Goal: Communication & Community: Answer question/provide support

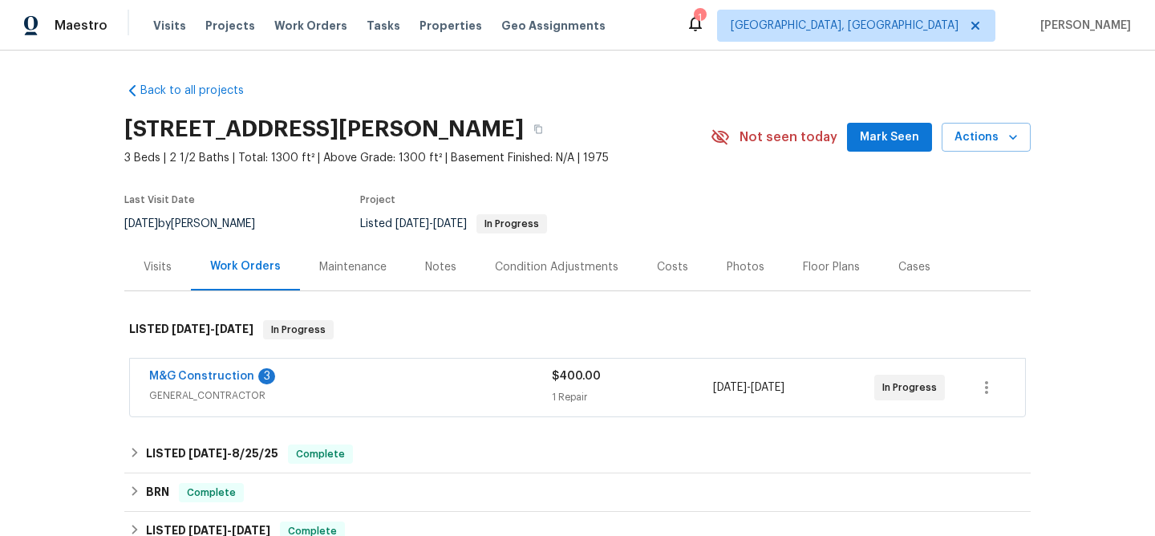
scroll to position [99, 0]
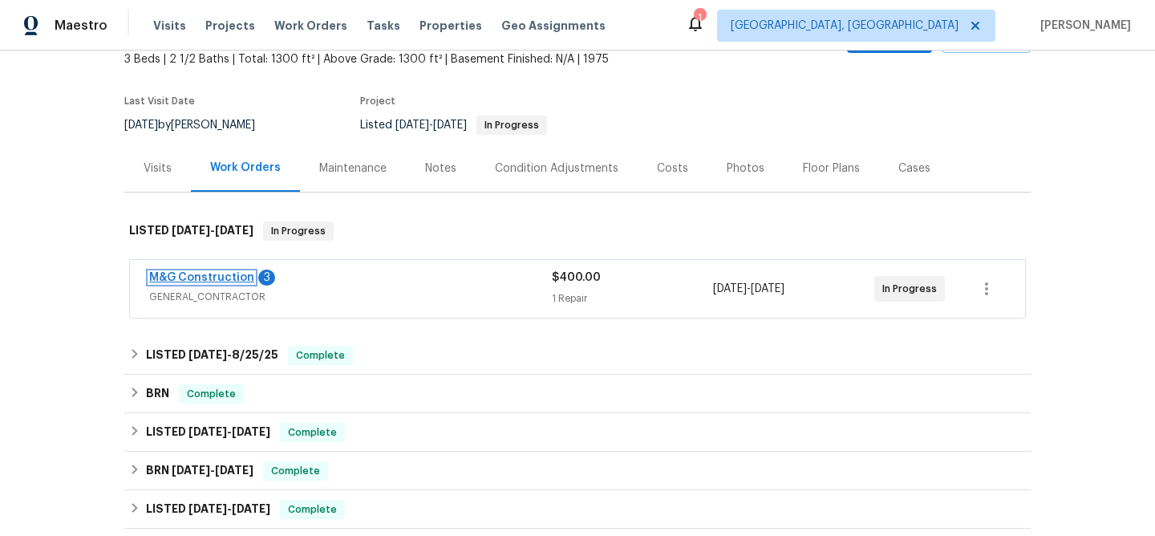
click at [195, 273] on link "M&G Construction" at bounding box center [201, 277] width 105 height 11
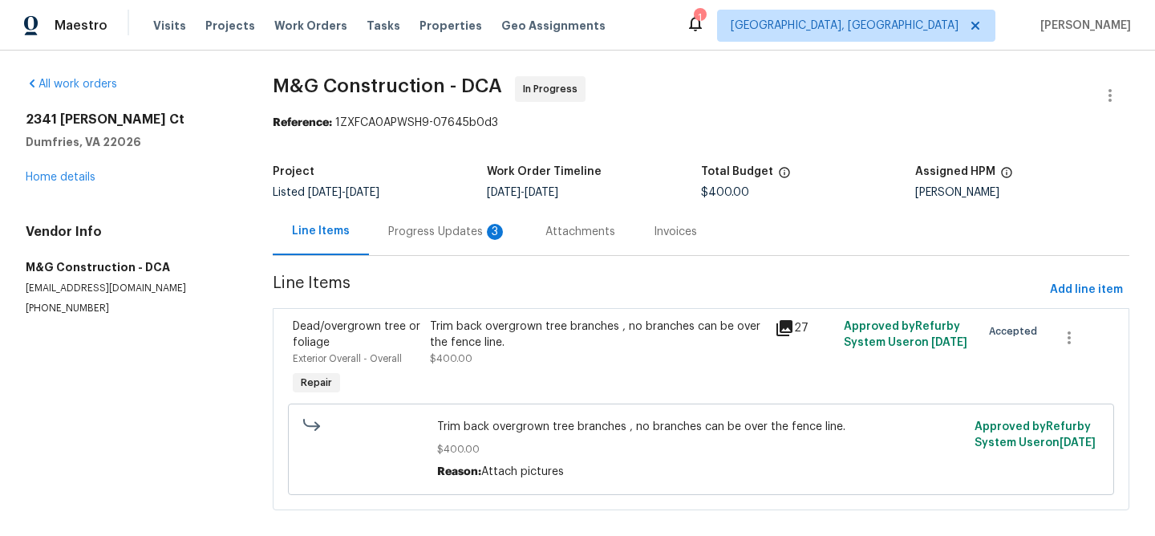
click at [406, 237] on div "Progress Updates 3" at bounding box center [447, 232] width 119 height 16
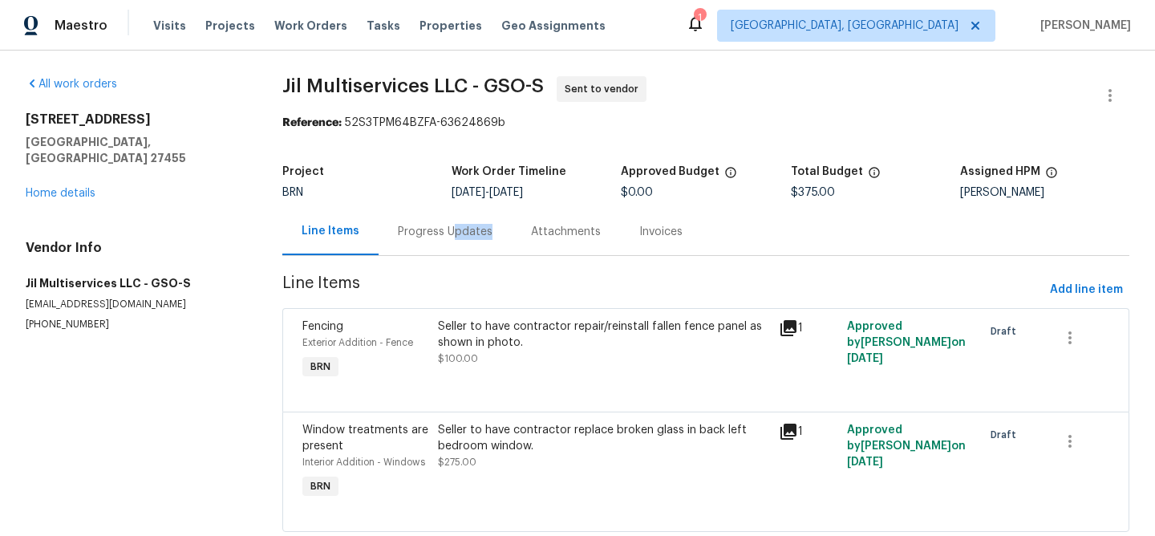
click at [444, 245] on div "Progress Updates" at bounding box center [444, 231] width 133 height 47
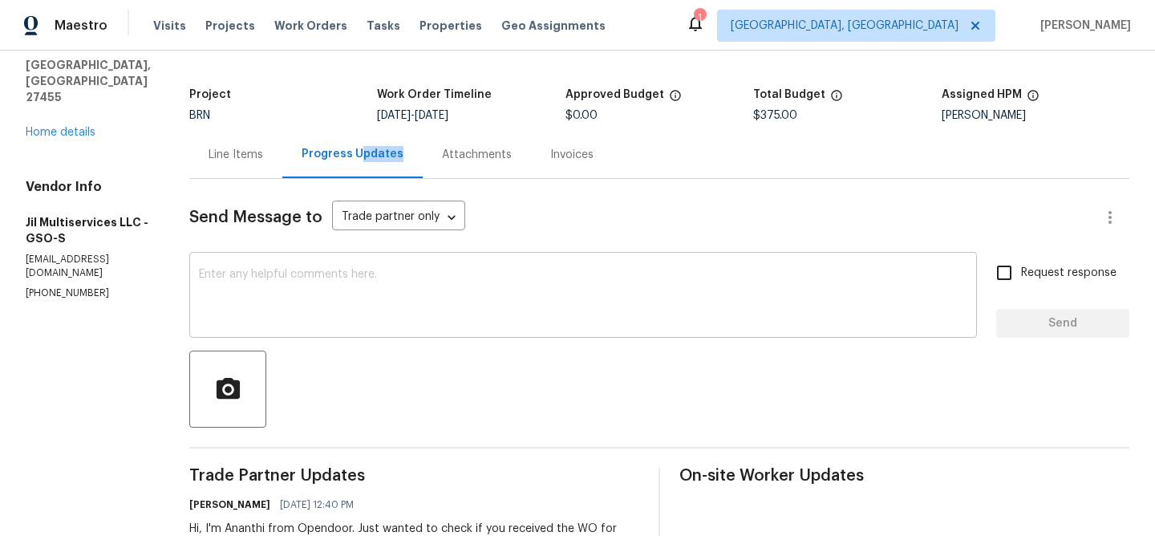
scroll to position [168, 0]
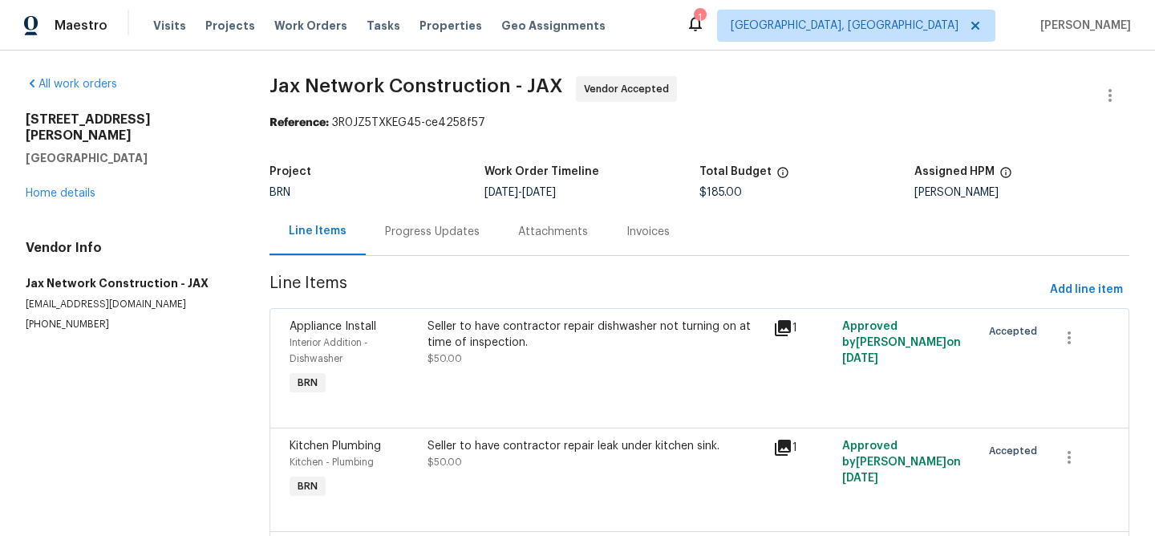
click at [423, 247] on div "Progress Updates" at bounding box center [432, 231] width 133 height 47
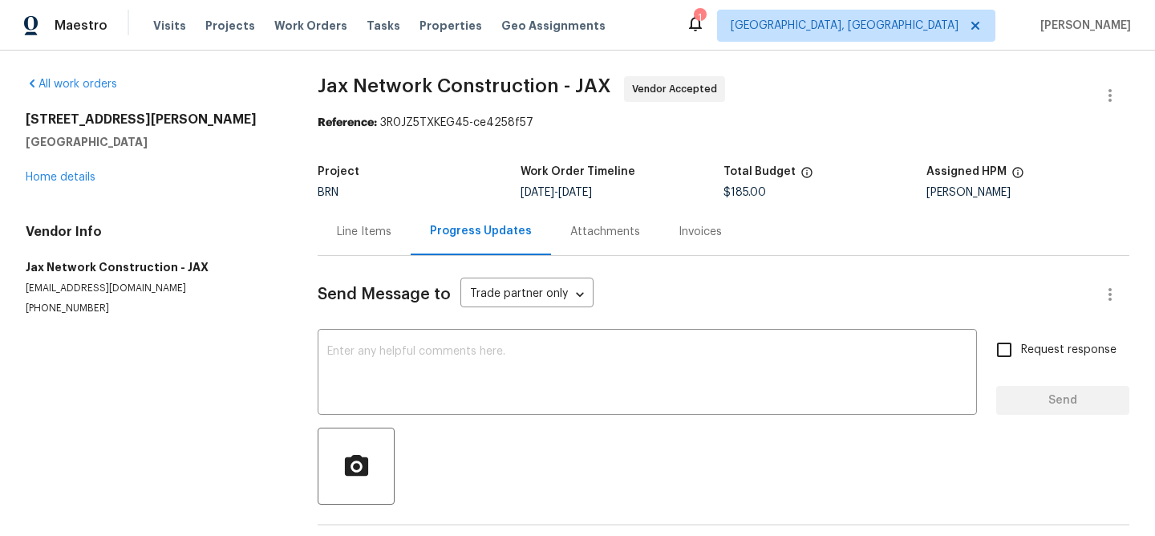
drag, startPoint x: 415, startPoint y: 235, endPoint x: 397, endPoint y: 260, distance: 31.0
click at [415, 235] on div "Progress Updates" at bounding box center [481, 231] width 140 height 47
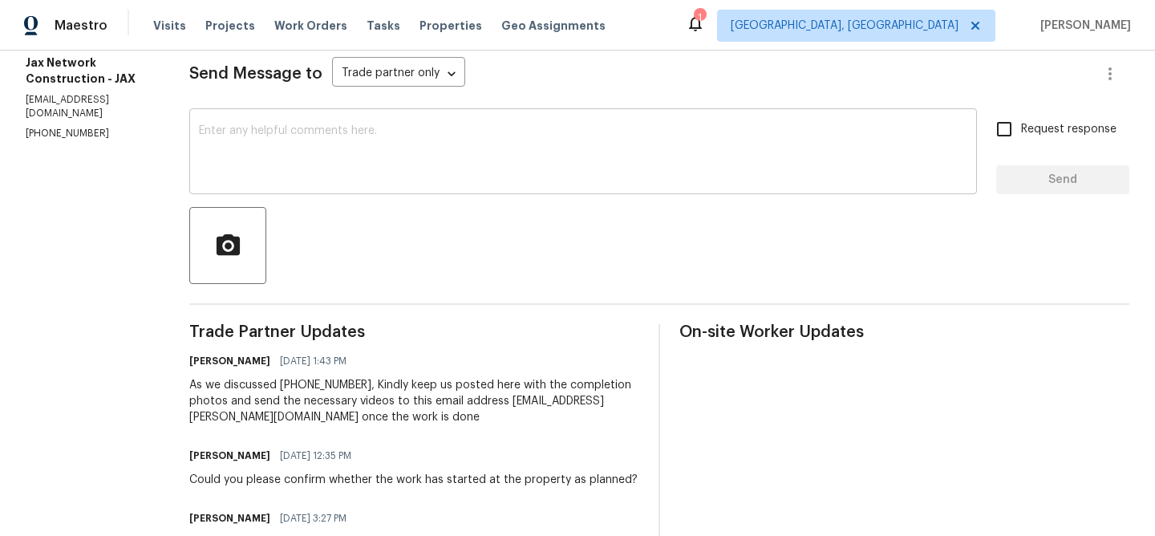
scroll to position [224, 0]
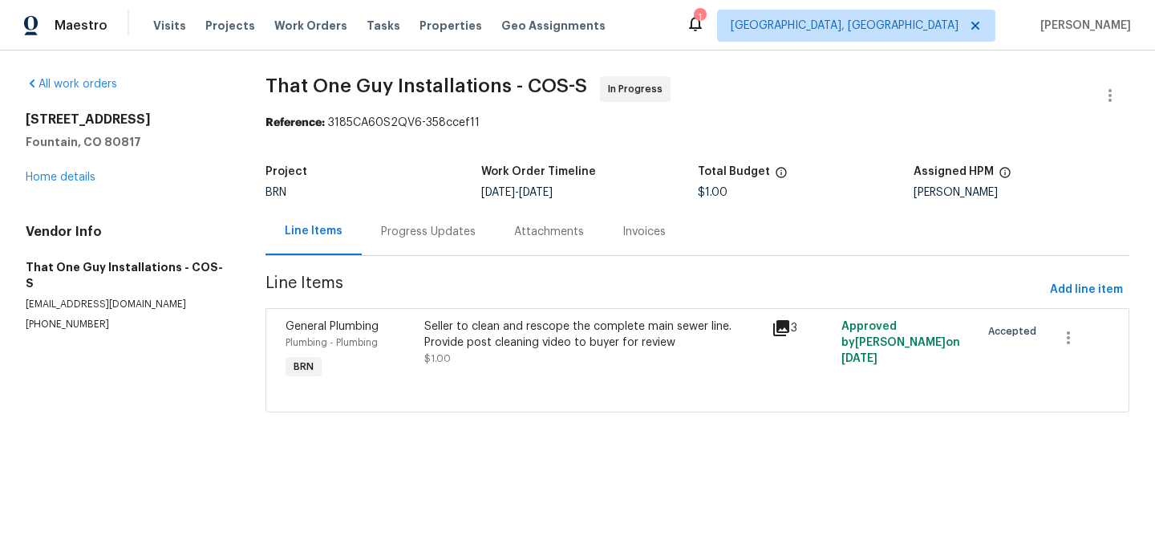
click at [418, 237] on div "Progress Updates" at bounding box center [428, 232] width 95 height 16
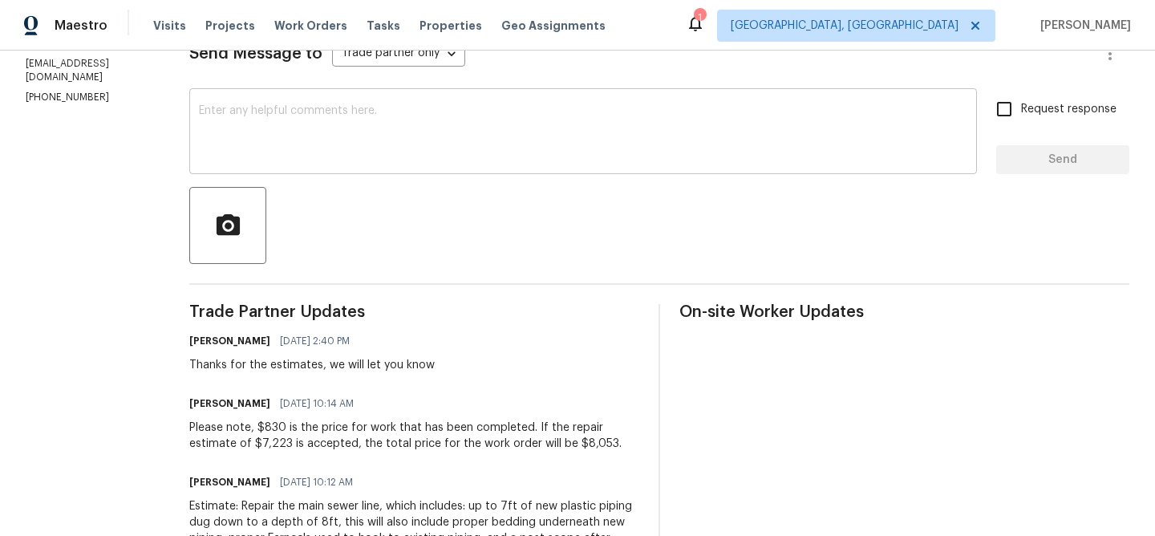
scroll to position [257, 0]
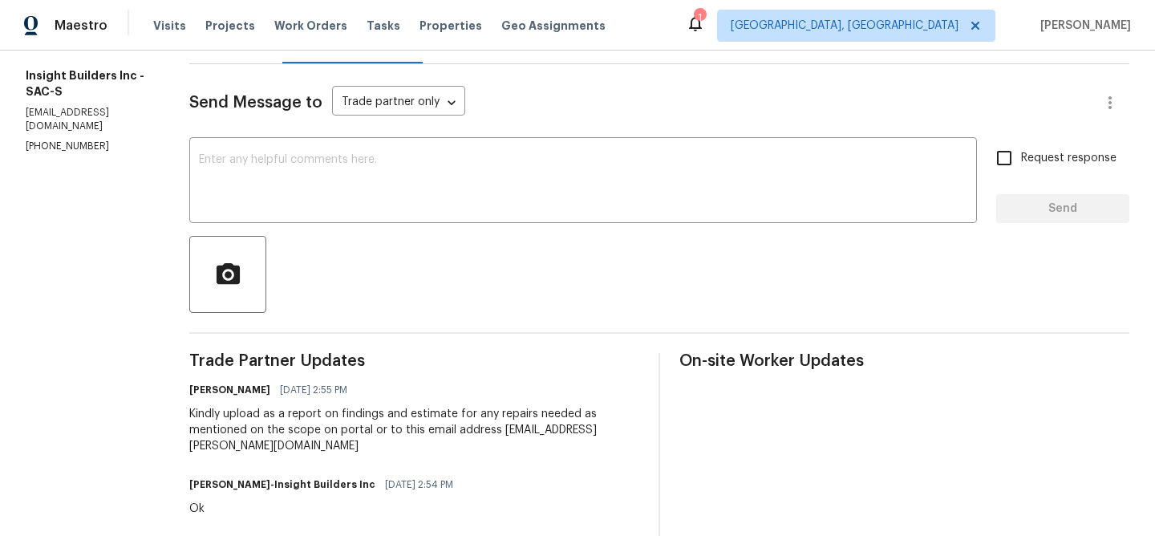
scroll to position [193, 0]
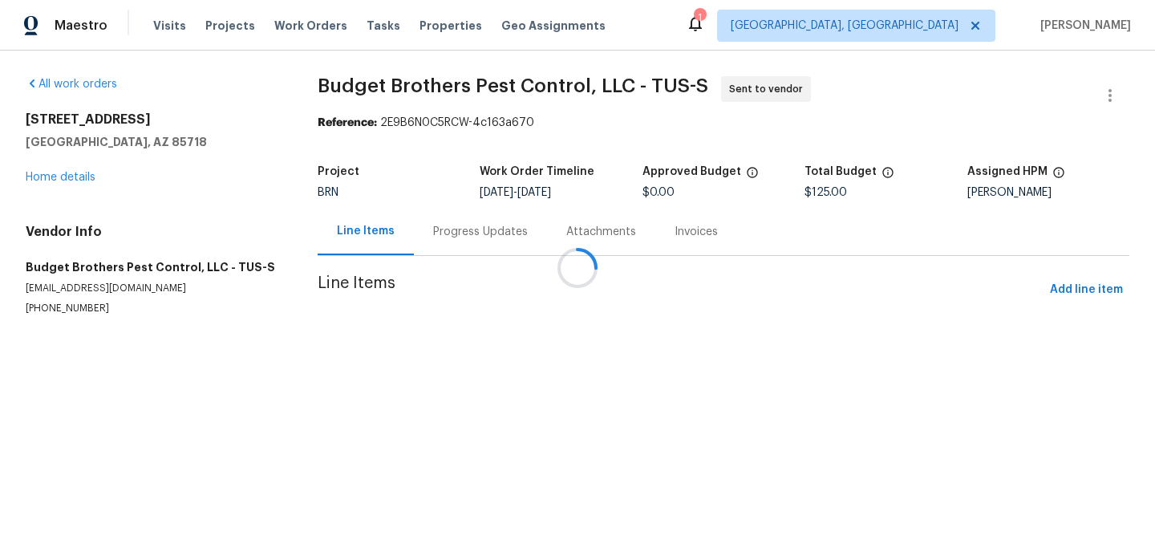
click at [406, 242] on div "Line Items" at bounding box center [366, 231] width 96 height 47
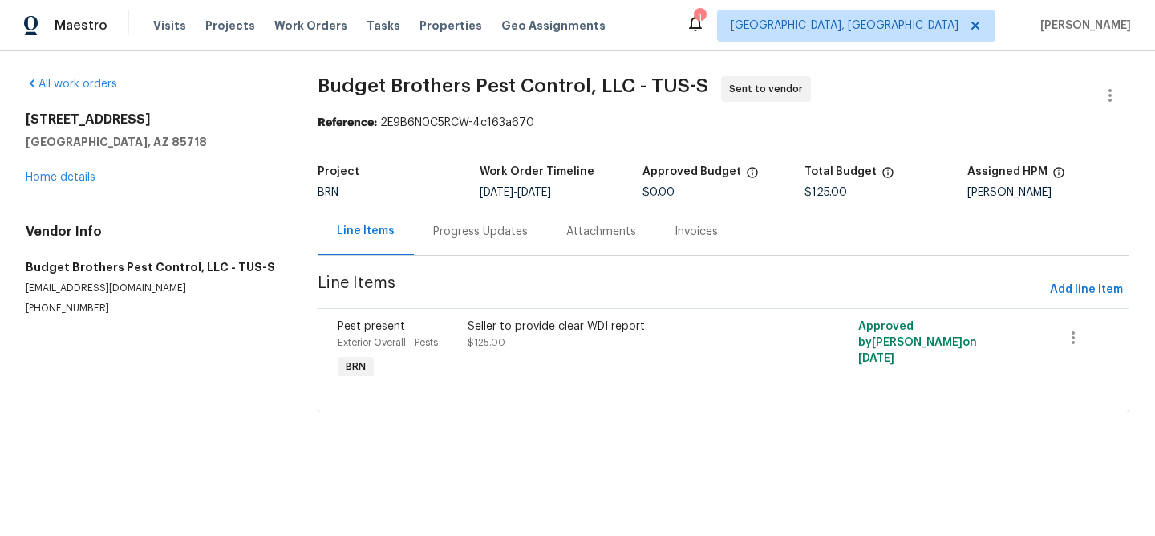
click at [428, 237] on div "Progress Updates" at bounding box center [480, 231] width 133 height 47
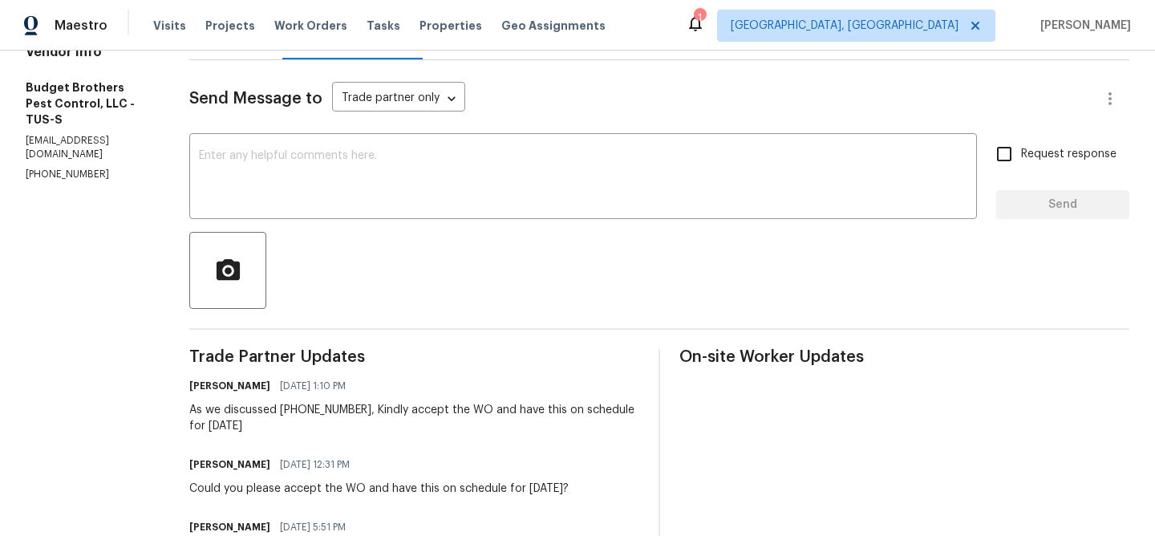
scroll to position [221, 0]
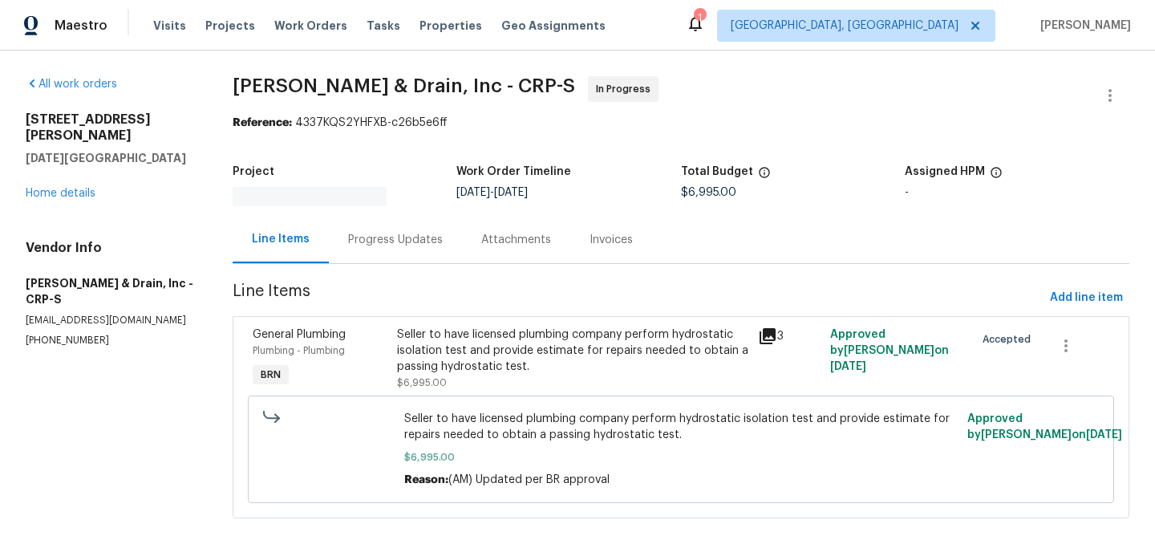
click at [410, 243] on div "Progress Updates" at bounding box center [395, 240] width 95 height 16
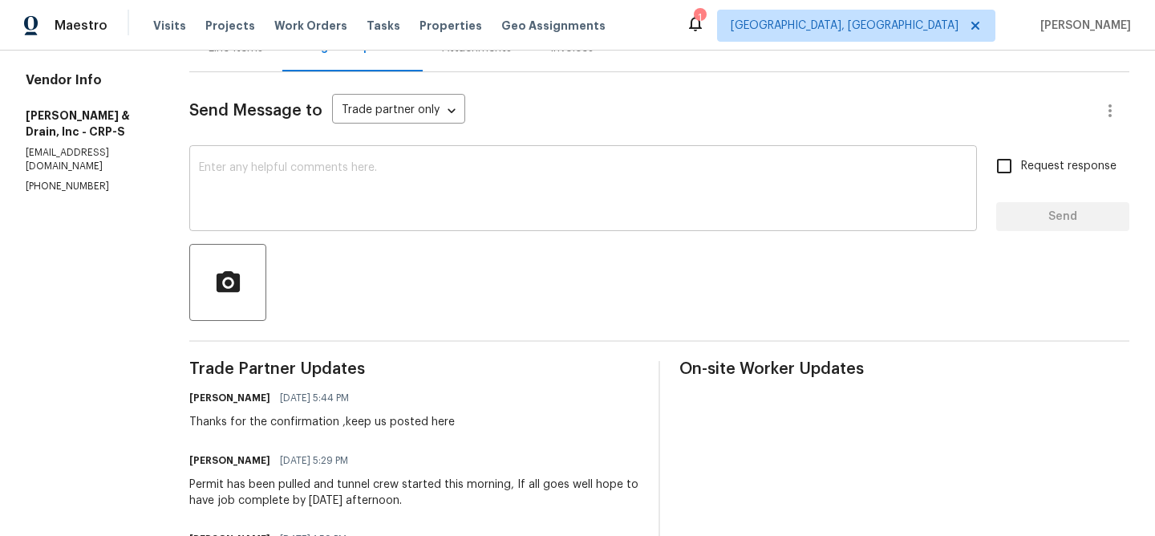
scroll to position [235, 0]
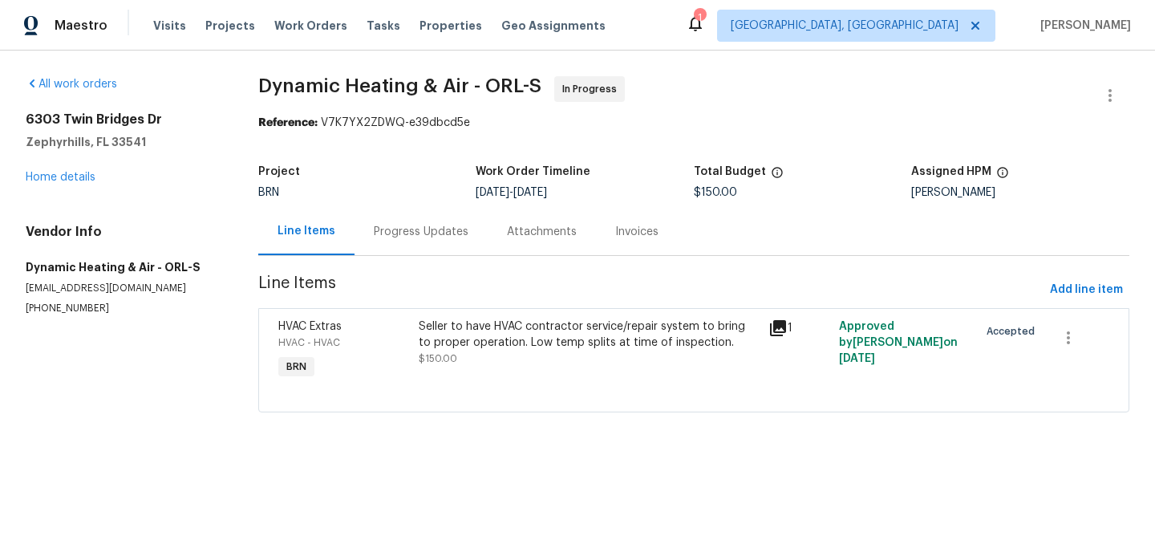
click at [414, 237] on div "Progress Updates" at bounding box center [421, 232] width 95 height 16
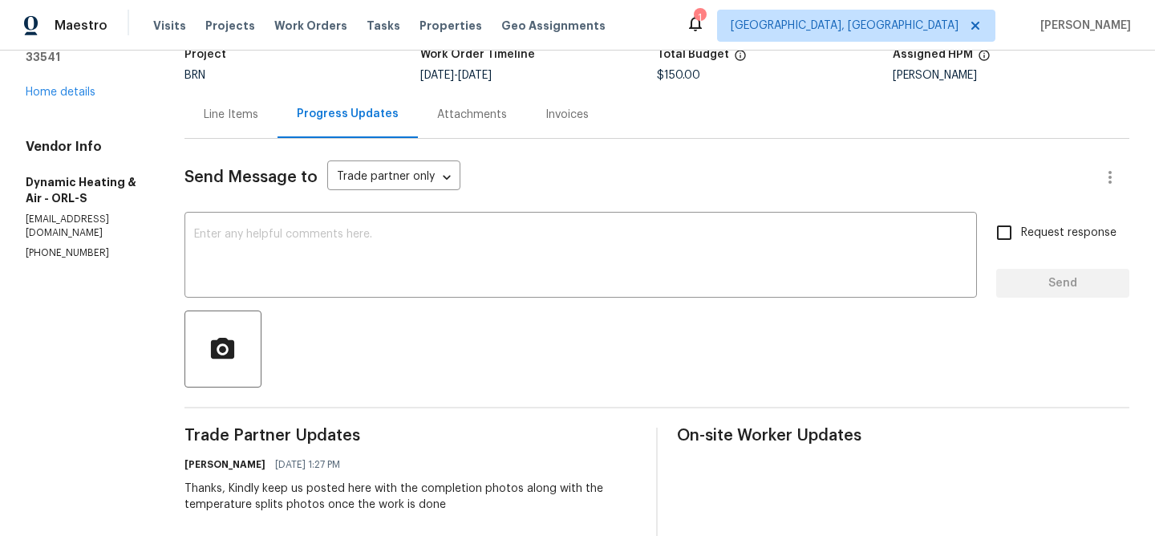
scroll to position [115, 0]
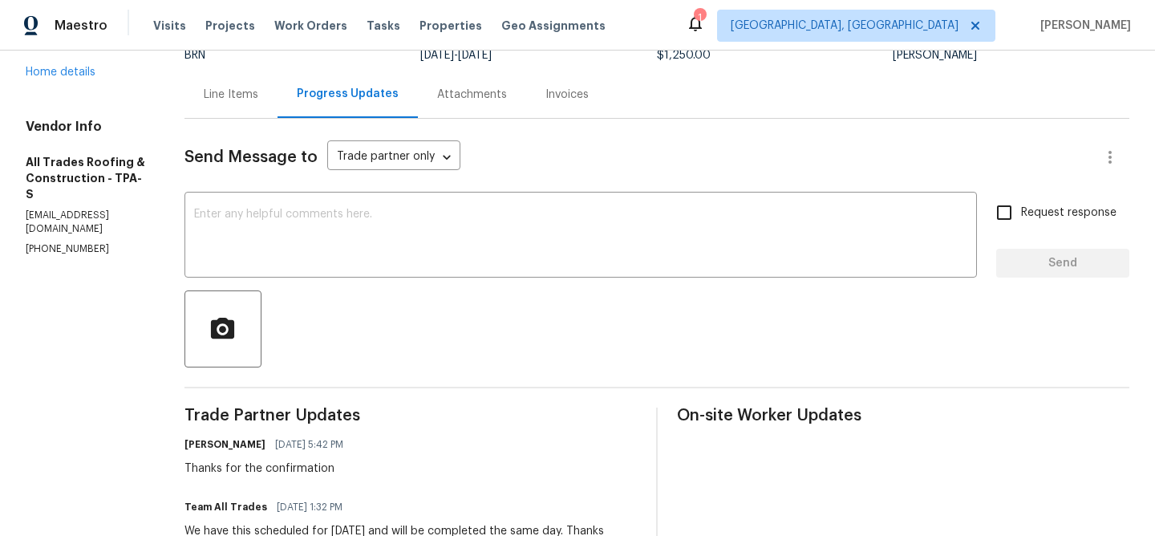
scroll to position [159, 0]
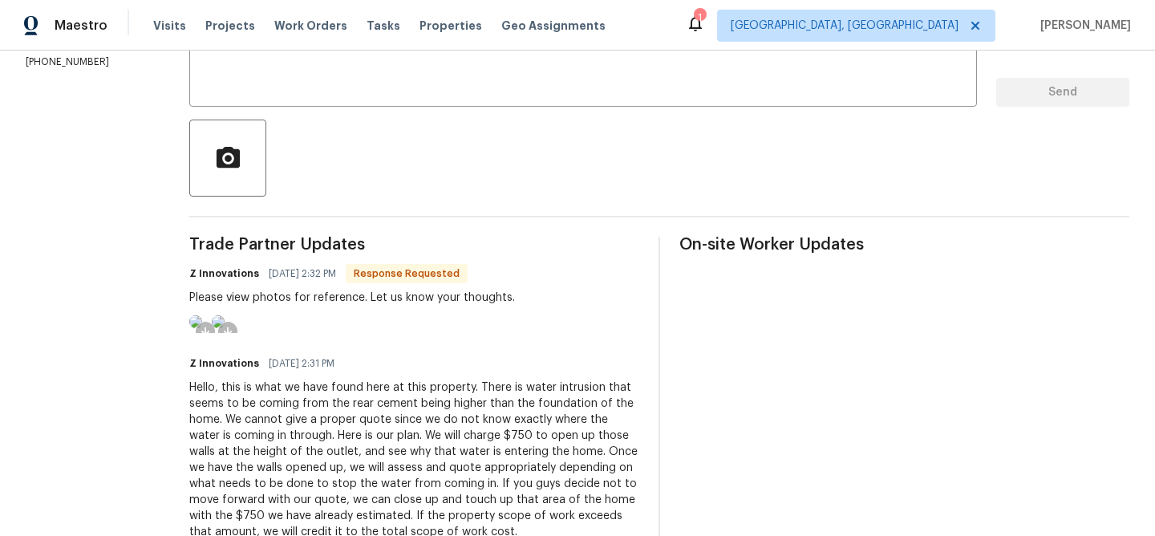
scroll to position [218, 0]
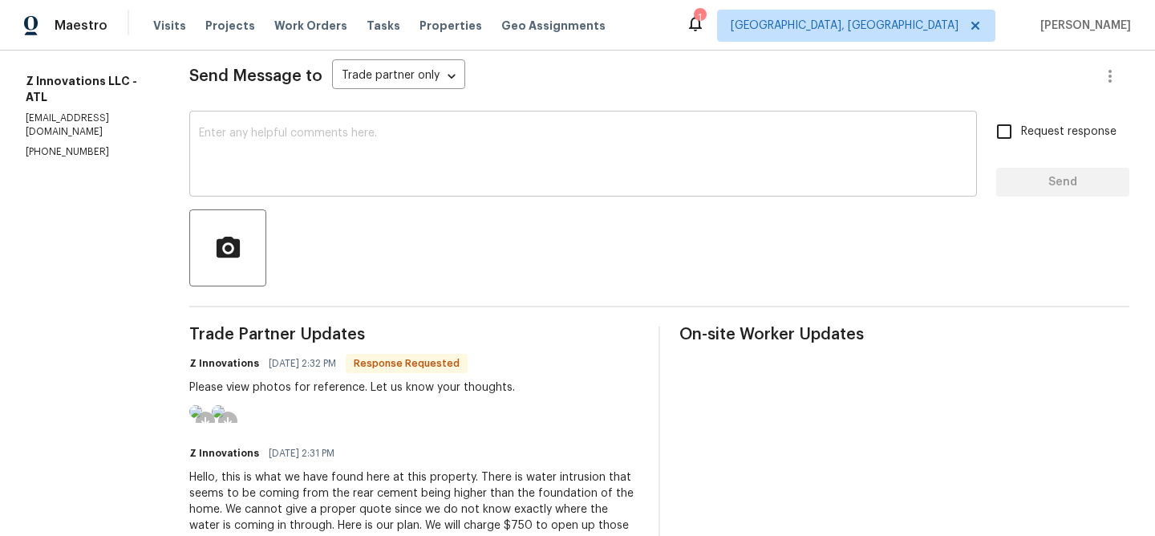
click at [273, 136] on textarea at bounding box center [583, 155] width 768 height 56
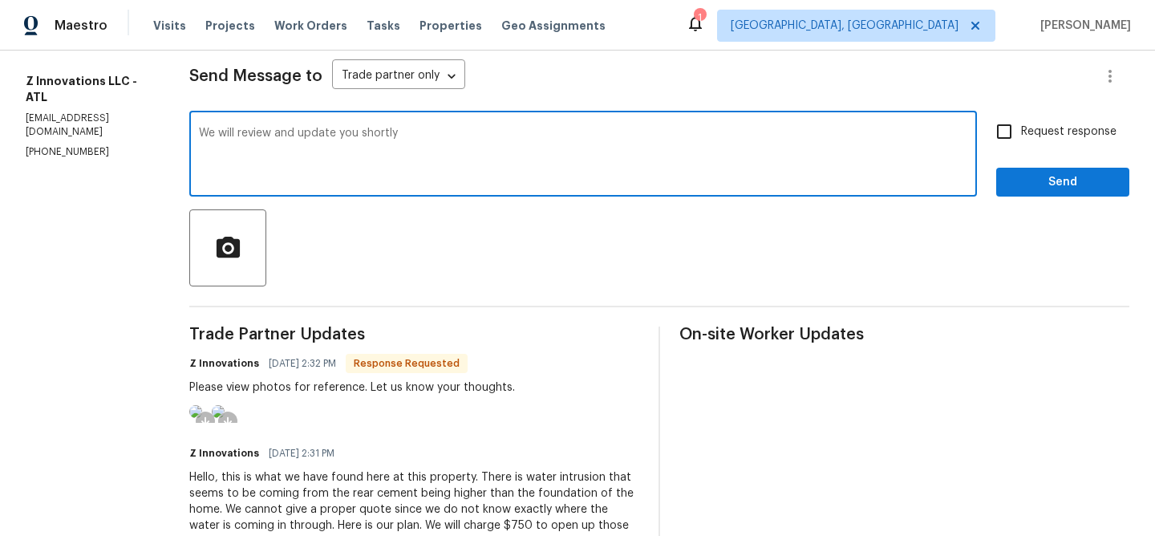
type textarea "We will review and update you shortly"
click at [1026, 140] on span "Request response" at bounding box center [1068, 131] width 95 height 17
click at [1021, 140] on input "Request response" at bounding box center [1004, 132] width 34 height 34
checkbox input "true"
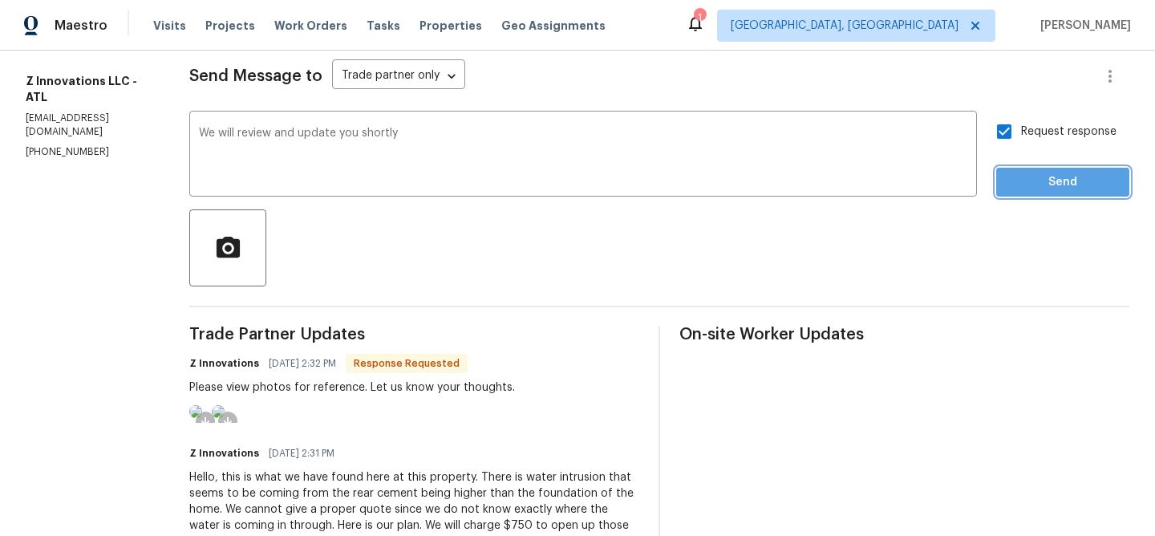
click at [1021, 180] on span "Send" at bounding box center [1062, 182] width 107 height 20
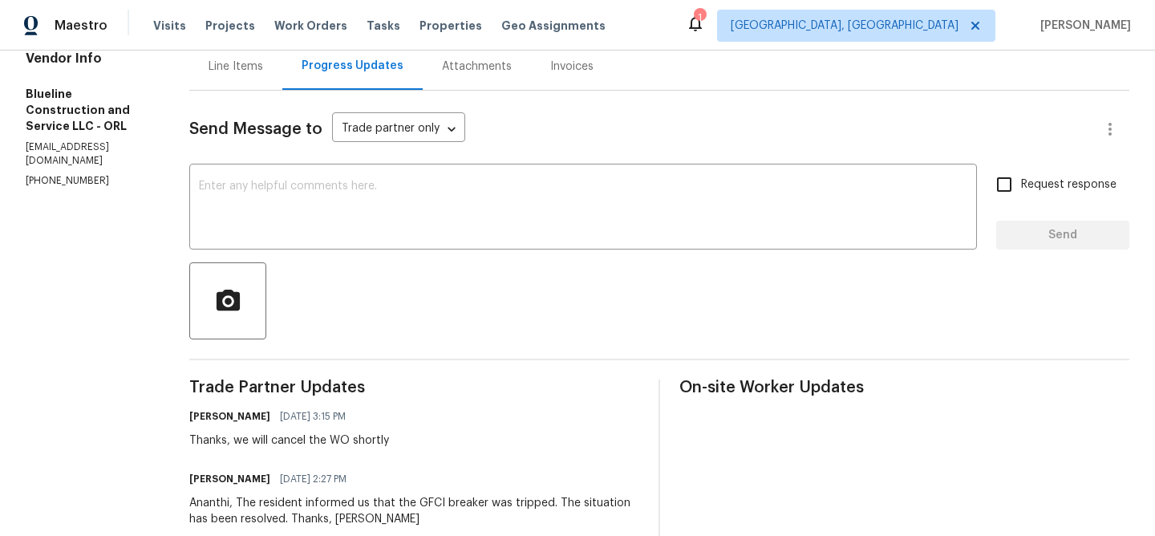
scroll to position [184, 0]
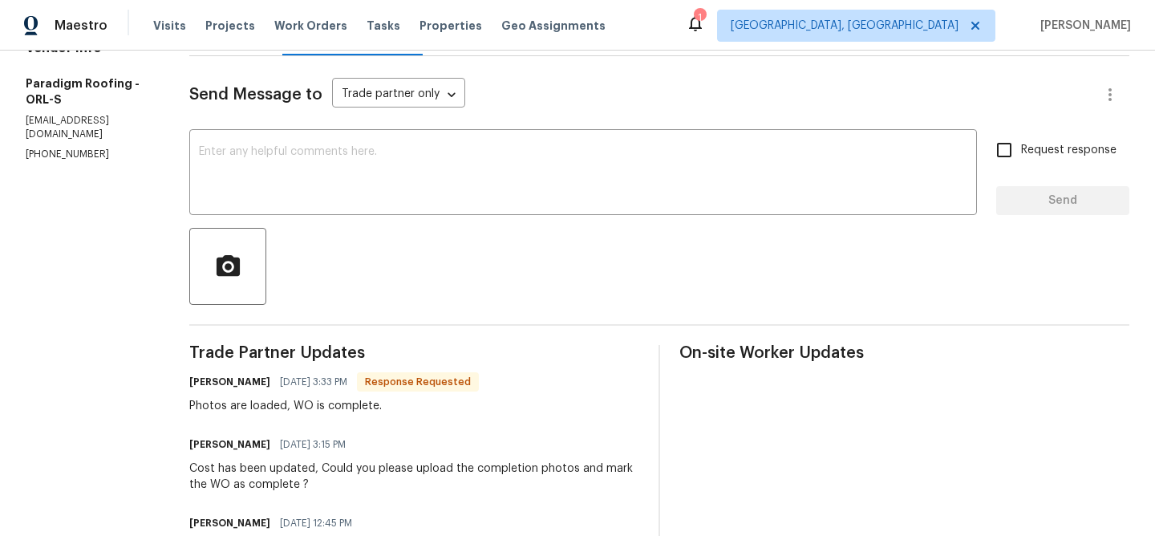
scroll to position [59, 0]
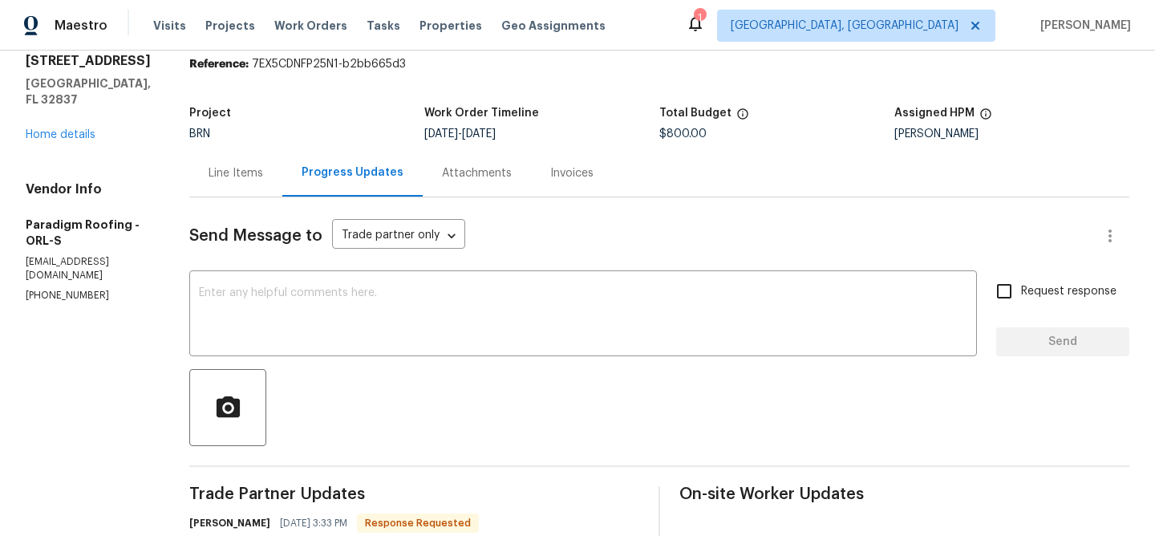
click at [257, 176] on div "Line Items" at bounding box center [235, 173] width 55 height 16
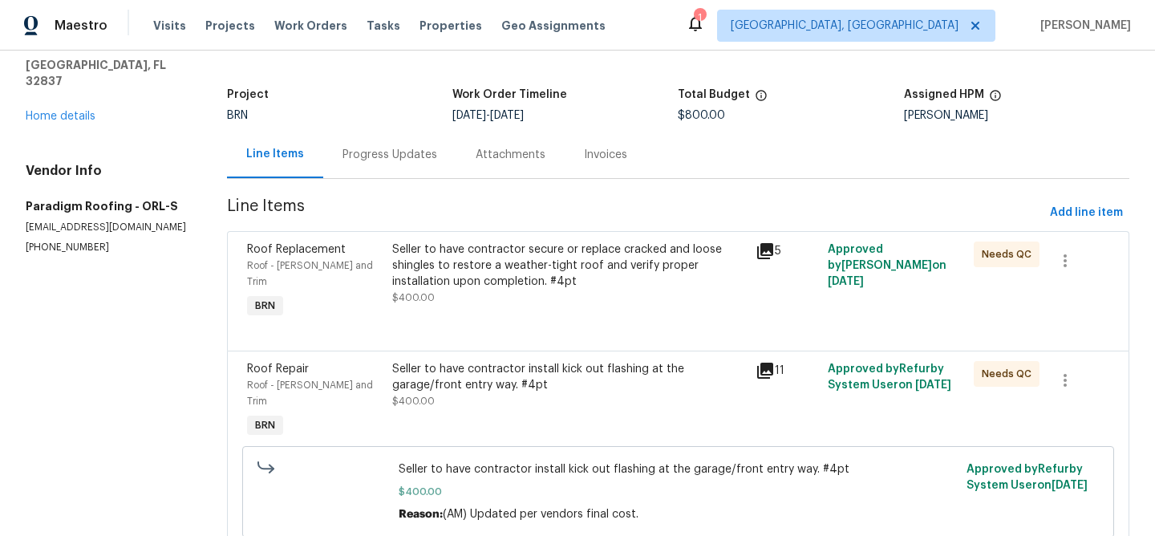
scroll to position [85, 0]
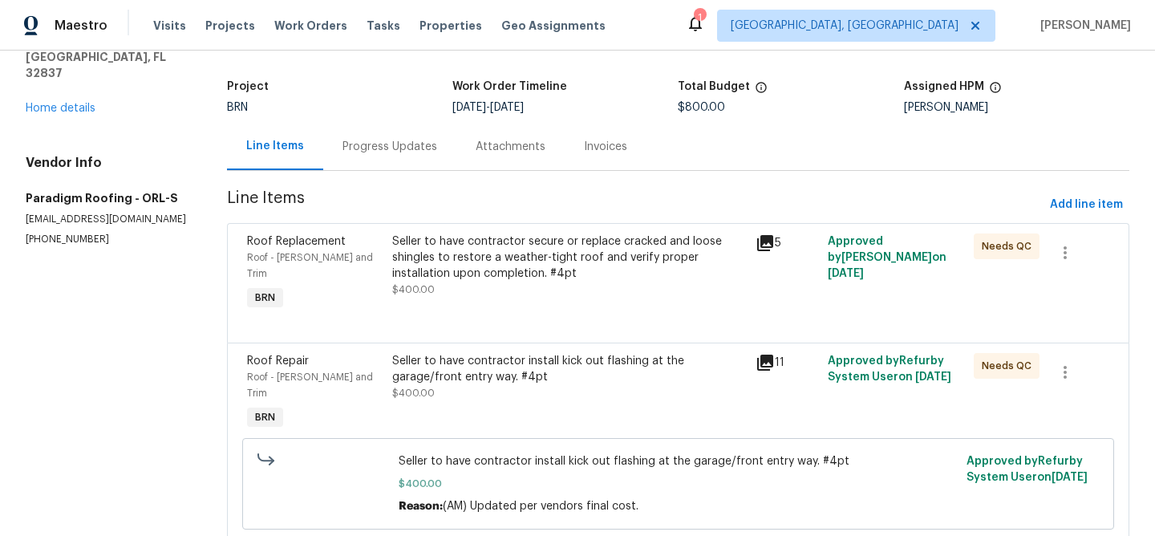
click at [460, 282] on div "Seller to have contractor secure or replace cracked and loose shingles to resto…" at bounding box center [569, 265] width 354 height 64
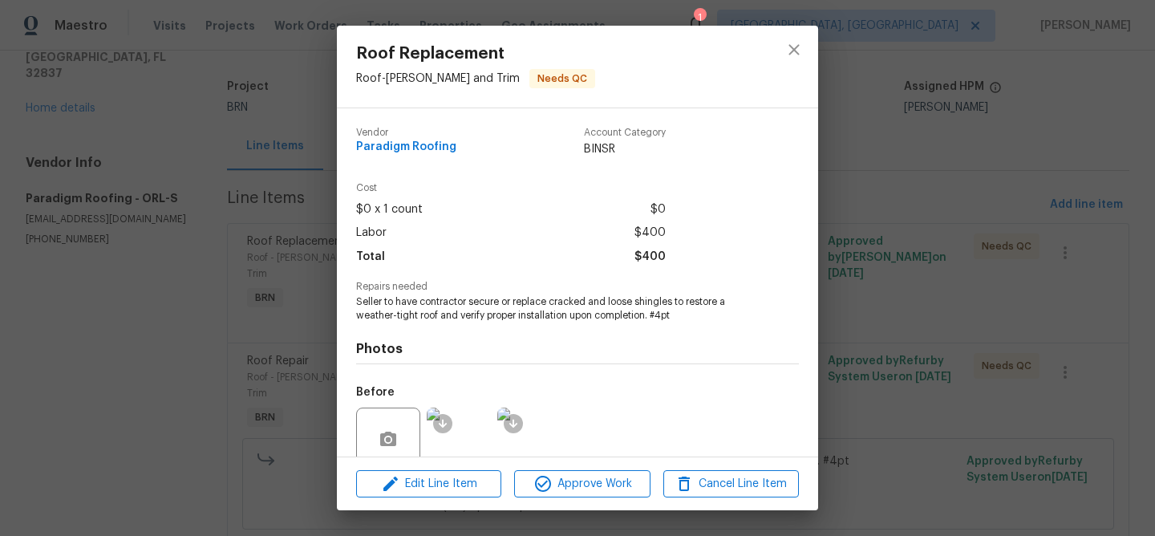
click at [164, 119] on div "Roof Replacement Roof - Eaves and Trim Needs QC Vendor Paradigm Roofing Account…" at bounding box center [577, 268] width 1155 height 536
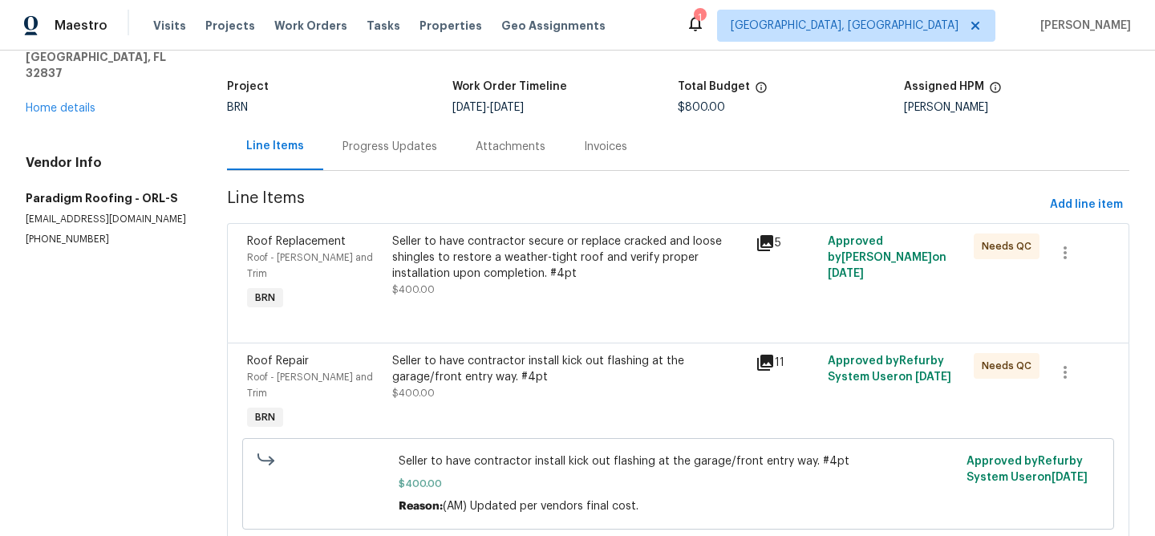
scroll to position [0, 0]
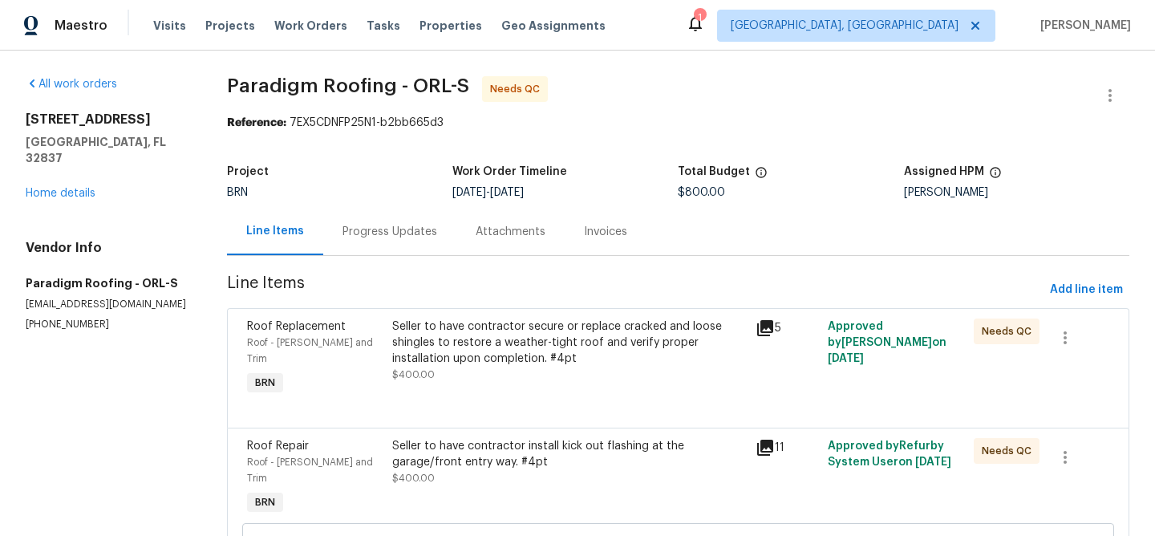
click at [483, 364] on div "Seller to have contractor secure or replace cracked and loose shingles to resto…" at bounding box center [569, 342] width 354 height 48
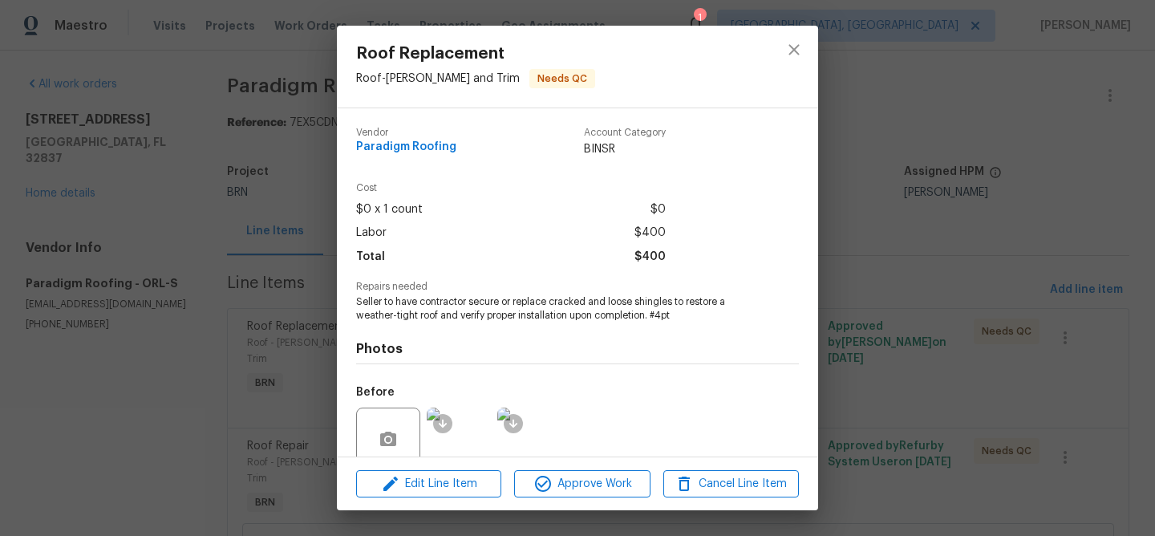
scroll to position [136, 0]
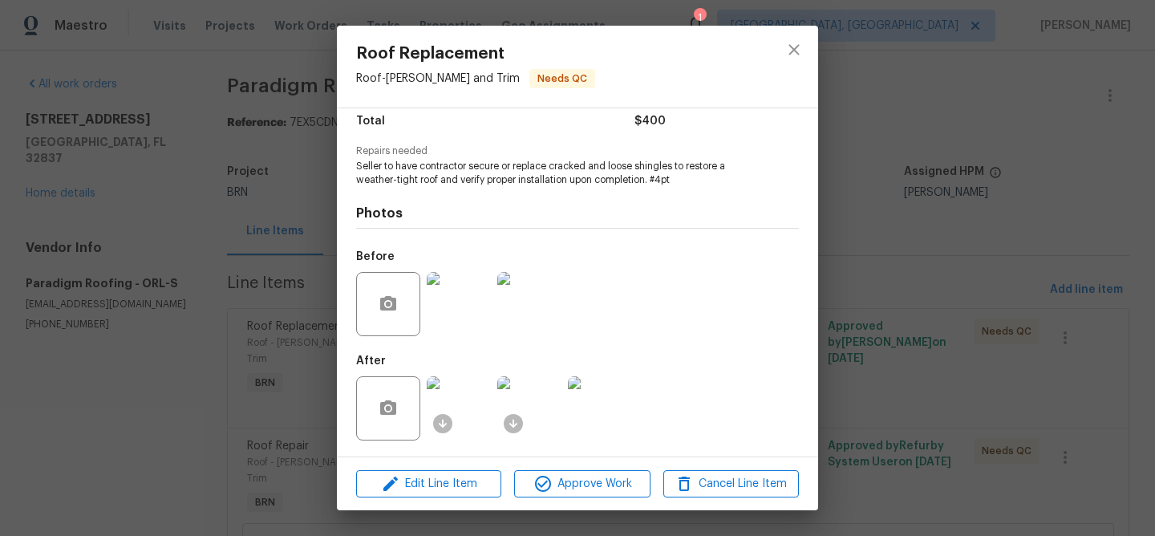
click at [463, 304] on img at bounding box center [459, 304] width 64 height 64
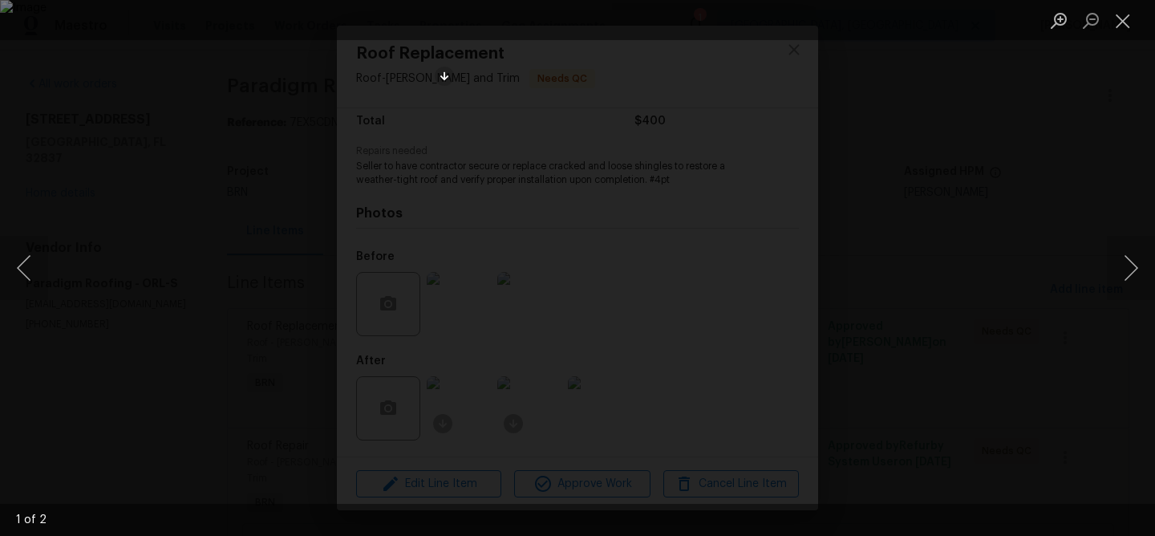
click at [212, 88] on div "Lightbox" at bounding box center [577, 268] width 1155 height 536
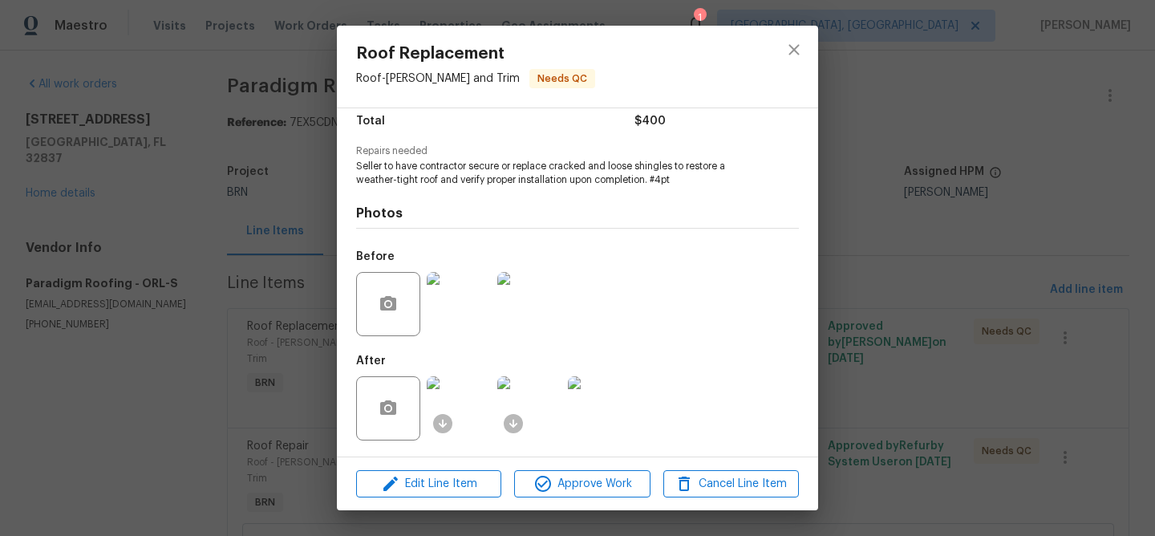
click at [467, 325] on img at bounding box center [459, 304] width 64 height 64
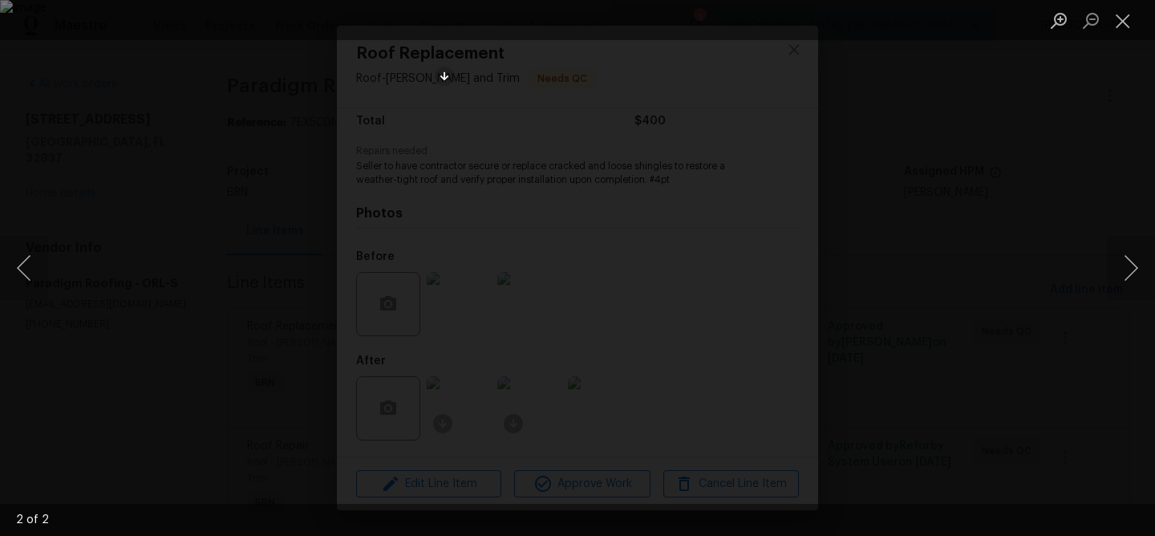
click at [272, 133] on div "Lightbox" at bounding box center [577, 268] width 1155 height 536
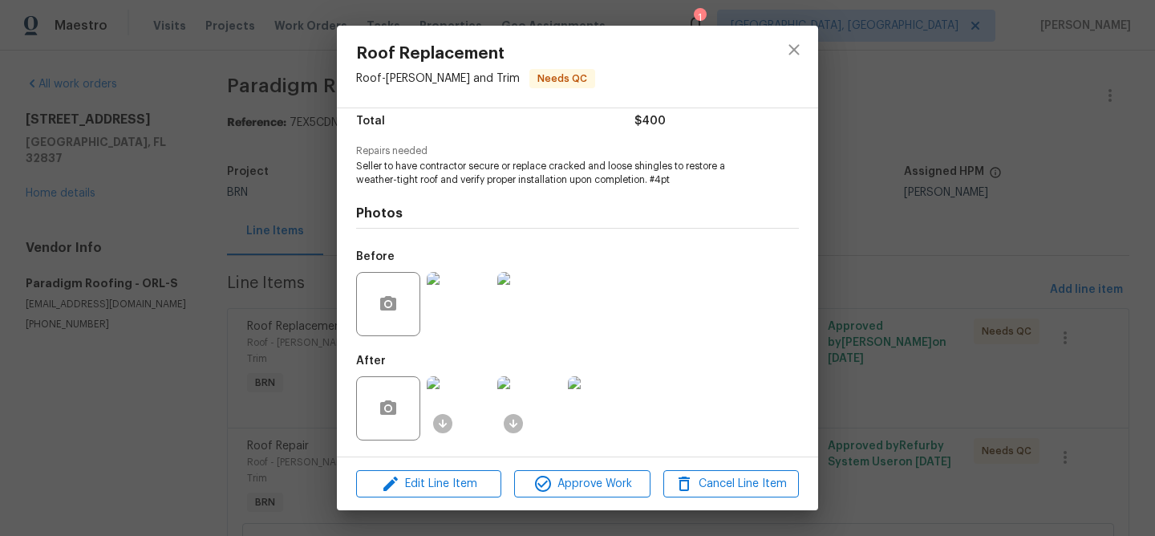
click at [226, 196] on div "Roof Replacement Roof - Eaves and Trim Needs QC Vendor Paradigm Roofing Account…" at bounding box center [577, 268] width 1155 height 536
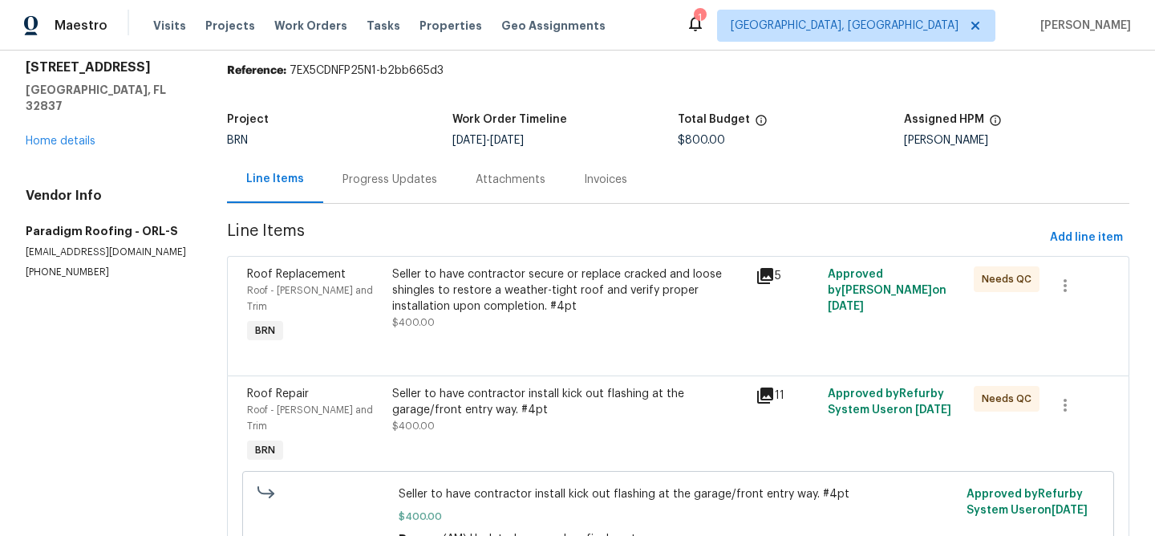
scroll to position [94, 0]
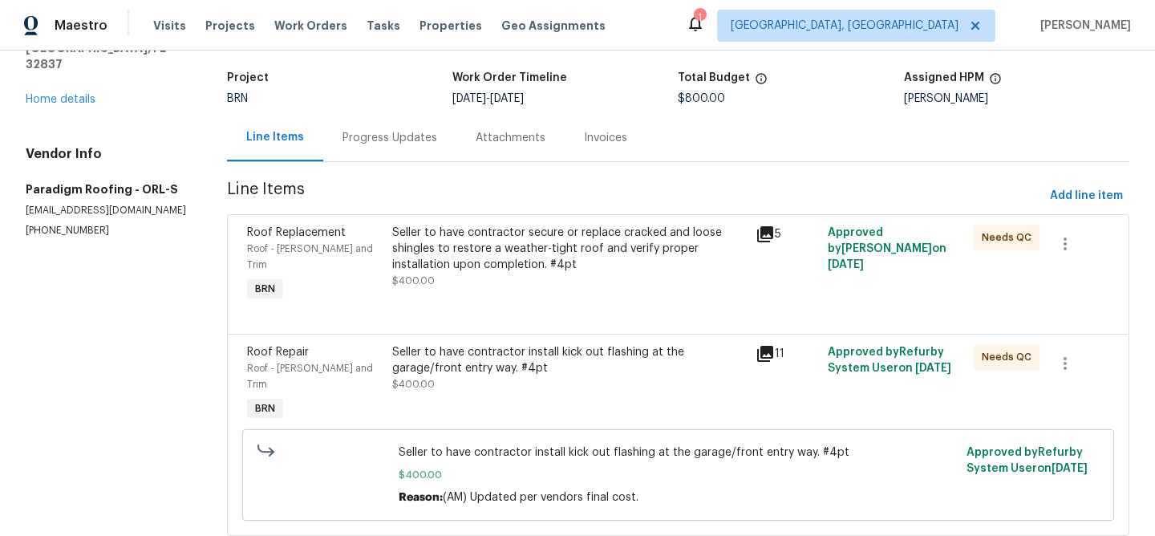
click at [459, 366] on div "Seller to have contractor install kick out flashing at the garage/front entry w…" at bounding box center [569, 368] width 354 height 48
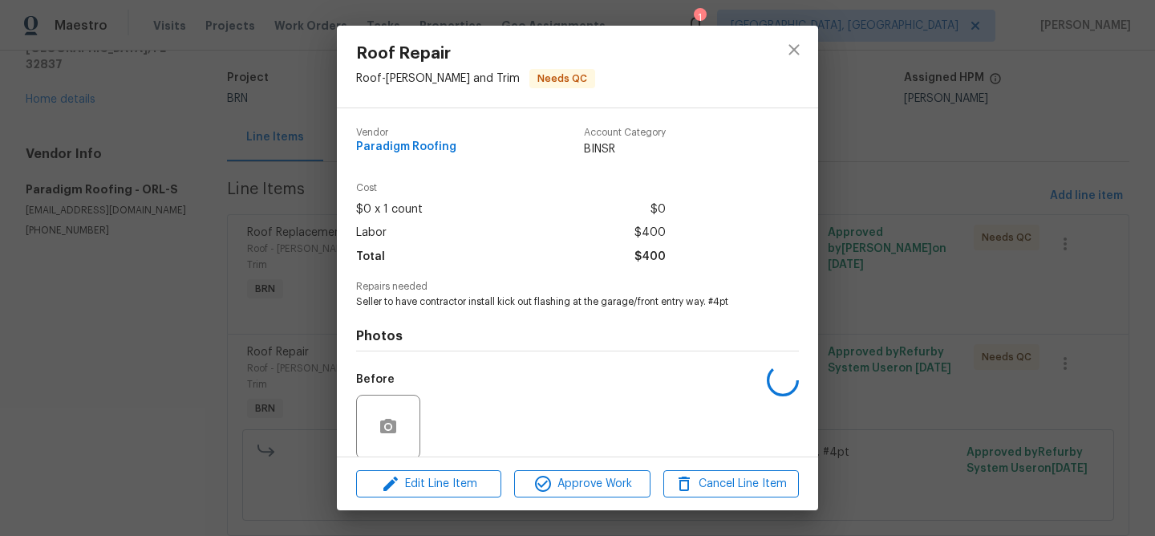
scroll to position [122, 0]
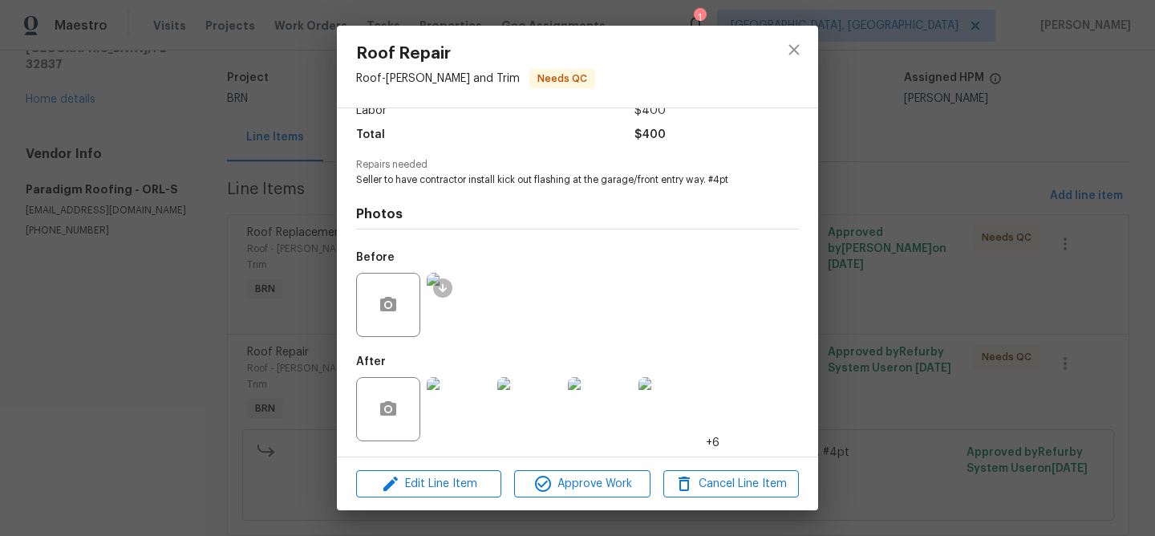
click at [460, 314] on img at bounding box center [459, 305] width 64 height 64
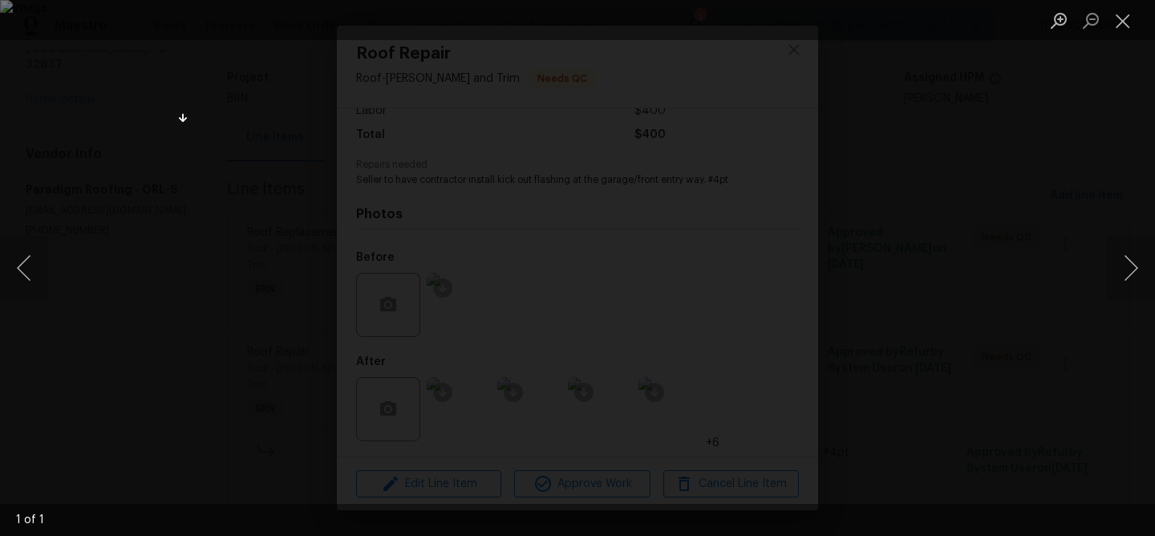
click at [136, 99] on div "Lightbox" at bounding box center [577, 268] width 1155 height 536
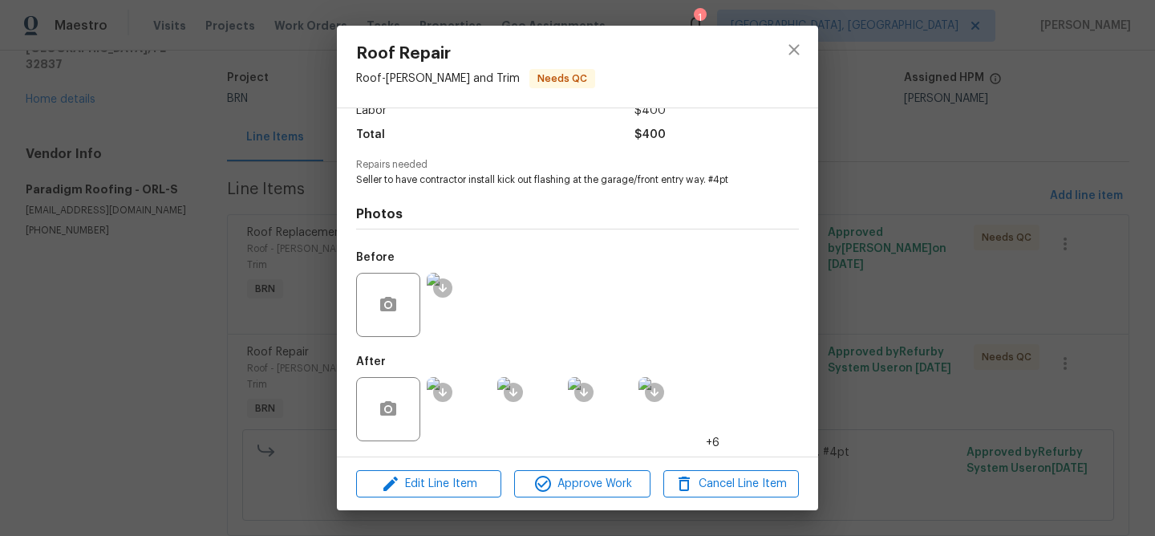
click at [459, 302] on img at bounding box center [459, 305] width 64 height 64
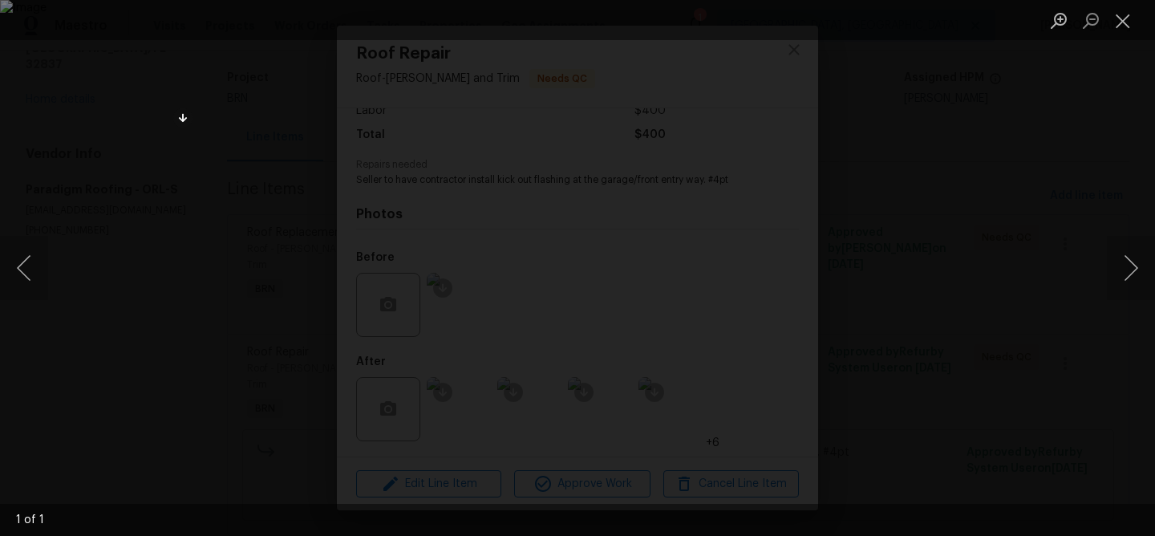
click at [186, 318] on img "Lightbox" at bounding box center [577, 268] width 1155 height 536
click at [480, 111] on img "Lightbox" at bounding box center [577, 268] width 1155 height 536
click at [444, 79] on div "Lightbox" at bounding box center [577, 268] width 1155 height 536
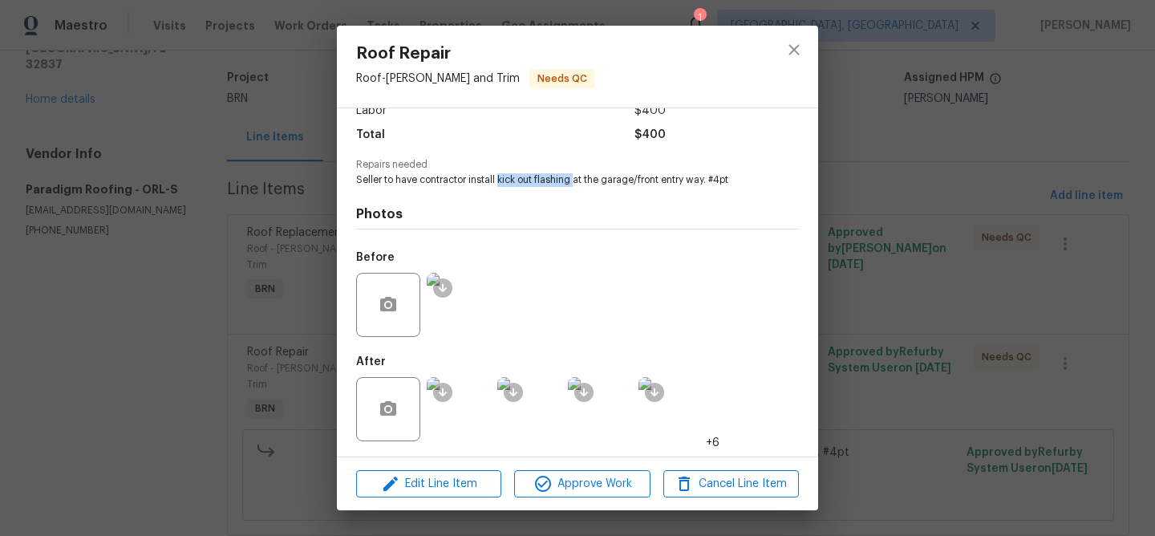
drag, startPoint x: 498, startPoint y: 180, endPoint x: 574, endPoint y: 178, distance: 76.2
click at [574, 178] on span "Seller to have contractor install kick out flashing at the garage/front entry w…" at bounding box center [555, 180] width 399 height 14
copy span "kick out flashing"
click at [476, 311] on img at bounding box center [459, 305] width 64 height 64
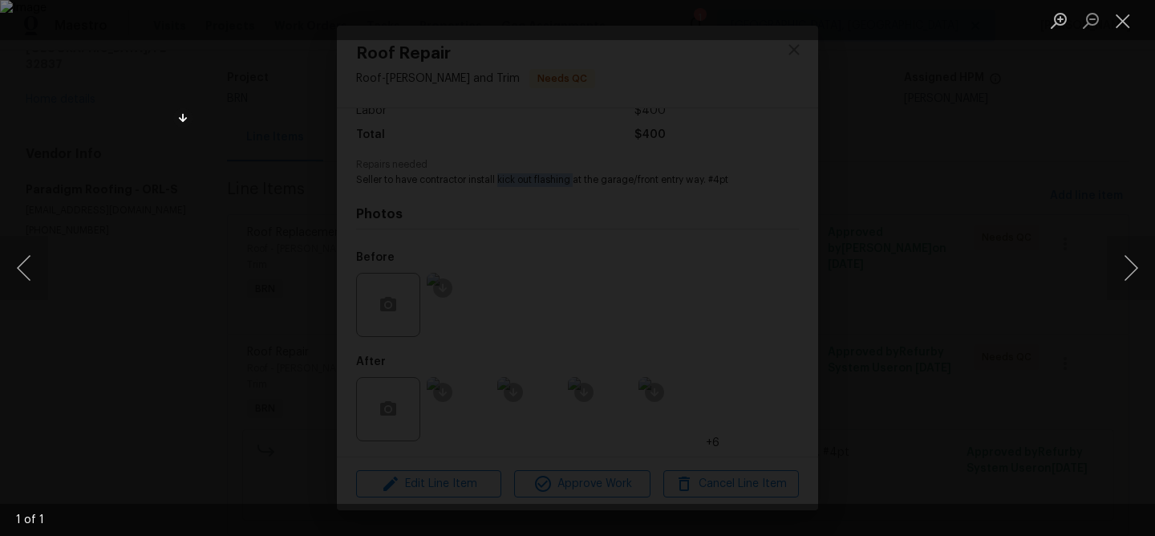
click at [196, 51] on div "Lightbox" at bounding box center [577, 268] width 1155 height 536
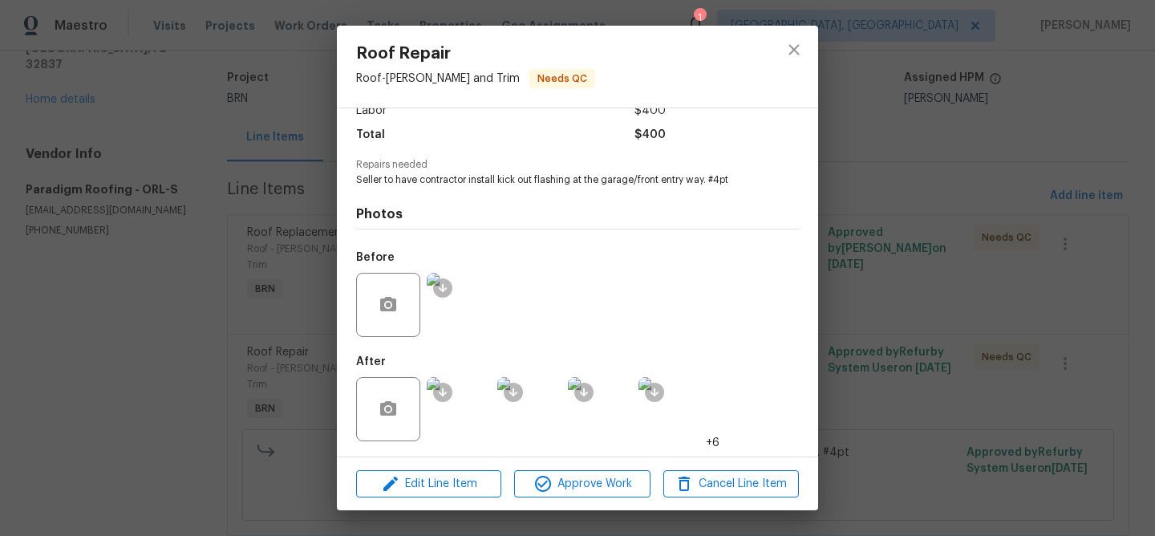
click at [172, 106] on div "Roof Repair Roof - Eaves and Trim Needs QC Vendor Paradigm Roofing Account Cate…" at bounding box center [577, 268] width 1155 height 536
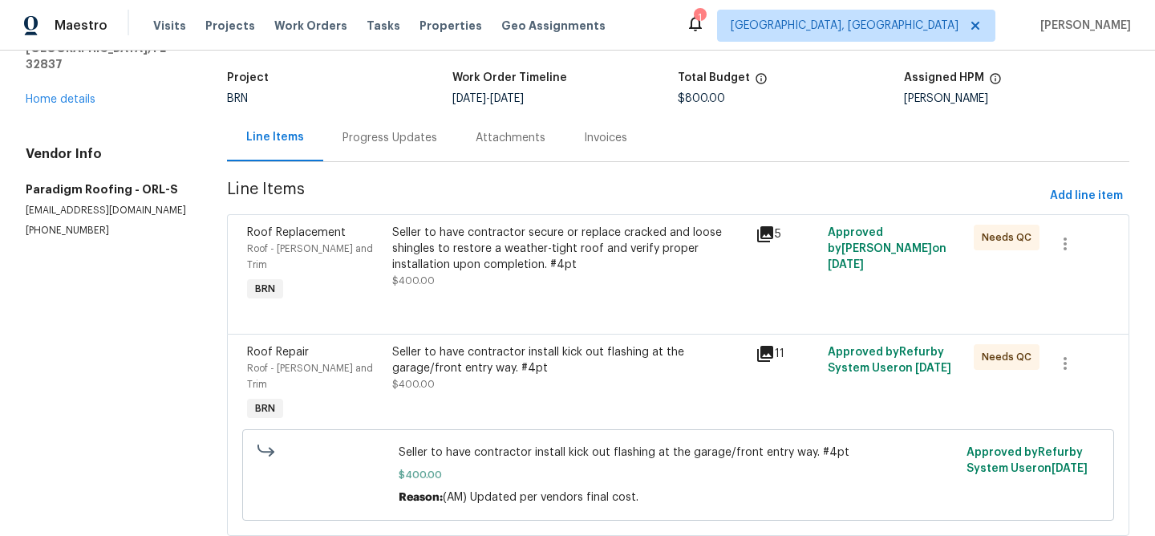
click at [487, 229] on div "Seller to have contractor secure or replace cracked and loose shingles to resto…" at bounding box center [569, 249] width 354 height 48
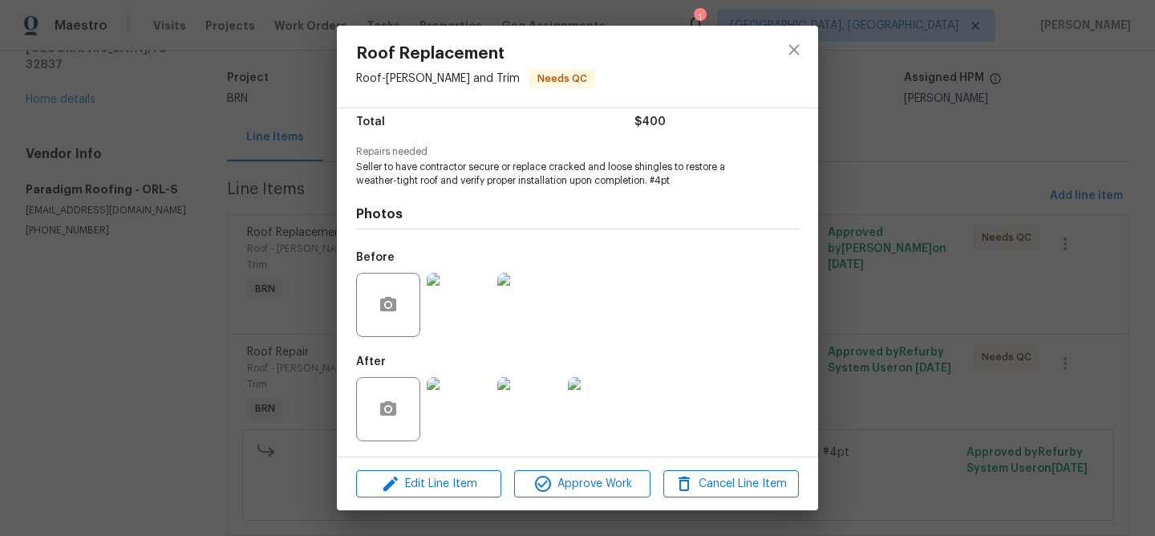
scroll to position [136, 0]
click at [459, 290] on img at bounding box center [459, 304] width 64 height 64
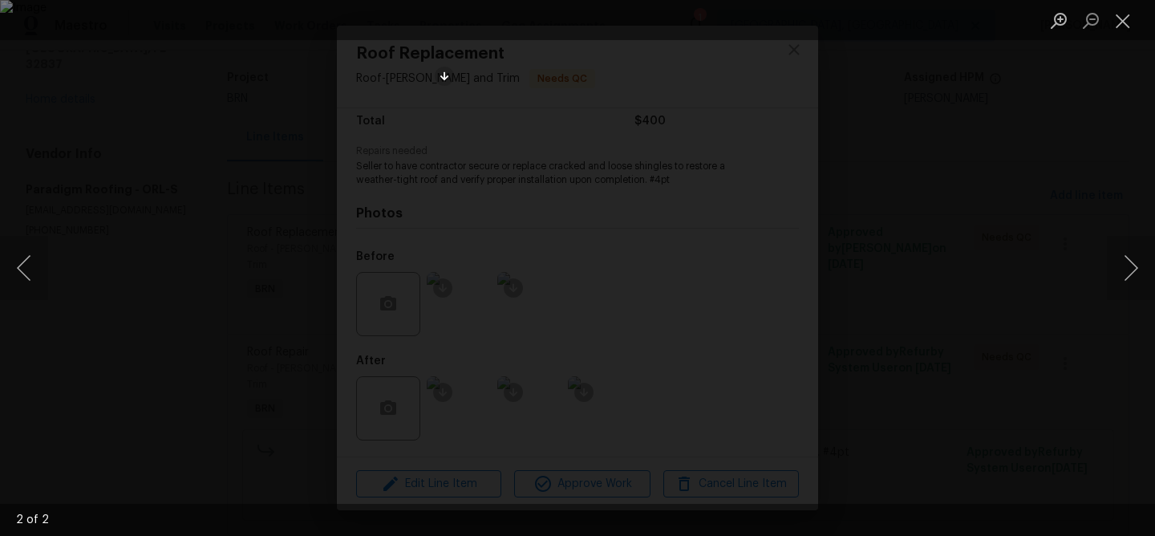
click at [339, 306] on div "Lightbox" at bounding box center [577, 268] width 1155 height 536
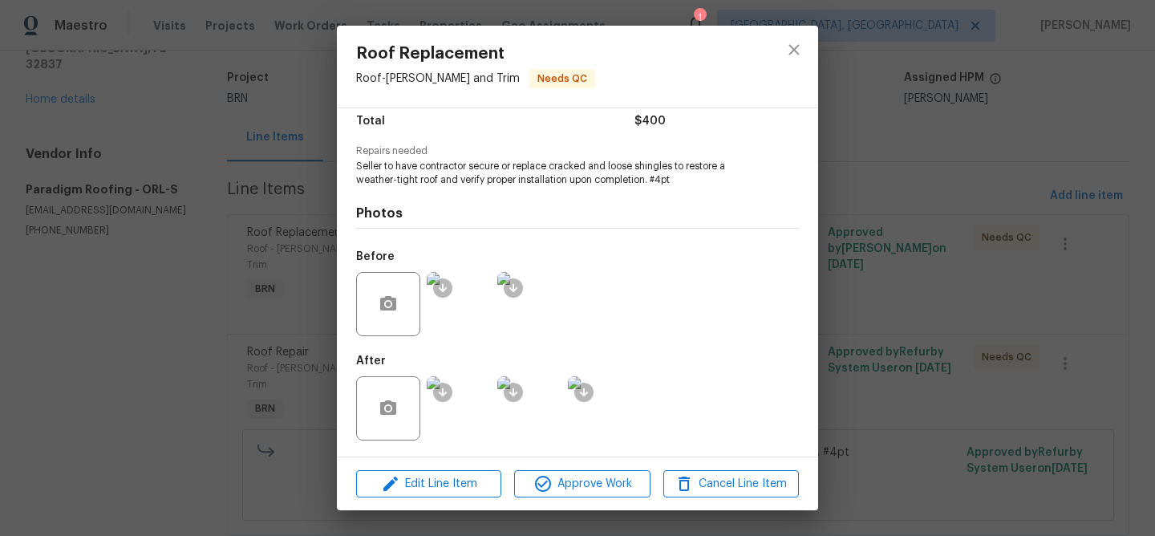
click at [468, 395] on img at bounding box center [459, 408] width 64 height 64
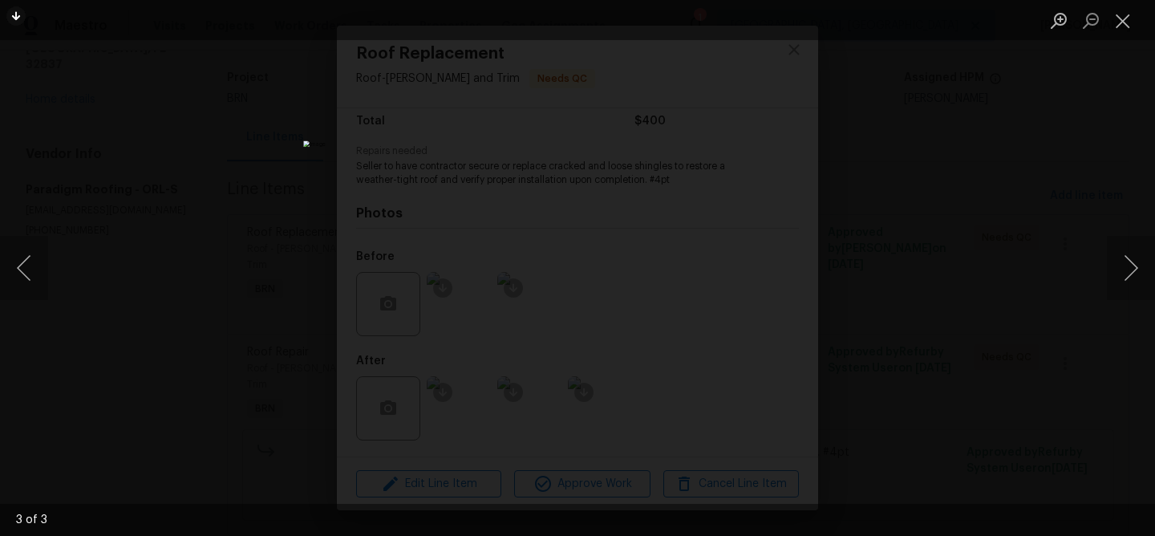
click at [213, 213] on div "Lightbox" at bounding box center [577, 268] width 1155 height 536
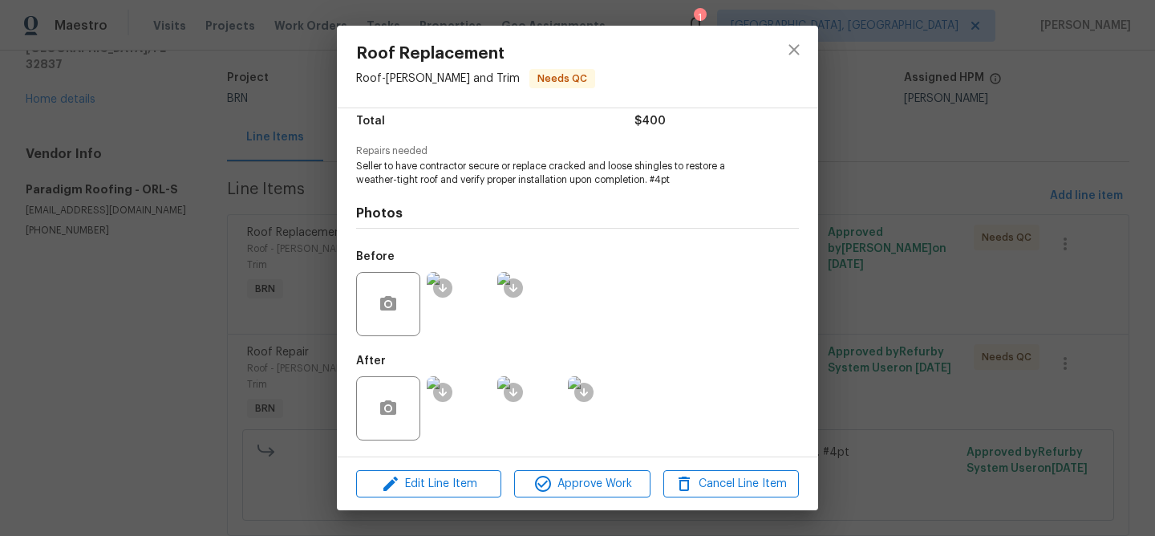
click at [217, 171] on div "Roof Replacement Roof - Eaves and Trim Needs QC Vendor Paradigm Roofing Account…" at bounding box center [577, 268] width 1155 height 536
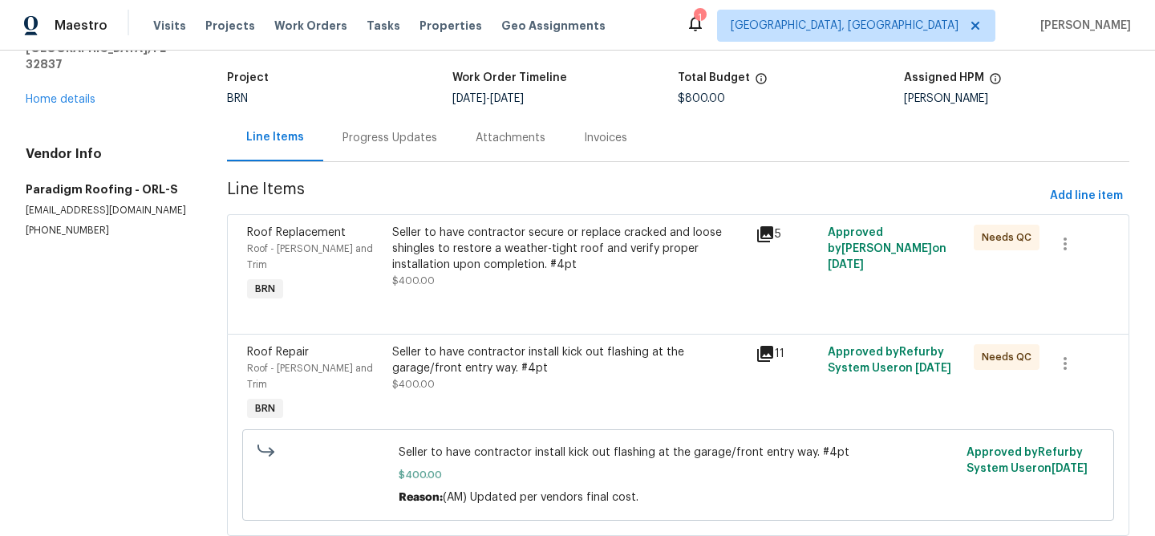
click at [512, 369] on div "Seller to have contractor install kick out flashing at the garage/front entry w…" at bounding box center [569, 368] width 354 height 48
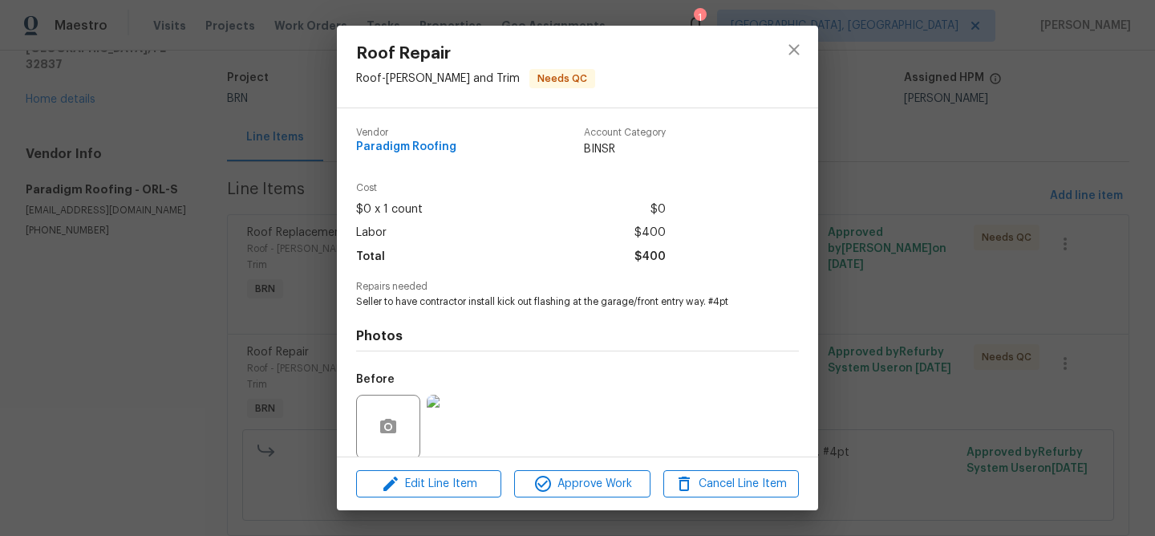
scroll to position [122, 0]
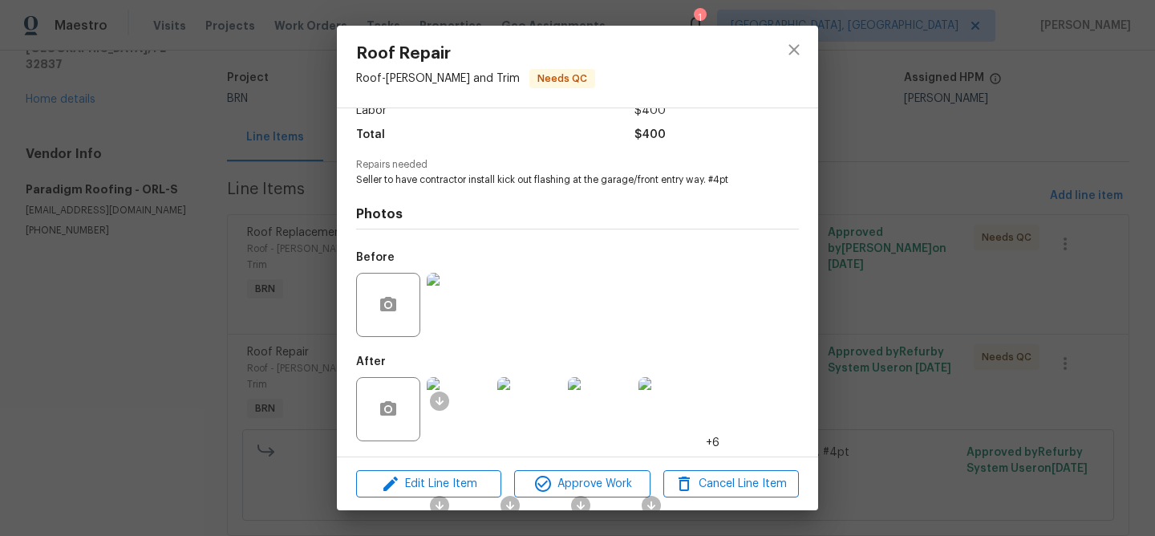
click at [469, 399] on img at bounding box center [459, 409] width 64 height 64
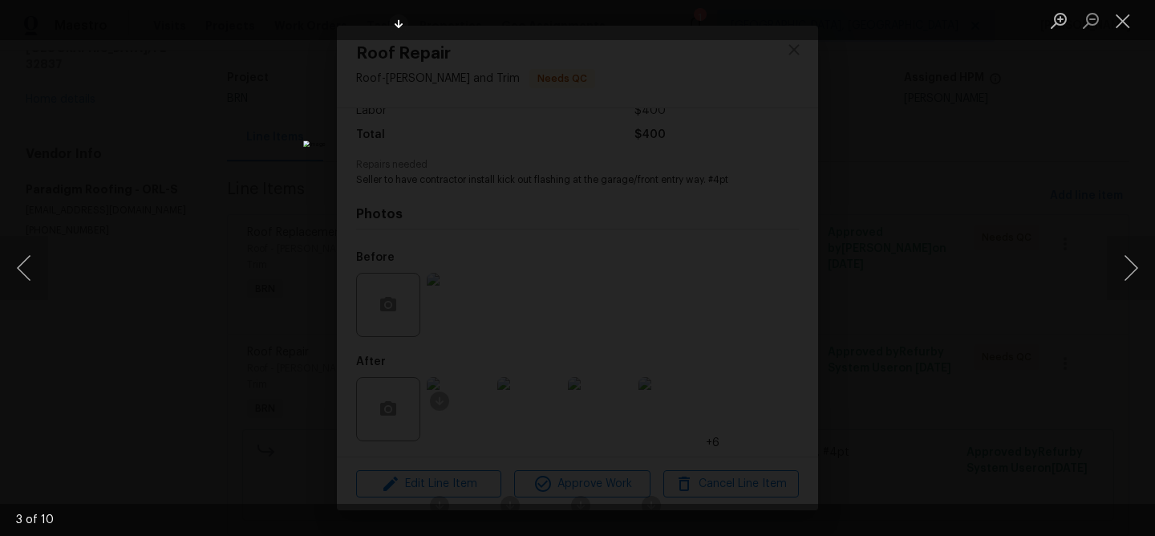
click at [217, 299] on div "Lightbox" at bounding box center [577, 268] width 1155 height 536
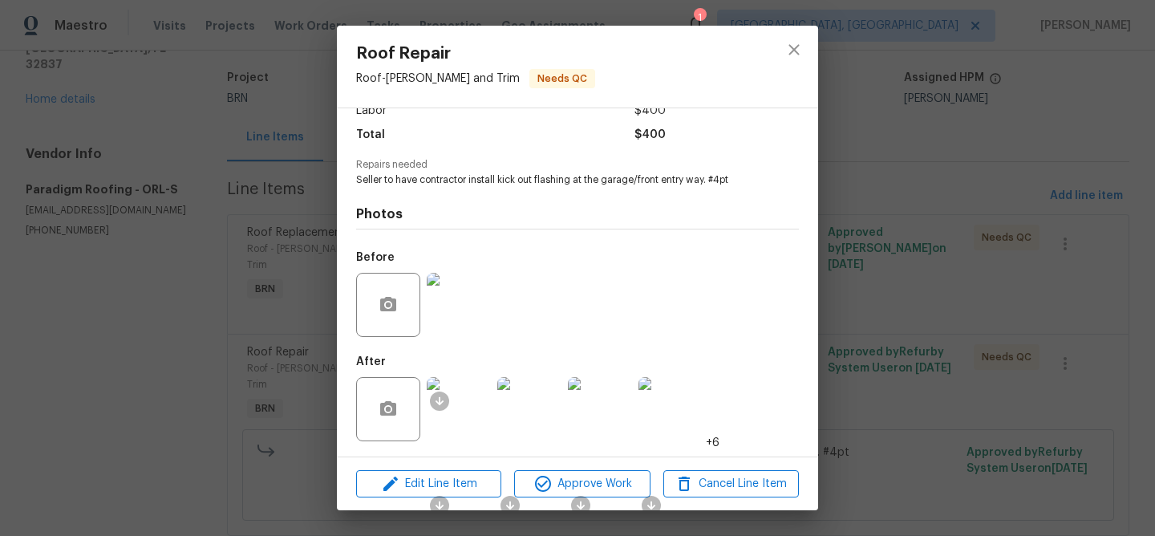
click at [467, 395] on img at bounding box center [459, 409] width 64 height 64
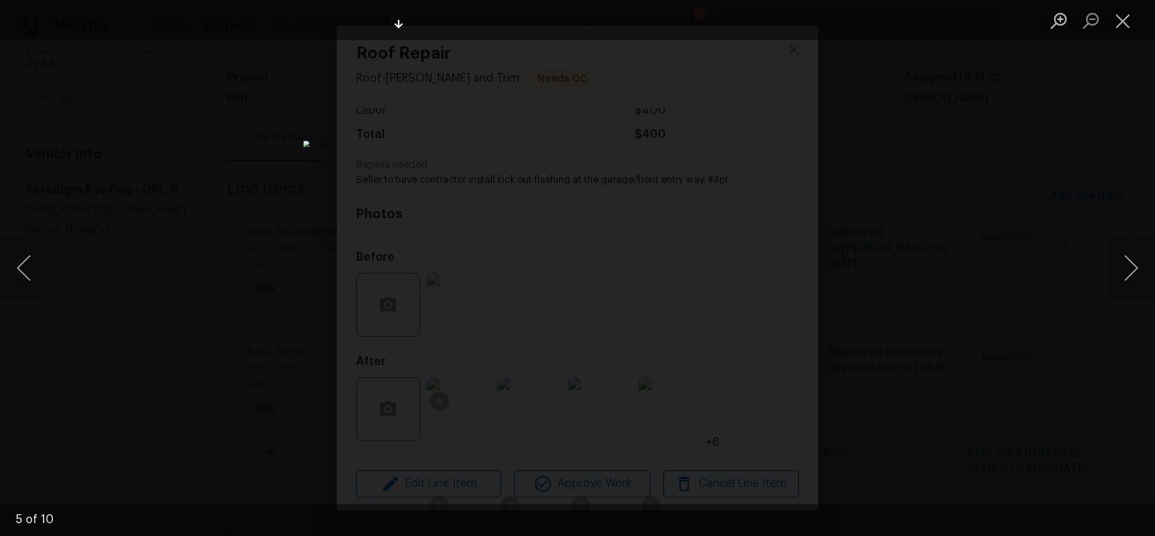
click at [171, 194] on div "Lightbox" at bounding box center [577, 268] width 1155 height 536
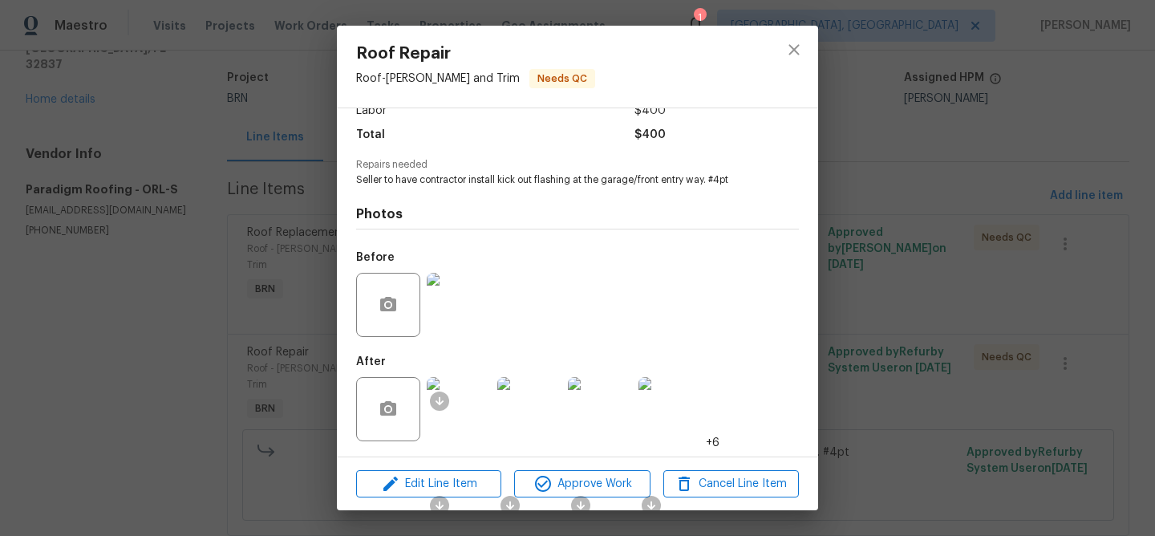
click at [200, 178] on div "Roof Repair Roof - Eaves and Trim Needs QC Vendor Paradigm Roofing Account Cate…" at bounding box center [577, 268] width 1155 height 536
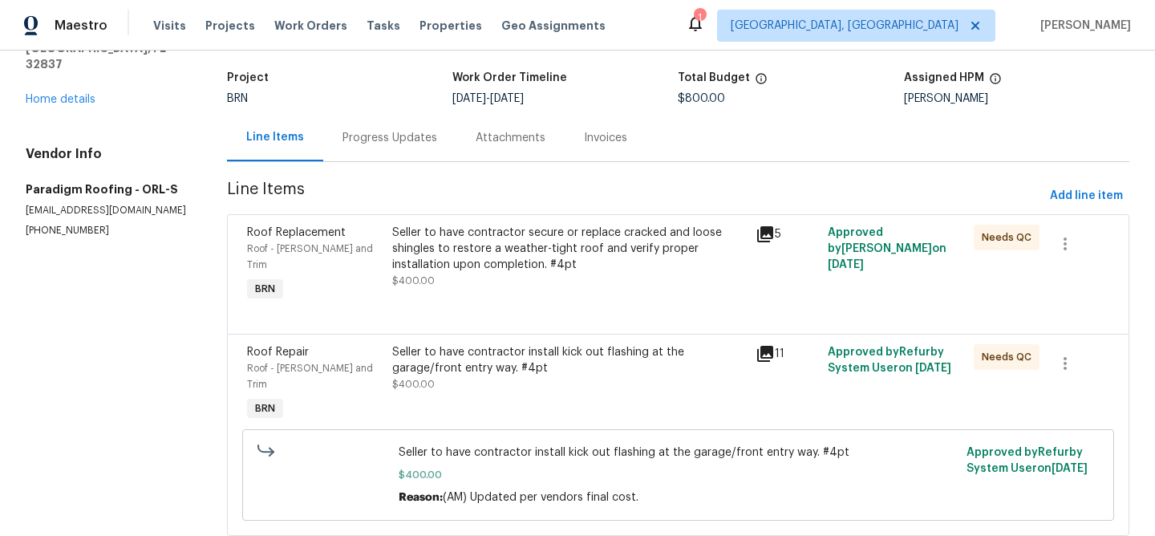
scroll to position [0, 0]
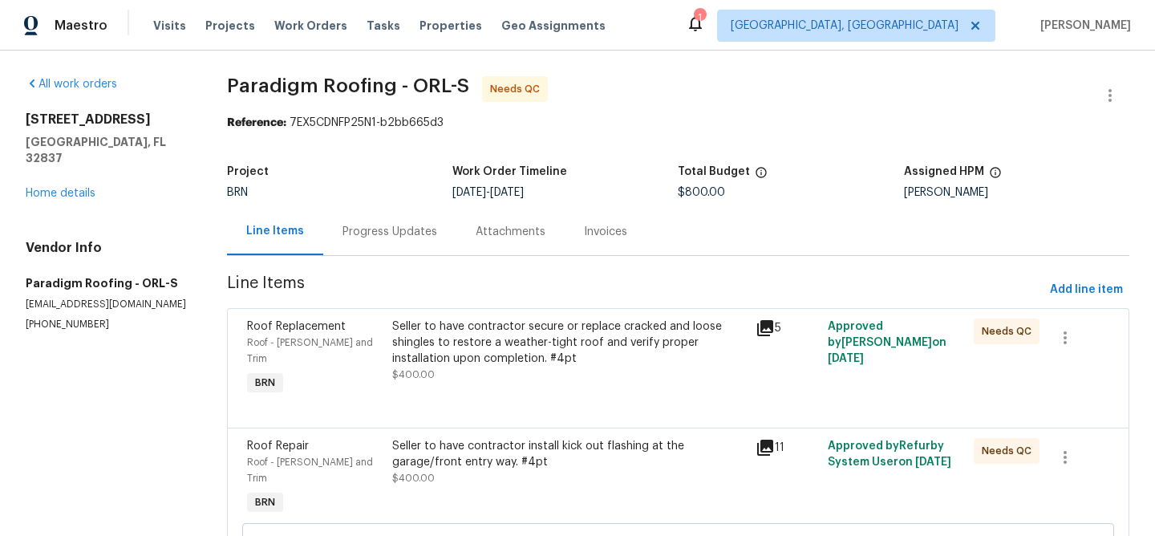
click at [497, 379] on div "Seller to have contractor secure or replace cracked and loose shingles to resto…" at bounding box center [569, 350] width 354 height 64
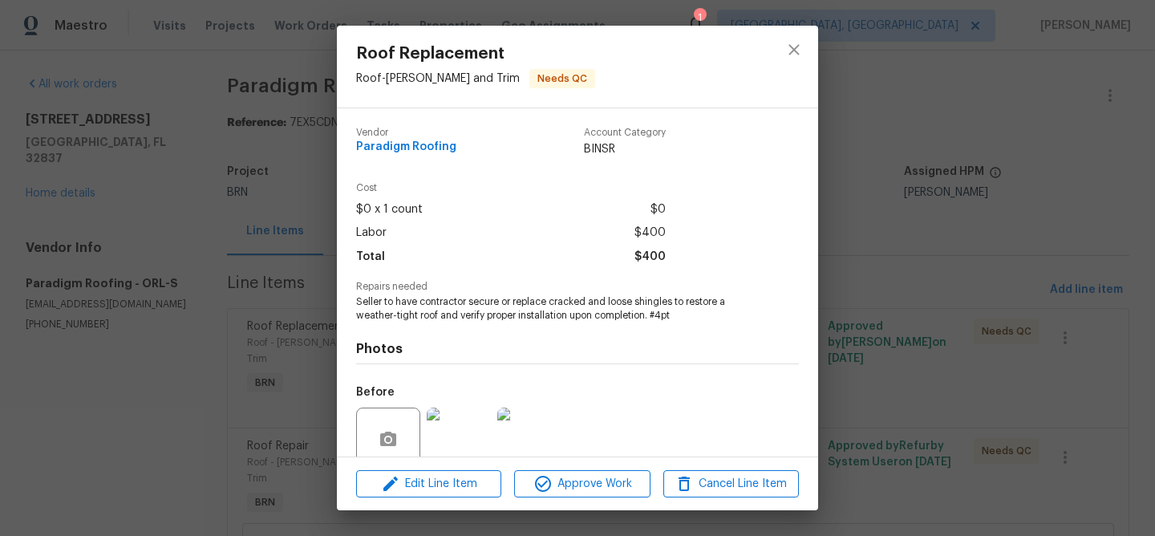
scroll to position [136, 0]
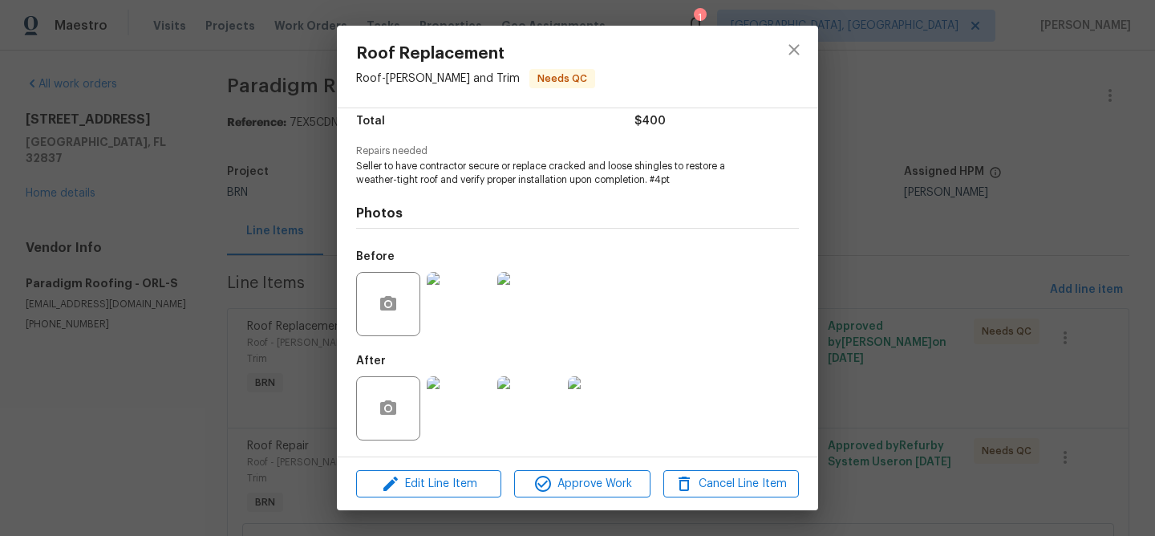
click at [240, 338] on div "Roof Replacement Roof - Eaves and Trim Needs QC Vendor Paradigm Roofing Account…" at bounding box center [577, 268] width 1155 height 536
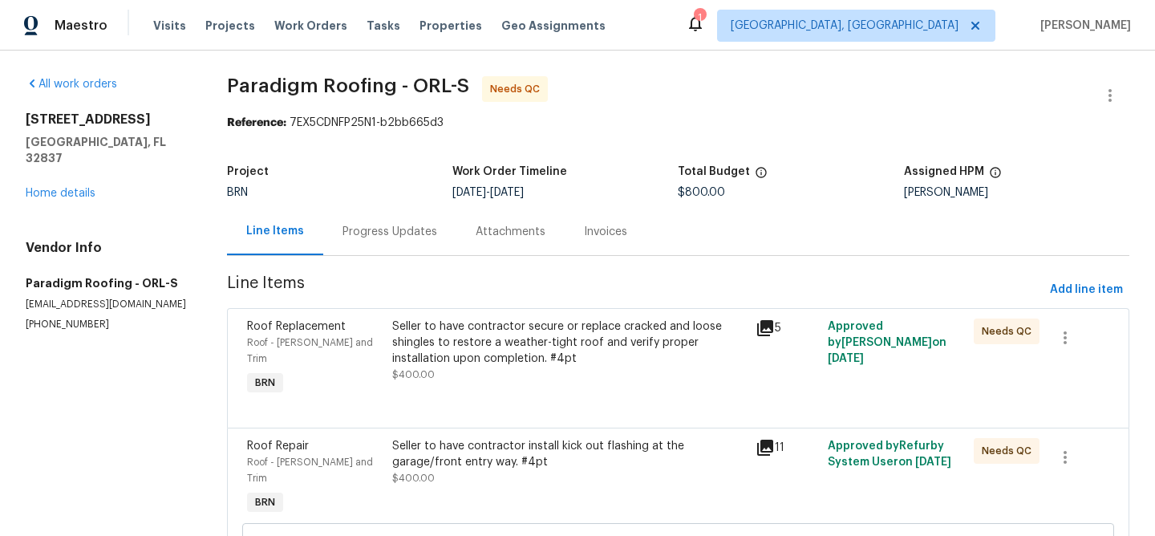
scroll to position [107, 0]
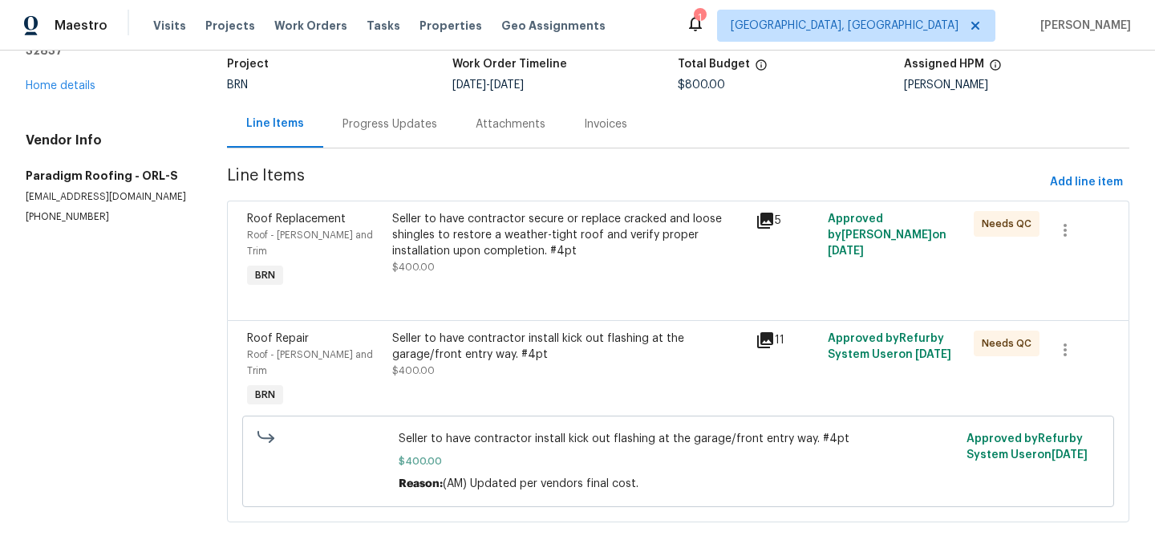
click at [465, 372] on div "Seller to have contractor install kick out flashing at the garage/front entry w…" at bounding box center [568, 371] width 363 height 90
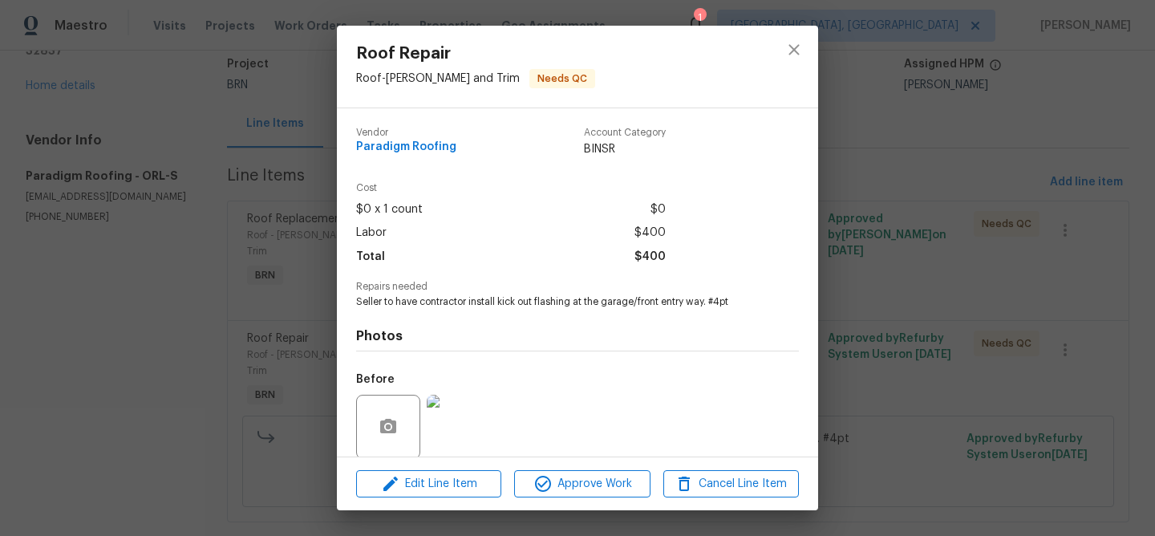
scroll to position [122, 0]
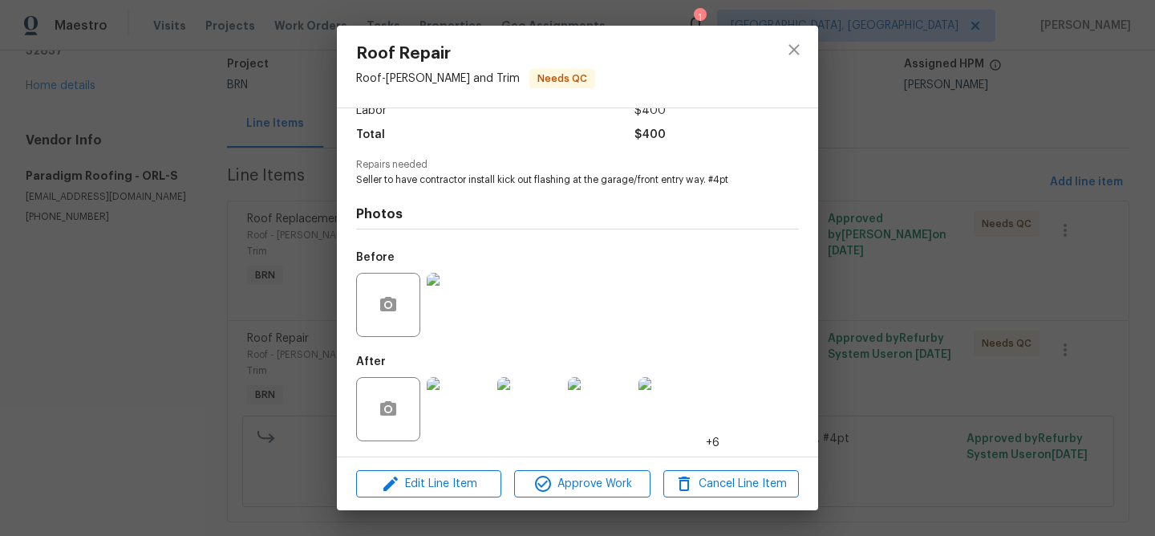
click at [201, 387] on div "Roof Repair Roof - Eaves and Trim Needs QC Vendor Paradigm Roofing Account Cate…" at bounding box center [577, 268] width 1155 height 536
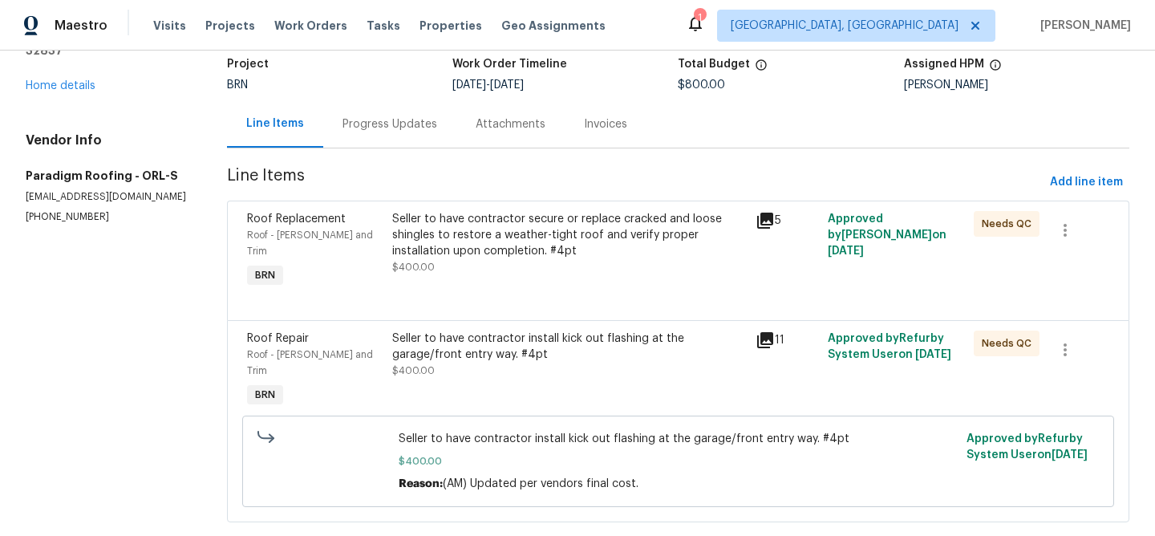
click at [439, 227] on div "Seller to have contractor secure or replace cracked and loose shingles to resto…" at bounding box center [569, 235] width 354 height 48
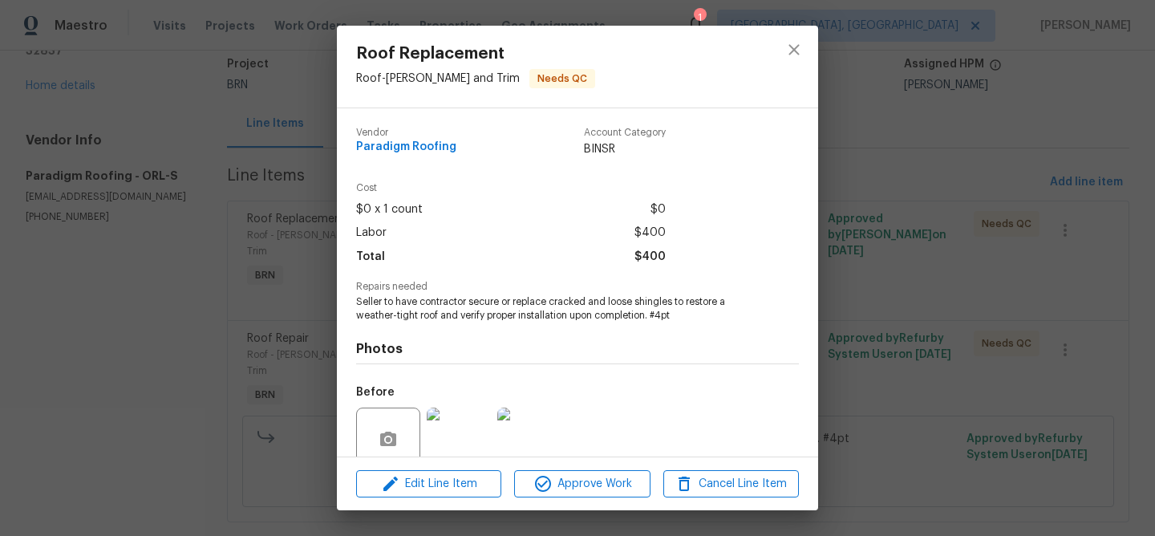
scroll to position [136, 0]
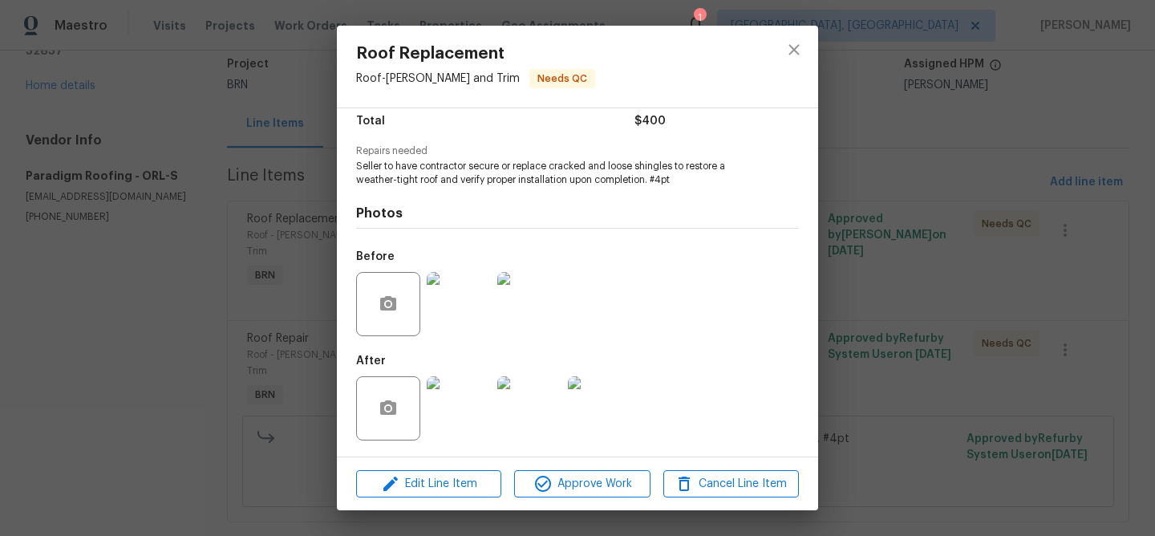
click at [456, 297] on img at bounding box center [459, 304] width 64 height 64
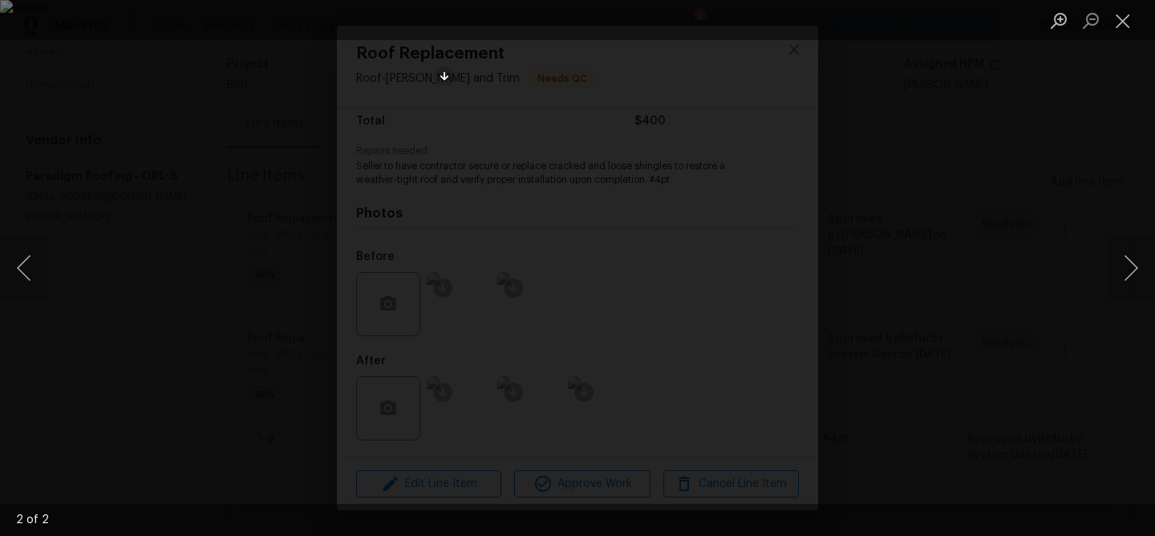
click at [283, 256] on div "Lightbox" at bounding box center [577, 268] width 1155 height 536
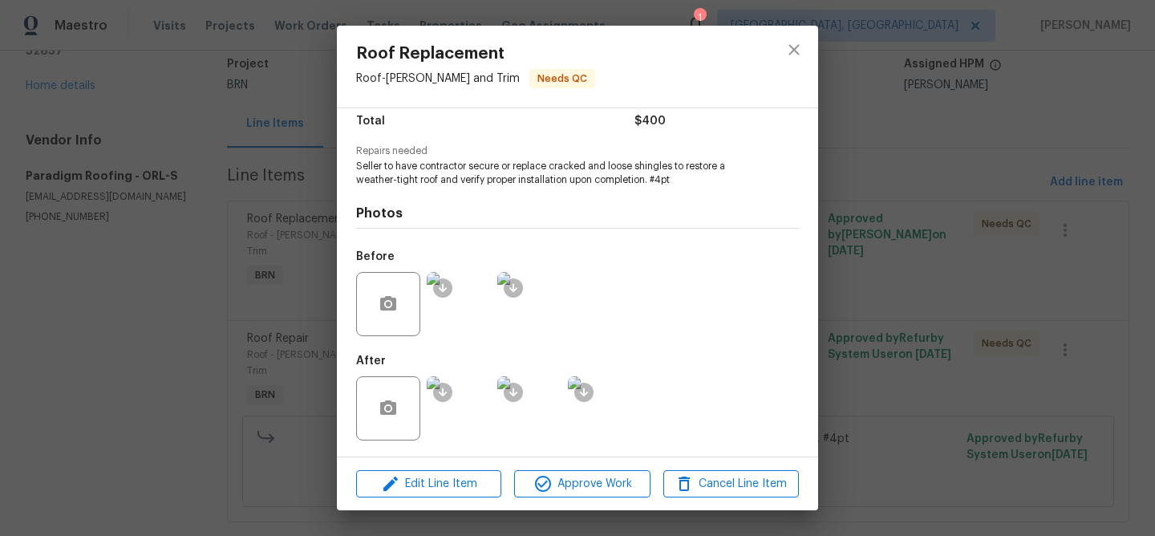
click at [457, 412] on img at bounding box center [459, 408] width 64 height 64
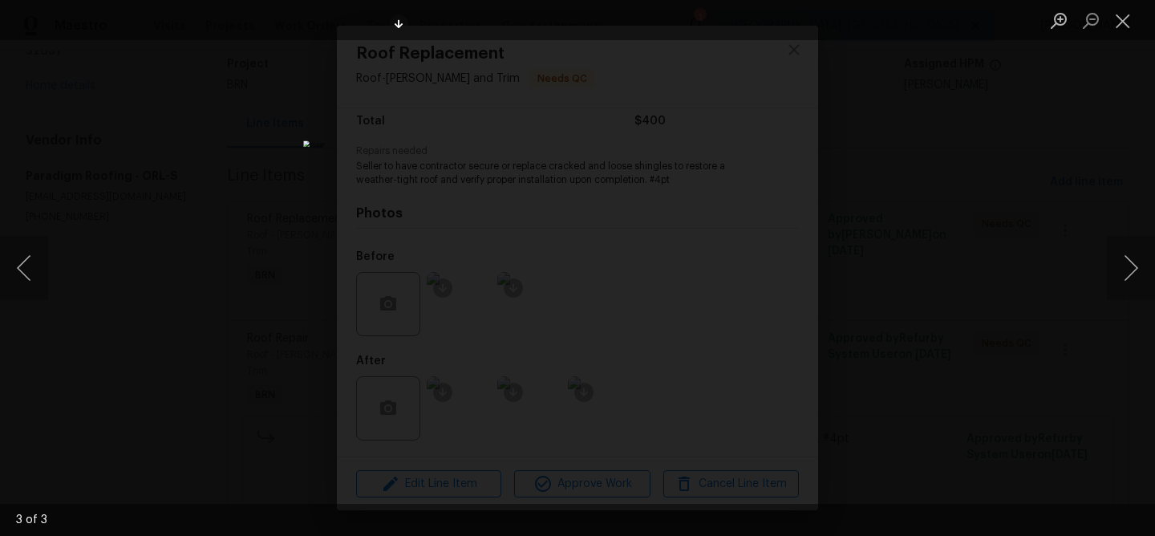
click at [241, 281] on div "Lightbox" at bounding box center [577, 268] width 1155 height 536
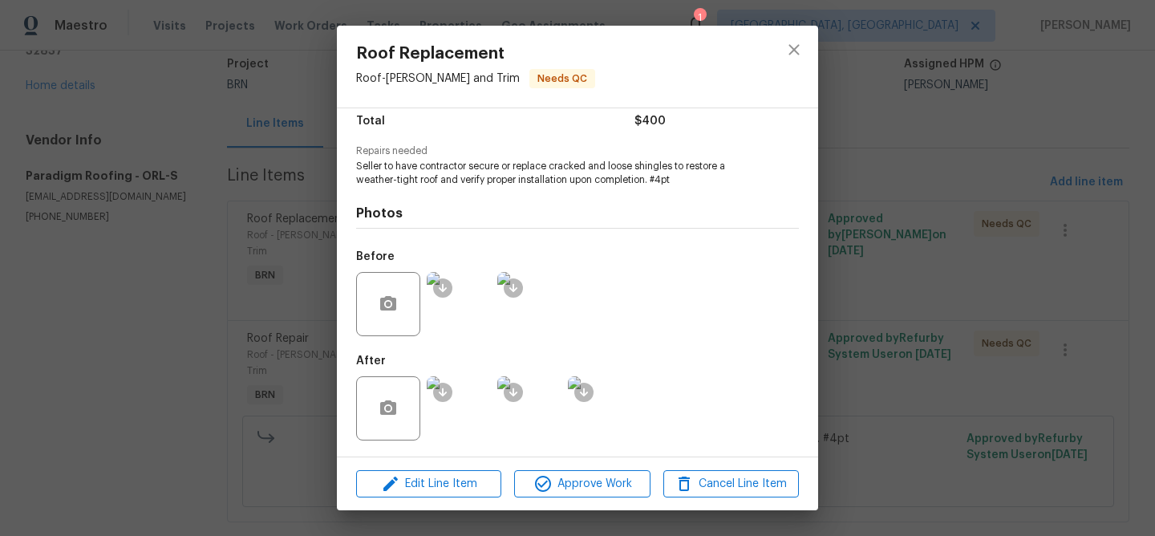
click at [241, 337] on div "Roof Replacement Roof - Eaves and Trim Needs QC Vendor Paradigm Roofing Account…" at bounding box center [577, 268] width 1155 height 536
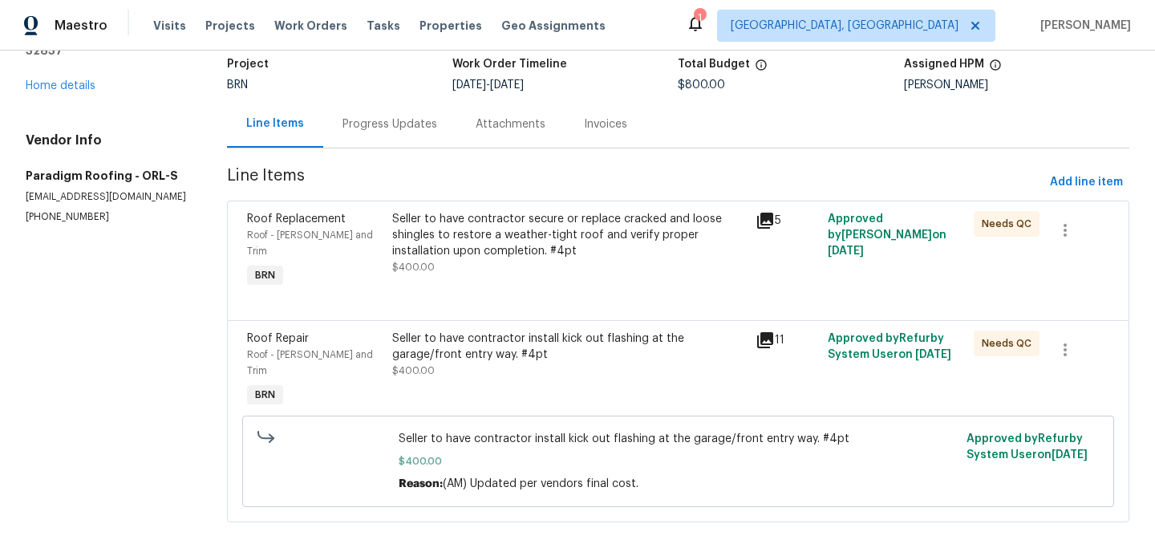
scroll to position [0, 0]
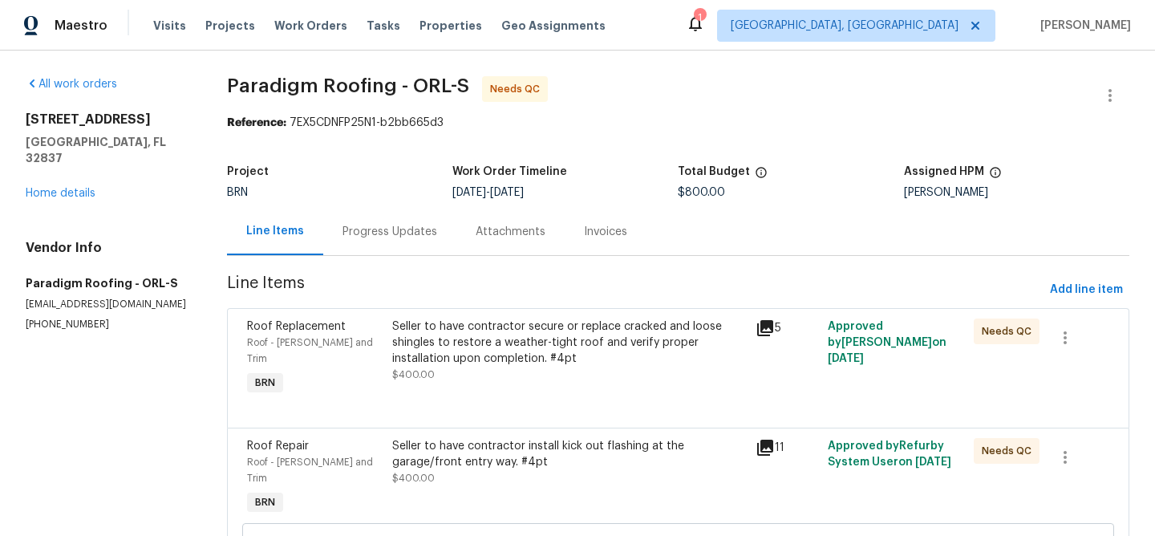
click at [387, 235] on div "Progress Updates" at bounding box center [389, 232] width 95 height 16
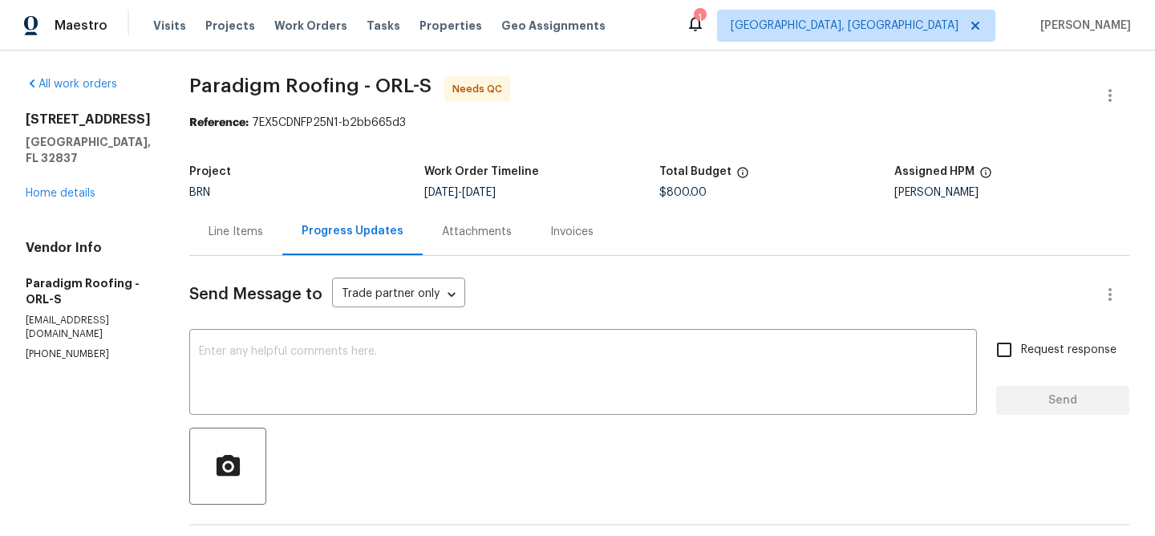
click at [241, 220] on div "Line Items" at bounding box center [235, 231] width 93 height 47
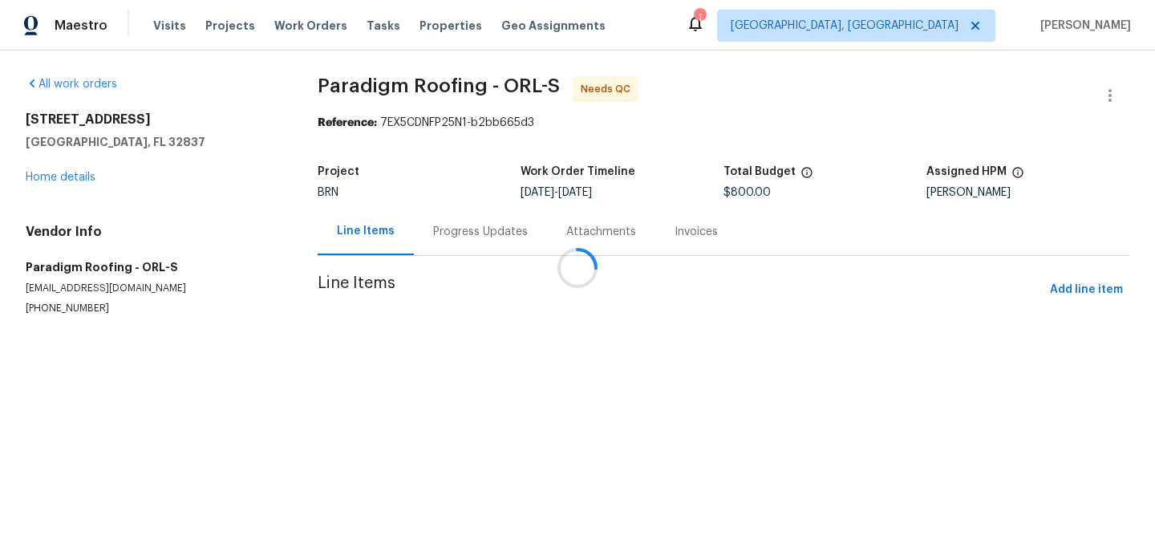
click at [472, 322] on div at bounding box center [577, 268] width 1155 height 536
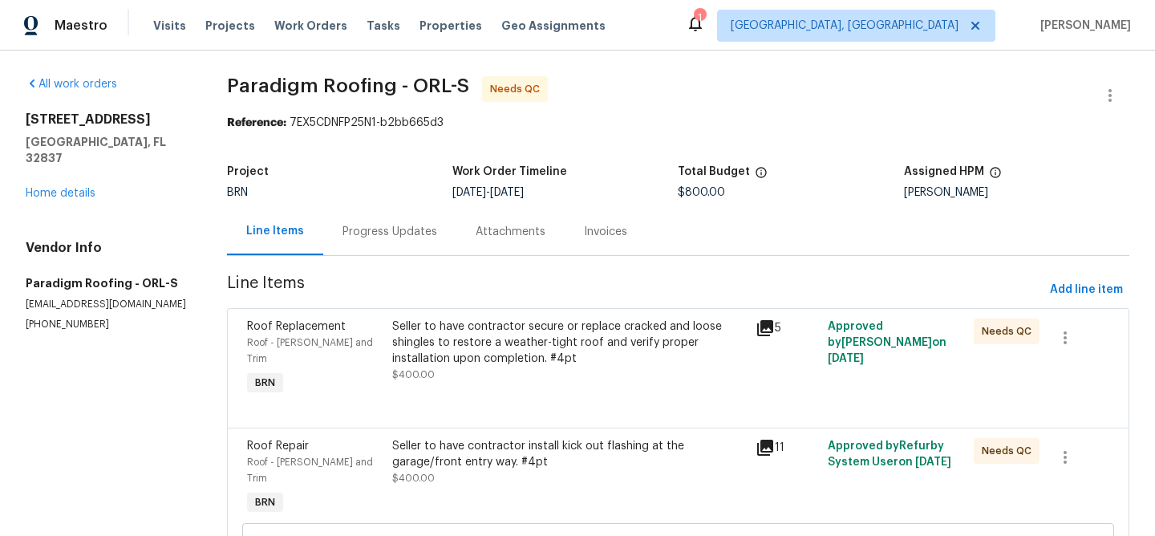
click at [480, 333] on div "Seller to have contractor secure or replace cracked and loose shingles to resto…" at bounding box center [569, 342] width 354 height 48
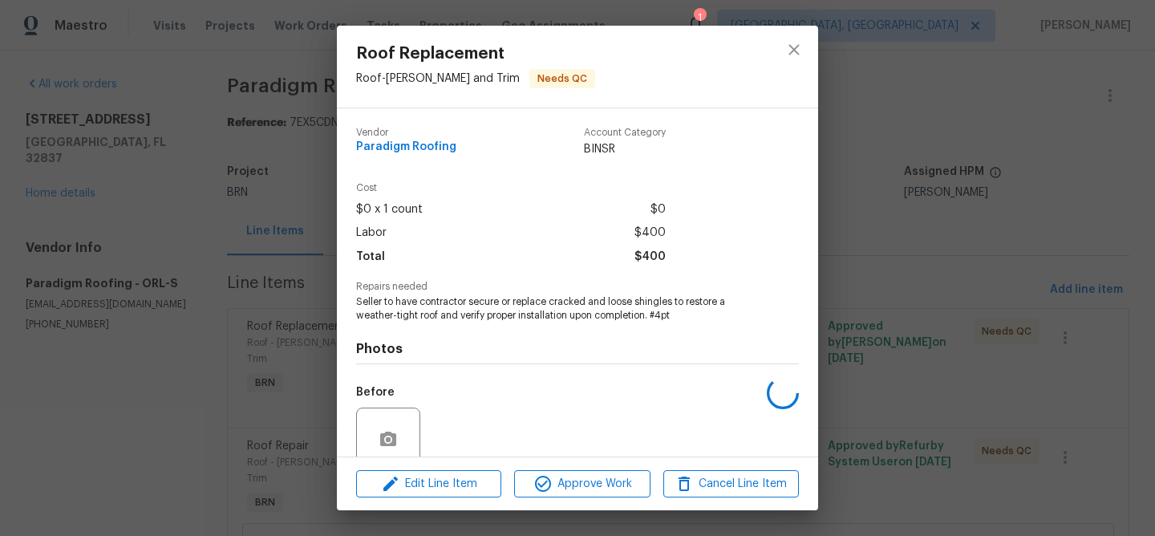
scroll to position [136, 0]
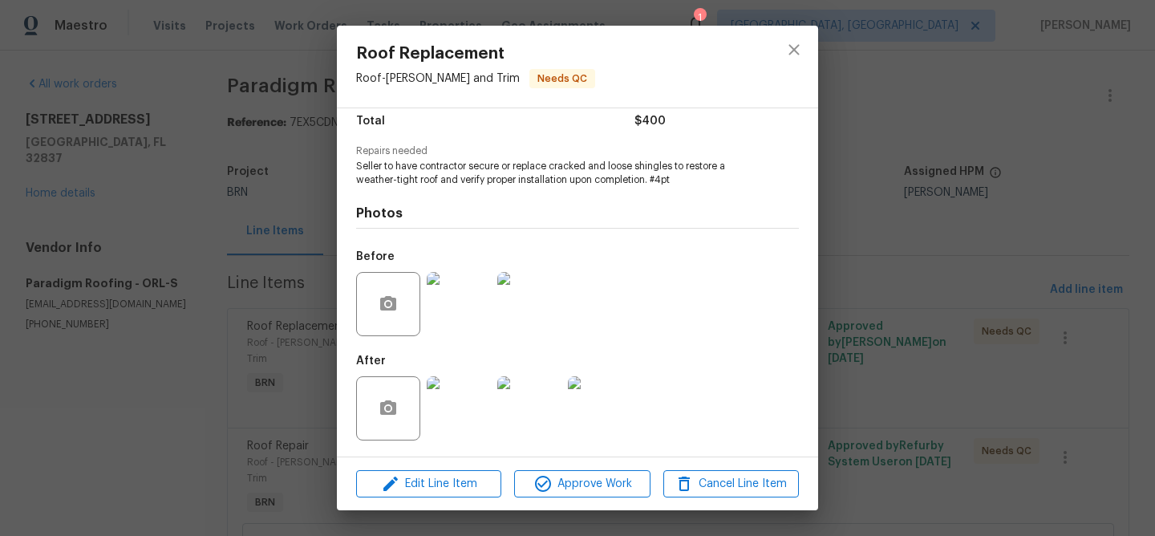
click at [458, 405] on img at bounding box center [459, 408] width 64 height 64
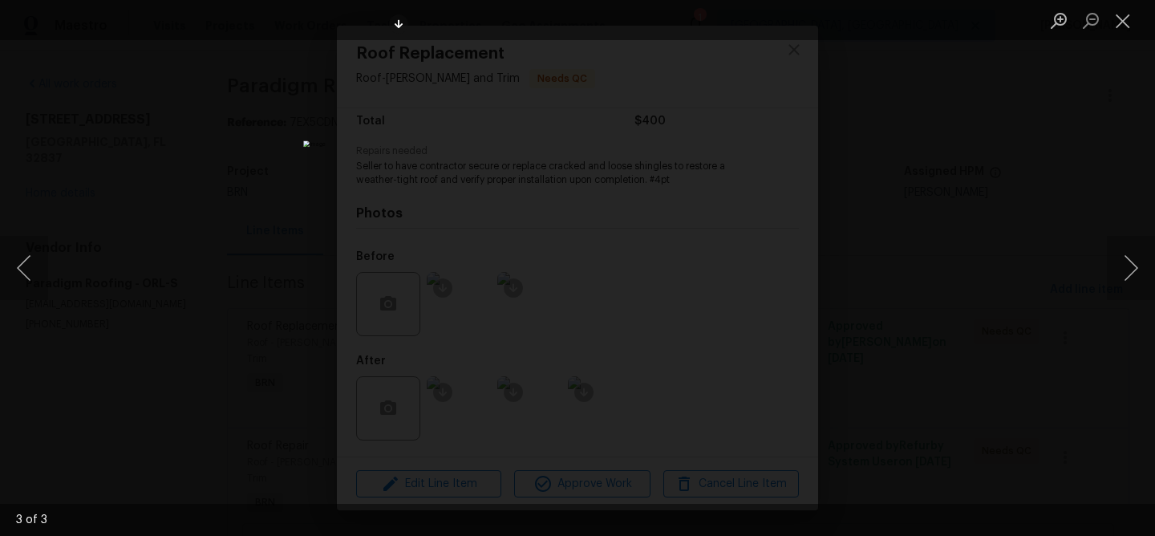
click at [216, 115] on div "Lightbox" at bounding box center [577, 268] width 1155 height 536
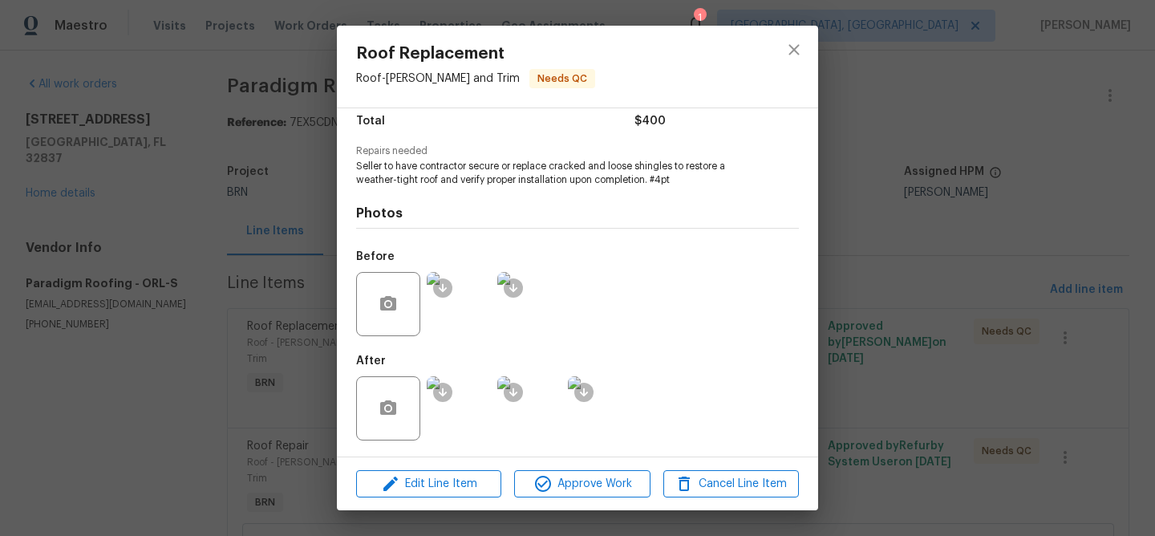
click at [247, 171] on div "Roof Replacement Roof - Eaves and Trim Needs QC Vendor Paradigm Roofing Account…" at bounding box center [577, 268] width 1155 height 536
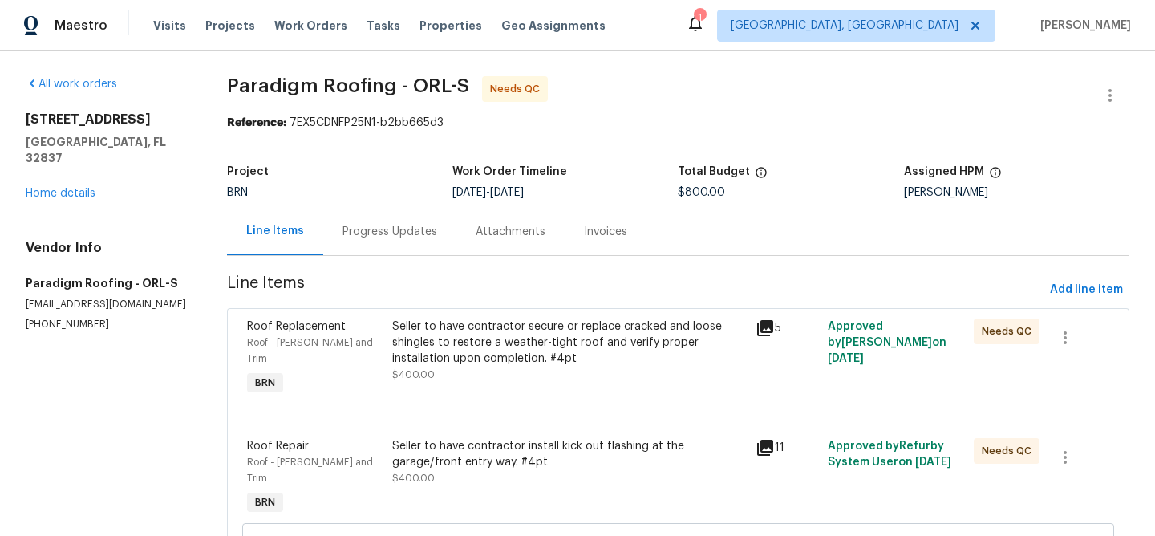
scroll to position [107, 0]
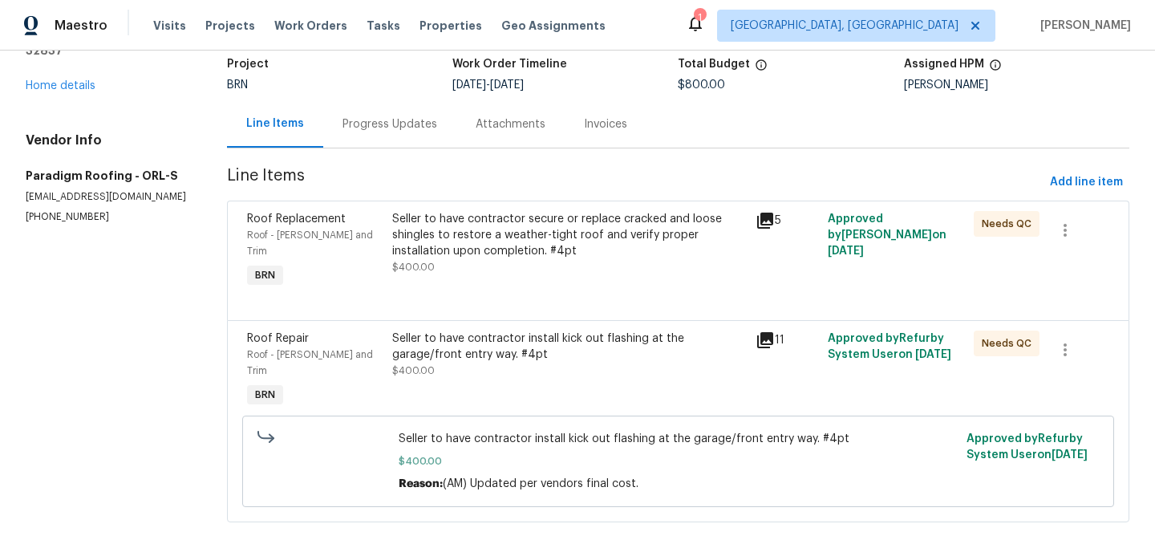
click at [468, 341] on div "Seller to have contractor install kick out flashing at the garage/front entry w…" at bounding box center [569, 346] width 354 height 32
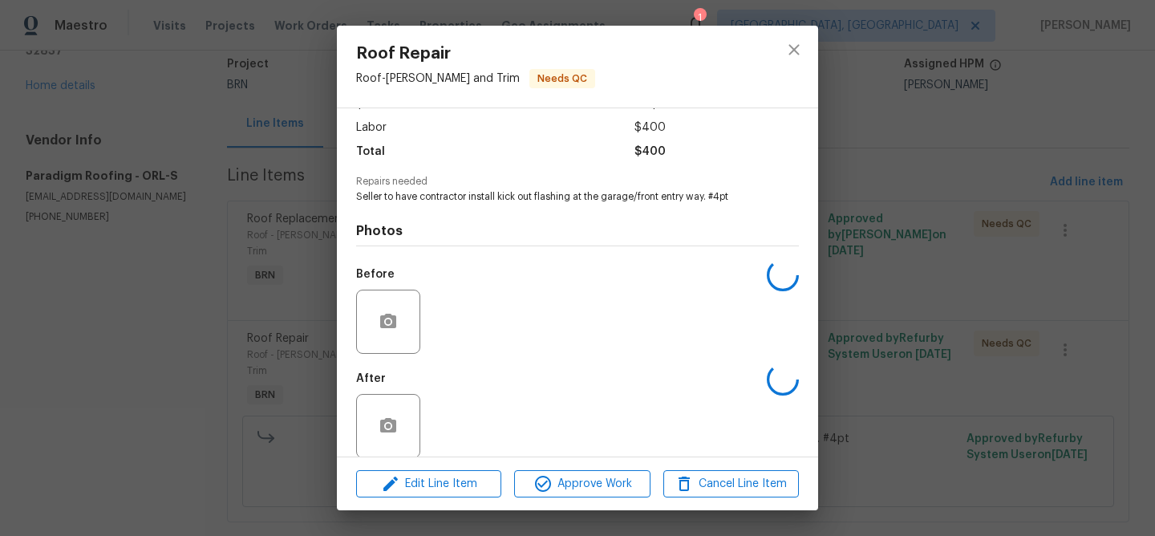
scroll to position [122, 0]
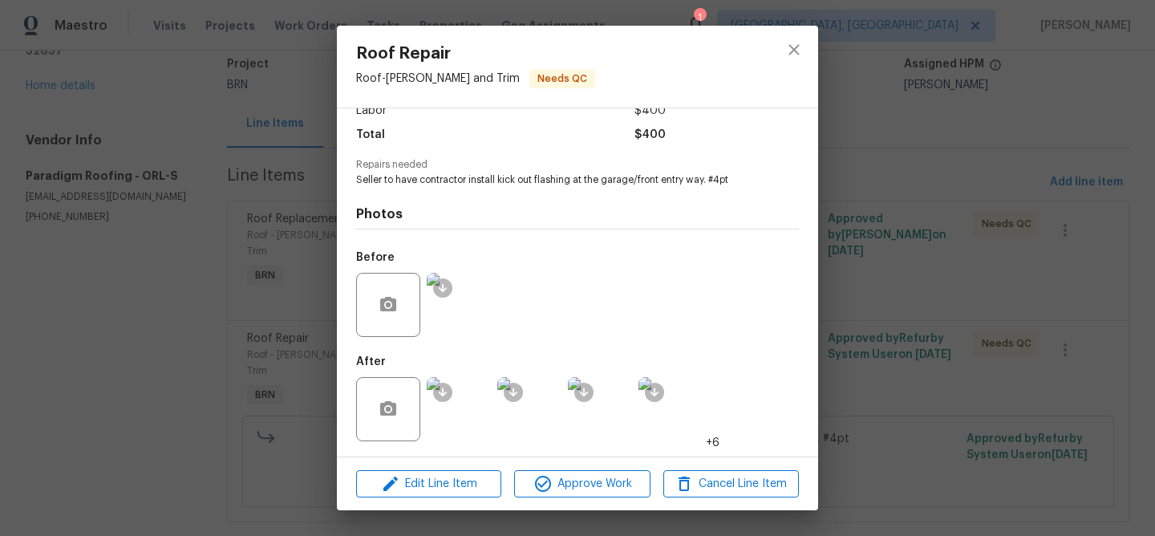
click at [454, 408] on img at bounding box center [459, 409] width 64 height 64
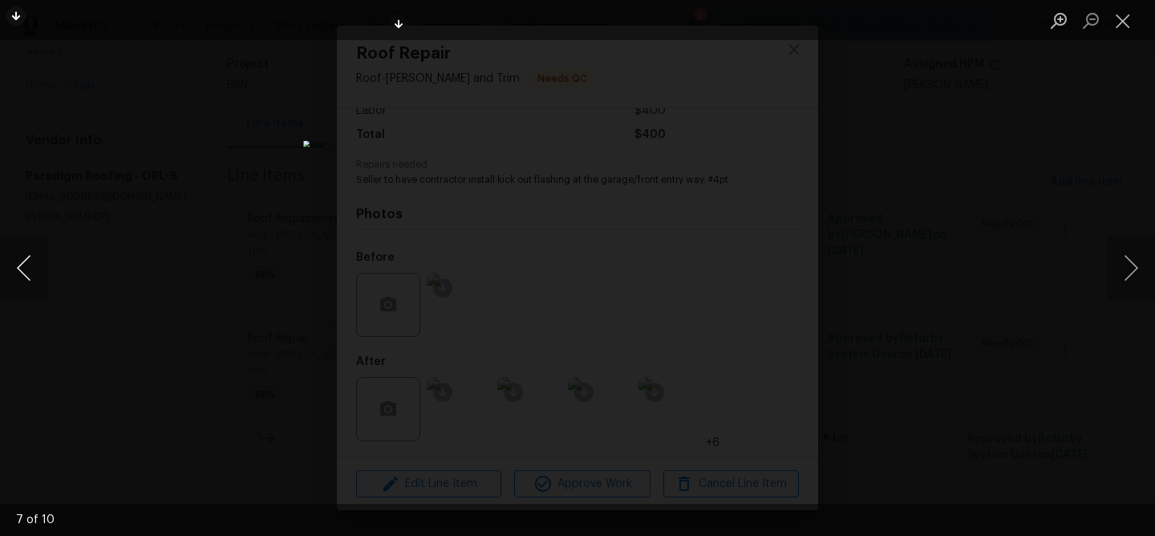
click at [28, 268] on button "Previous image" at bounding box center [24, 268] width 48 height 64
click at [204, 249] on div "Lightbox" at bounding box center [577, 268] width 1155 height 536
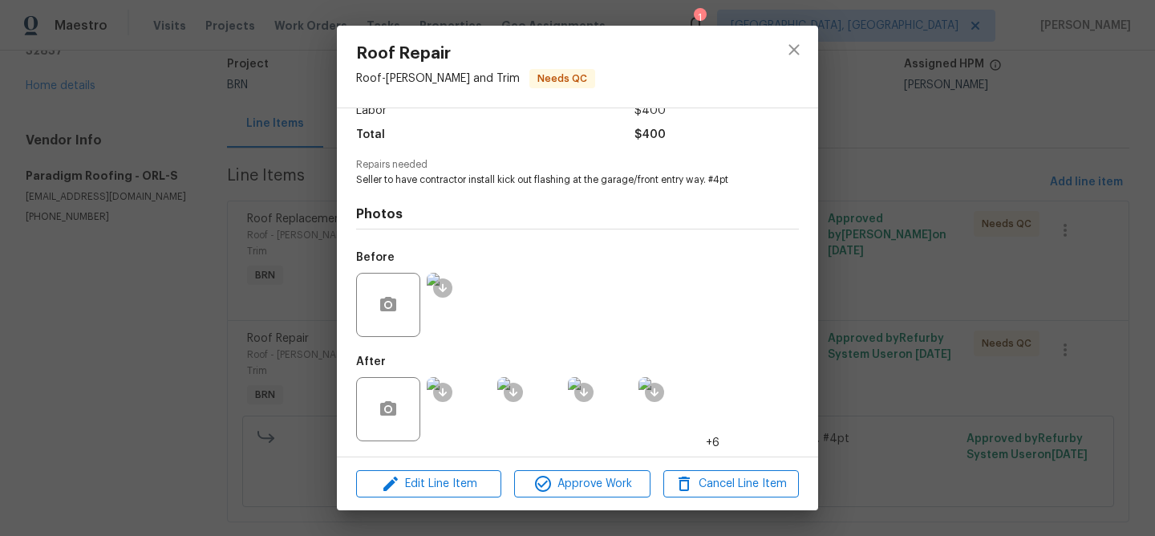
click at [470, 396] on img at bounding box center [459, 409] width 64 height 64
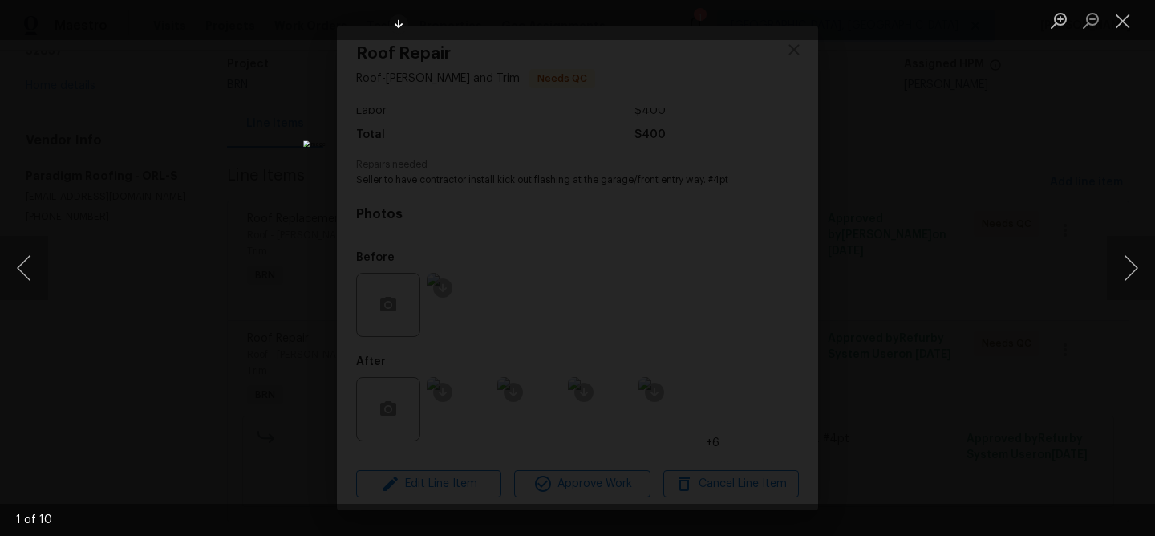
click at [314, 234] on div "Lightbox" at bounding box center [577, 268] width 1155 height 536
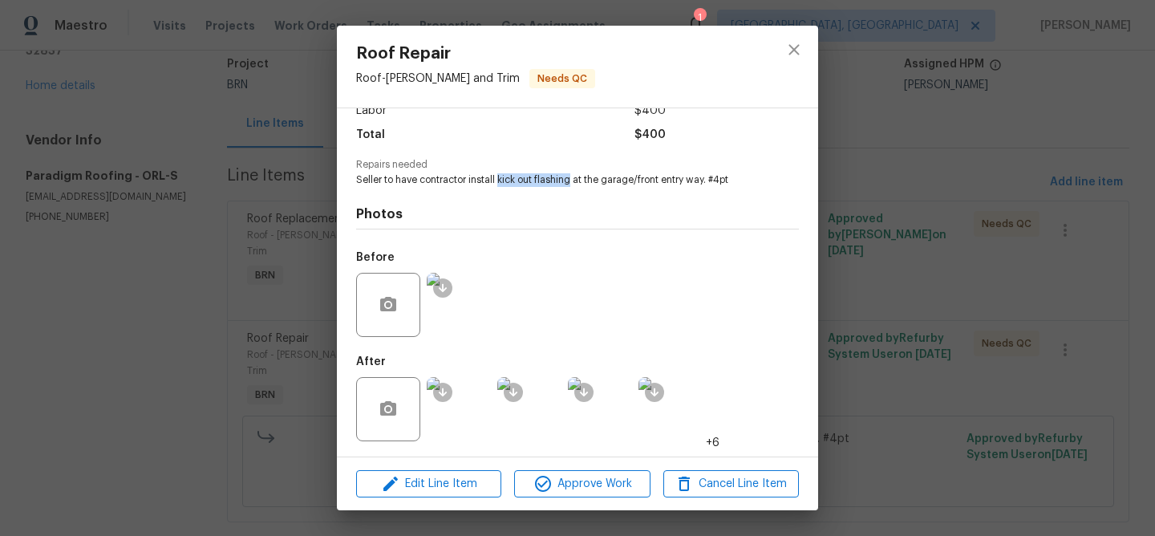
drag, startPoint x: 499, startPoint y: 180, endPoint x: 573, endPoint y: 180, distance: 73.8
click at [573, 180] on span "Seller to have contractor install kick out flashing at the garage/front entry w…" at bounding box center [555, 180] width 399 height 14
copy span "kick out flashing"
click at [471, 419] on img at bounding box center [459, 409] width 64 height 64
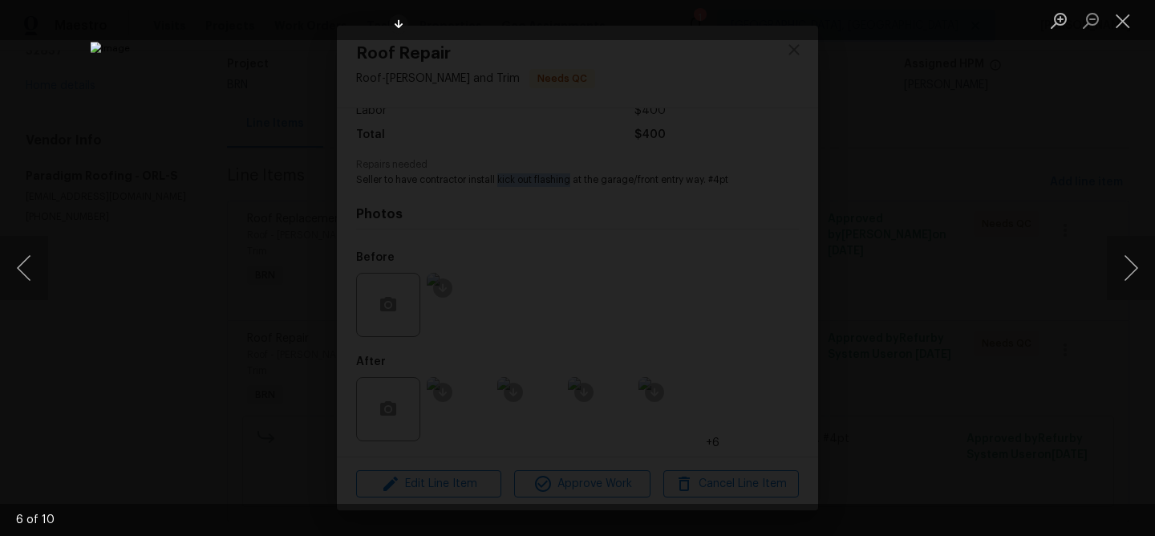
click at [160, 208] on div "Lightbox" at bounding box center [577, 268] width 1155 height 536
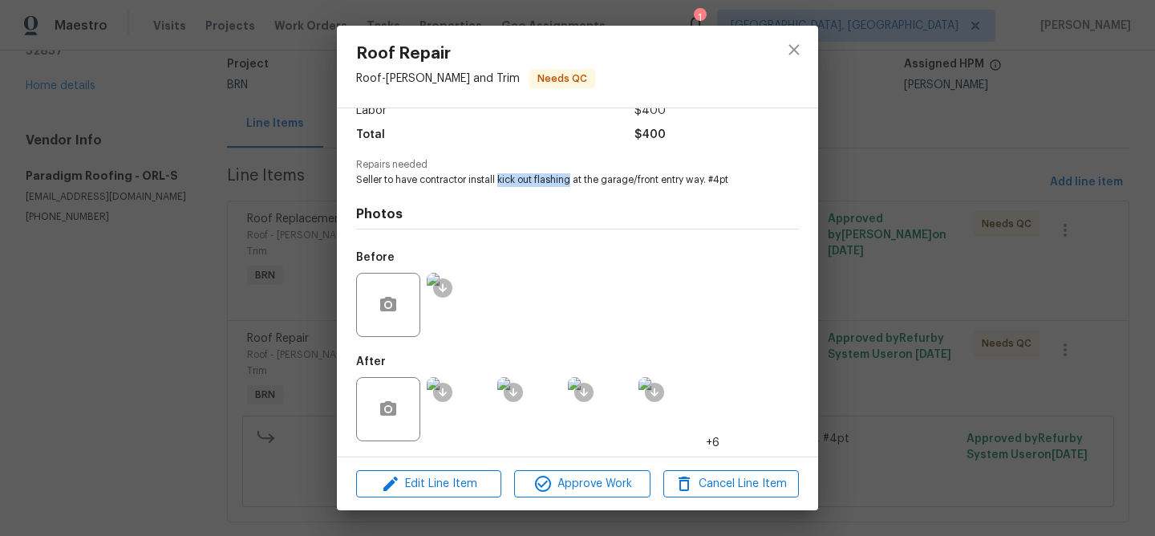
click at [205, 198] on div "Roof Repair Roof - Eaves and Trim Needs QC Vendor Paradigm Roofing Account Cate…" at bounding box center [577, 268] width 1155 height 536
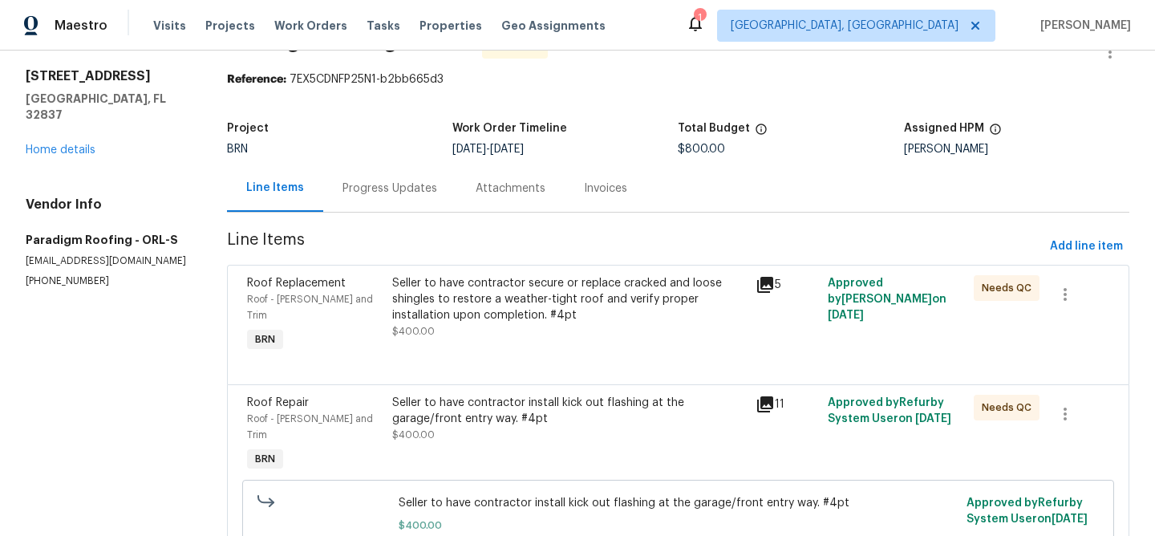
scroll to position [0, 0]
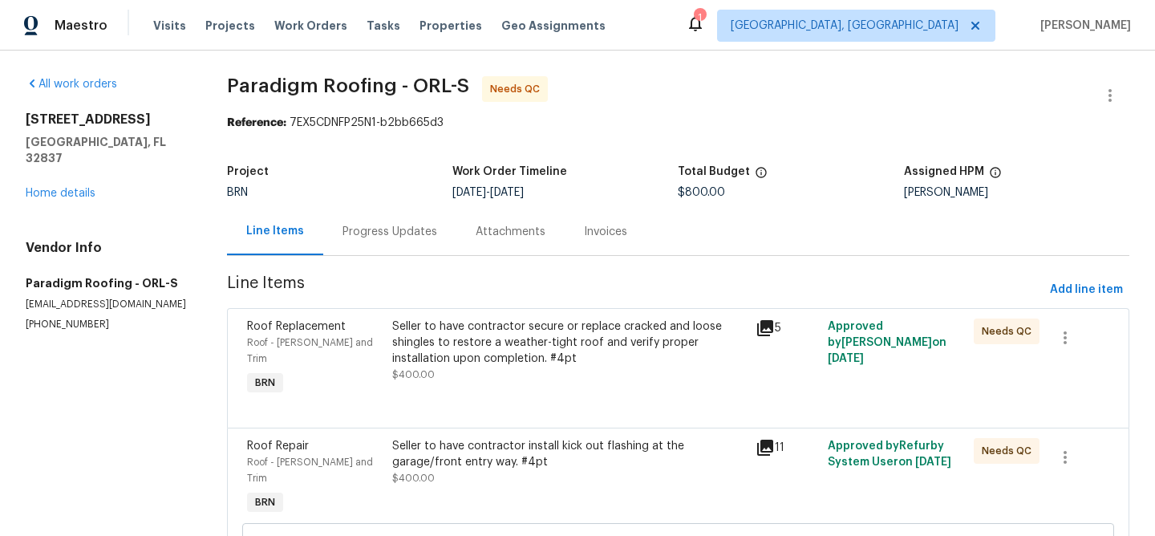
click at [467, 320] on div "Seller to have contractor secure or replace cracked and loose shingles to resto…" at bounding box center [569, 342] width 354 height 48
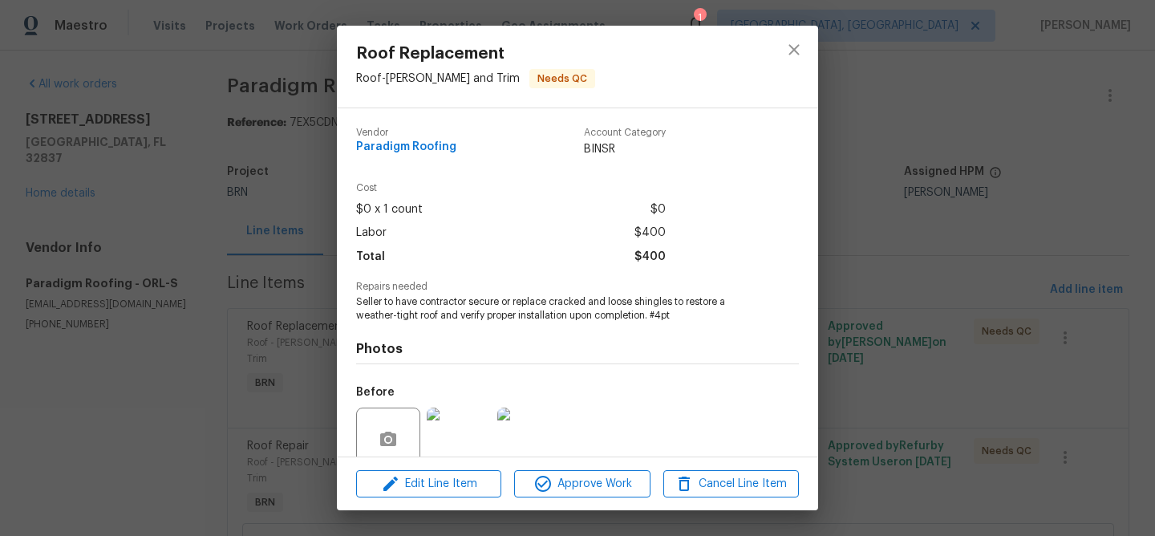
scroll to position [136, 0]
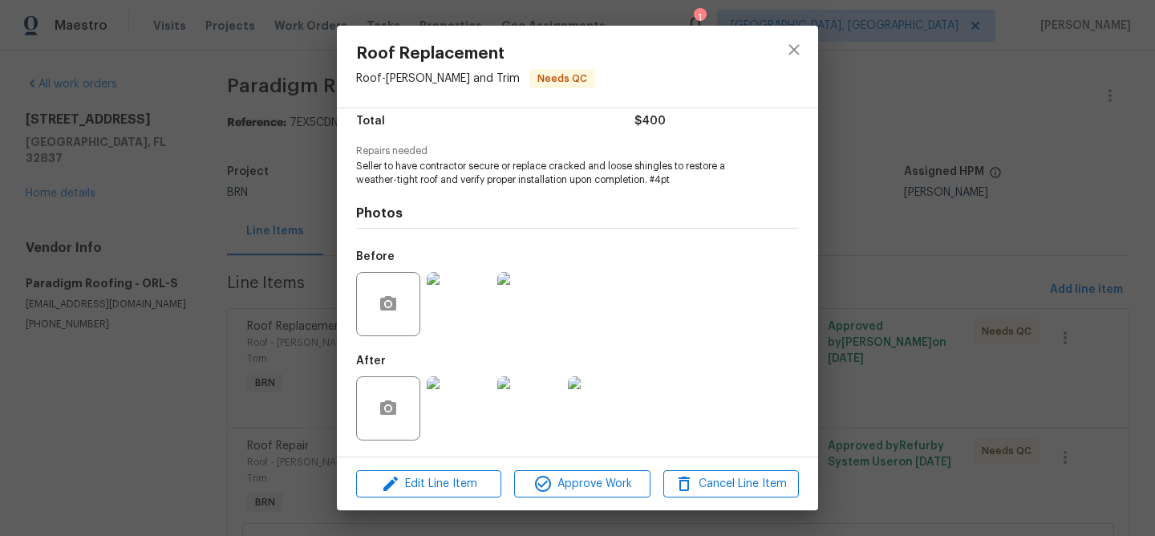
click at [449, 409] on img at bounding box center [459, 408] width 64 height 64
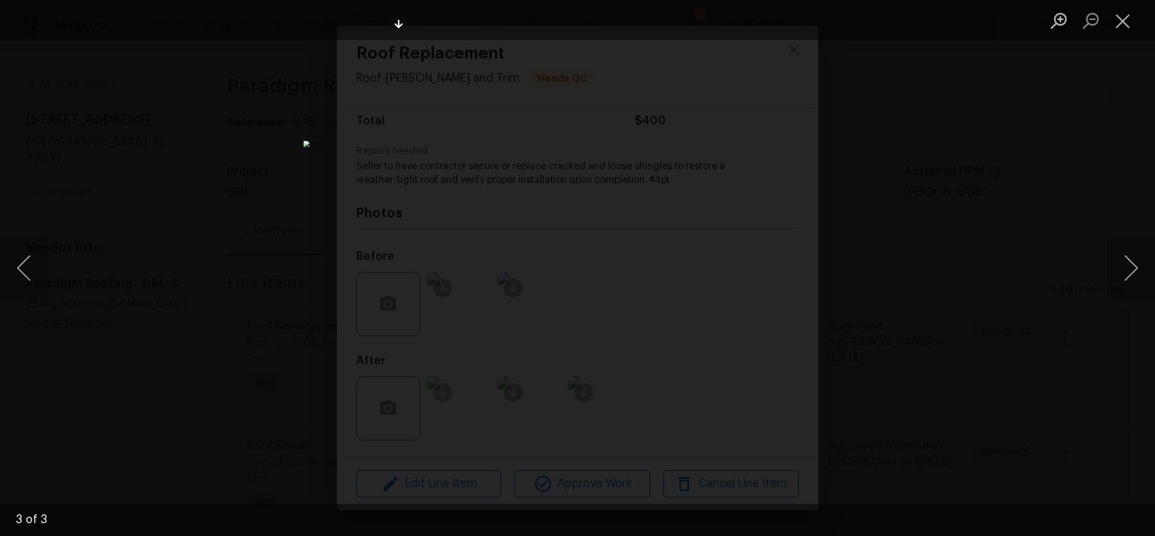
click at [145, 242] on div "Lightbox" at bounding box center [577, 268] width 1155 height 536
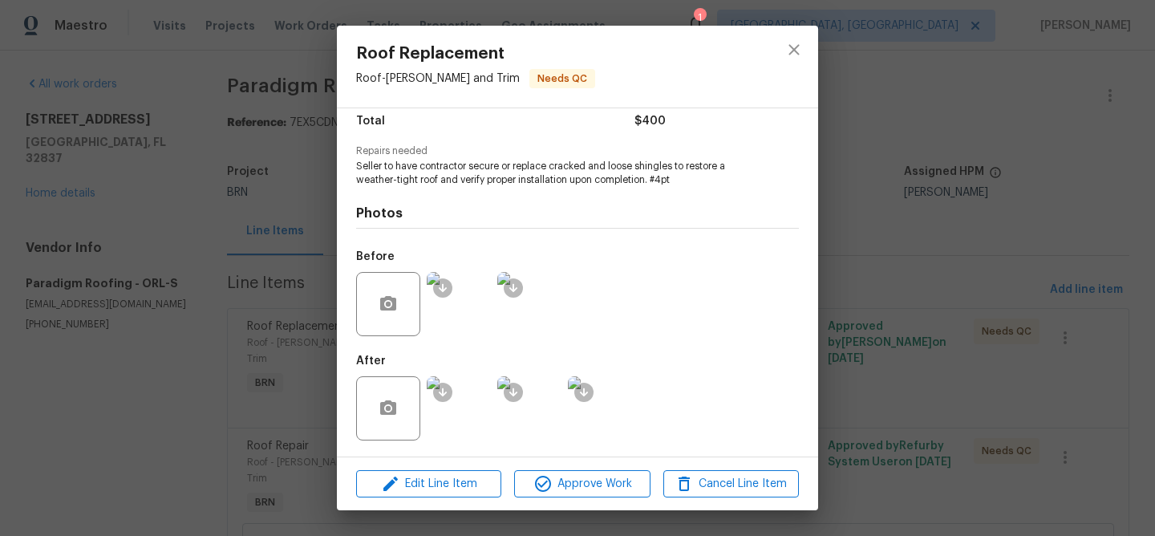
click at [219, 253] on div "Roof Replacement Roof - Eaves and Trim Needs QC Vendor Paradigm Roofing Account…" at bounding box center [577, 268] width 1155 height 536
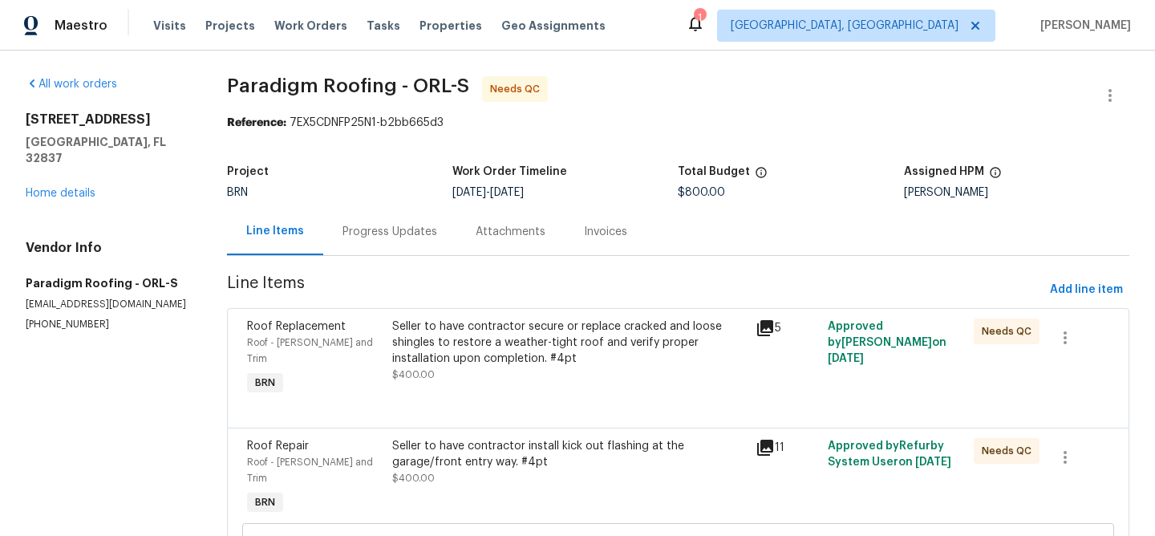
click at [506, 438] on div "Seller to have contractor install kick out flashing at the garage/front entry w…" at bounding box center [569, 454] width 354 height 32
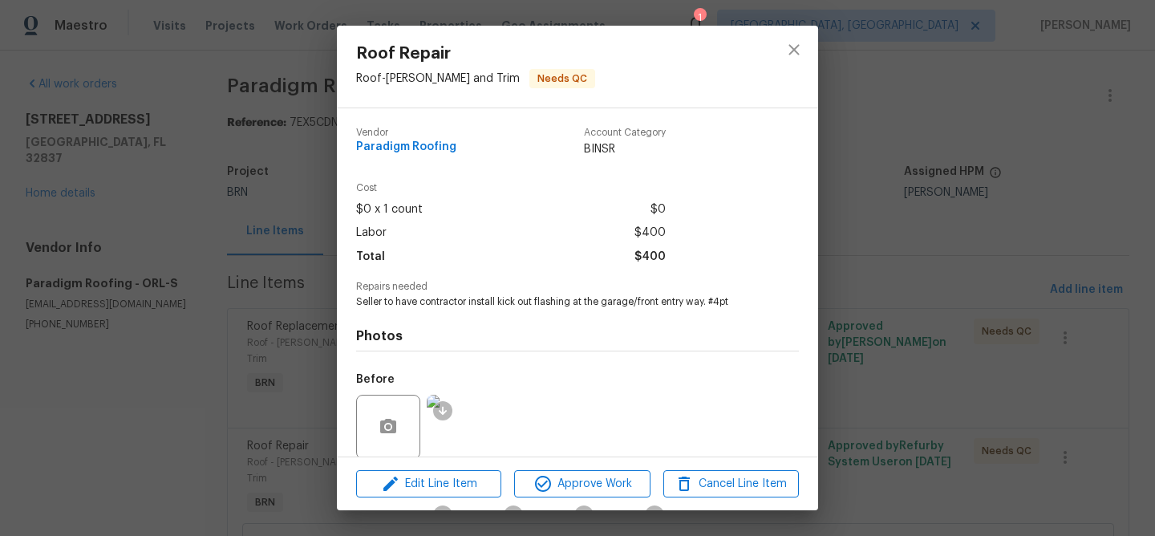
scroll to position [122, 0]
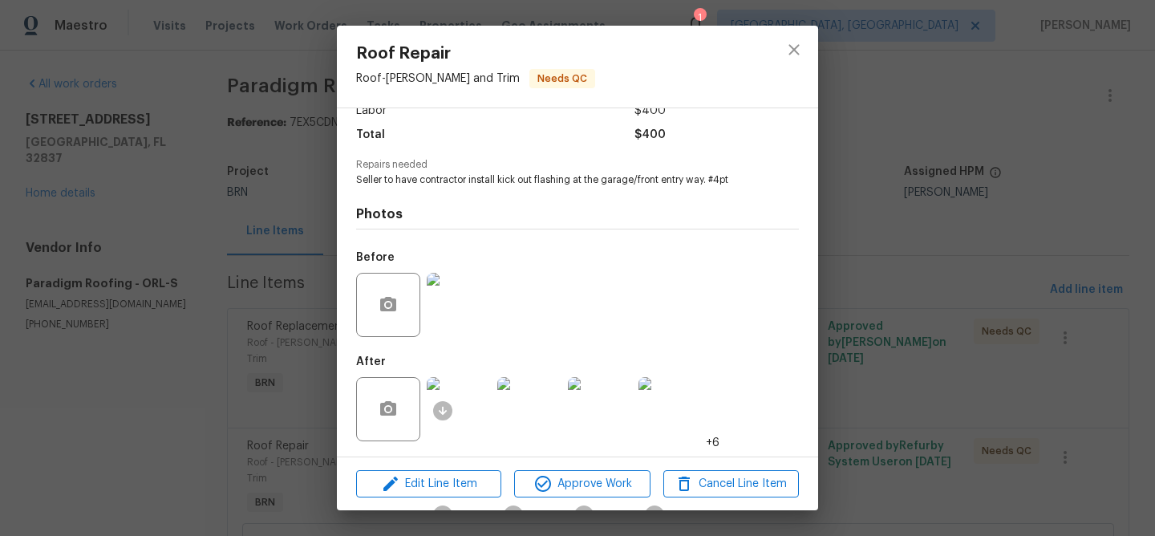
click at [476, 331] on img at bounding box center [459, 305] width 64 height 64
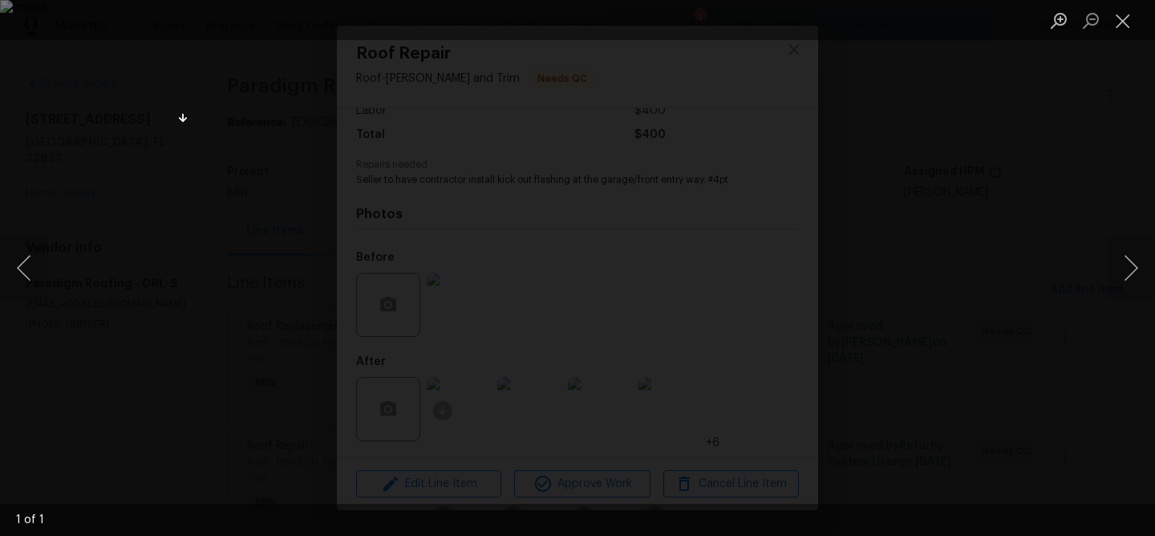
click at [122, 454] on div "Lightbox" at bounding box center [577, 268] width 1155 height 536
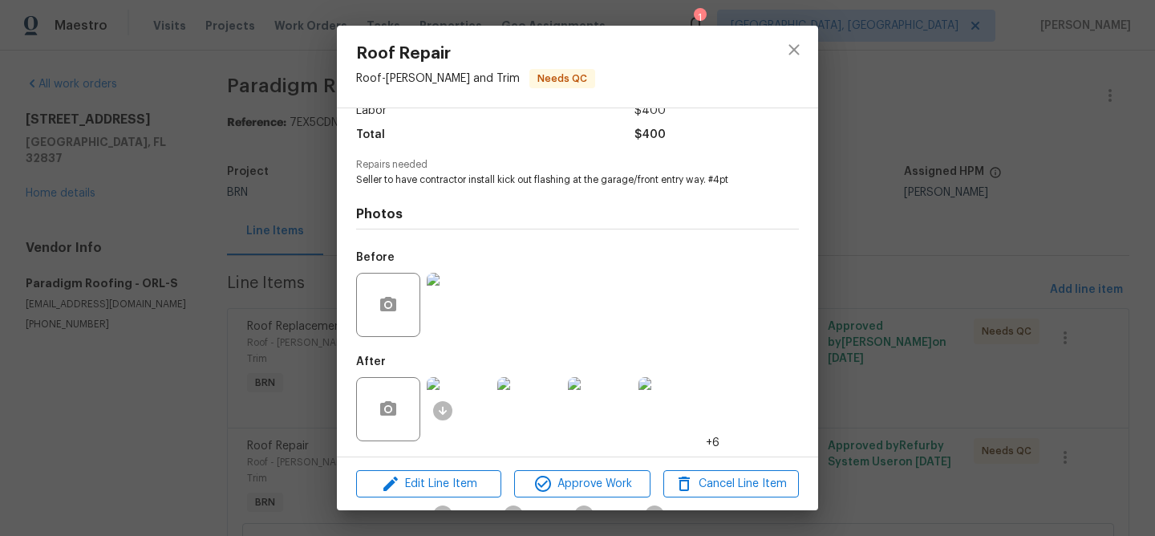
click at [448, 420] on img at bounding box center [459, 409] width 64 height 64
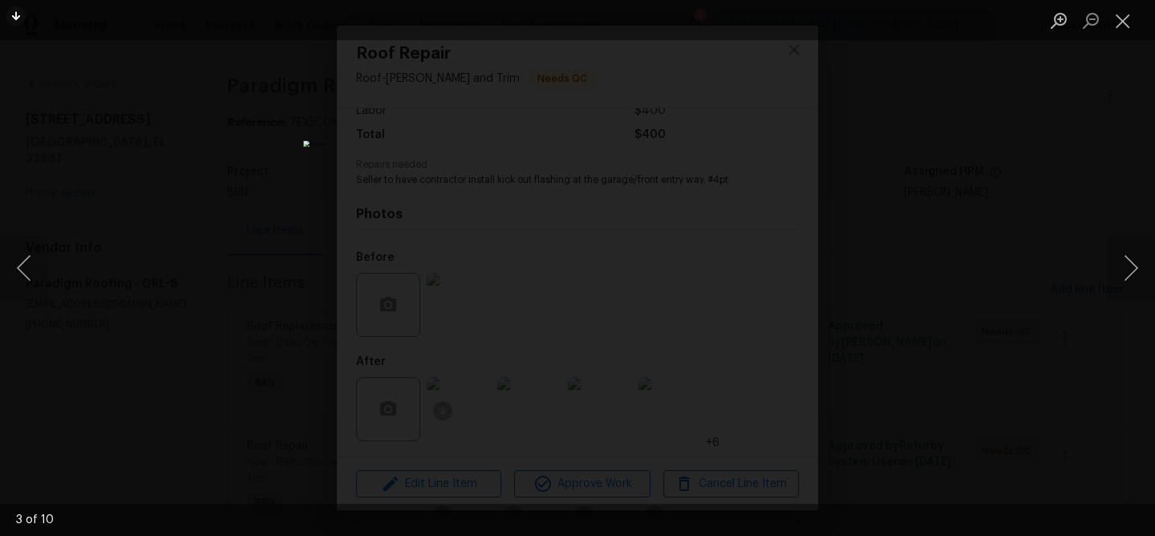
click at [168, 350] on div "Lightbox" at bounding box center [577, 268] width 1155 height 536
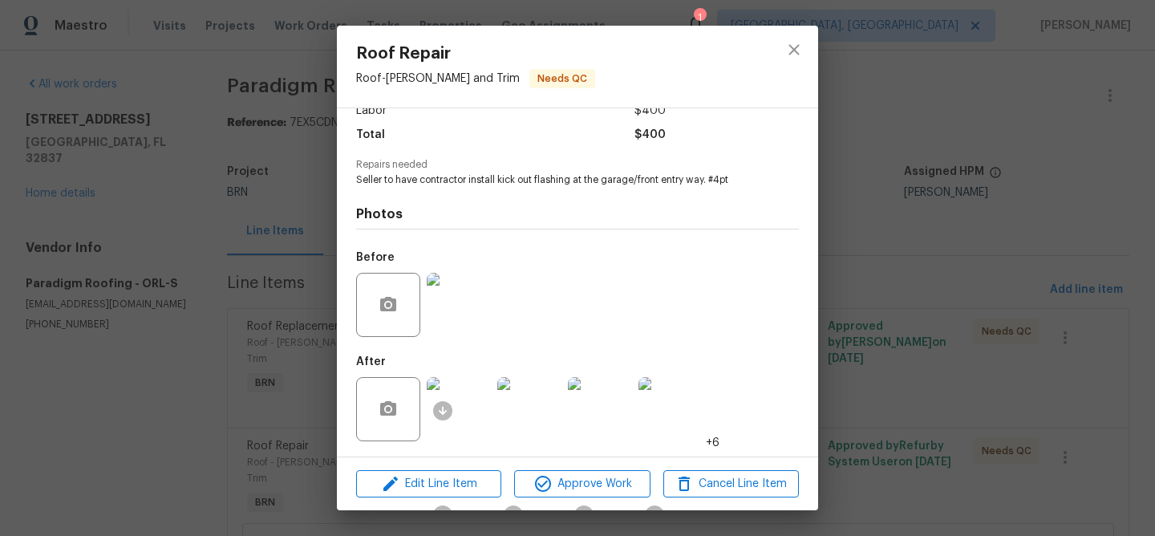
click at [209, 317] on div "Roof Repair Roof - Eaves and Trim Needs QC Vendor Paradigm Roofing Account Cate…" at bounding box center [577, 268] width 1155 height 536
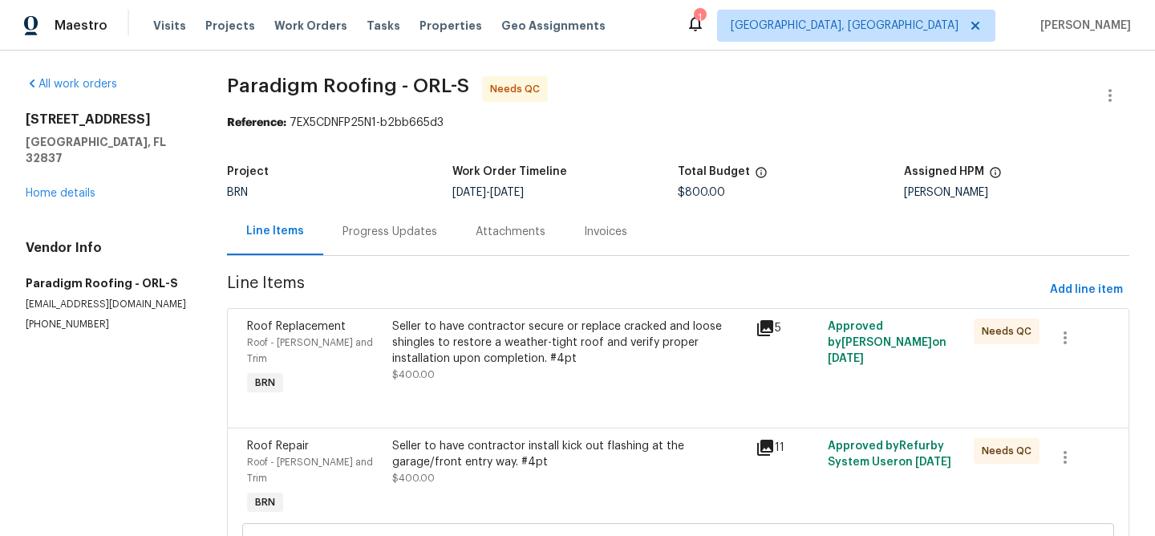
click at [356, 216] on div "Progress Updates" at bounding box center [389, 231] width 133 height 47
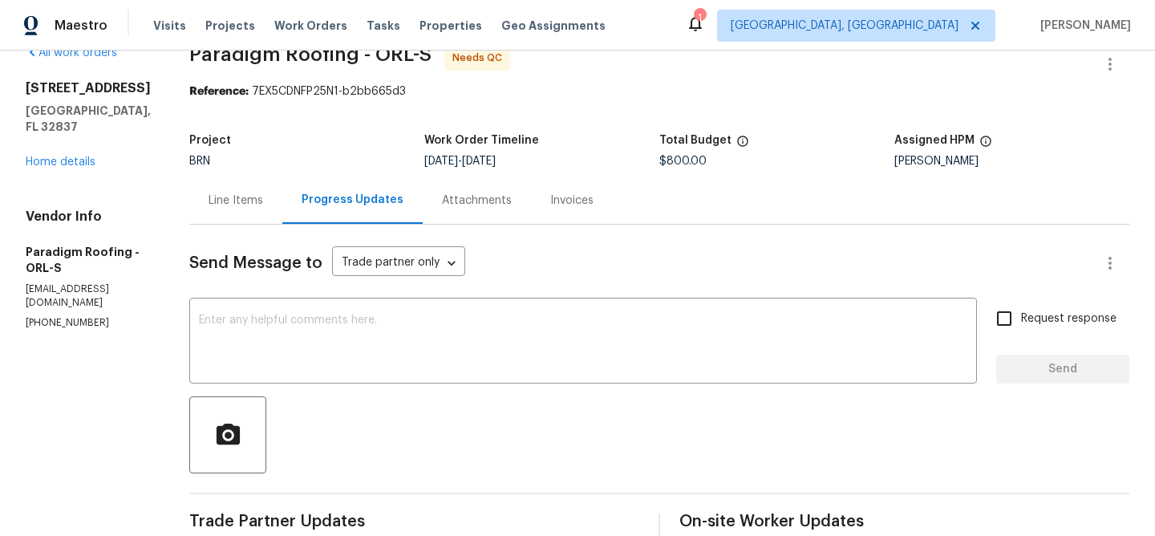
scroll to position [21, 0]
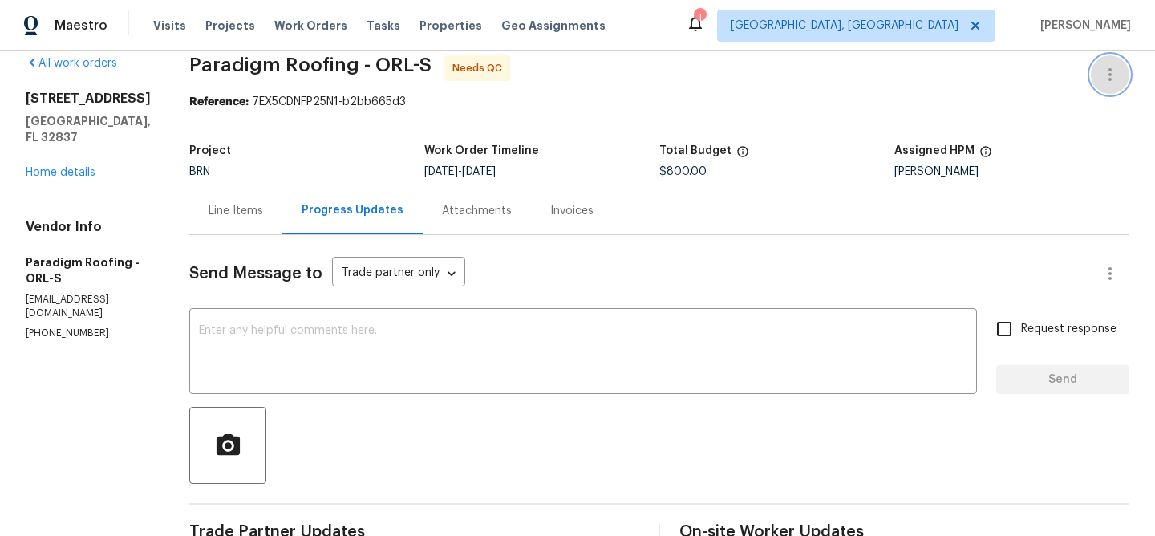
click at [1103, 63] on button "button" at bounding box center [1110, 74] width 38 height 38
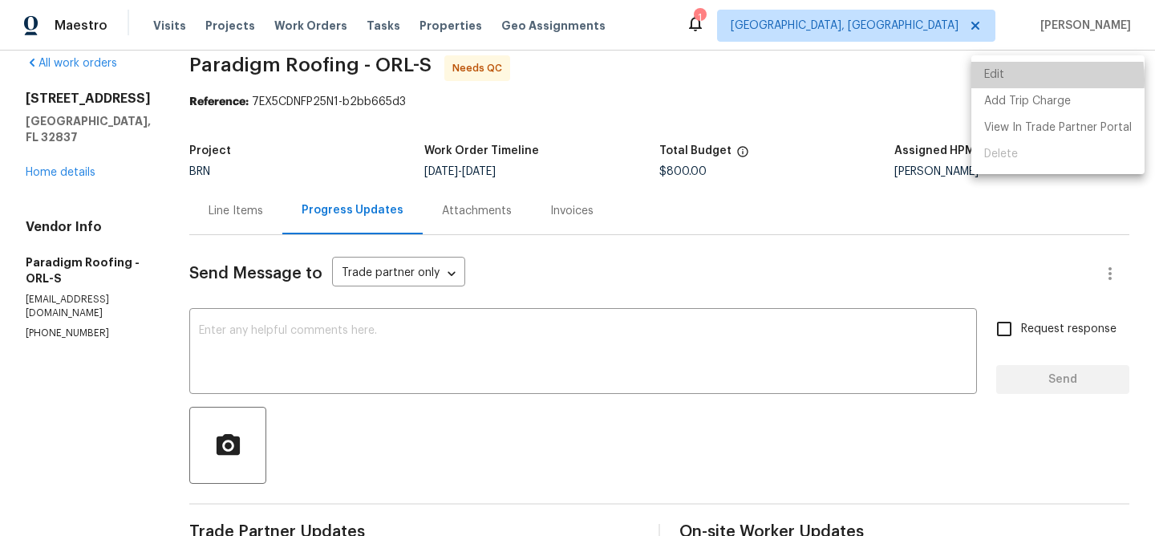
click at [1016, 79] on li "Edit" at bounding box center [1057, 75] width 173 height 26
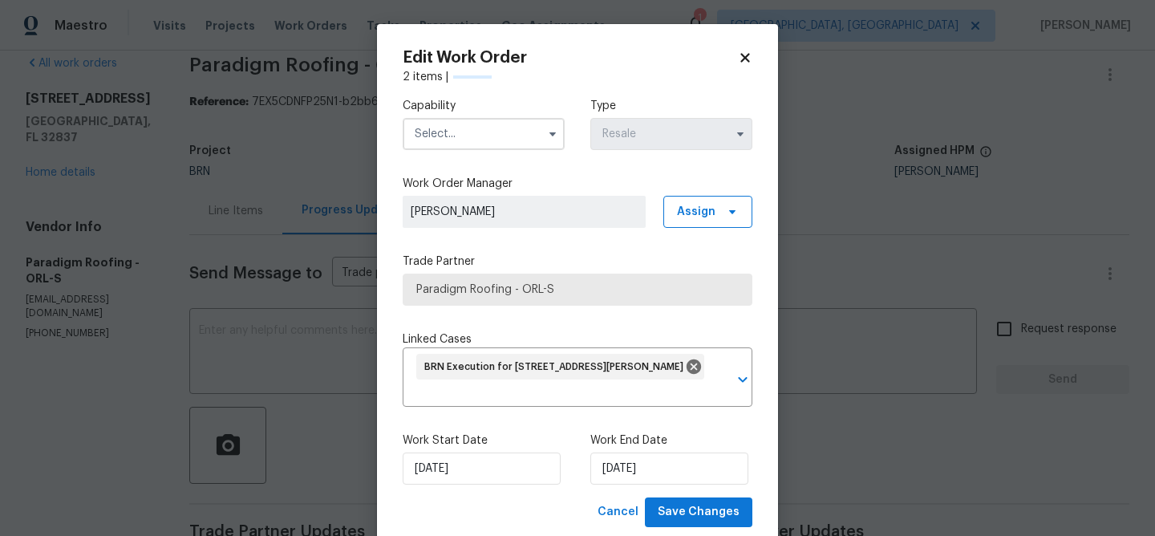
click at [484, 129] on input "text" at bounding box center [484, 134] width 162 height 32
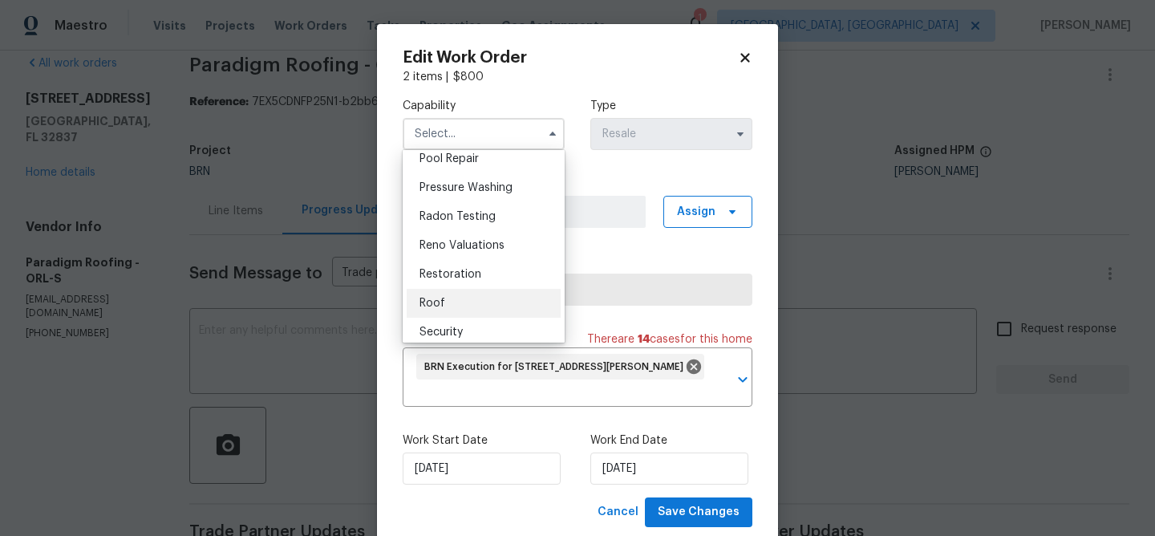
scroll to position [1505, 0]
click at [435, 292] on div "Roof" at bounding box center [484, 299] width 154 height 29
type input "Roof"
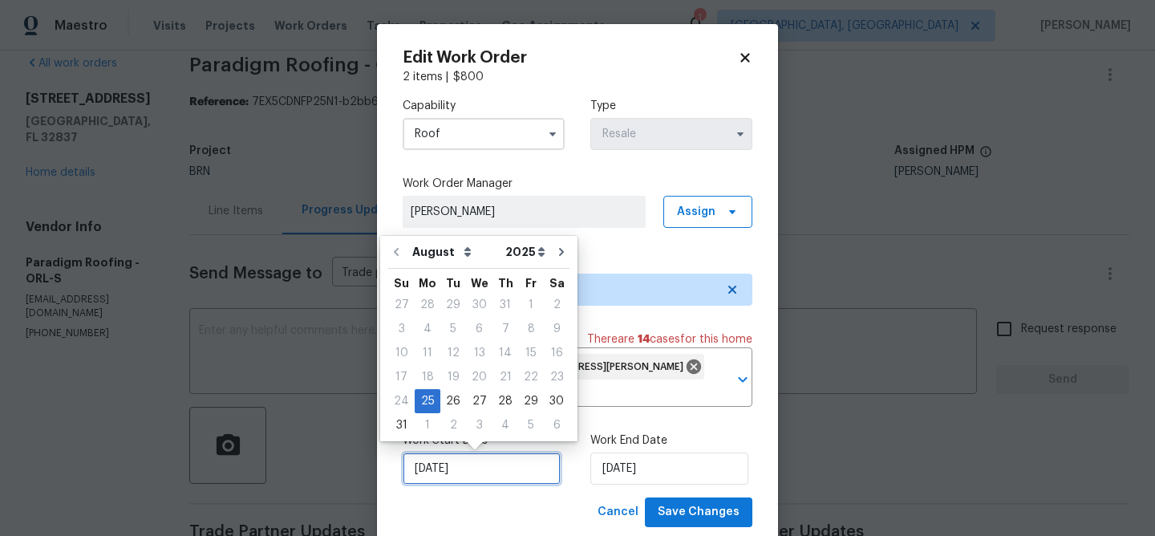
click at [446, 474] on input "25/08/2025" at bounding box center [482, 468] width 158 height 32
click at [470, 427] on div "3" at bounding box center [479, 425] width 26 height 22
type input "[DATE]"
select select "8"
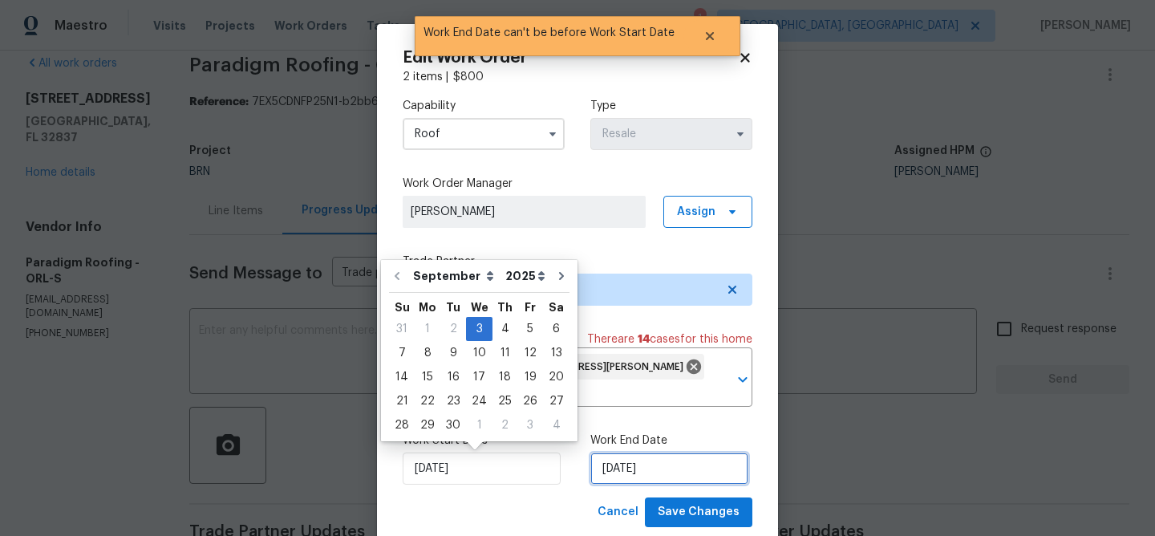
click at [617, 477] on input "[DATE]" at bounding box center [669, 468] width 158 height 32
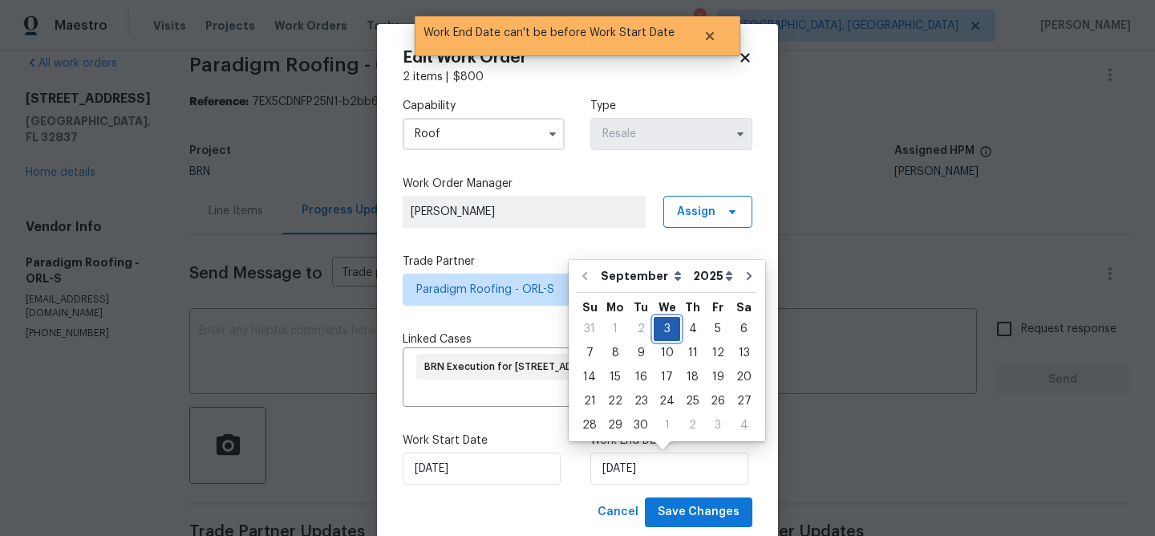
click at [656, 320] on div "3" at bounding box center [667, 329] width 26 height 22
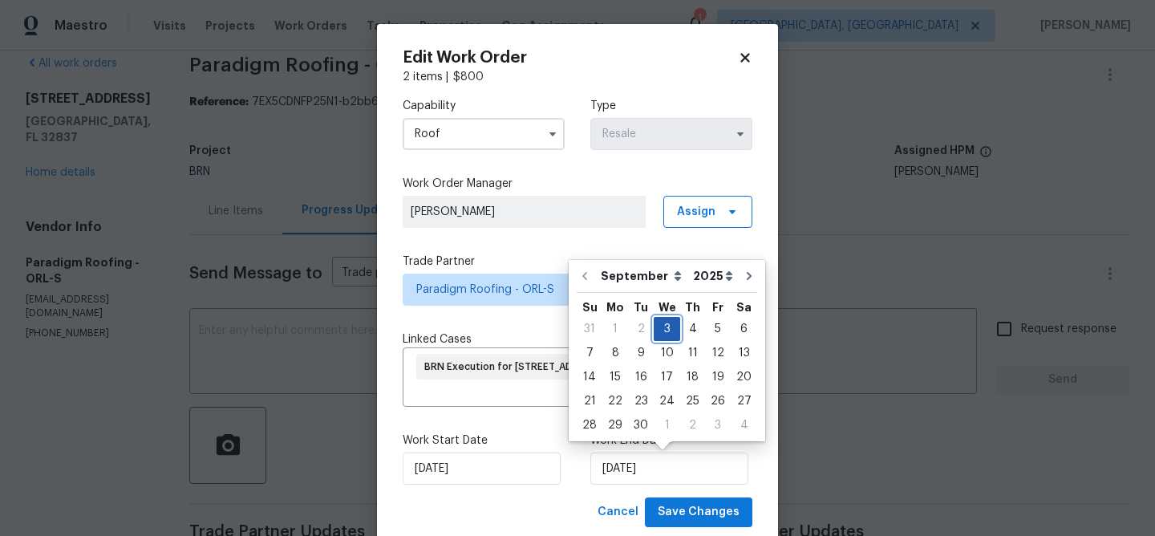
click at [662, 326] on div "3" at bounding box center [667, 329] width 26 height 22
click at [665, 516] on span "Save Changes" at bounding box center [699, 512] width 82 height 20
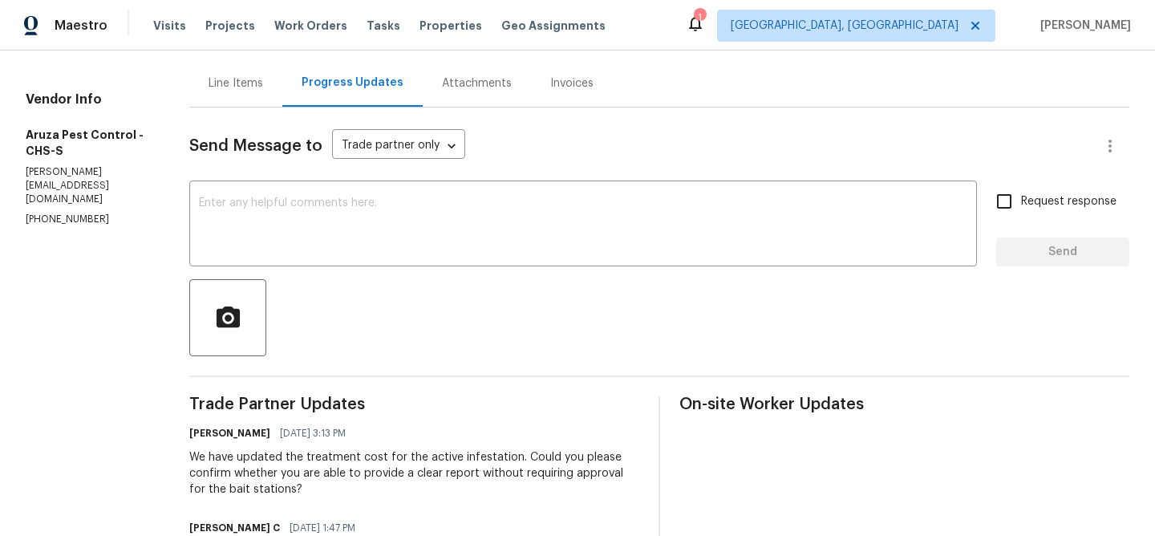
scroll to position [160, 0]
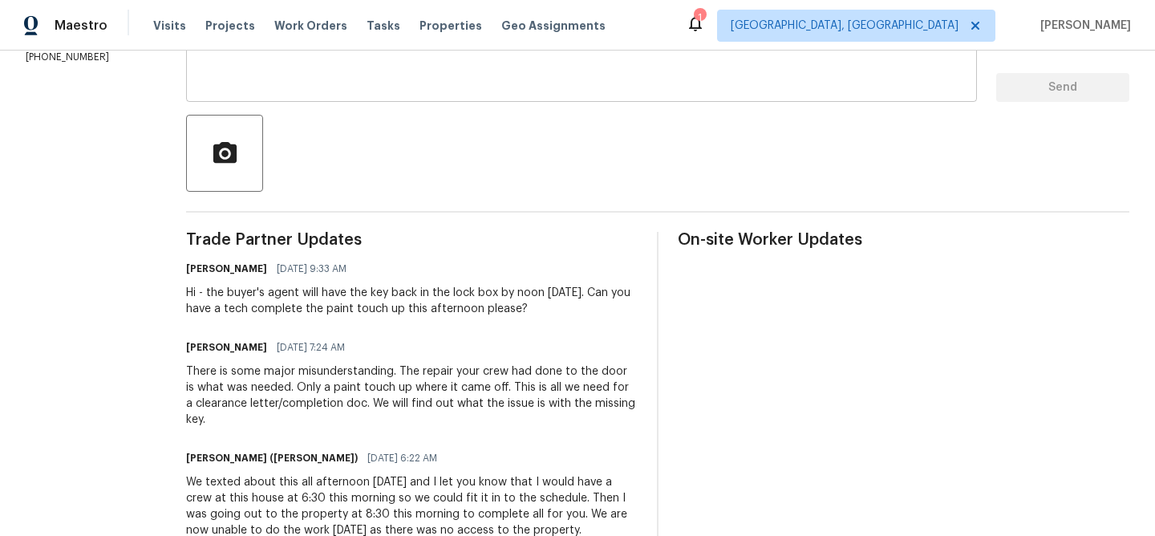
scroll to position [325, 0]
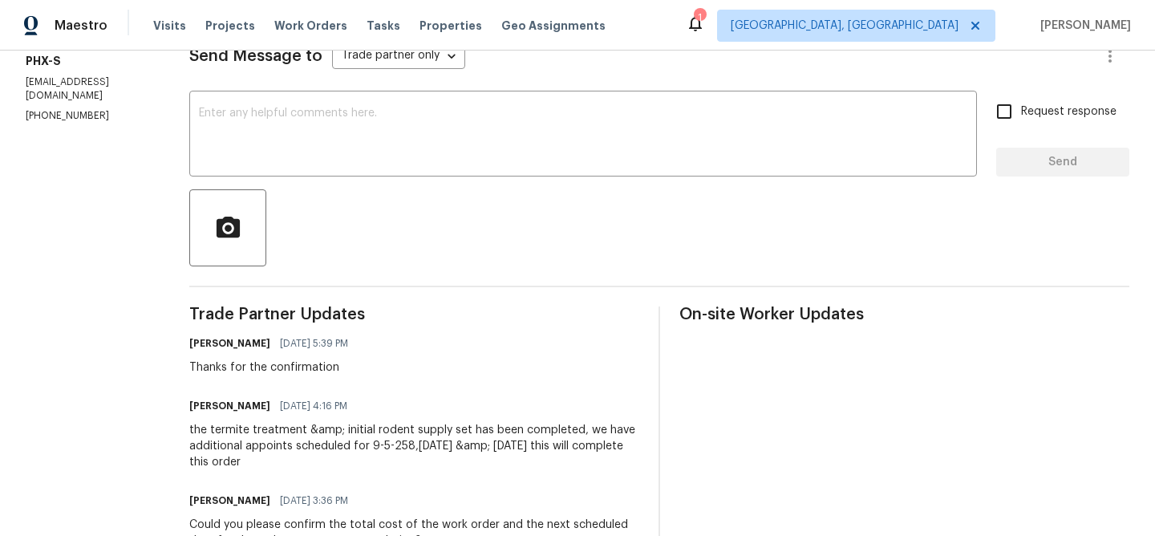
scroll to position [249, 0]
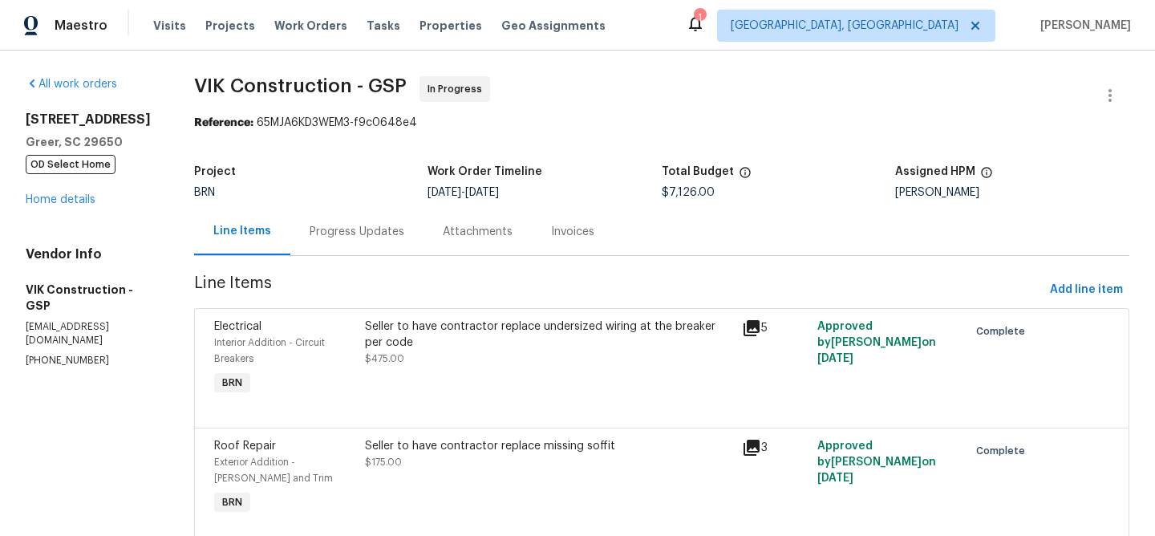
click at [443, 240] on div "Attachments" at bounding box center [477, 231] width 108 height 47
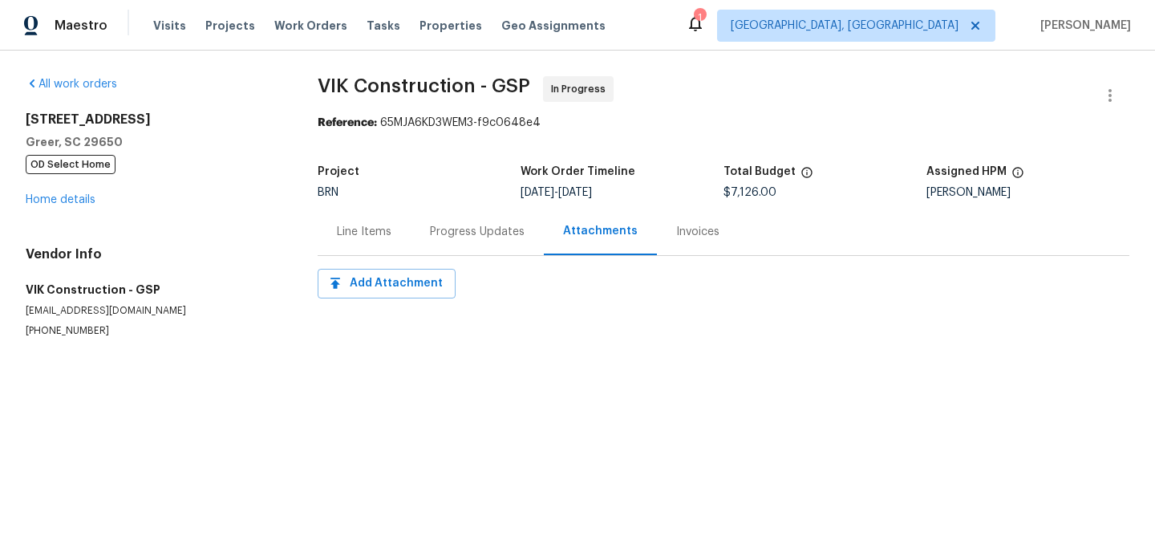
click at [462, 227] on div "Progress Updates" at bounding box center [477, 232] width 95 height 16
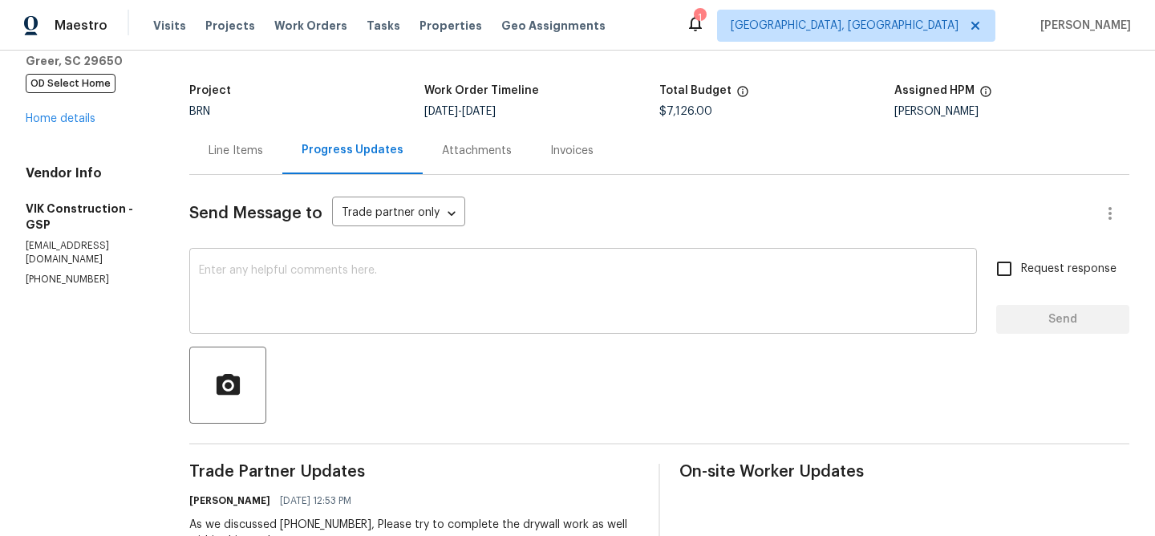
scroll to position [82, 0]
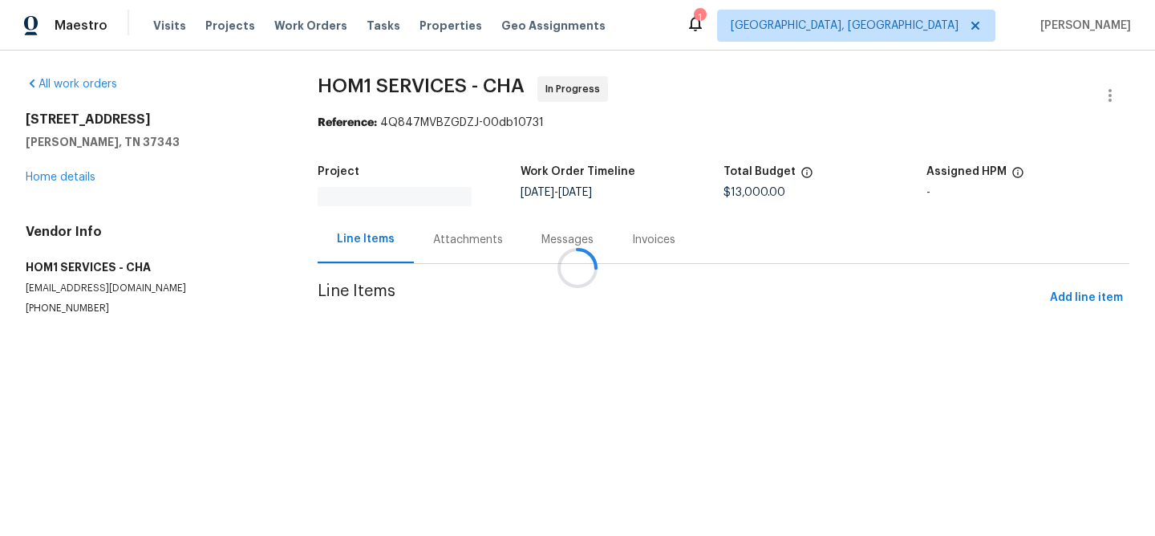
click at [457, 225] on div "Attachments" at bounding box center [468, 239] width 108 height 47
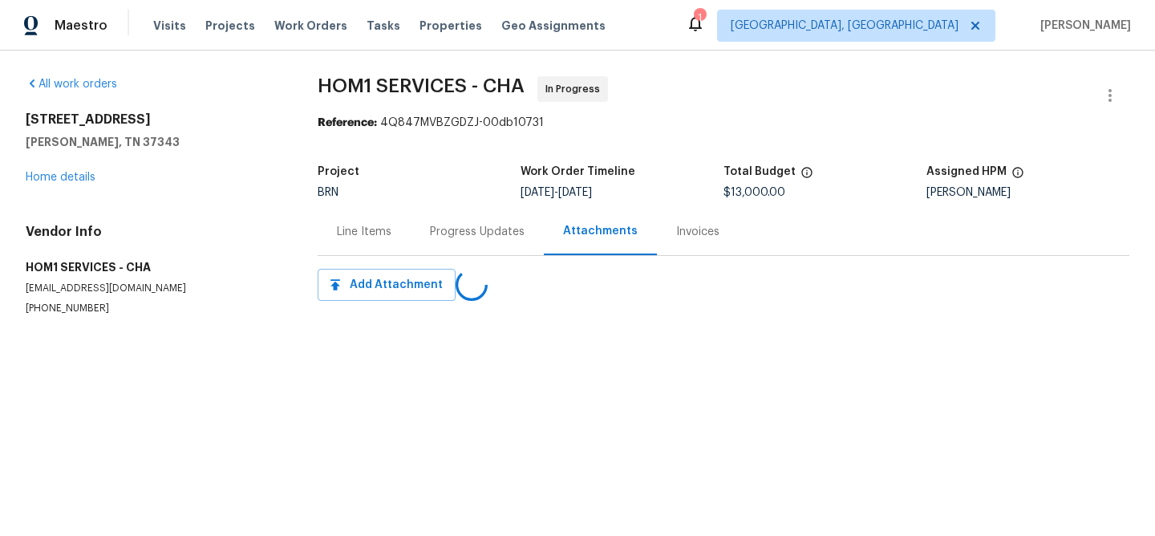
click at [427, 231] on div "Progress Updates" at bounding box center [477, 231] width 133 height 47
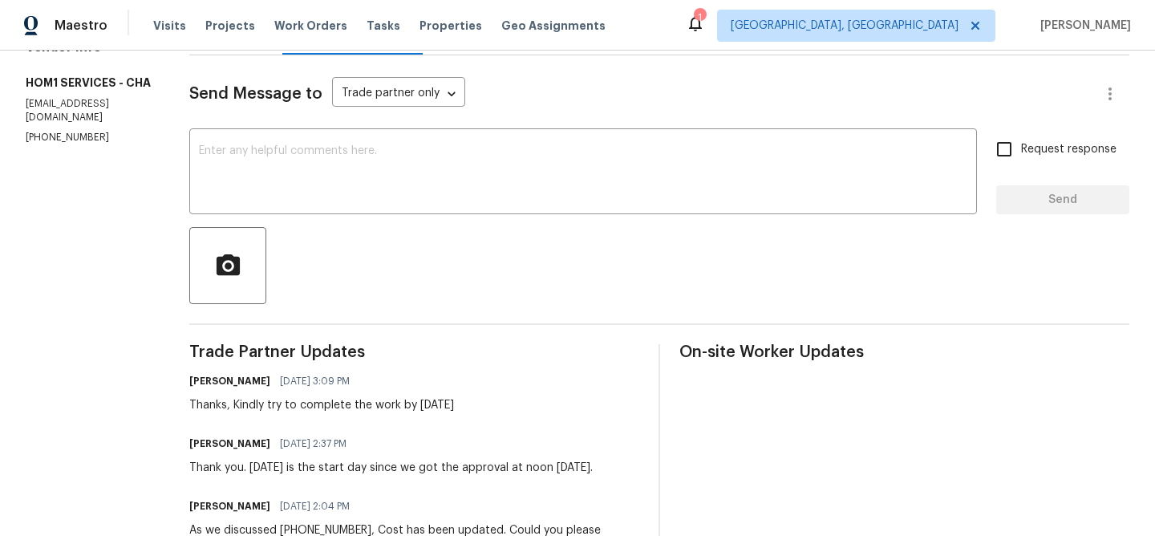
scroll to position [224, 0]
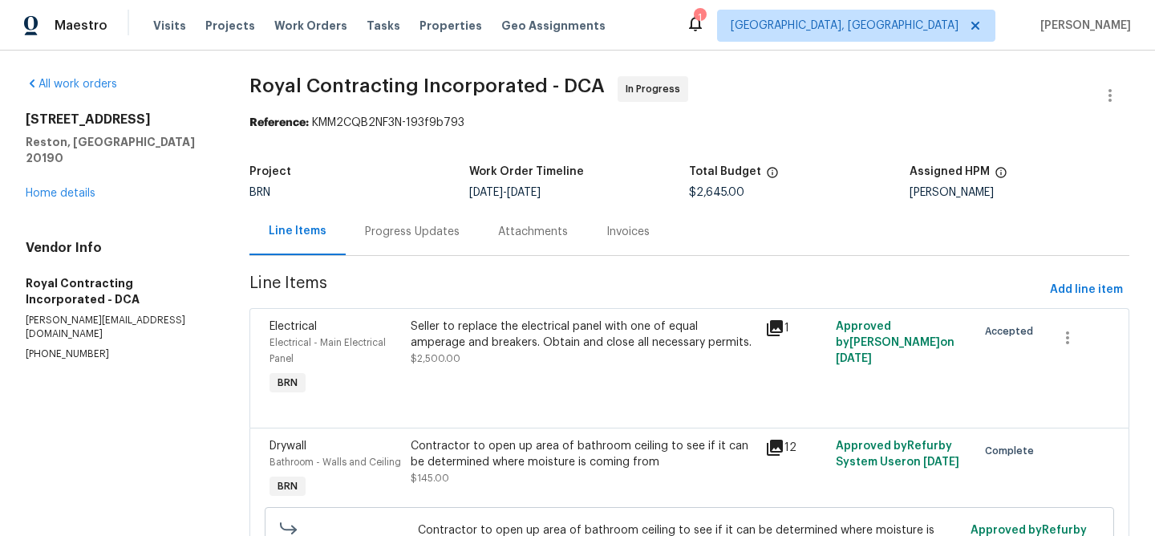
click at [396, 227] on div "Progress Updates" at bounding box center [412, 232] width 95 height 16
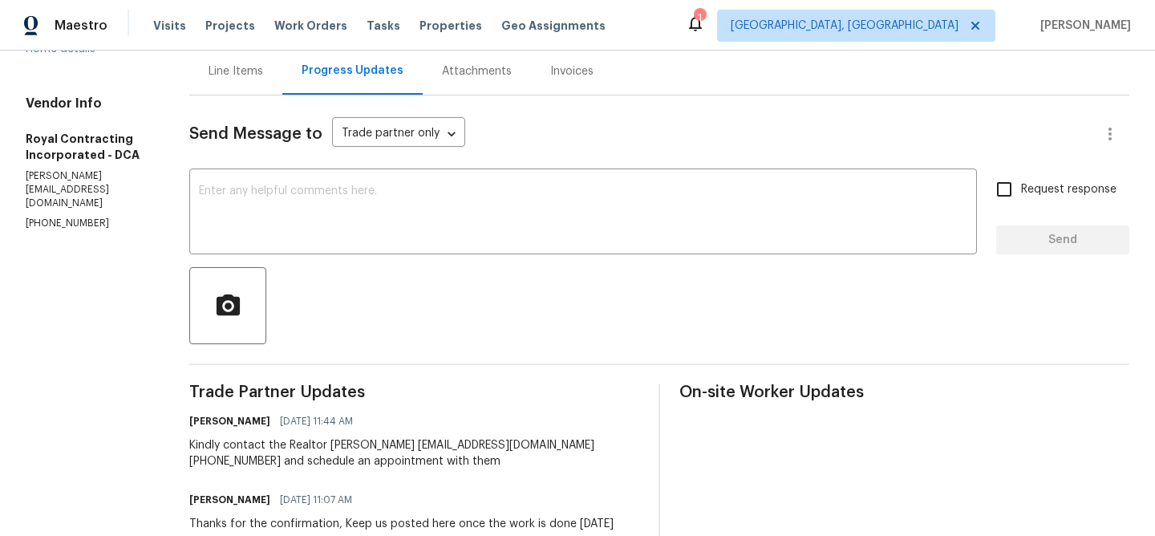
scroll to position [165, 0]
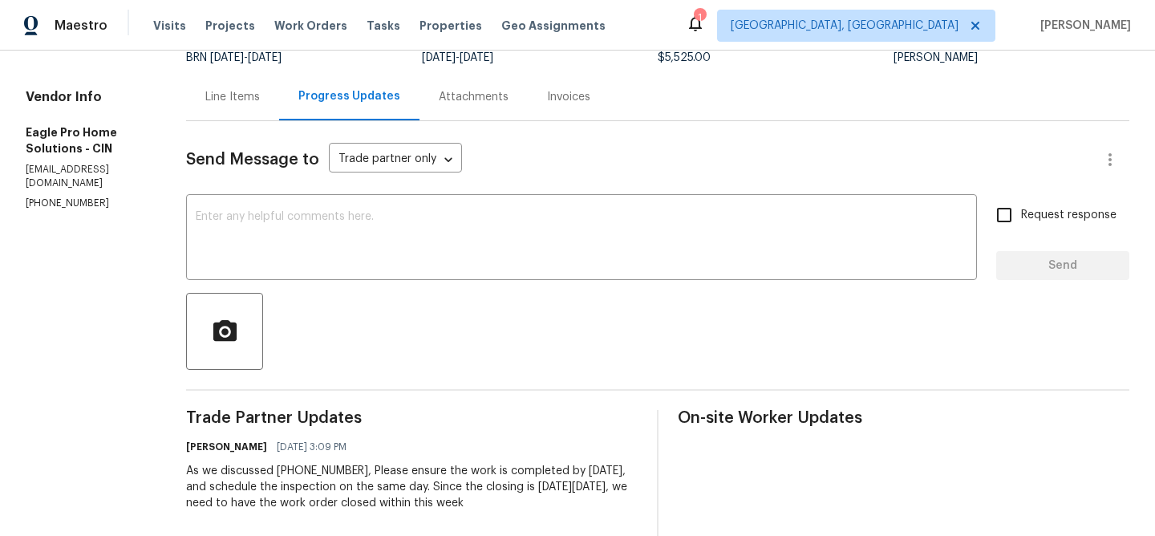
scroll to position [138, 0]
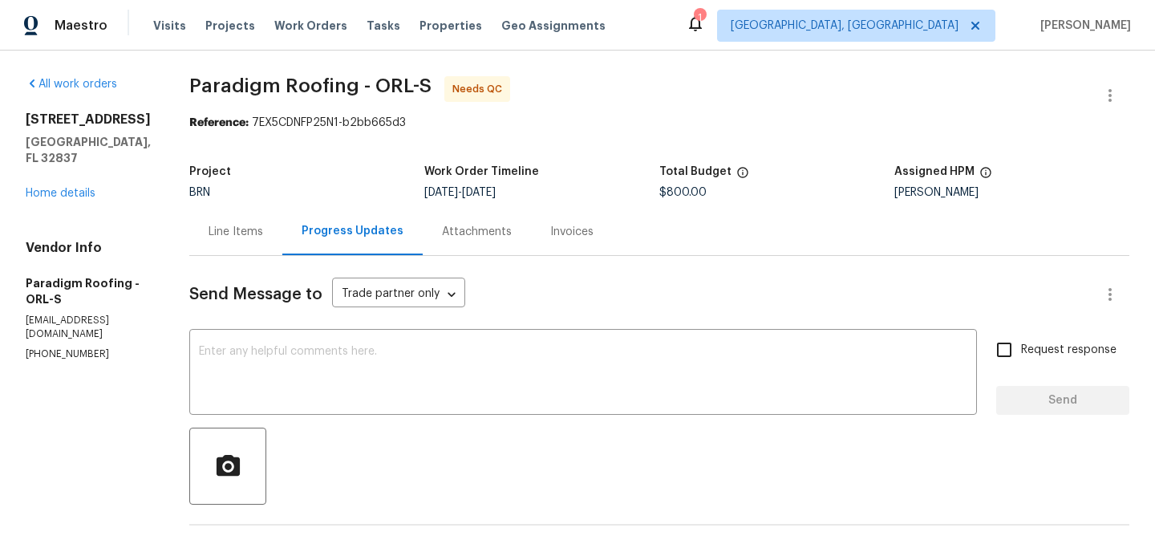
click at [234, 215] on div "Line Items" at bounding box center [235, 231] width 93 height 47
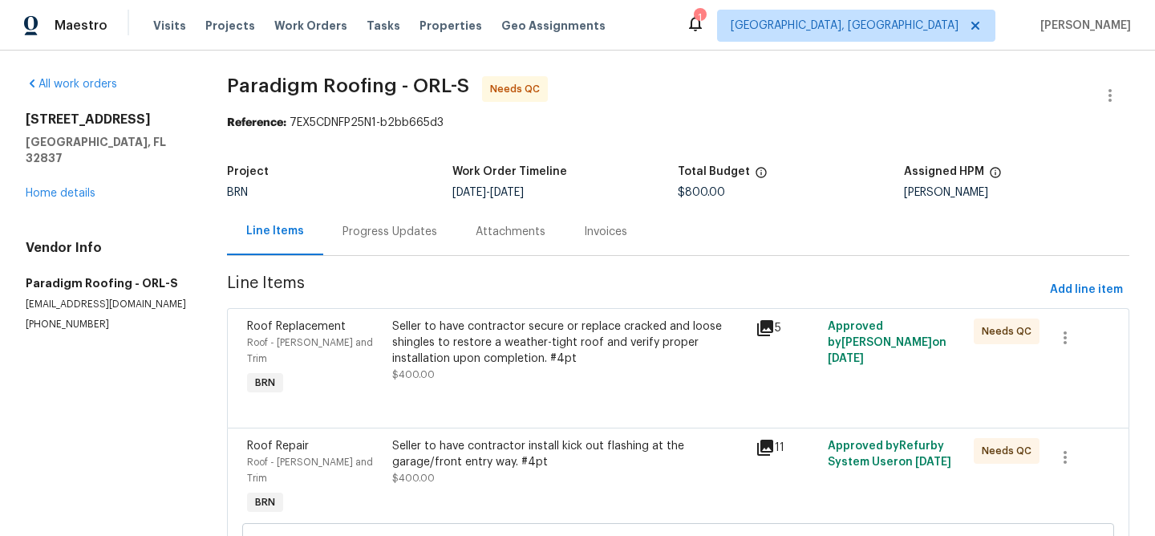
click at [431, 225] on div "Progress Updates" at bounding box center [389, 232] width 95 height 16
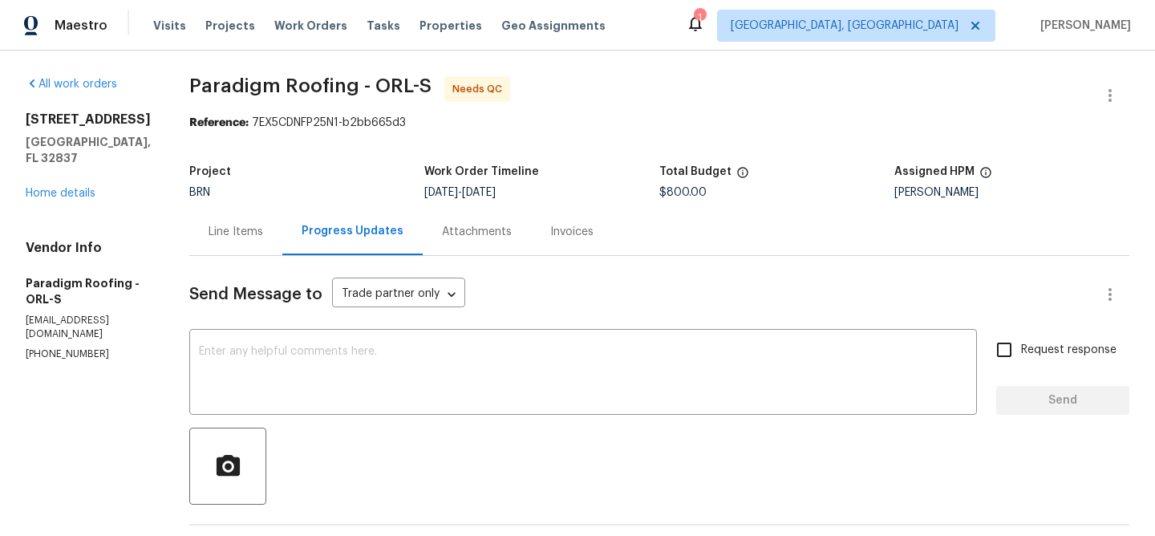
click at [212, 219] on div "Line Items" at bounding box center [235, 231] width 93 height 47
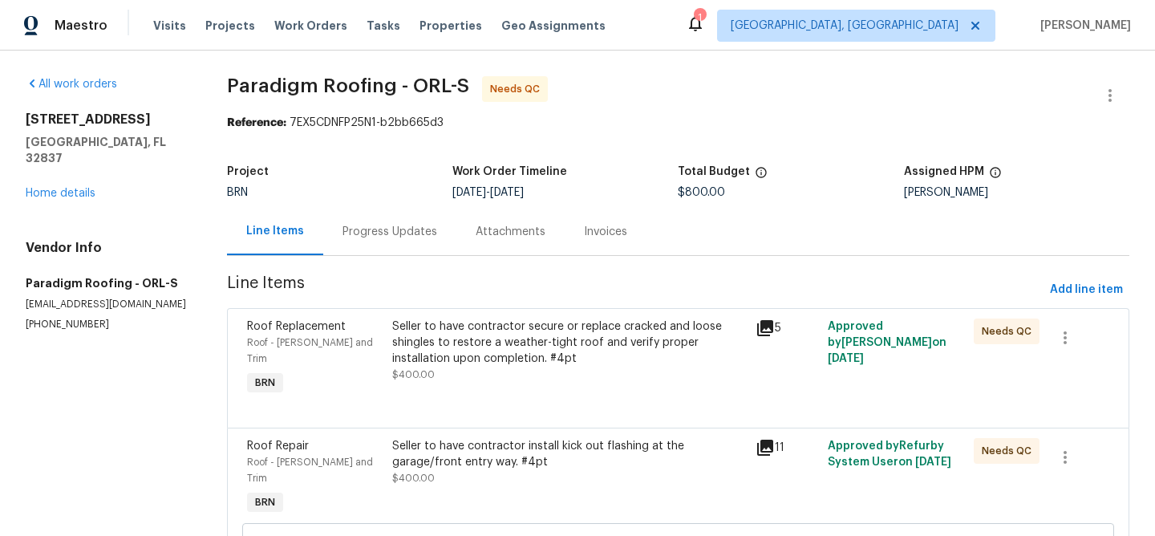
click at [500, 318] on div "Seller to have contractor secure or replace cracked and loose shingles to resto…" at bounding box center [568, 359] width 363 height 90
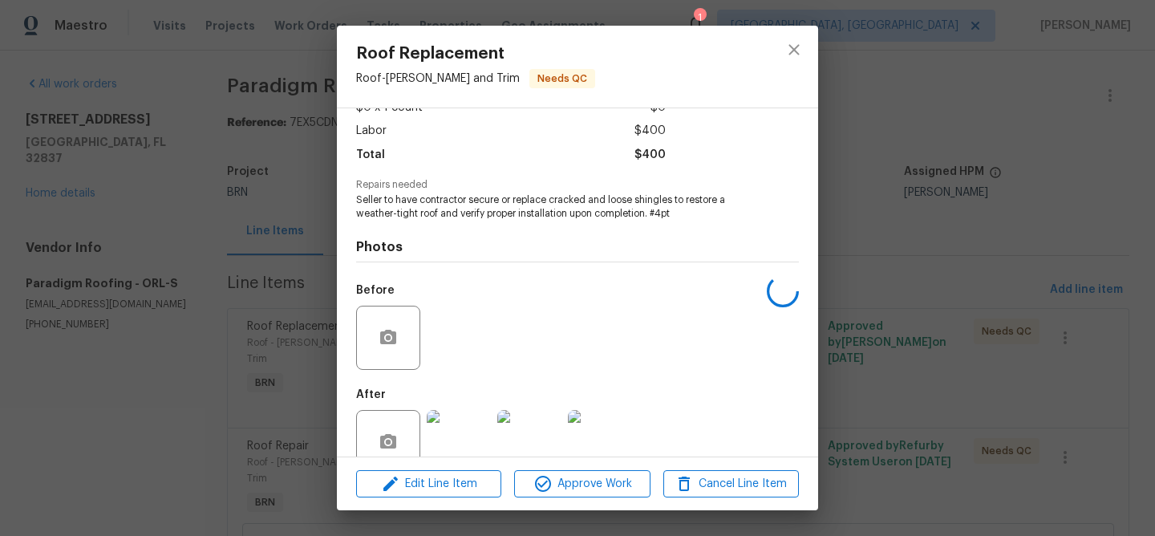
scroll to position [136, 0]
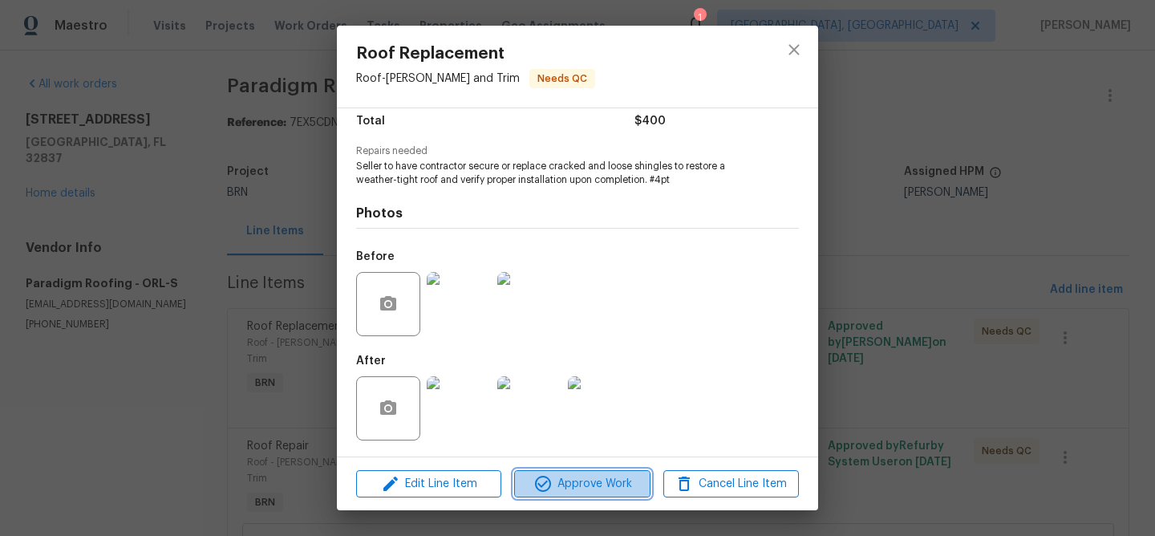
click at [530, 490] on span "Approve Work" at bounding box center [582, 484] width 126 height 20
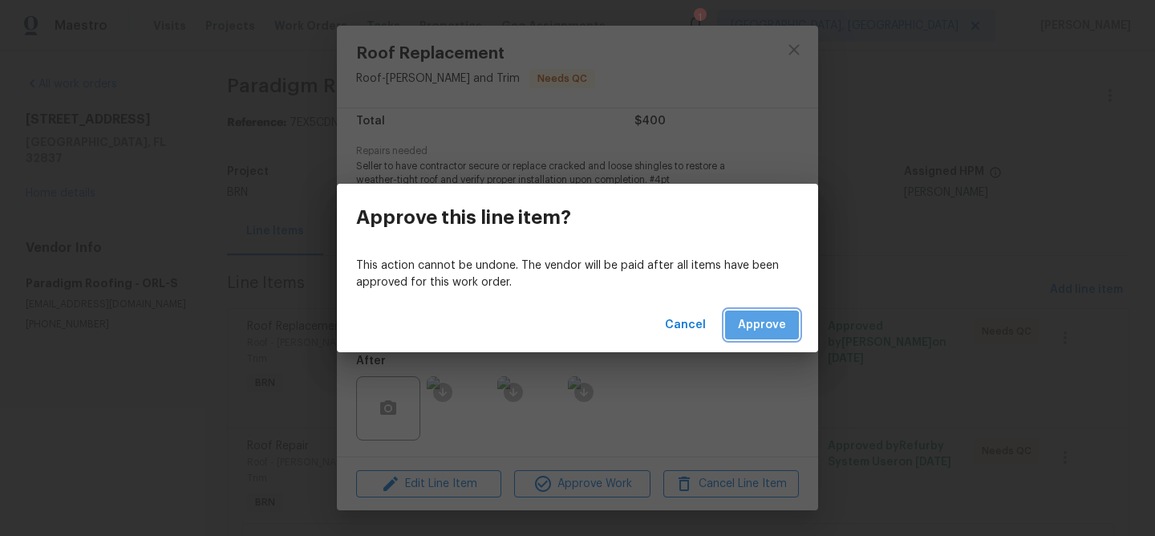
click at [763, 328] on span "Approve" at bounding box center [762, 325] width 48 height 20
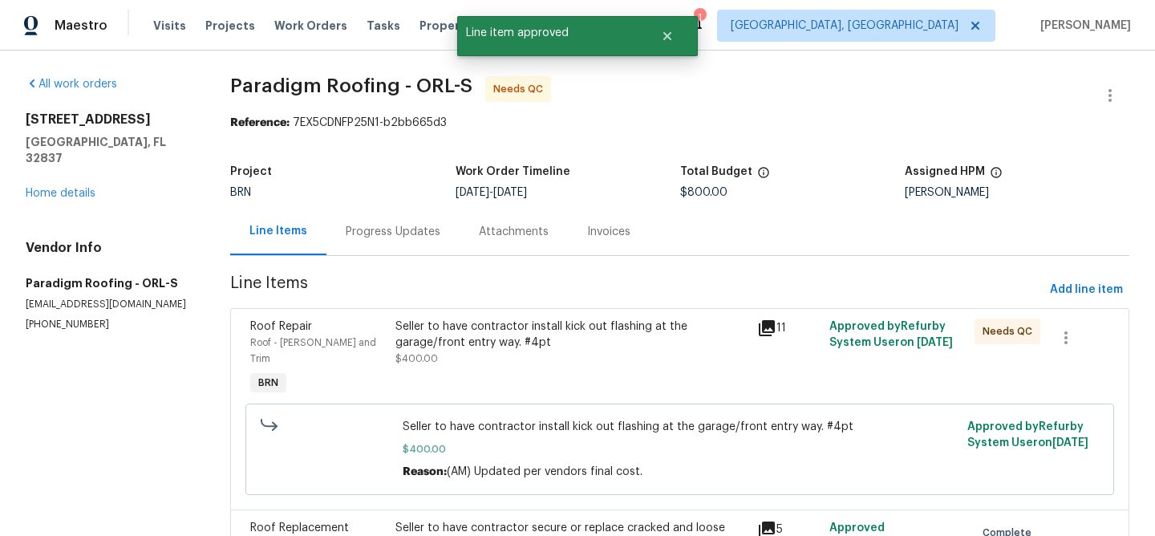
click at [485, 346] on div "Seller to have contractor install kick out flashing at the garage/front entry w…" at bounding box center [571, 334] width 352 height 32
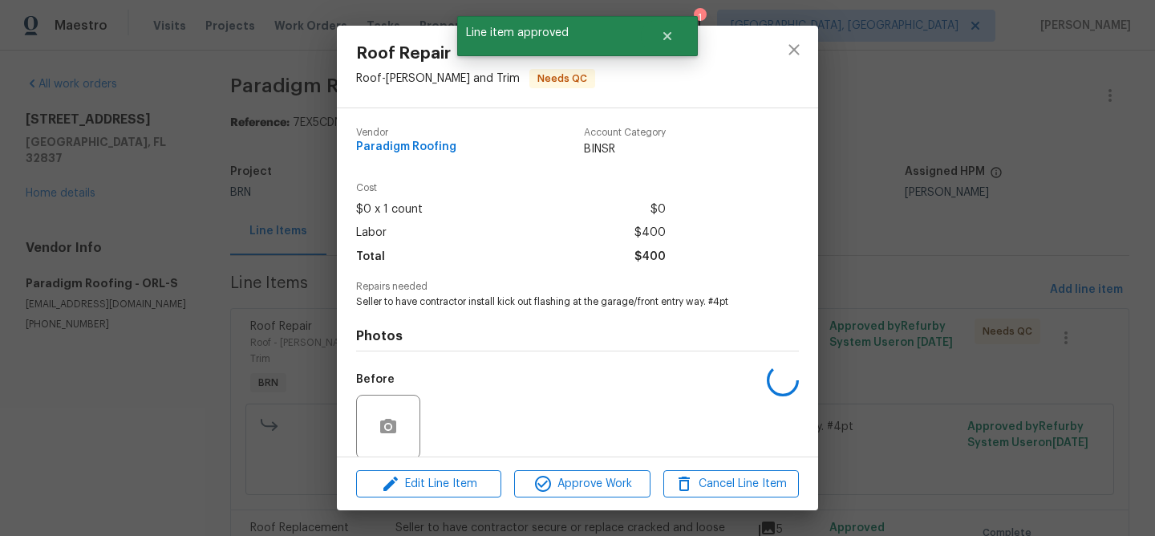
scroll to position [122, 0]
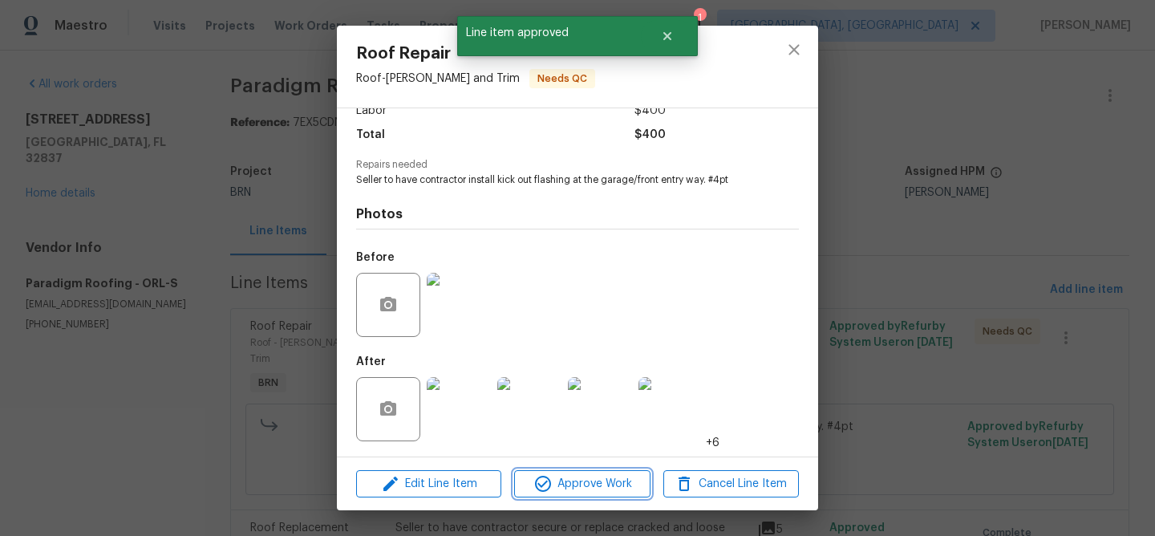
click at [543, 486] on icon "button" at bounding box center [542, 483] width 19 height 19
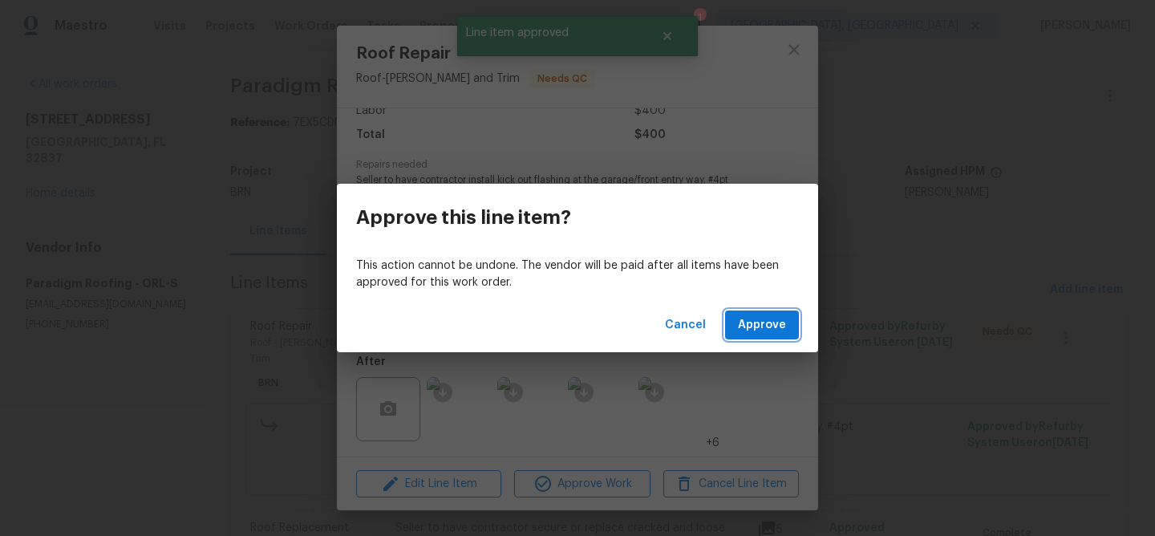
click at [765, 326] on span "Approve" at bounding box center [762, 325] width 48 height 20
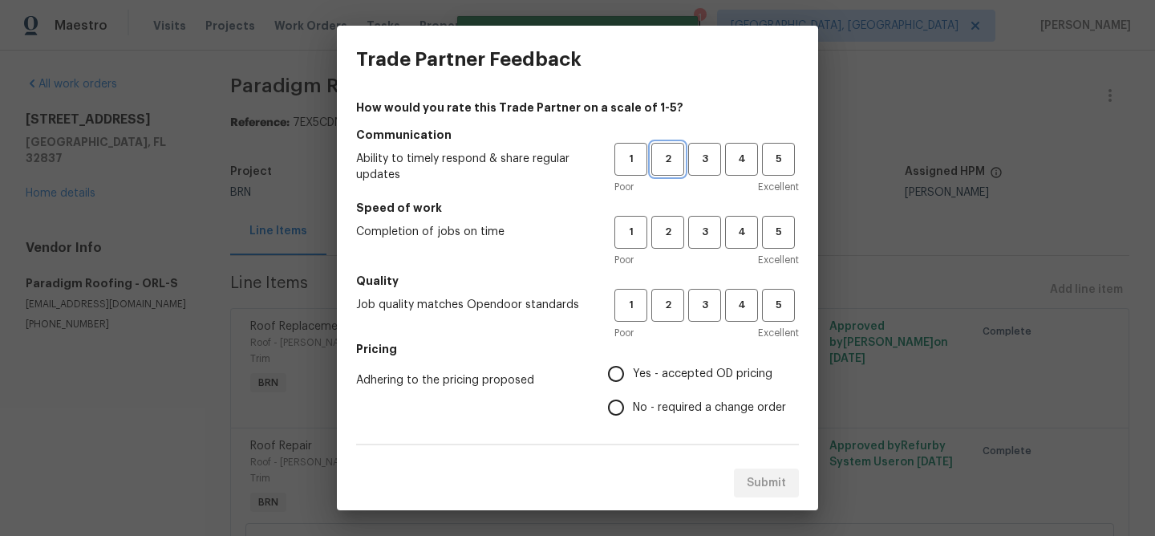
click at [674, 166] on span "2" at bounding box center [668, 159] width 30 height 18
click at [674, 220] on button "2" at bounding box center [667, 232] width 33 height 33
click at [674, 295] on button "2" at bounding box center [667, 305] width 33 height 33
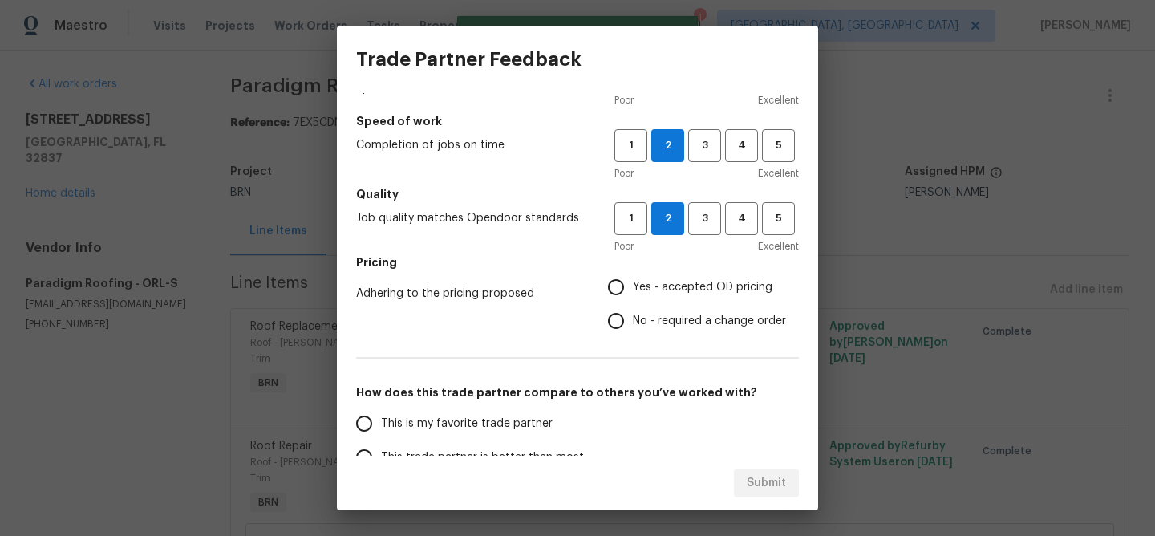
click at [633, 317] on span "No - required a change order" at bounding box center [709, 321] width 153 height 17
click at [633, 317] on input "No - required a change order" at bounding box center [616, 321] width 34 height 34
radio input "true"
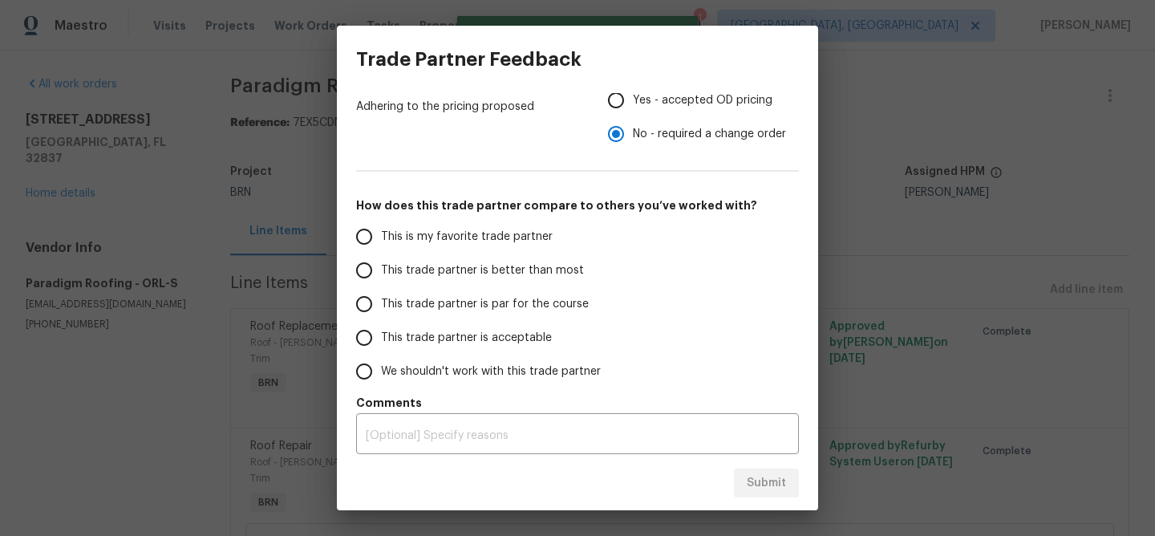
click at [455, 267] on span "This trade partner is better than most" at bounding box center [482, 270] width 203 height 17
click at [381, 267] on input "This trade partner is better than most" at bounding box center [364, 270] width 34 height 34
click at [759, 482] on span "Submit" at bounding box center [766, 483] width 39 height 20
radio input "true"
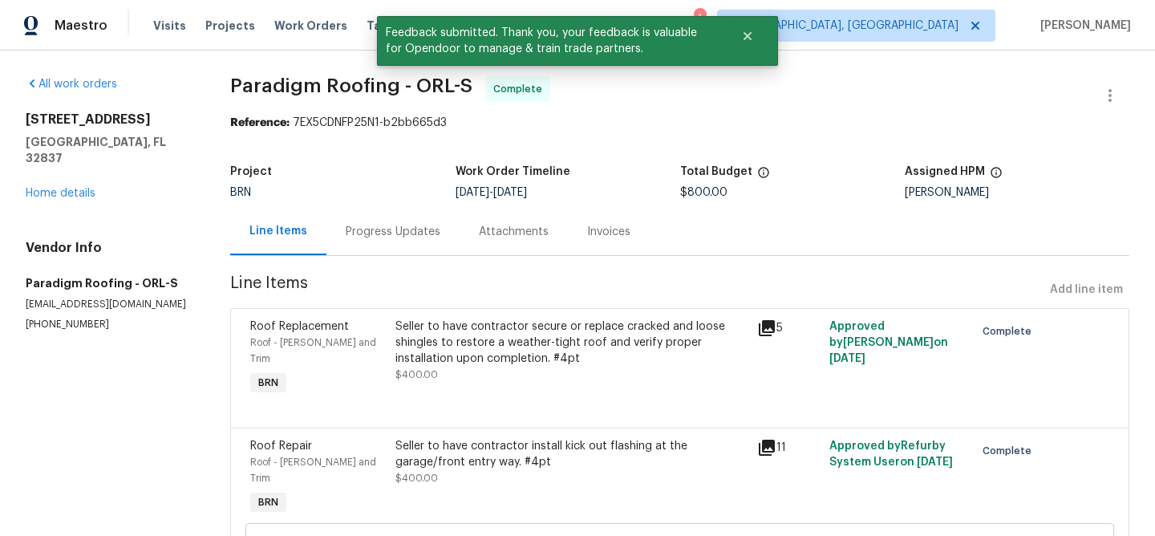
click at [407, 228] on div "Progress Updates" at bounding box center [393, 232] width 95 height 16
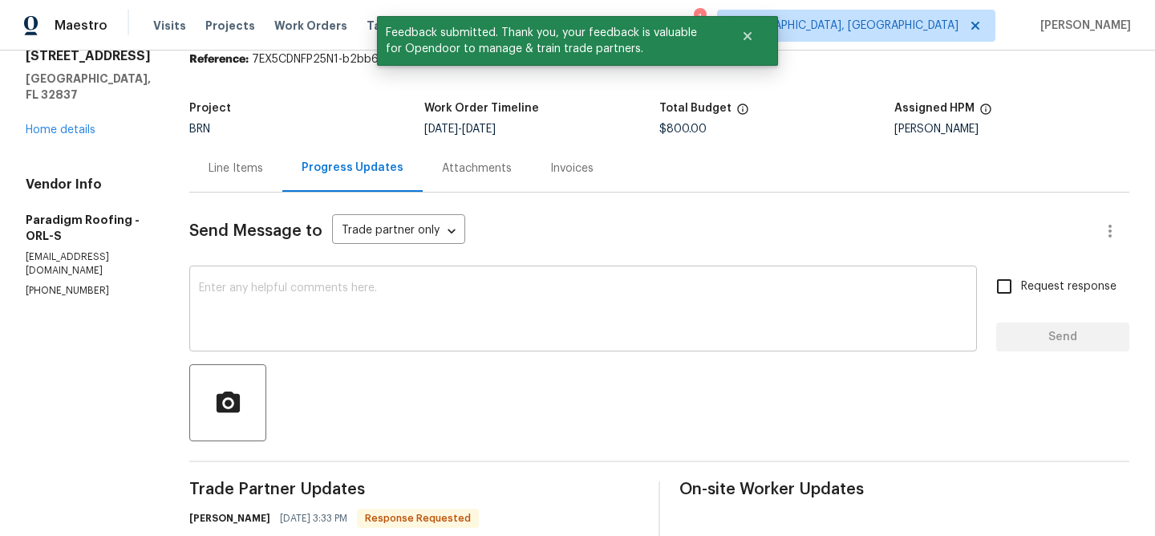
click at [406, 287] on textarea at bounding box center [583, 310] width 768 height 56
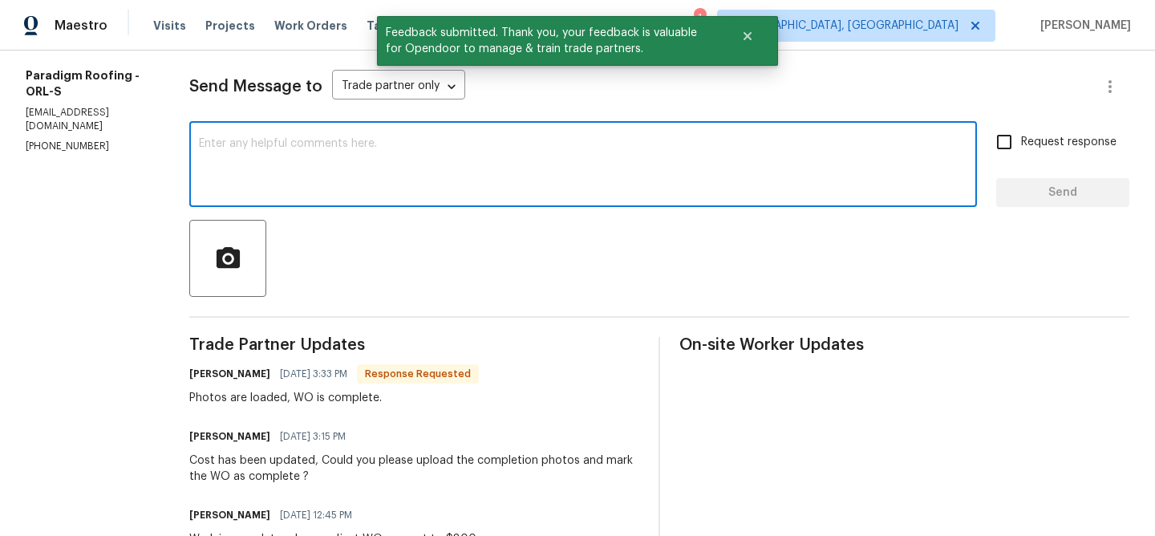
scroll to position [208, 0]
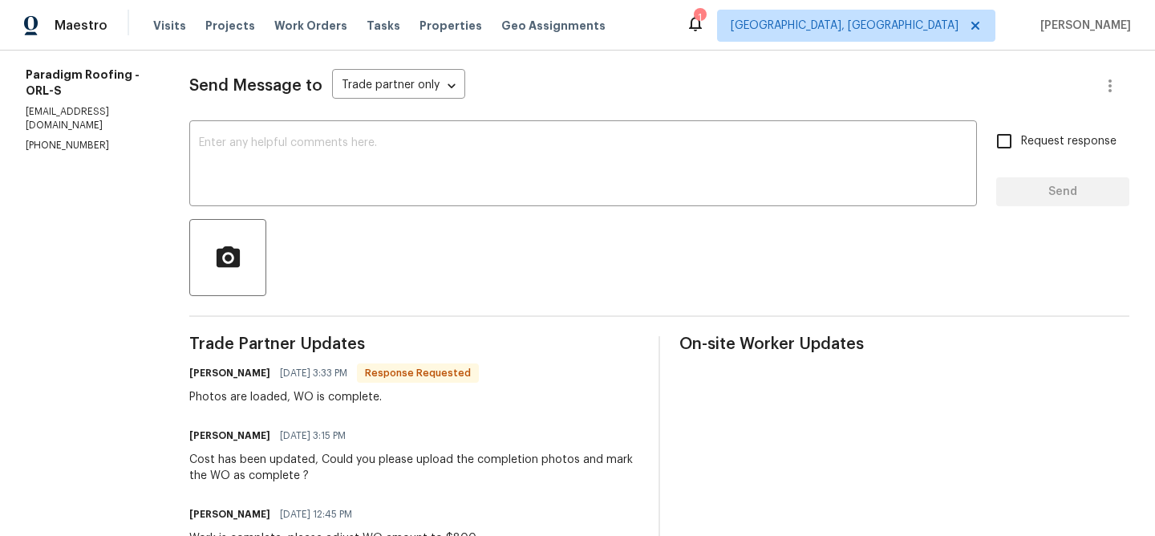
paste textarea "WO is approved, Please upload the invoice under the invoice section.Thanks"
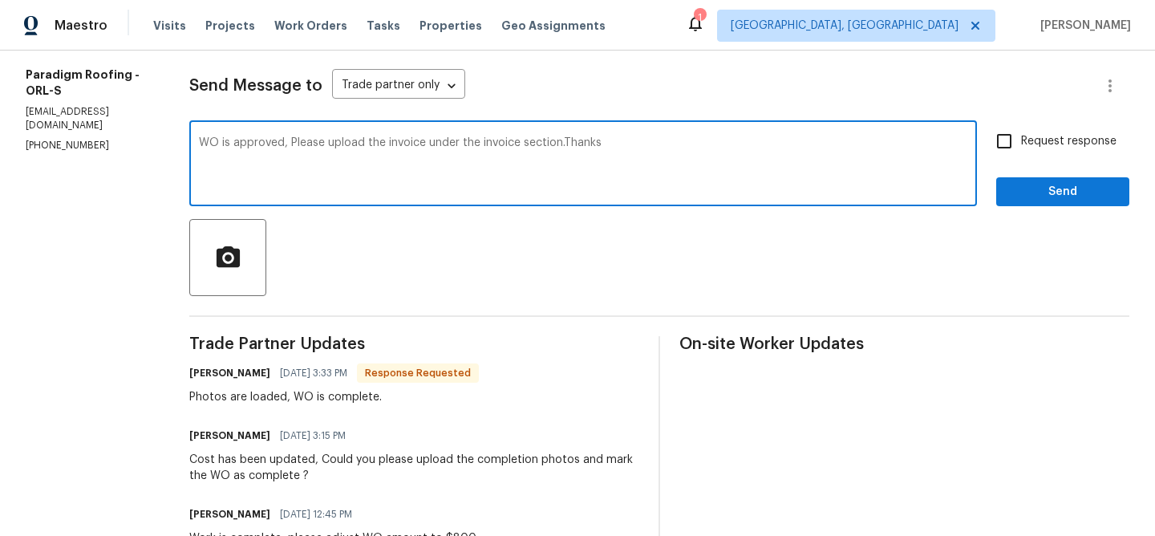
type textarea "WO is approved, Please upload the invoice under the invoice section.Thanks"
click at [1022, 148] on span "Request response" at bounding box center [1068, 141] width 95 height 17
click at [1021, 148] on input "Request response" at bounding box center [1004, 141] width 34 height 34
checkbox input "true"
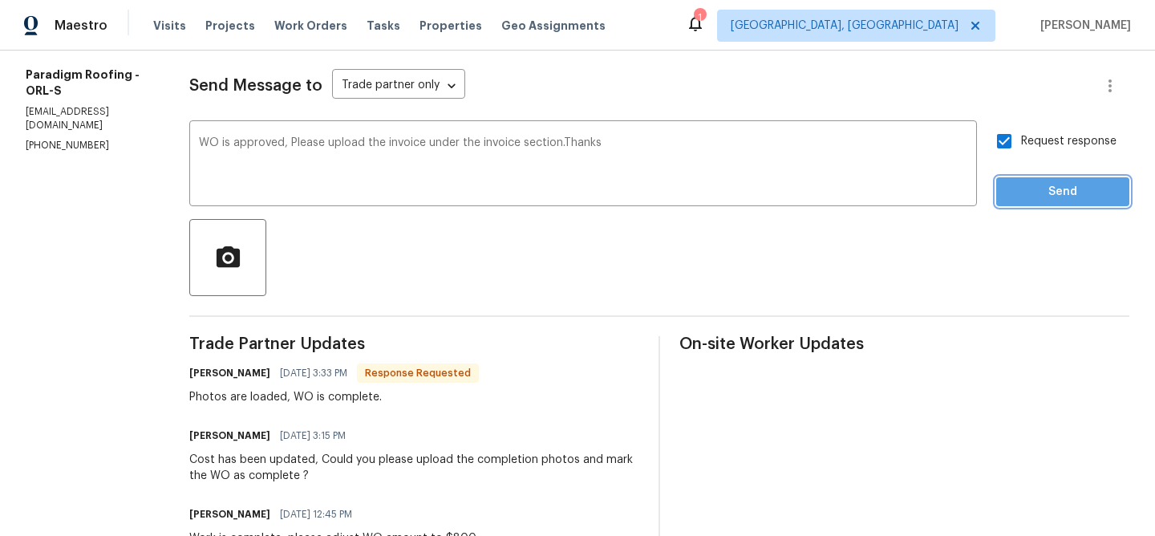
click at [1022, 182] on span "Send" at bounding box center [1062, 192] width 107 height 20
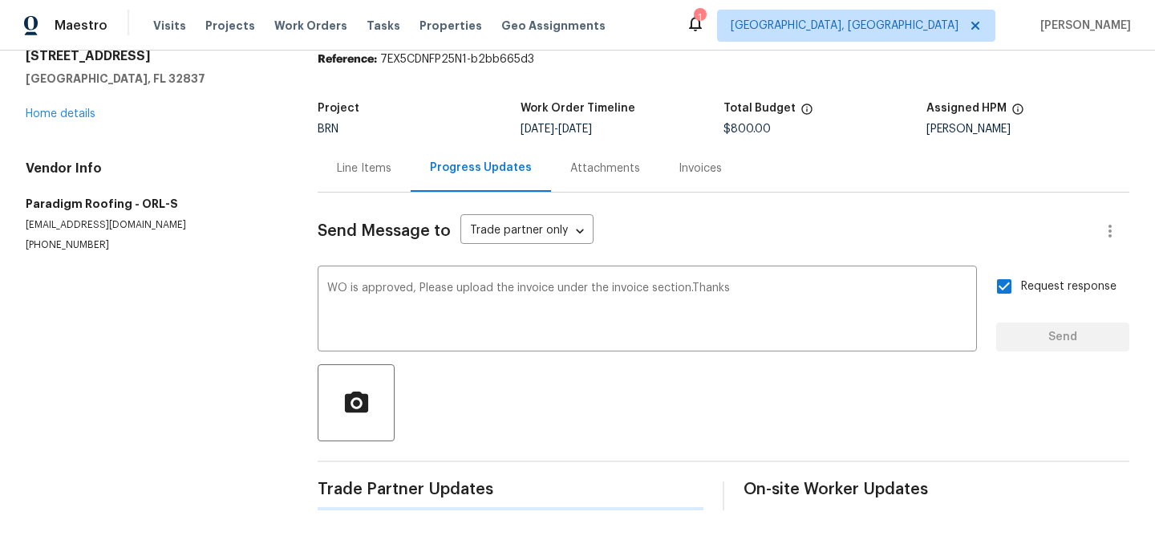
scroll to position [0, 0]
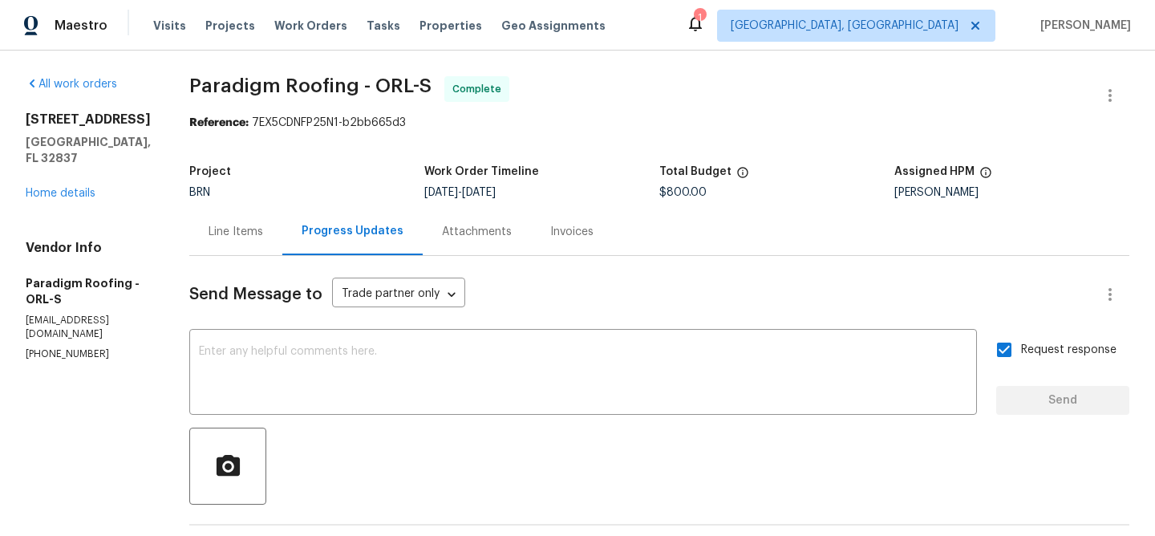
click at [241, 228] on div "Line Items" at bounding box center [235, 232] width 55 height 16
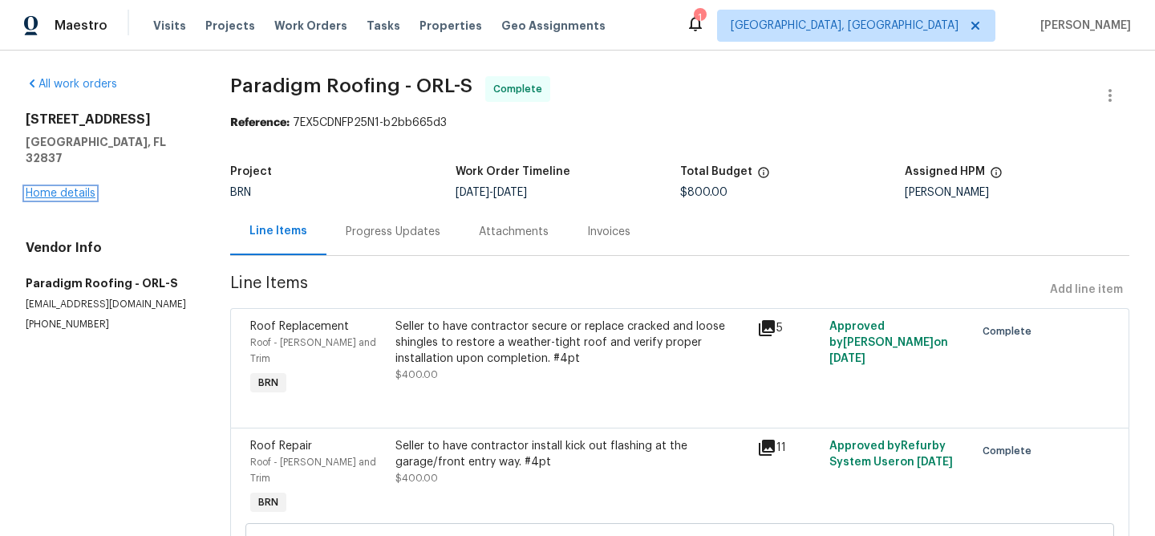
click at [75, 188] on link "Home details" at bounding box center [61, 193] width 70 height 11
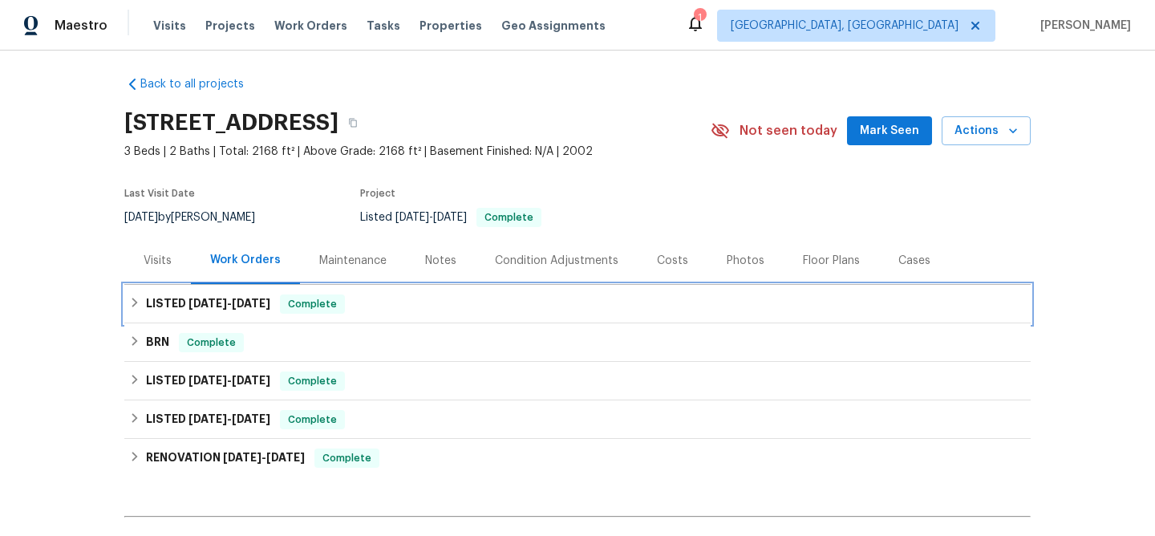
click at [179, 291] on div "LISTED 8/22/25 - 8/26/25 Complete" at bounding box center [577, 304] width 906 height 38
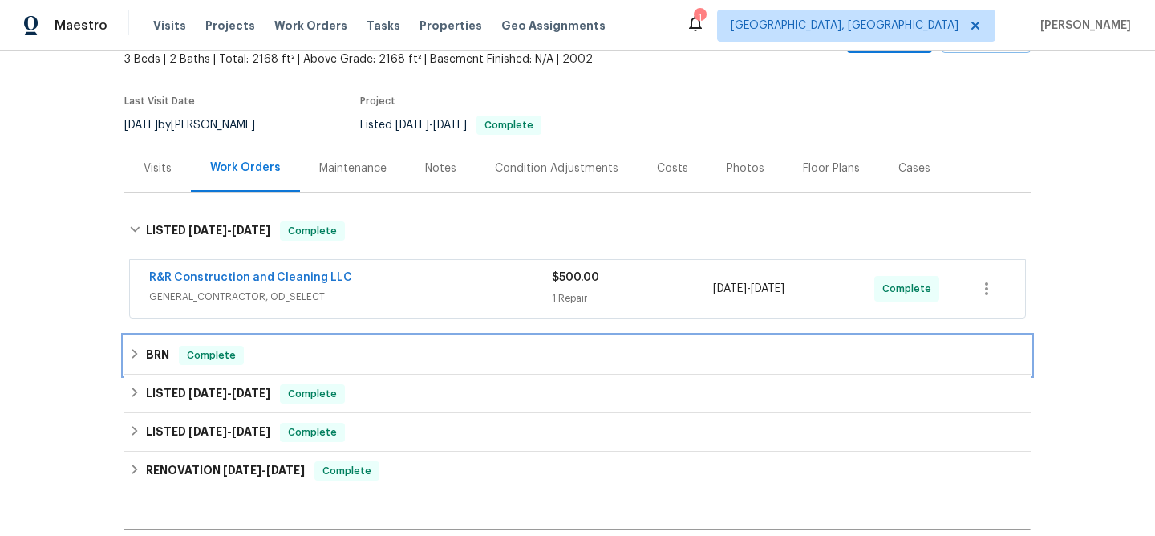
click at [175, 358] on div "BRN Complete" at bounding box center [577, 355] width 897 height 19
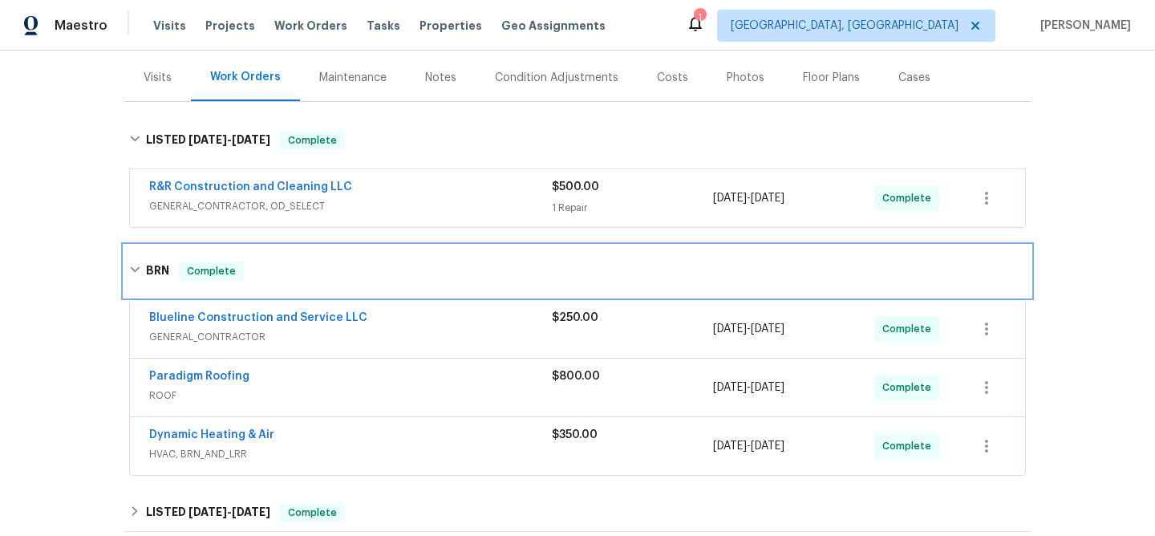
scroll to position [351, 0]
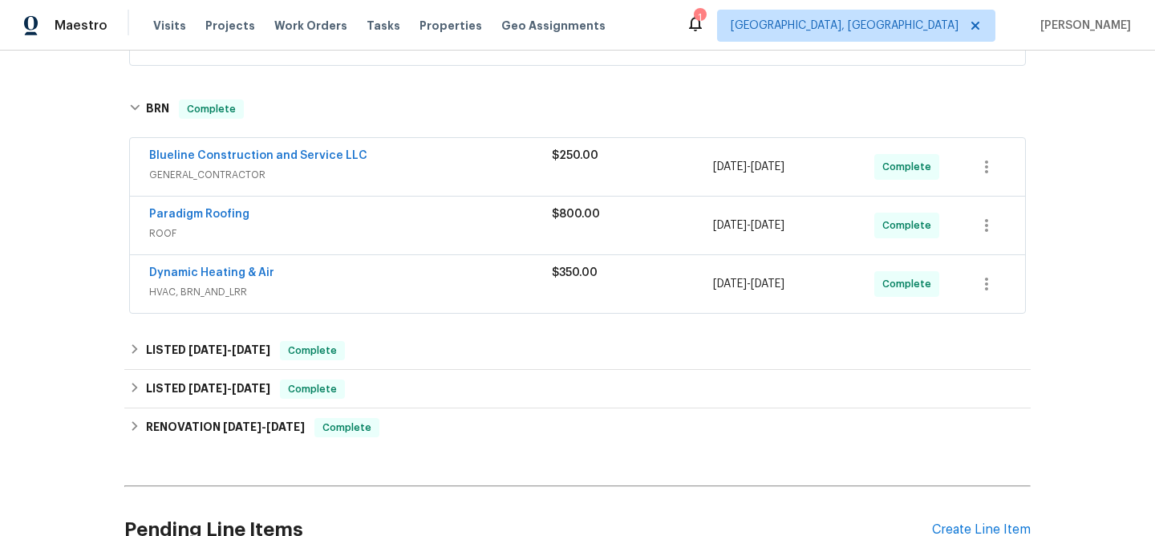
click at [199, 264] on div "Dynamic Heating & Air HVAC, BRN_AND_LRR $350.00 8/29/2025 - 9/2/2025 Complete" at bounding box center [577, 284] width 895 height 58
click at [187, 273] on link "Dynamic Heating & Air" at bounding box center [211, 272] width 125 height 11
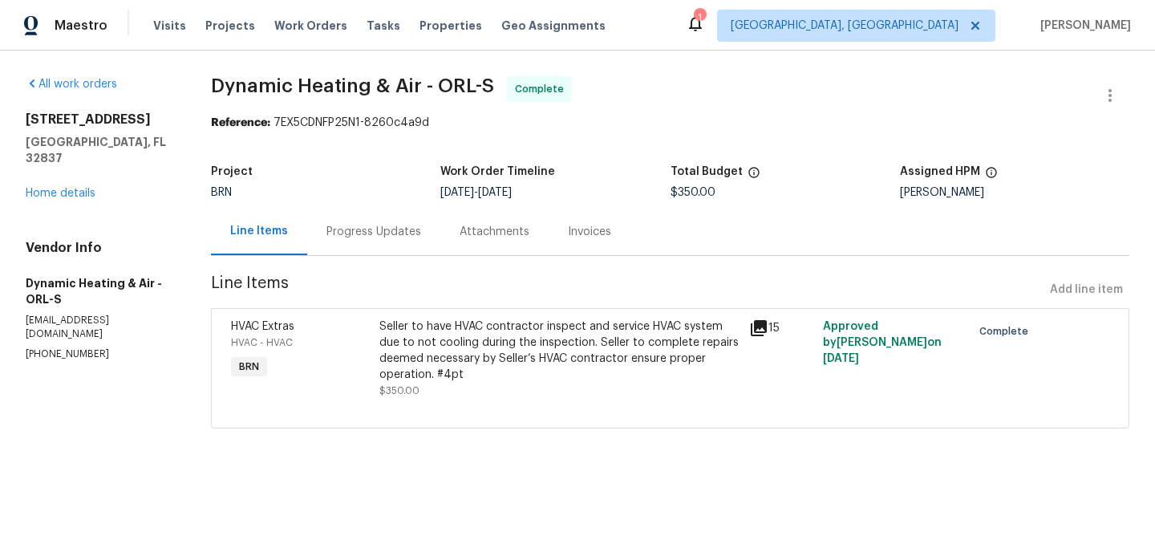
click at [496, 359] on div "Seller to have HVAC contractor inspect and service HVAC system due to not cooli…" at bounding box center [559, 350] width 360 height 64
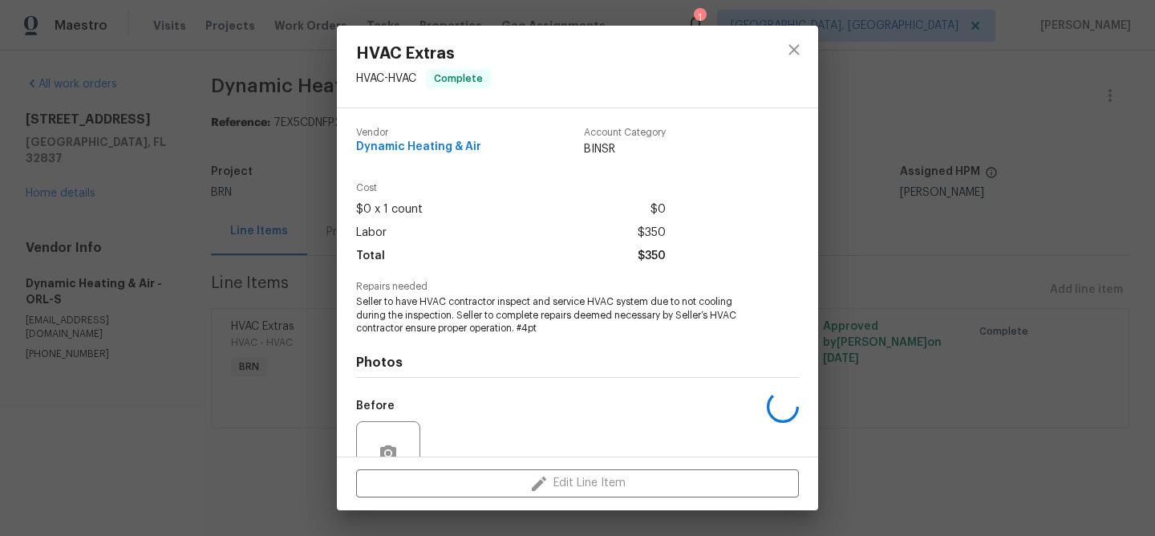
click at [468, 328] on span "Seller to have HVAC contractor inspect and service HVAC system due to not cooli…" at bounding box center [555, 315] width 399 height 40
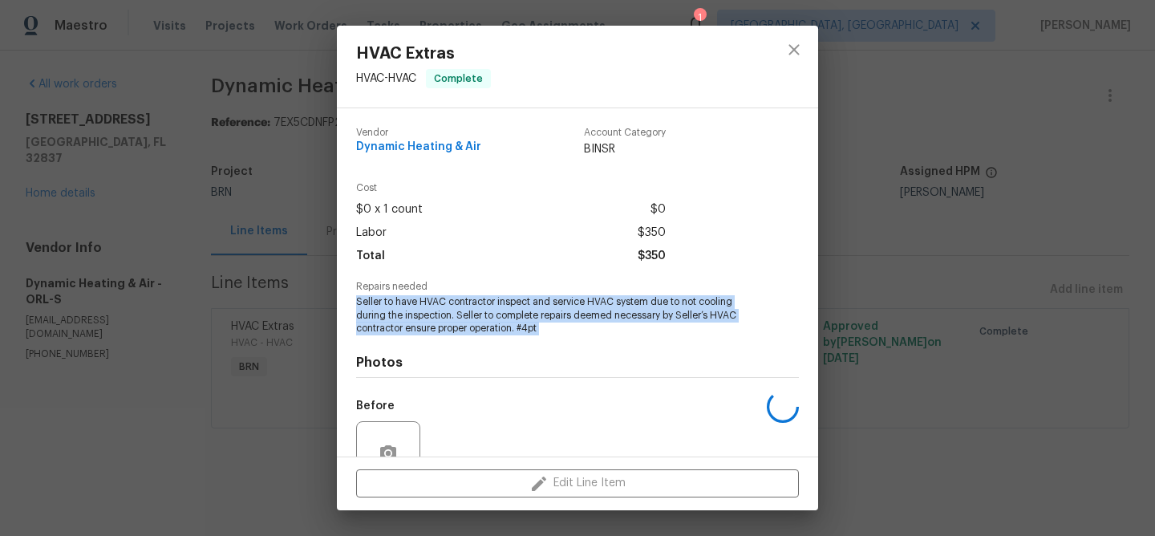
click at [468, 328] on span "Seller to have HVAC contractor inspect and service HVAC system due to not cooli…" at bounding box center [555, 315] width 399 height 40
copy span "Seller to have HVAC contractor inspect and service HVAC system due to not cooli…"
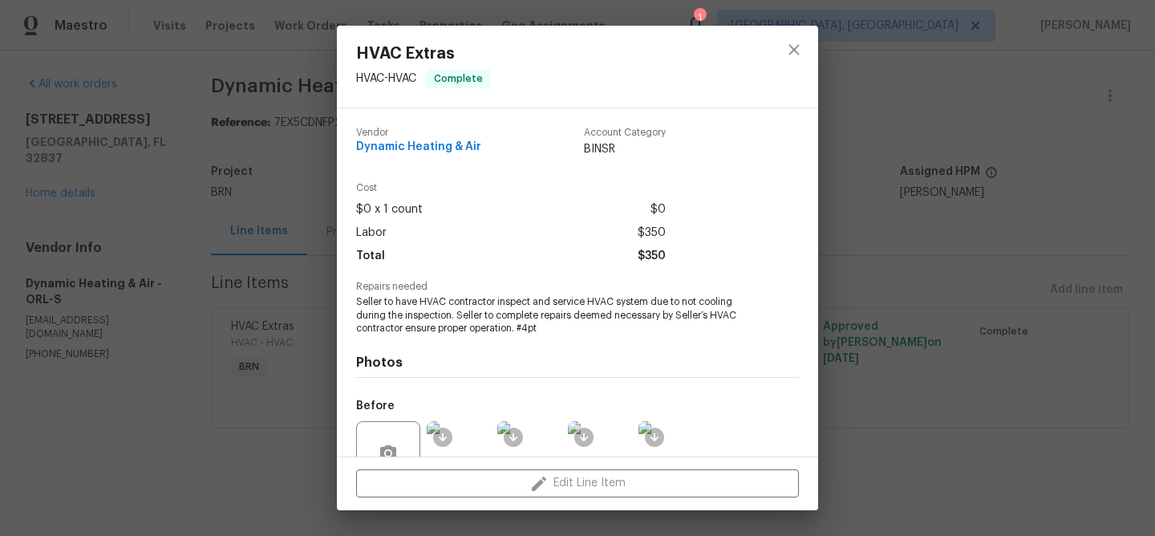
click at [326, 140] on div "HVAC Extras HVAC - HVAC Complete Vendor Dynamic Heating & Air Account Category …" at bounding box center [577, 268] width 1155 height 536
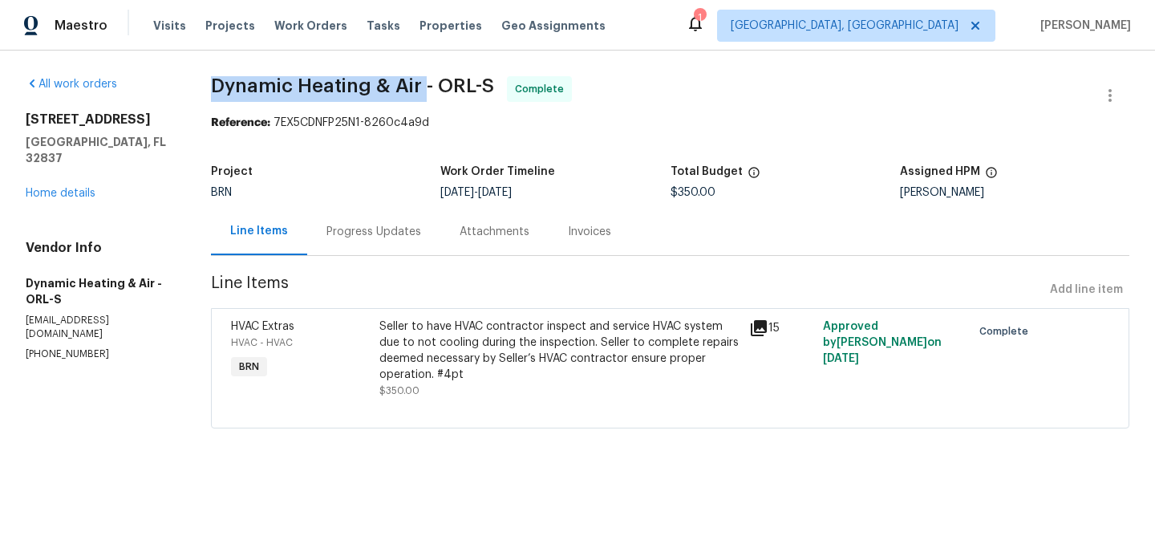
drag, startPoint x: 190, startPoint y: 80, endPoint x: 419, endPoint y: 81, distance: 229.3
click at [419, 81] on div "All work orders 5231 Alavista Dr Orlando, FL 32837 Home details Vendor Info Dyn…" at bounding box center [577, 262] width 1155 height 423
copy span "Dynamic Heating & Air"
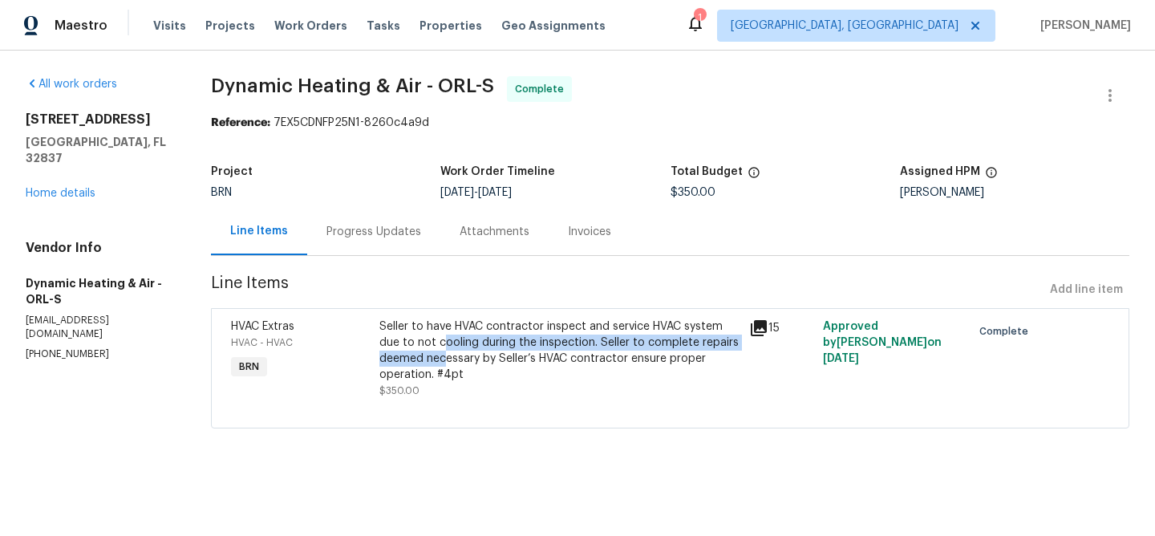
click at [443, 350] on div "Seller to have HVAC contractor inspect and service HVAC system due to not cooli…" at bounding box center [559, 350] width 360 height 64
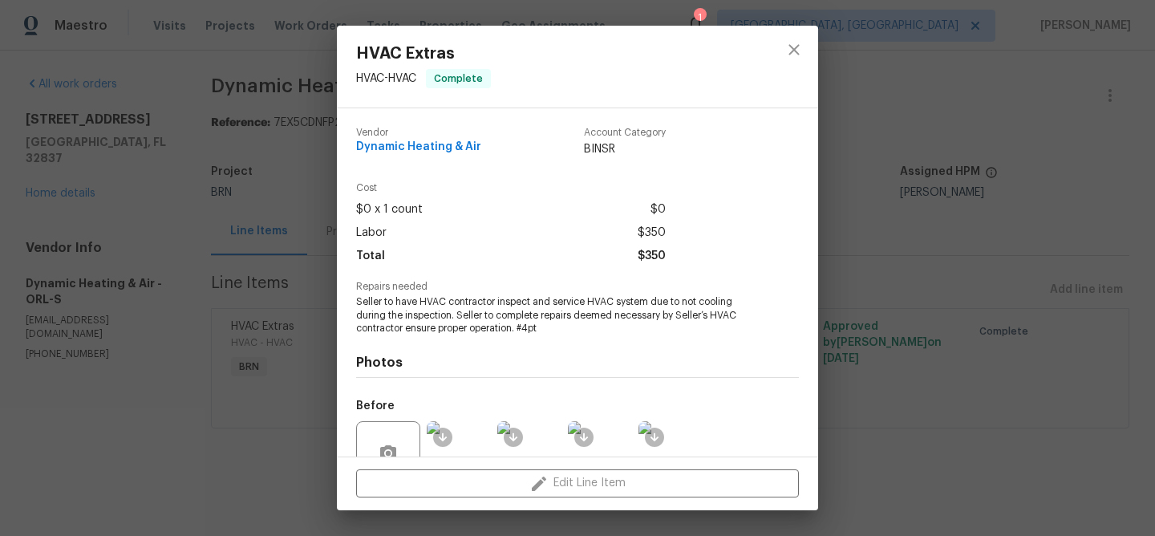
scroll to position [149, 0]
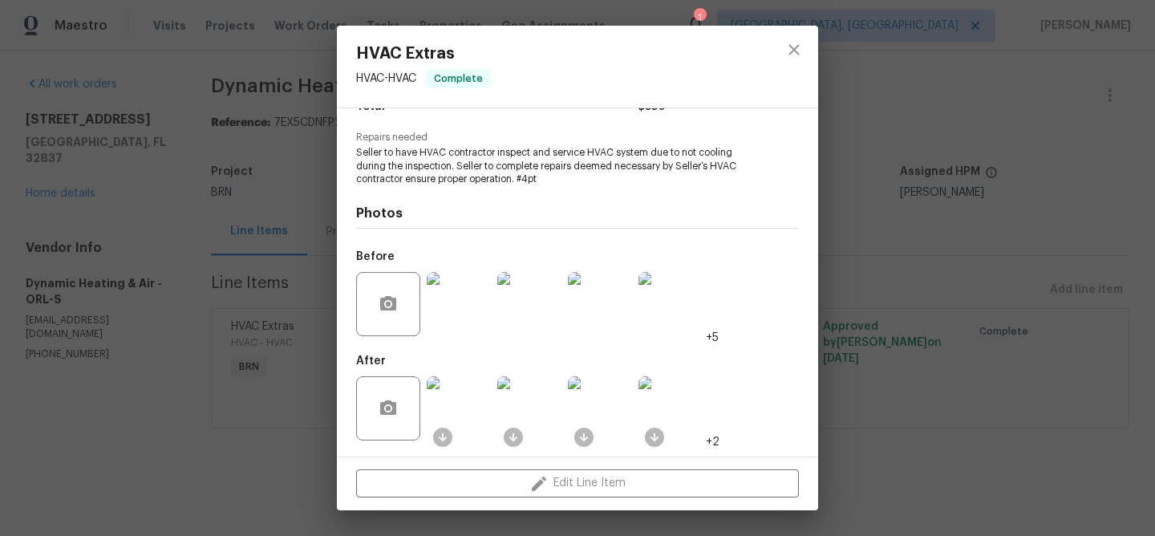
click at [469, 318] on img at bounding box center [459, 304] width 64 height 64
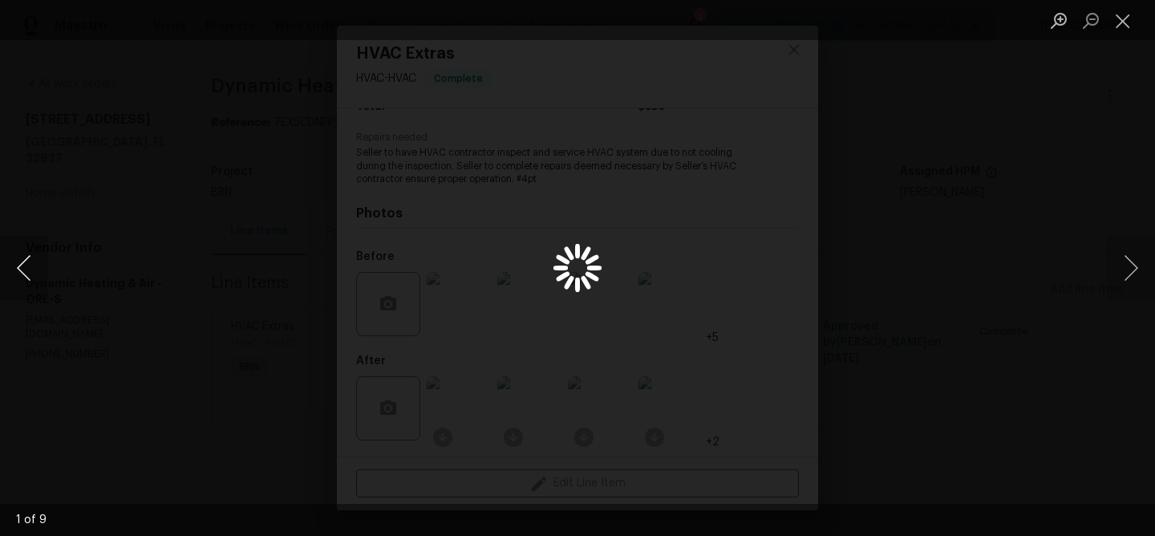
click at [27, 269] on button "Previous image" at bounding box center [24, 268] width 48 height 64
click at [18, 270] on button "Previous image" at bounding box center [24, 268] width 48 height 64
click at [140, 229] on div "Lightbox" at bounding box center [577, 268] width 1155 height 536
click at [228, 271] on div "Lightbox" at bounding box center [577, 268] width 1155 height 536
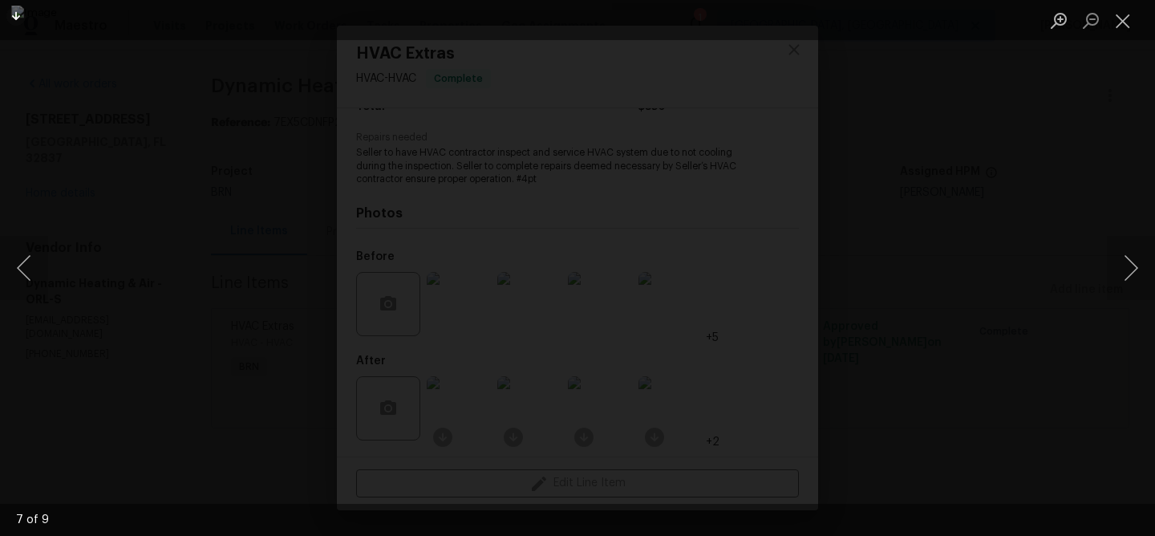
click at [259, 346] on div "Lightbox" at bounding box center [577, 268] width 1155 height 536
click at [245, 401] on div "Lightbox" at bounding box center [577, 268] width 1155 height 536
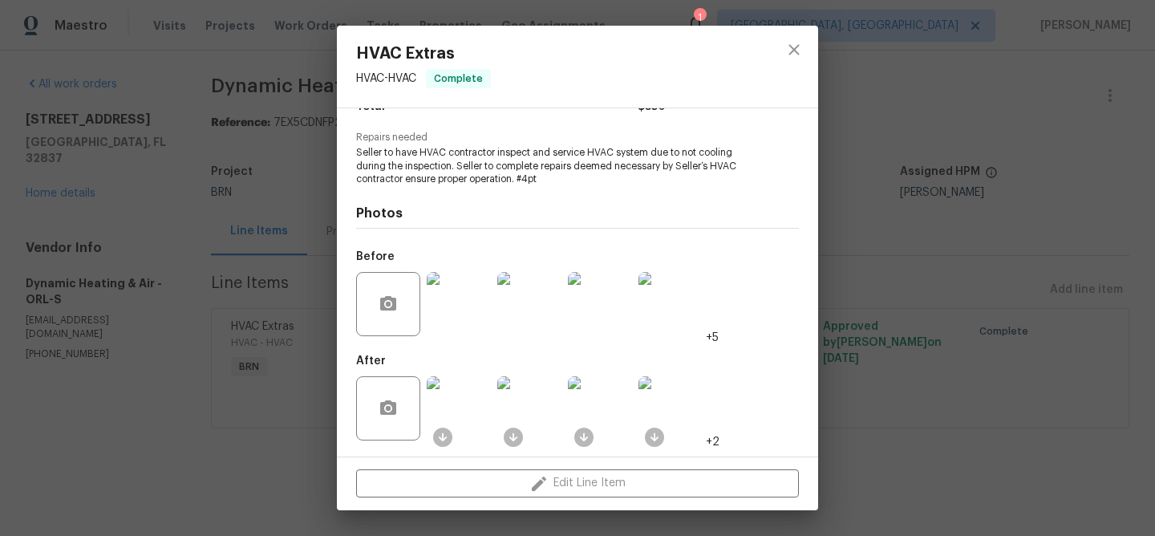
click at [463, 415] on img at bounding box center [459, 408] width 64 height 64
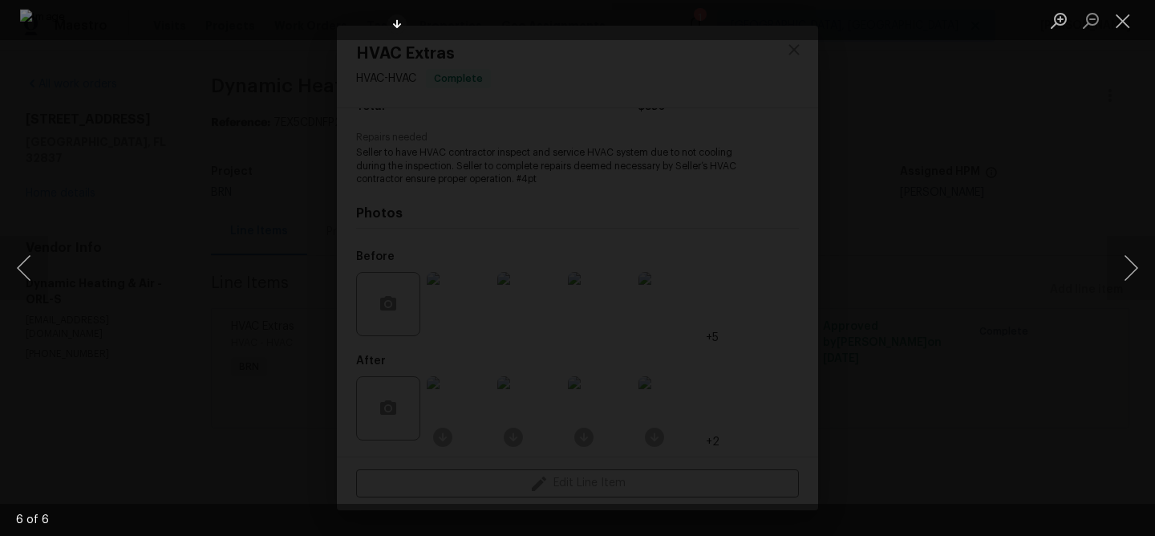
click at [164, 261] on div "Lightbox" at bounding box center [577, 268] width 1155 height 536
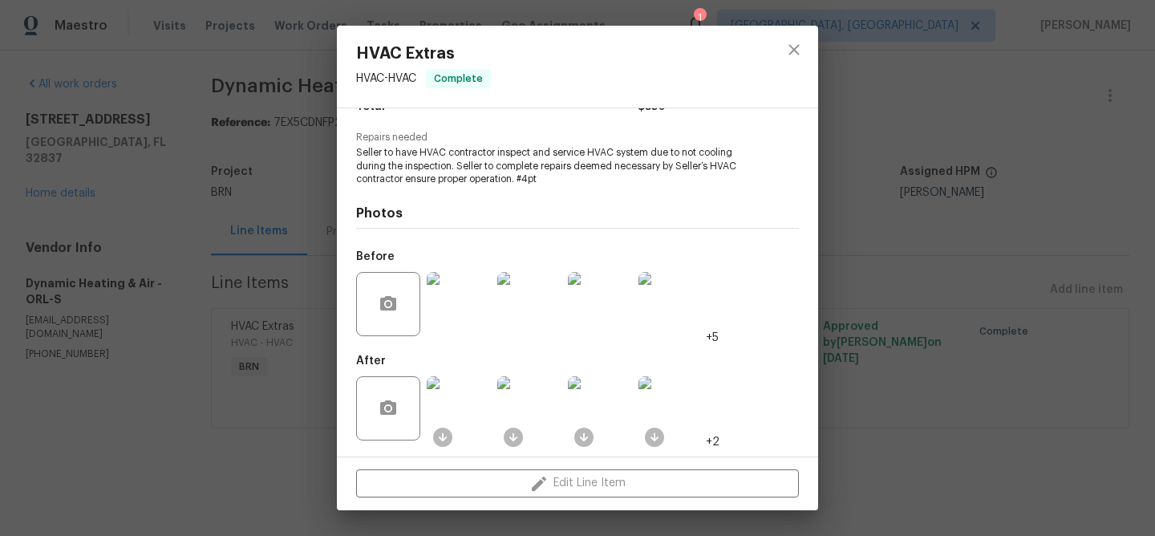
scroll to position [6, 0]
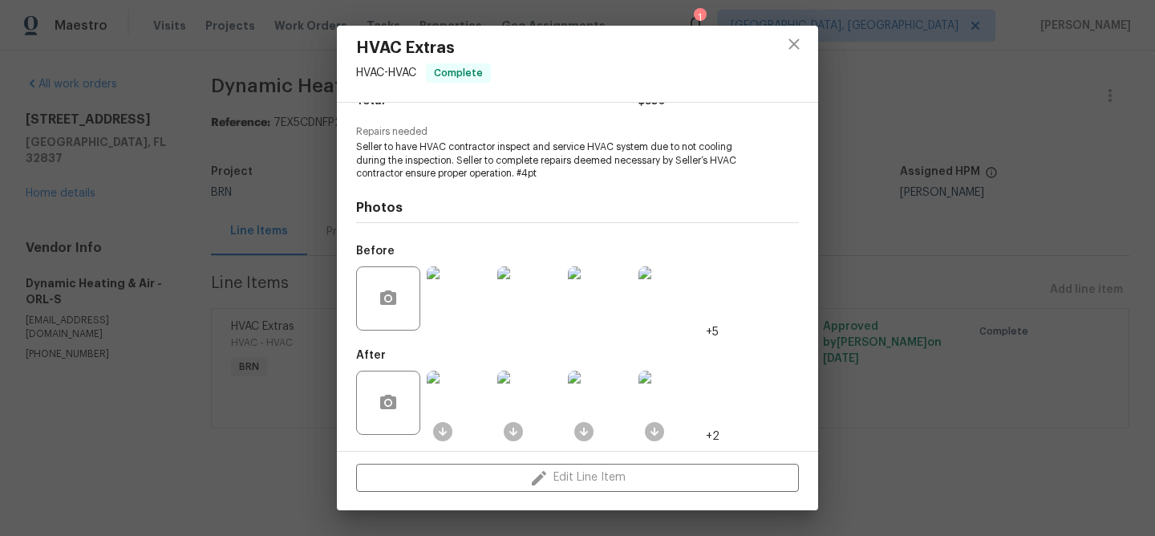
click at [249, 201] on div "HVAC Extras HVAC - HVAC Complete Vendor Dynamic Heating & Air Account Category …" at bounding box center [577, 268] width 1155 height 536
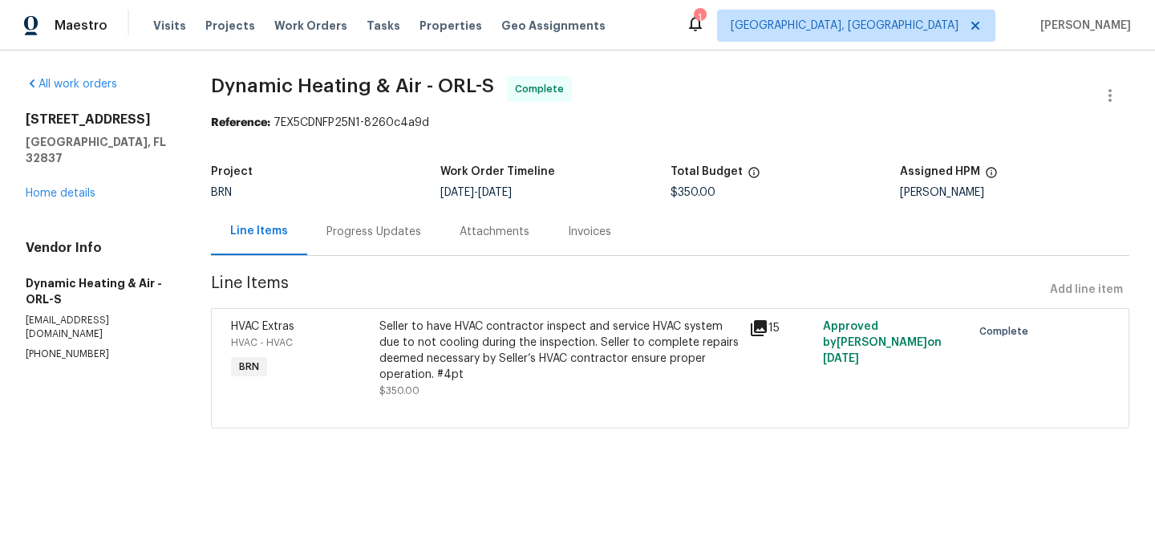
click at [592, 248] on div "Invoices" at bounding box center [589, 231] width 82 height 47
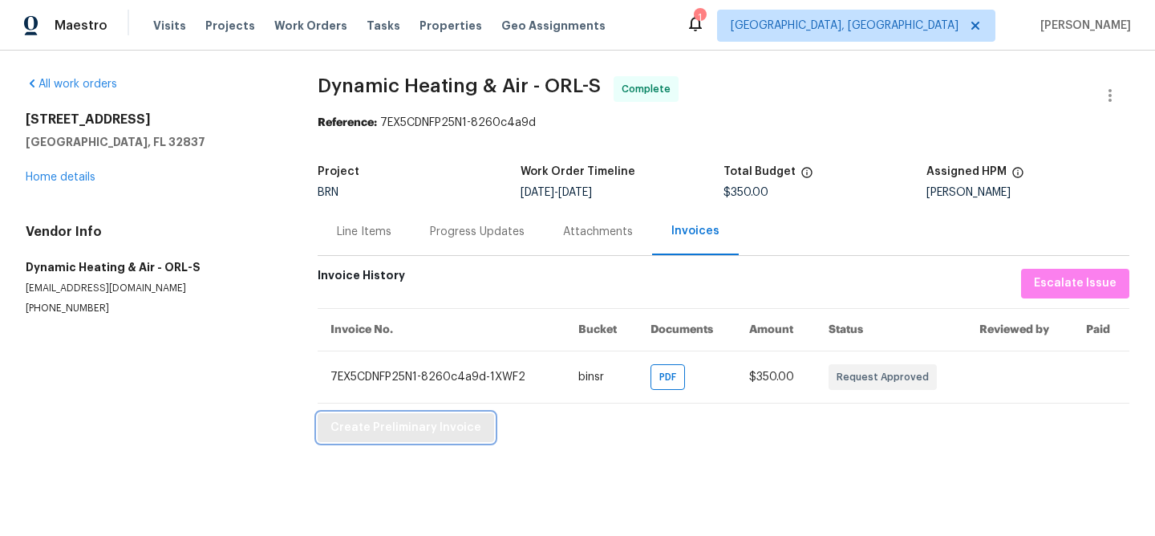
click at [392, 429] on span "Create Preliminary Invoice" at bounding box center [405, 428] width 151 height 20
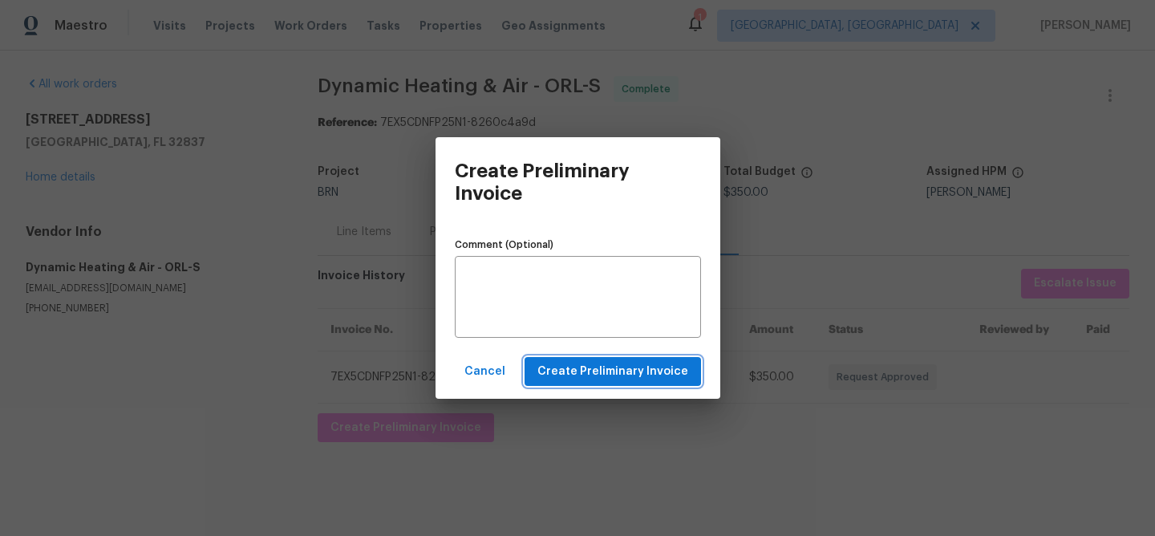
click at [573, 366] on span "Create Preliminary Invoice" at bounding box center [612, 372] width 151 height 20
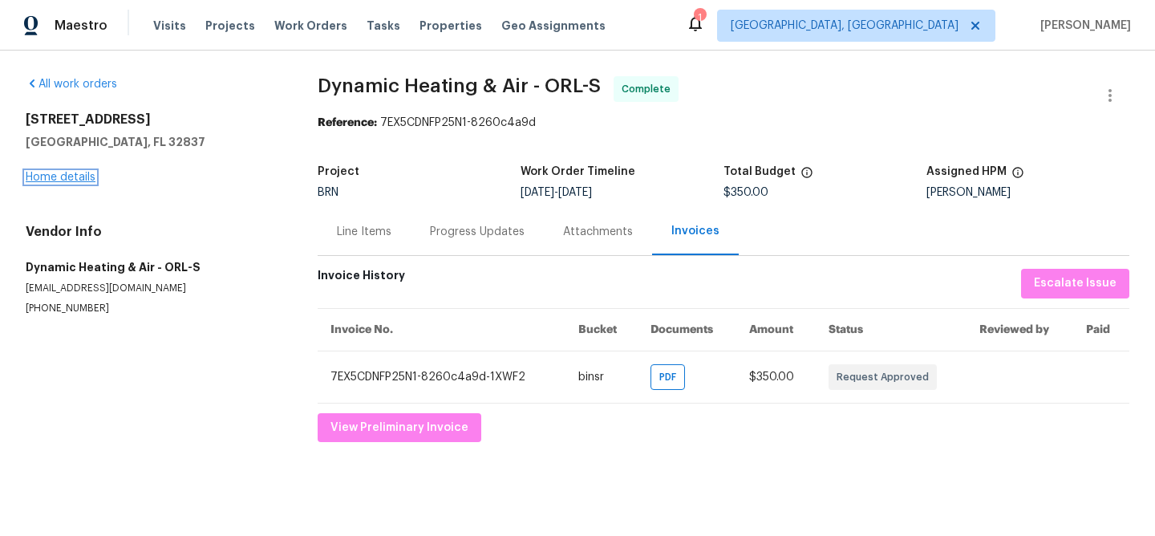
click at [72, 174] on link "Home details" at bounding box center [61, 177] width 70 height 11
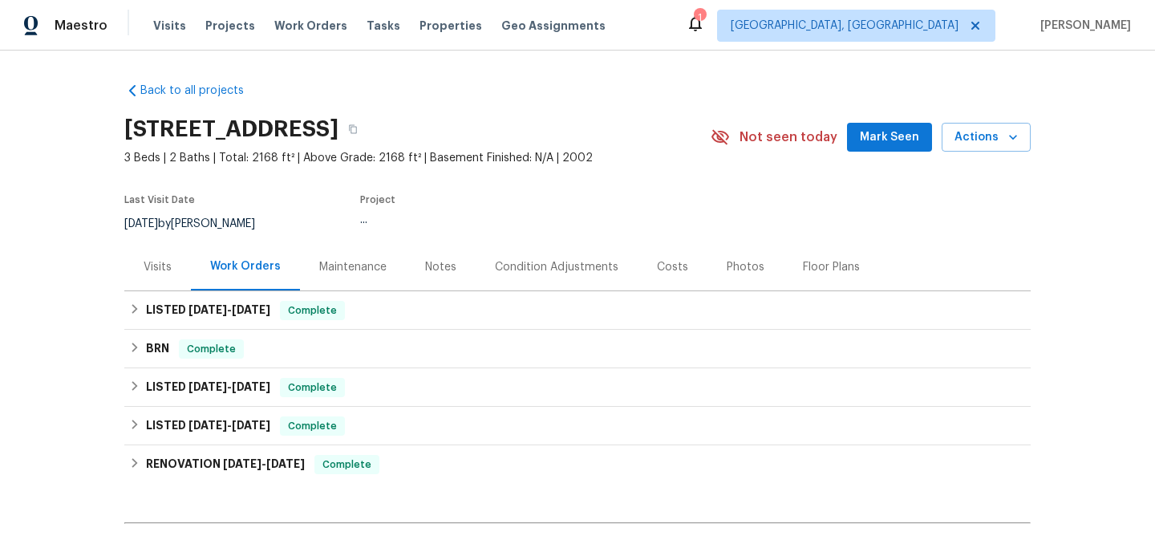
scroll to position [70, 0]
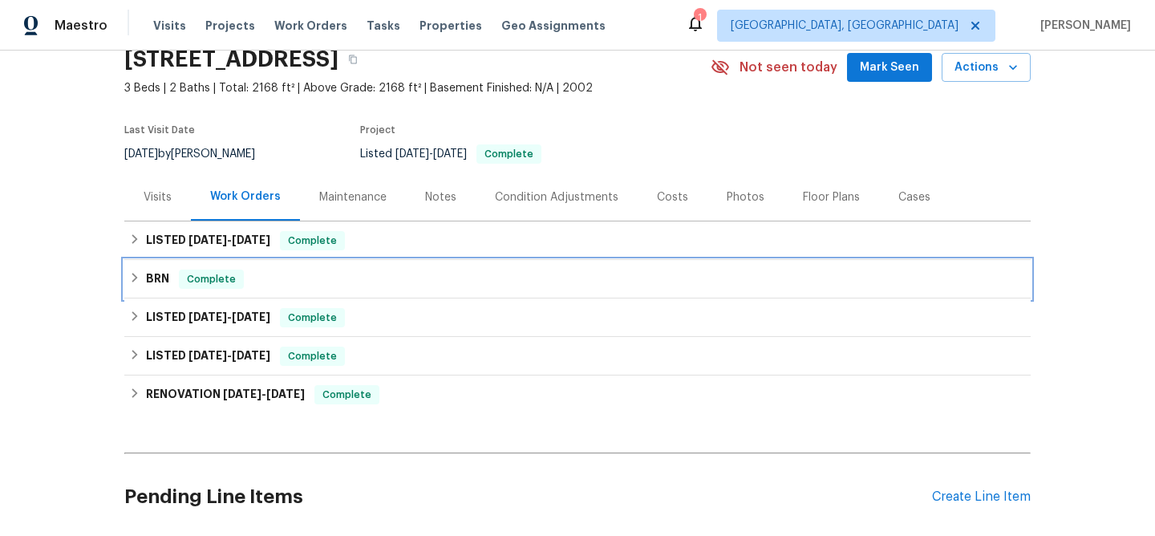
click at [169, 279] on div "BRN Complete" at bounding box center [577, 278] width 897 height 19
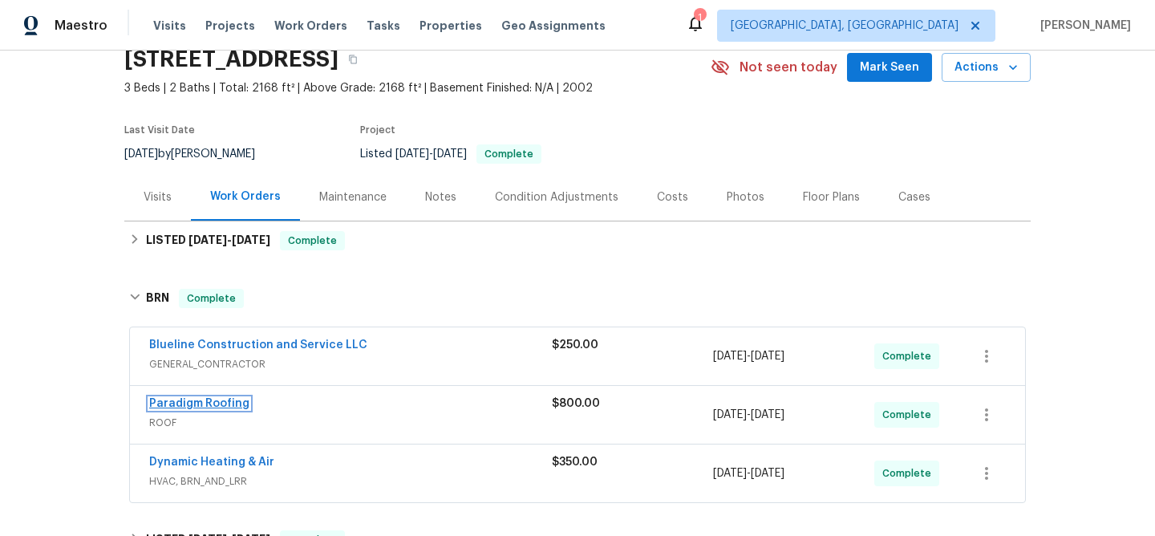
click at [178, 400] on link "Paradigm Roofing" at bounding box center [199, 403] width 100 height 11
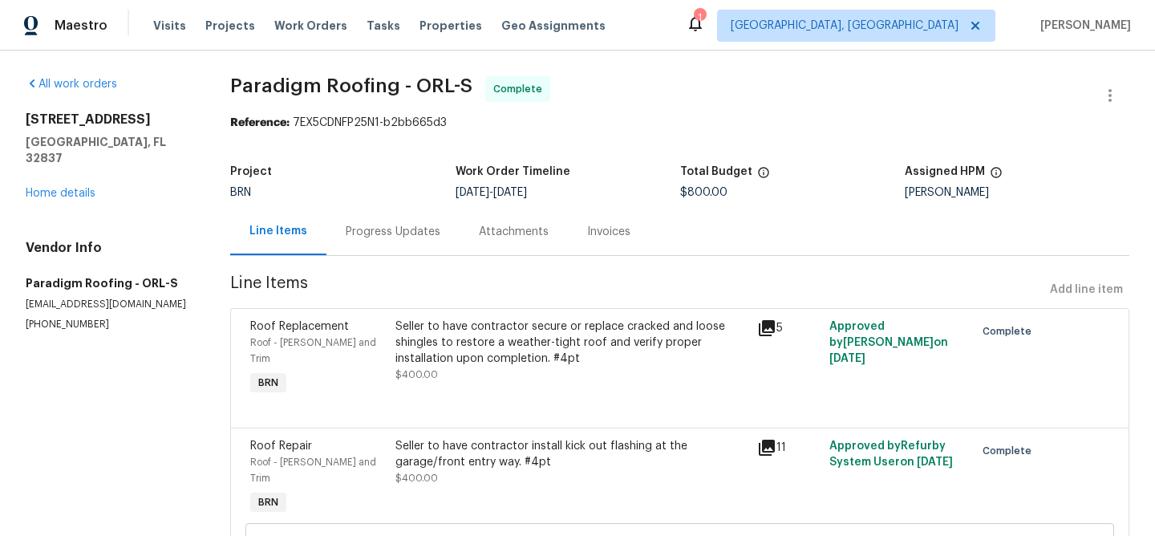
click at [67, 171] on div "5231 Alavista Dr Orlando, FL 32837 Home details" at bounding box center [109, 156] width 166 height 90
click at [66, 188] on link "Home details" at bounding box center [61, 193] width 70 height 11
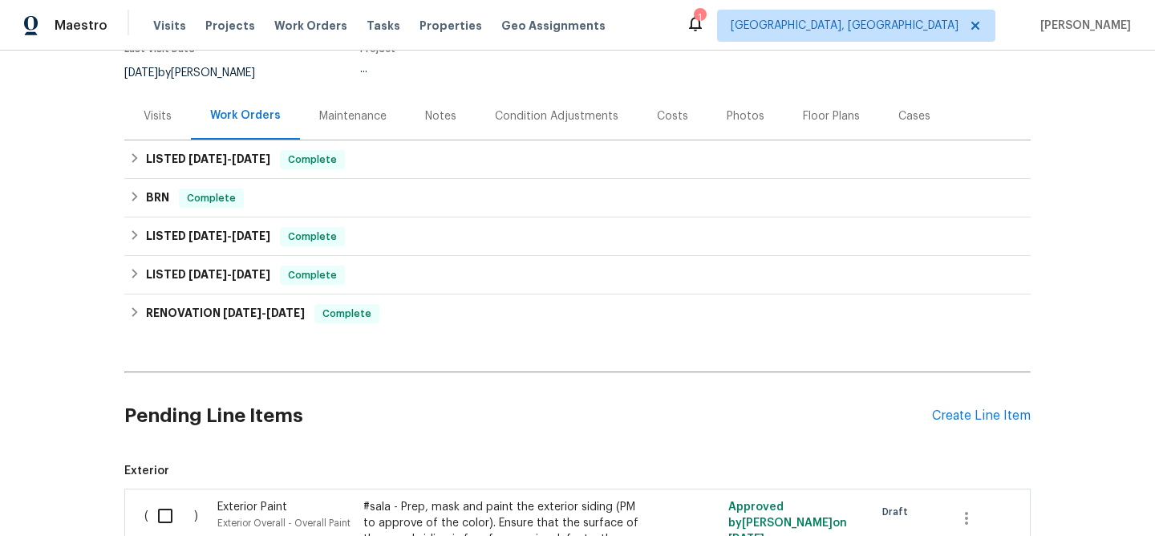
scroll to position [162, 0]
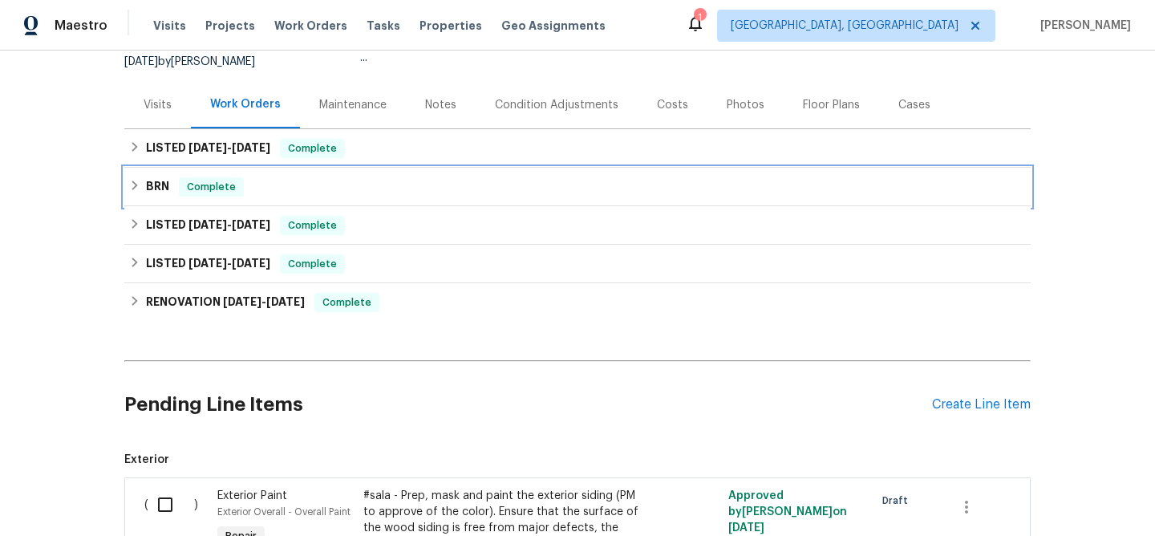
click at [167, 201] on div "BRN Complete" at bounding box center [577, 187] width 906 height 38
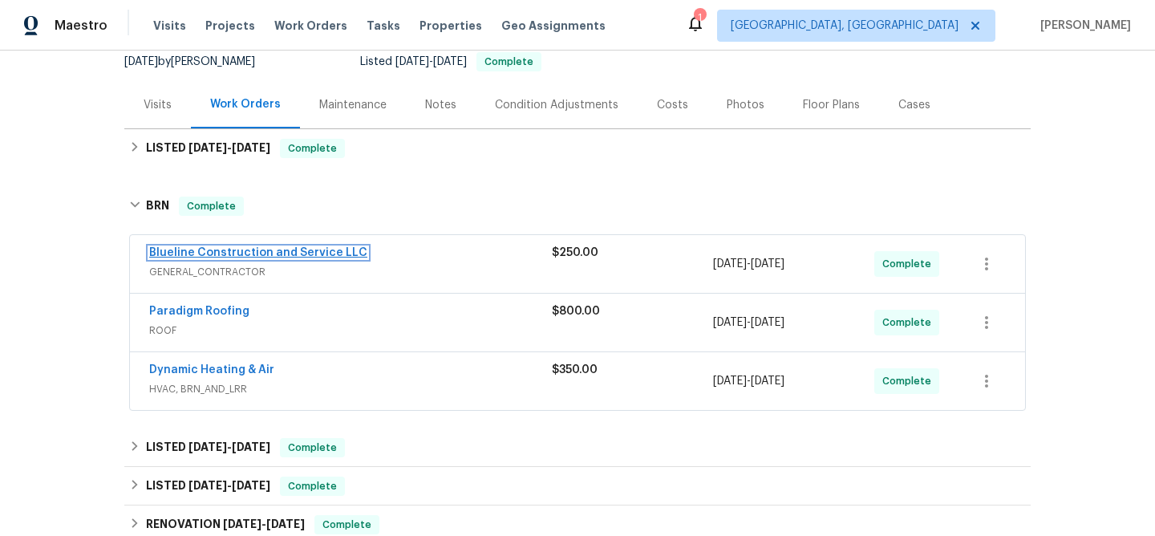
click at [173, 247] on link "Blueline Construction and Service LLC" at bounding box center [258, 252] width 218 height 11
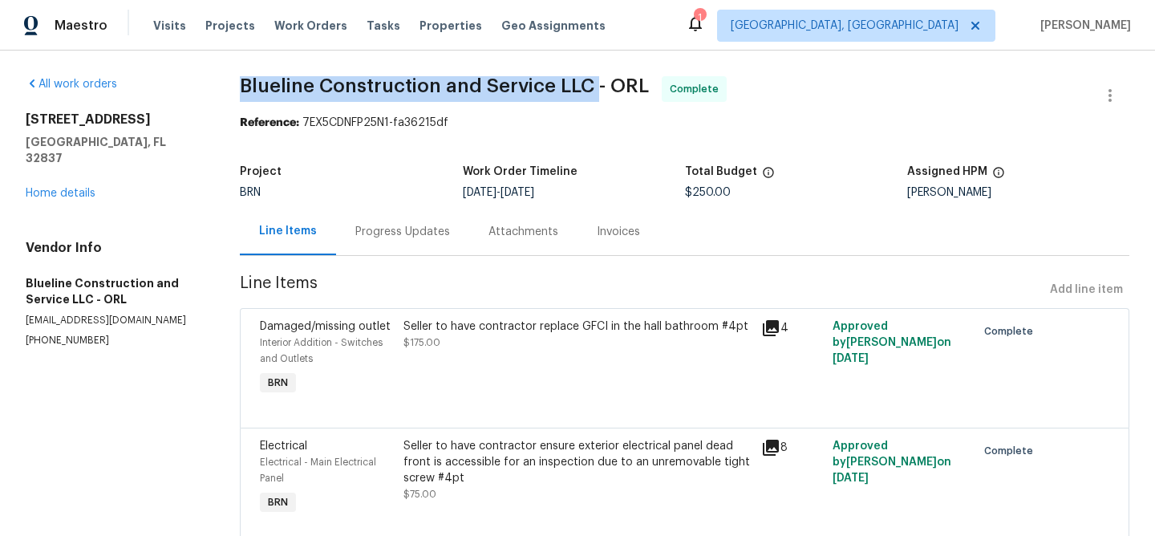
drag, startPoint x: 231, startPoint y: 90, endPoint x: 593, endPoint y: 86, distance: 361.7
click at [593, 86] on div "All work orders 5231 Alavista Dr Orlando, FL 32837 Home details Vendor Info Blu…" at bounding box center [577, 322] width 1155 height 542
copy span "Blueline Construction and Service LLC"
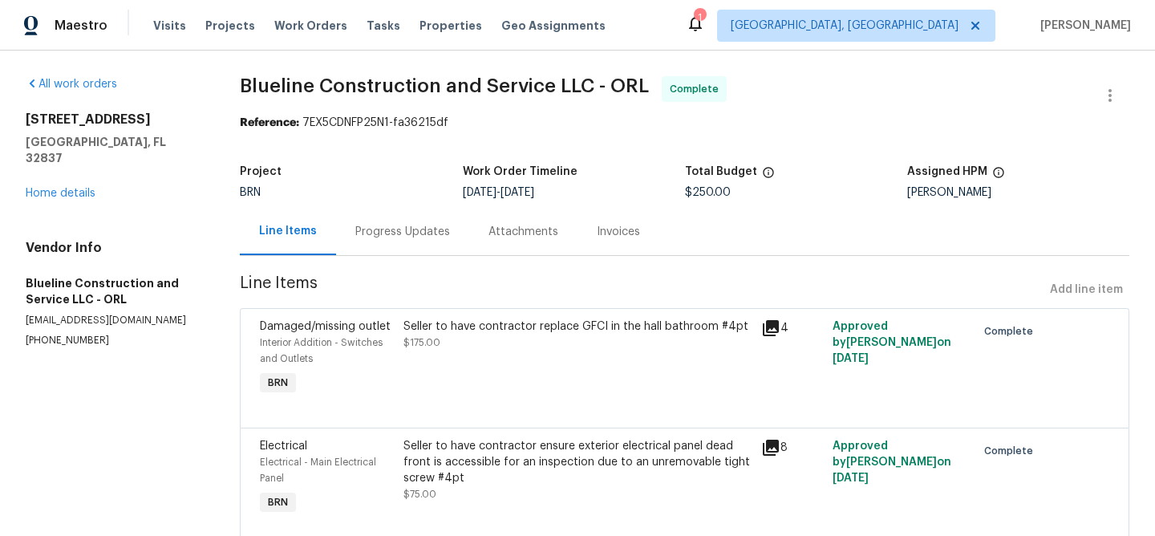
click at [467, 398] on div "Seller to have contractor replace GFCI in the hall bathroom #4pt $175.00" at bounding box center [578, 359] width 358 height 90
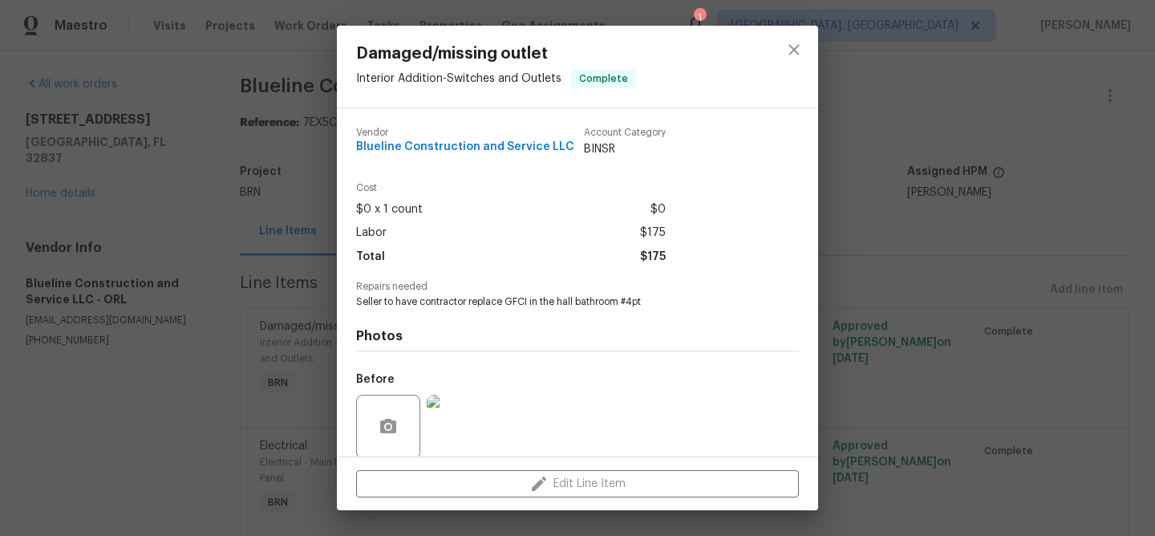
click at [440, 310] on div "Photos Before After" at bounding box center [577, 441] width 443 height 264
click at [424, 293] on div "Repairs needed Seller to have contractor replace GFCI in the hall bathroom #4pt" at bounding box center [577, 294] width 443 height 27
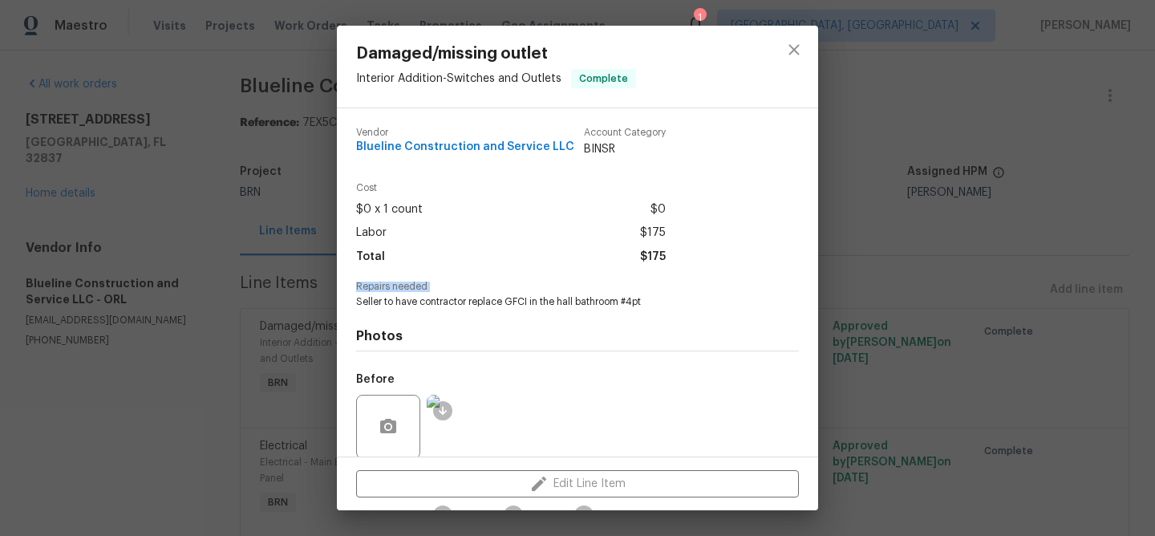
copy span "Repairs needed"
click at [403, 293] on div "Repairs needed Seller to have contractor replace GFCI in the hall bathroom #4pt" at bounding box center [577, 294] width 443 height 27
copy span "Seller to have contractor replace GFCI in the hall bathroom #4pt"
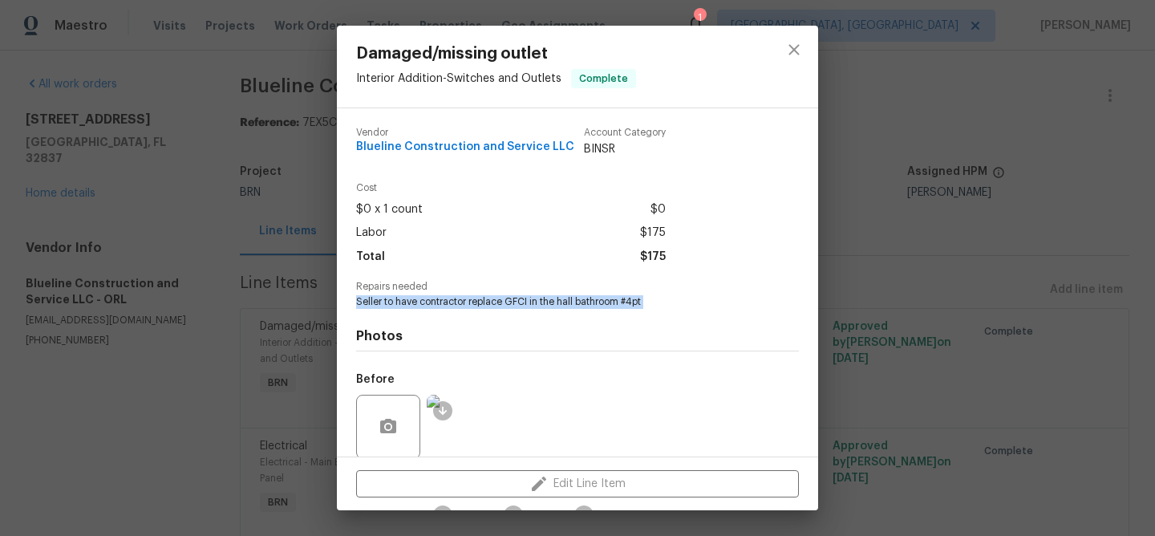
scroll to position [122, 0]
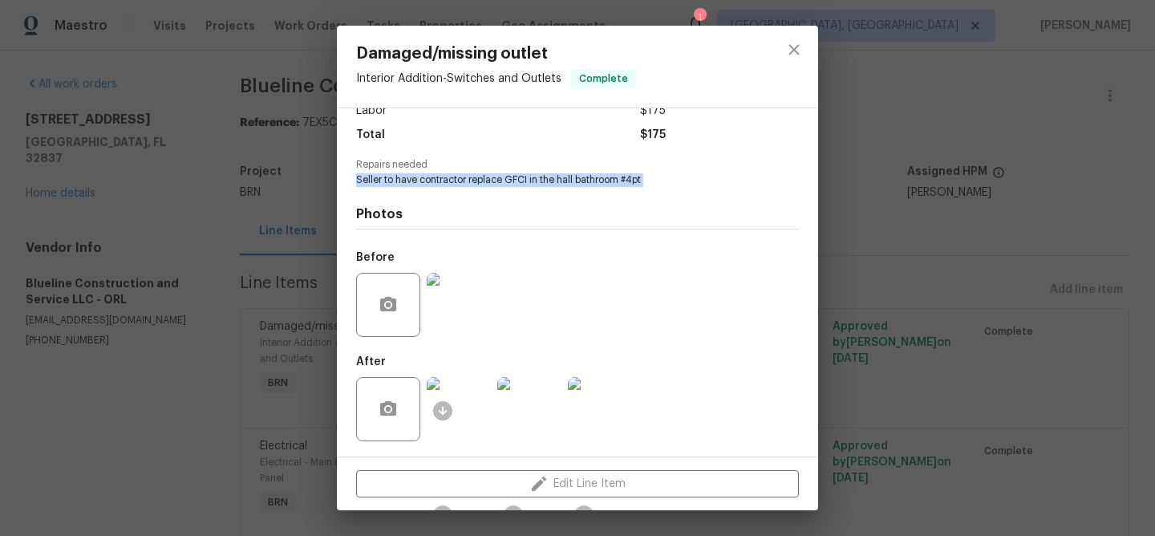
click at [467, 309] on img at bounding box center [459, 305] width 64 height 64
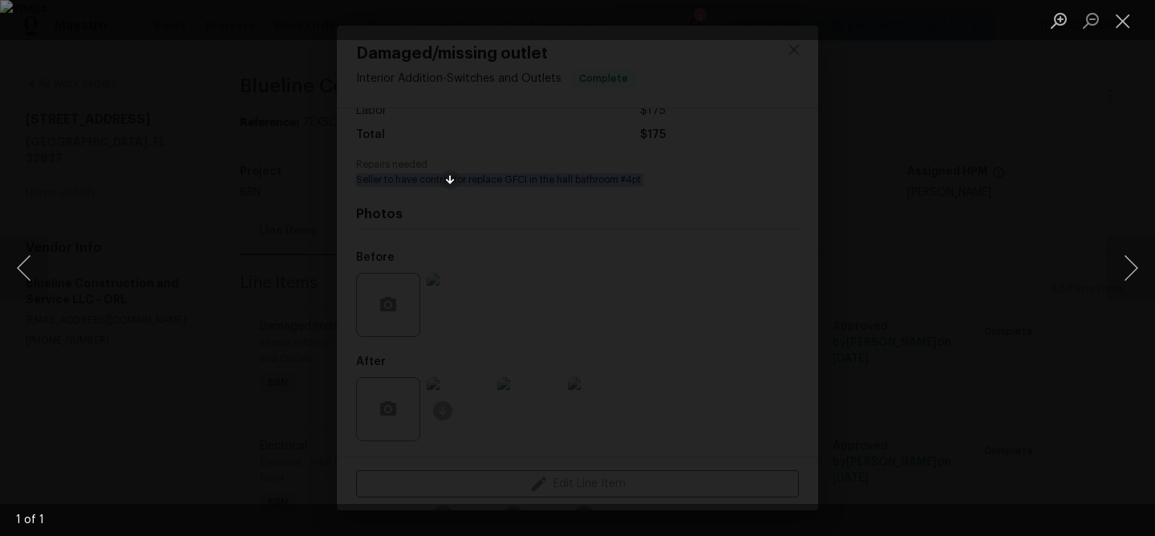
click at [182, 314] on div "Lightbox" at bounding box center [577, 268] width 1155 height 536
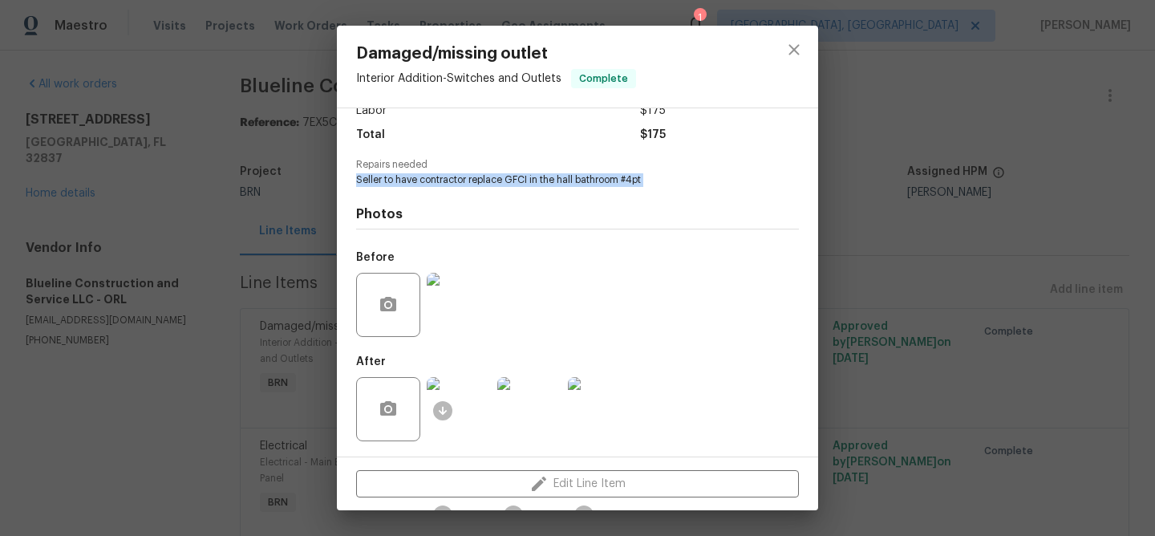
click at [472, 400] on img at bounding box center [459, 409] width 64 height 64
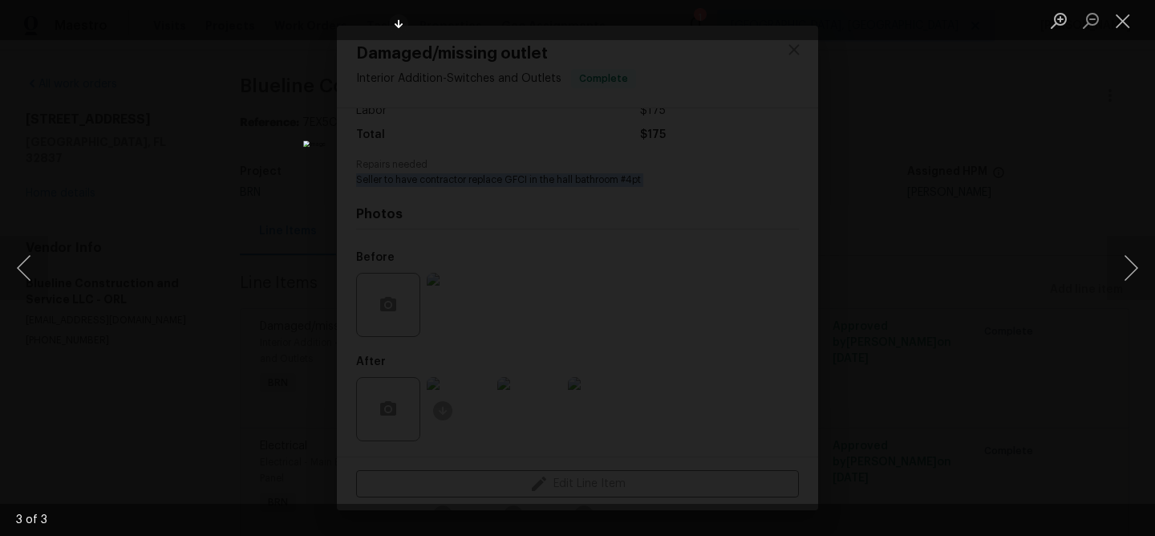
click at [148, 188] on div "Lightbox" at bounding box center [577, 268] width 1155 height 536
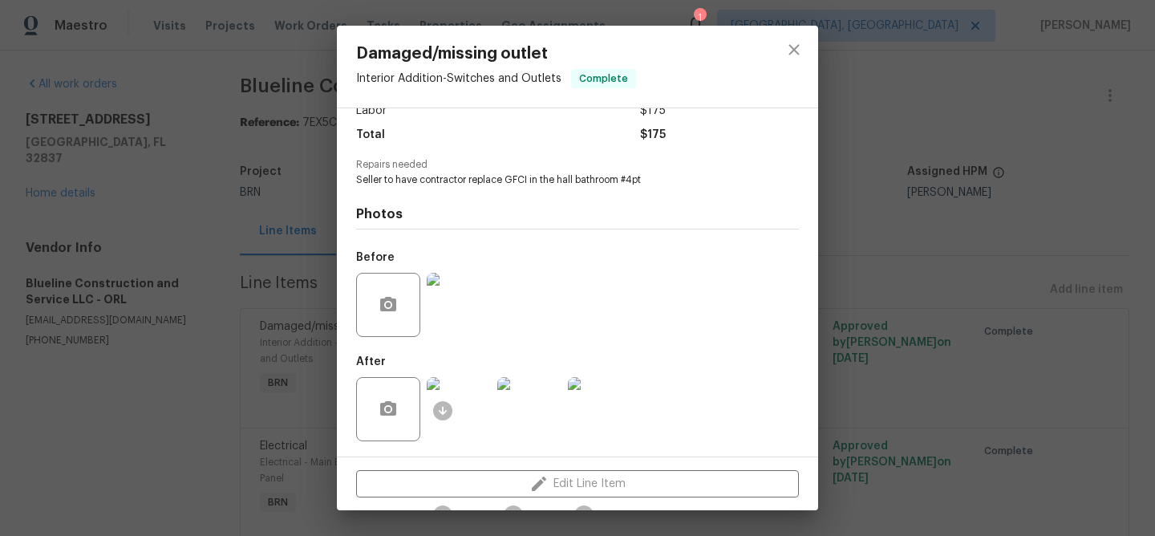
click at [164, 230] on div "Damaged/missing outlet Interior Addition - Switches and Outlets Complete Vendor…" at bounding box center [577, 268] width 1155 height 536
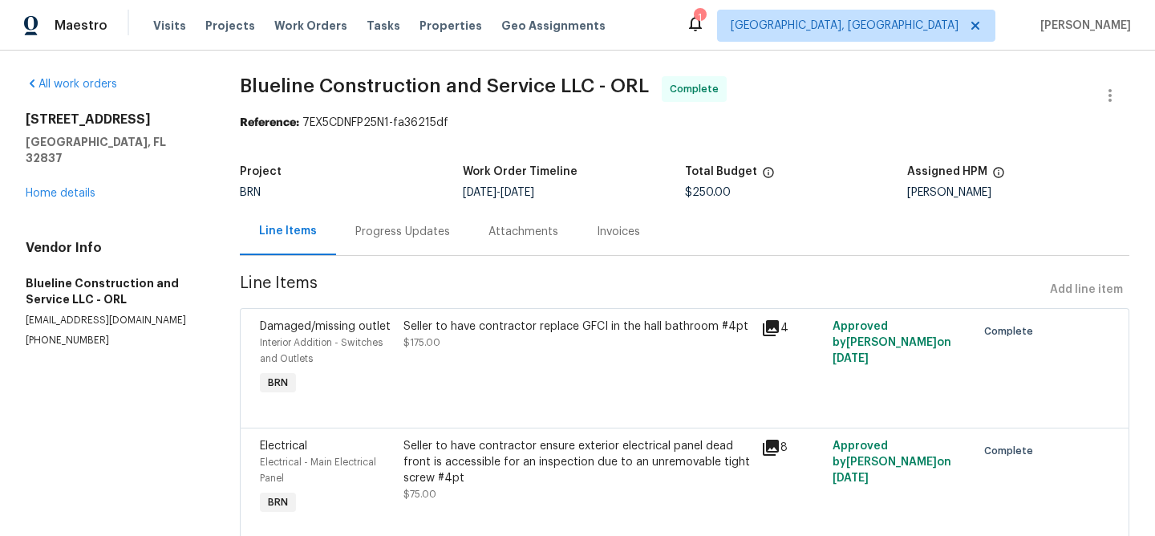
scroll to position [59, 0]
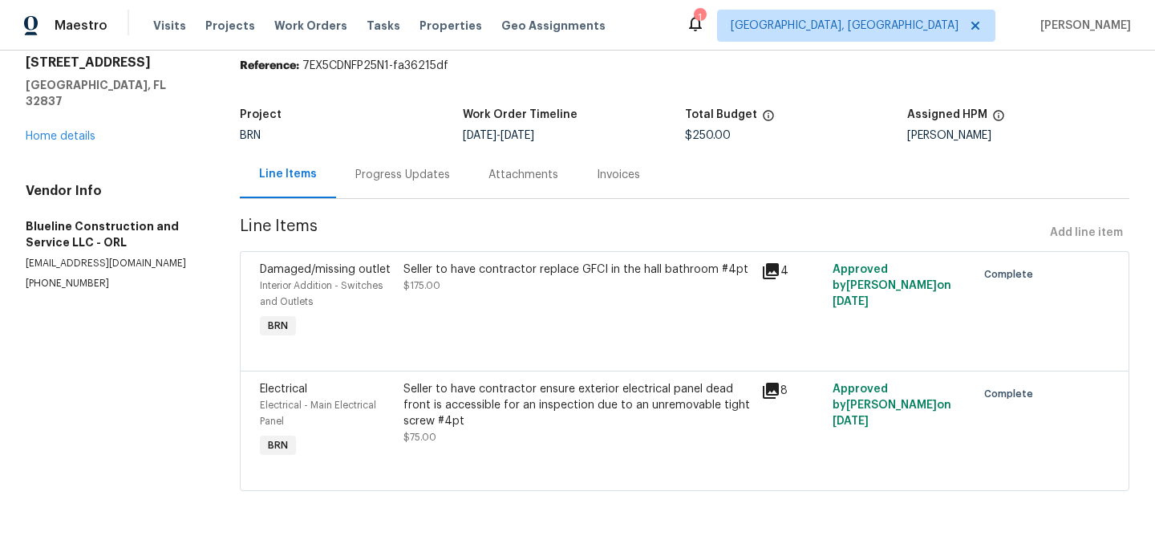
click at [460, 394] on div "Seller to have contractor ensure exterior electrical panel dead front is access…" at bounding box center [577, 405] width 348 height 48
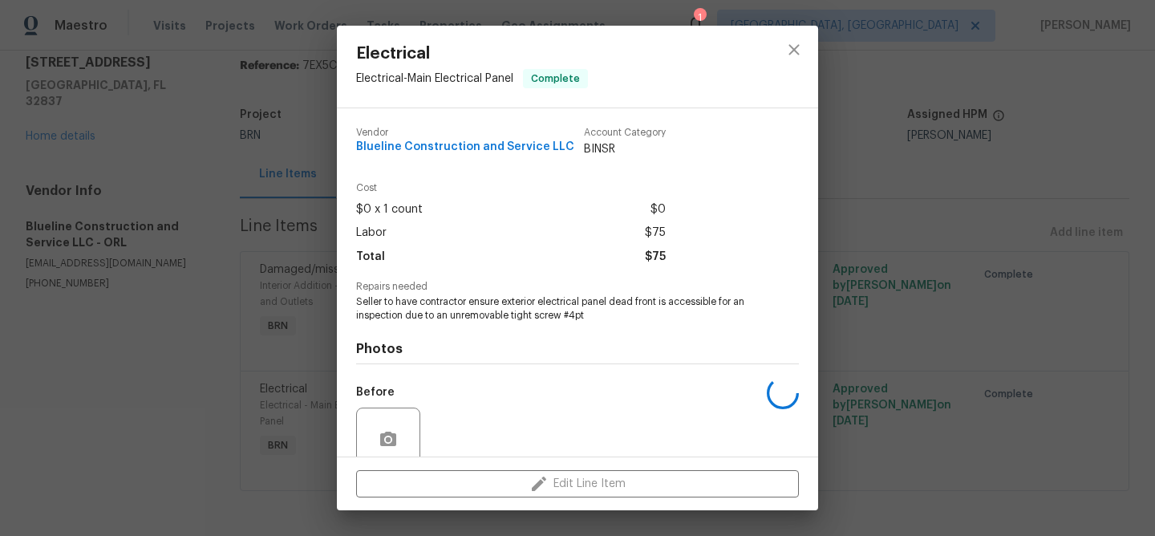
click at [400, 318] on span "Seller to have contractor ensure exterior electrical panel dead front is access…" at bounding box center [555, 308] width 399 height 27
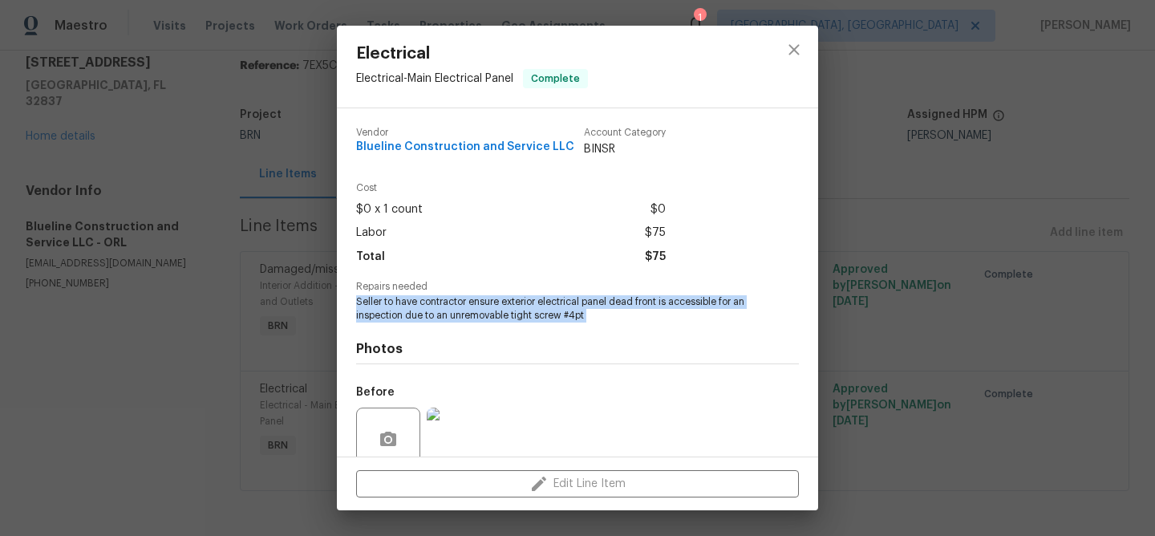
click at [400, 318] on span "Seller to have contractor ensure exterior electrical panel dead front is access…" at bounding box center [555, 308] width 399 height 27
copy span "Seller to have contractor ensure exterior electrical panel dead front is access…"
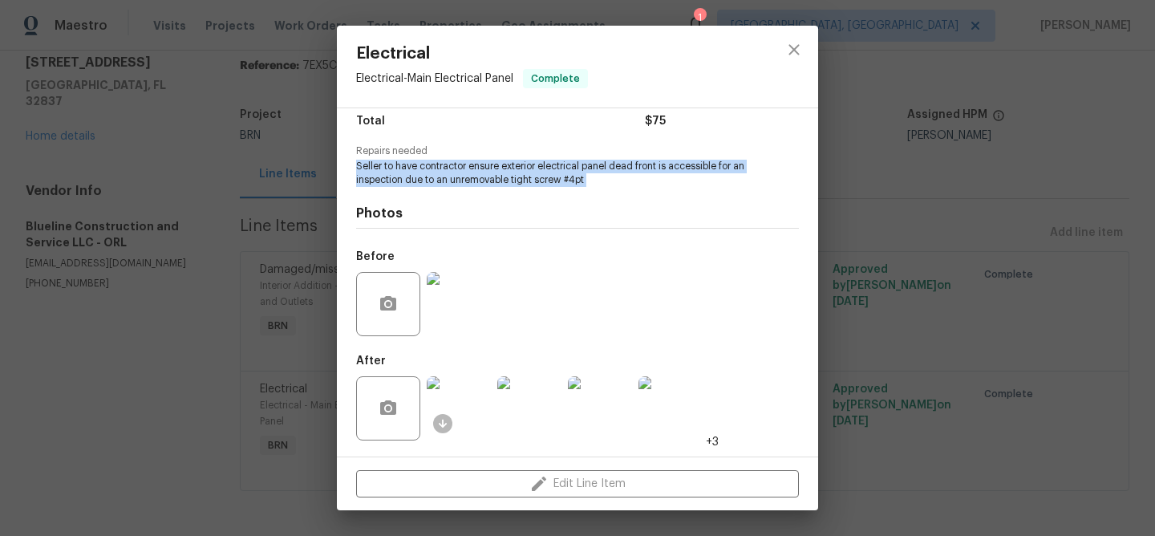
click at [461, 327] on img at bounding box center [459, 304] width 64 height 64
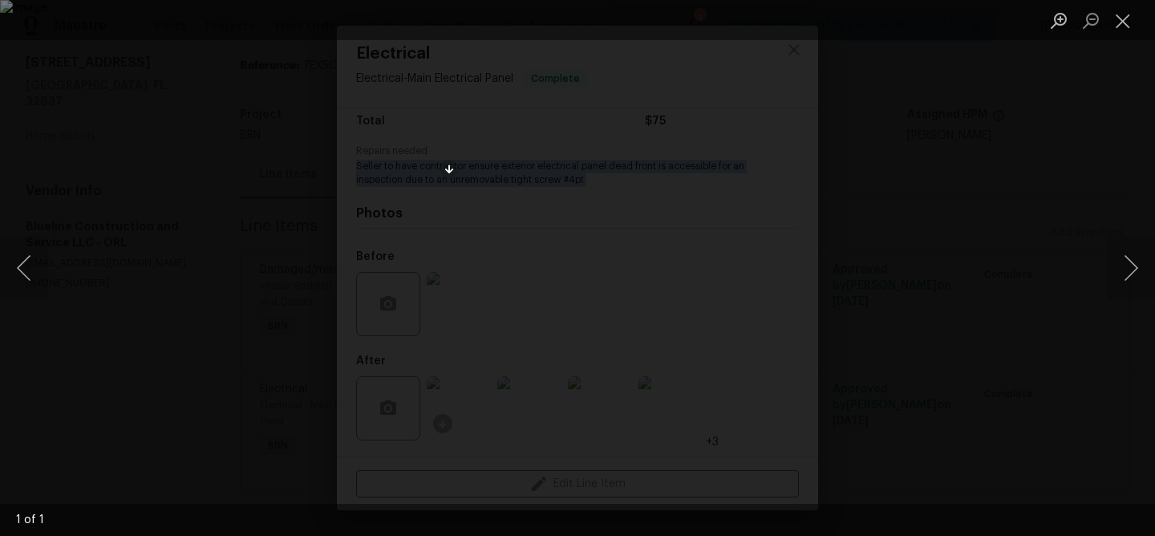
click at [173, 135] on div "Lightbox" at bounding box center [577, 268] width 1155 height 536
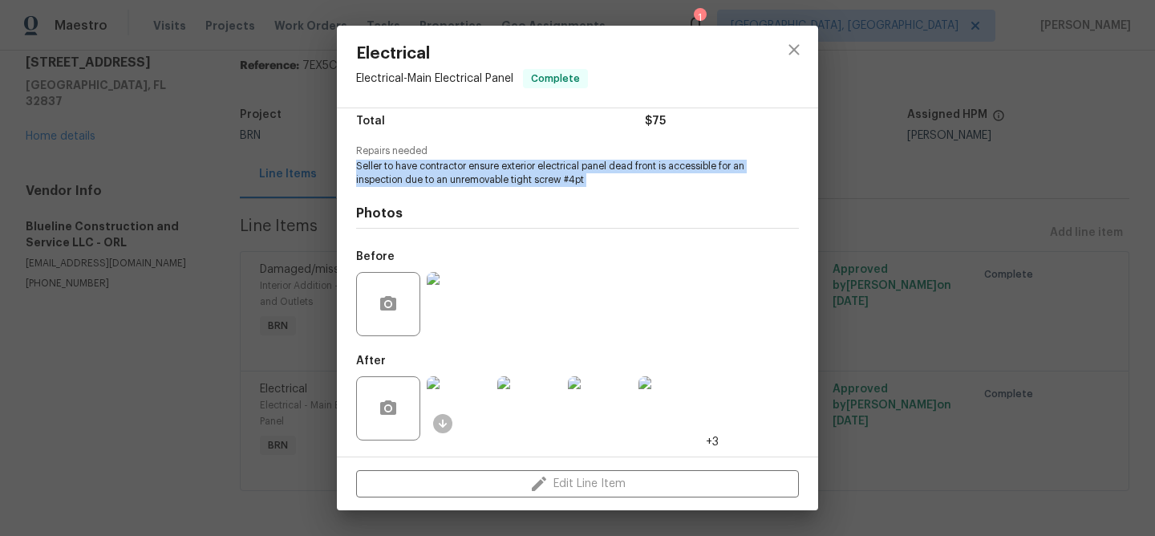
click at [464, 404] on img at bounding box center [459, 408] width 64 height 64
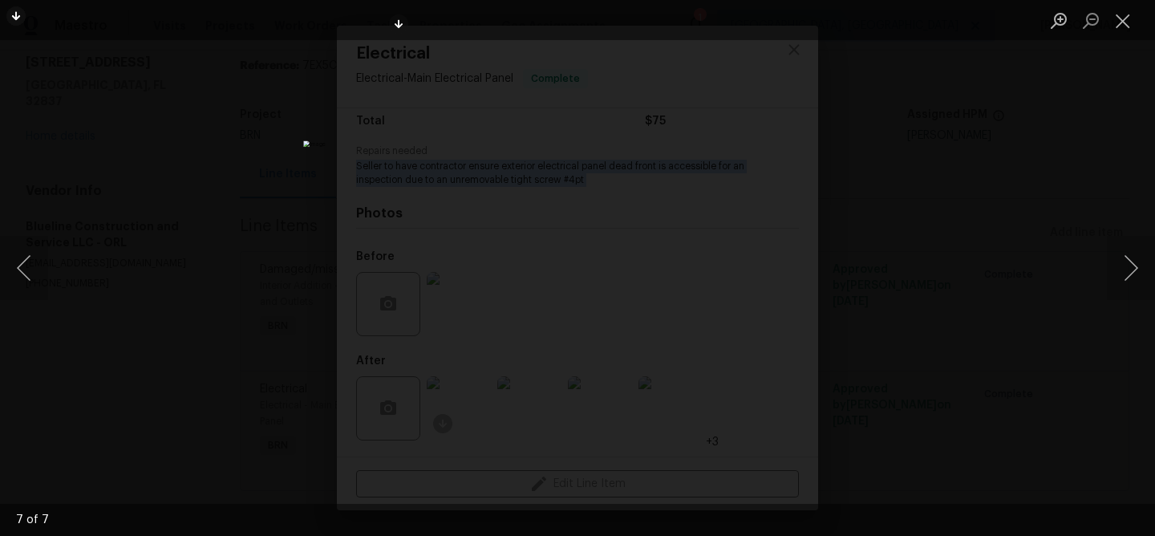
click at [201, 155] on div "Lightbox" at bounding box center [577, 268] width 1155 height 536
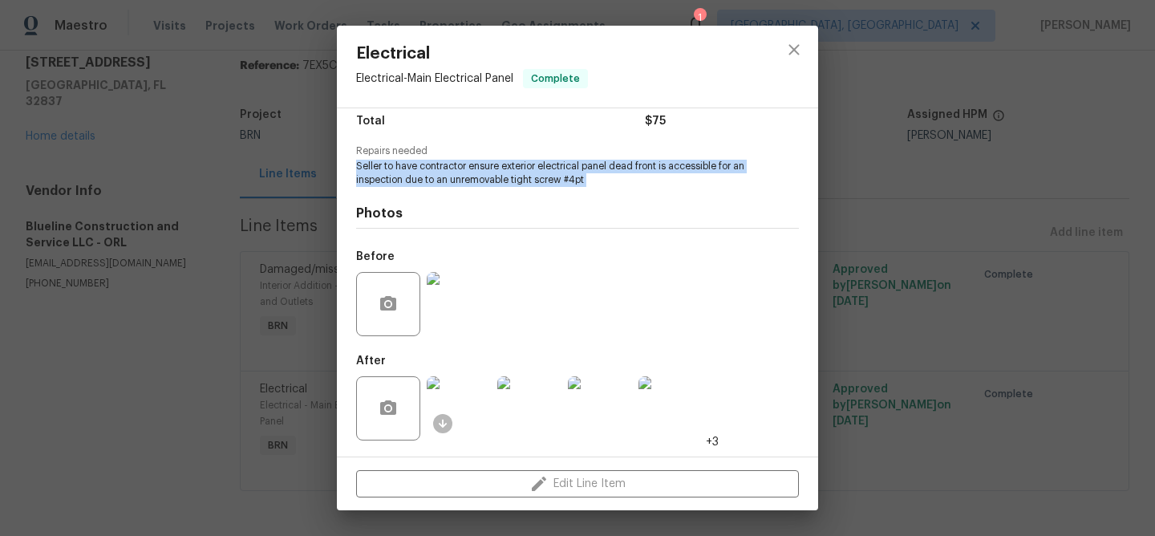
click at [233, 172] on div "Electrical Electrical - Main Electrical Panel Complete Vendor Blueline Construc…" at bounding box center [577, 268] width 1155 height 536
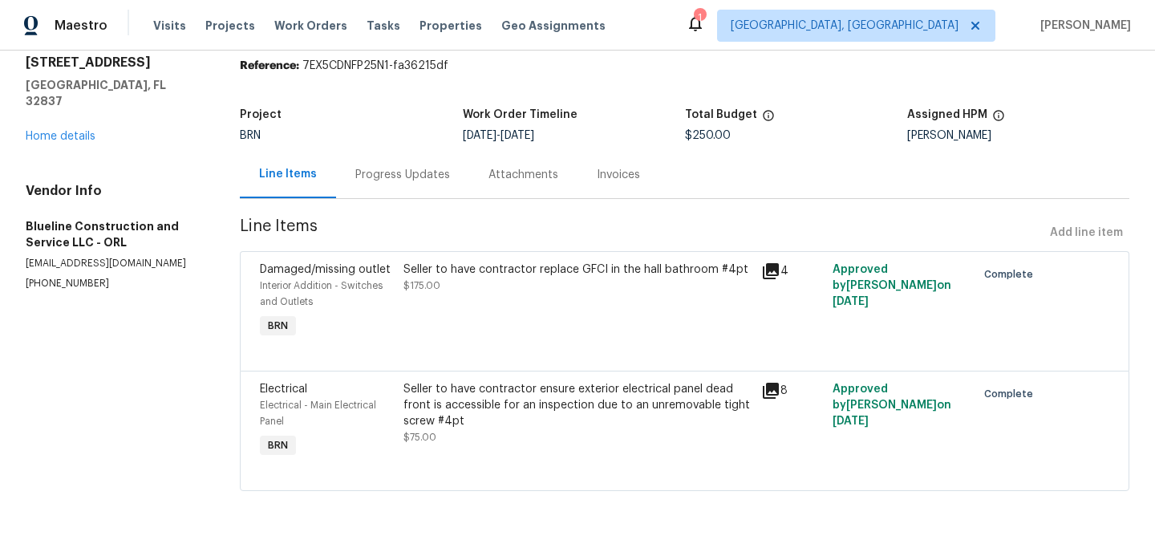
scroll to position [0, 0]
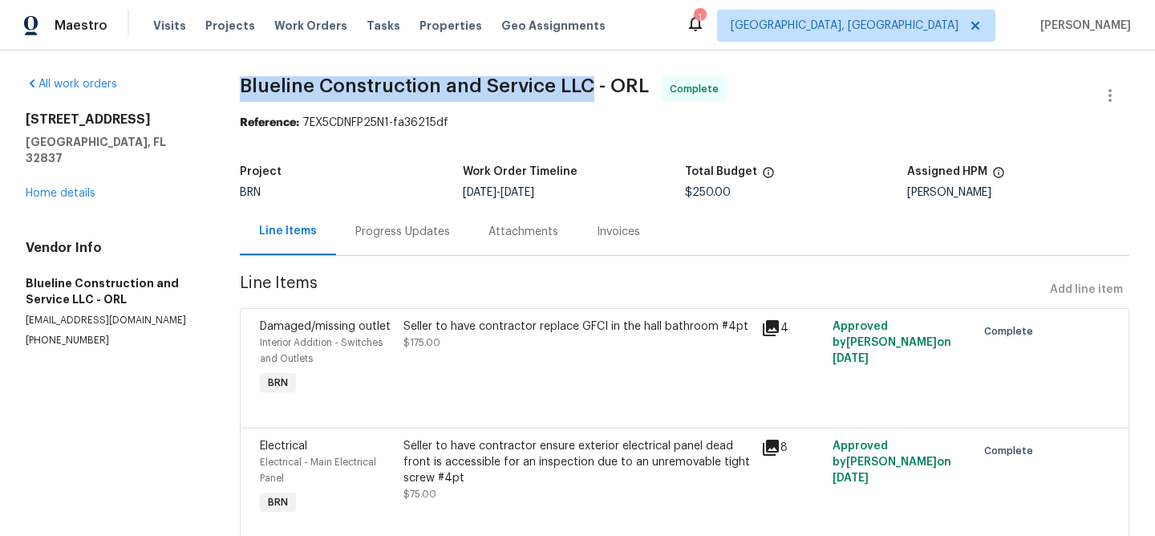
drag, startPoint x: 230, startPoint y: 81, endPoint x: 586, endPoint y: 78, distance: 356.1
click at [586, 79] on div "All work orders 5231 Alavista Dr Orlando, FL 32837 Home details Vendor Info Blu…" at bounding box center [577, 322] width 1155 height 542
copy span "Blueline Construction and Service LLC"
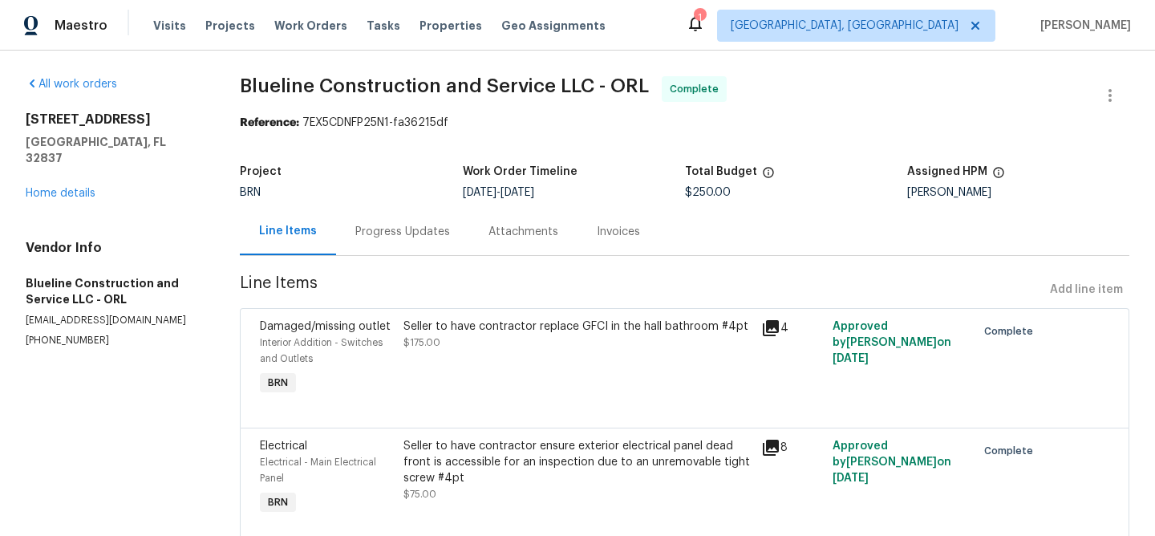
click at [600, 223] on div "Invoices" at bounding box center [618, 231] width 82 height 47
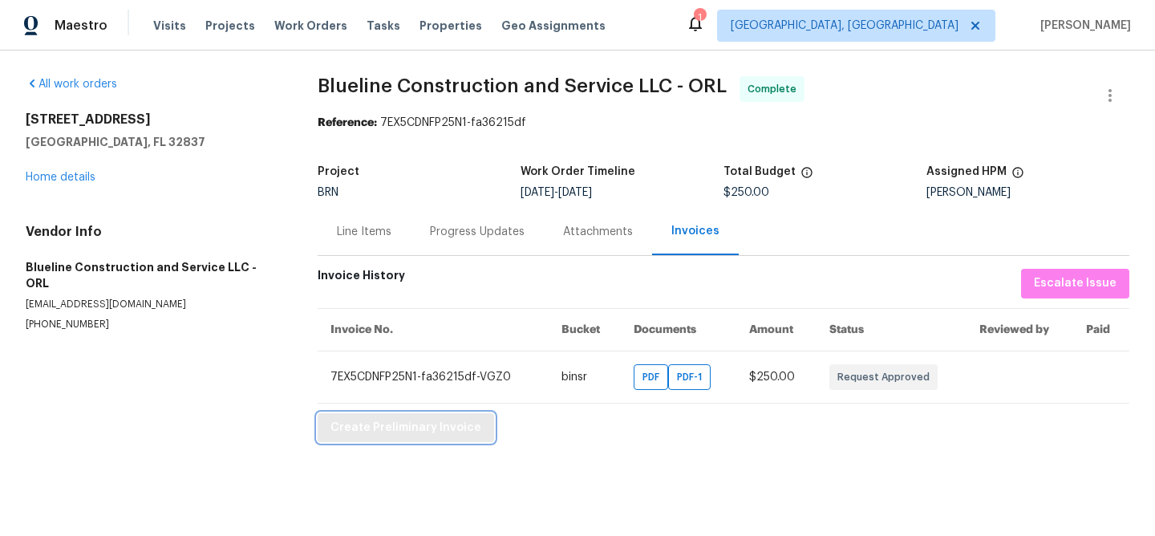
click at [382, 438] on button "Create Preliminary Invoice" at bounding box center [406, 428] width 176 height 30
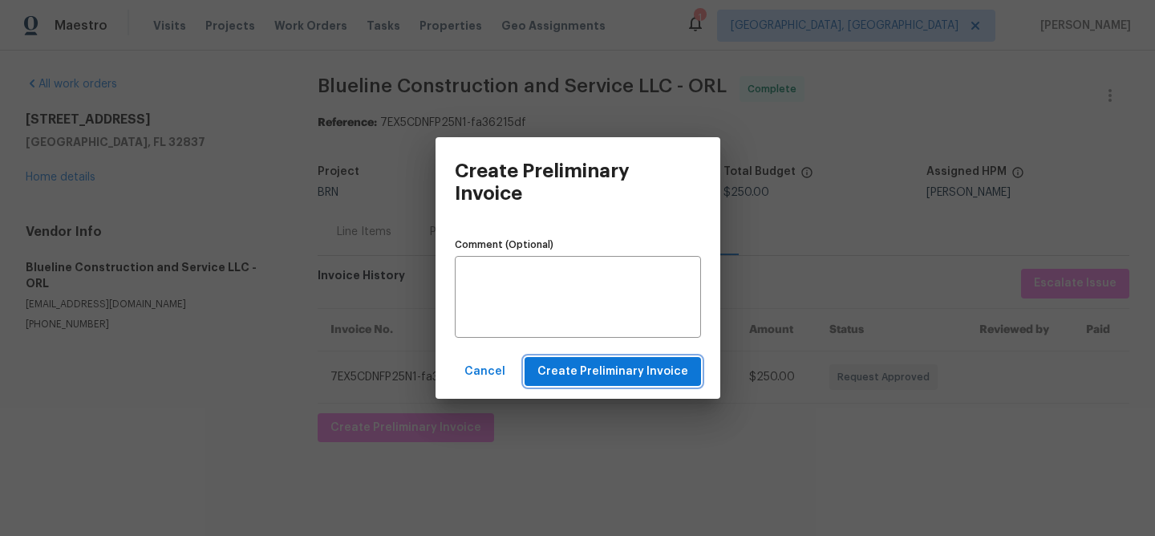
click at [595, 375] on span "Create Preliminary Invoice" at bounding box center [612, 372] width 151 height 20
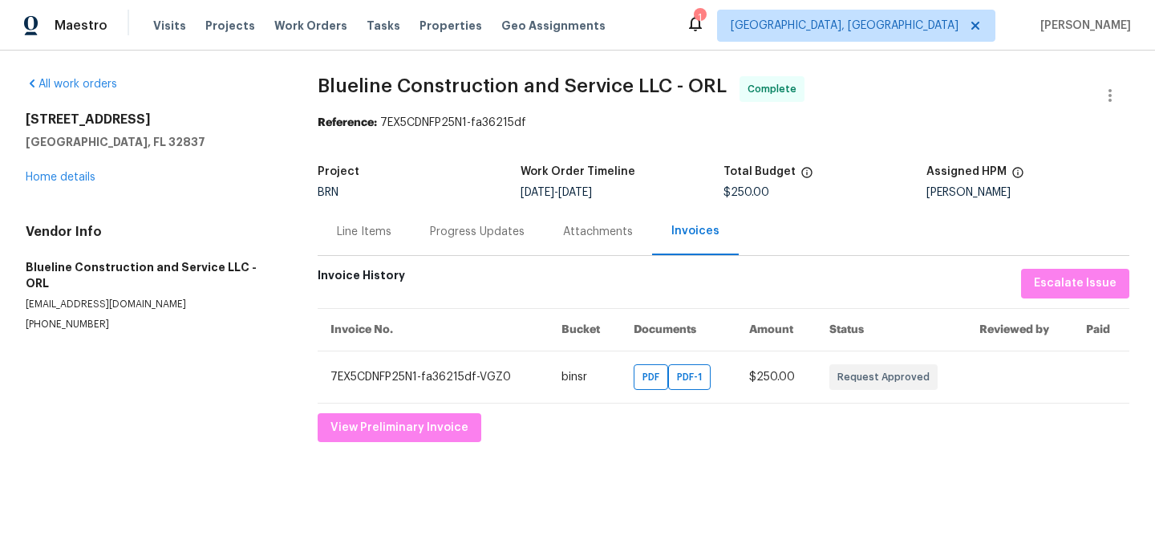
click at [73, 183] on div "5231 Alavista Dr Orlando, FL 32837 Home details" at bounding box center [152, 148] width 253 height 74
click at [71, 176] on link "Home details" at bounding box center [61, 177] width 70 height 11
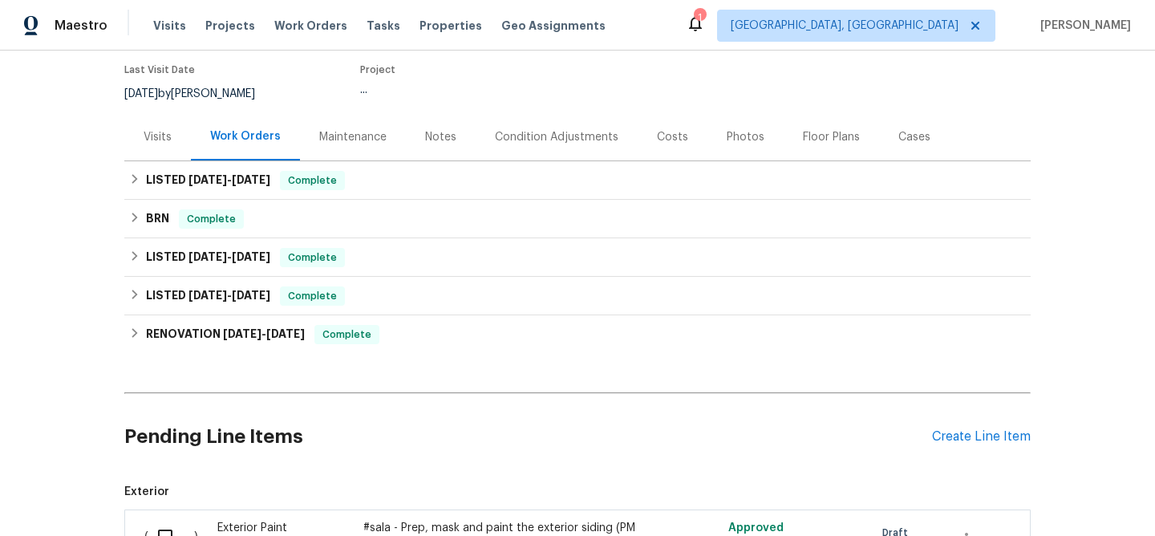
scroll to position [133, 0]
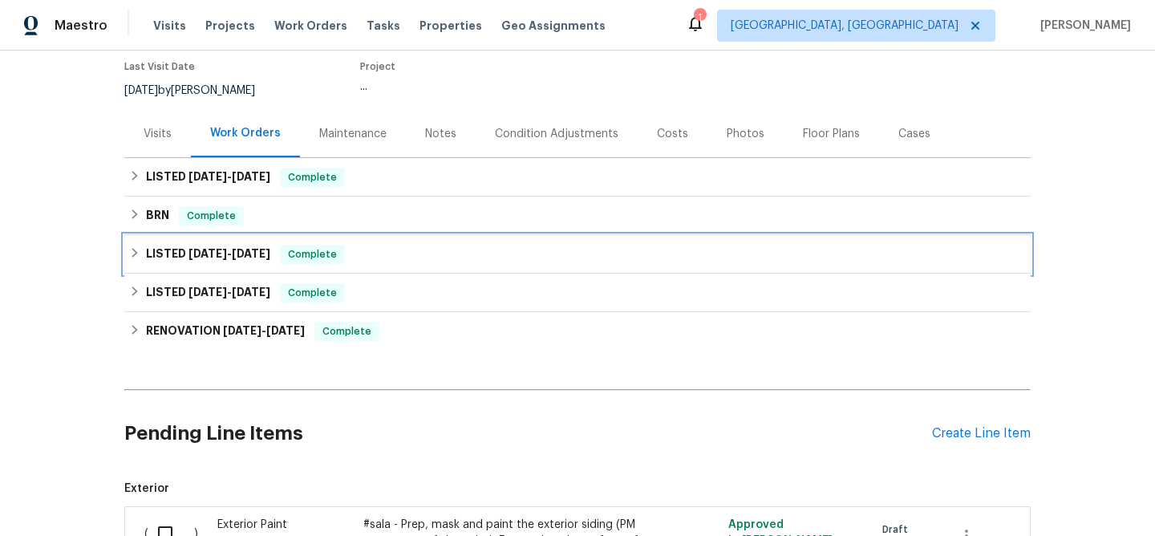
click at [152, 235] on div "LISTED 7/10/25 - 7/17/25 Complete" at bounding box center [577, 254] width 906 height 38
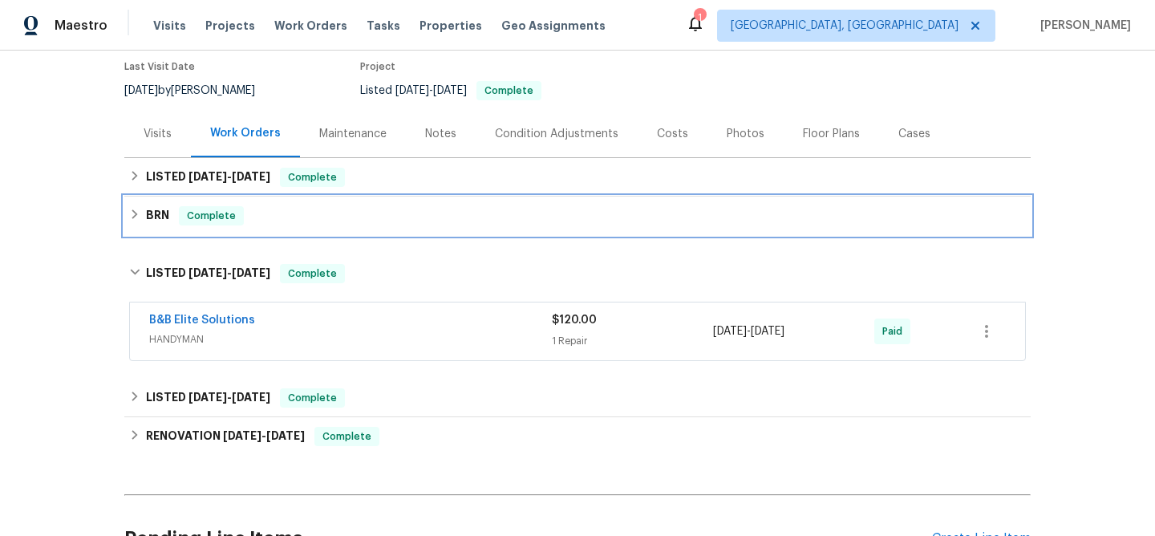
click at [156, 223] on h6 "BRN" at bounding box center [157, 215] width 23 height 19
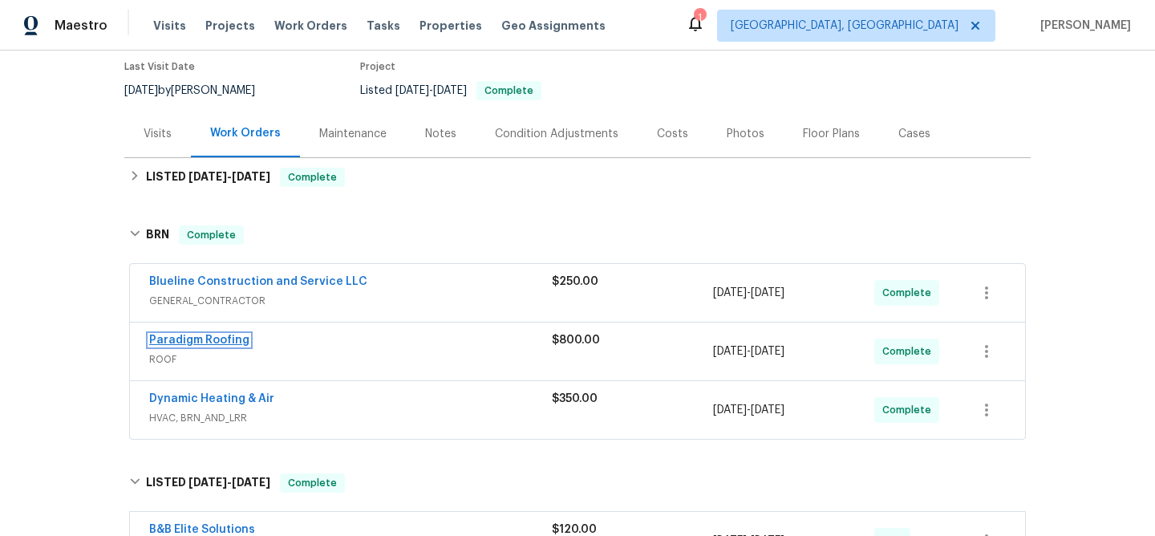
click at [176, 342] on link "Paradigm Roofing" at bounding box center [199, 339] width 100 height 11
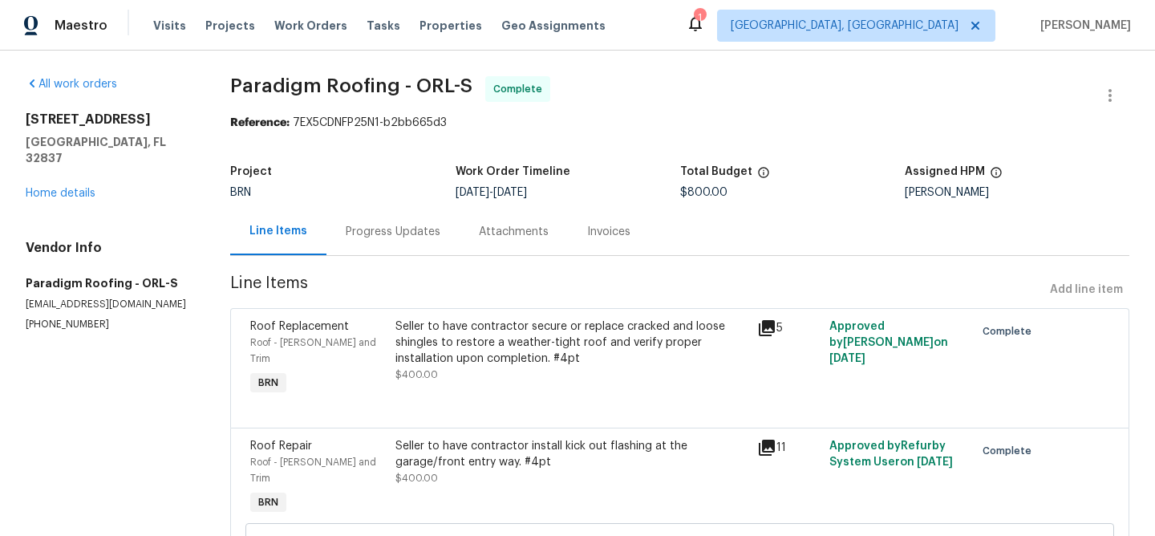
click at [455, 328] on div "Seller to have contractor secure or replace cracked and loose shingles to resto…" at bounding box center [571, 342] width 352 height 48
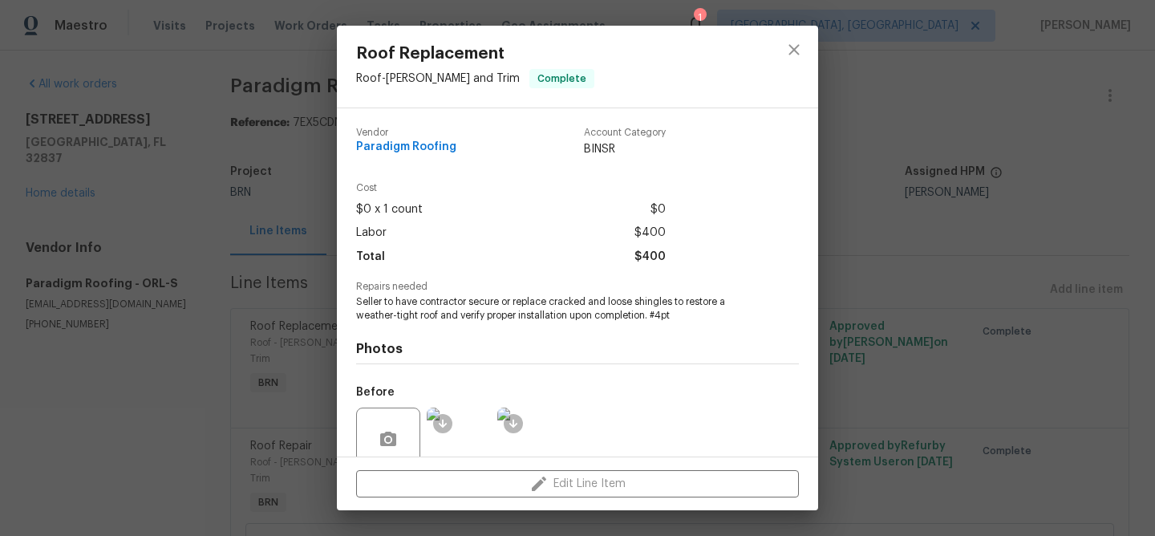
click at [429, 313] on span "Seller to have contractor secure or replace cracked and loose shingles to resto…" at bounding box center [555, 308] width 399 height 27
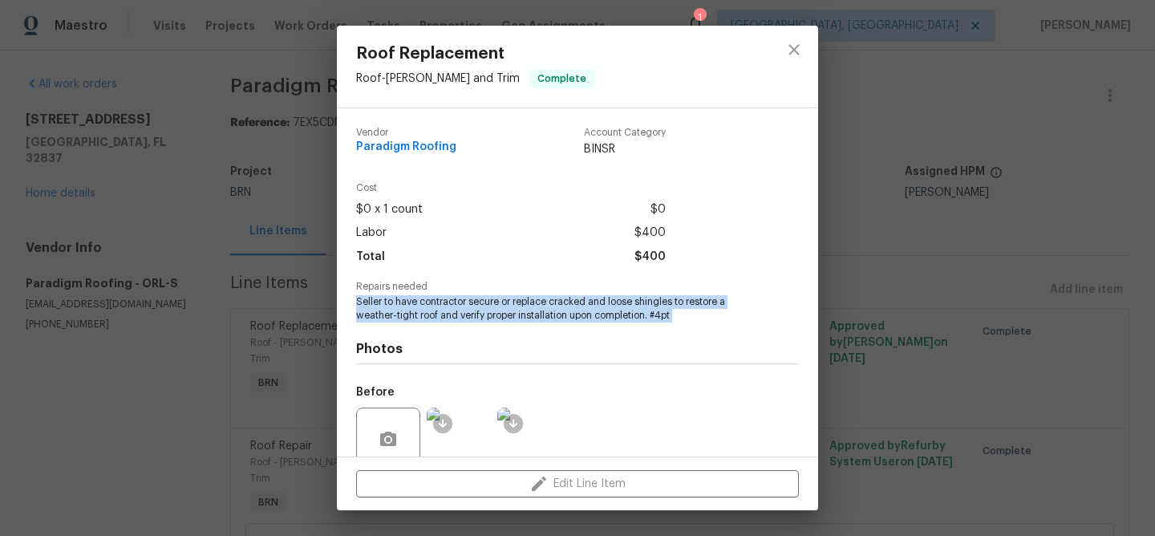
click at [429, 313] on span "Seller to have contractor secure or replace cracked and loose shingles to resto…" at bounding box center [555, 308] width 399 height 27
copy span "Seller to have contractor secure or replace cracked and loose shingles to resto…"
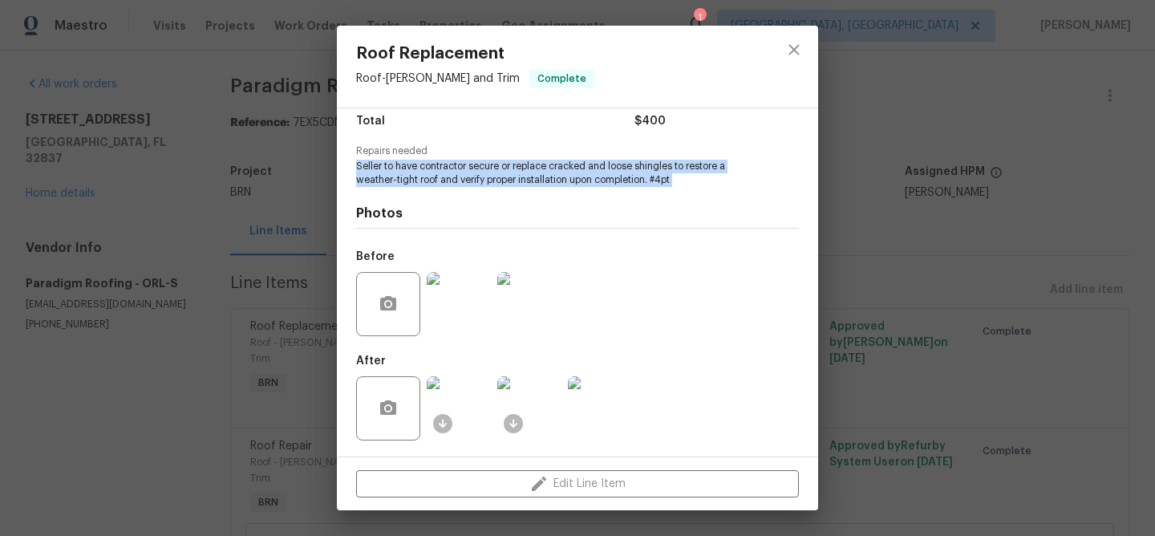
click at [457, 318] on img at bounding box center [459, 304] width 64 height 64
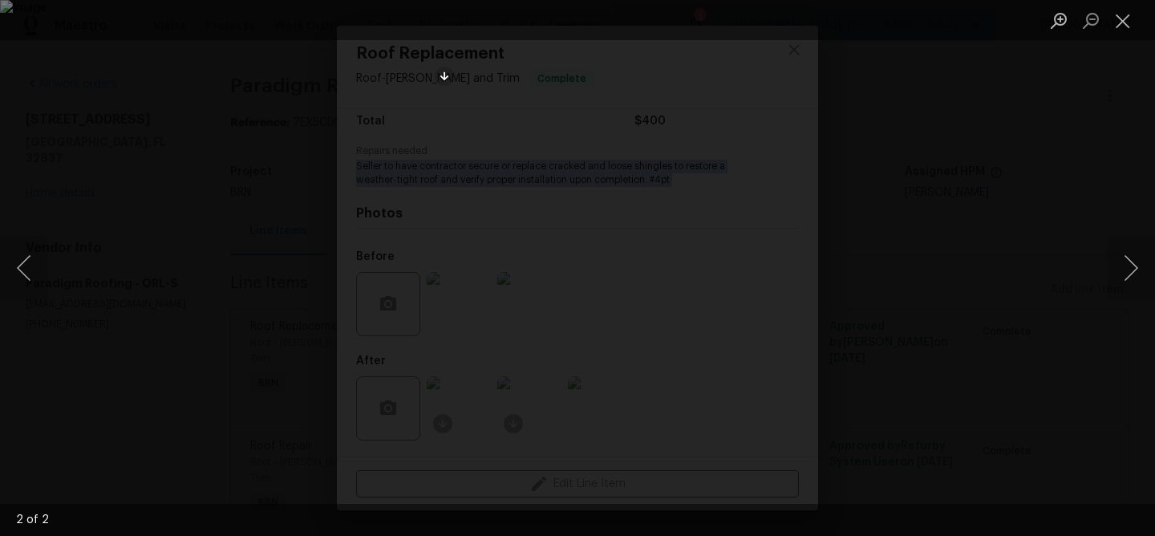
click at [235, 103] on div "Lightbox" at bounding box center [577, 268] width 1155 height 536
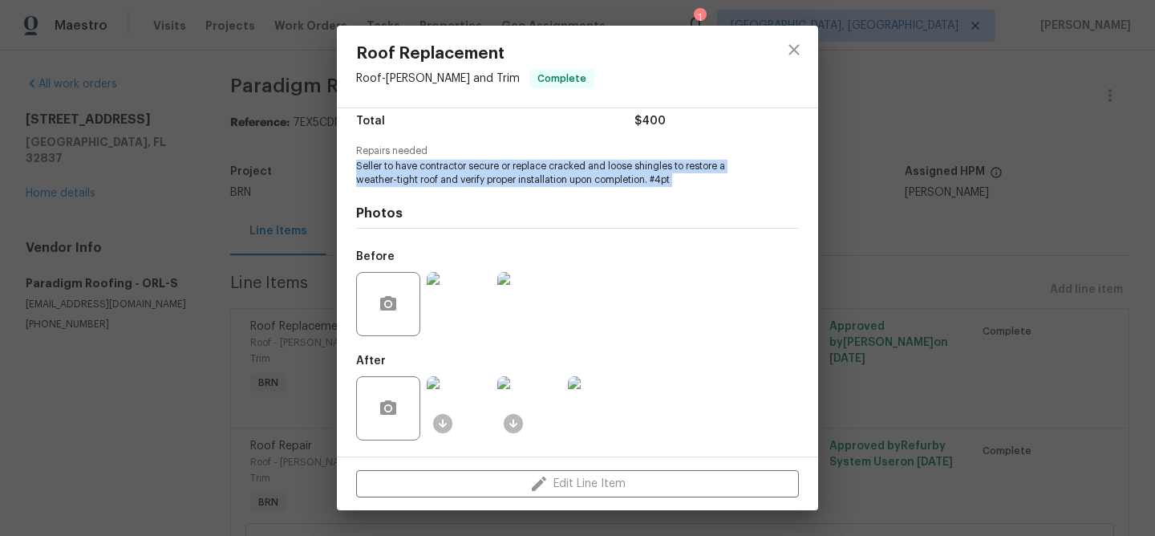
click at [452, 412] on img at bounding box center [459, 408] width 64 height 64
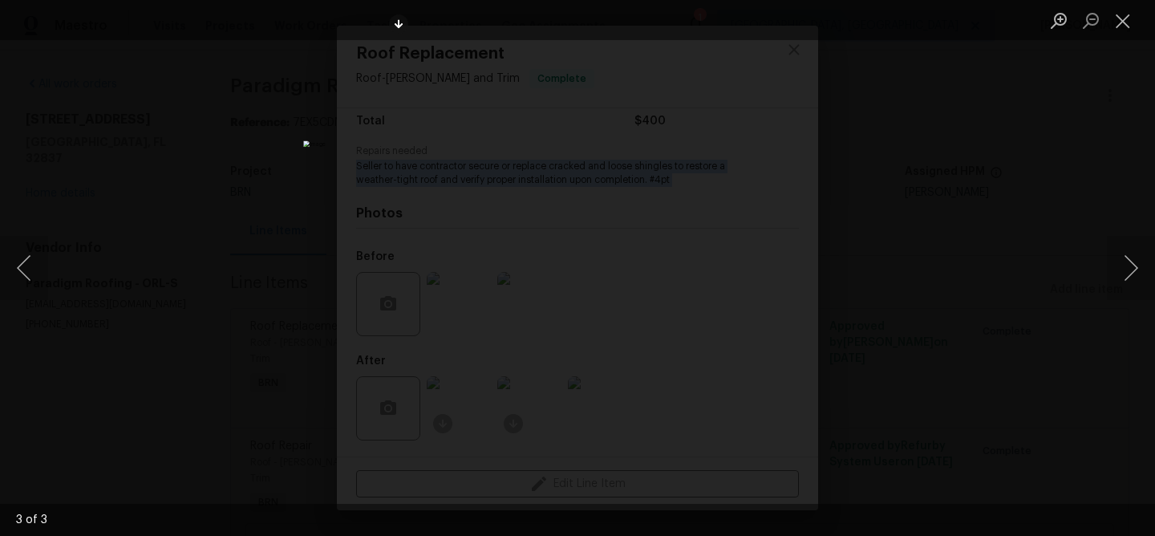
click at [172, 139] on div "Lightbox" at bounding box center [577, 268] width 1155 height 536
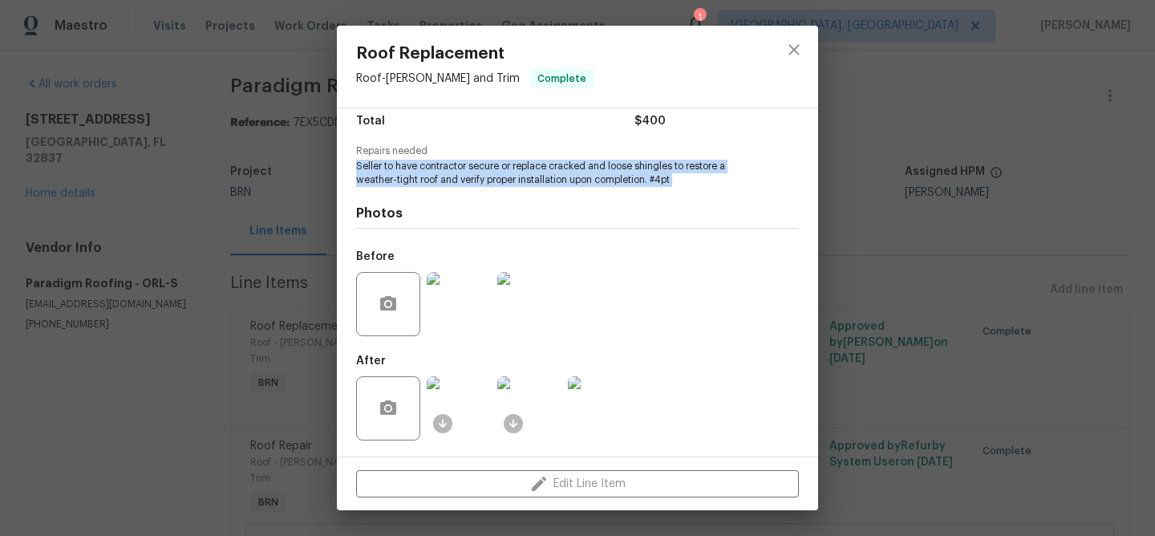
click at [273, 371] on div "Roof Replacement Roof - Eaves and Trim Complete Vendor Paradigm Roofing Account…" at bounding box center [577, 268] width 1155 height 536
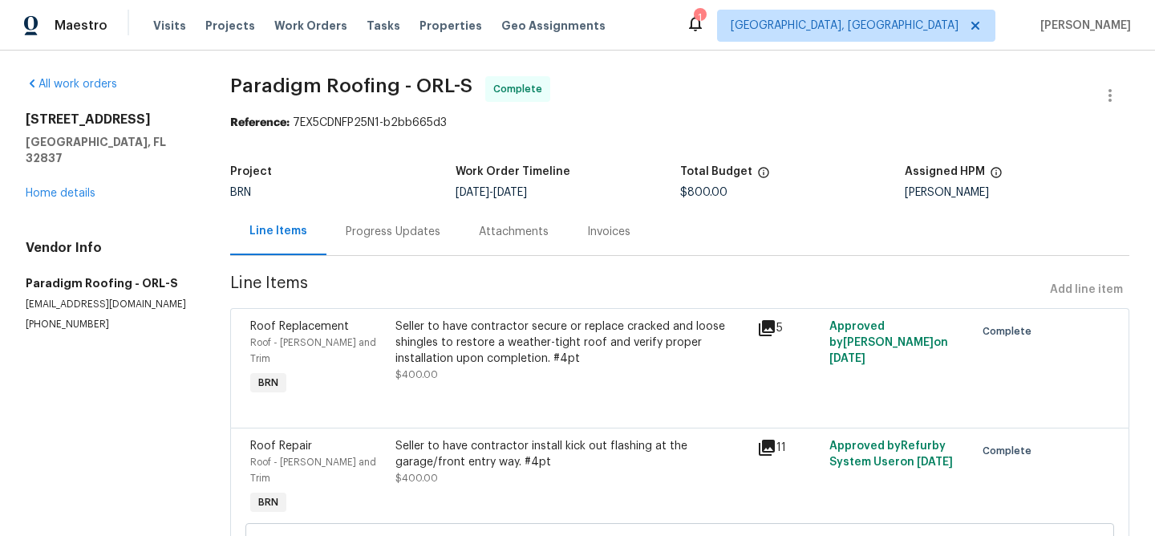
scroll to position [72, 0]
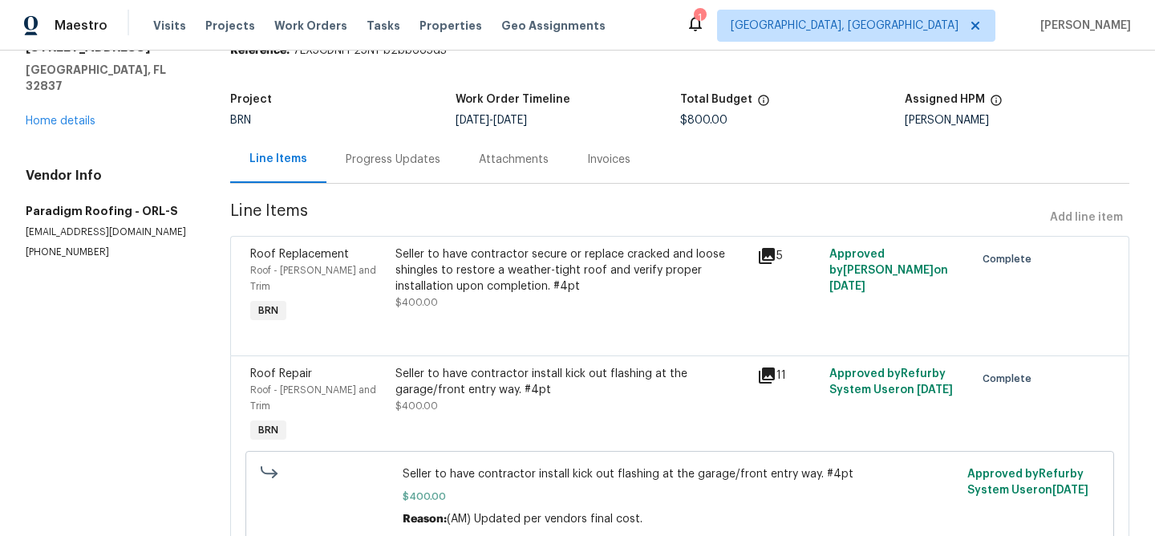
click at [427, 381] on div "Seller to have contractor install kick out flashing at the garage/front entry w…" at bounding box center [571, 382] width 352 height 32
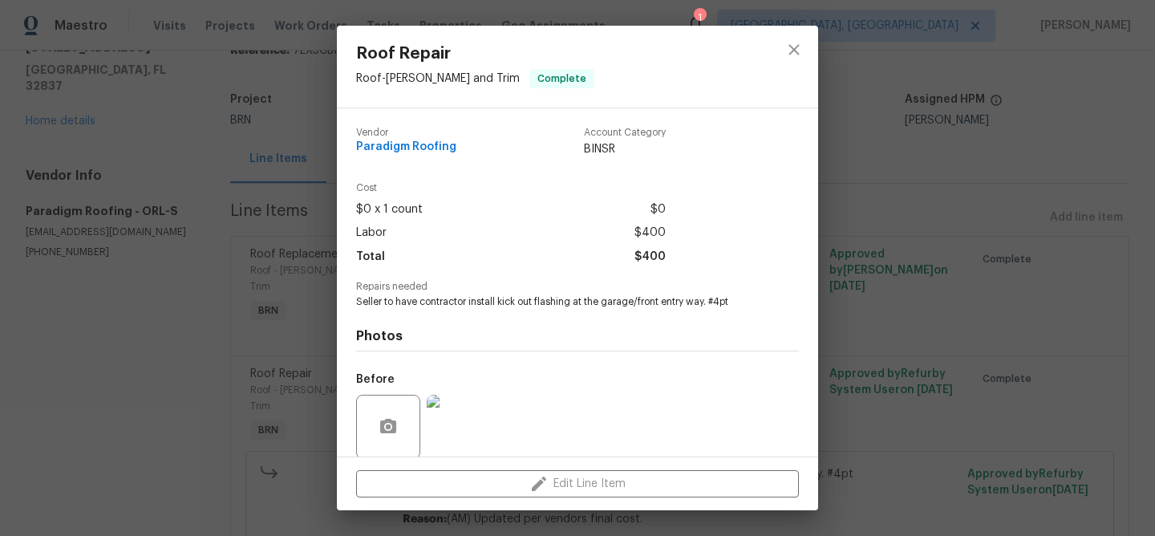
click at [399, 297] on span "Seller to have contractor install kick out flashing at the garage/front entry w…" at bounding box center [555, 302] width 399 height 14
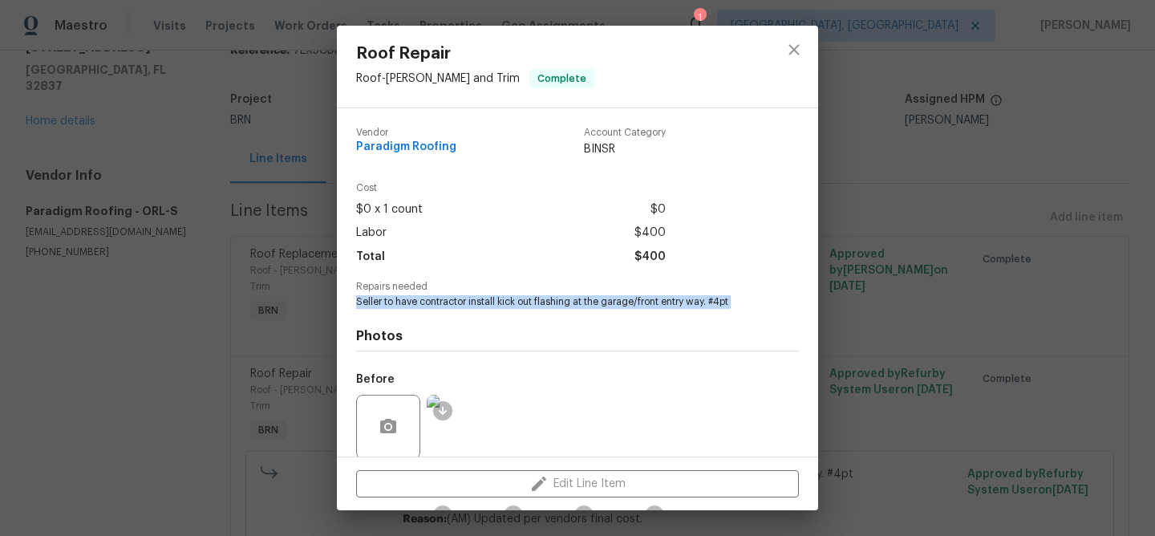
click at [399, 297] on span "Seller to have contractor install kick out flashing at the garage/front entry w…" at bounding box center [555, 302] width 399 height 14
copy span "Seller to have contractor install kick out flashing at the garage/front entry w…"
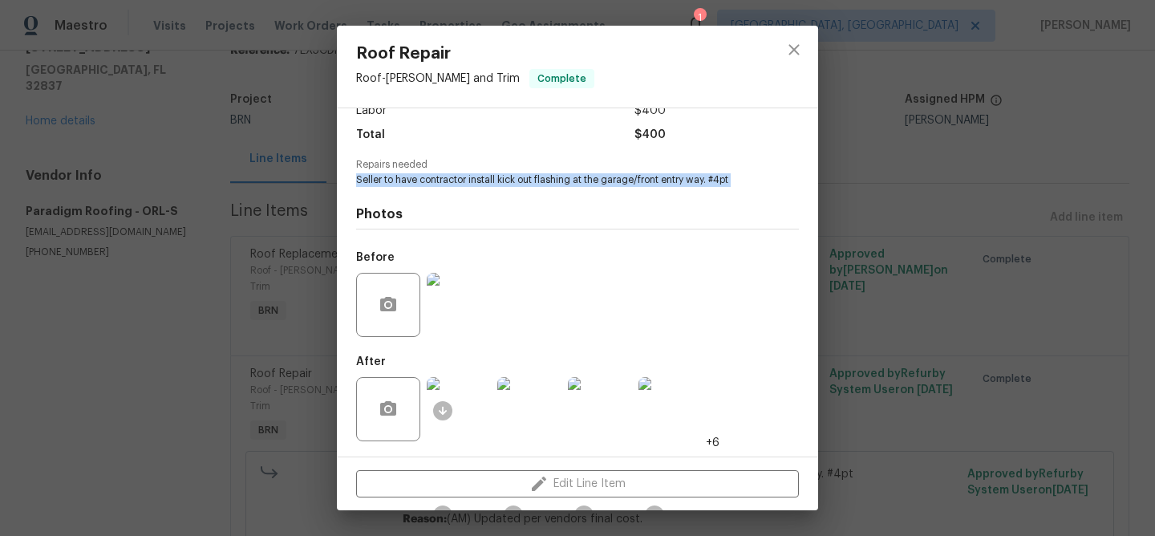
click at [452, 288] on img at bounding box center [459, 305] width 64 height 64
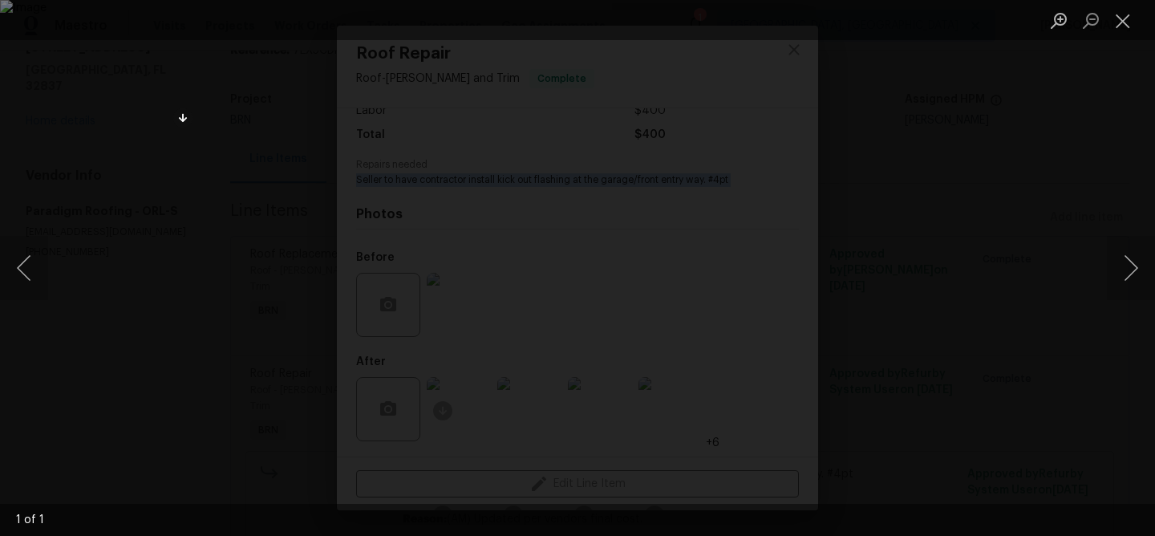
click at [110, 127] on div "Lightbox" at bounding box center [577, 268] width 1155 height 536
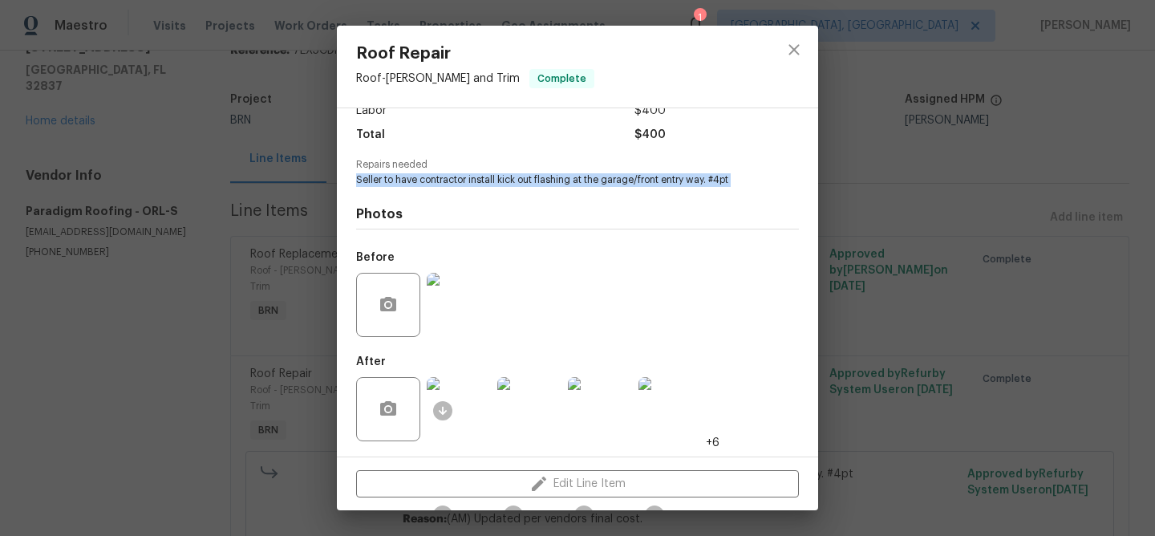
click at [472, 414] on img at bounding box center [459, 409] width 64 height 64
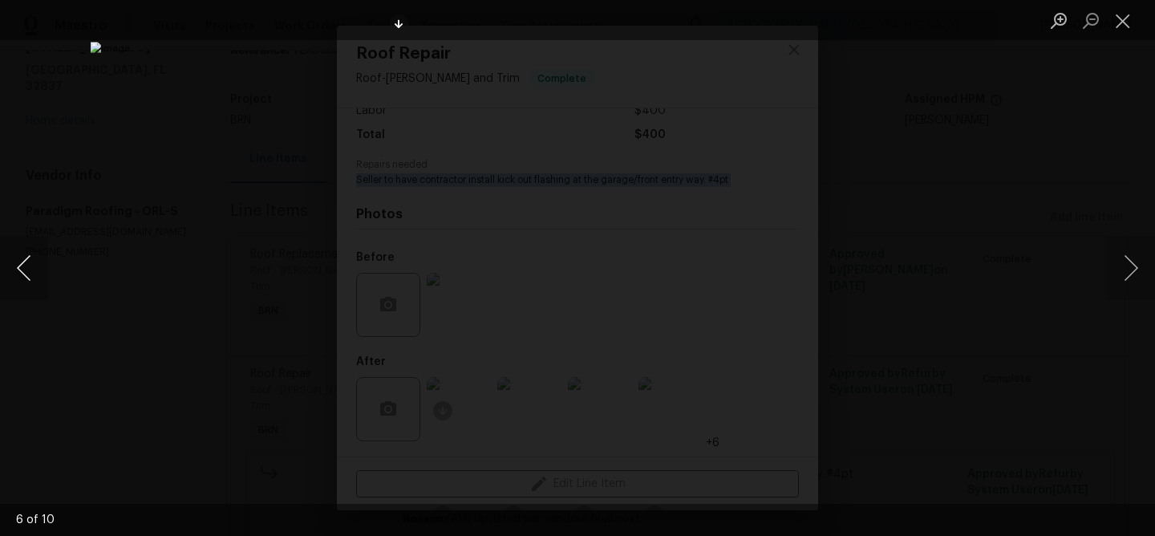
click at [33, 258] on button "Previous image" at bounding box center [24, 268] width 48 height 64
click at [26, 263] on button "Previous image" at bounding box center [24, 268] width 48 height 64
click at [184, 158] on div "Lightbox" at bounding box center [577, 268] width 1155 height 536
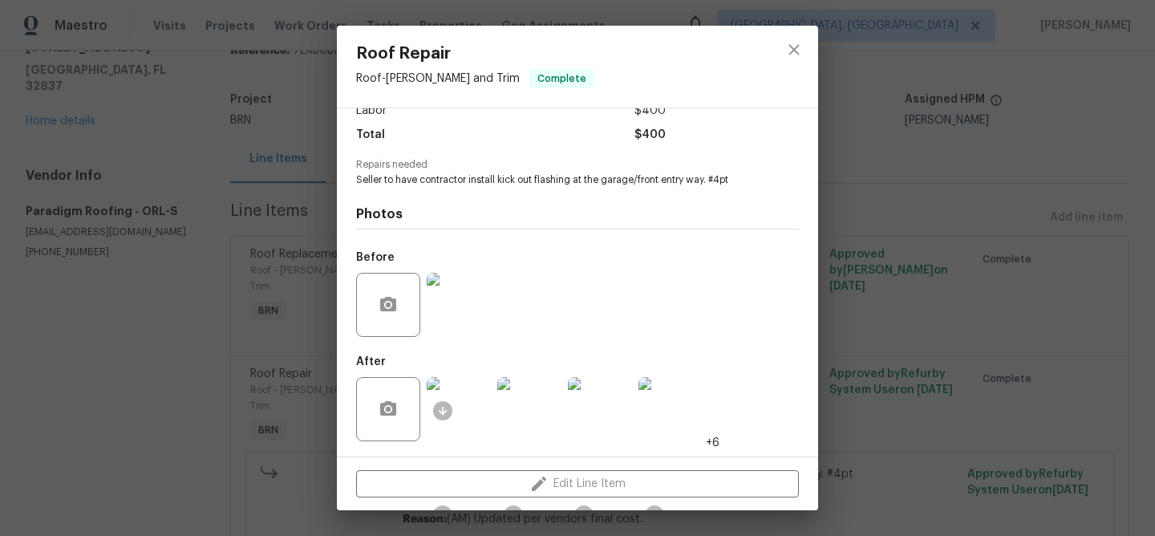
click at [257, 159] on div "Roof Repair Roof - Eaves and Trim Complete Vendor Paradigm Roofing Account Cate…" at bounding box center [577, 268] width 1155 height 536
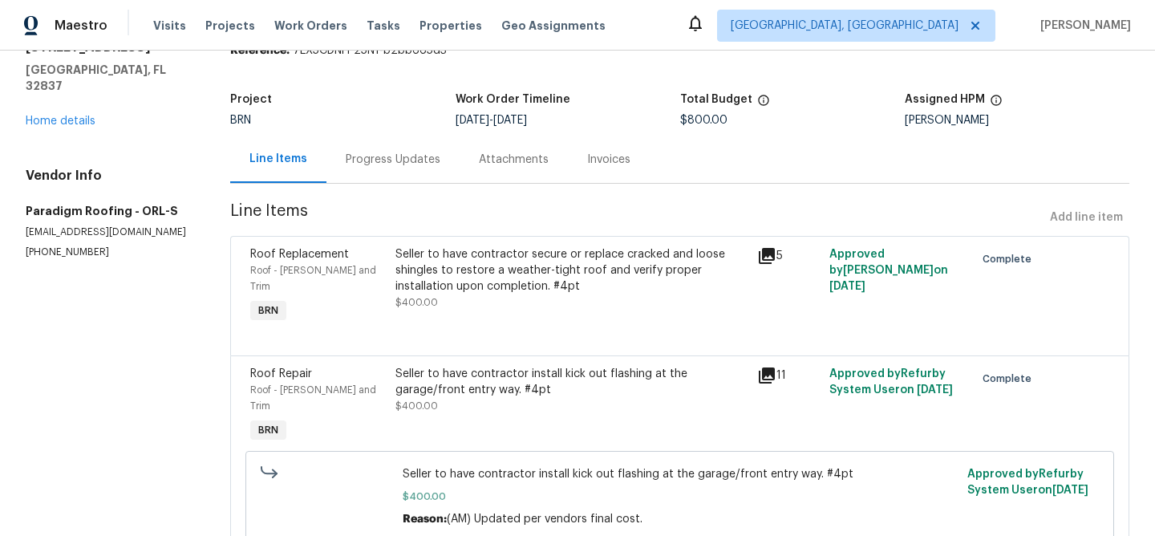
scroll to position [0, 0]
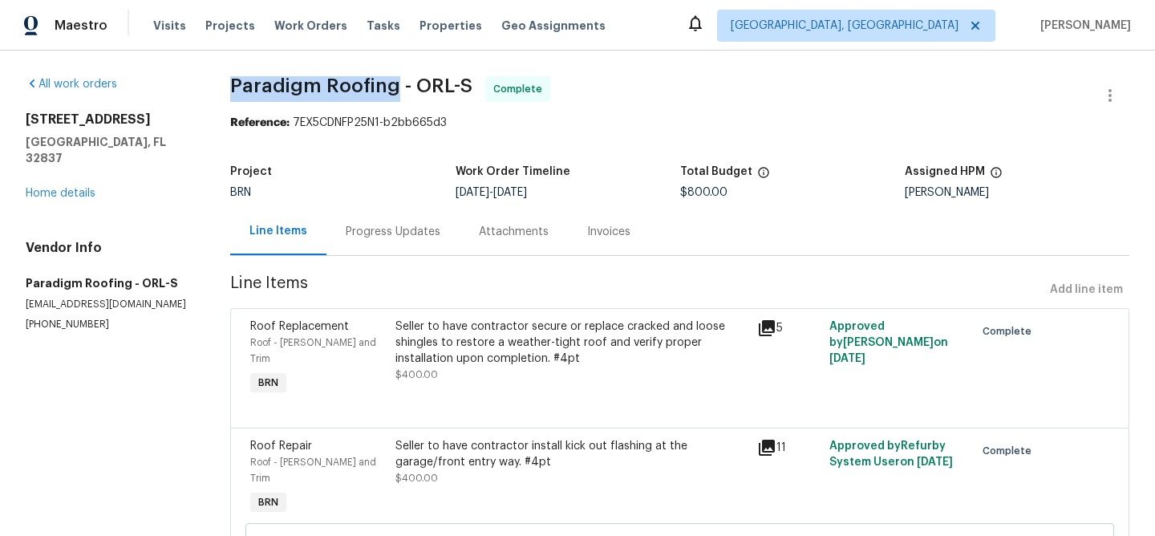
drag, startPoint x: 221, startPoint y: 87, endPoint x: 399, endPoint y: 85, distance: 178.0
click at [399, 86] on div "All work orders 5231 Alavista Dr Orlando, FL 32837 Home details Vendor Info Par…" at bounding box center [577, 363] width 1155 height 624
copy span "Paradigm Roofing"
click at [619, 233] on div "Invoices" at bounding box center [608, 232] width 43 height 16
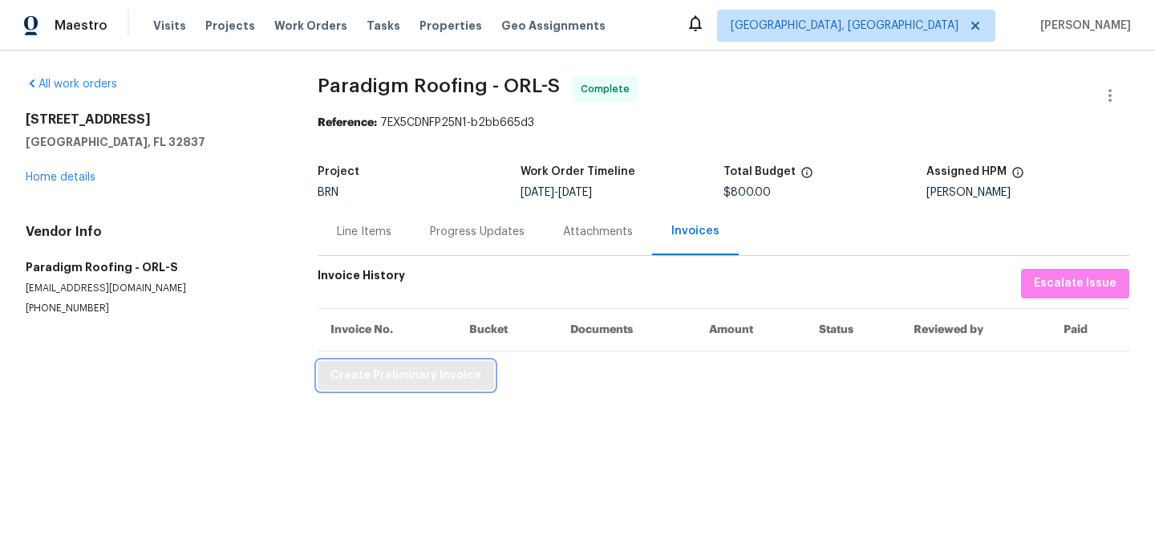
click at [440, 373] on span "Create Preliminary Invoice" at bounding box center [405, 376] width 151 height 20
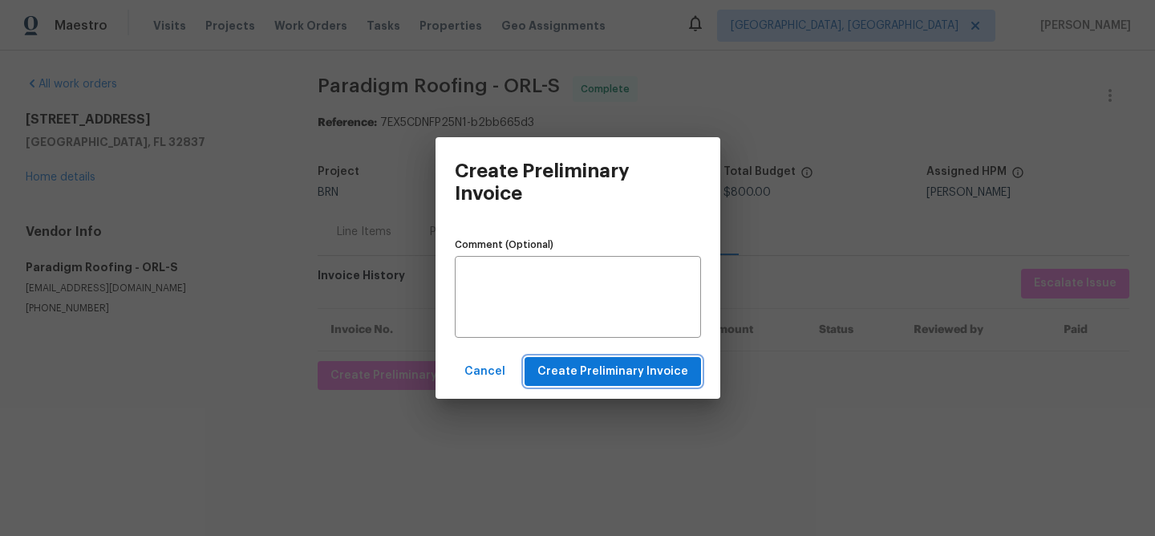
click at [552, 368] on span "Create Preliminary Invoice" at bounding box center [612, 372] width 151 height 20
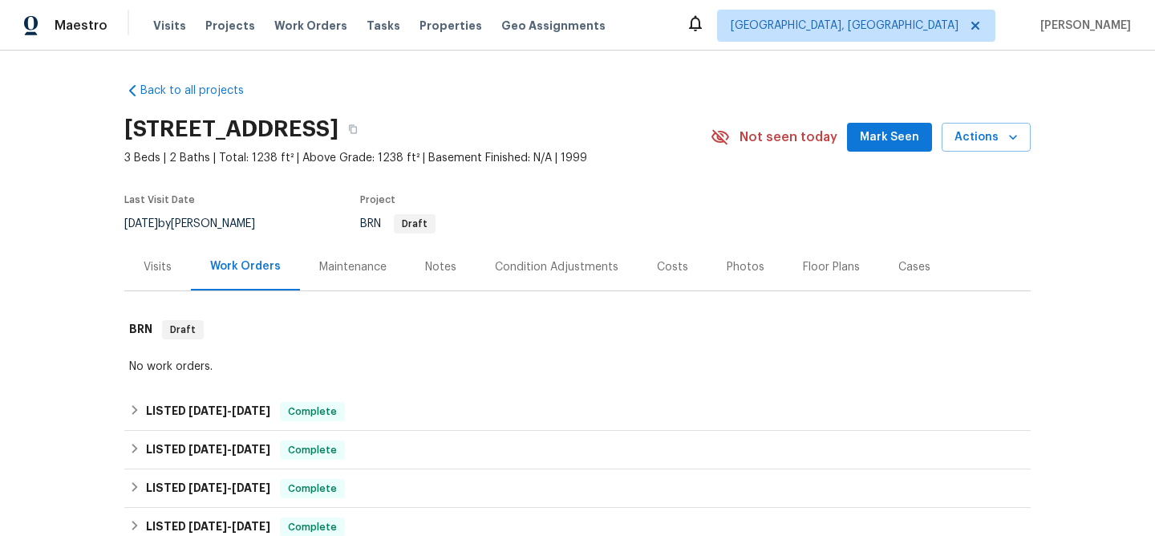
scroll to position [511, 0]
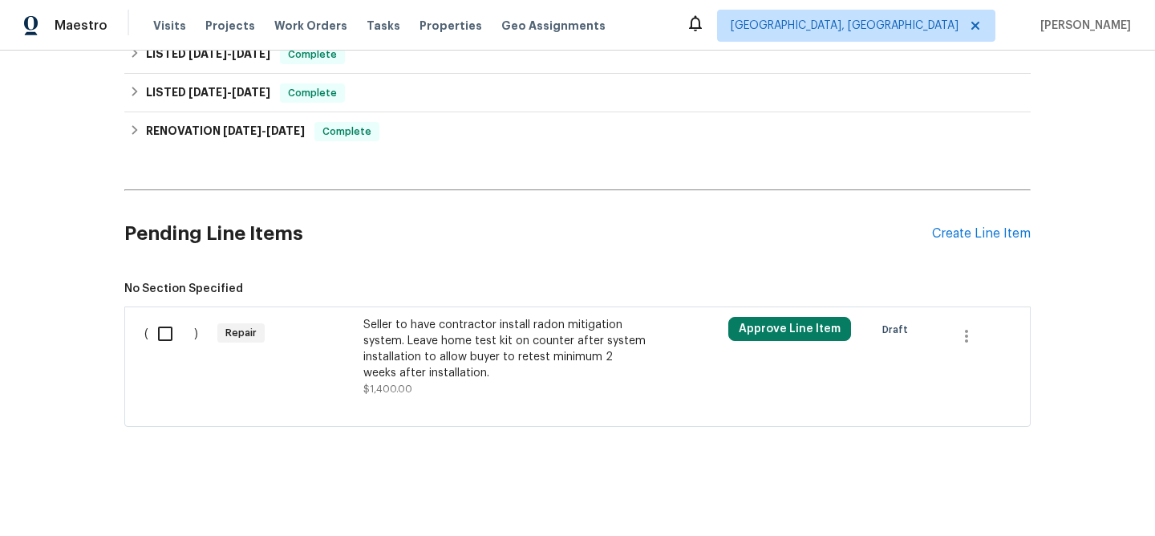
click at [472, 366] on div "Seller to have contractor install radon mitigation system. Leave home test kit …" at bounding box center [504, 349] width 282 height 64
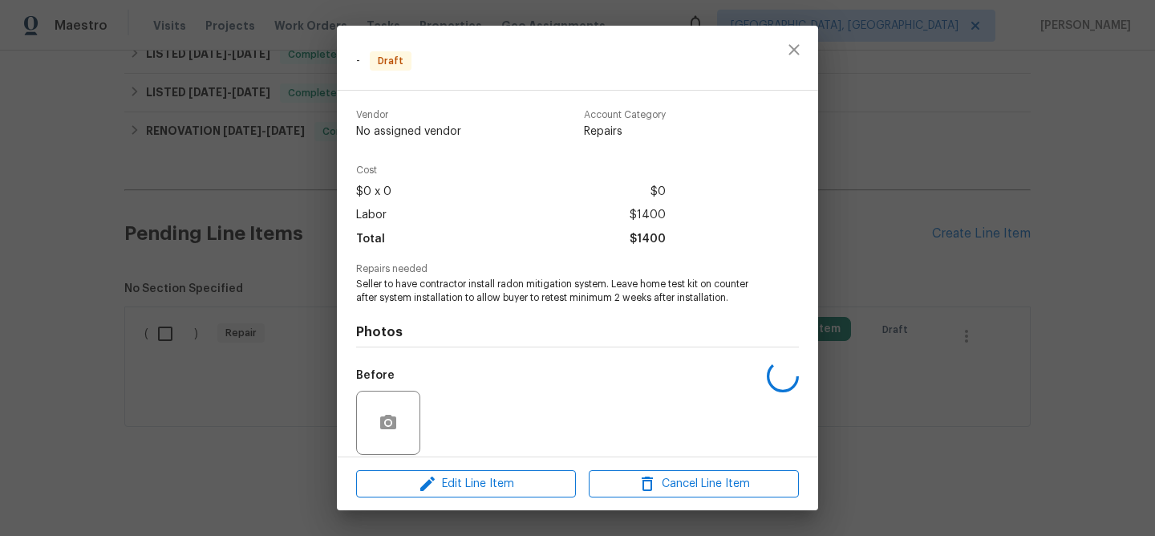
scroll to position [118, 0]
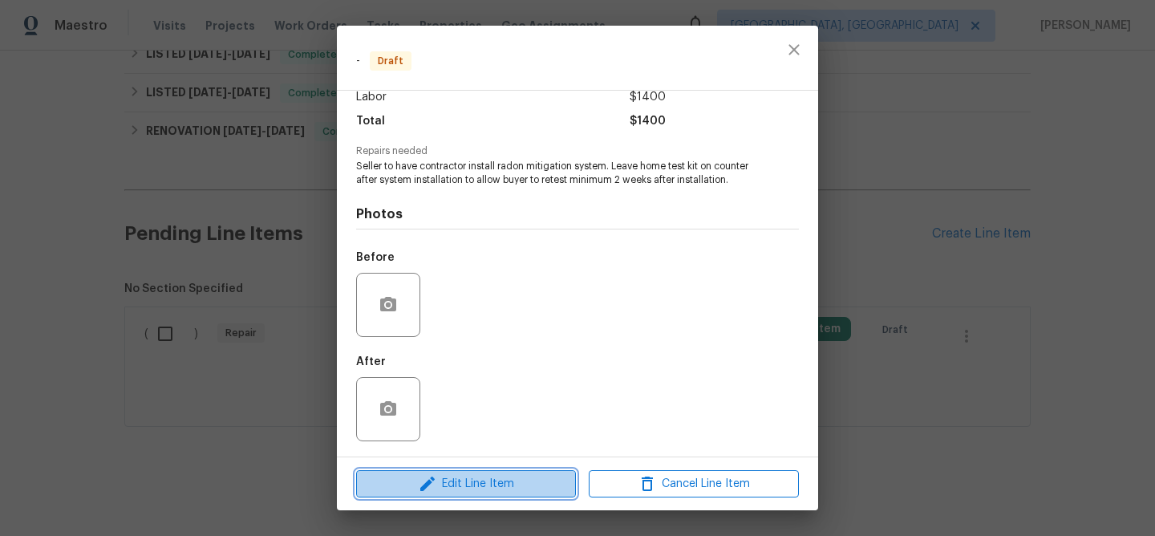
click at [454, 496] on button "Edit Line Item" at bounding box center [466, 484] width 220 height 28
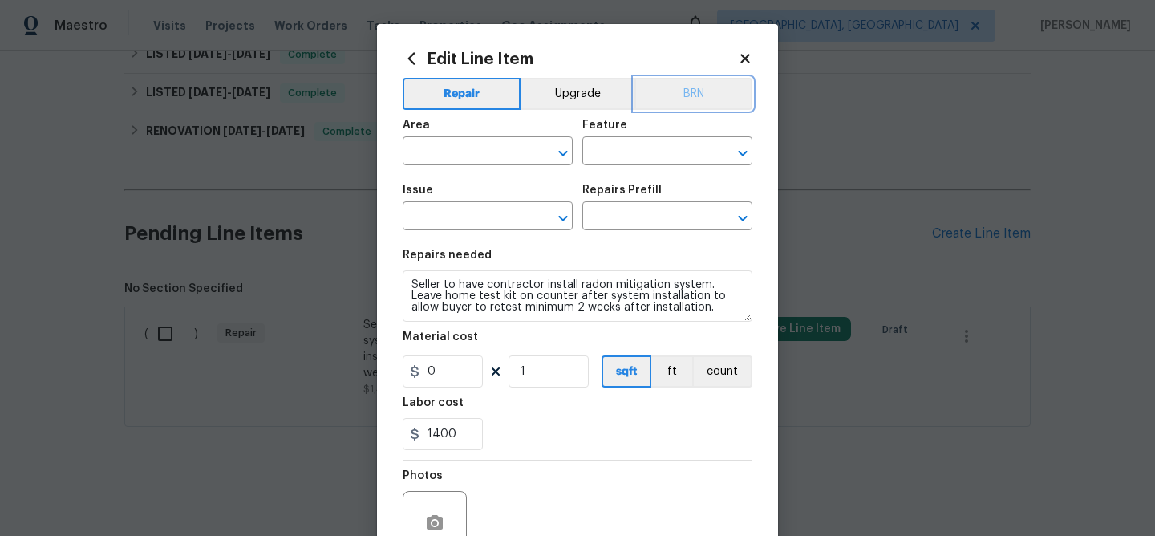
click at [702, 87] on button "BRN" at bounding box center [693, 94] width 118 height 32
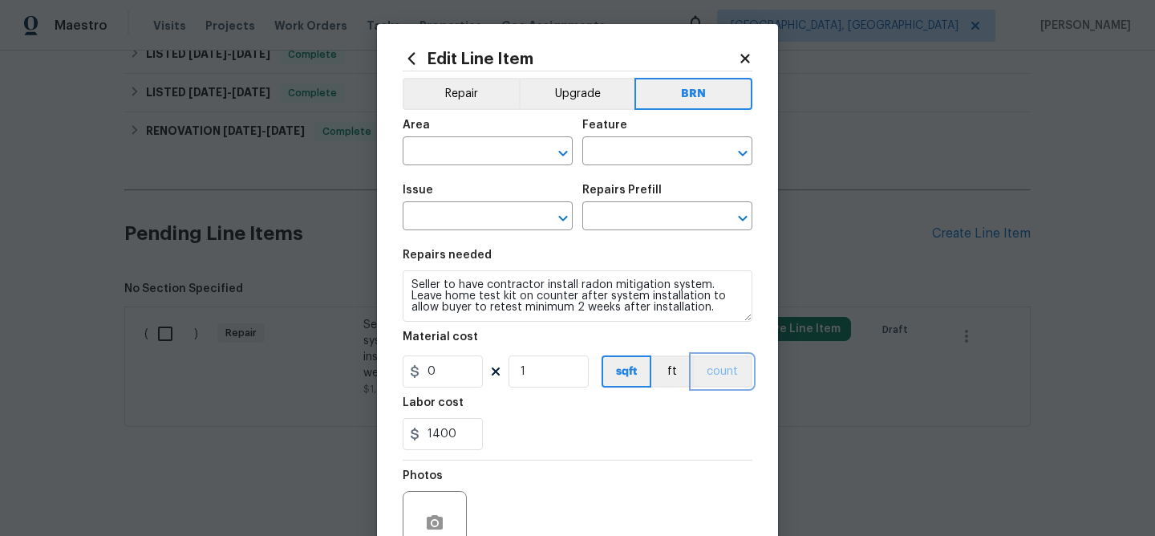
click at [727, 375] on button "count" at bounding box center [722, 371] width 60 height 32
click at [468, 148] on input "text" at bounding box center [465, 152] width 125 height 25
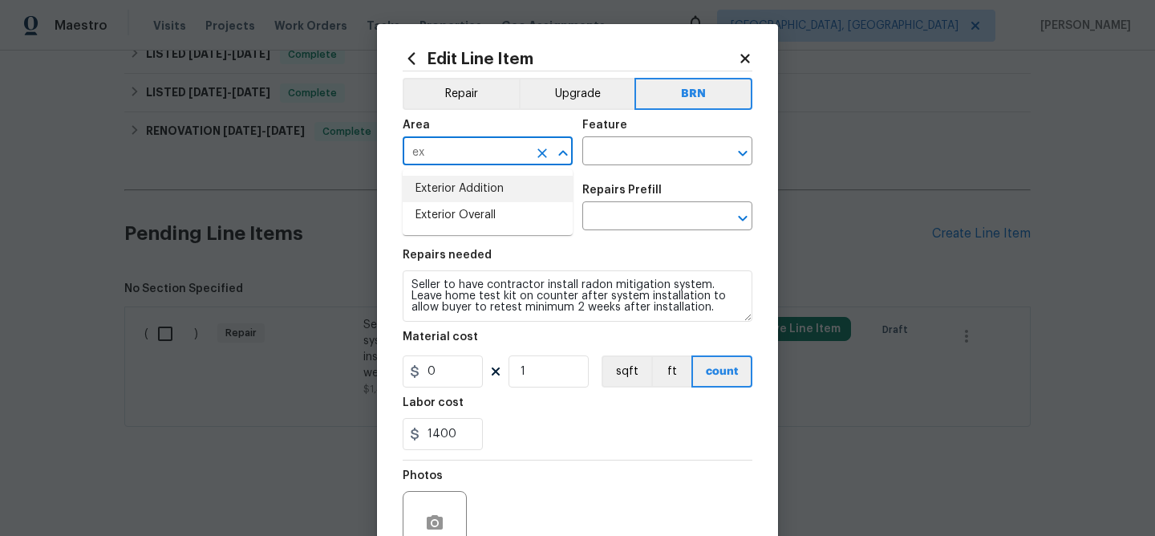
click at [484, 196] on li "Exterior Addition" at bounding box center [488, 189] width 170 height 26
type input "Exterior Addition"
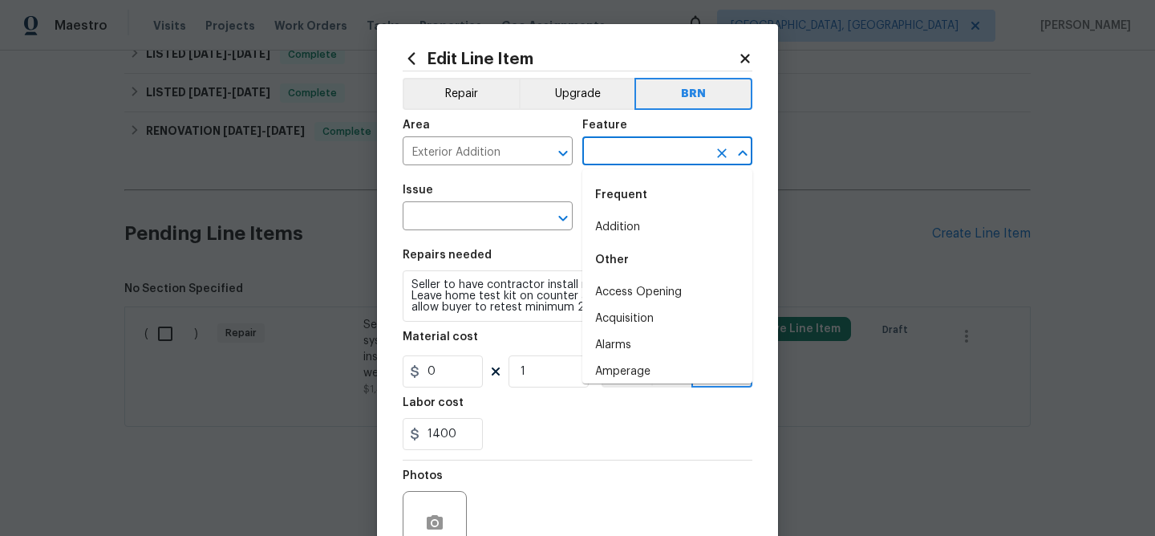
click at [589, 154] on input "text" at bounding box center [644, 152] width 125 height 25
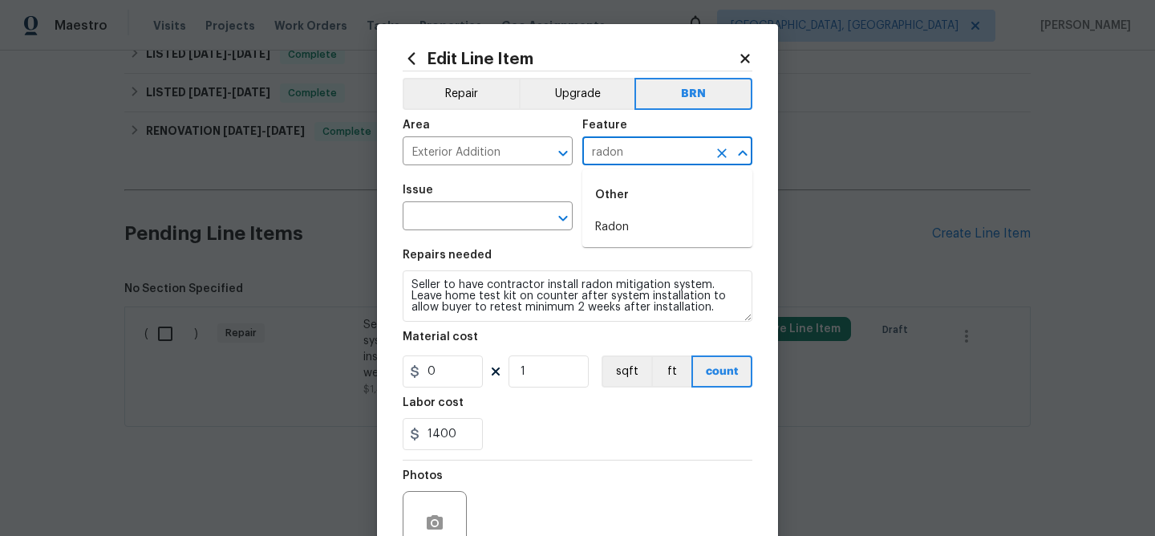
click at [601, 220] on li "Radon" at bounding box center [667, 227] width 170 height 26
type input "Radon"
click at [480, 199] on div "Issue" at bounding box center [488, 194] width 170 height 21
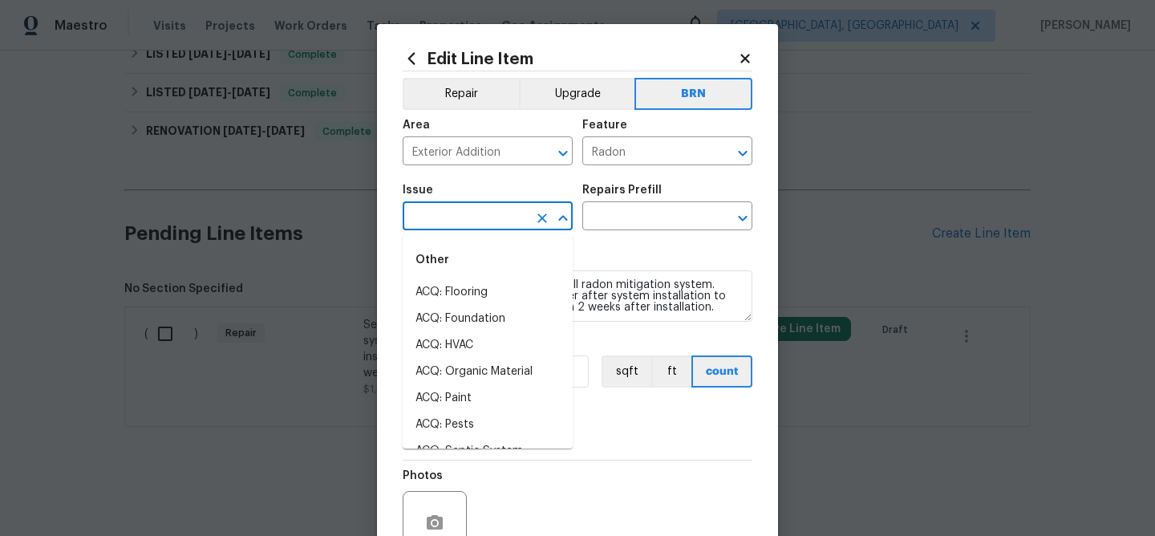
click at [437, 229] on input "text" at bounding box center [465, 217] width 125 height 25
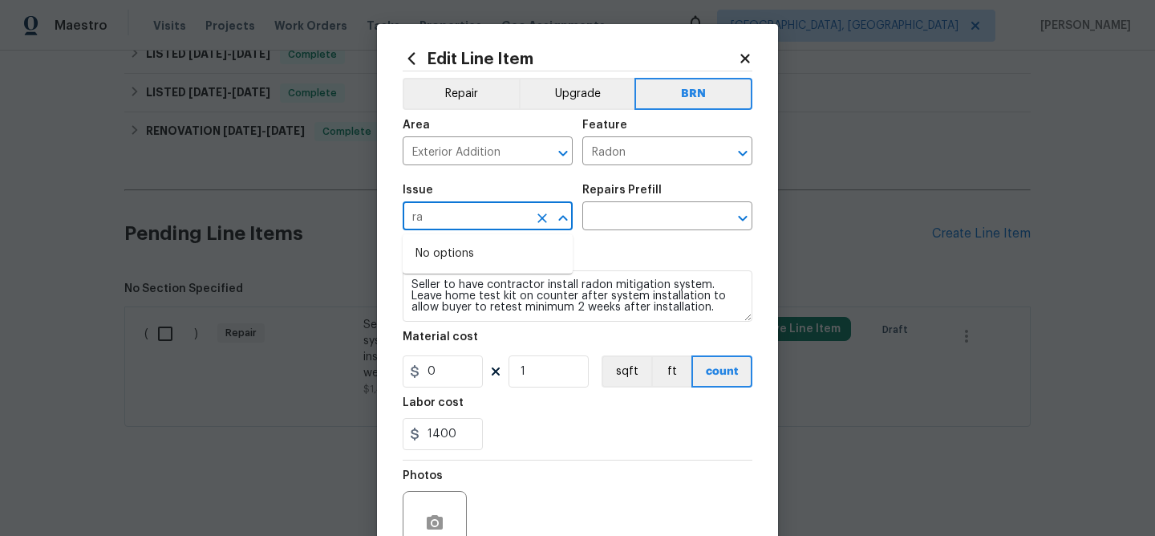
type input "r"
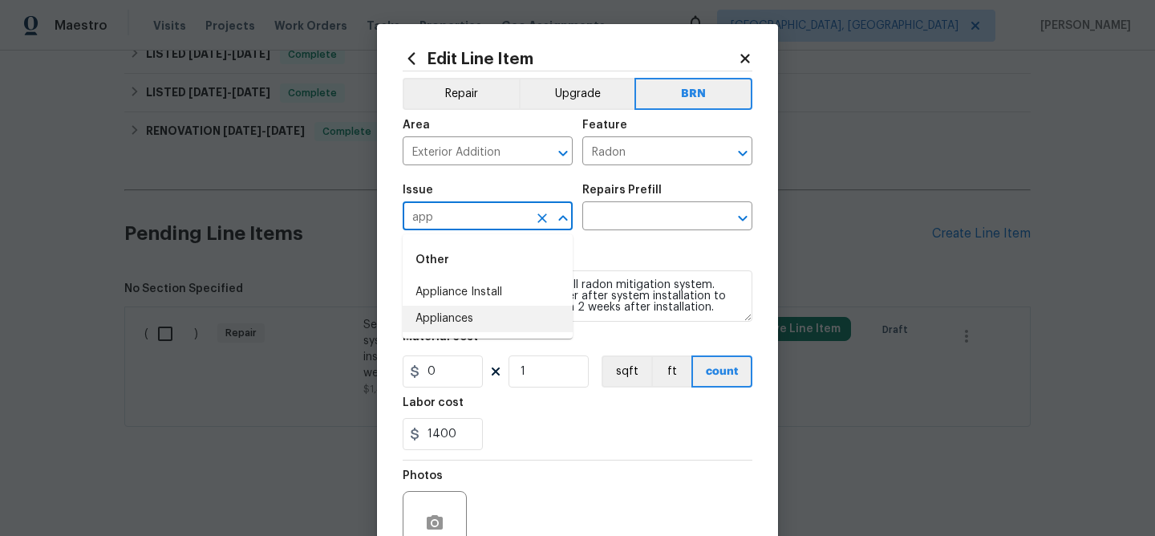
click at [466, 308] on li "Appliances" at bounding box center [488, 319] width 170 height 26
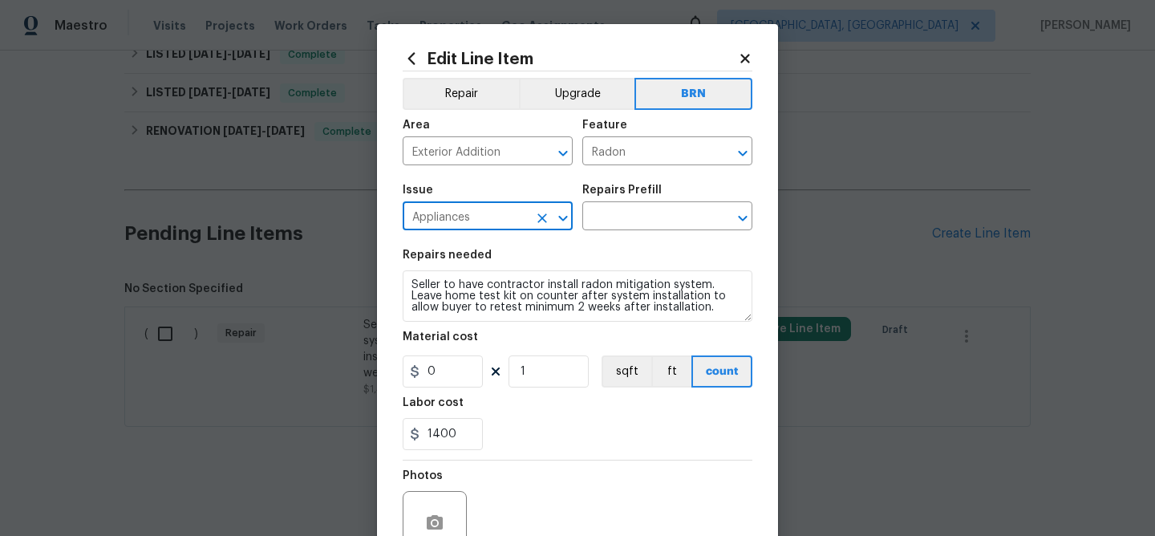
type input "Appliances"
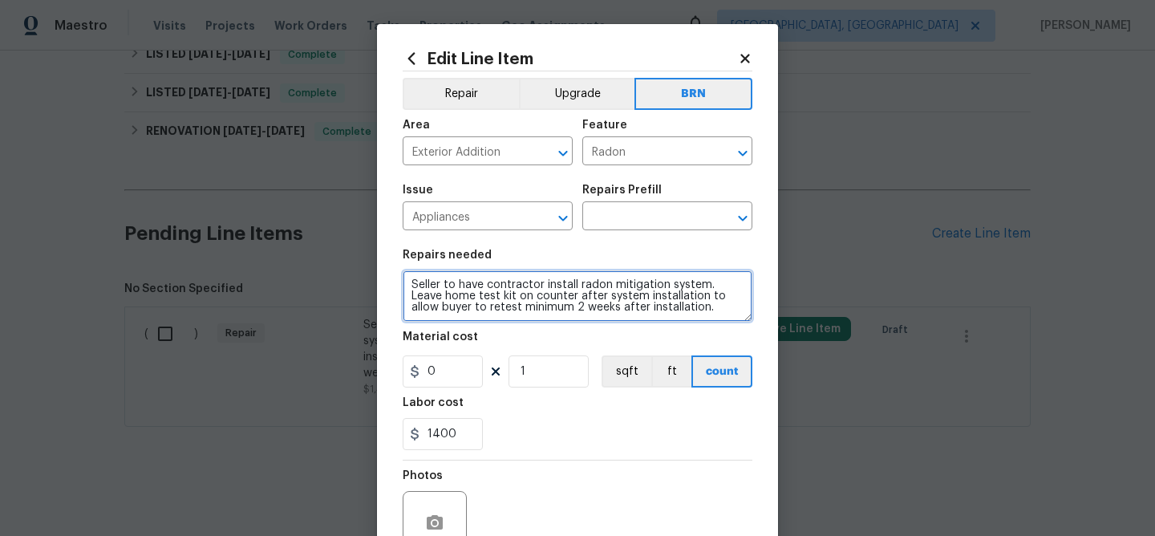
click at [466, 308] on textarea "Seller to have contractor install radon mitigation system. Leave home test kit …" at bounding box center [578, 295] width 350 height 51
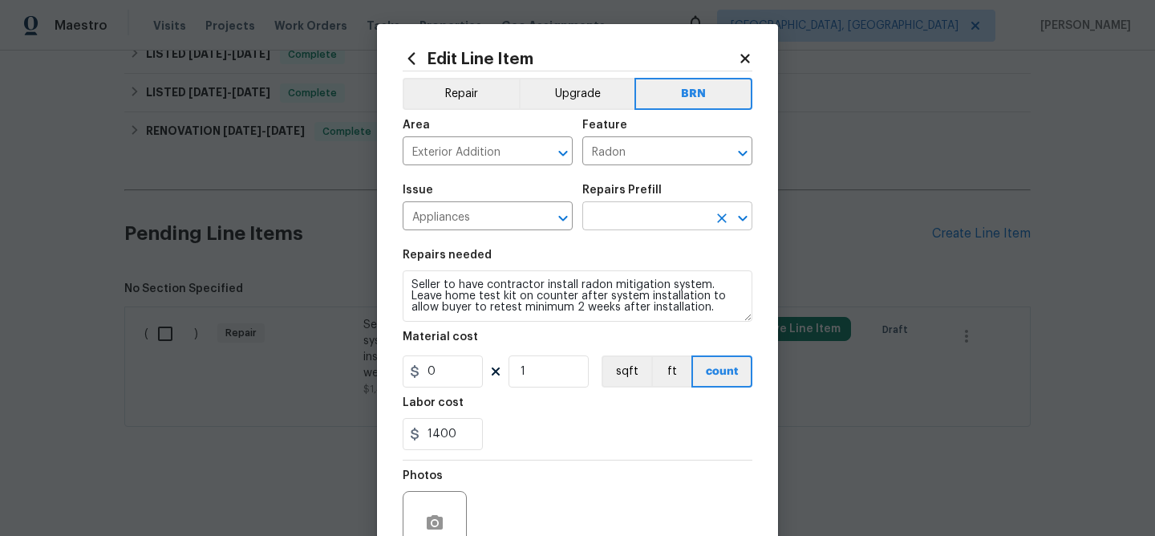
click at [610, 216] on input "text" at bounding box center [644, 217] width 125 height 25
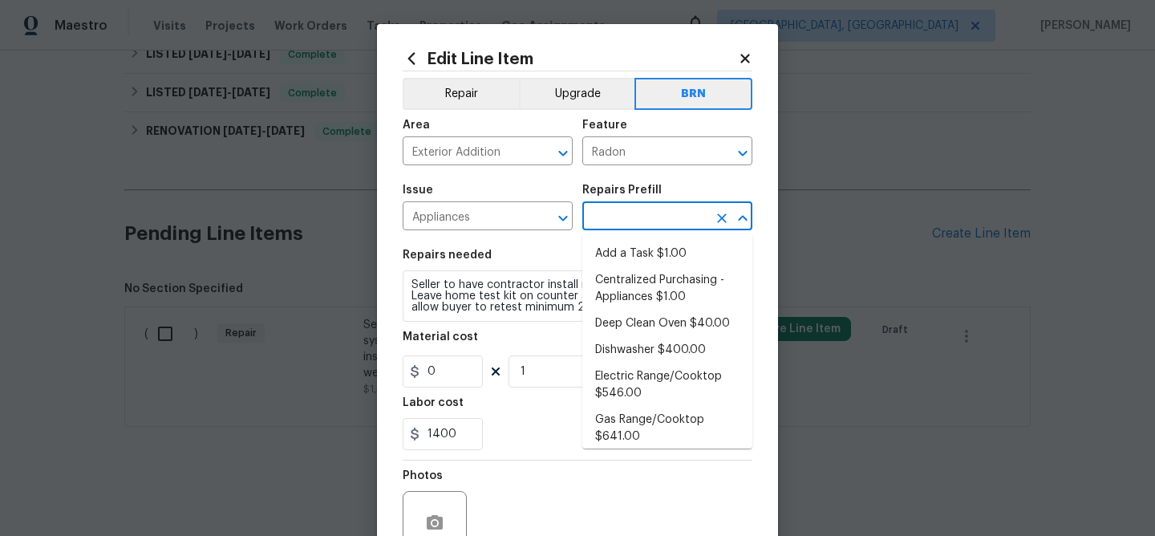
click at [616, 245] on li "Add a Task $1.00" at bounding box center [667, 254] width 170 height 26
type input "Appliances"
type input "Add a Task $1.00"
type textarea "HPM to detail"
type input "1"
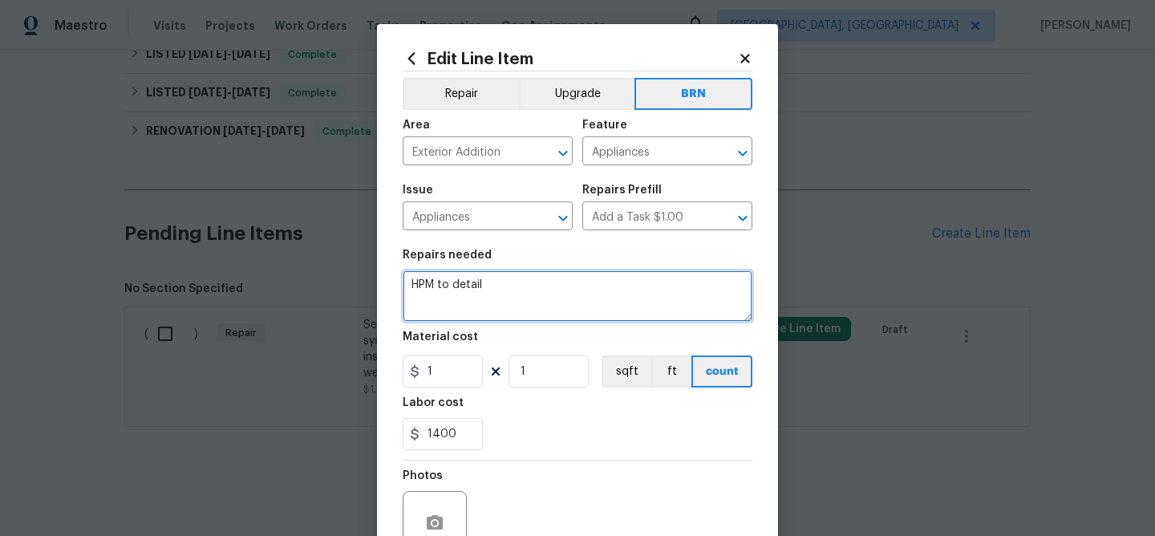
click at [542, 275] on textarea "HPM to detail" at bounding box center [578, 295] width 350 height 51
paste textarea "Seller to have contractor install radon mitigation system. Leave home test kit …"
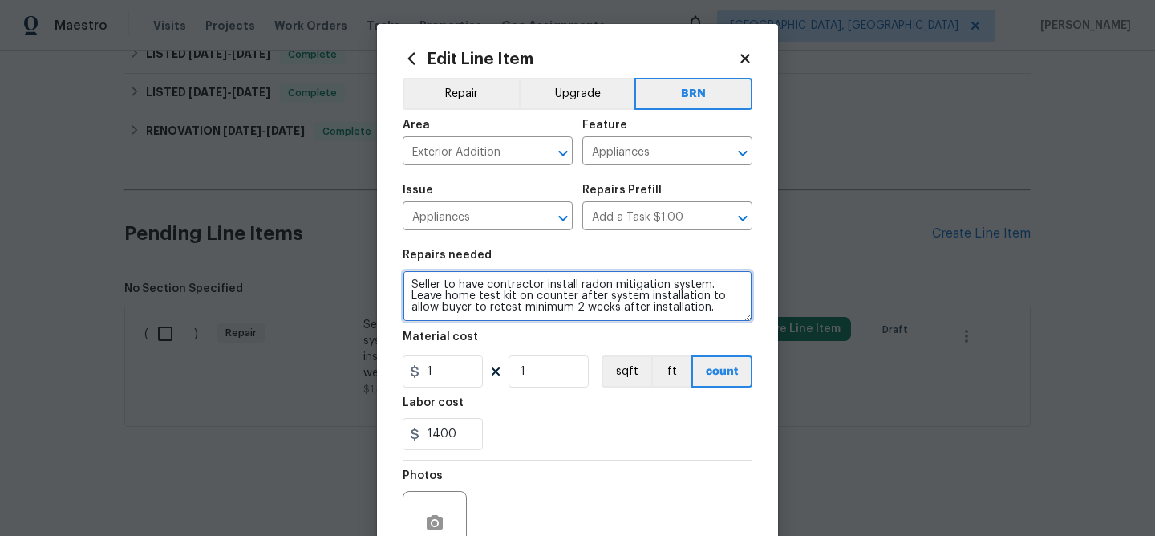
type textarea "Seller to have contractor install radon mitigation system. Leave home test kit …"
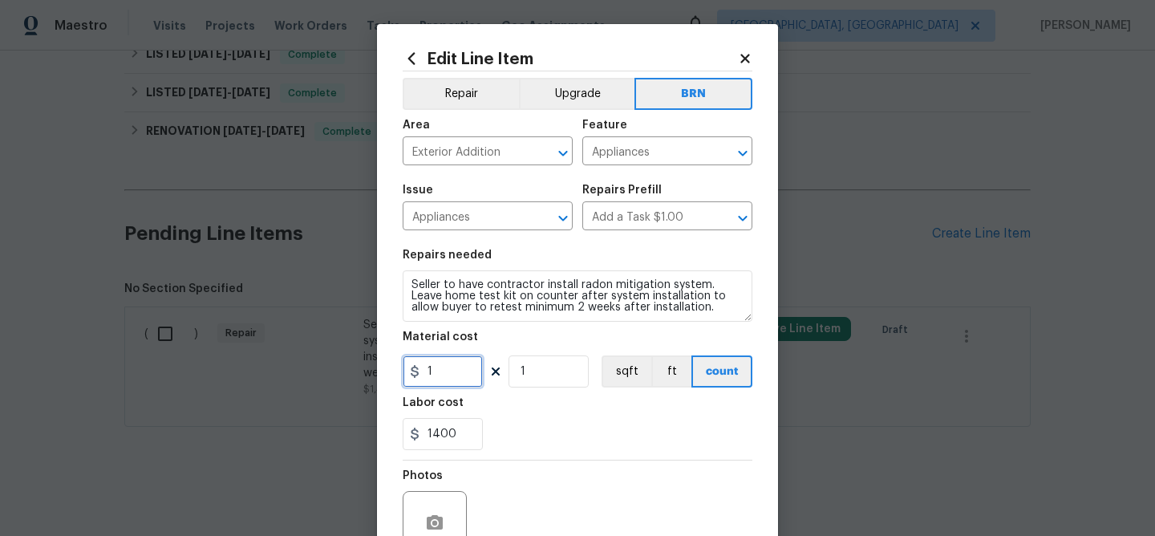
click at [453, 373] on input "1" at bounding box center [443, 371] width 80 height 32
type input "0"
click at [609, 159] on input "Appliances" at bounding box center [644, 152] width 125 height 25
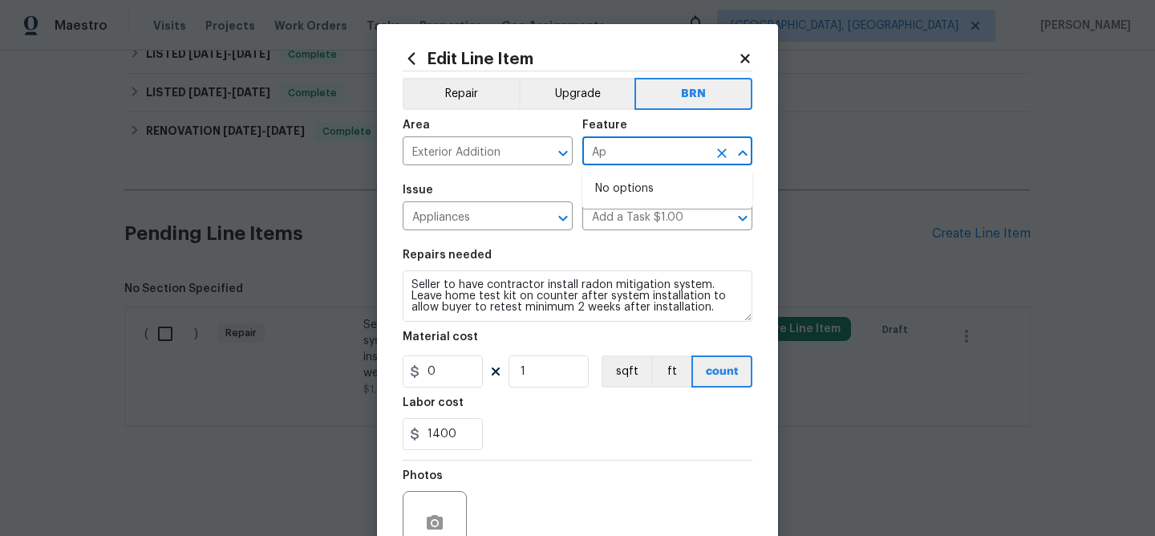
type input "A"
click at [627, 232] on li "Radon" at bounding box center [667, 227] width 170 height 26
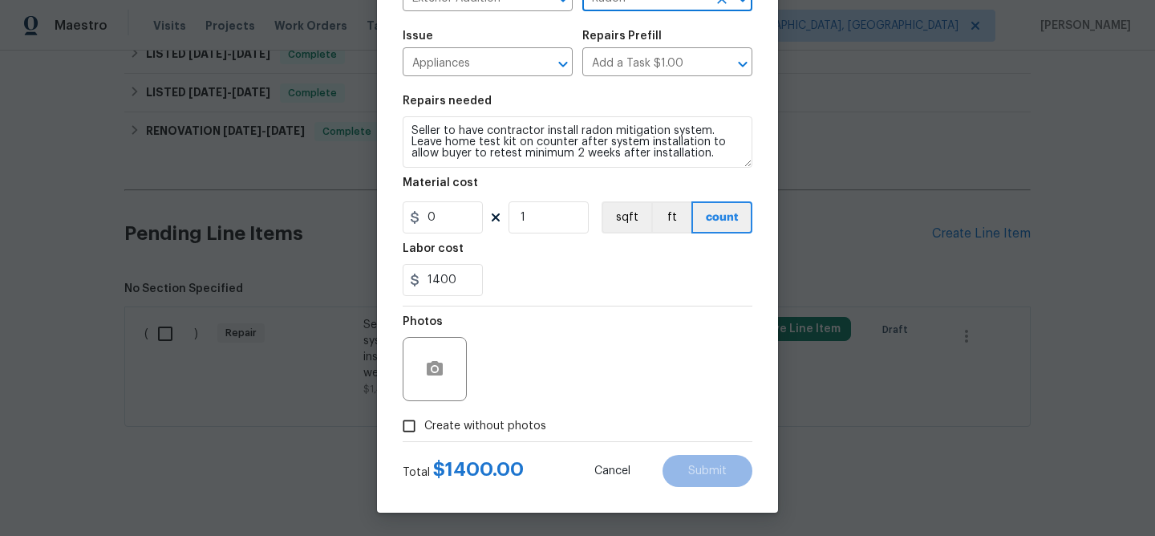
scroll to position [156, 0]
type input "Radon"
click at [404, 435] on input "Create without photos" at bounding box center [409, 425] width 30 height 30
checkbox input "true"
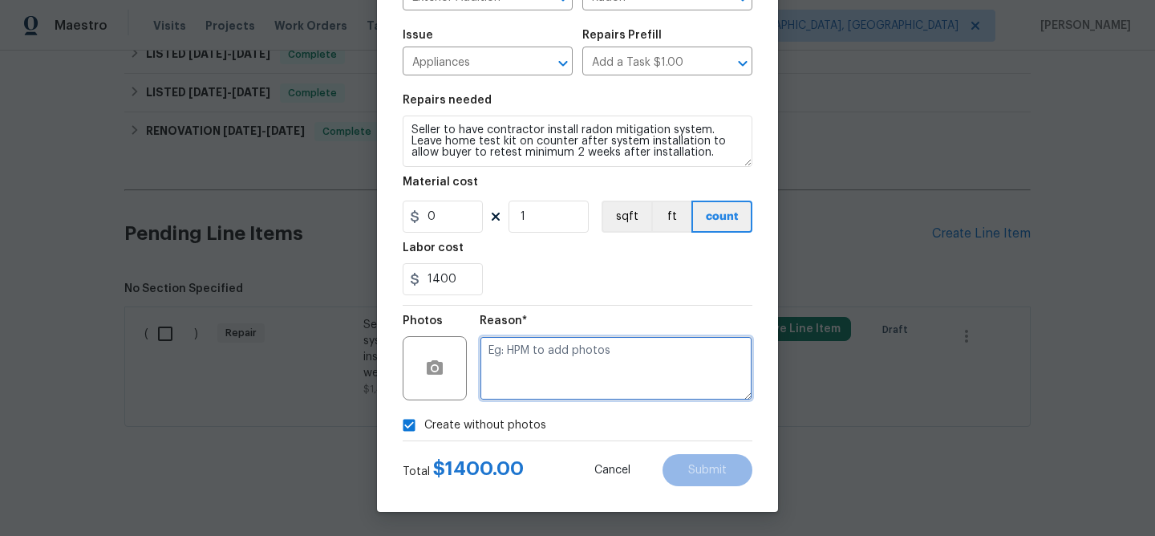
click at [547, 368] on textarea at bounding box center [616, 368] width 273 height 64
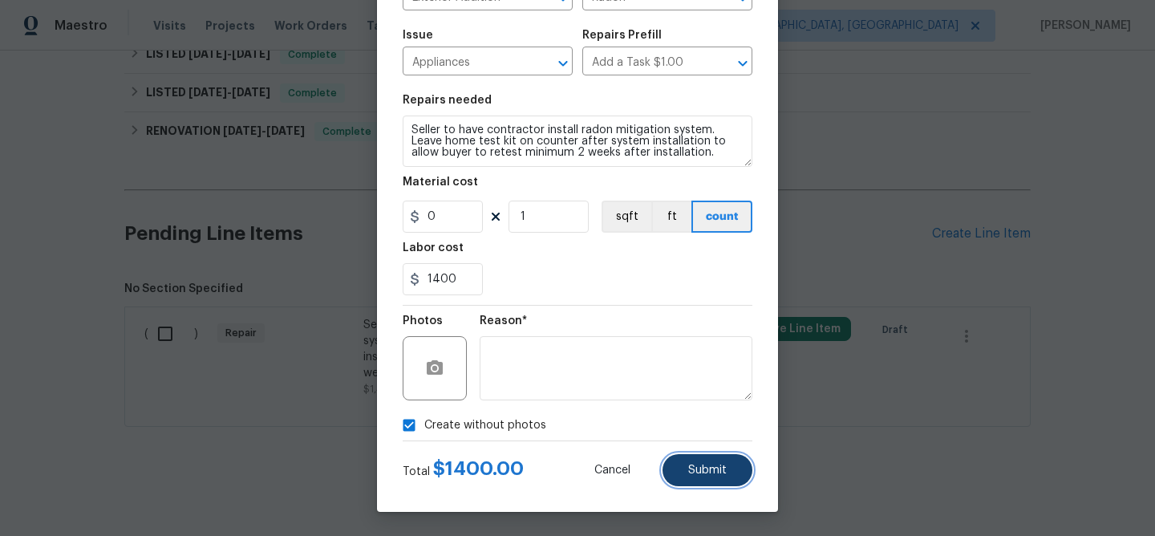
click at [720, 479] on button "Submit" at bounding box center [707, 470] width 90 height 32
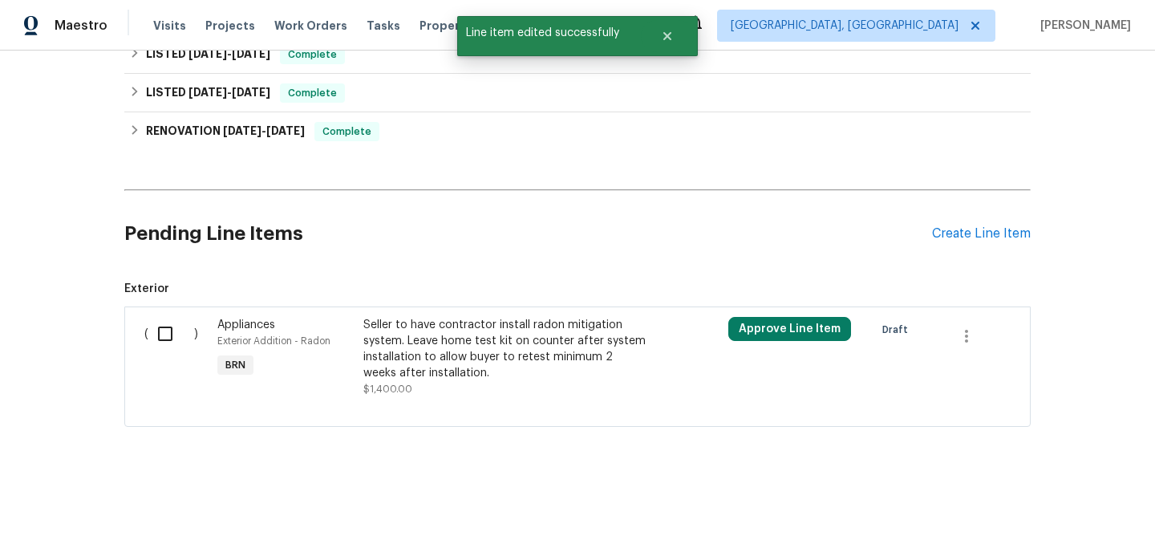
click at [162, 327] on input "checkbox" at bounding box center [171, 334] width 46 height 34
checkbox input "true"
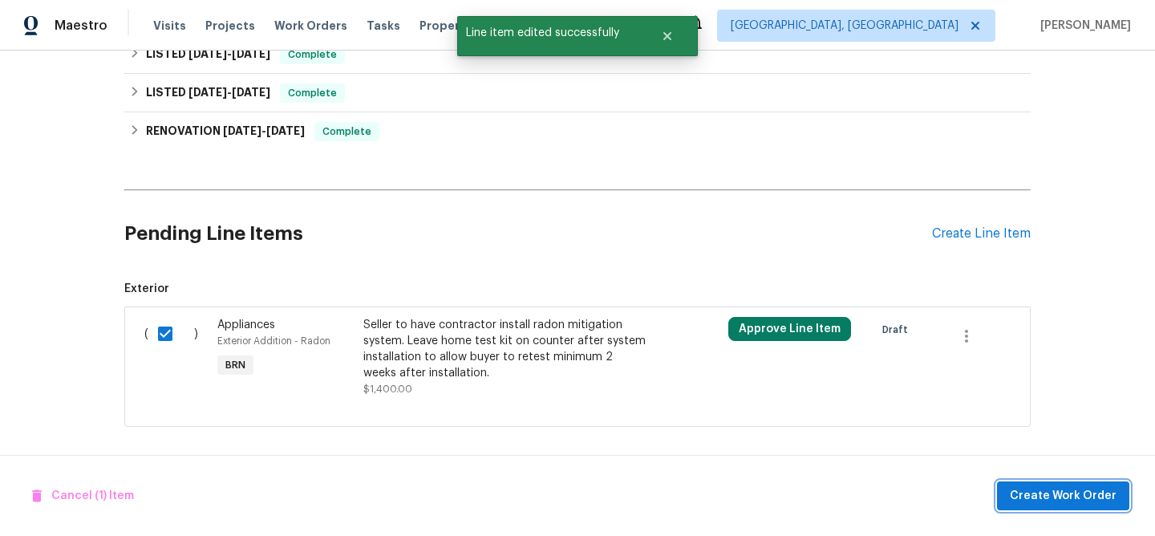
click at [1061, 492] on span "Create Work Order" at bounding box center [1063, 496] width 107 height 20
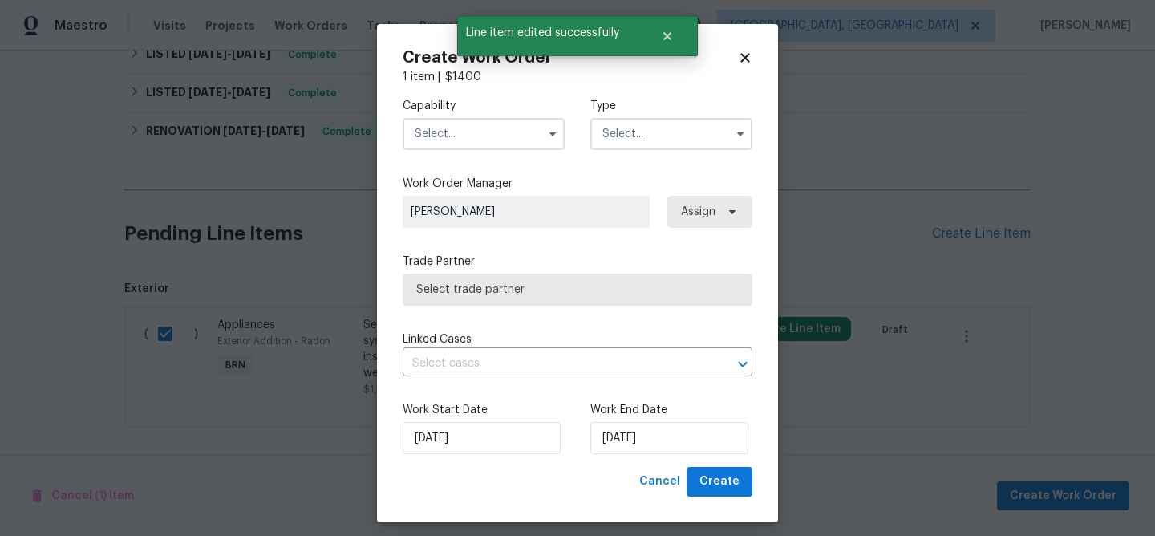
click at [515, 125] on input "text" at bounding box center [484, 134] width 162 height 32
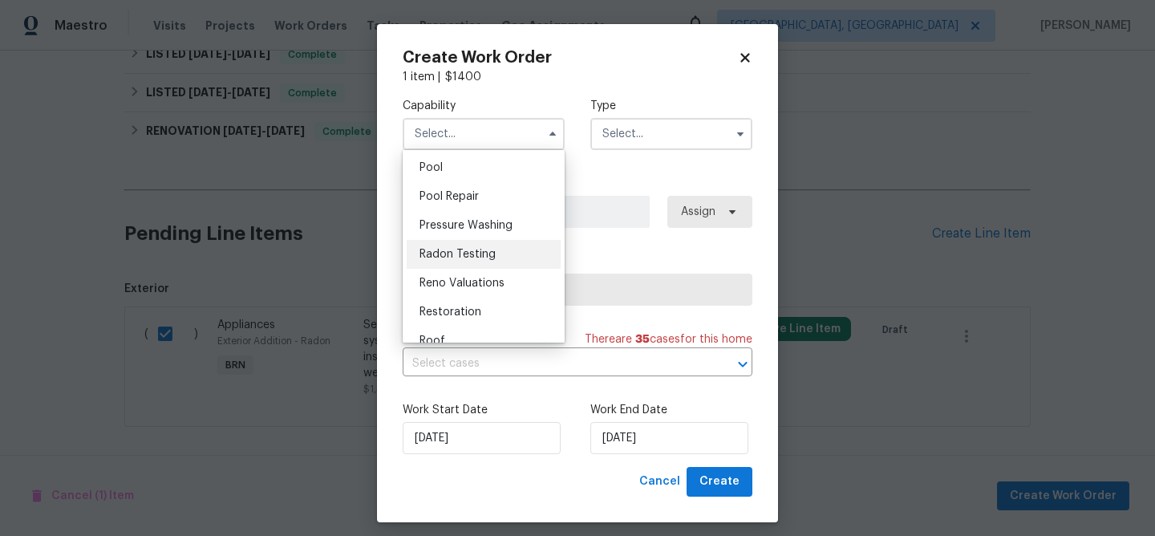
scroll to position [1475, 0]
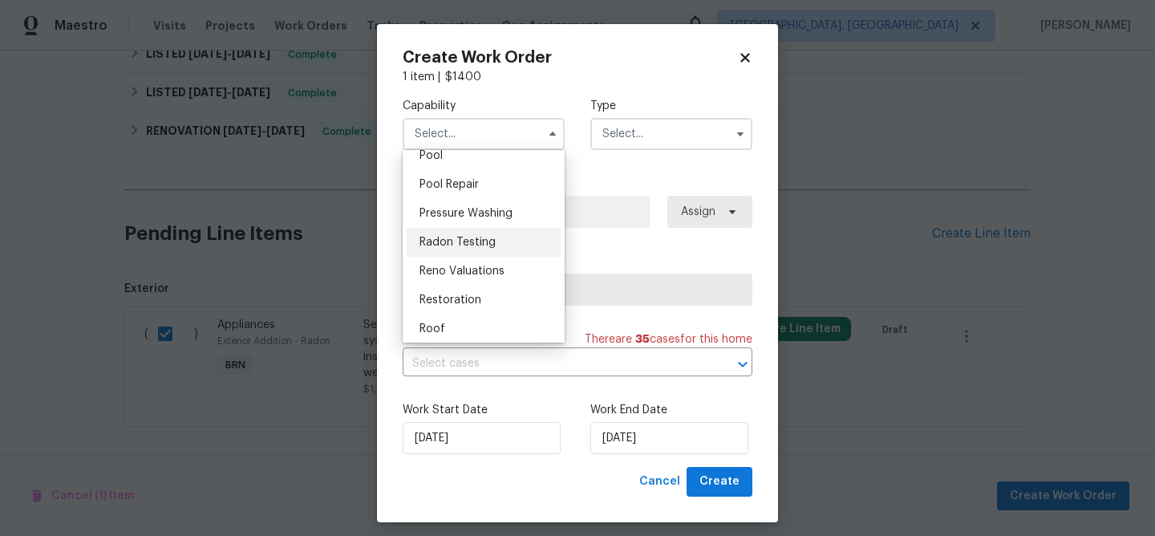
click at [468, 238] on span "Radon Testing" at bounding box center [457, 242] width 76 height 11
type input "Radon Testing"
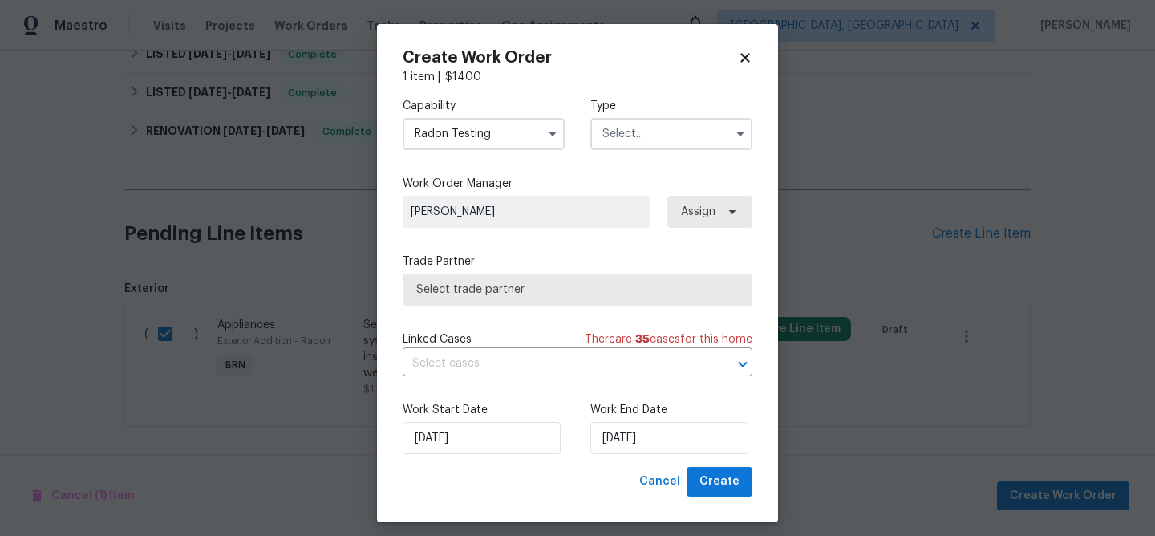
click at [633, 138] on input "text" at bounding box center [671, 134] width 162 height 32
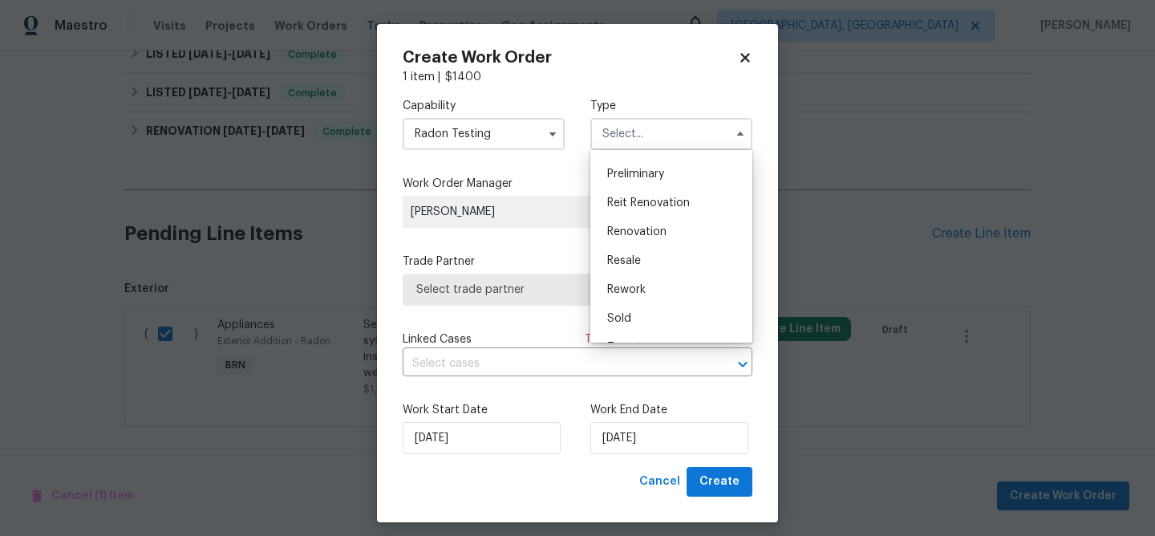
scroll to position [343, 0]
click at [633, 253] on span "Resale" at bounding box center [624, 258] width 34 height 11
type input "Resale"
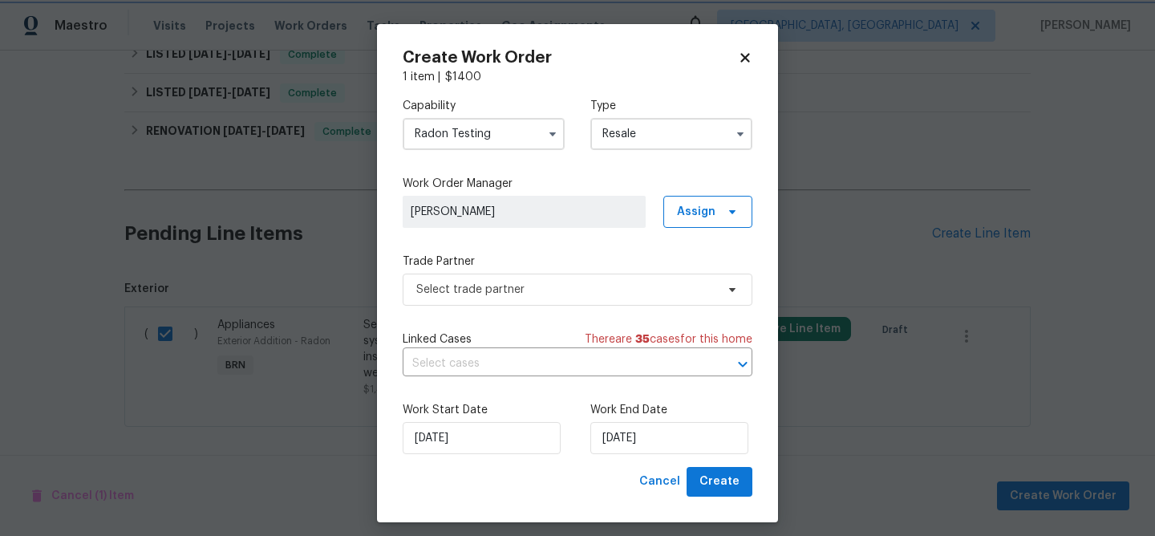
scroll to position [0, 0]
click at [515, 305] on span "Select trade partner" at bounding box center [578, 289] width 350 height 32
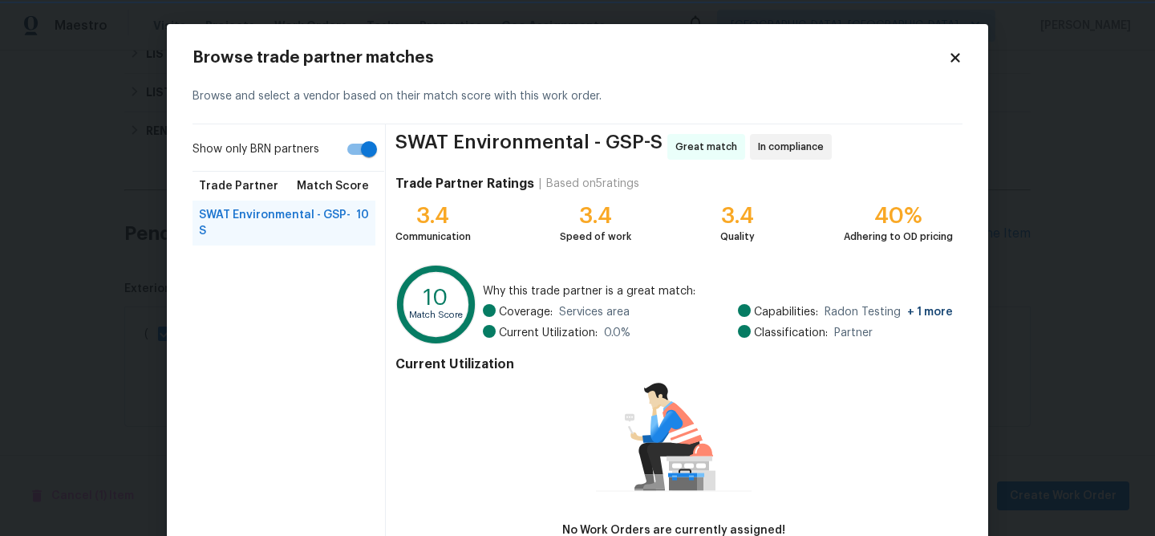
scroll to position [106, 0]
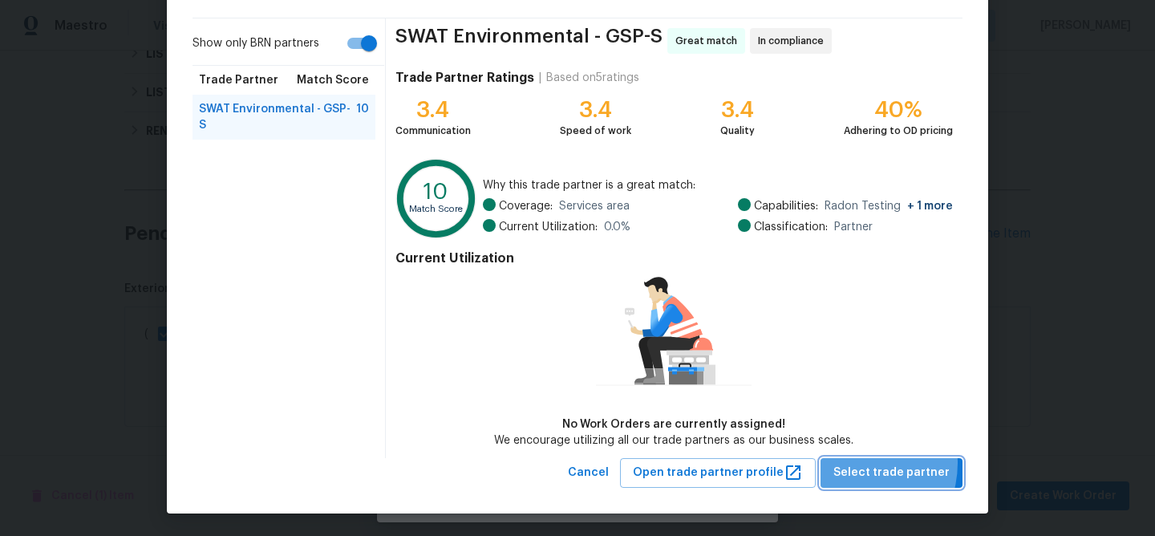
click at [858, 463] on span "Select trade partner" at bounding box center [891, 473] width 116 height 20
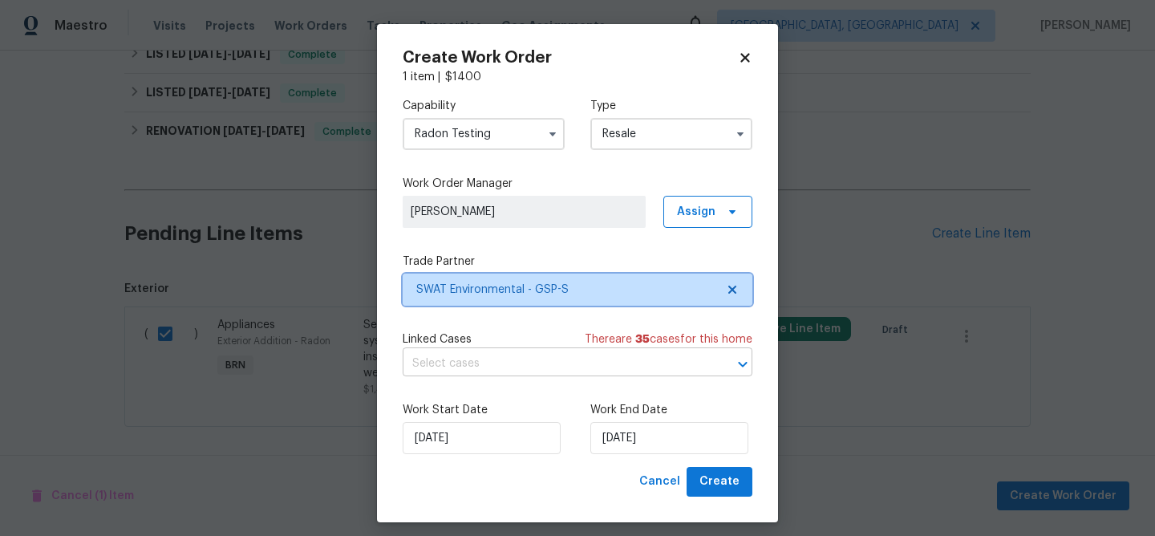
scroll to position [0, 0]
click at [569, 362] on input "text" at bounding box center [555, 363] width 305 height 25
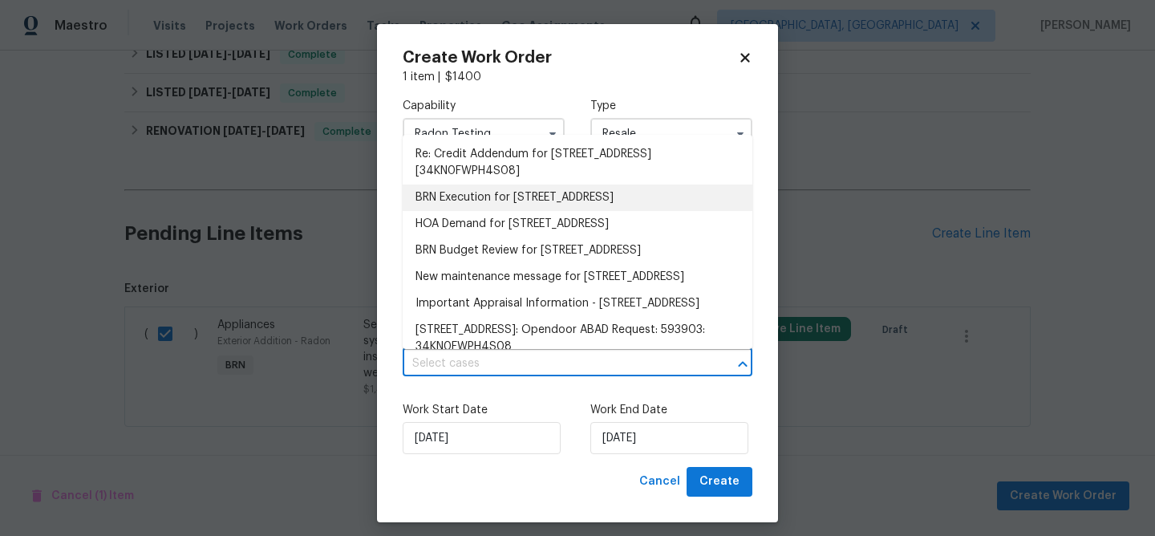
click at [455, 192] on li "BRN Execution for [STREET_ADDRESS]" at bounding box center [578, 197] width 350 height 26
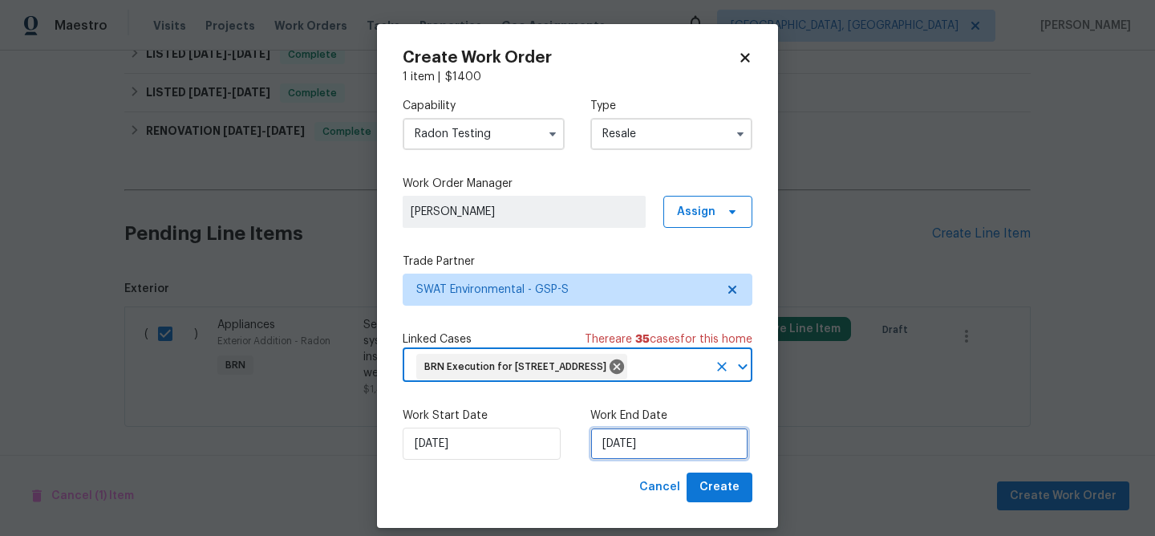
click at [633, 459] on input "[DATE]" at bounding box center [669, 443] width 158 height 32
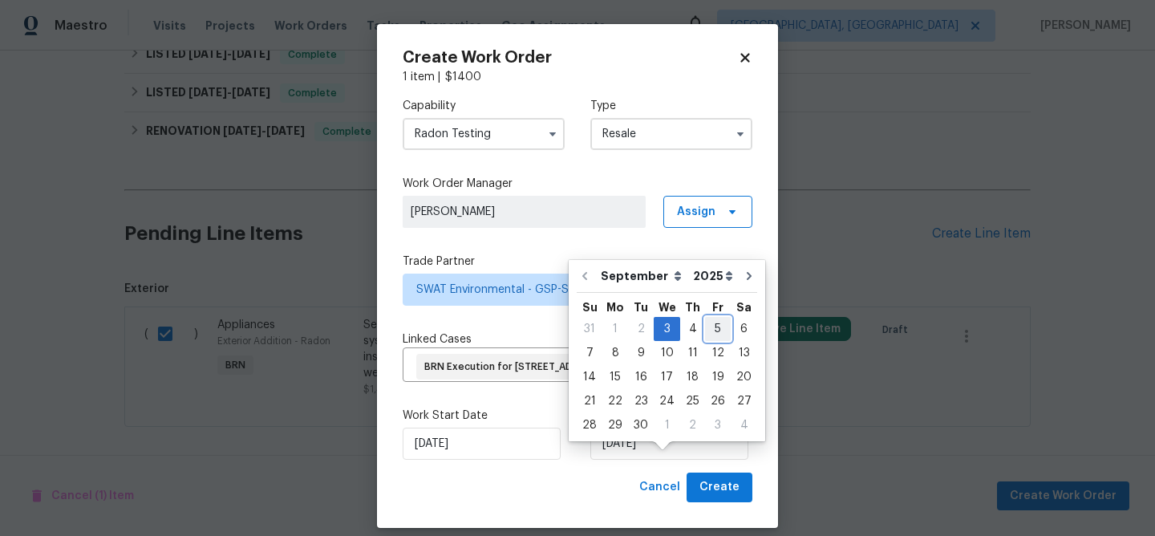
click at [710, 334] on div "5" at bounding box center [718, 329] width 26 height 22
type input "[DATE]"
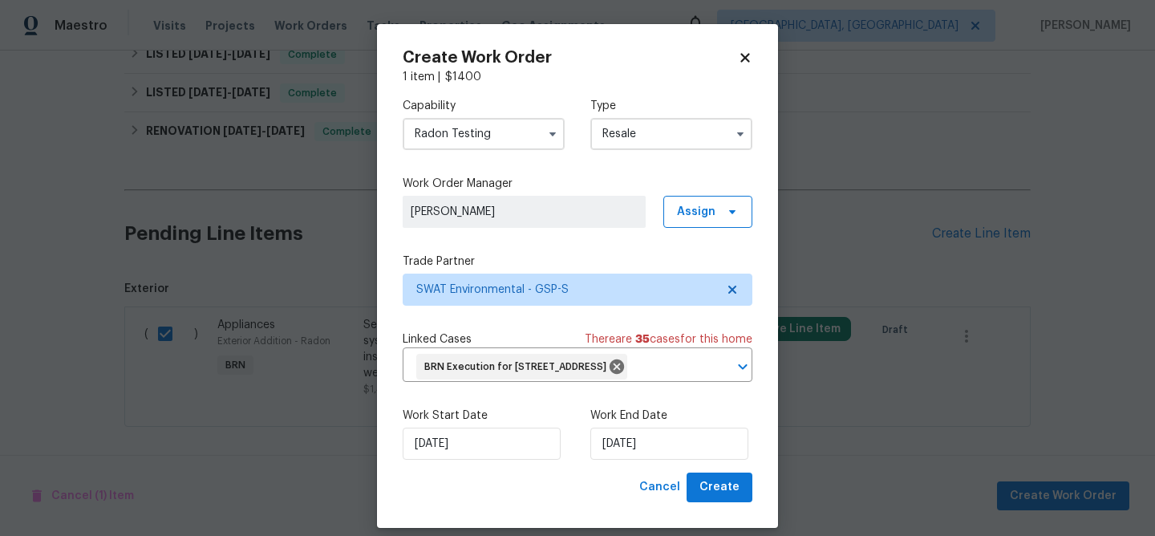
click at [718, 472] on div "Work Start Date [DATE] Work End Date [DATE]" at bounding box center [578, 434] width 350 height 78
click at [713, 497] on span "Create" at bounding box center [719, 487] width 40 height 20
checkbox input "false"
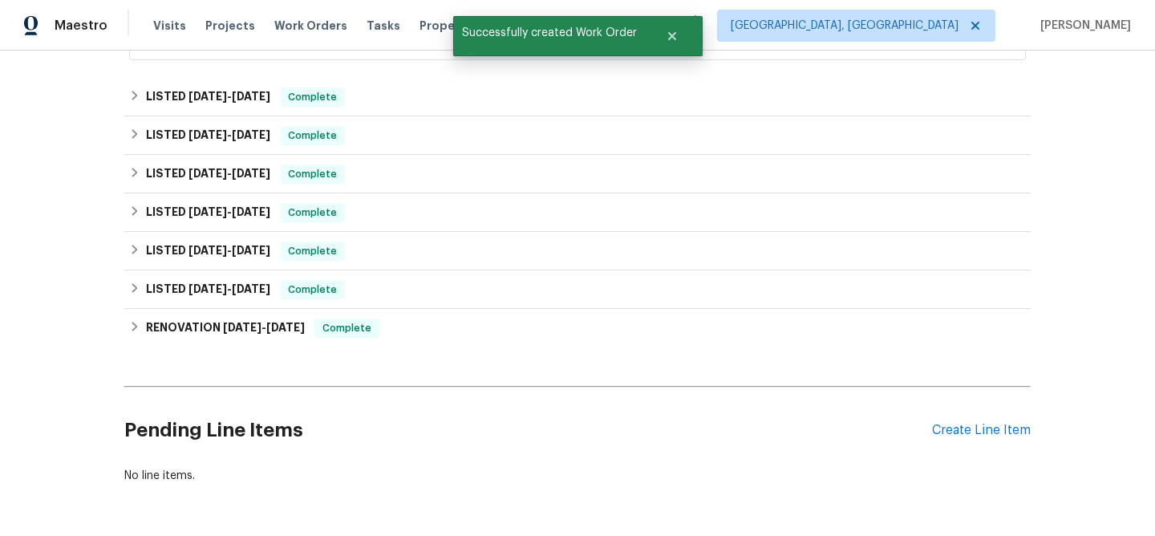
scroll to position [261, 0]
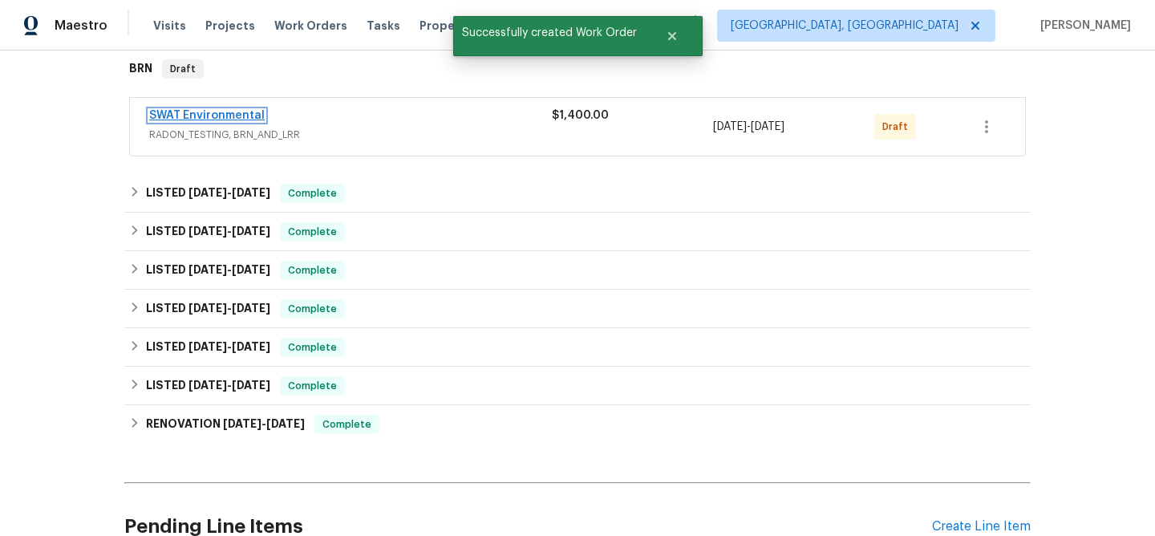
click at [212, 113] on link "SWAT Environmental" at bounding box center [206, 115] width 115 height 11
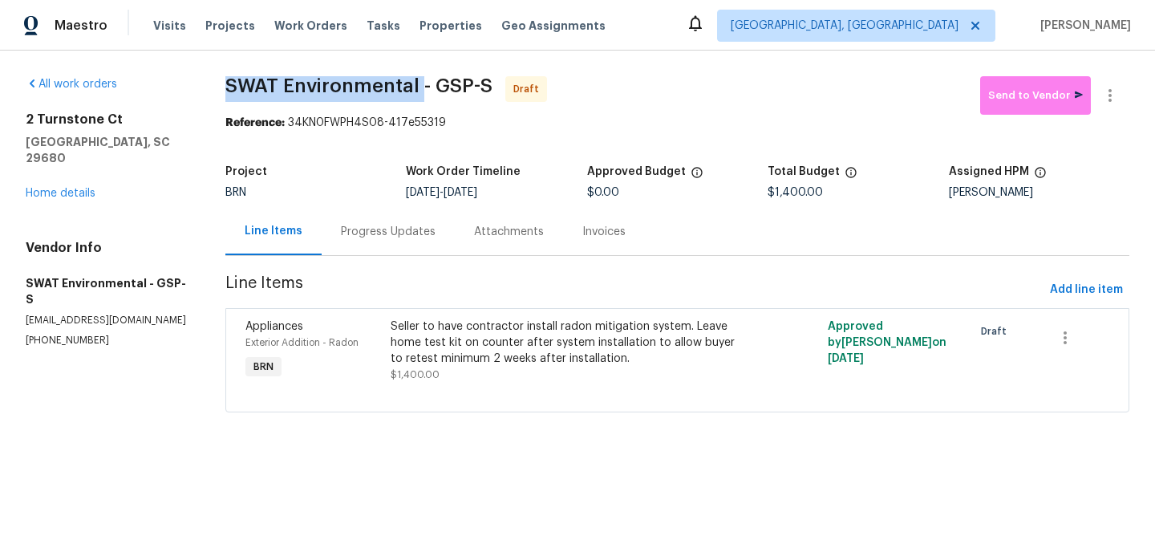
drag, startPoint x: 221, startPoint y: 86, endPoint x: 419, endPoint y: 85, distance: 197.3
click at [419, 85] on div "All work orders 2 Turnstone Ct Simpsonville, [GEOGRAPHIC_DATA] 29680 Home detai…" at bounding box center [577, 254] width 1155 height 407
copy span "SWAT Environmental"
click at [233, 161] on div "Project BRN Work Order Timeline [DATE] - [DATE] Approved Budget $0.00 Total Bud…" at bounding box center [677, 181] width 904 height 51
click at [257, 74] on div "All work orders 2 Turnstone Ct Simpsonville, [GEOGRAPHIC_DATA] 29680 Home detai…" at bounding box center [577, 254] width 1155 height 407
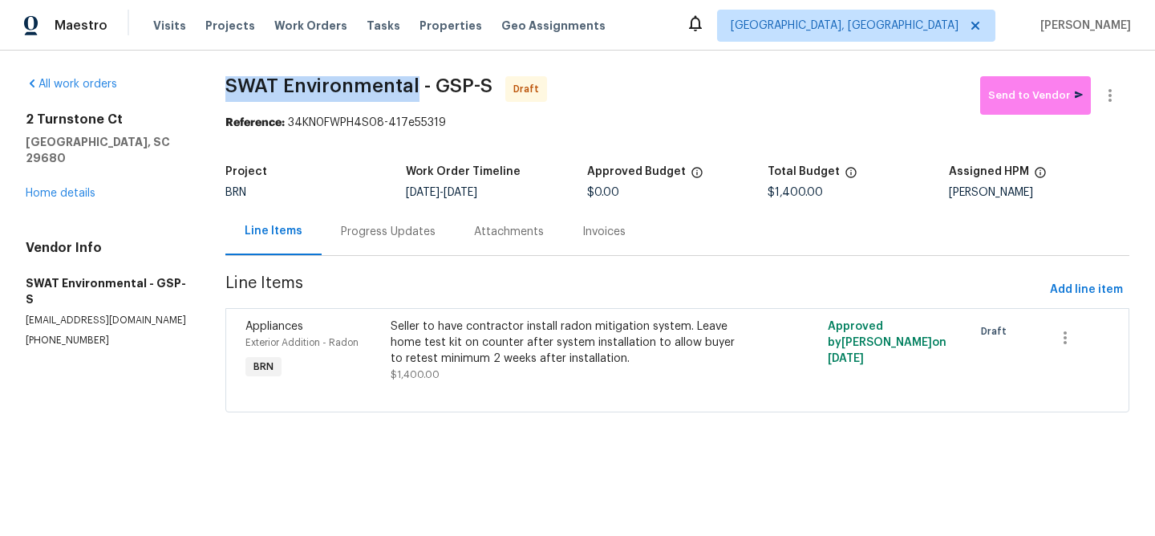
drag, startPoint x: 216, startPoint y: 84, endPoint x: 415, endPoint y: 83, distance: 199.7
click at [415, 83] on div "All work orders 2 Turnstone Ct Simpsonville, [GEOGRAPHIC_DATA] 29680 Home detai…" at bounding box center [577, 254] width 1155 height 407
copy span "SWAT Environmental"
click at [251, 152] on section "SWAT Environmental - GSP-S Draft Send to Vendor Reference: 34KN0FWPH4S08-417e55…" at bounding box center [677, 253] width 904 height 355
click at [383, 231] on div "Progress Updates" at bounding box center [388, 232] width 95 height 16
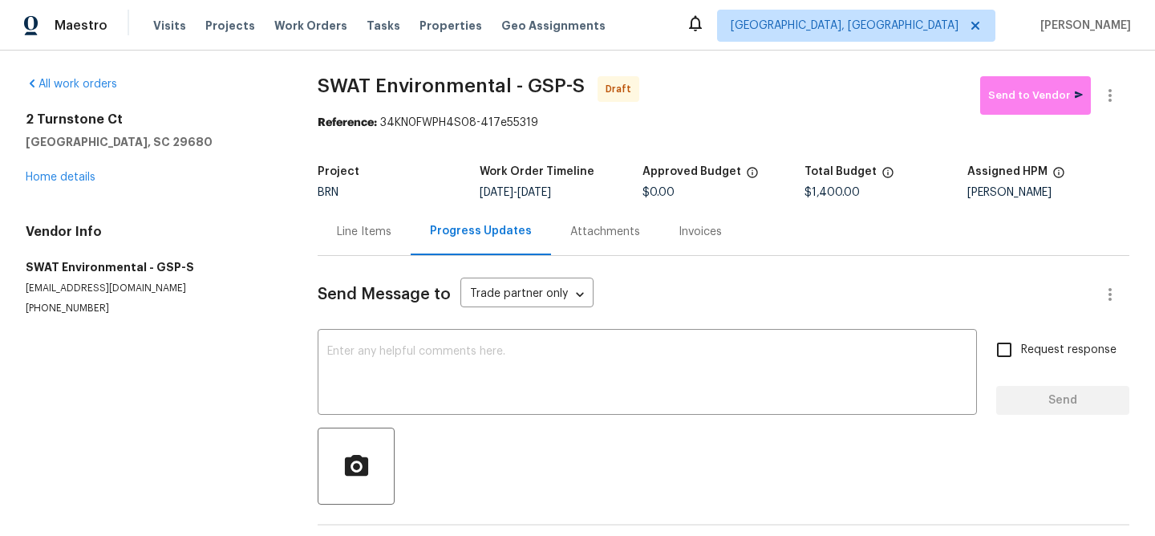
click at [431, 426] on div "Send Message to Trade partner only Trade partner only ​ x ​ Request response Se…" at bounding box center [724, 415] width 812 height 318
click at [431, 396] on textarea at bounding box center [647, 374] width 640 height 56
paste textarea "Hi, I'm Ananthi from Opendoor. Just wanted to check if you received the WO for …"
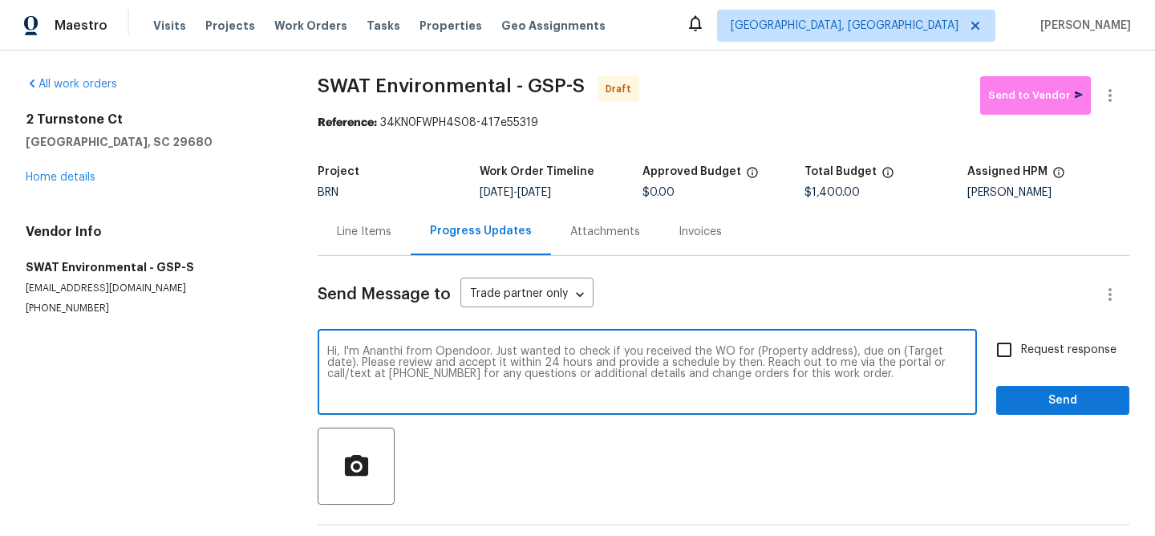
drag, startPoint x: 845, startPoint y: 352, endPoint x: 747, endPoint y: 353, distance: 97.8
click at [747, 353] on textarea "Hi, I'm Ananthi from Opendoor. Just wanted to check if you received the WO for …" at bounding box center [647, 374] width 640 height 56
paste textarea "2 Turnstone Ct, Simpsonville, SC 29680"
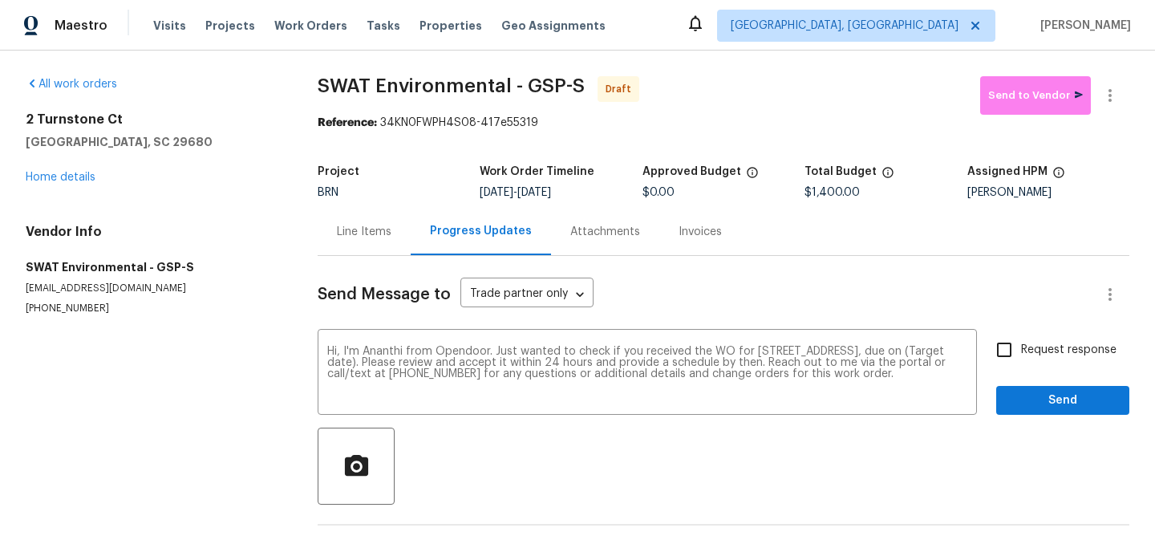
drag, startPoint x: 534, startPoint y: 192, endPoint x: 606, endPoint y: 187, distance: 72.3
click at [606, 188] on div "9/3/2025 - 9/5/2025" at bounding box center [561, 192] width 162 height 11
copy span "9/5/2025"
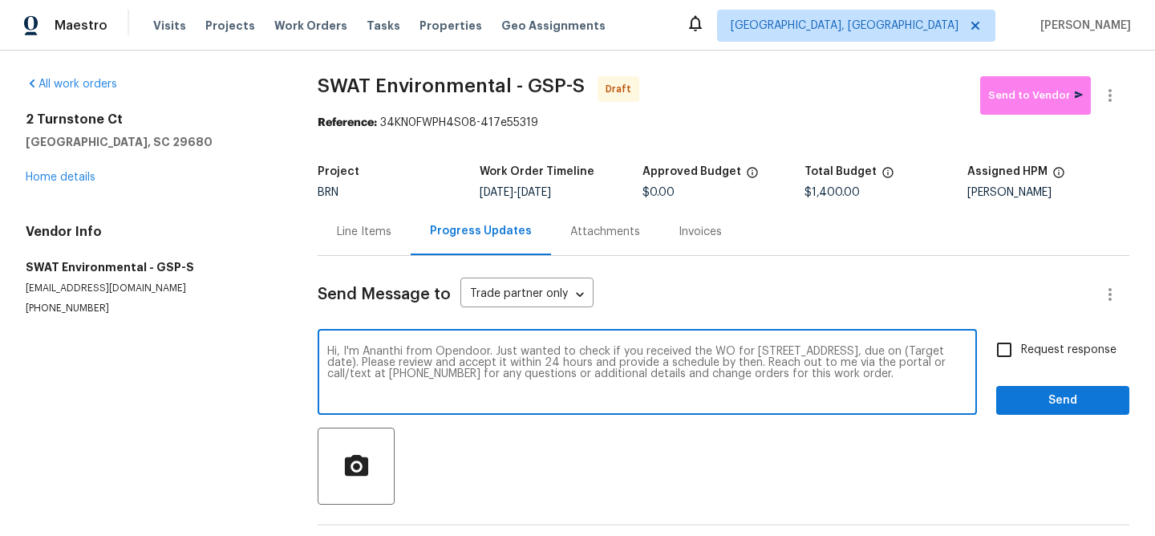
drag, startPoint x: 433, startPoint y: 362, endPoint x: 378, endPoint y: 362, distance: 55.3
click at [378, 362] on textarea "Hi, I'm Ananthi from Opendoor. Just wanted to check if you received the WO for …" at bounding box center [647, 374] width 640 height 56
paste textarea "9/5/2025"
type textarea "Hi, I'm Ananthi from Opendoor. Just wanted to check if you received the WO for …"
click at [996, 347] on input "Request response" at bounding box center [1004, 350] width 34 height 34
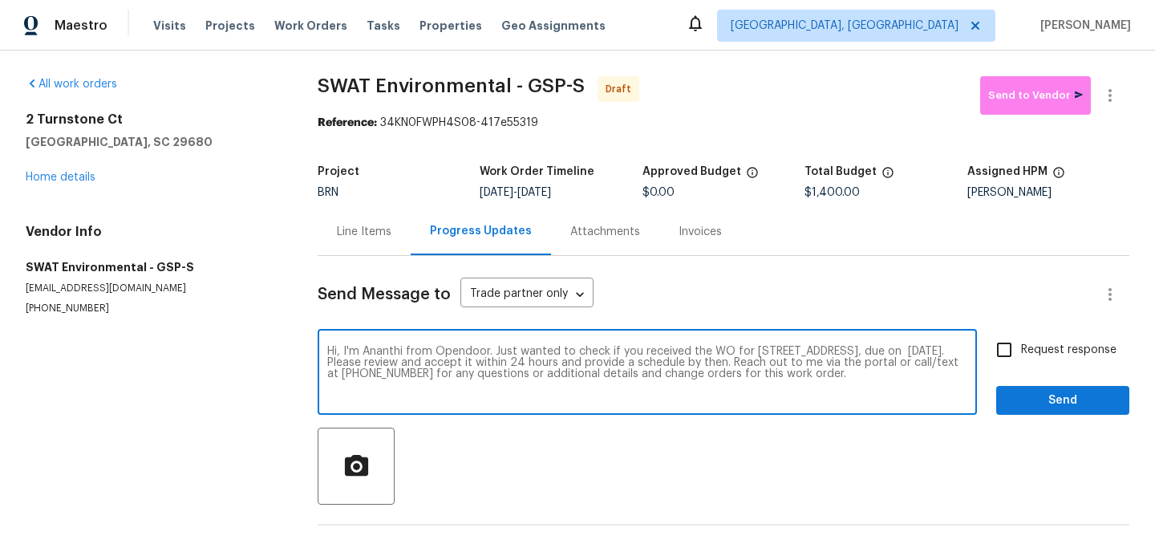
checkbox input "true"
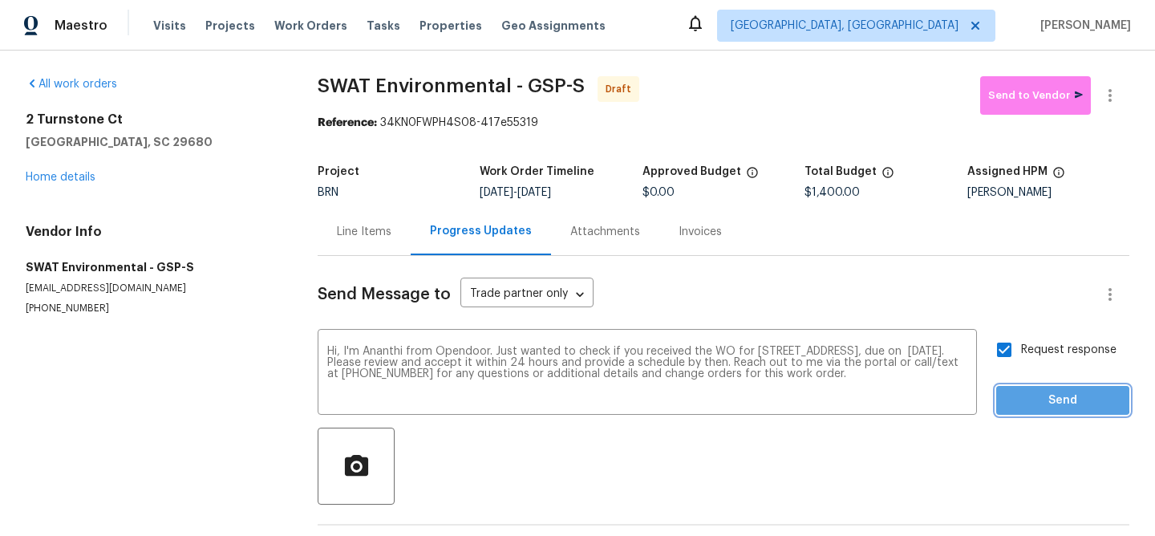
click at [1007, 396] on button "Send" at bounding box center [1062, 401] width 133 height 30
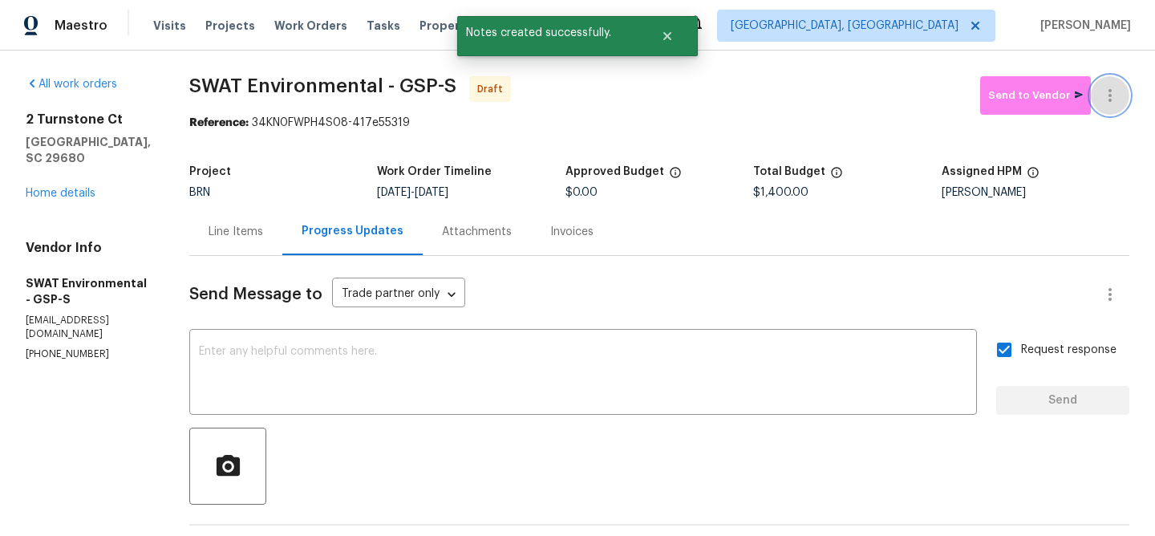
click at [1107, 91] on icon "button" at bounding box center [1109, 95] width 19 height 19
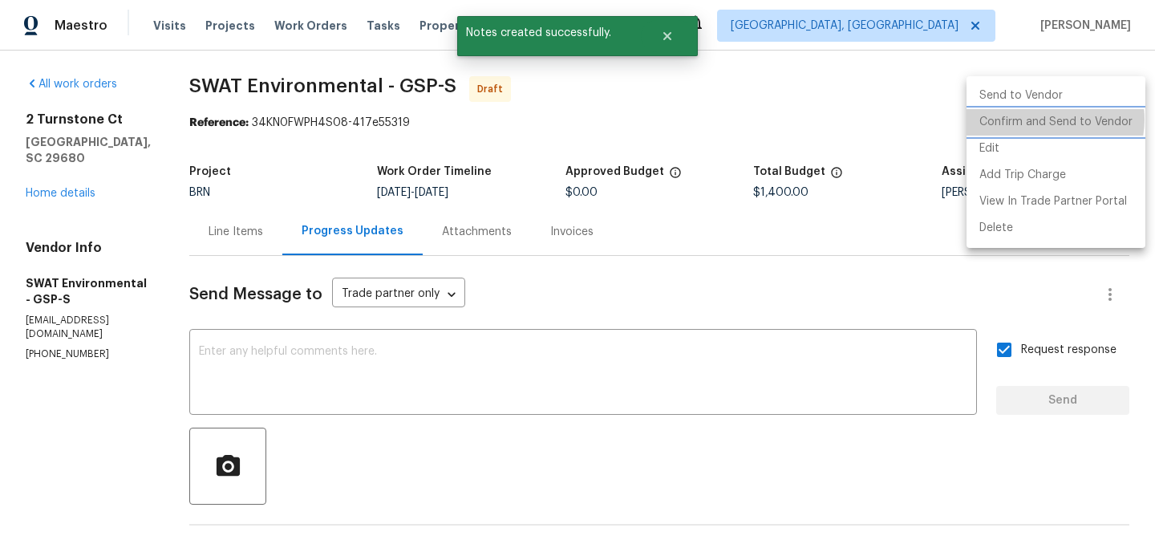
click at [1048, 119] on li "Confirm and Send to Vendor" at bounding box center [1055, 122] width 179 height 26
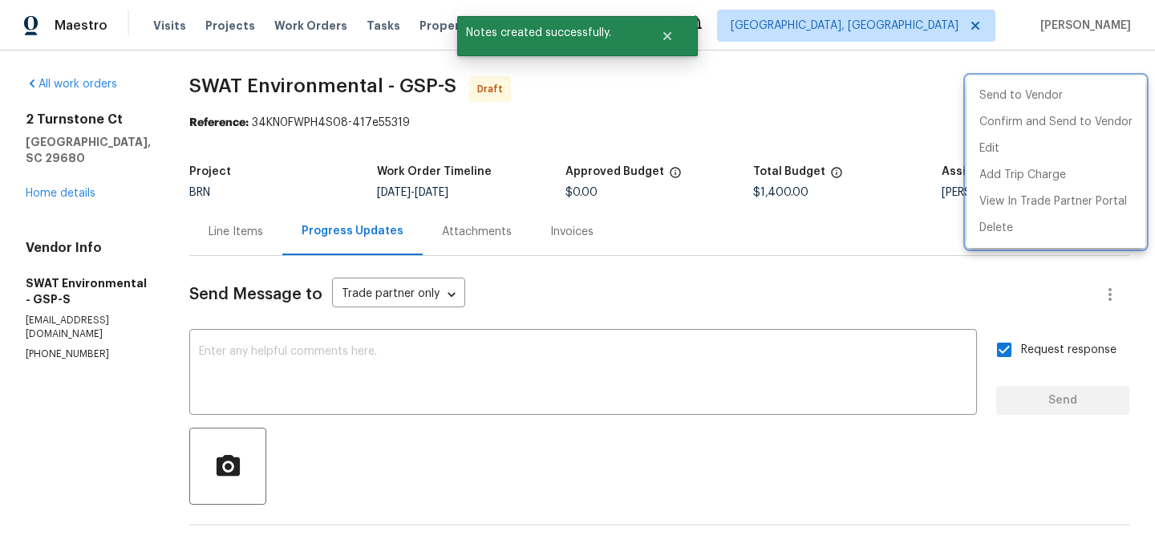
click at [257, 133] on div at bounding box center [577, 268] width 1155 height 536
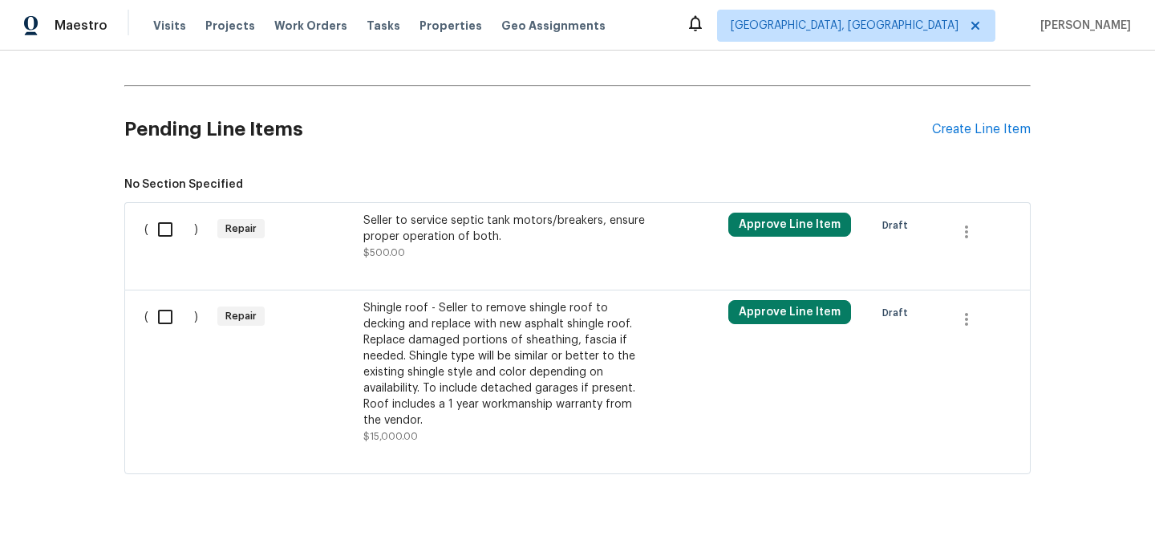
scroll to position [471, 0]
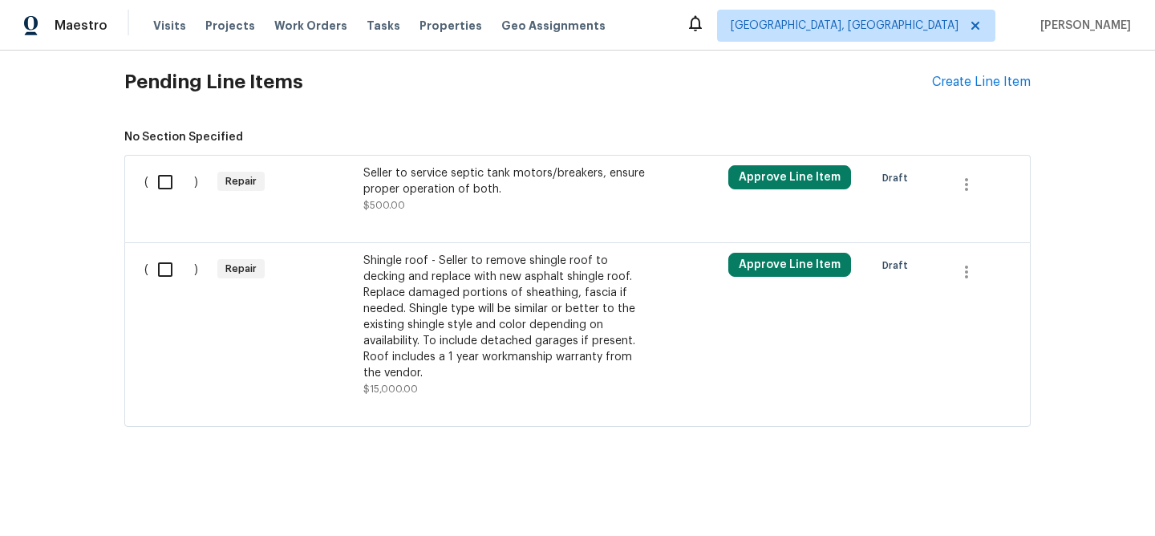
click at [473, 187] on div "Seller to service septic tank motors/breakers, ensure proper operation of both." at bounding box center [504, 181] width 282 height 32
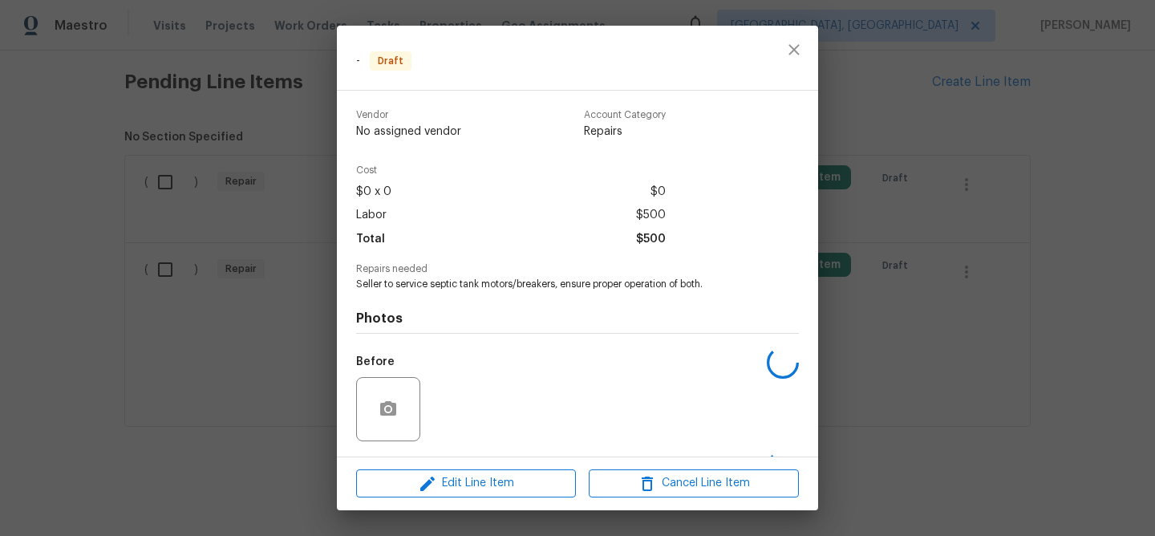
scroll to position [105, 0]
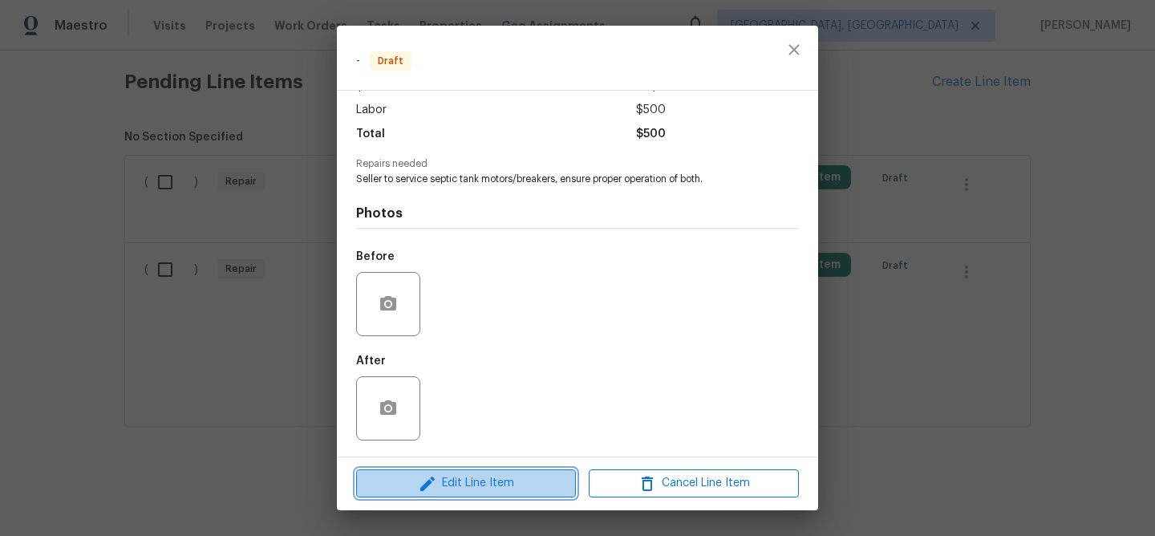
click at [443, 482] on span "Edit Line Item" at bounding box center [466, 483] width 210 height 20
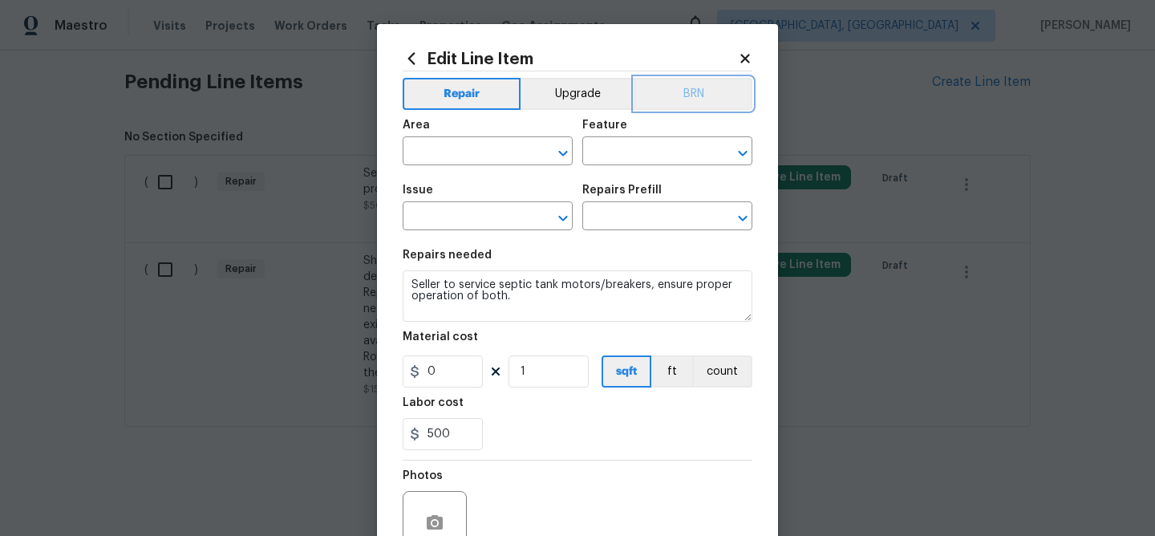
click at [705, 106] on button "BRN" at bounding box center [693, 94] width 118 height 32
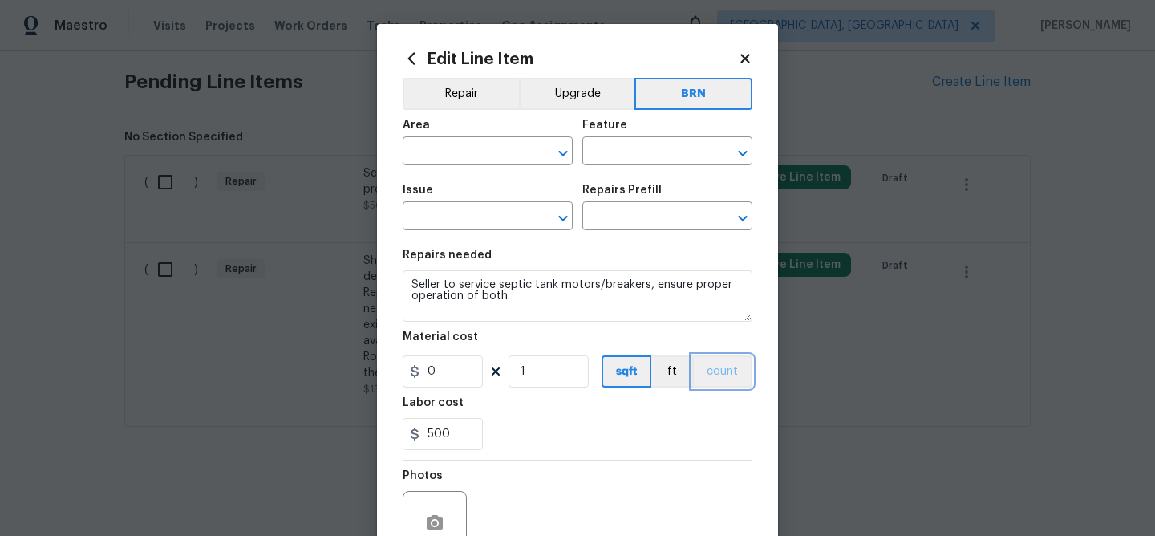
click at [721, 371] on button "count" at bounding box center [722, 371] width 60 height 32
click at [447, 168] on span "Area ​" at bounding box center [488, 142] width 170 height 65
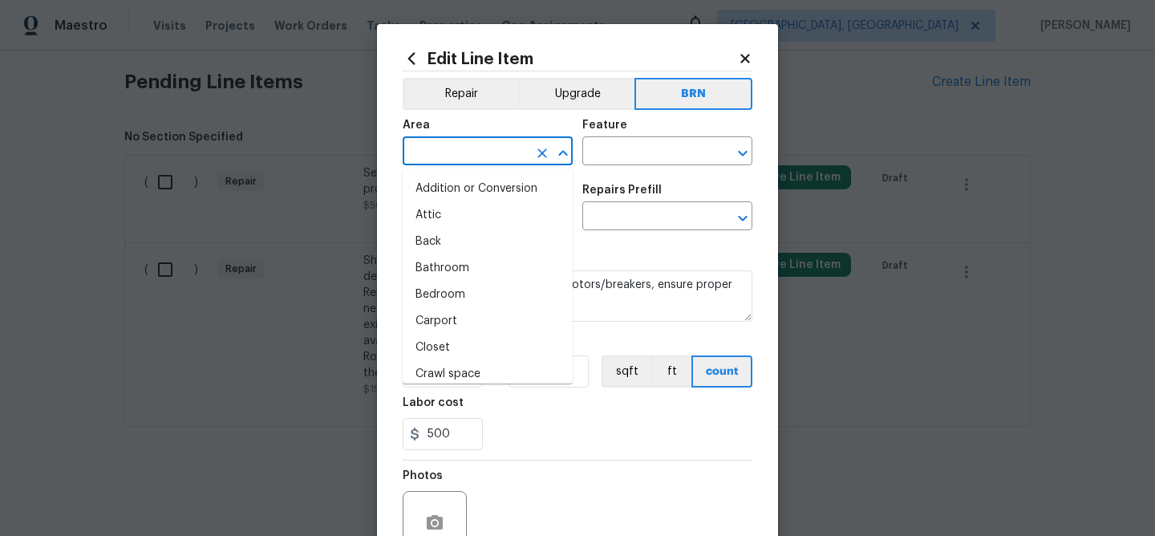
click at [445, 155] on input "text" at bounding box center [465, 152] width 125 height 25
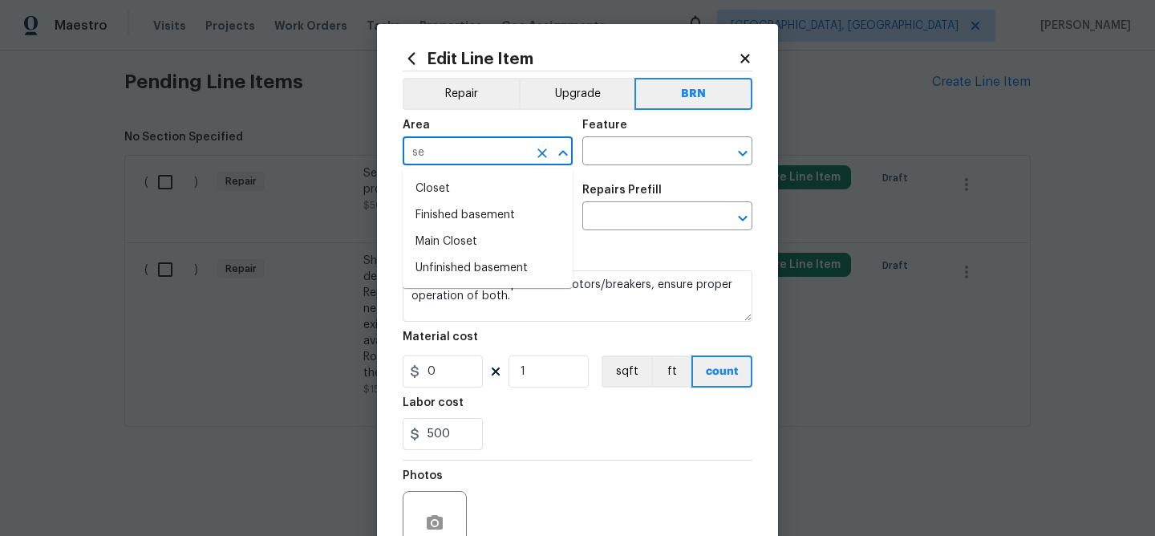
type input "s"
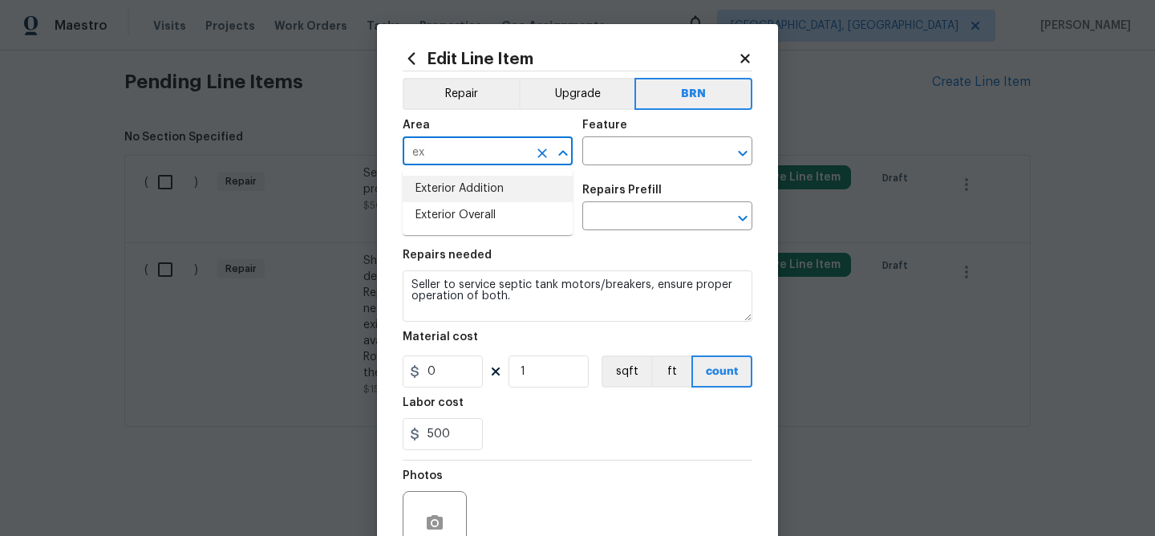
click at [472, 192] on li "Exterior Addition" at bounding box center [488, 189] width 170 height 26
type input "Exterior Addition"
click at [593, 157] on input "text" at bounding box center [644, 152] width 125 height 25
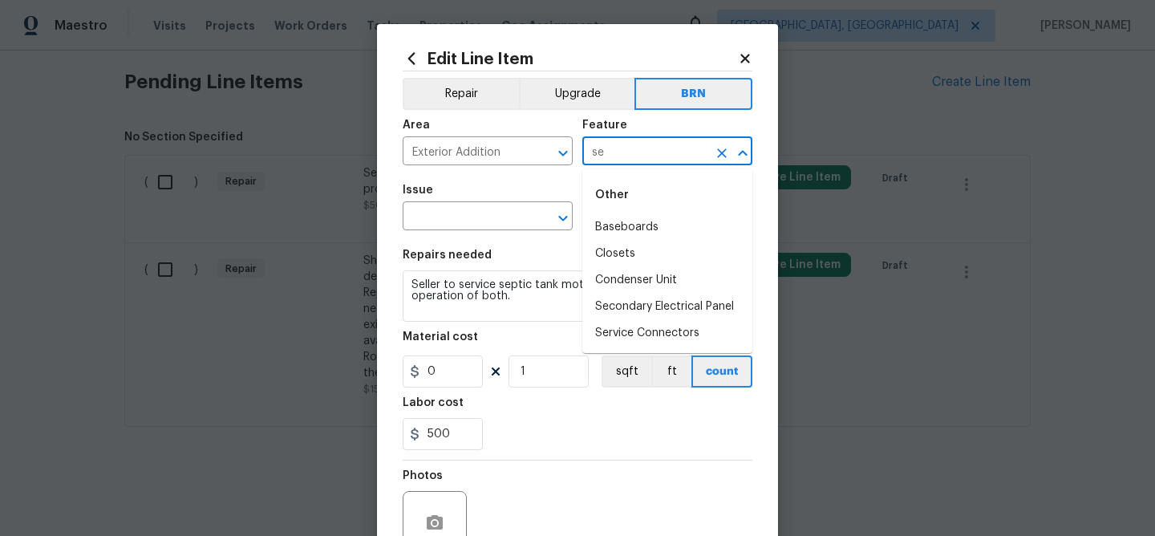
type input "s"
click at [637, 218] on li "Drainage" at bounding box center [667, 227] width 170 height 26
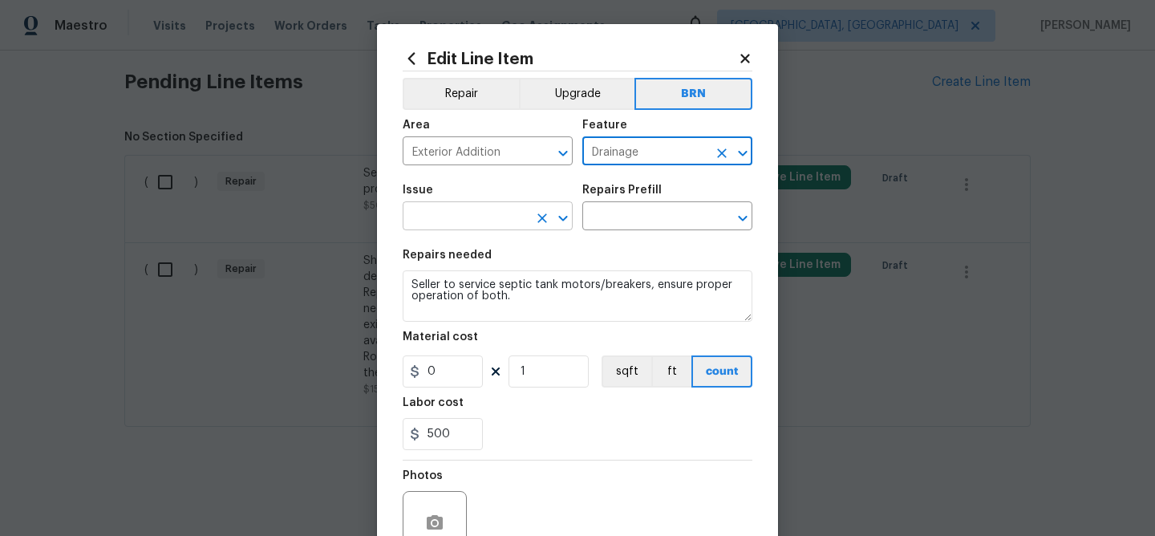
type input "Drainage"
click at [464, 214] on input "text" at bounding box center [465, 217] width 125 height 25
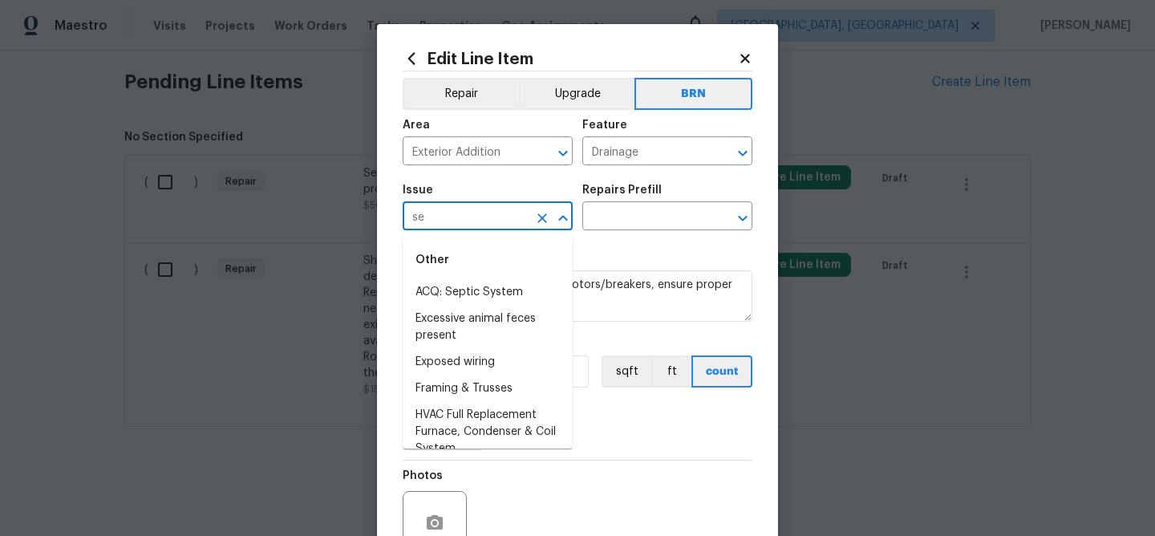
type input "s"
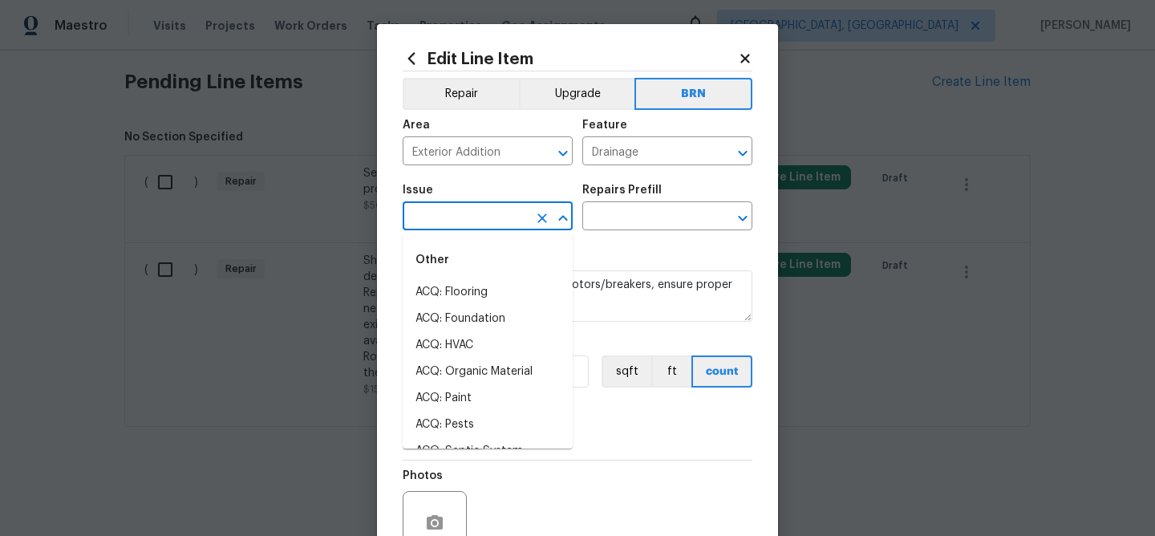
type input "a"
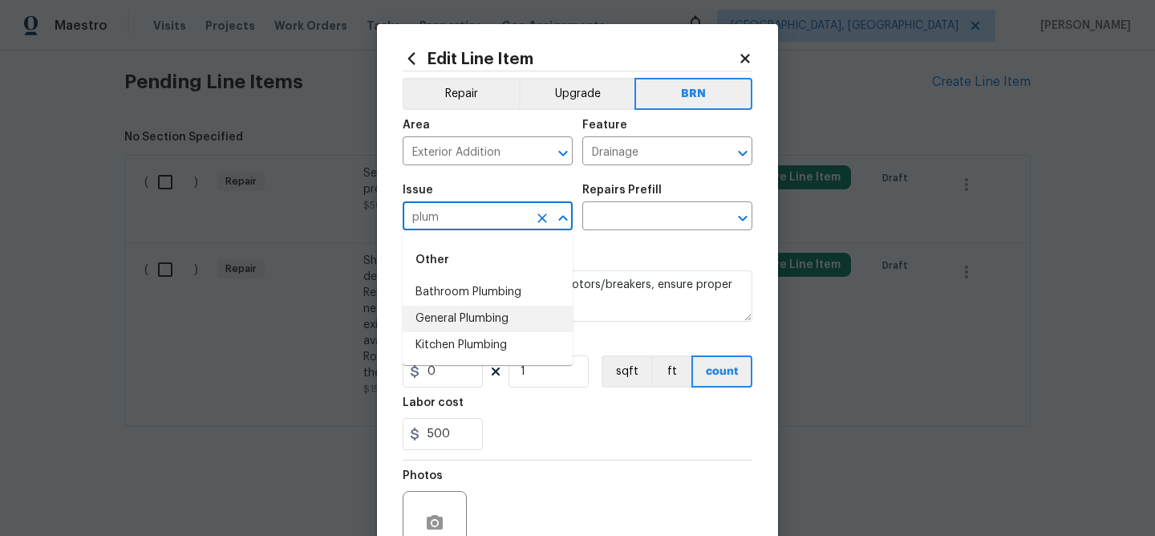
click at [472, 321] on li "General Plumbing" at bounding box center [488, 319] width 170 height 26
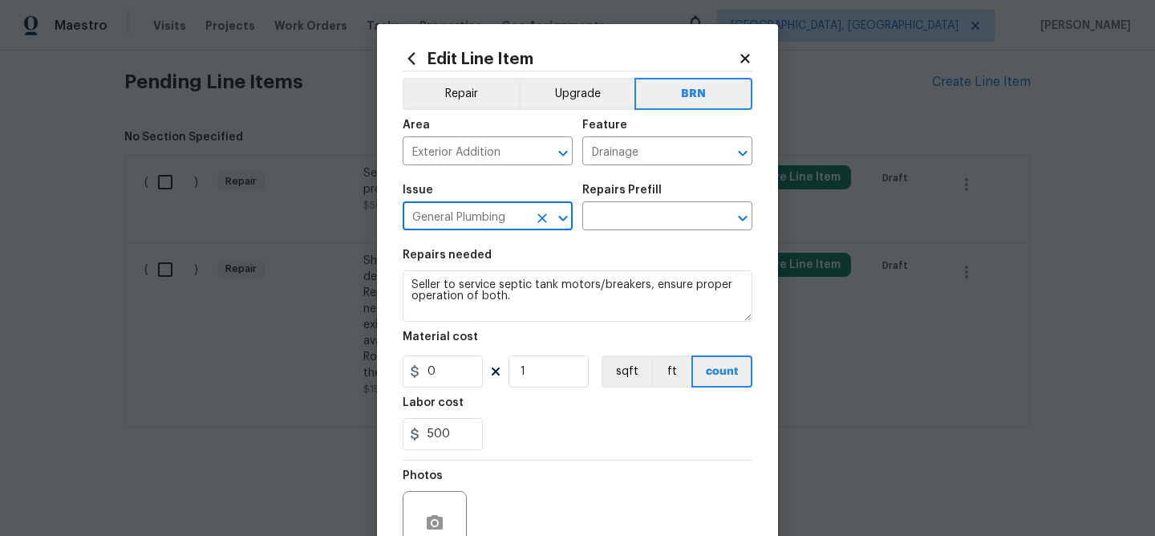
type input "General Plumbing"
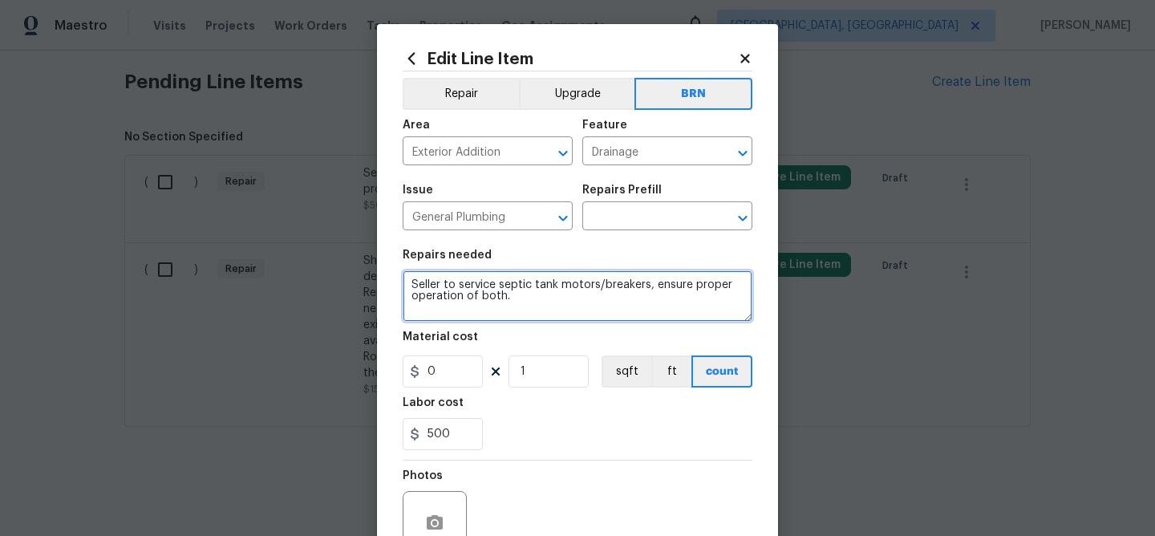
click at [472, 297] on textarea "Seller to service septic tank motors/breakers, ensure proper operation of both." at bounding box center [578, 295] width 350 height 51
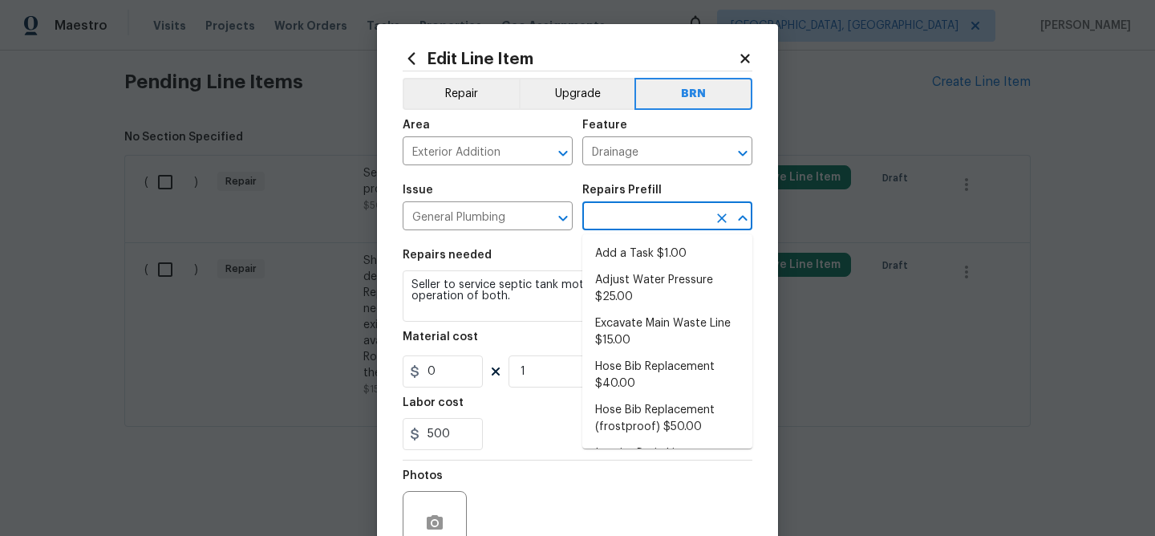
click at [603, 221] on input "text" at bounding box center [644, 217] width 125 height 25
click at [604, 252] on li "Add a Task $1.00" at bounding box center [667, 254] width 170 height 26
type input "Plumbing"
type input "Add a Task $1.00"
type textarea "HPM to detail"
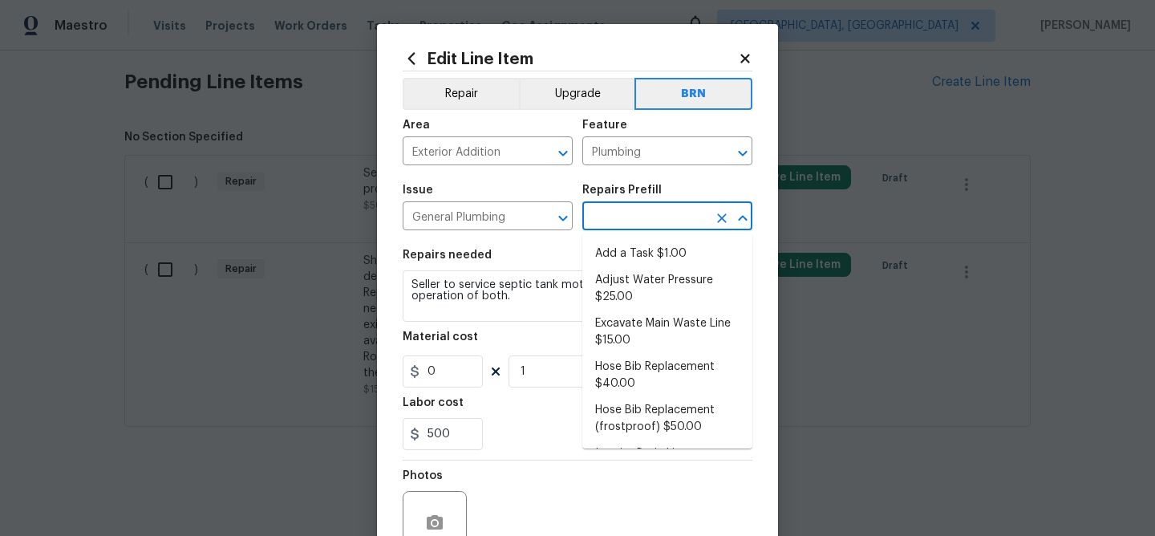
type input "1"
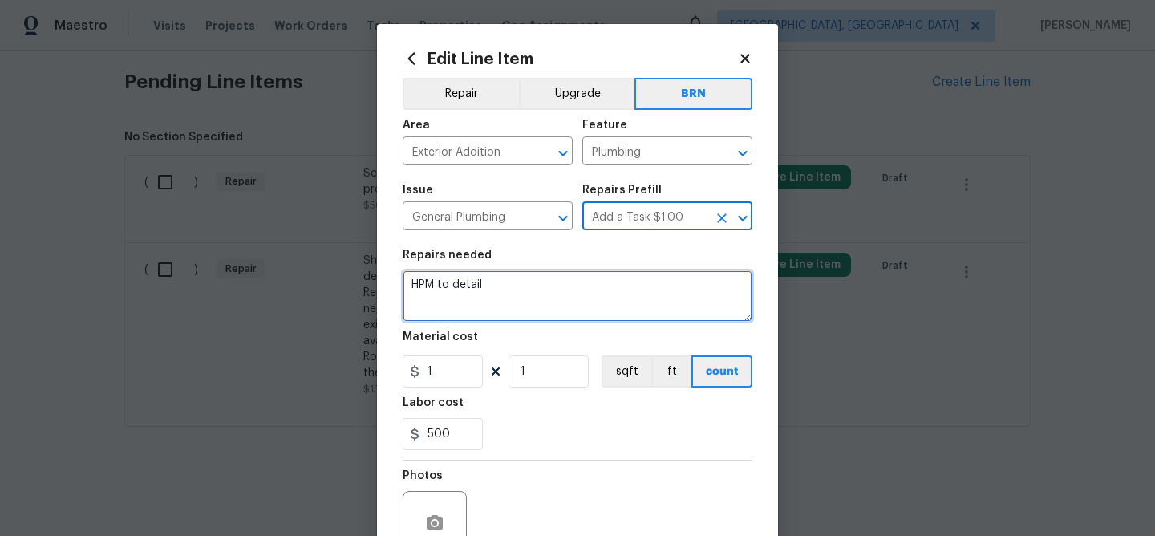
click at [491, 293] on textarea "HPM to detail" at bounding box center [578, 295] width 350 height 51
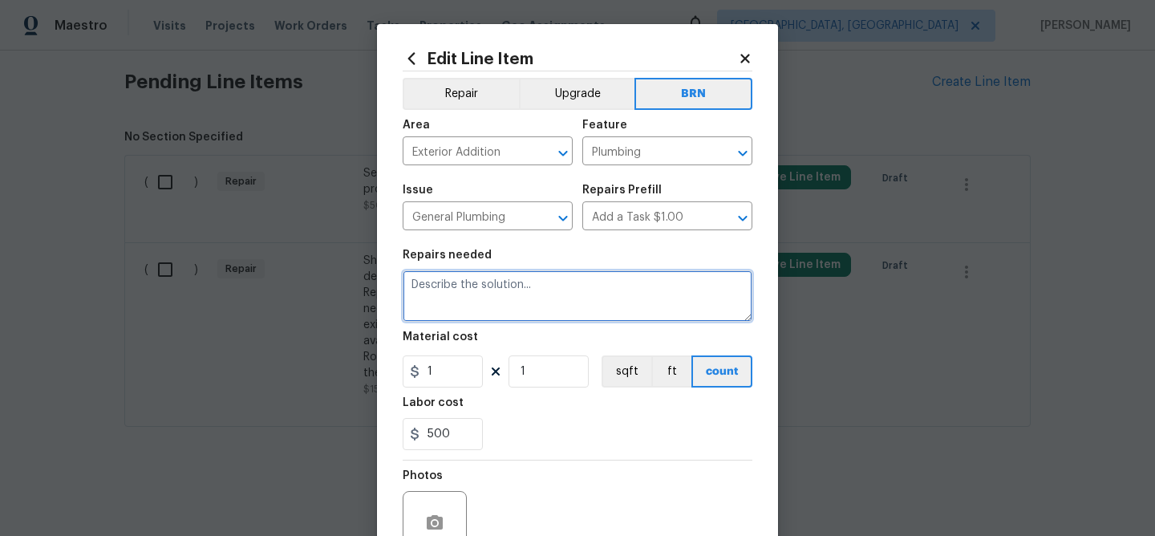
paste textarea "Seller to service septic tank motors/breakers, ensure proper operation of both."
type textarea "Seller to service septic tank motors/breakers, ensure proper operation of both."
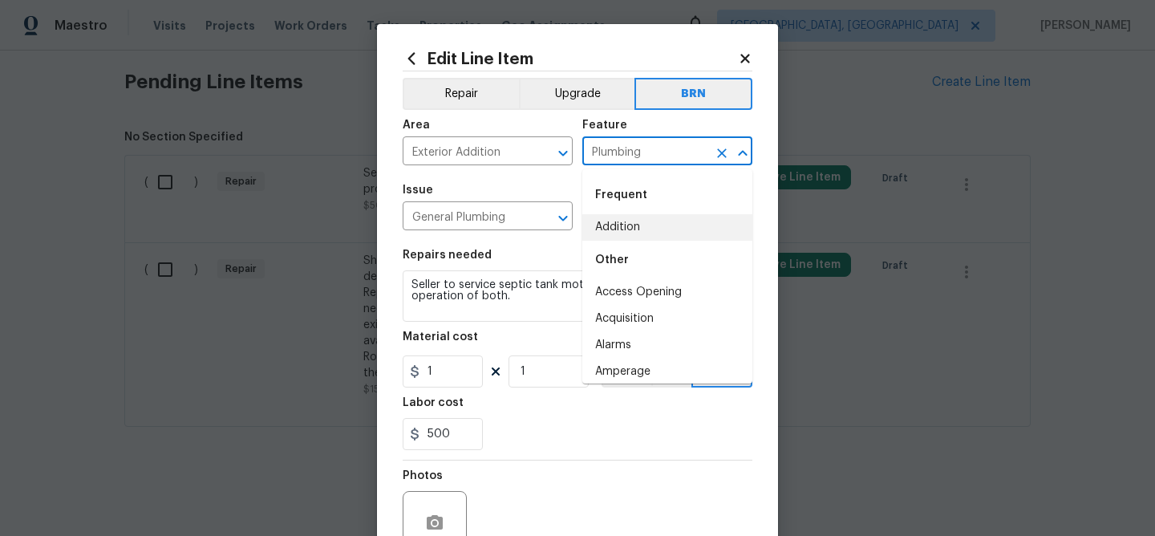
click at [612, 153] on input "Plumbing" at bounding box center [644, 152] width 125 height 25
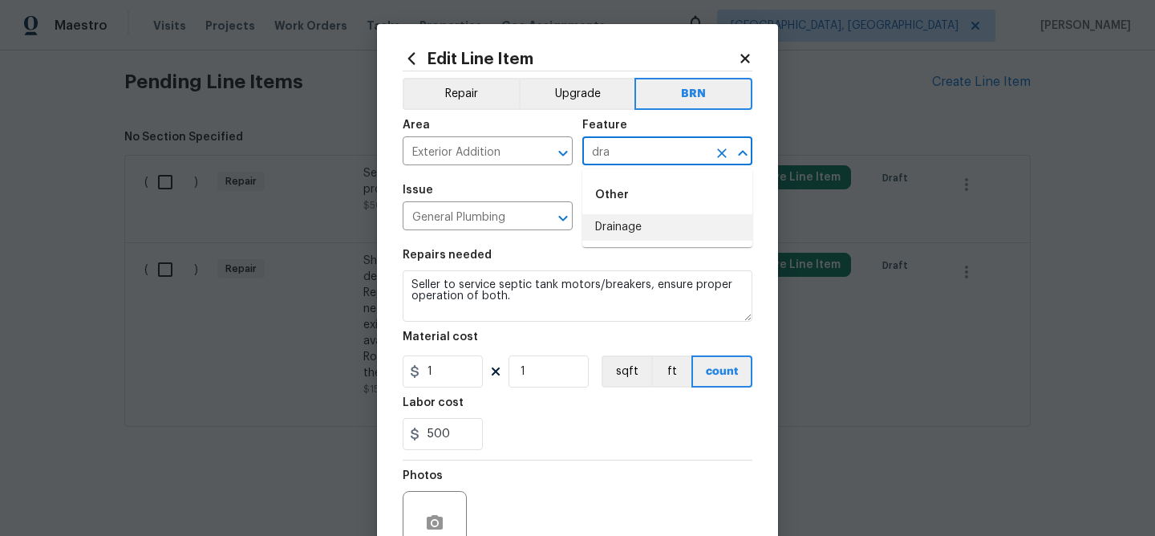
click at [623, 218] on li "Drainage" at bounding box center [667, 227] width 170 height 26
type input "Drainage"
click at [454, 378] on input "1" at bounding box center [443, 371] width 80 height 32
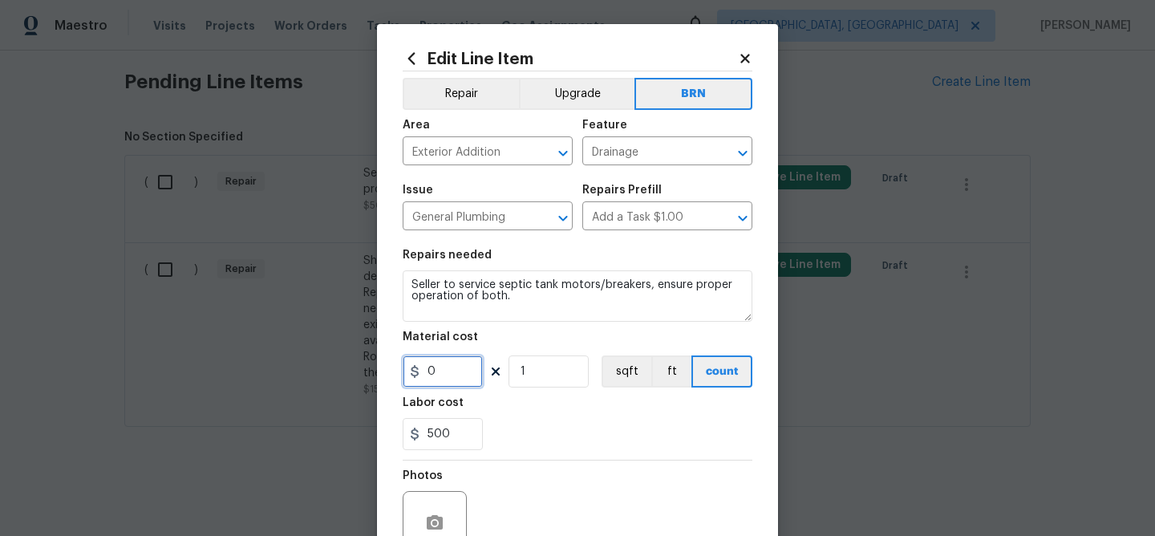
scroll to position [156, 0]
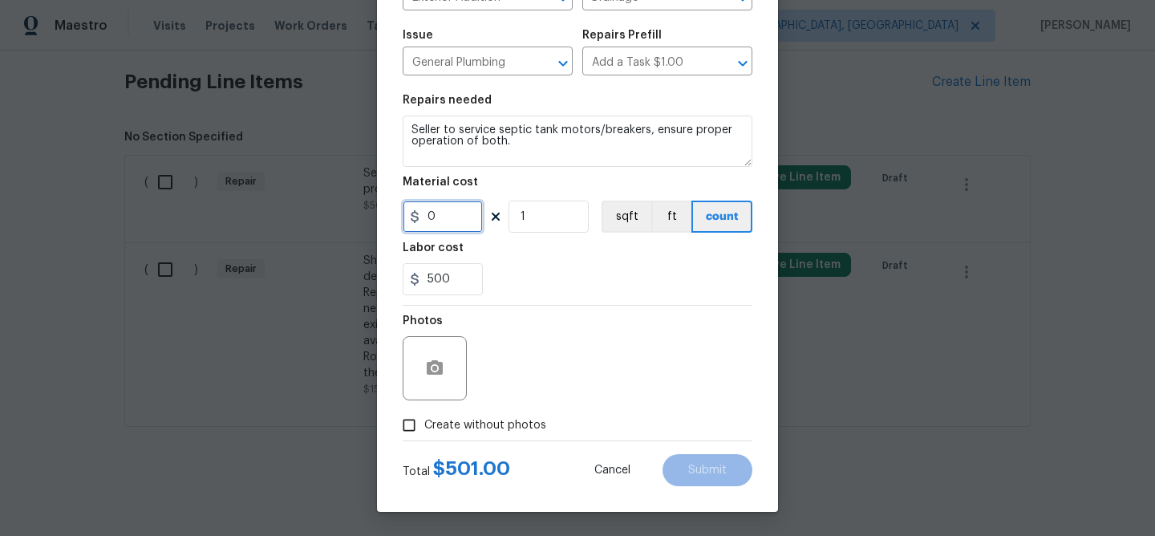
type input "0"
click at [435, 358] on icon "button" at bounding box center [434, 367] width 19 height 19
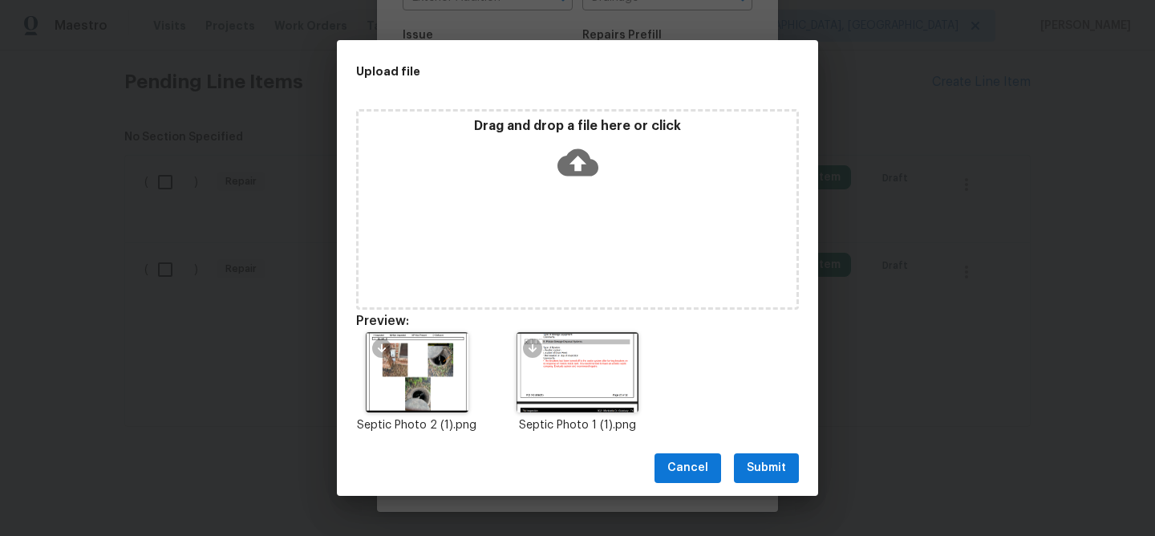
click at [750, 472] on span "Submit" at bounding box center [766, 468] width 39 height 20
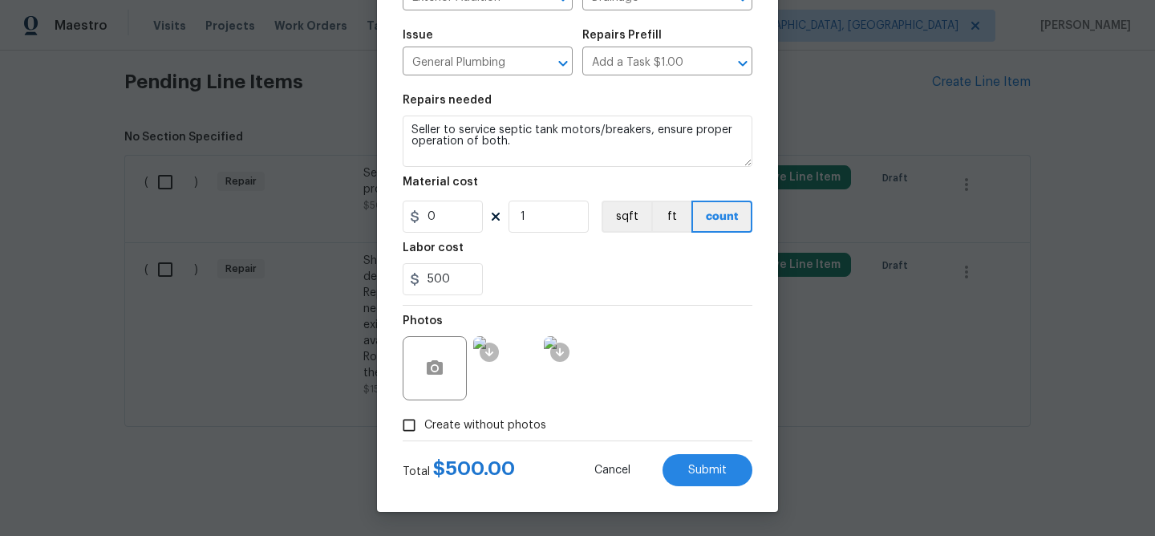
click at [700, 497] on div "Edit Line Item Repair Upgrade BRN Area Exterior Addition ​ Feature Drainage ​ I…" at bounding box center [577, 190] width 401 height 642
click at [694, 458] on button "Submit" at bounding box center [707, 470] width 90 height 32
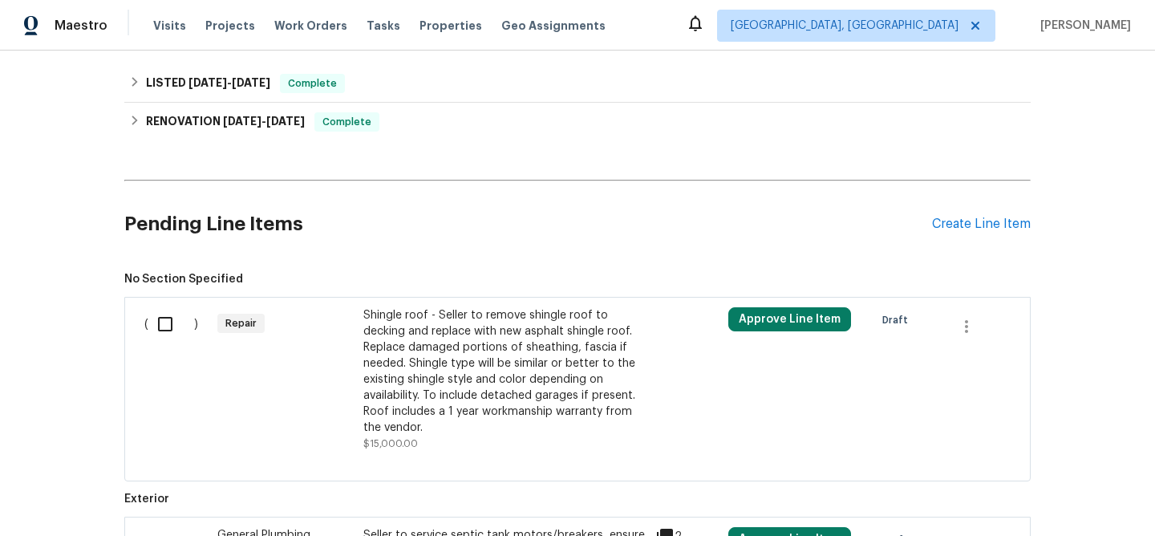
scroll to position [471, 0]
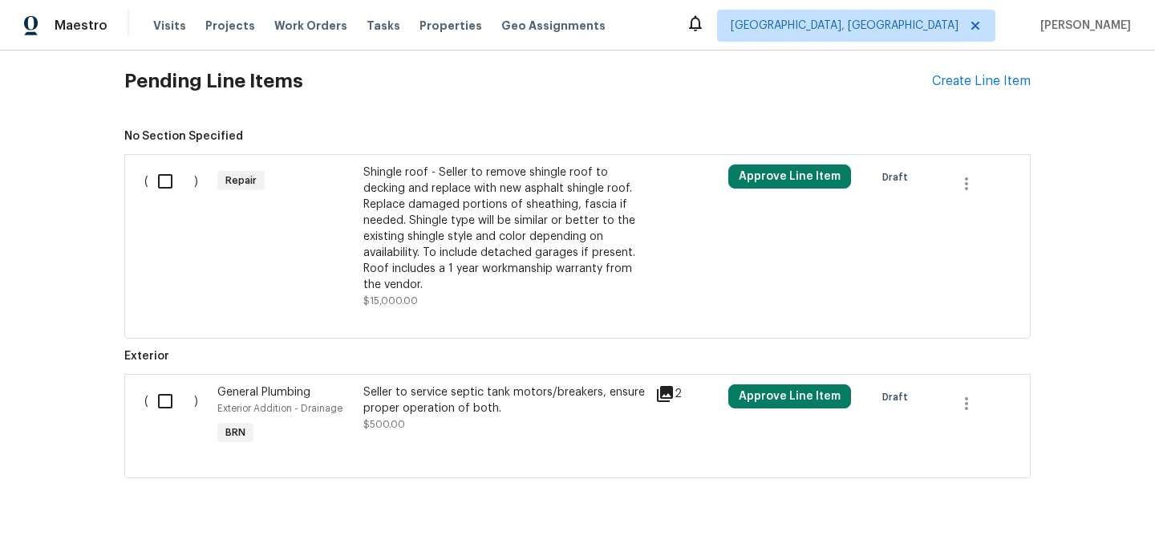
click at [457, 259] on div "Shingle roof - Seller to remove shingle roof to decking and replace with new as…" at bounding box center [504, 228] width 282 height 128
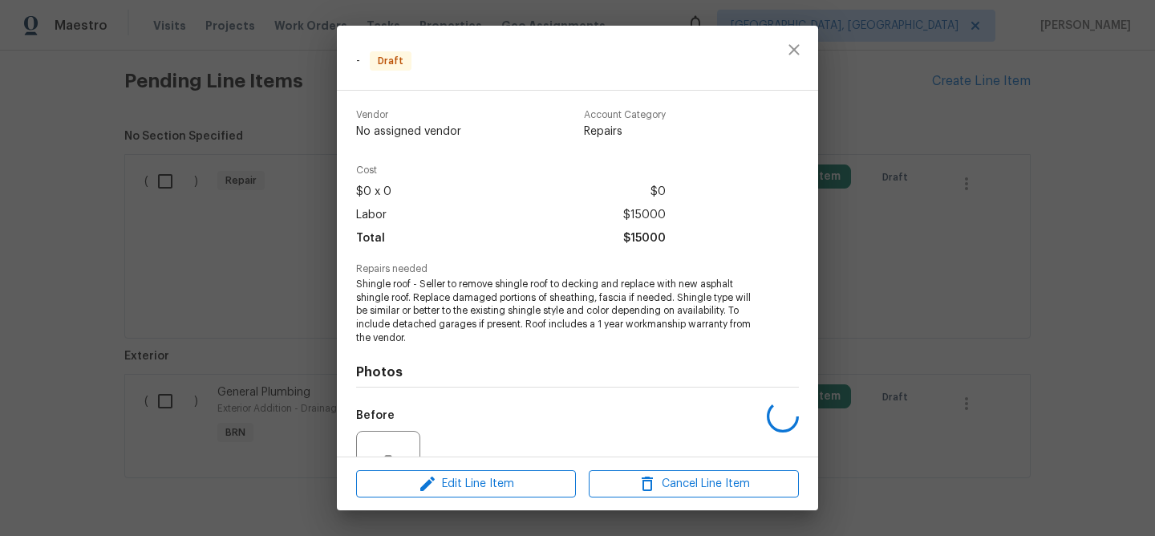
scroll to position [159, 0]
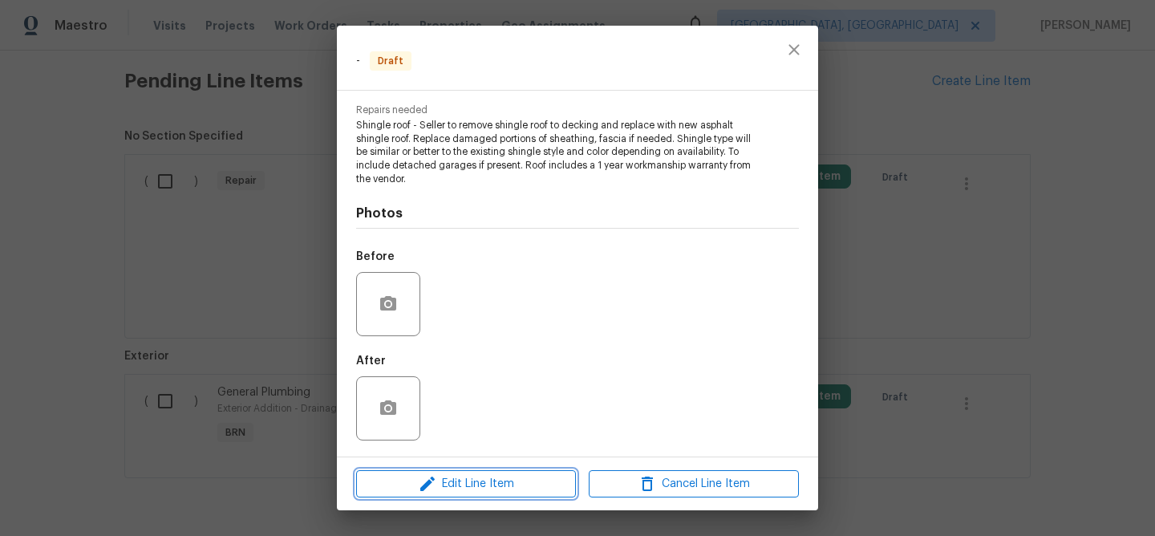
click at [465, 496] on button "Edit Line Item" at bounding box center [466, 484] width 220 height 28
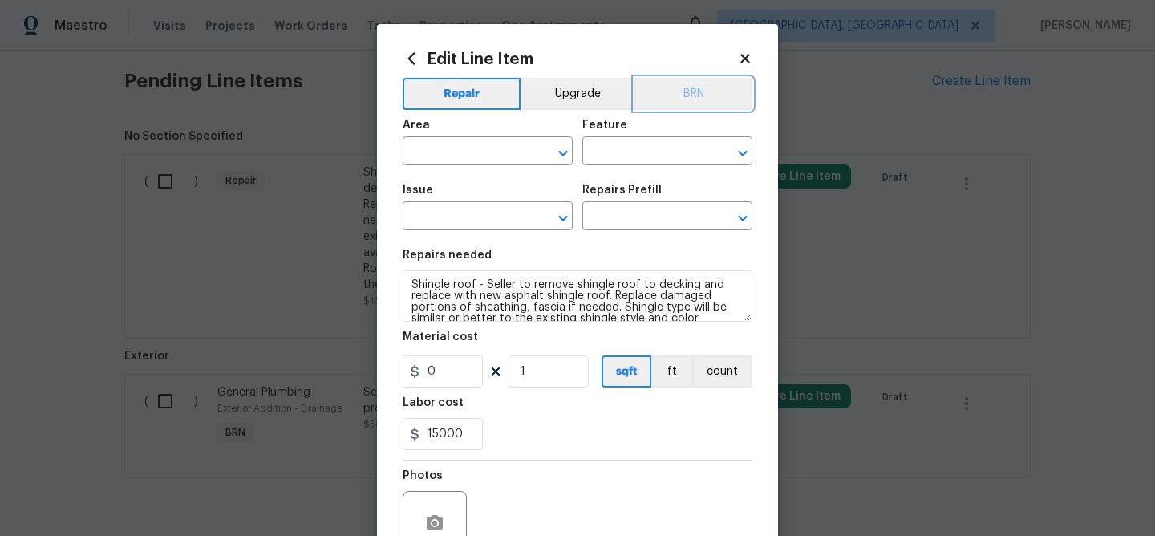
click at [690, 98] on button "BRN" at bounding box center [693, 94] width 118 height 32
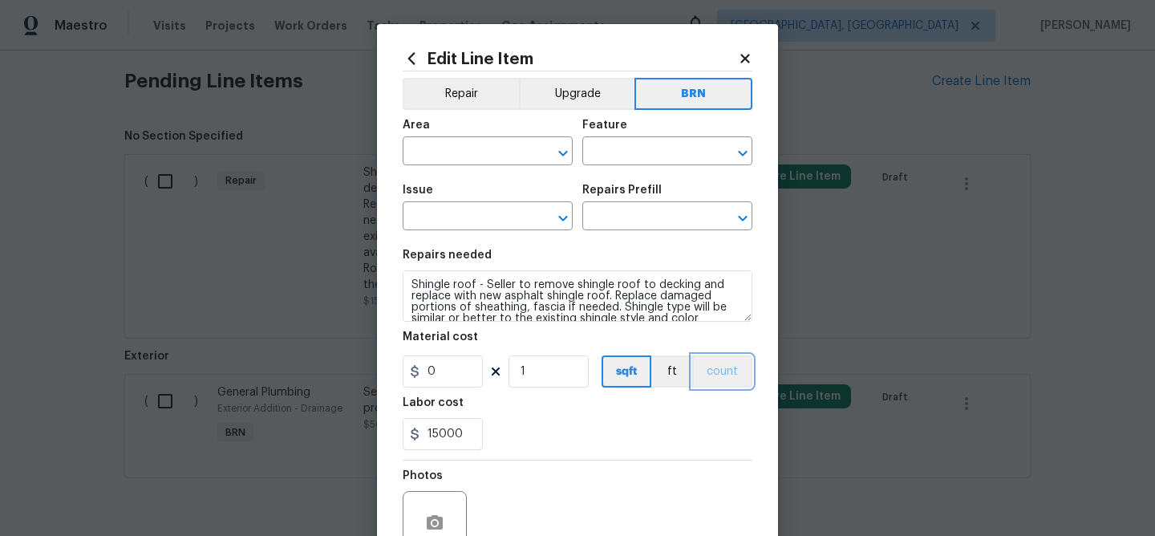
click at [714, 369] on button "count" at bounding box center [722, 371] width 60 height 32
click at [437, 144] on input "text" at bounding box center [465, 152] width 125 height 25
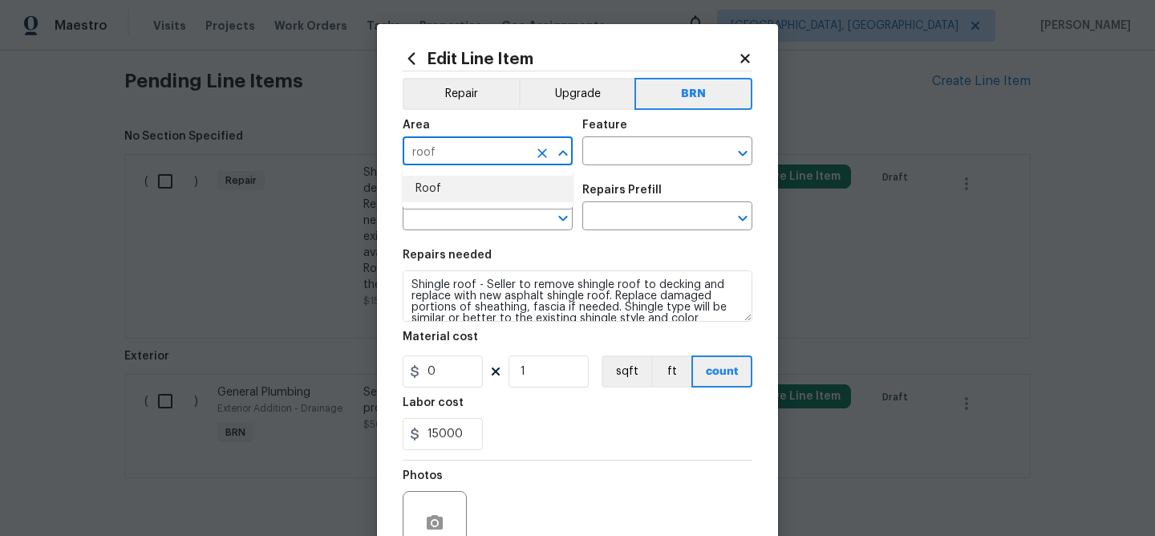
click at [469, 192] on li "Roof" at bounding box center [488, 189] width 170 height 26
type input "Roof"
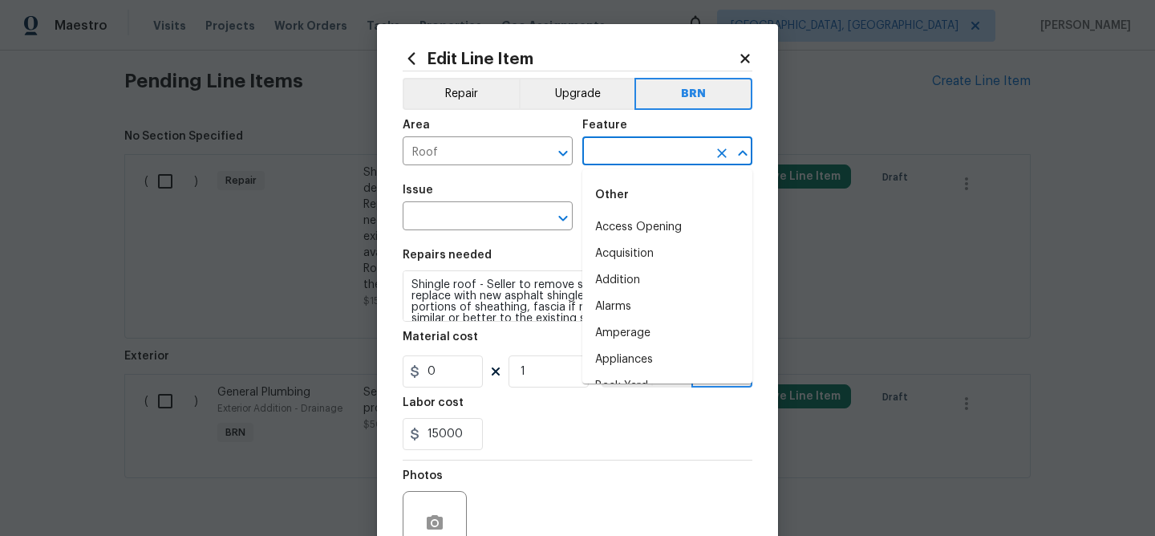
click at [635, 146] on input "text" at bounding box center [644, 152] width 125 height 25
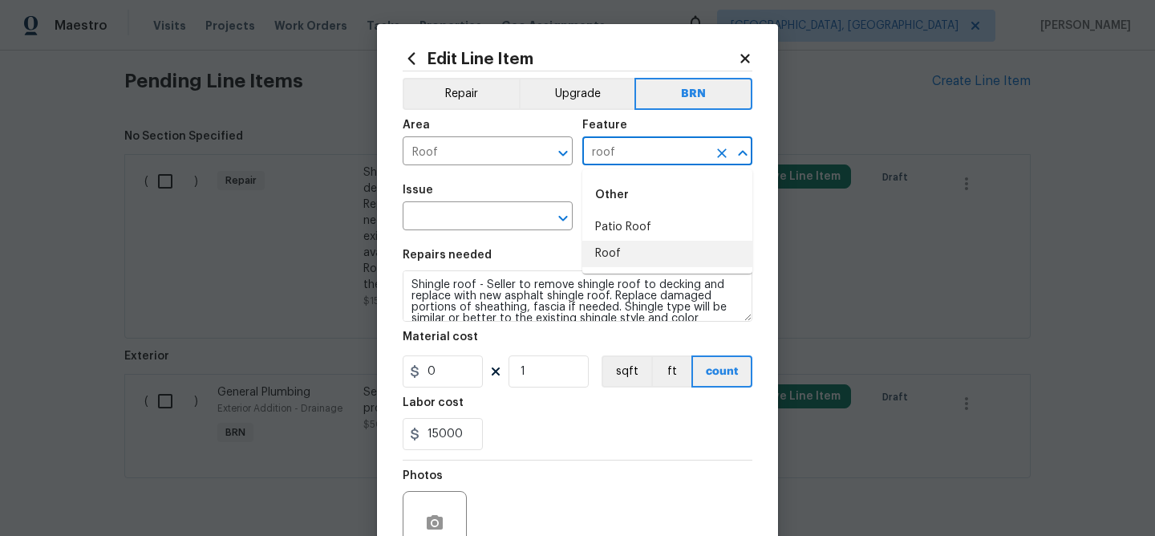
click at [617, 257] on li "Roof" at bounding box center [667, 254] width 170 height 26
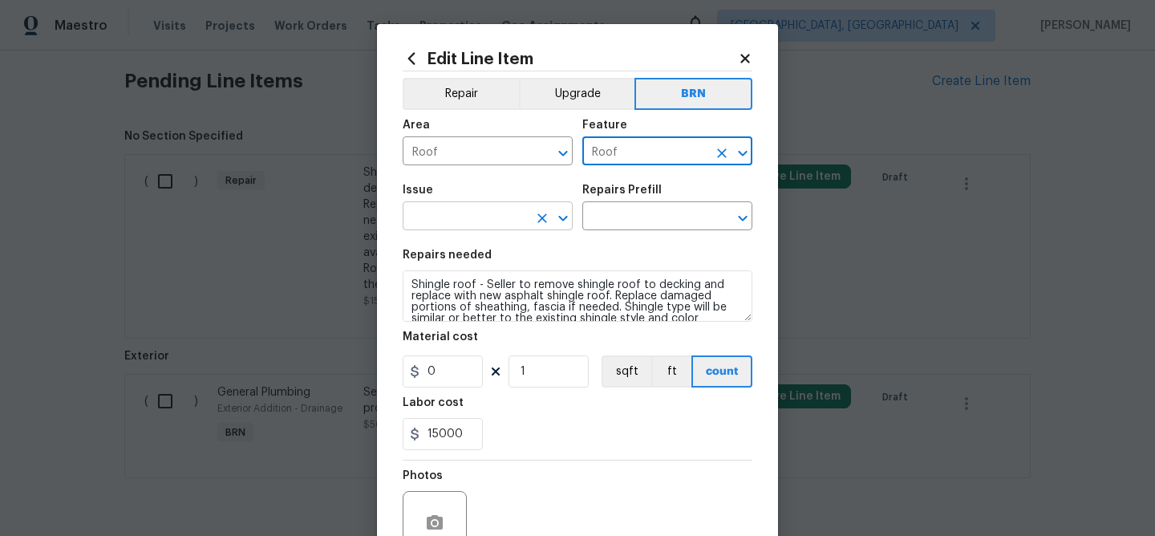
type input "Roof"
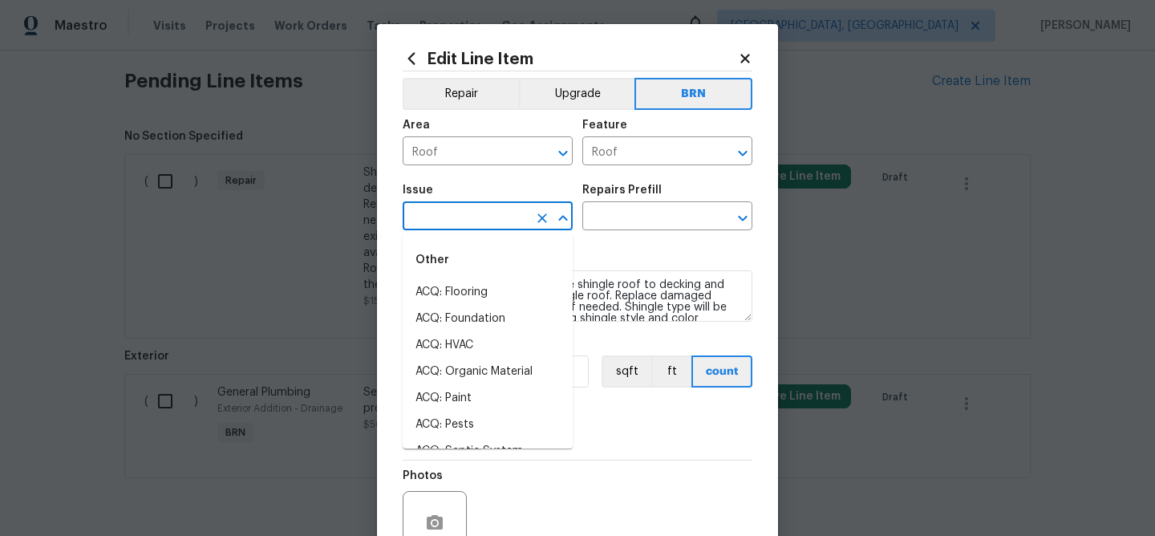
click at [434, 216] on input "text" at bounding box center [465, 217] width 125 height 25
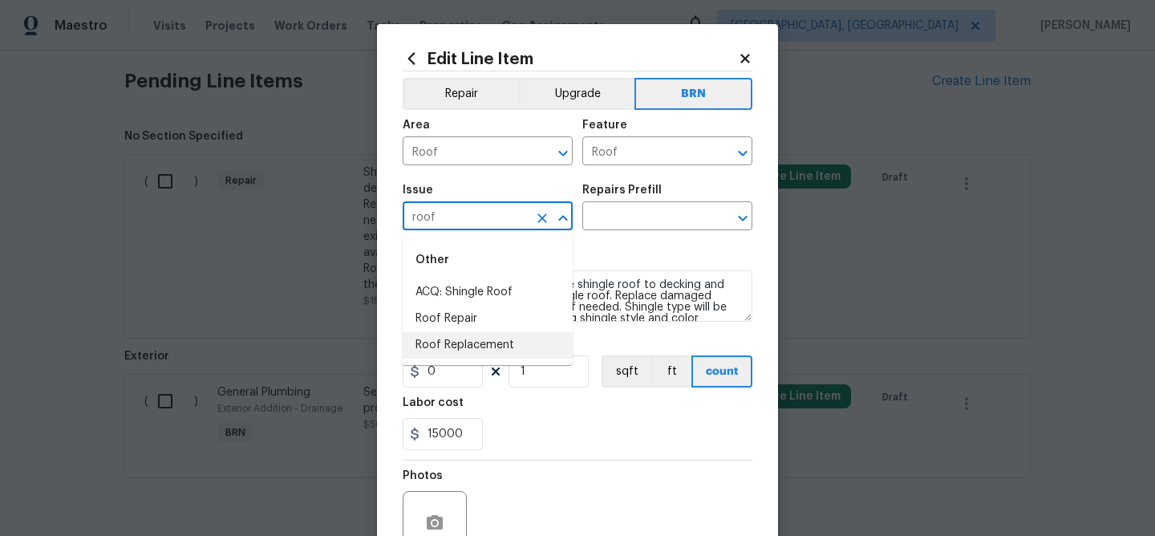
click at [450, 338] on li "Roof Replacement" at bounding box center [488, 345] width 170 height 26
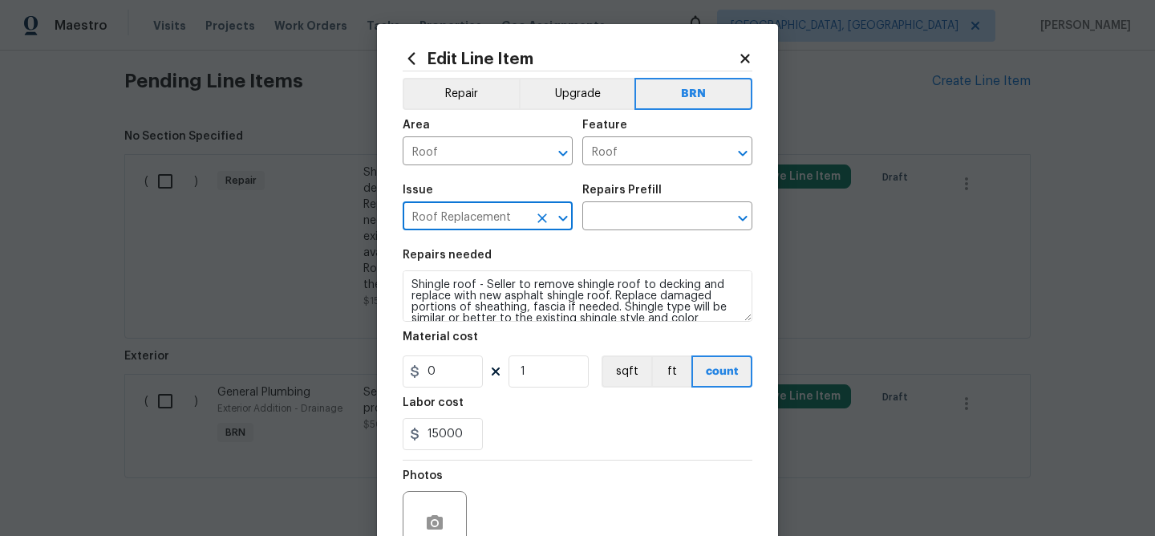
type input "Roof Replacement"
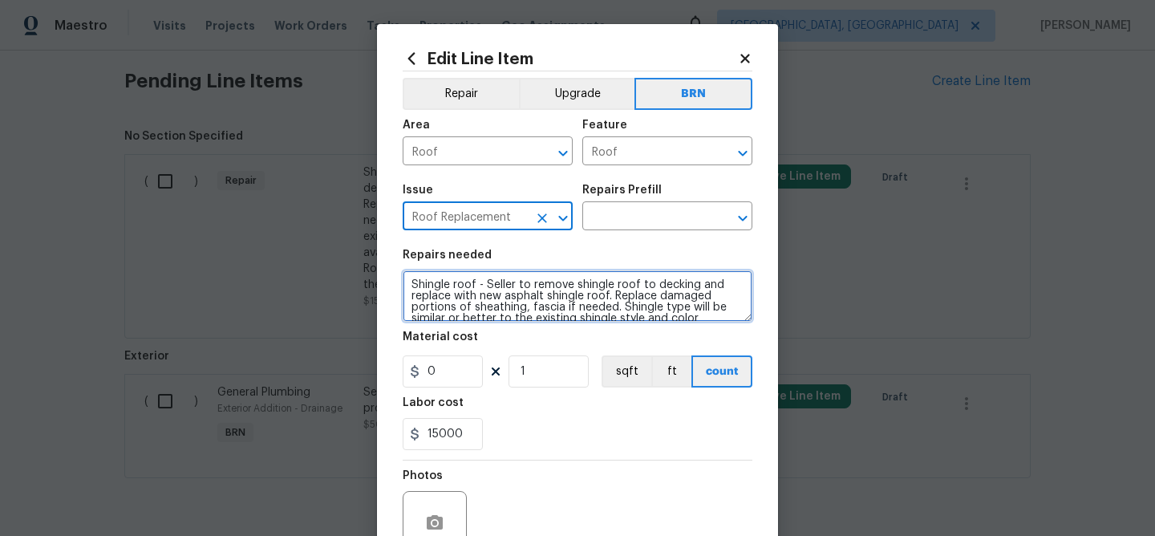
click at [462, 293] on textarea "Shingle roof - Seller to remove shingle roof to decking and replace with new as…" at bounding box center [578, 295] width 350 height 51
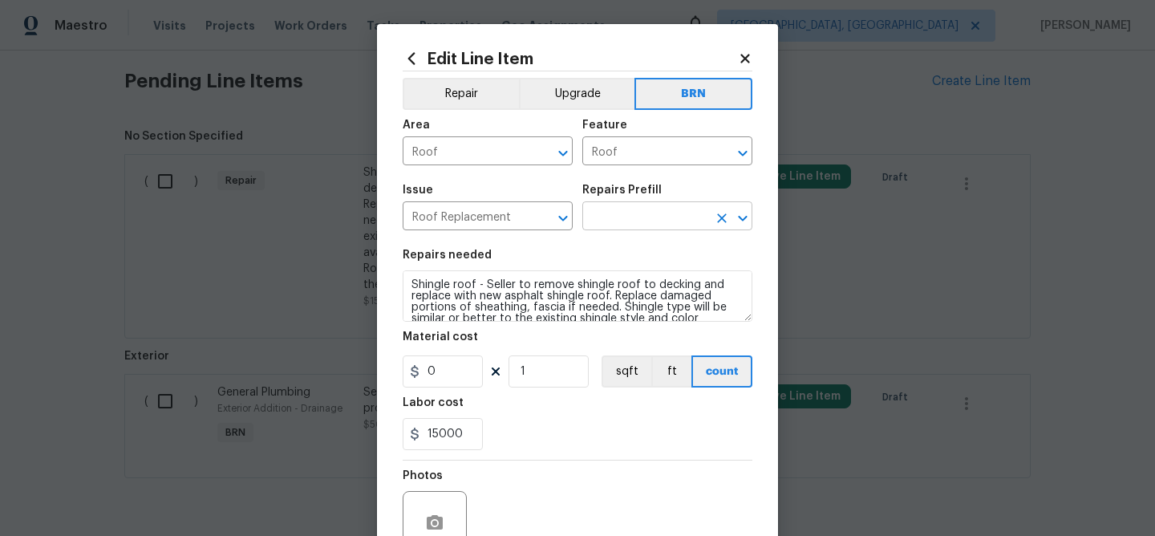
click at [609, 217] on input "text" at bounding box center [644, 217] width 125 height 25
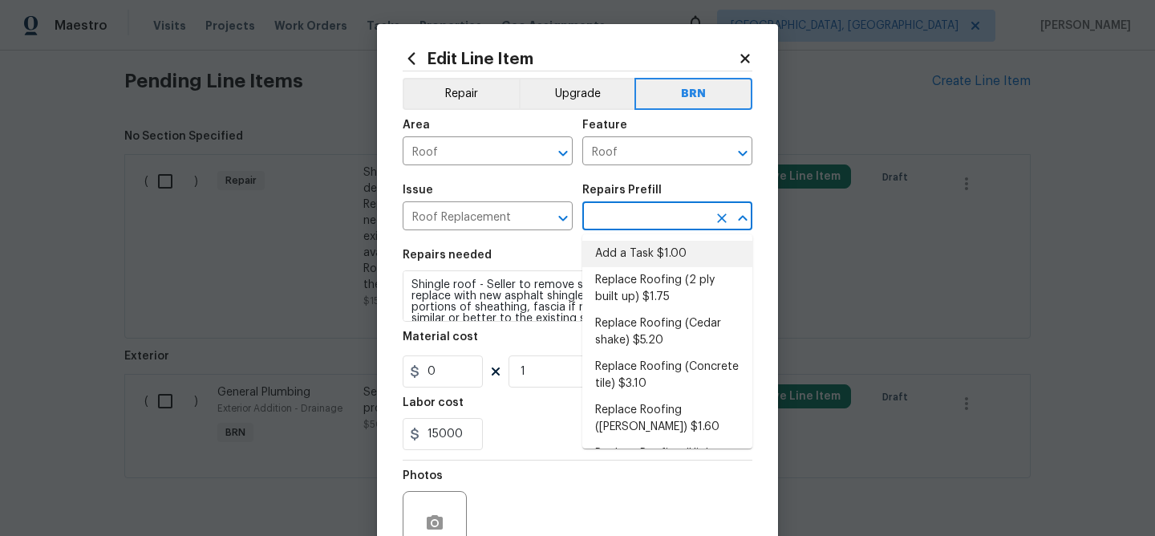
click at [611, 254] on li "Add a Task $1.00" at bounding box center [667, 254] width 170 height 26
type input "Eaves and Trim"
type input "Add a Task $1.00"
type textarea "HPM to detail"
type input "1"
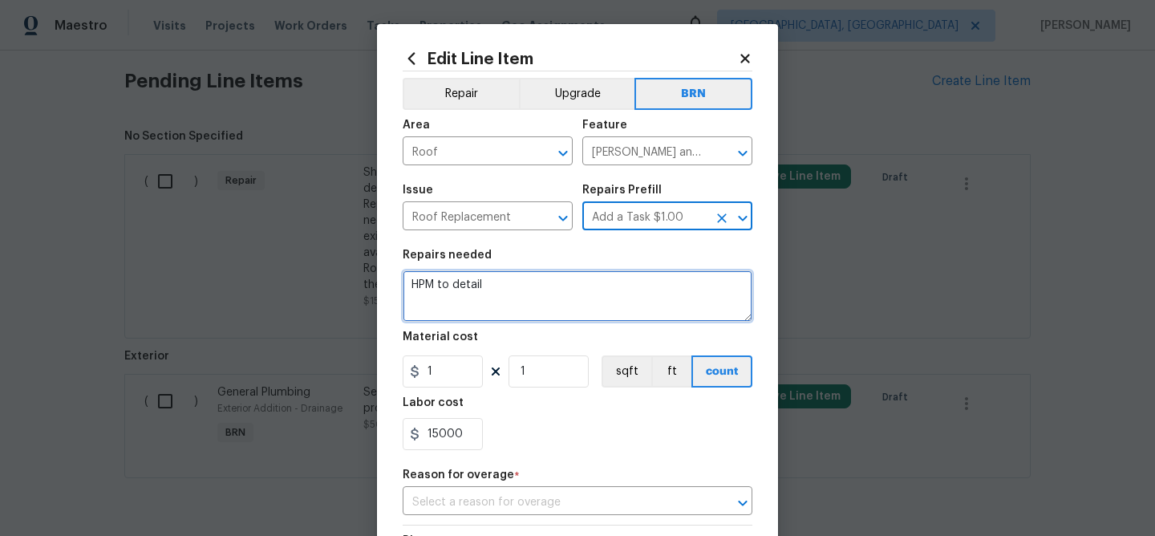
click at [500, 277] on textarea "HPM to detail" at bounding box center [578, 295] width 350 height 51
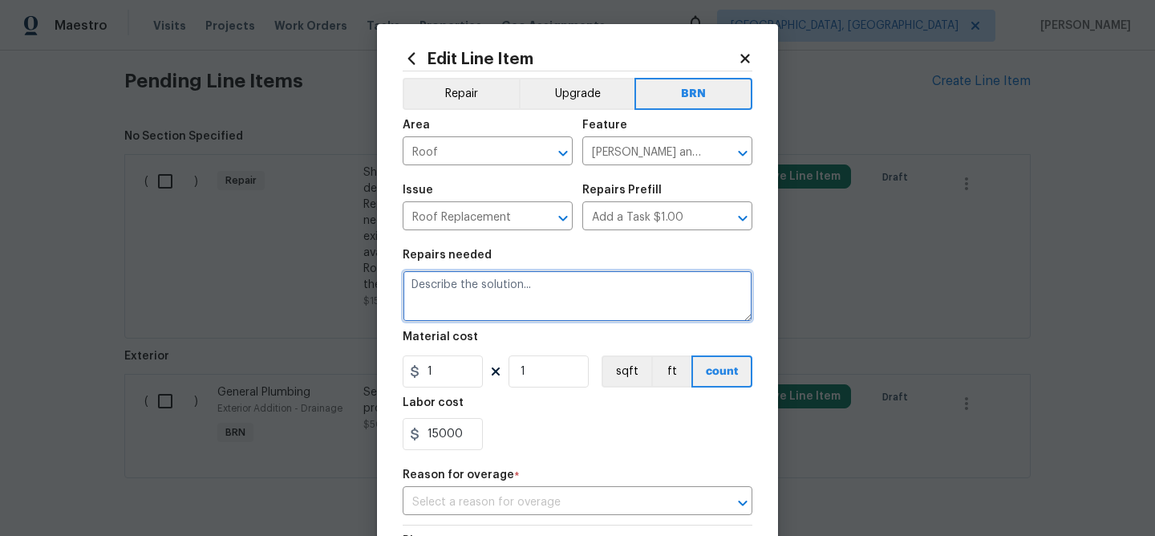
paste textarea "Shingle roof - Seller to remove shingle roof to decking and replace with new as…"
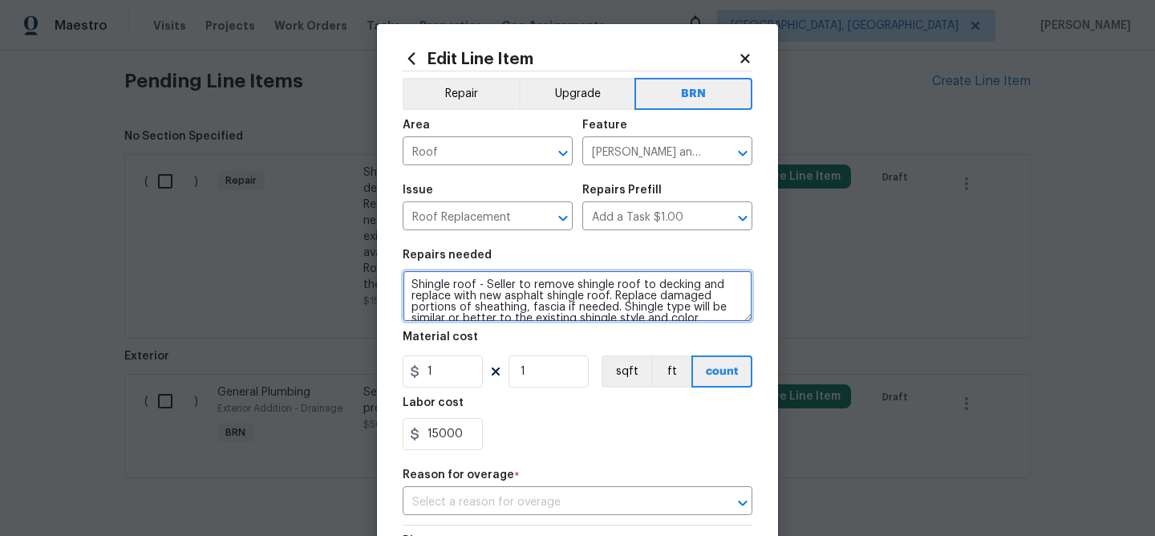
scroll to position [37, 0]
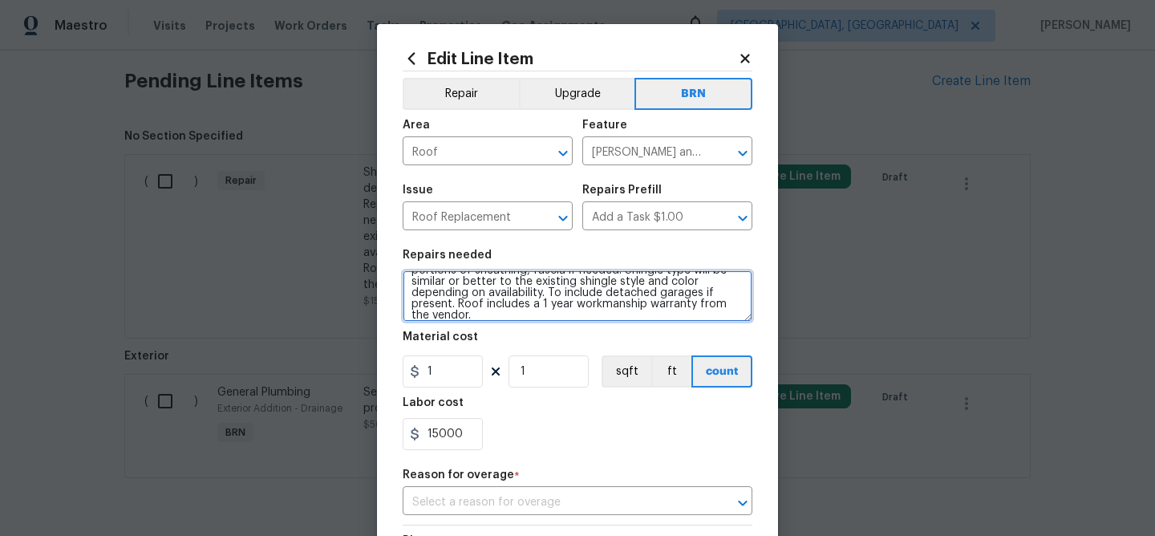
type textarea "Shingle roof - Seller to remove shingle roof to decking and replace with new as…"
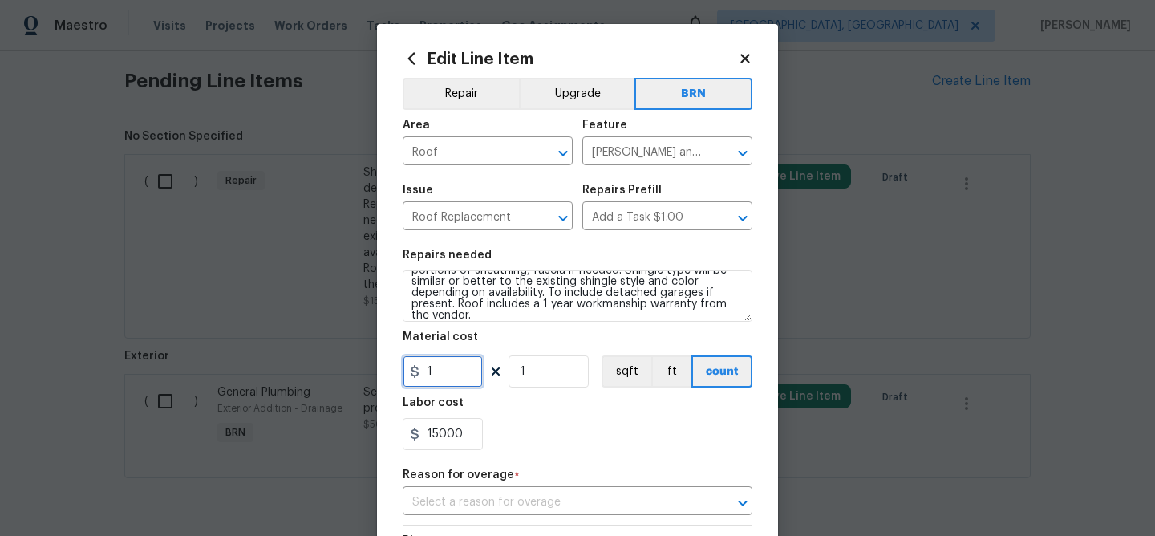
click at [467, 364] on input "1" at bounding box center [443, 371] width 80 height 32
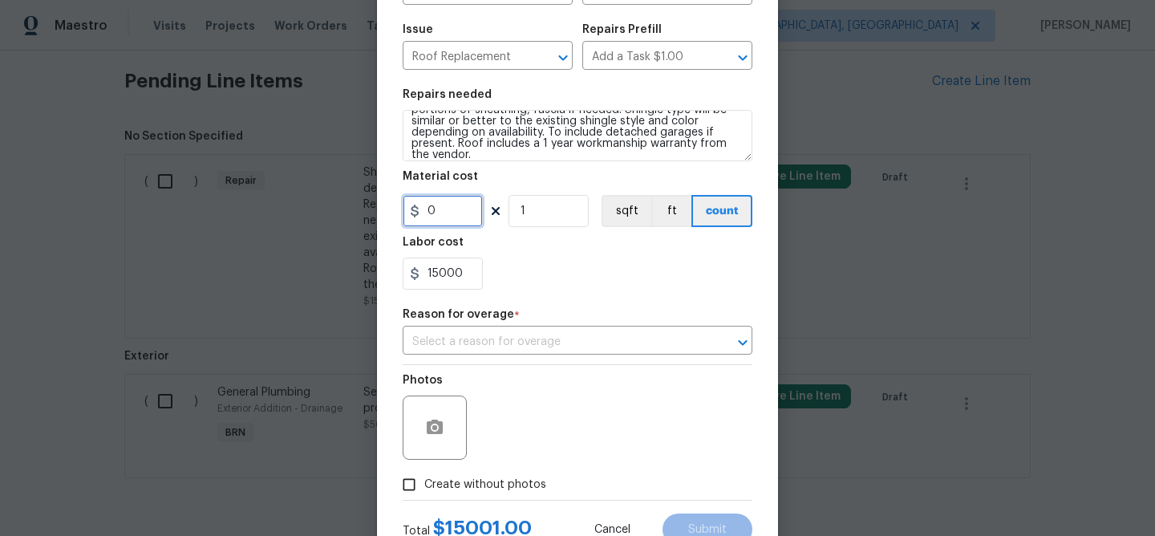
scroll to position [221, 0]
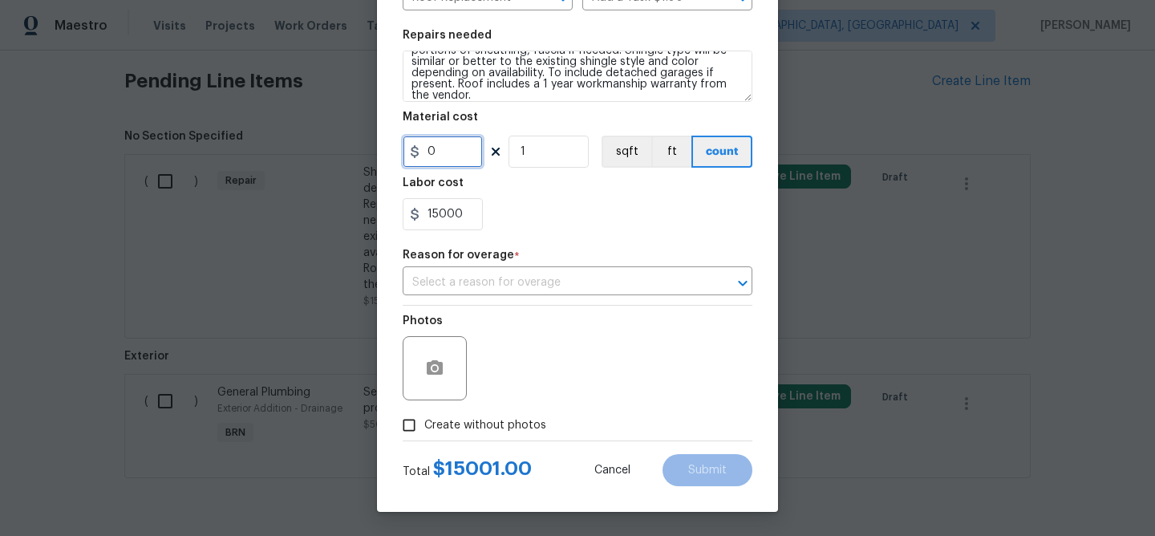
type input "0"
click at [434, 374] on icon "button" at bounding box center [434, 367] width 19 height 19
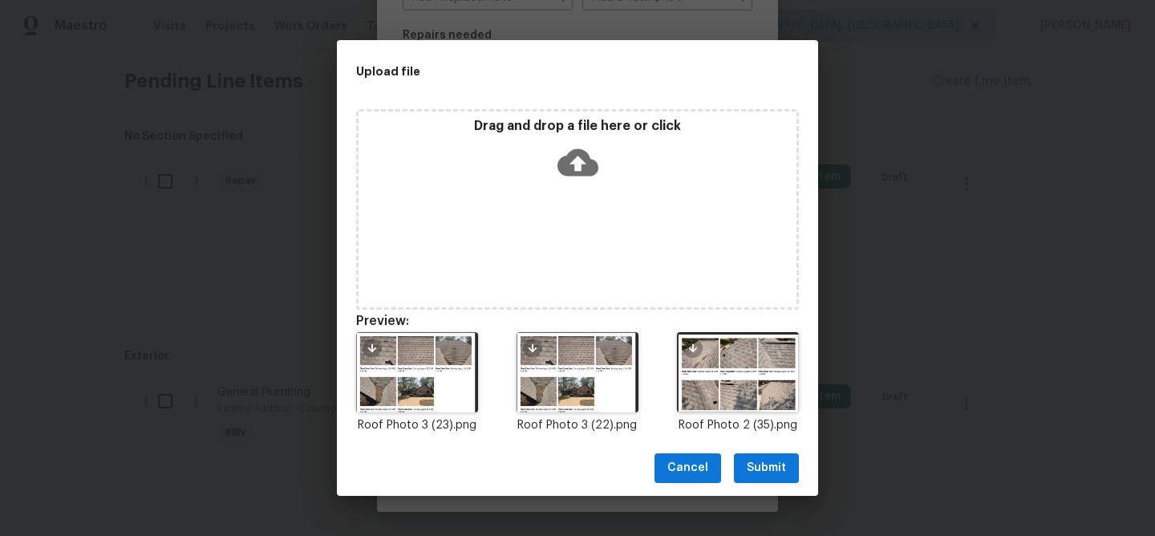
click at [762, 460] on span "Submit" at bounding box center [766, 468] width 39 height 20
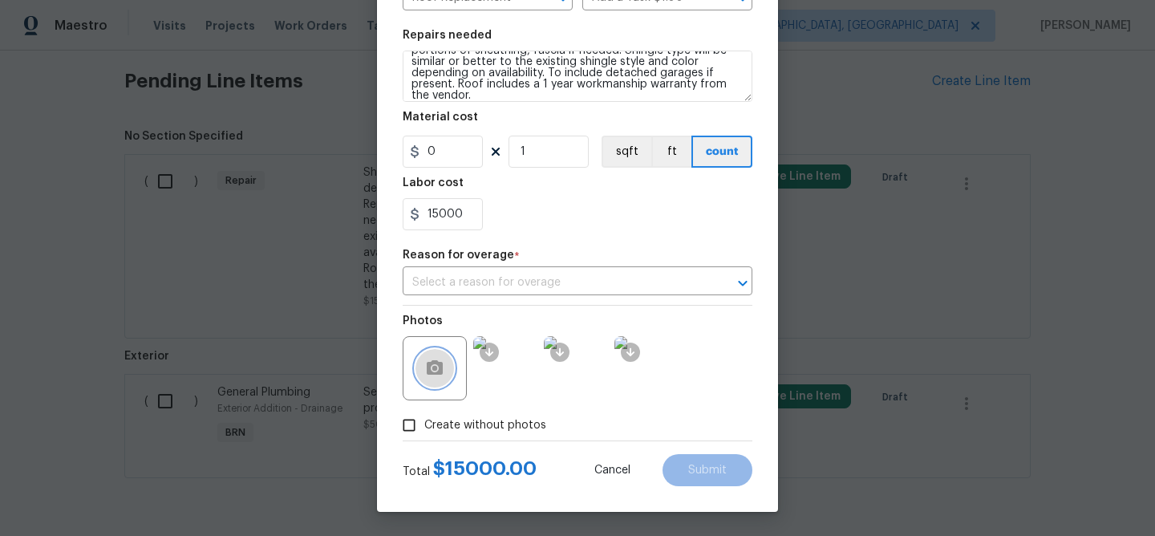
click at [423, 363] on button "button" at bounding box center [434, 368] width 38 height 38
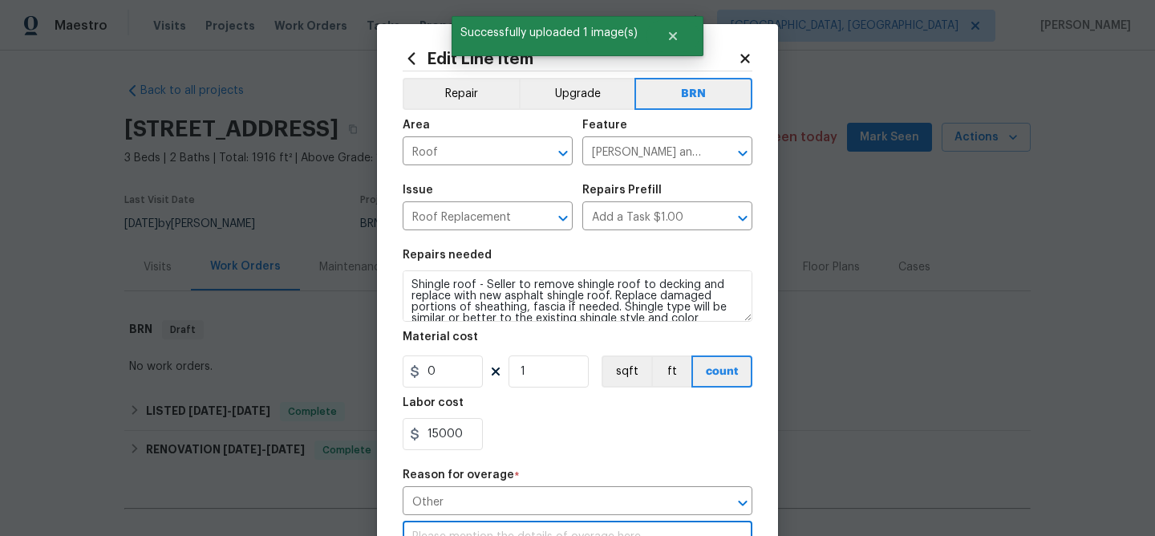
scroll to position [45, 0]
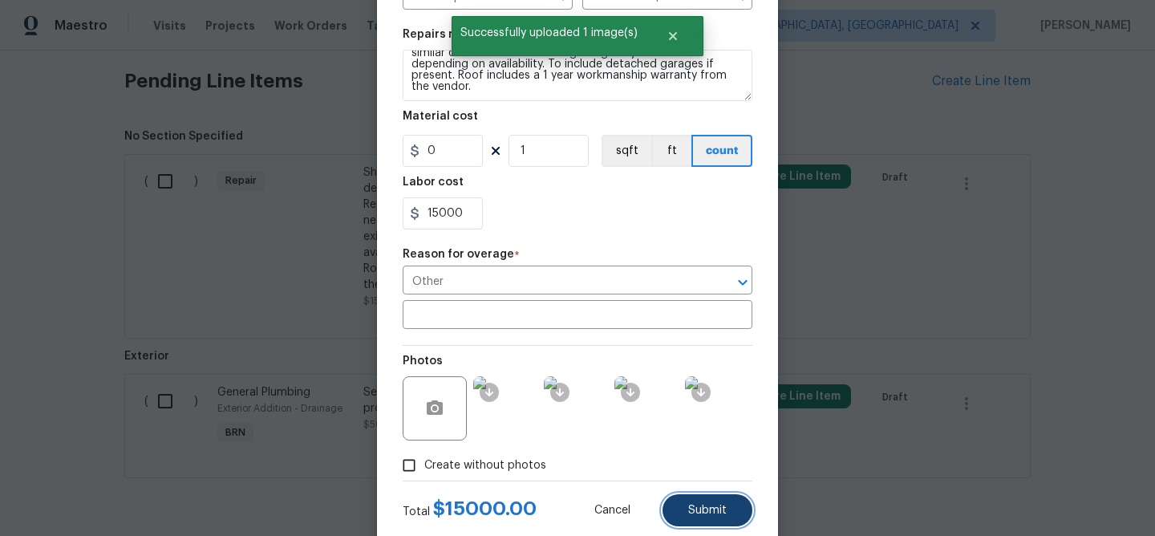
click at [696, 514] on span "Submit" at bounding box center [707, 510] width 38 height 12
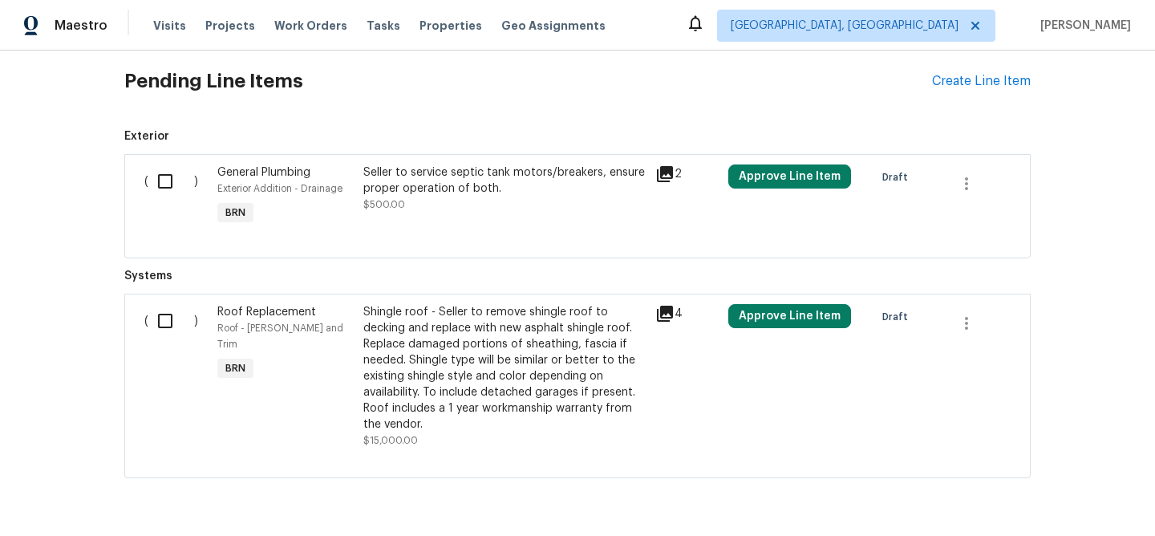
click at [186, 178] on input "checkbox" at bounding box center [171, 181] width 46 height 34
checkbox input "true"
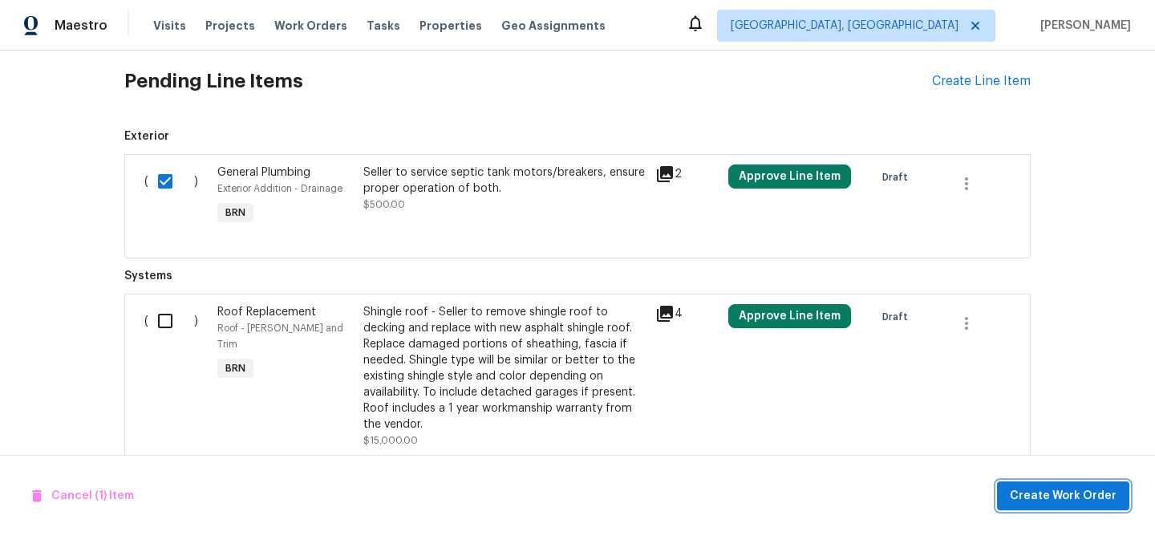
click at [1038, 491] on span "Create Work Order" at bounding box center [1063, 496] width 107 height 20
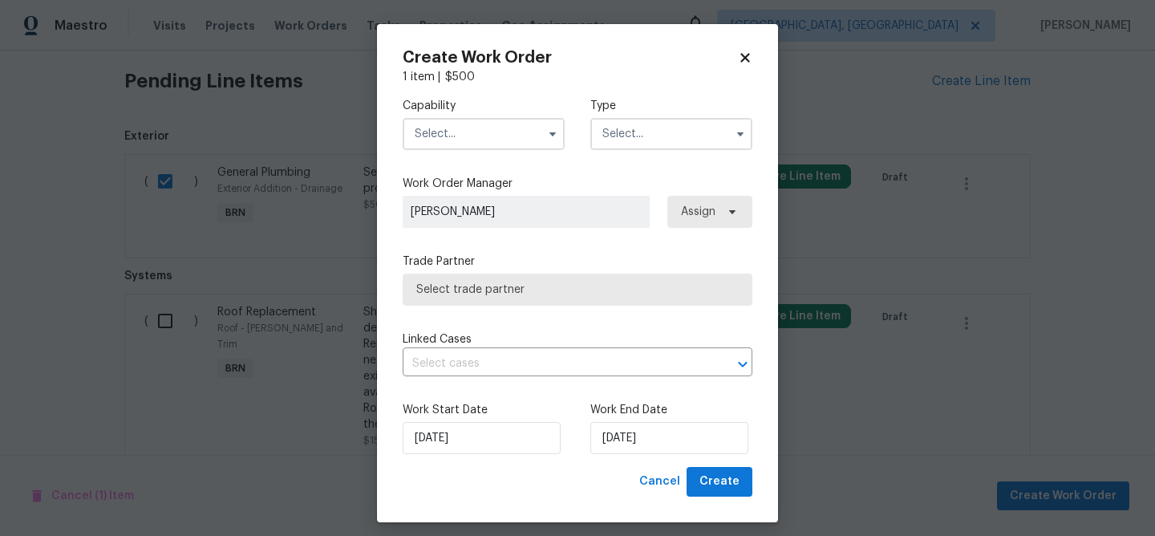
click at [480, 141] on input "text" at bounding box center [484, 134] width 162 height 32
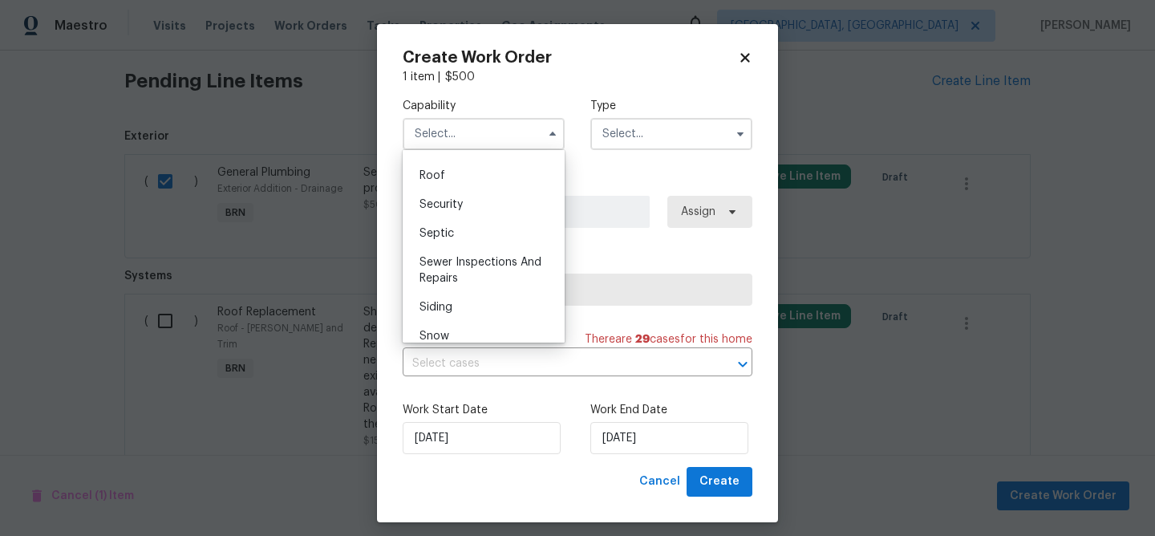
scroll to position [1638, 0]
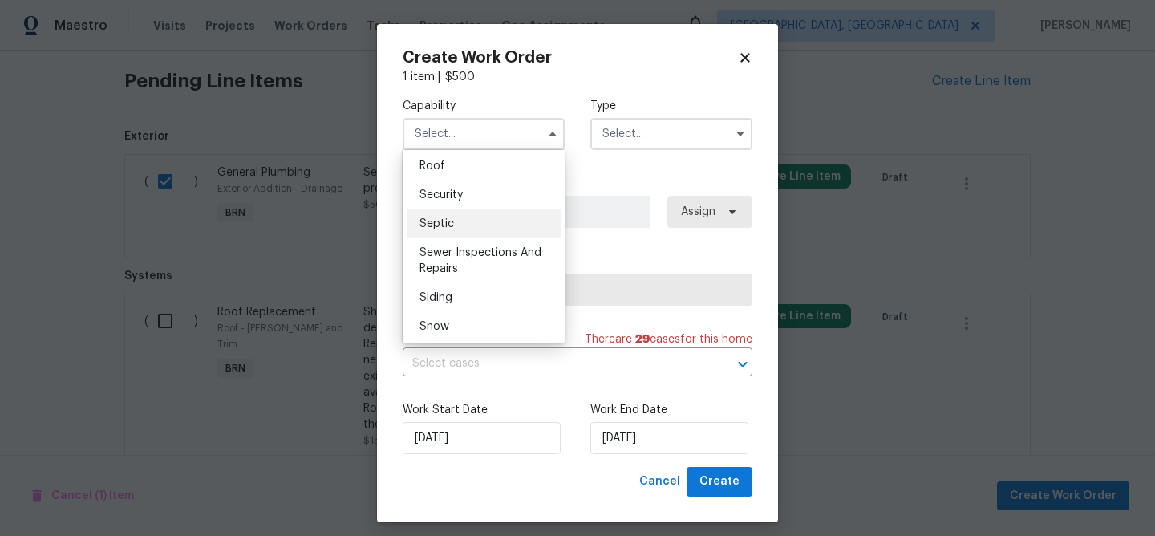
click at [466, 224] on div "Septic" at bounding box center [484, 223] width 154 height 29
type input "Septic"
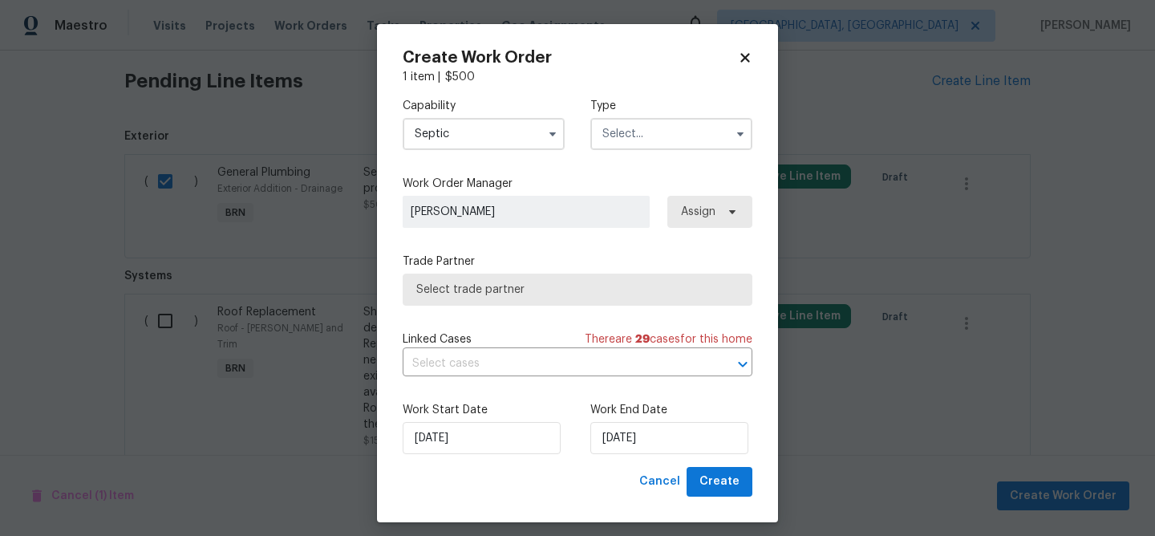
click at [658, 126] on input "text" at bounding box center [671, 134] width 162 height 32
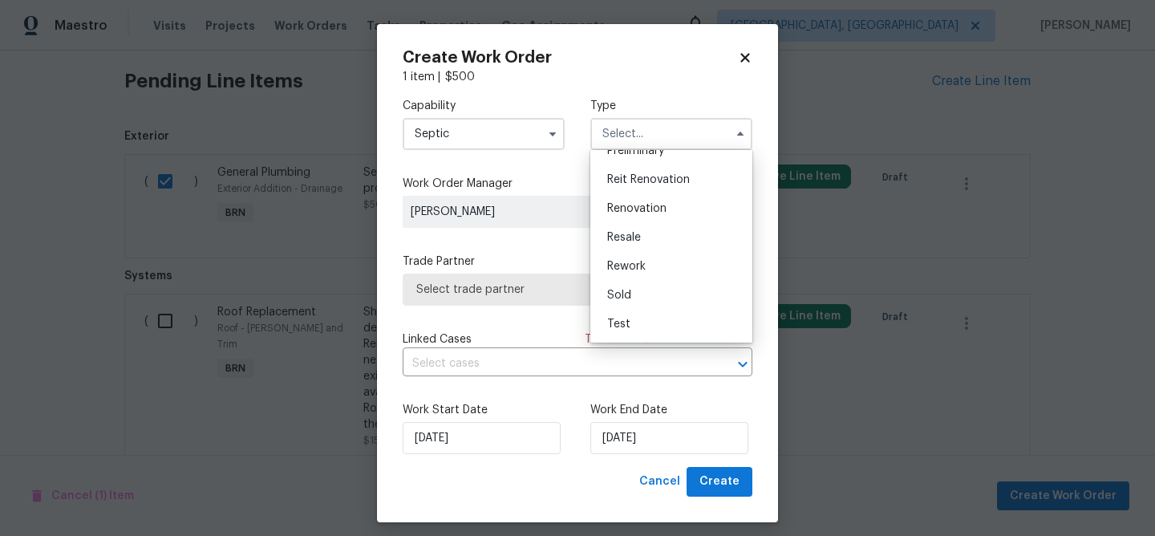
scroll to position [10, 0]
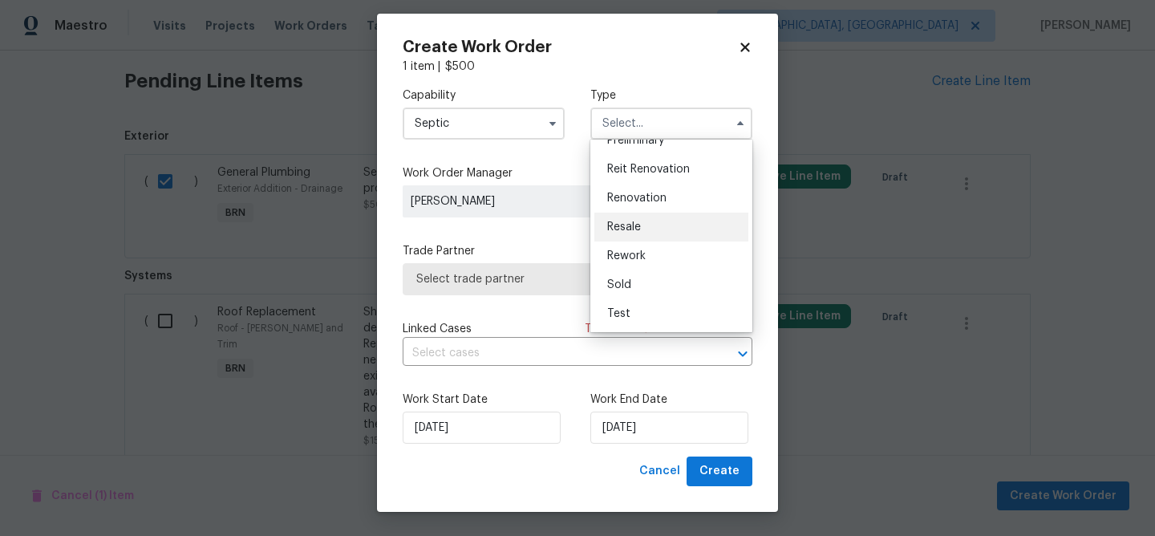
click at [628, 238] on div "Resale" at bounding box center [671, 226] width 154 height 29
type input "Resale"
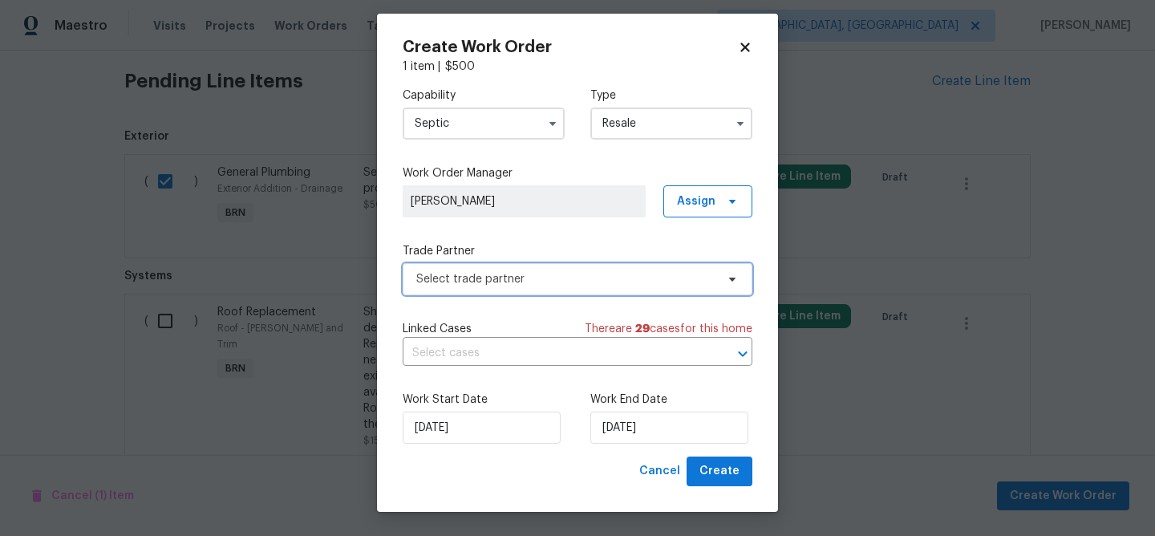
click at [508, 286] on span "Select trade partner" at bounding box center [578, 279] width 350 height 32
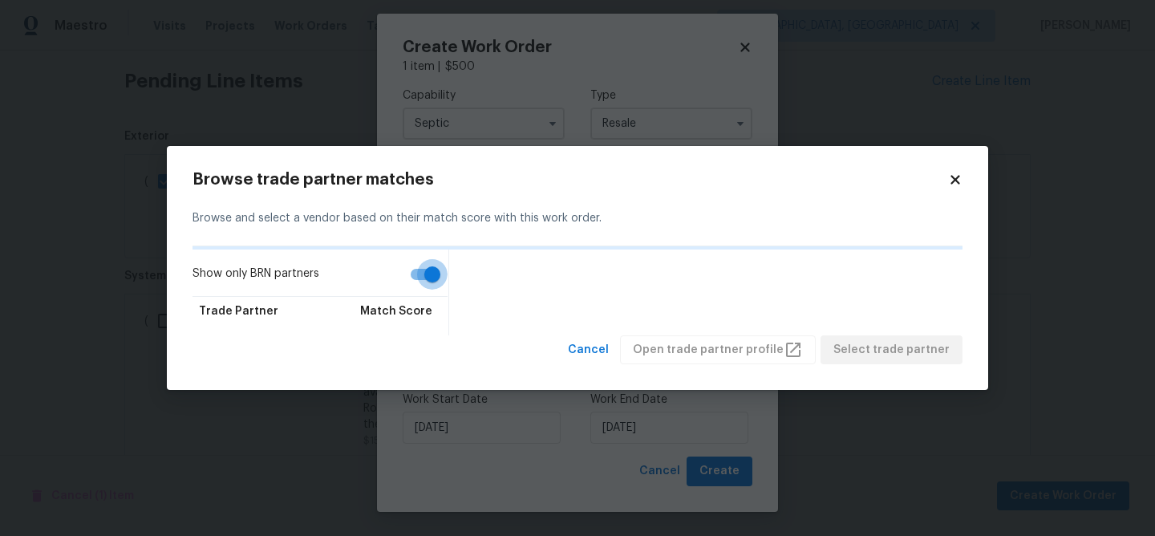
click at [425, 261] on input "Show only BRN partners" at bounding box center [432, 274] width 91 height 30
checkbox input "false"
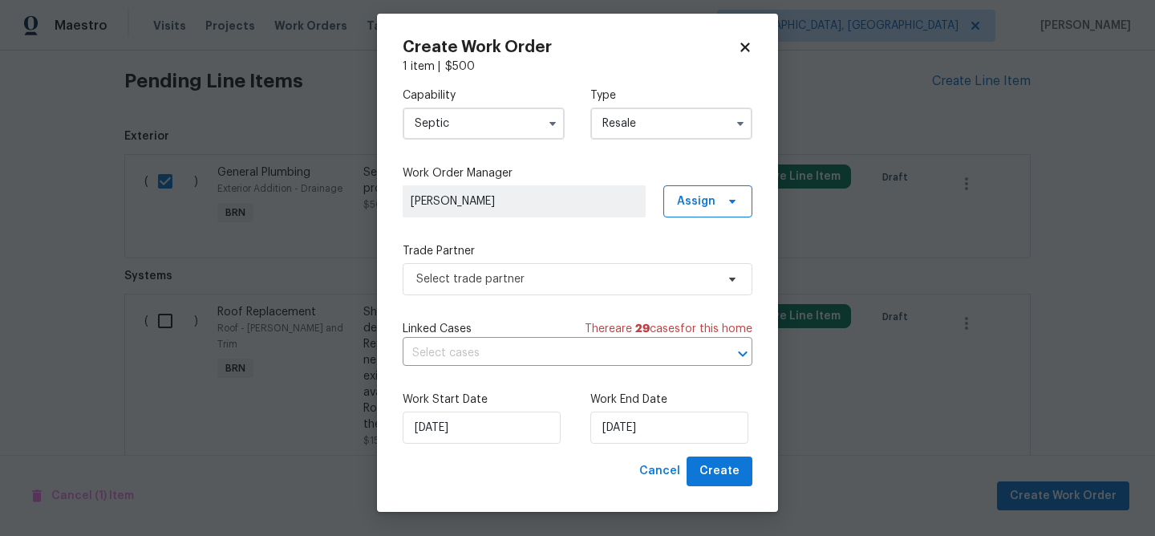
click at [522, 60] on body "Maestro Visits Projects Work Orders Tasks Properties Geo Assignments Albuquerqu…" at bounding box center [577, 268] width 1155 height 536
click at [480, 109] on input "Septic" at bounding box center [484, 123] width 162 height 32
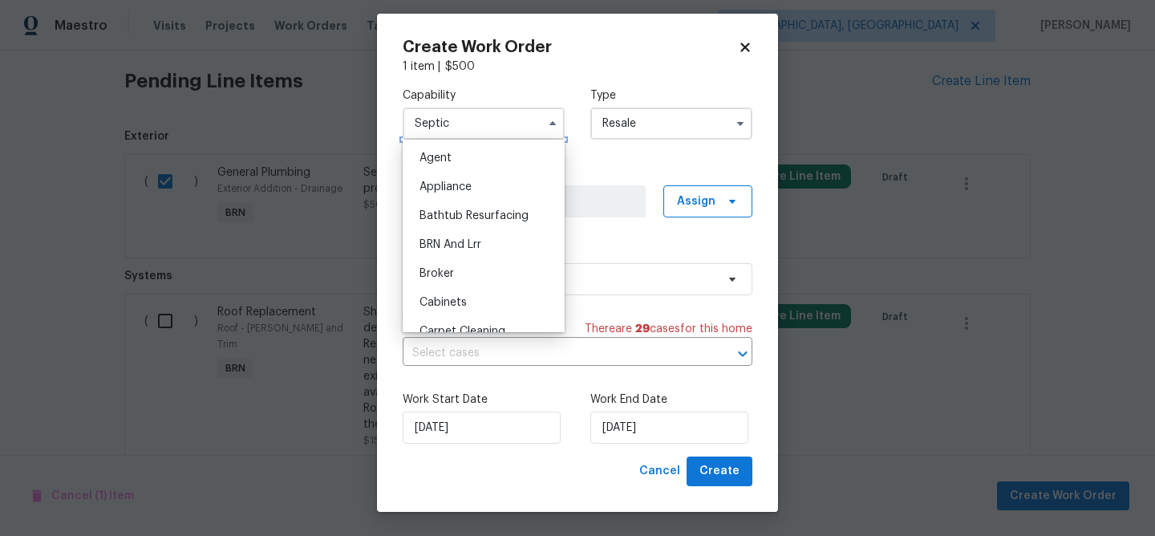
click at [467, 136] on input "Septic" at bounding box center [484, 123] width 162 height 32
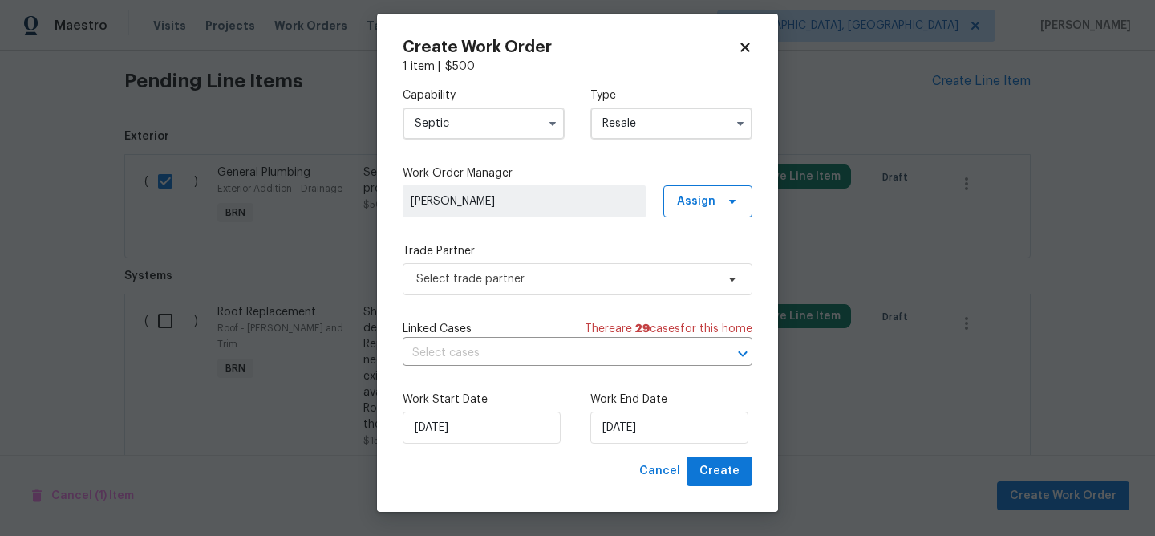
click at [472, 128] on input "Septic" at bounding box center [484, 123] width 162 height 32
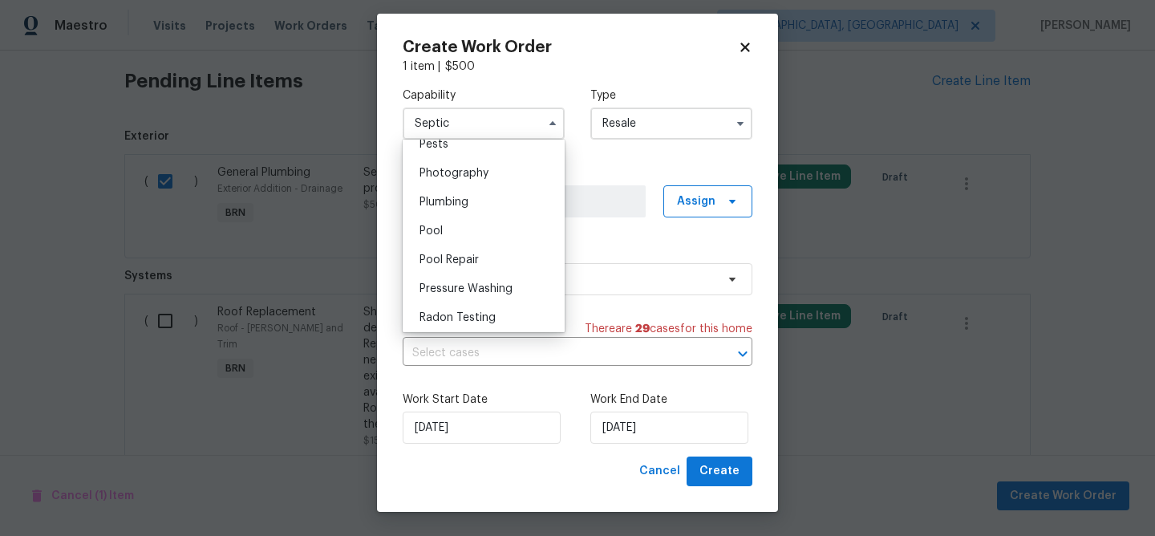
scroll to position [1406, 0]
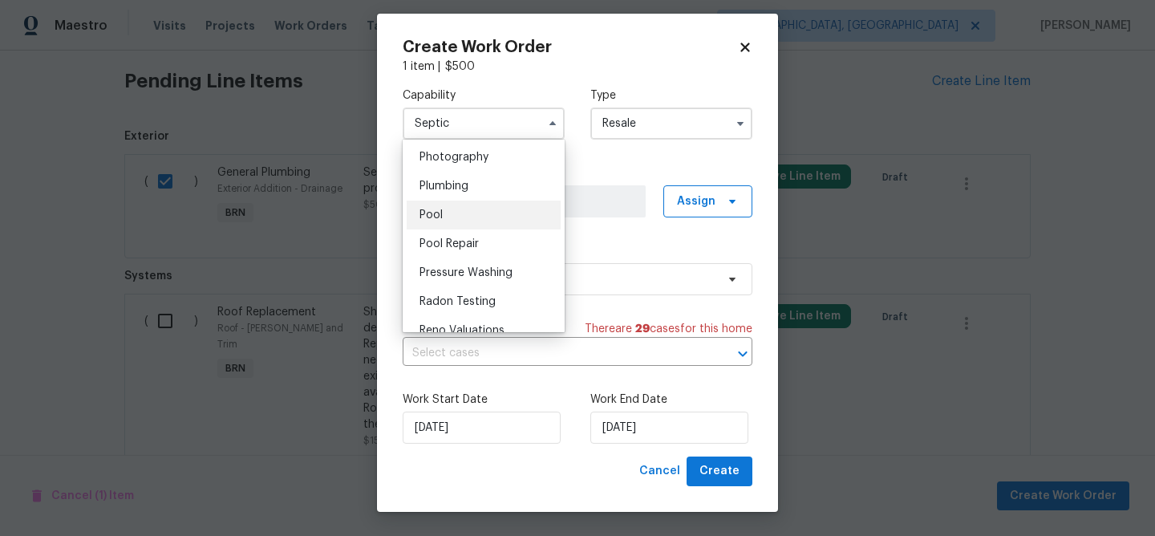
click at [447, 212] on div "Pool" at bounding box center [484, 214] width 154 height 29
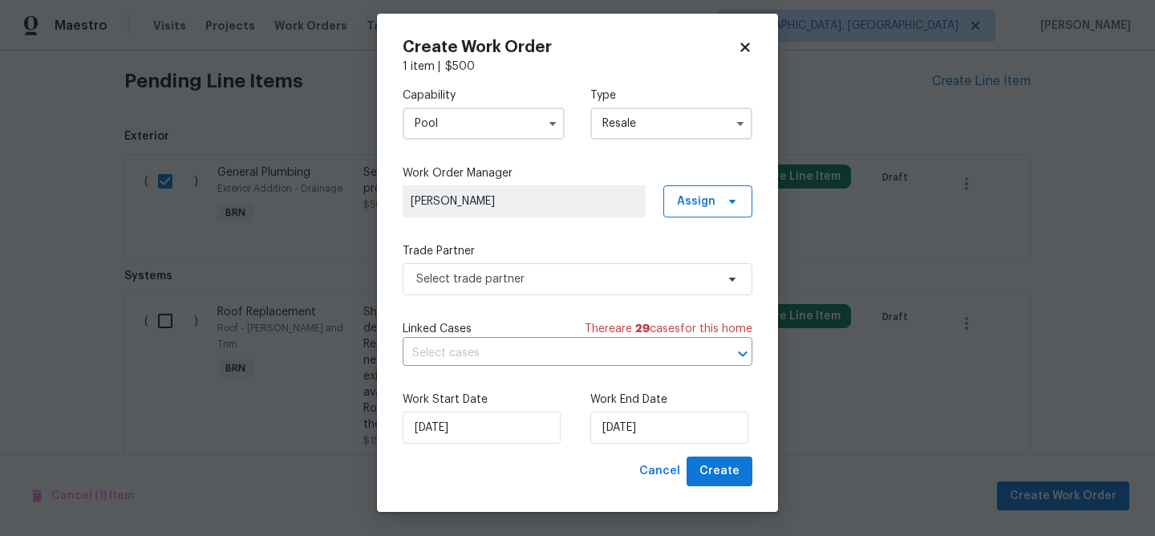
click at [476, 128] on input "Pool" at bounding box center [484, 123] width 162 height 32
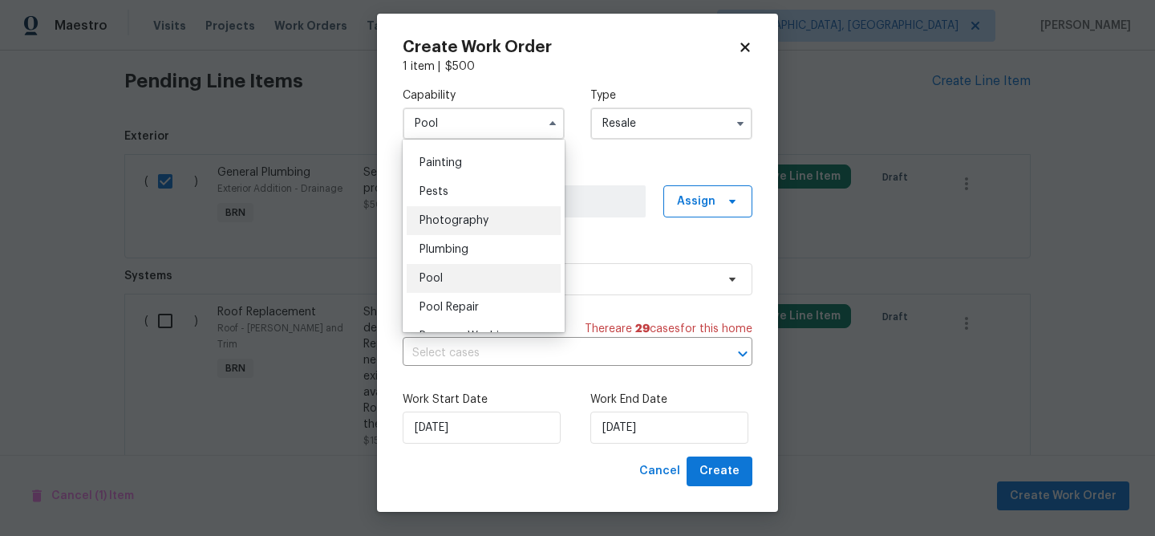
scroll to position [1342, 0]
click at [473, 244] on div "Plumbing" at bounding box center [484, 250] width 154 height 29
type input "Plumbing"
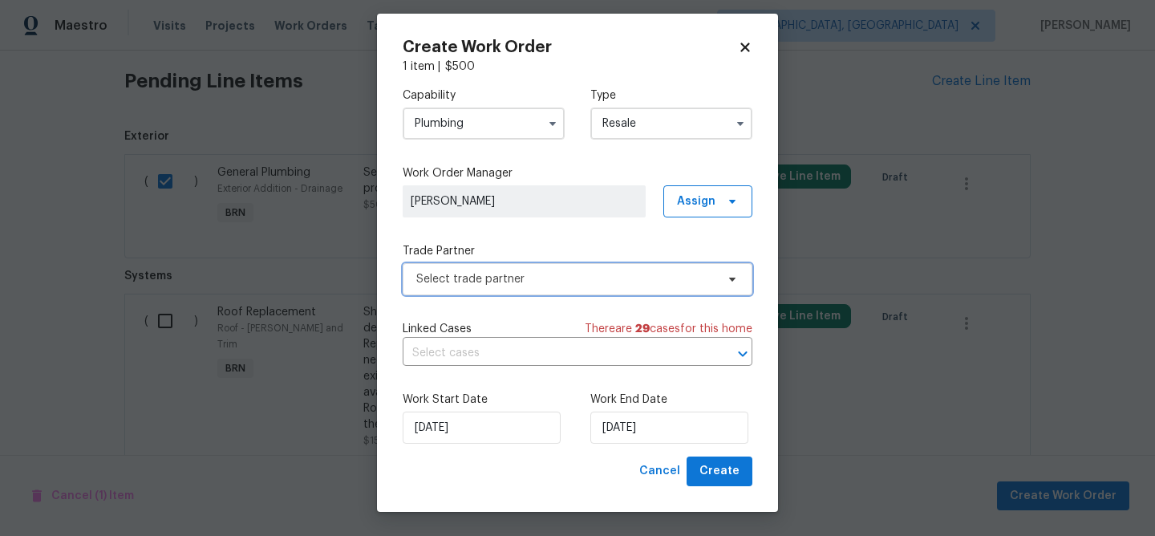
click at [461, 276] on span "Select trade partner" at bounding box center [565, 279] width 299 height 16
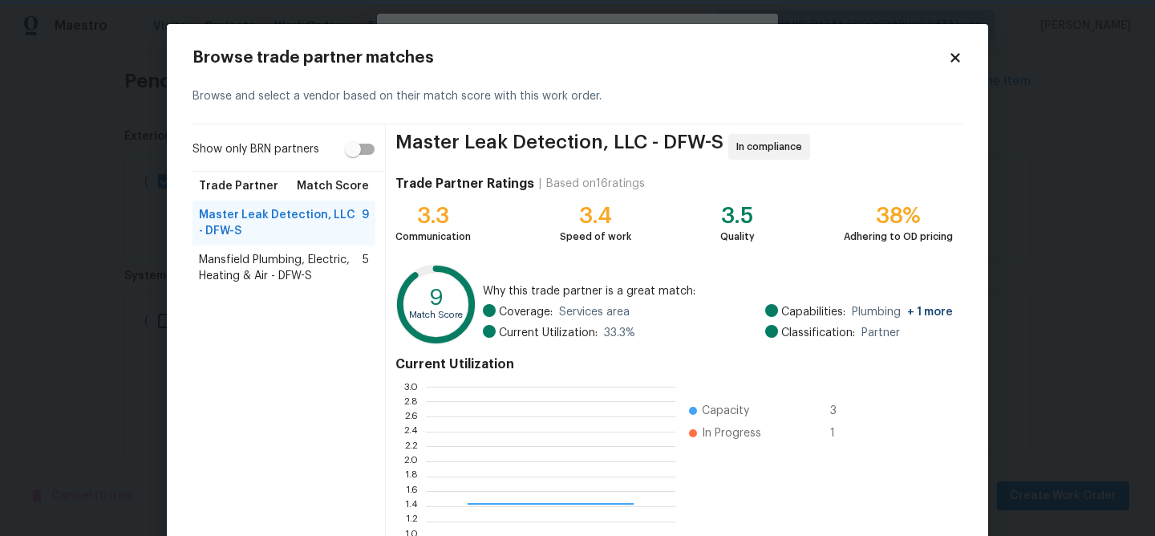
scroll to position [225, 249]
click at [295, 261] on span "Mansfield Plumbing, Electric, Heating & Air - DFW-S" at bounding box center [281, 268] width 164 height 32
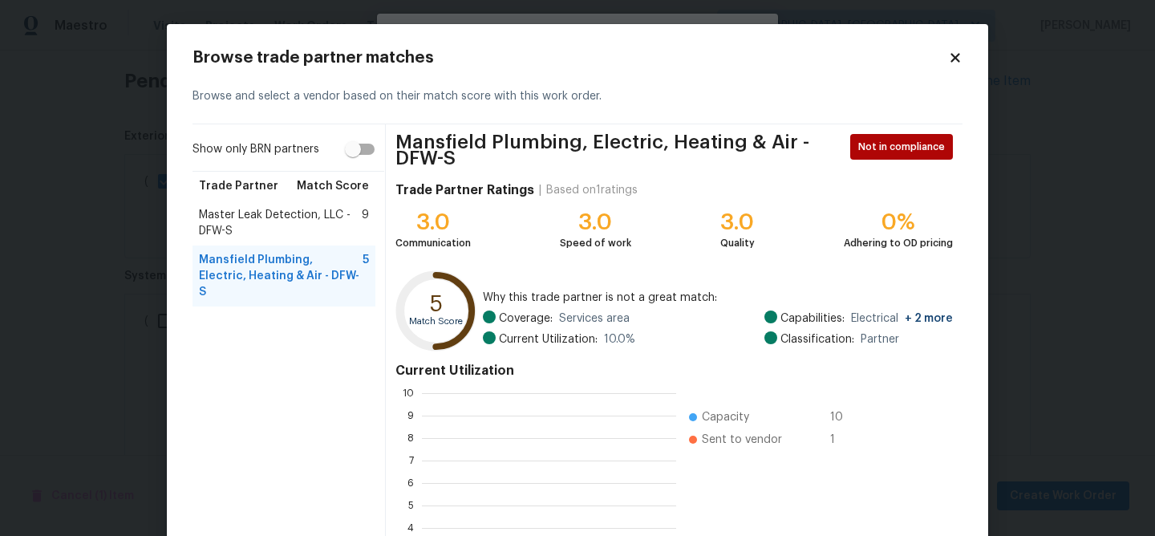
scroll to position [225, 254]
click at [275, 219] on span "Master Leak Detection, LLC - DFW-S" at bounding box center [280, 223] width 163 height 32
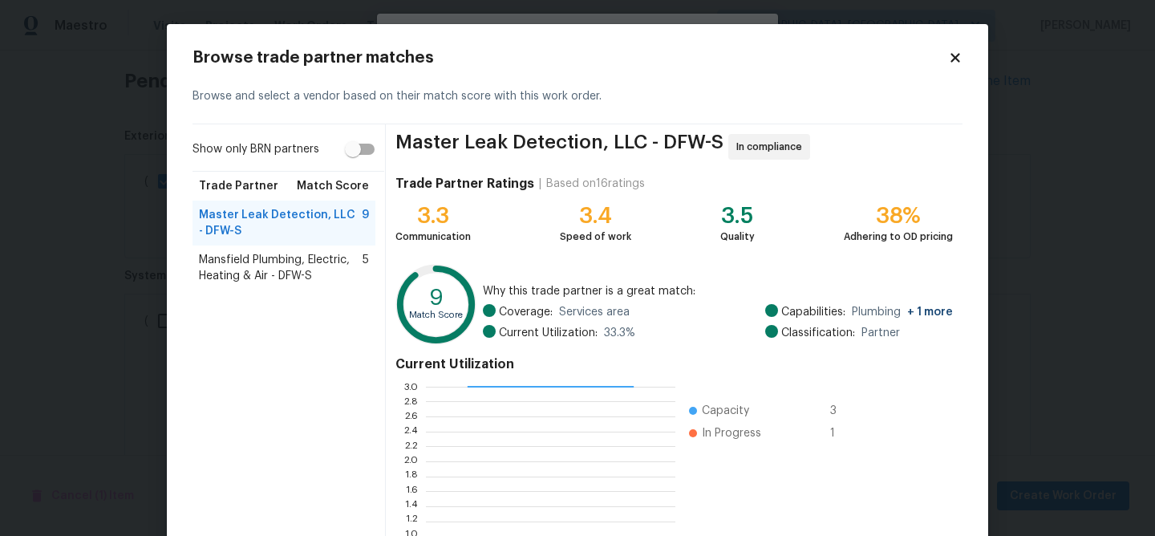
scroll to position [172, 0]
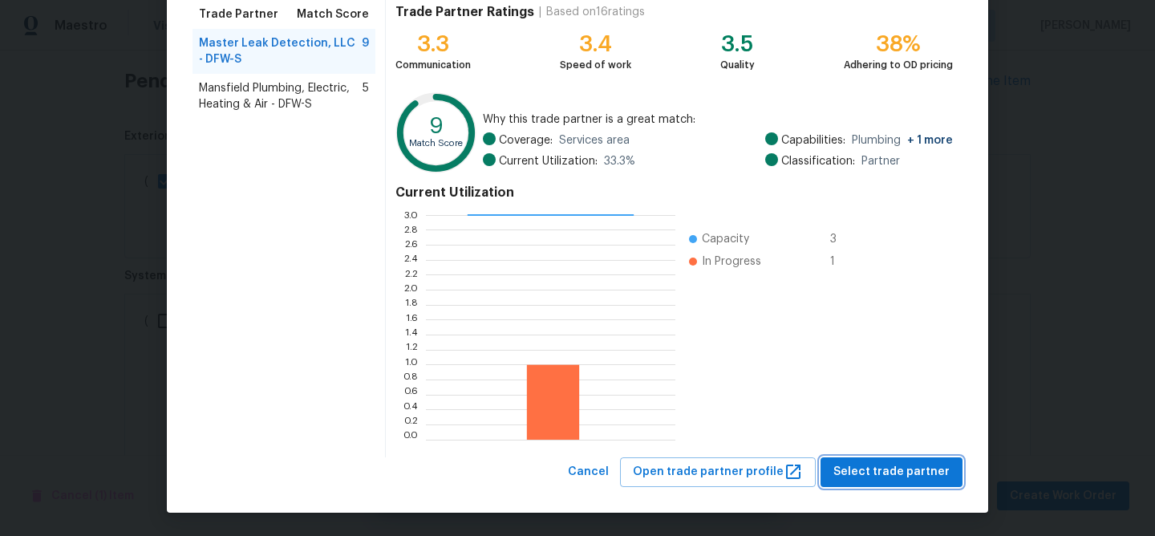
click at [880, 472] on span "Select trade partner" at bounding box center [891, 472] width 116 height 20
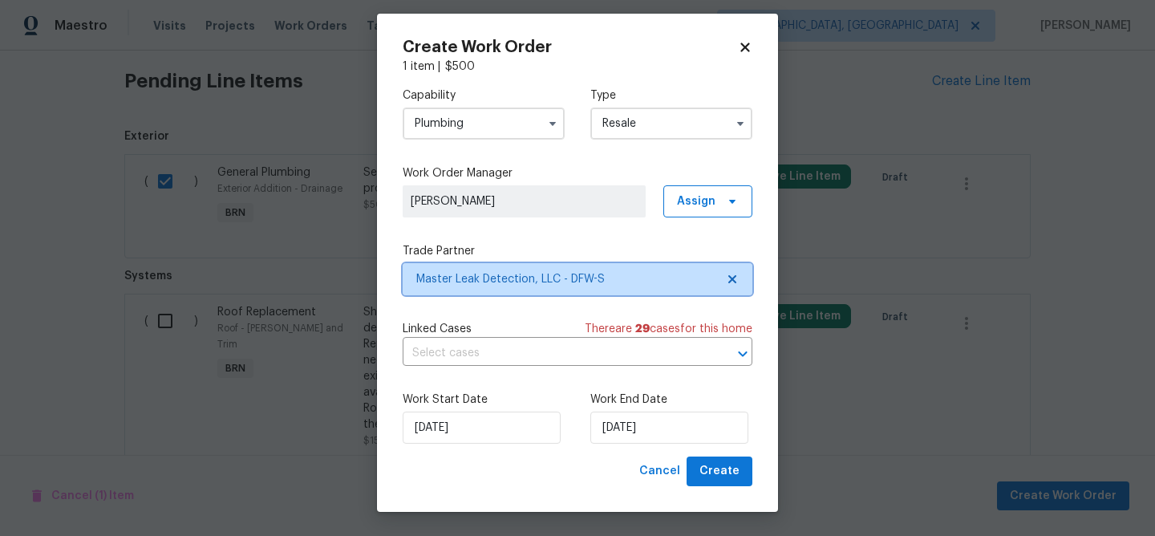
scroll to position [0, 0]
click at [567, 347] on input "text" at bounding box center [555, 353] width 305 height 25
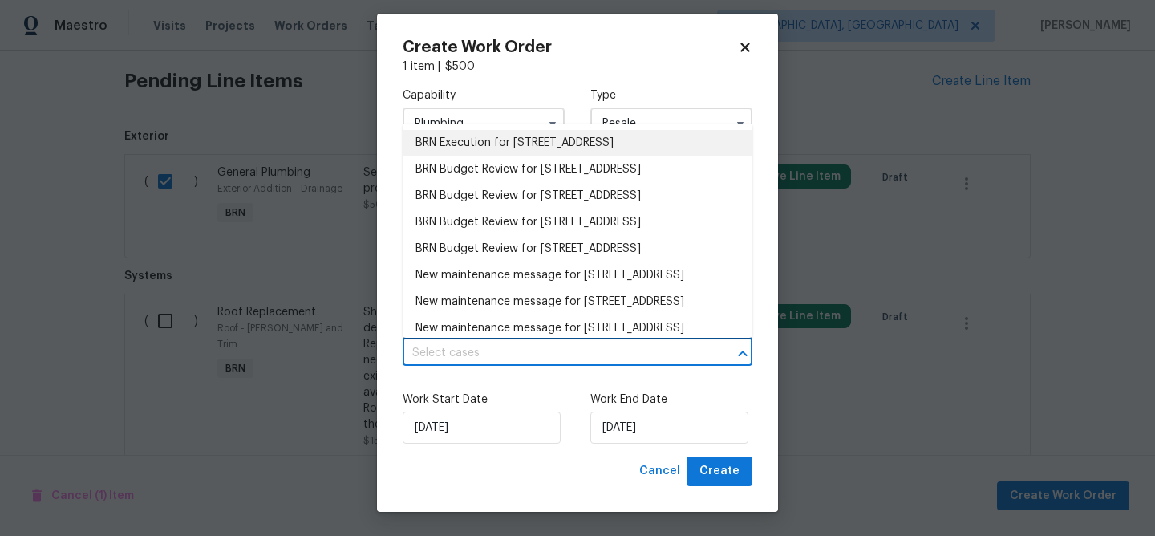
click at [482, 137] on li "BRN Execution for 9021 Monticello Dr, Granbury, TX 76049" at bounding box center [578, 143] width 350 height 26
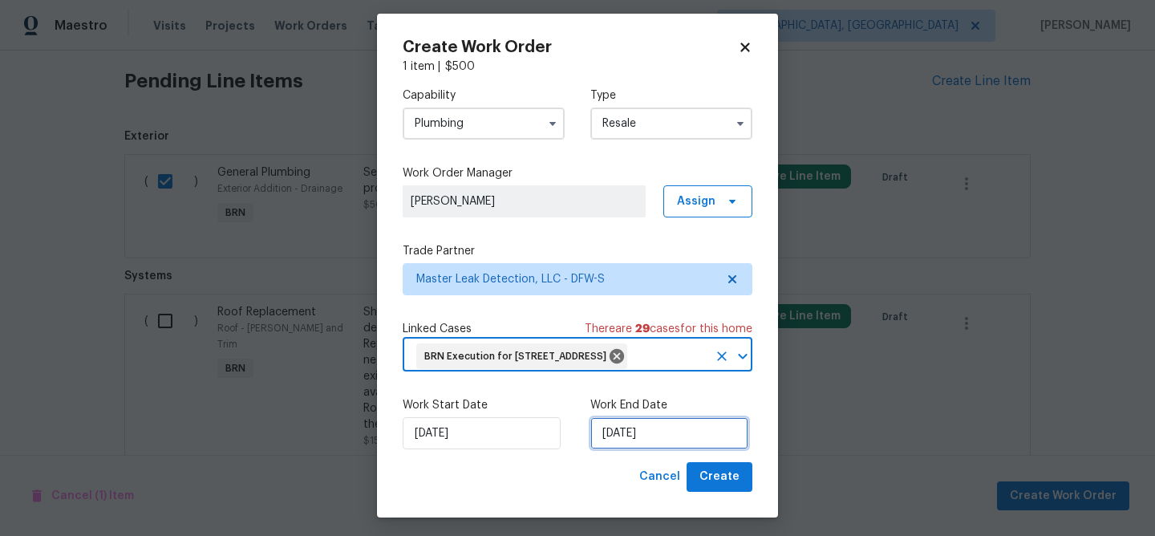
click at [641, 449] on input "03/09/2025" at bounding box center [669, 433] width 158 height 32
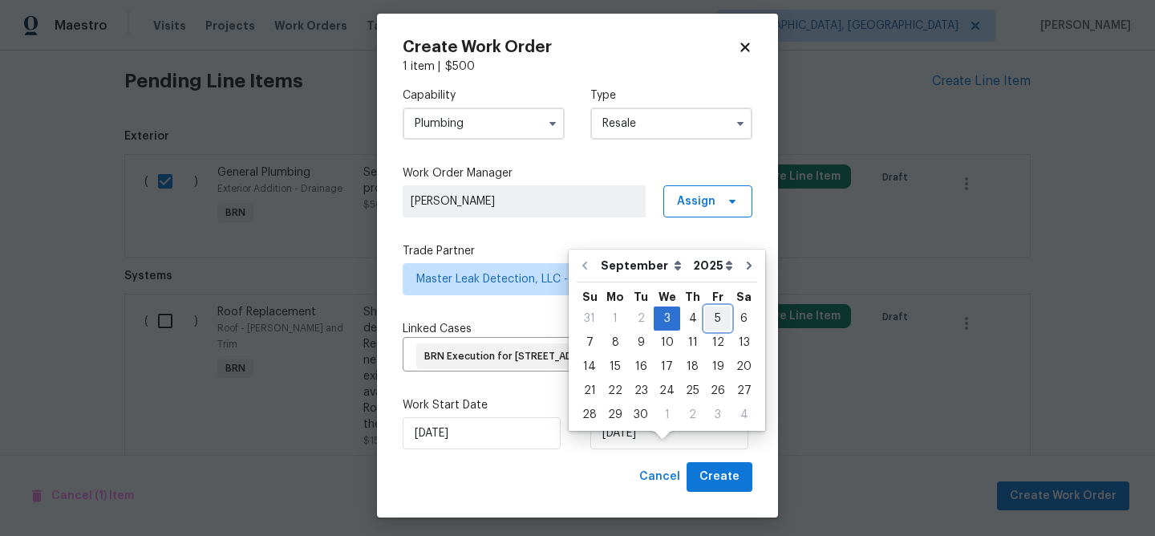
click at [715, 321] on div "5" at bounding box center [718, 318] width 26 height 22
type input "05/09/2025"
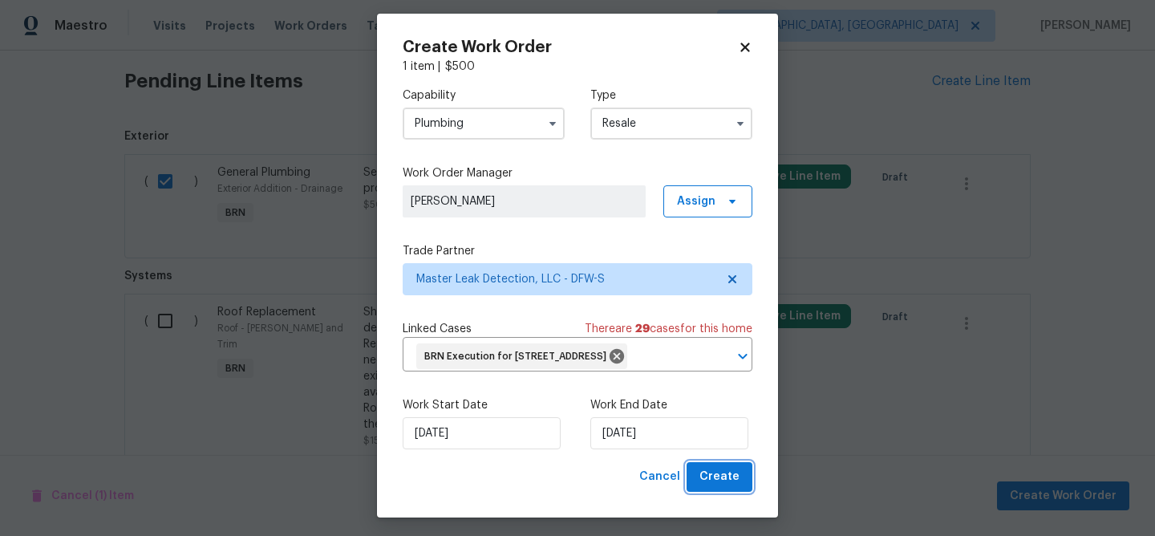
click at [707, 487] on span "Create" at bounding box center [719, 477] width 40 height 20
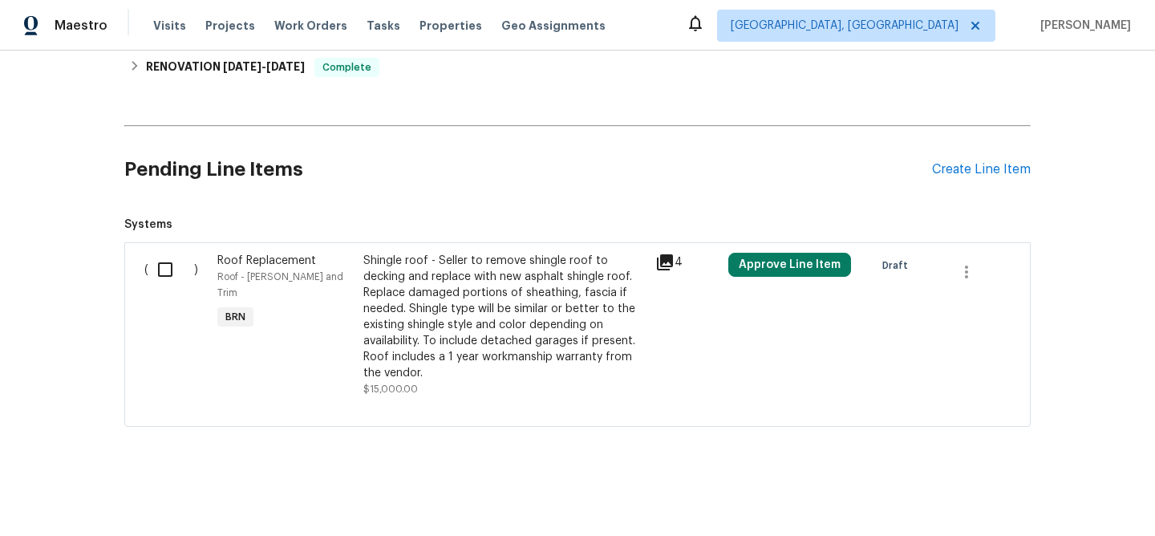
scroll to position [350, 0]
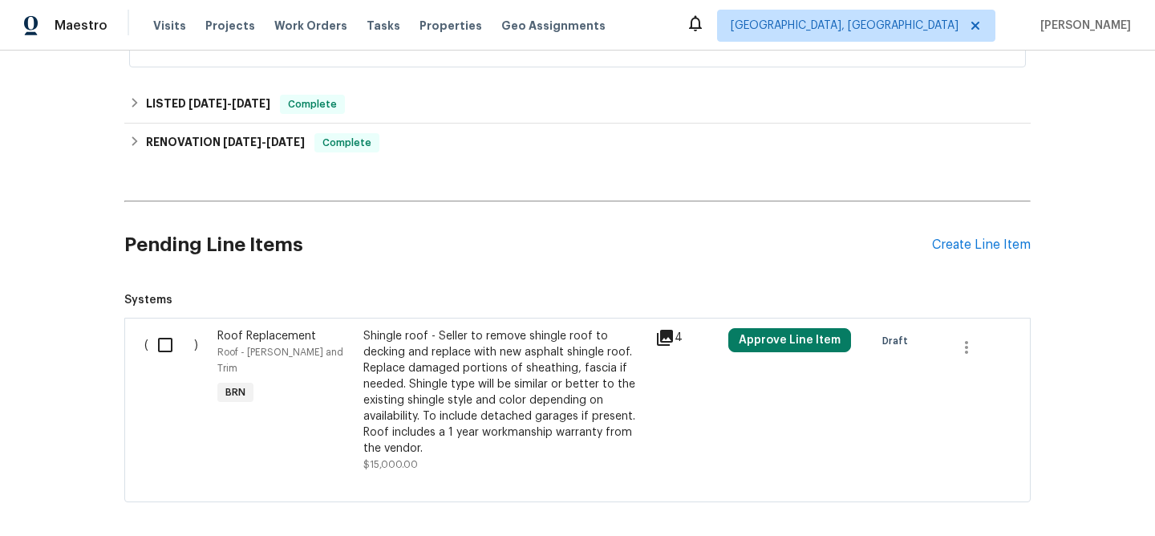
click at [164, 343] on input "checkbox" at bounding box center [171, 345] width 46 height 34
checkbox input "true"
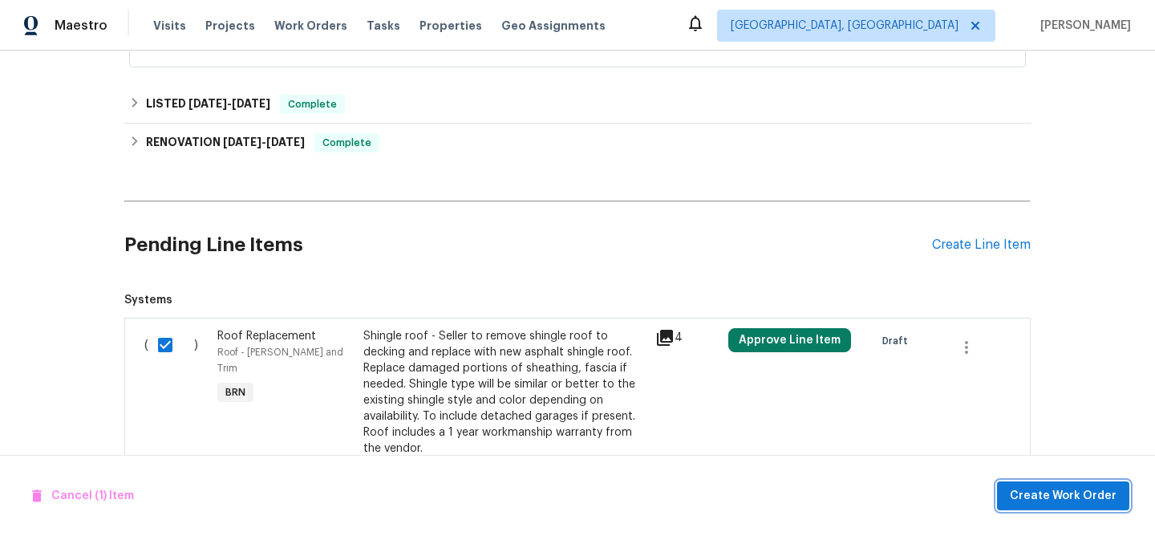
click at [1022, 496] on span "Create Work Order" at bounding box center [1063, 496] width 107 height 20
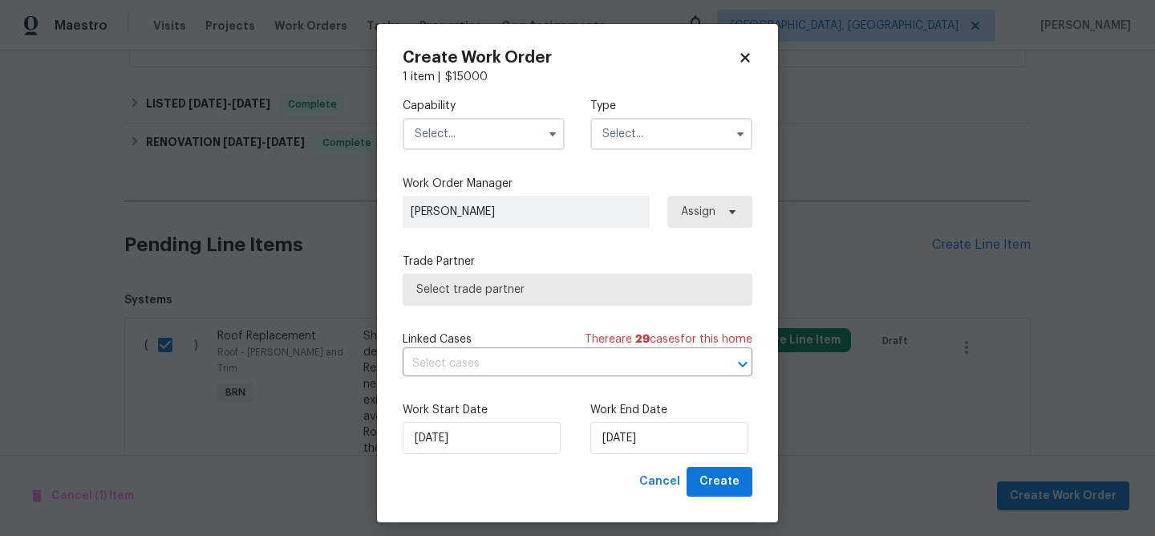
click at [472, 139] on input "text" at bounding box center [484, 134] width 162 height 32
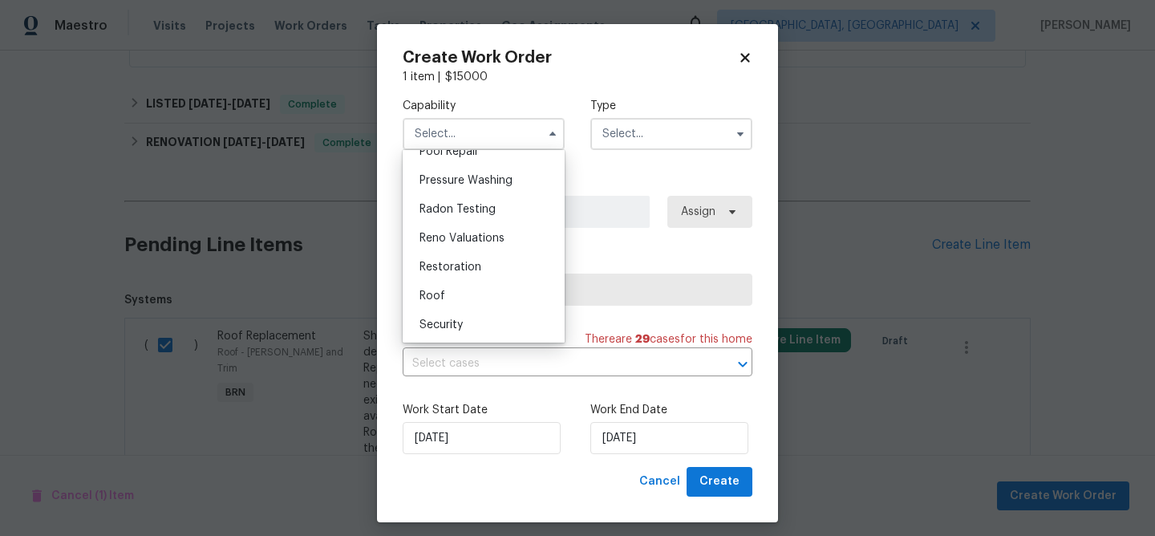
scroll to position [1509, 0]
click at [444, 286] on div "Roof" at bounding box center [484, 295] width 154 height 29
type input "Roof"
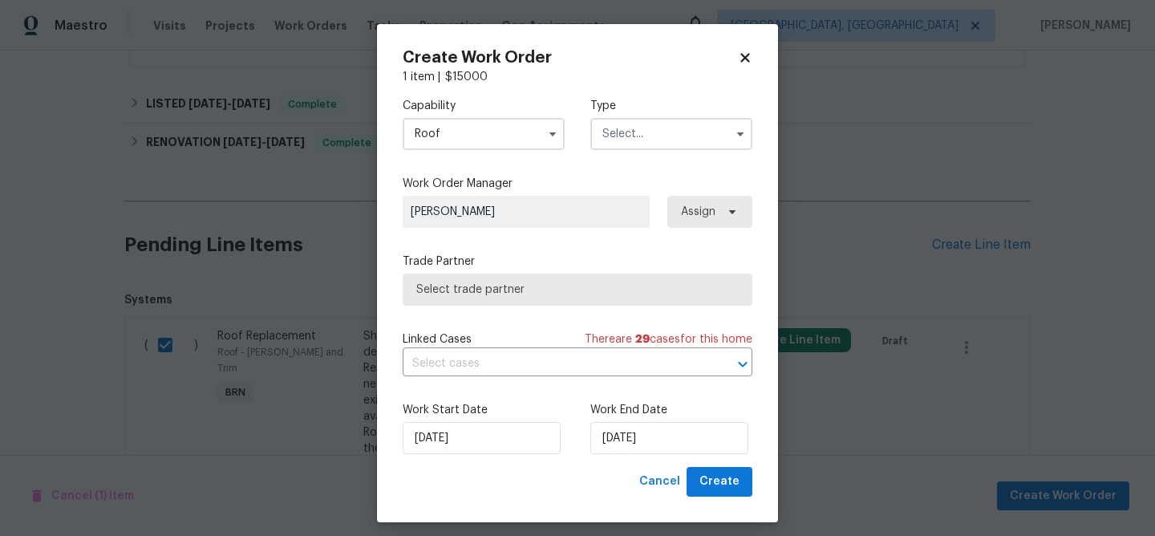
click at [637, 126] on input "text" at bounding box center [671, 134] width 162 height 32
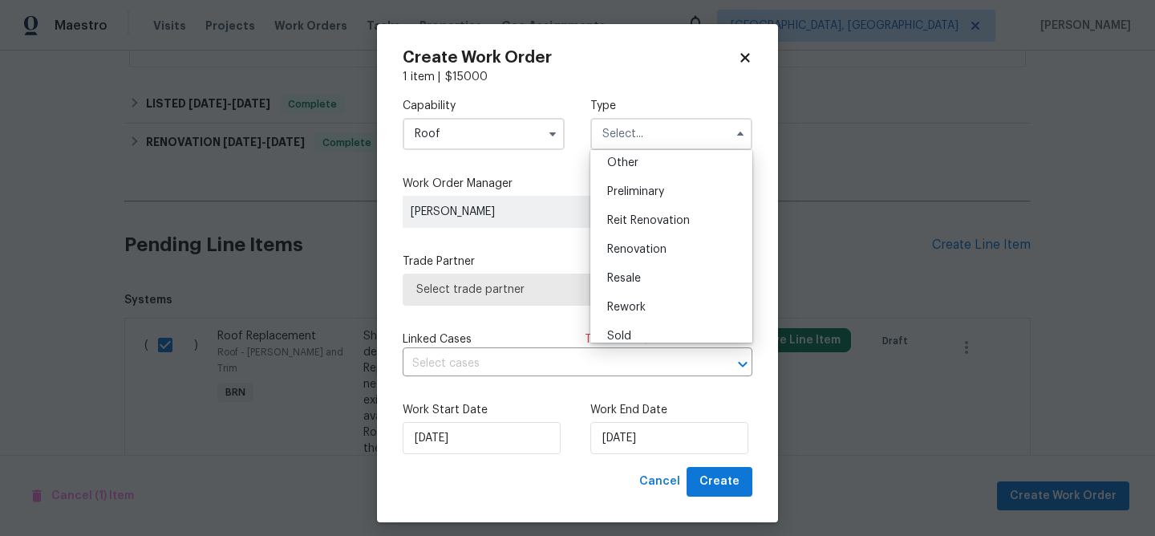
scroll to position [334, 0]
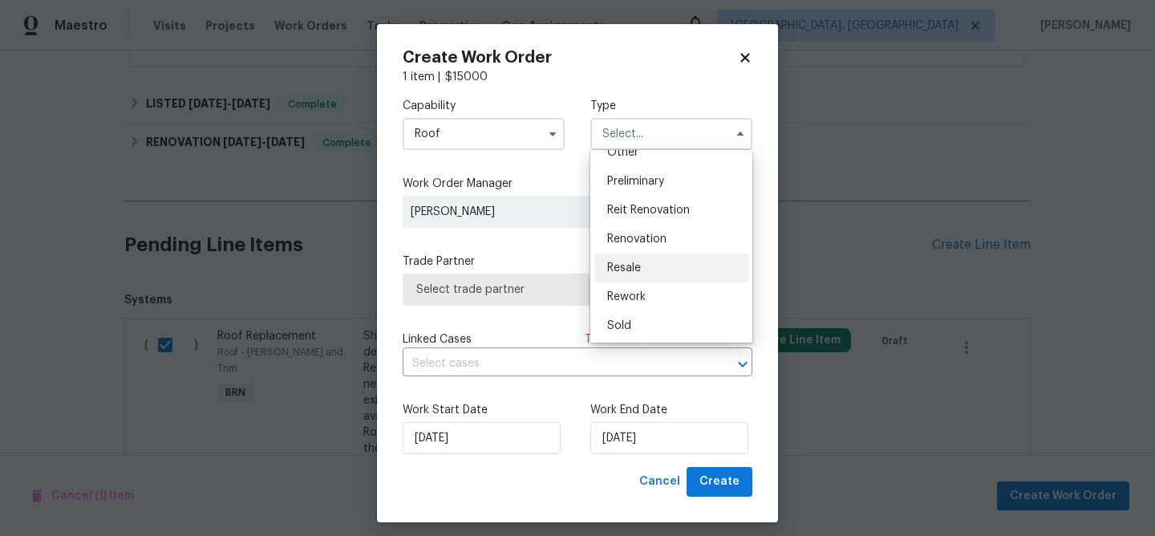
click at [627, 268] on span "Resale" at bounding box center [624, 267] width 34 height 11
type input "Resale"
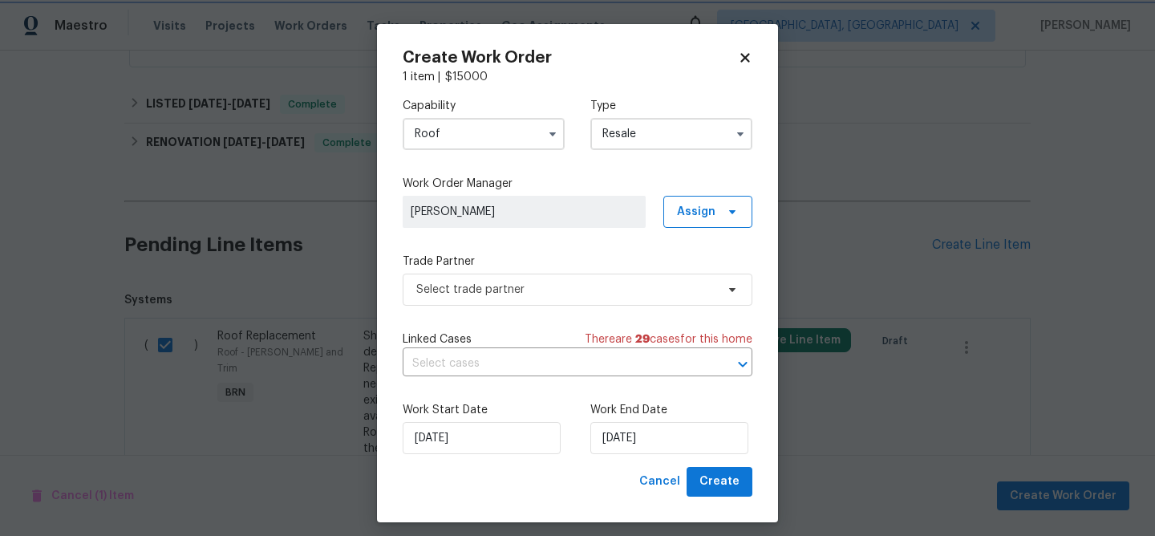
scroll to position [0, 0]
click at [456, 317] on div "Capability Roof Type Resale Work Order Manager Ananthi Mahendran Assign Trade P…" at bounding box center [578, 276] width 350 height 382
click at [450, 293] on span "Select trade partner" at bounding box center [565, 289] width 299 height 16
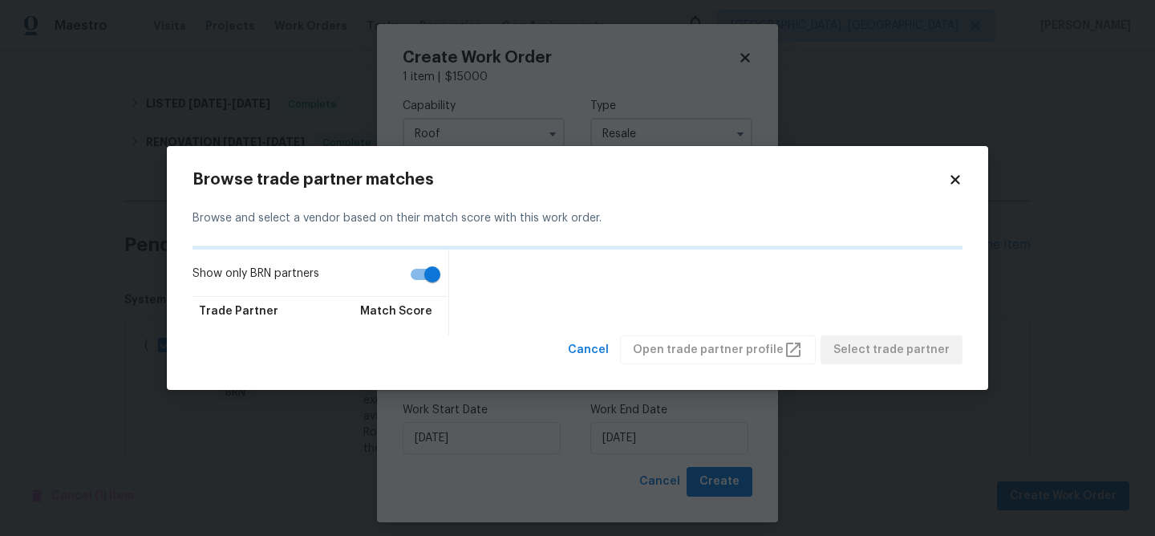
click at [409, 269] on input "Show only BRN partners" at bounding box center [432, 274] width 91 height 30
checkbox input "false"
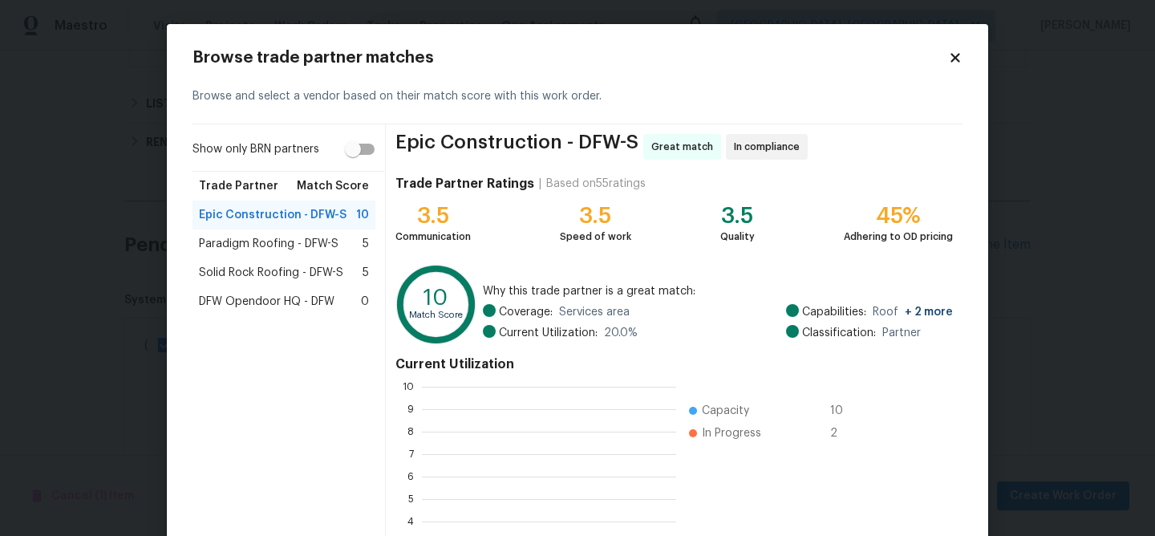
scroll to position [225, 254]
click at [254, 274] on span "Solid Rock Roofing - DFW-S" at bounding box center [271, 273] width 144 height 16
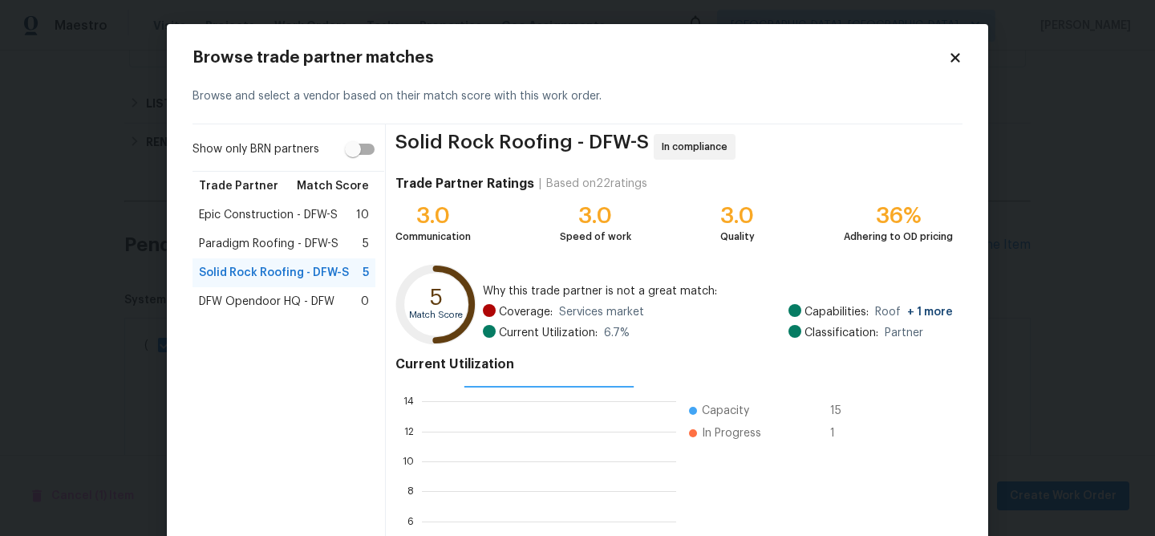
scroll to position [172, 0]
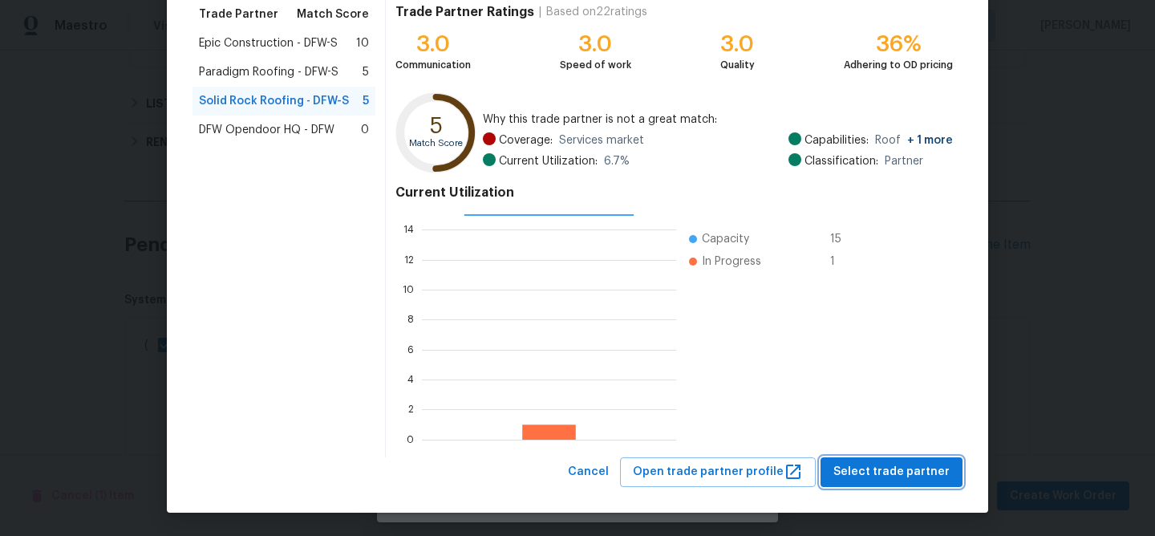
click at [852, 460] on button "Select trade partner" at bounding box center [891, 472] width 142 height 30
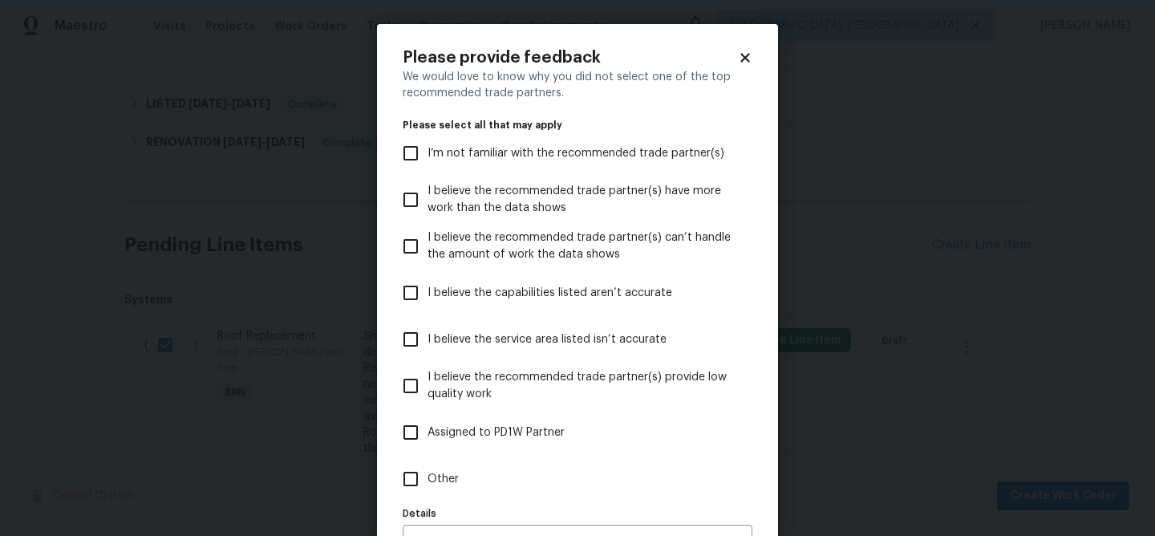
scroll to position [0, 0]
click at [431, 456] on label "Other" at bounding box center [567, 478] width 346 height 47
click at [427, 462] on input "Other" at bounding box center [411, 479] width 34 height 34
checkbox input "true"
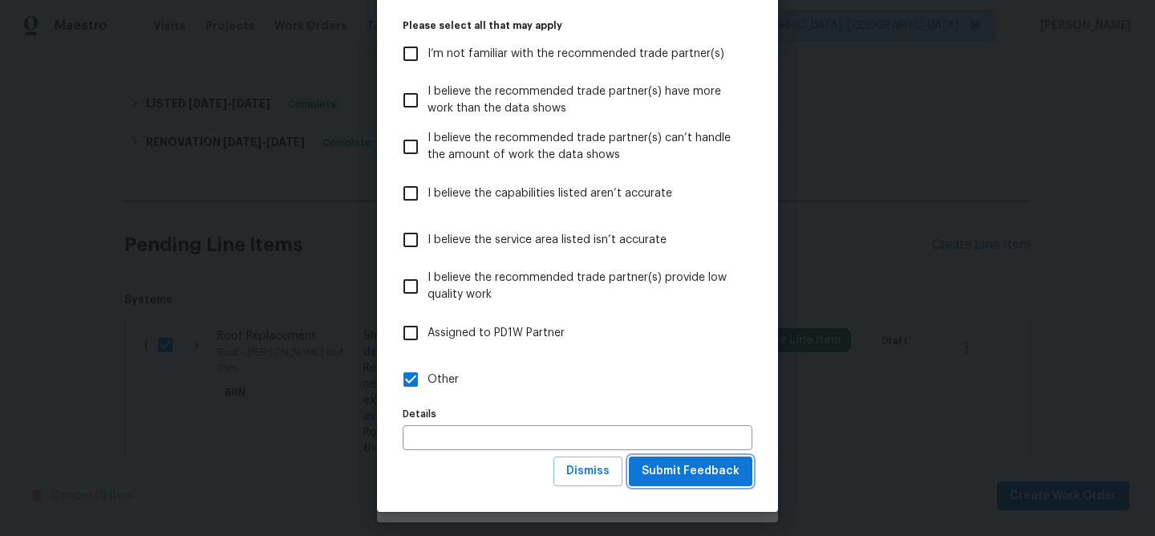
click at [693, 476] on span "Submit Feedback" at bounding box center [691, 471] width 98 height 20
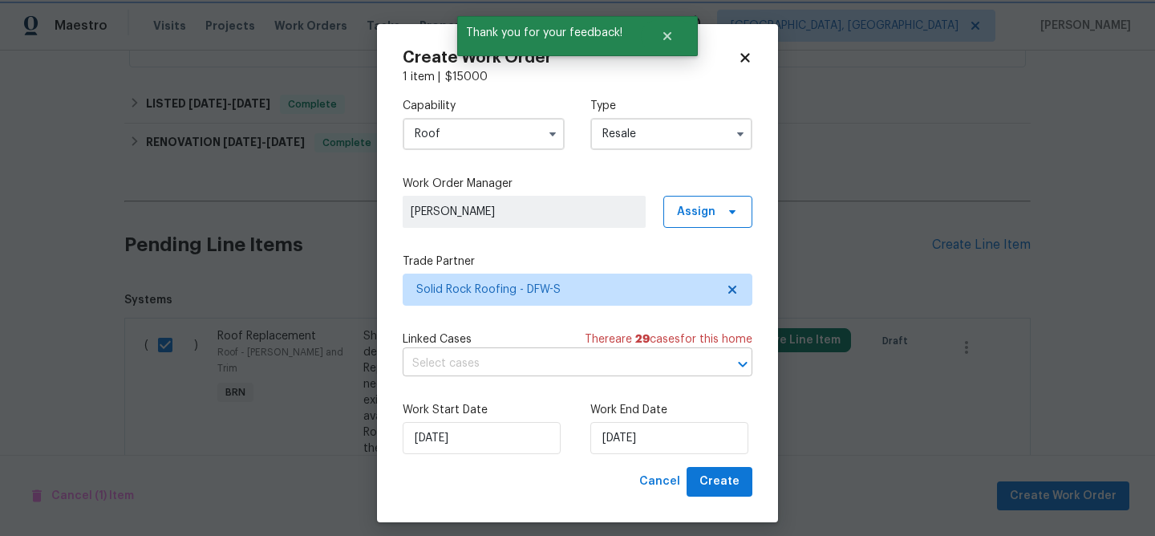
scroll to position [0, 0]
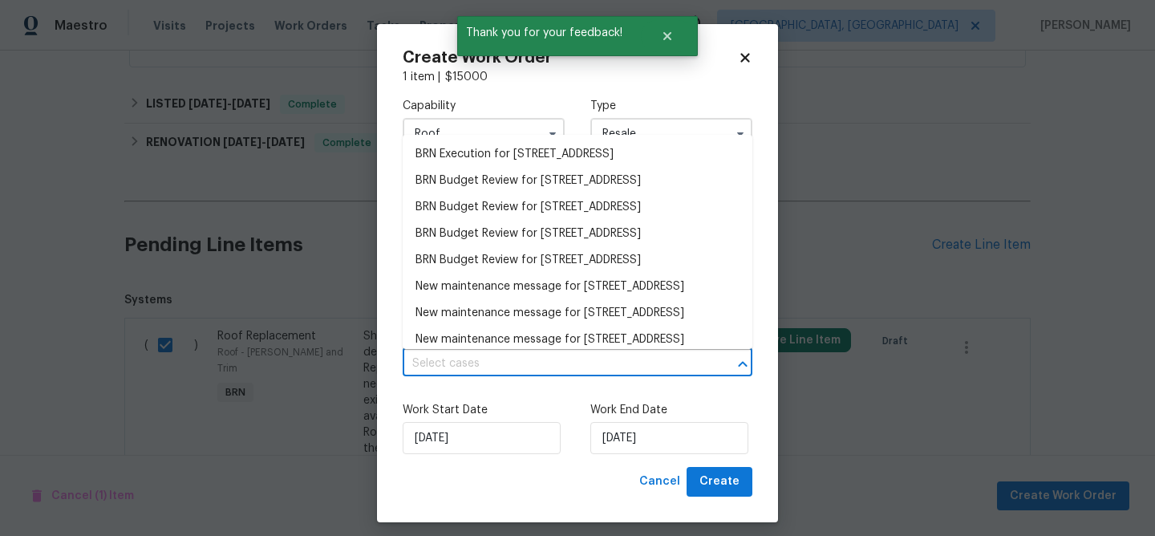
click at [476, 376] on input "text" at bounding box center [555, 363] width 305 height 25
click at [456, 150] on li "BRN Execution for 9021 Monticello Dr, Granbury, TX 76049" at bounding box center [578, 154] width 350 height 26
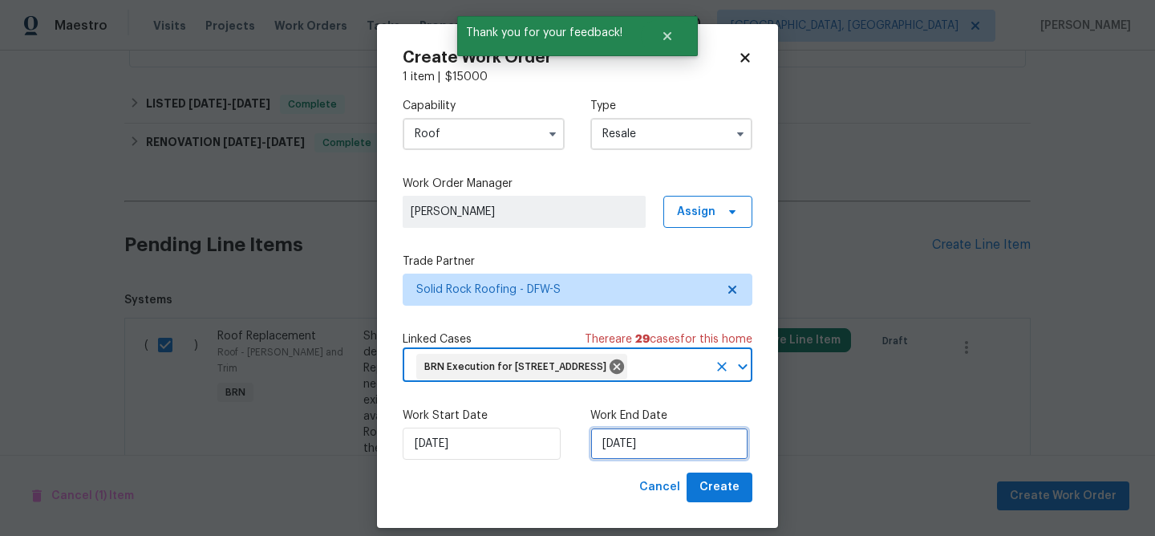
click at [624, 459] on input "03/09/2025" at bounding box center [669, 443] width 158 height 32
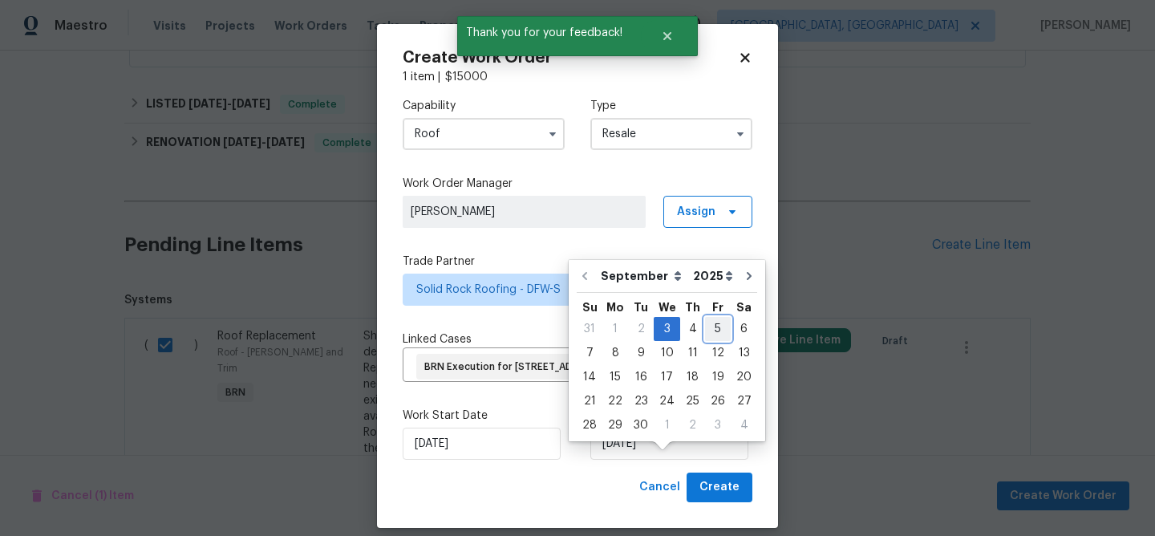
click at [708, 321] on div "5" at bounding box center [718, 329] width 26 height 22
type input "05/09/2025"
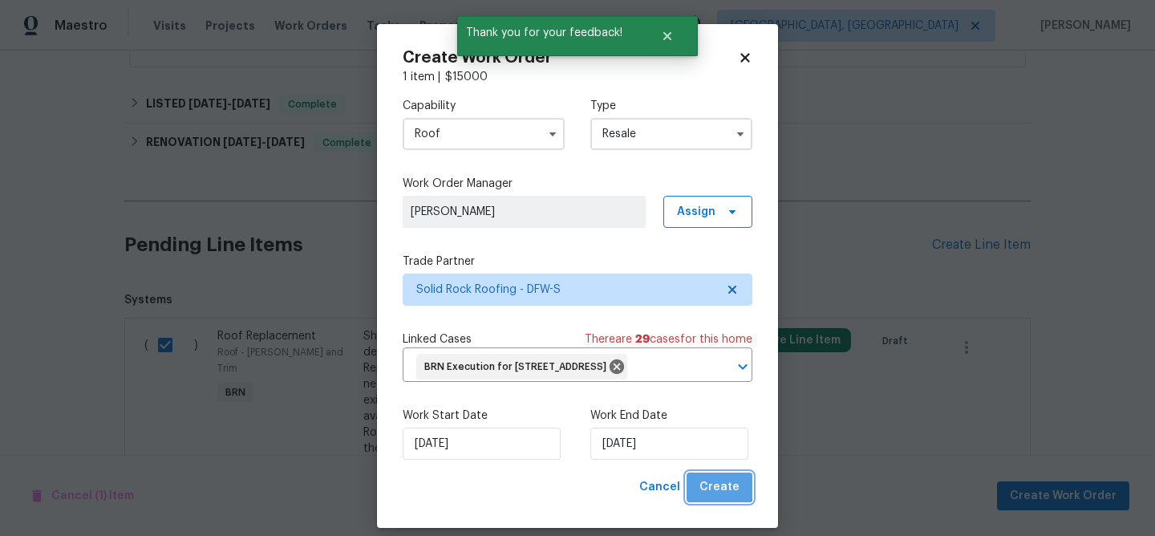
click at [720, 499] on button "Create" at bounding box center [719, 487] width 66 height 30
checkbox input "false"
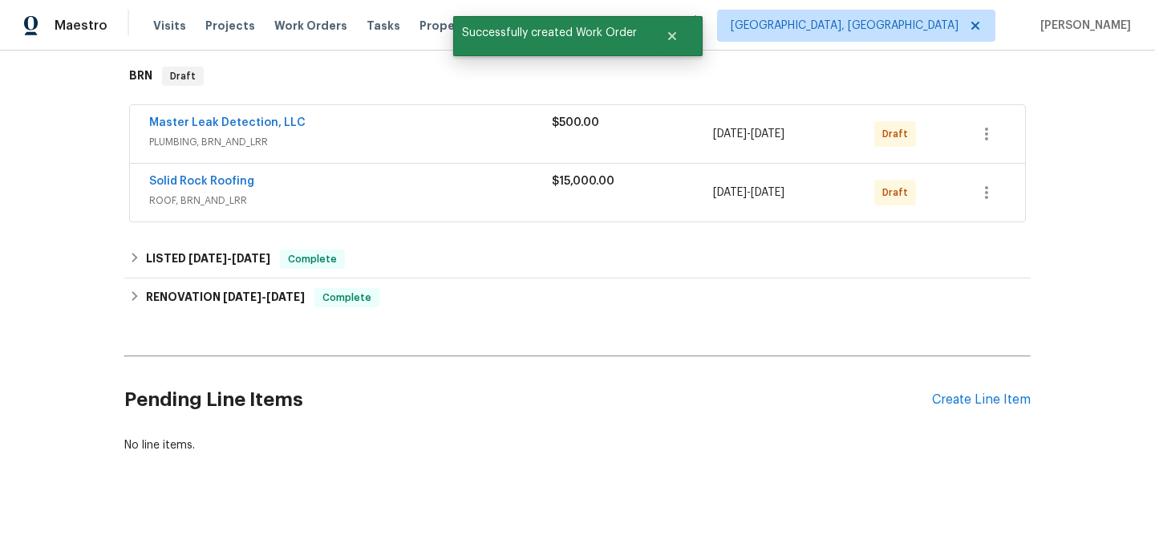
scroll to position [239, 0]
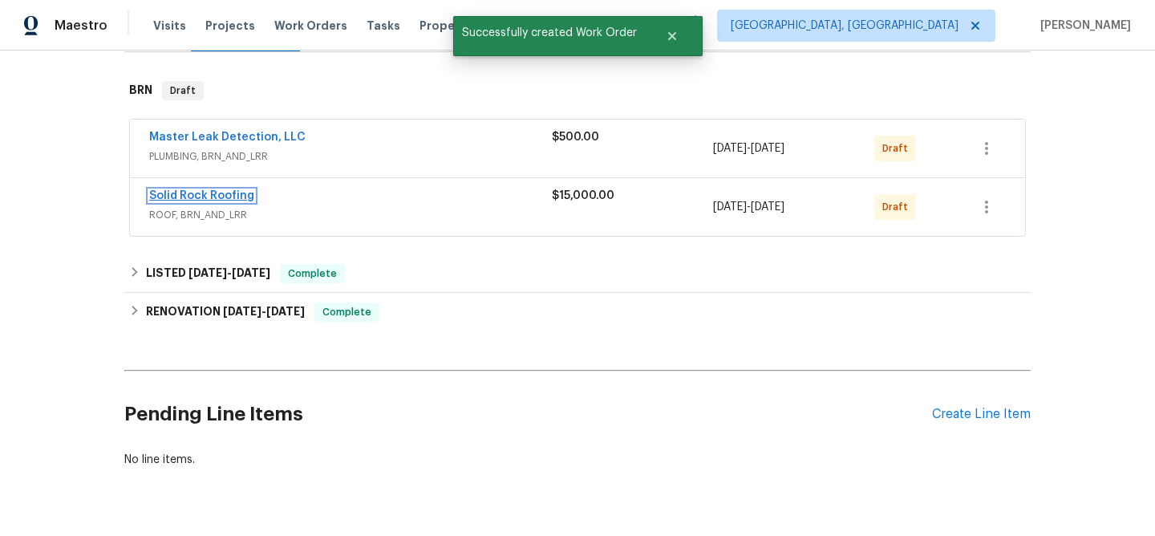
click at [204, 195] on link "Solid Rock Roofing" at bounding box center [201, 195] width 105 height 11
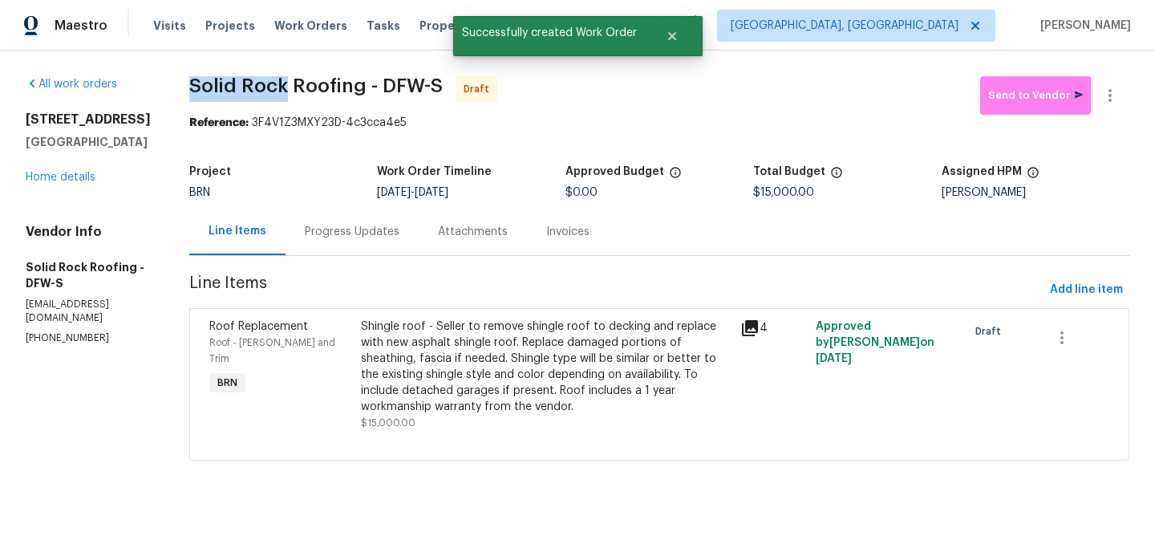
drag, startPoint x: 177, startPoint y: 87, endPoint x: 287, endPoint y: 89, distance: 109.9
click at [287, 89] on div "All work orders 9021 Monticello Dr Granbury, TX 76049 Home details Vendor Info …" at bounding box center [577, 278] width 1155 height 455
copy span "Solid Rock"
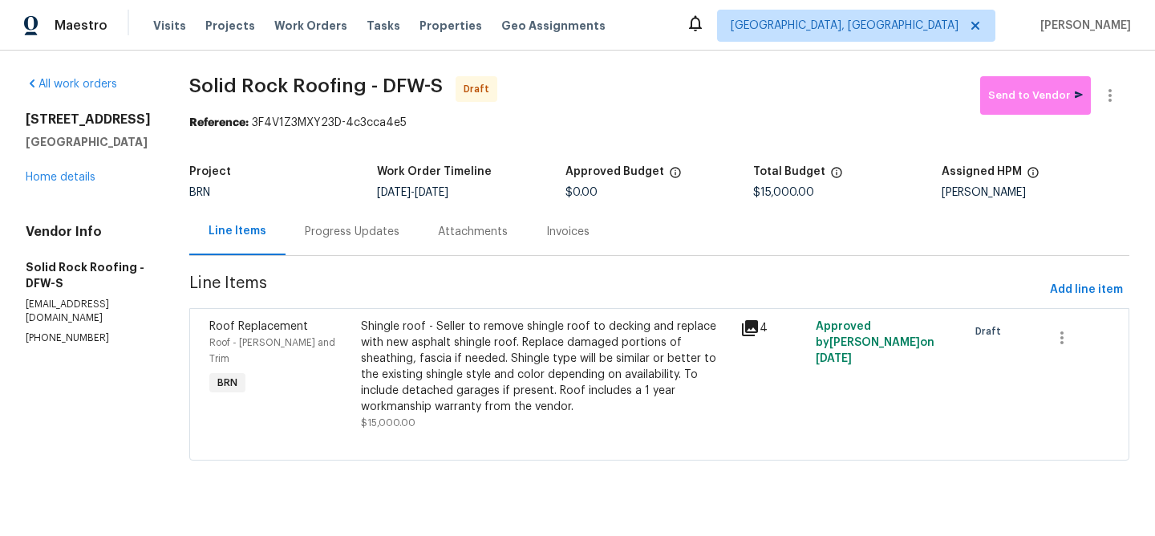
click at [236, 148] on section "Solid Rock Roofing - DFW-S Draft Send to Vendor Reference: 3F4V1Z3MXY23D-4c3cca…" at bounding box center [659, 277] width 940 height 403
click at [345, 243] on div "Progress Updates" at bounding box center [351, 231] width 133 height 47
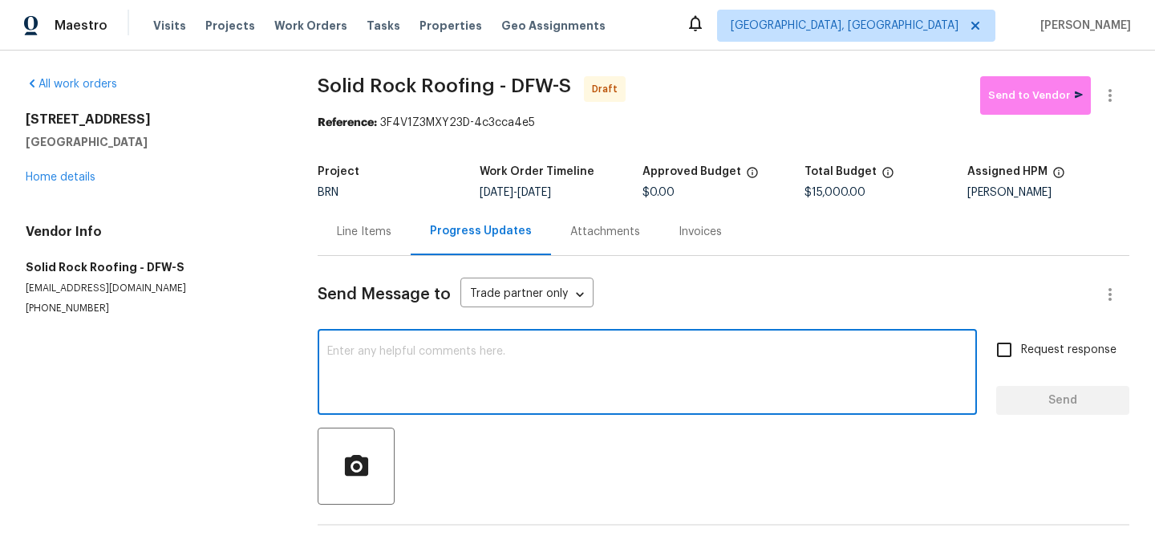
click at [426, 353] on textarea at bounding box center [647, 374] width 640 height 56
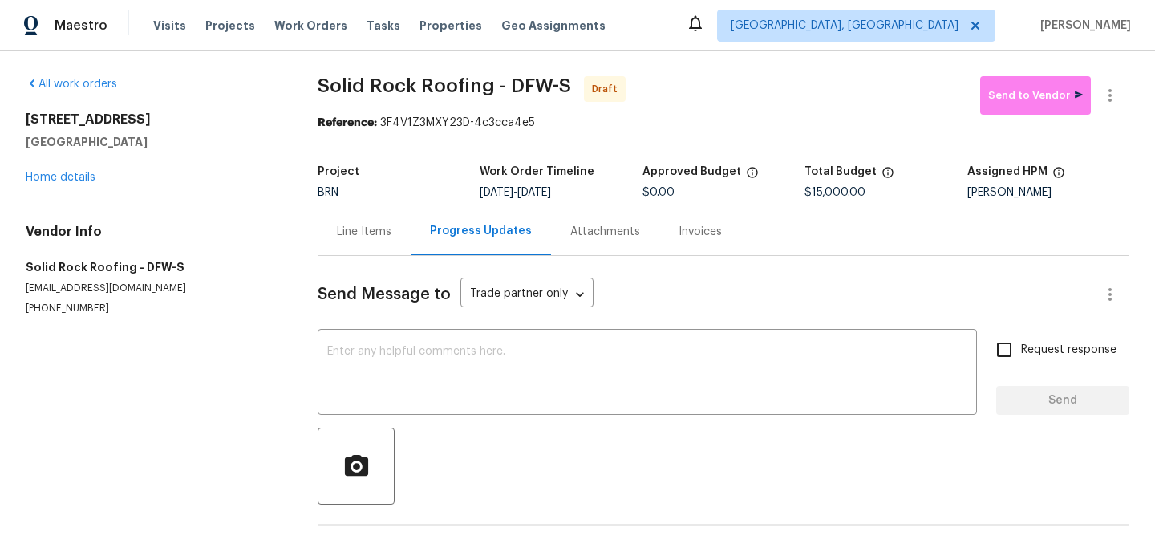
paste textarea "Hi, I'm Ananthi from Opendoor. Just wanted to check if you received the WO for …"
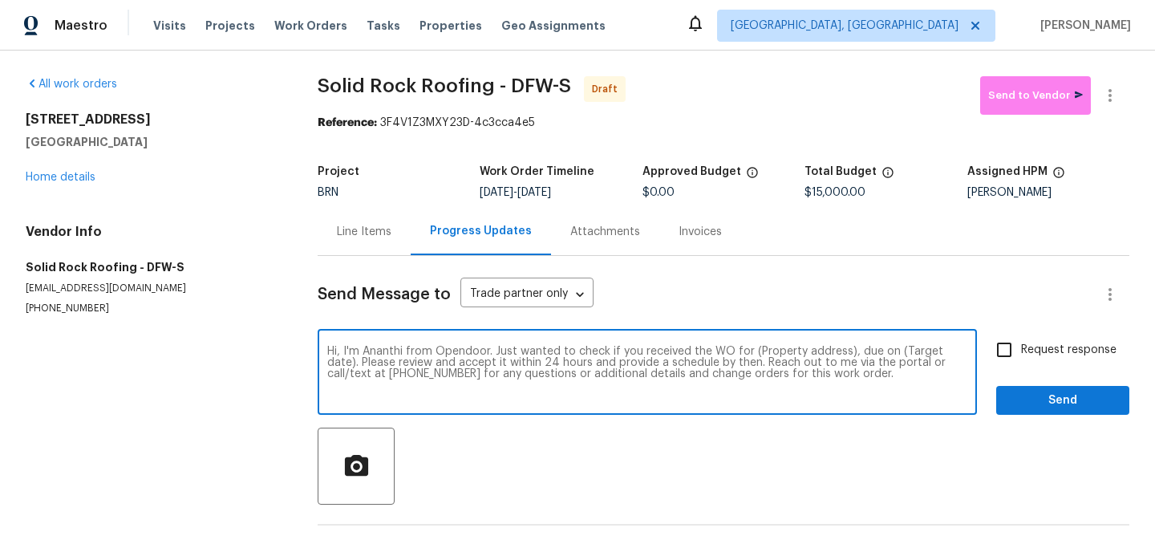
drag, startPoint x: 843, startPoint y: 350, endPoint x: 754, endPoint y: 350, distance: 89.0
click at [755, 350] on textarea "Hi, I'm Ananthi from Opendoor. Just wanted to check if you received the WO for …" at bounding box center [647, 374] width 640 height 56
paste textarea "9021 Monticello Dr, Granbury, TX 76049"
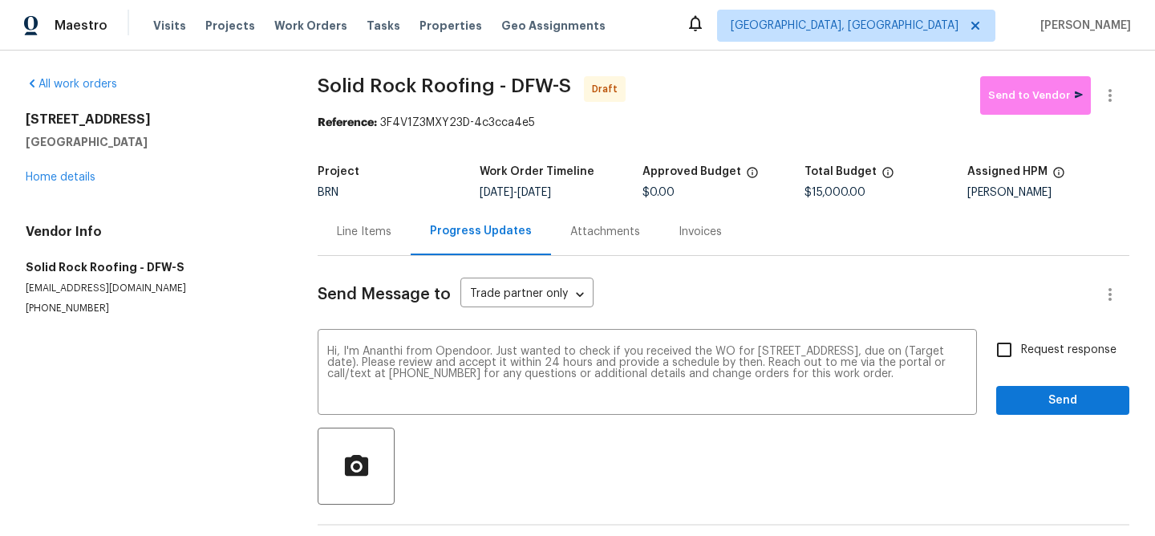
drag, startPoint x: 537, startPoint y: 195, endPoint x: 609, endPoint y: 195, distance: 72.2
click at [609, 195] on div "9/3/2025 - 9/5/2025" at bounding box center [561, 192] width 162 height 11
copy span "9/5/2025"
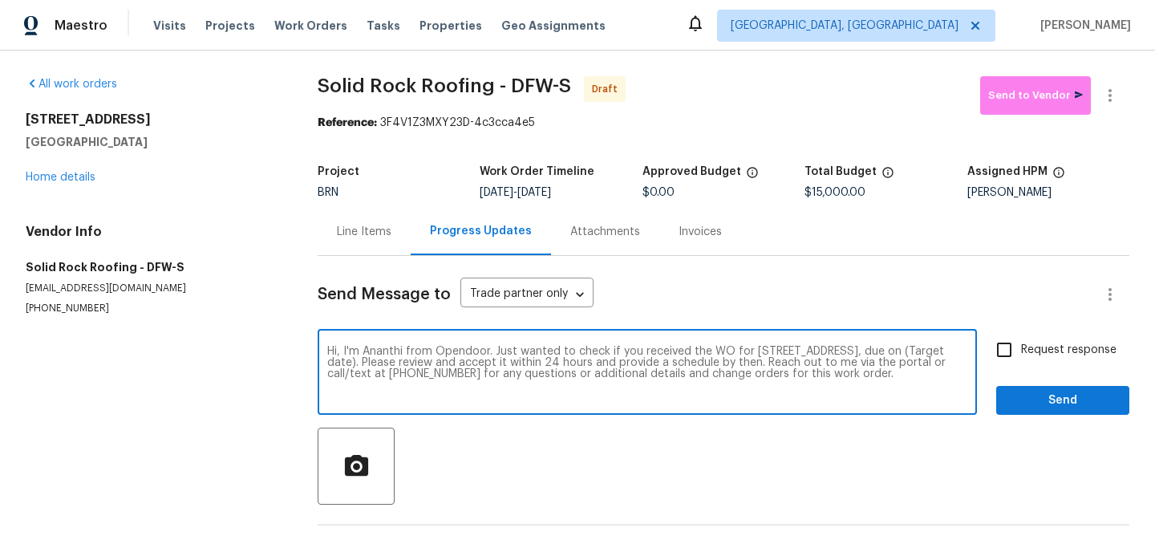
drag, startPoint x: 435, startPoint y: 364, endPoint x: 366, endPoint y: 361, distance: 69.0
click at [366, 362] on textarea "Hi, I'm Ananthi from Opendoor. Just wanted to check if you received the WO for …" at bounding box center [647, 374] width 640 height 56
paste textarea "9/5/2025"
type textarea "Hi, I'm Ananthi from Opendoor. Just wanted to check if you received the WO for …"
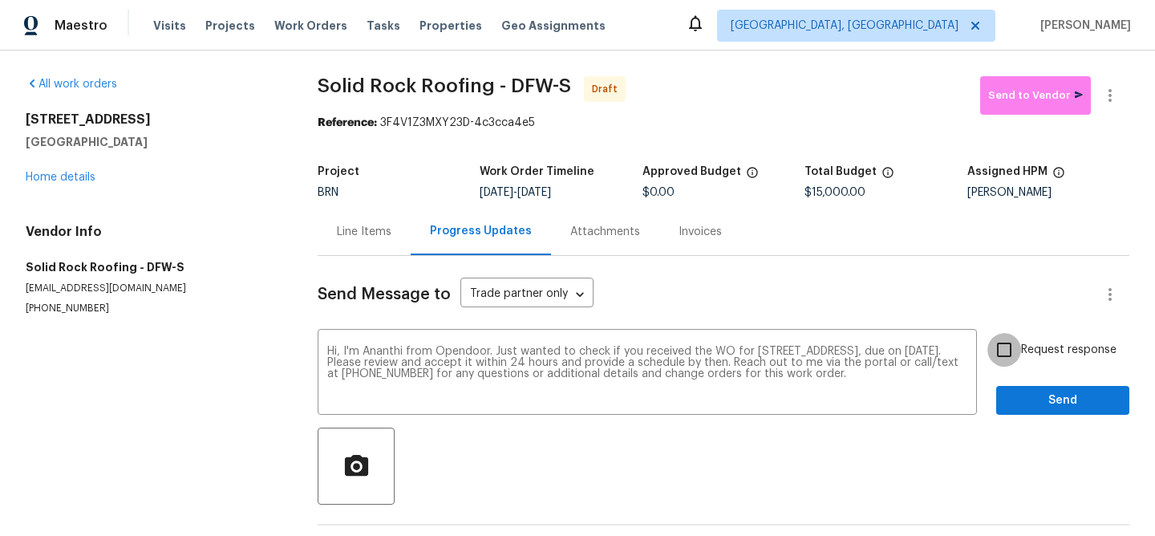
click at [1003, 352] on input "Request response" at bounding box center [1004, 350] width 34 height 34
checkbox input "true"
click at [1010, 411] on button "Send" at bounding box center [1062, 401] width 133 height 30
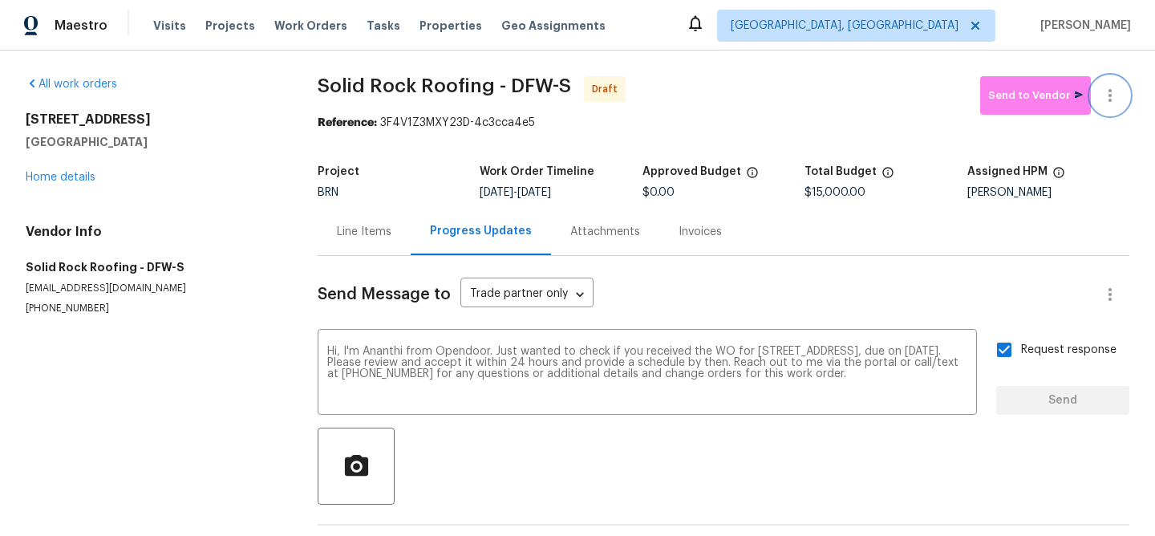
click at [1104, 84] on button "button" at bounding box center [1110, 95] width 38 height 38
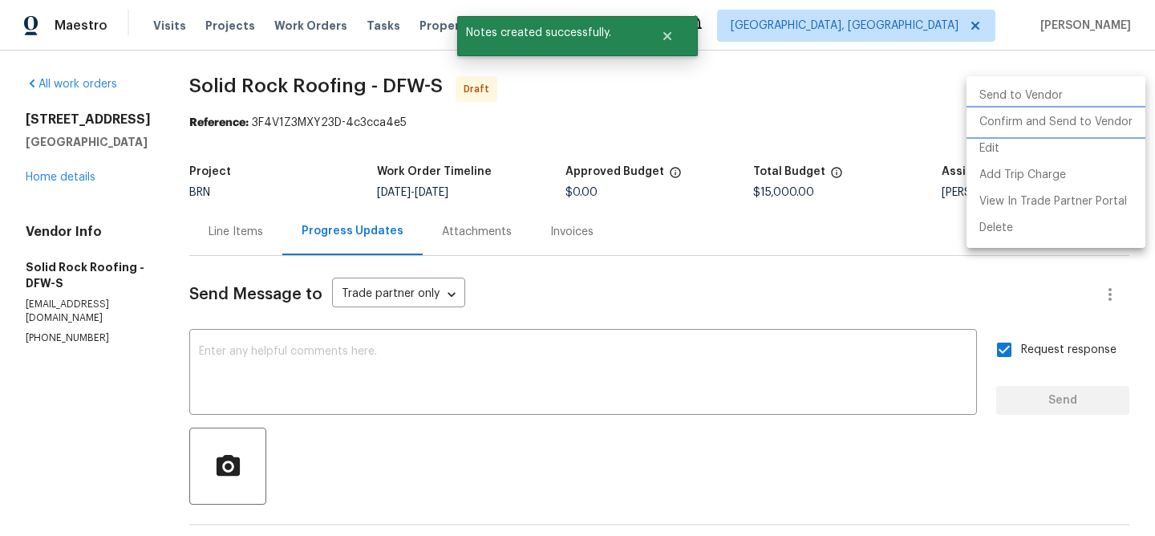
click at [1024, 121] on li "Confirm and Send to Vendor" at bounding box center [1055, 122] width 179 height 26
click at [289, 95] on div at bounding box center [577, 268] width 1155 height 536
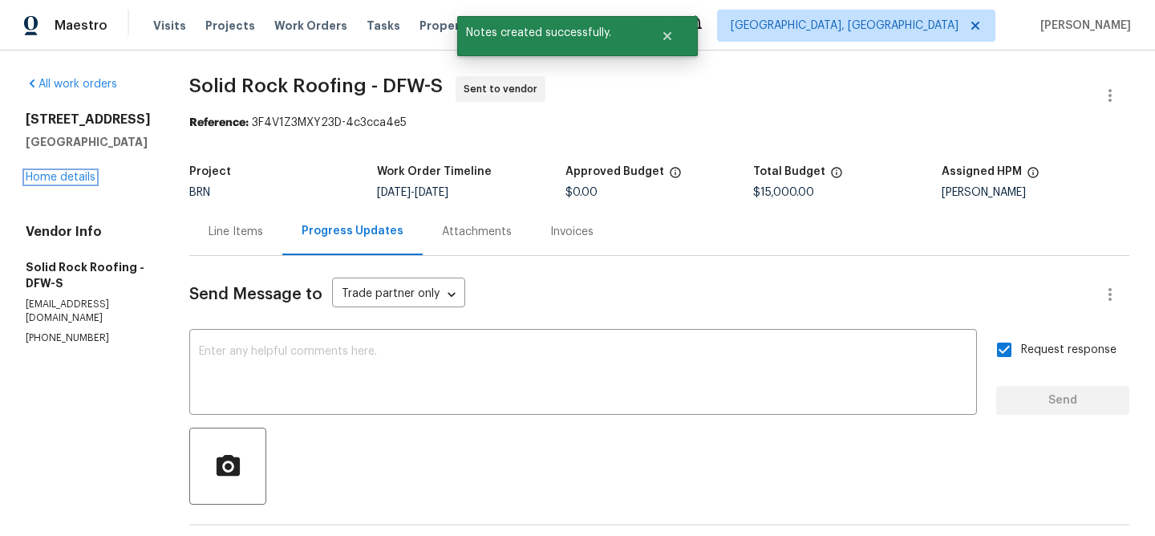
click at [84, 171] on div "9021 Monticello Dr Granbury, TX 76049 Home details" at bounding box center [88, 148] width 125 height 74
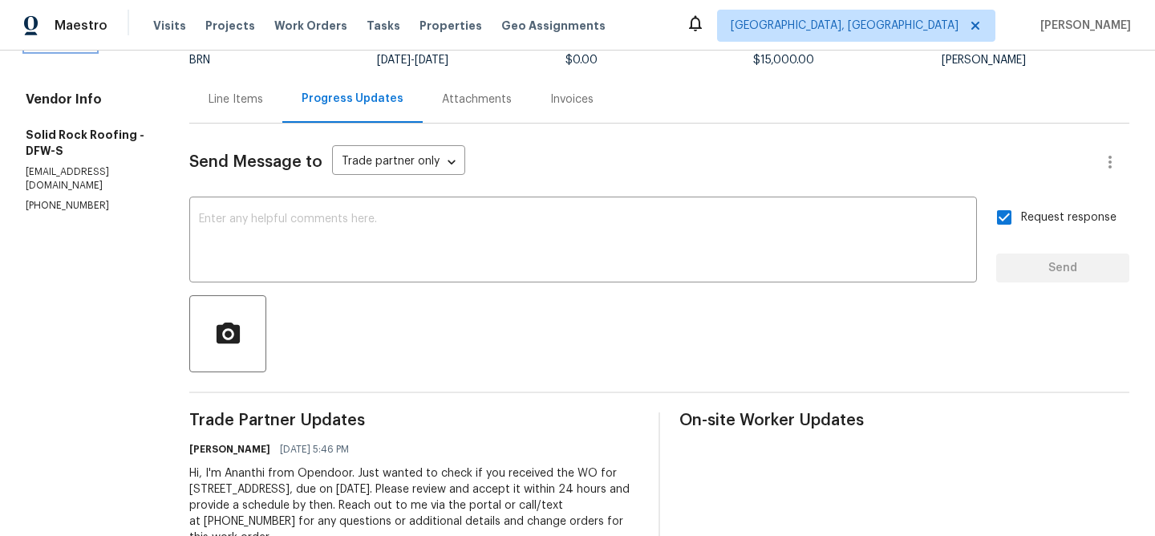
scroll to position [187, 0]
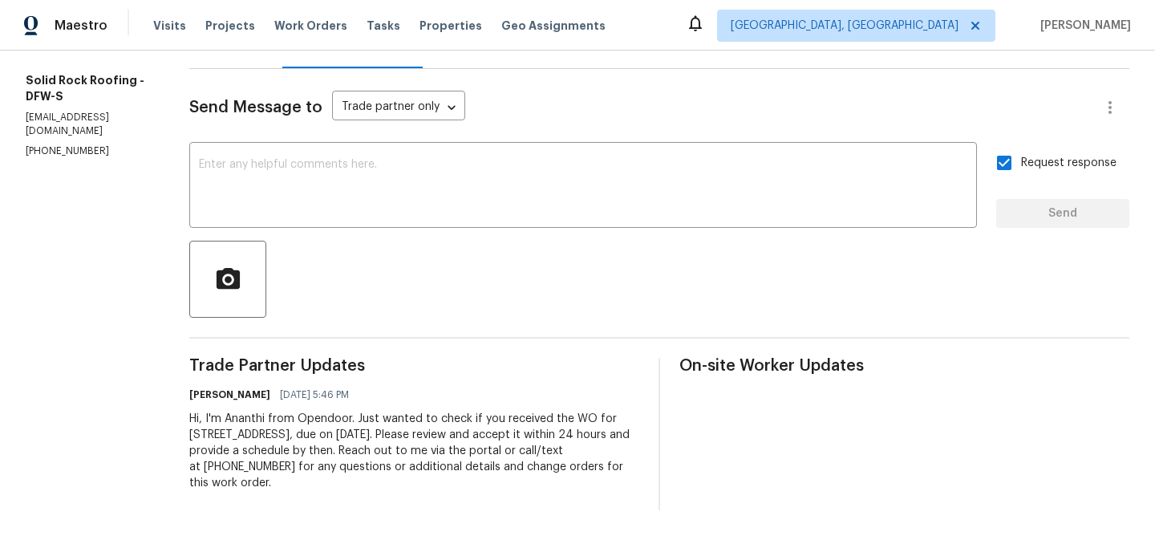
click at [286, 416] on div "Hi, I'm Ananthi from Opendoor. Just wanted to check if you received the WO for …" at bounding box center [414, 451] width 450 height 80
copy div "Trade Partner Updates Ananthi Mahendran 09/03/2025 5:46 PM"
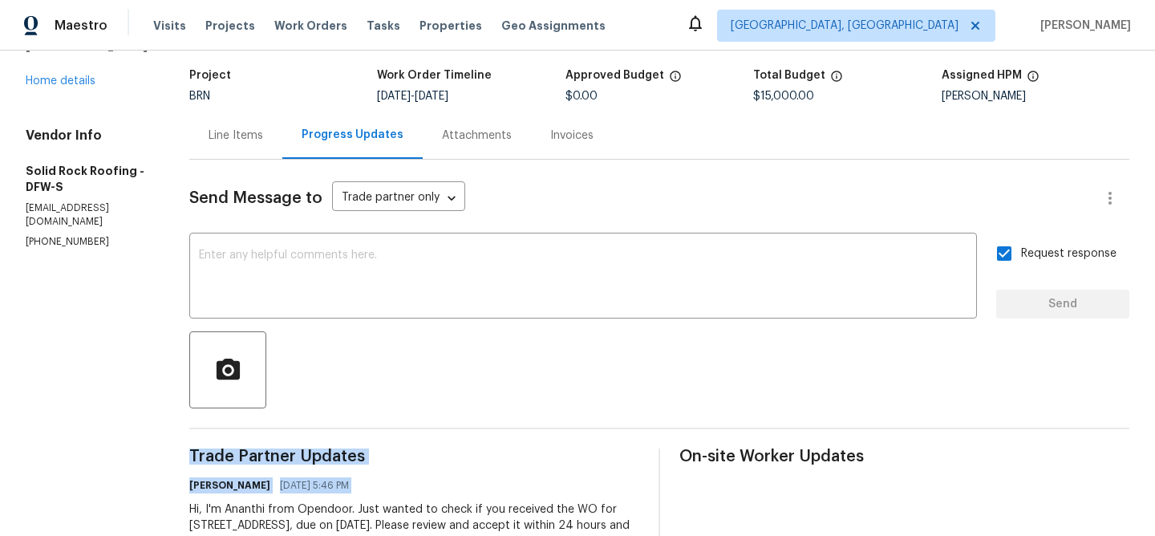
scroll to position [0, 0]
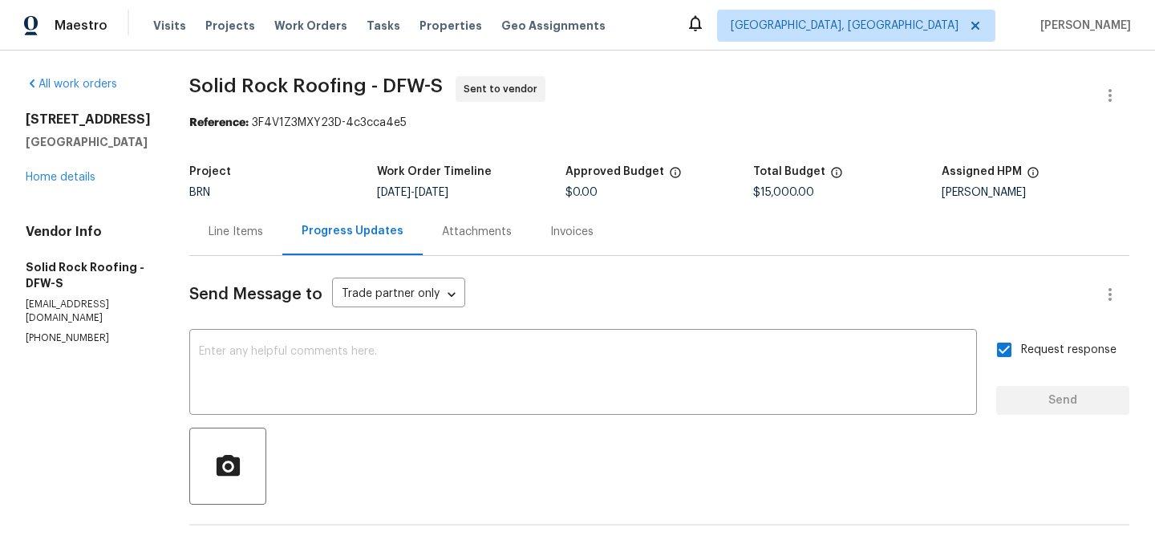
click at [83, 186] on div "All work orders 9021 Monticello Dr Granbury, TX 76049 Home details Vendor Info …" at bounding box center [88, 210] width 125 height 269
click at [76, 179] on link "Home details" at bounding box center [61, 177] width 70 height 11
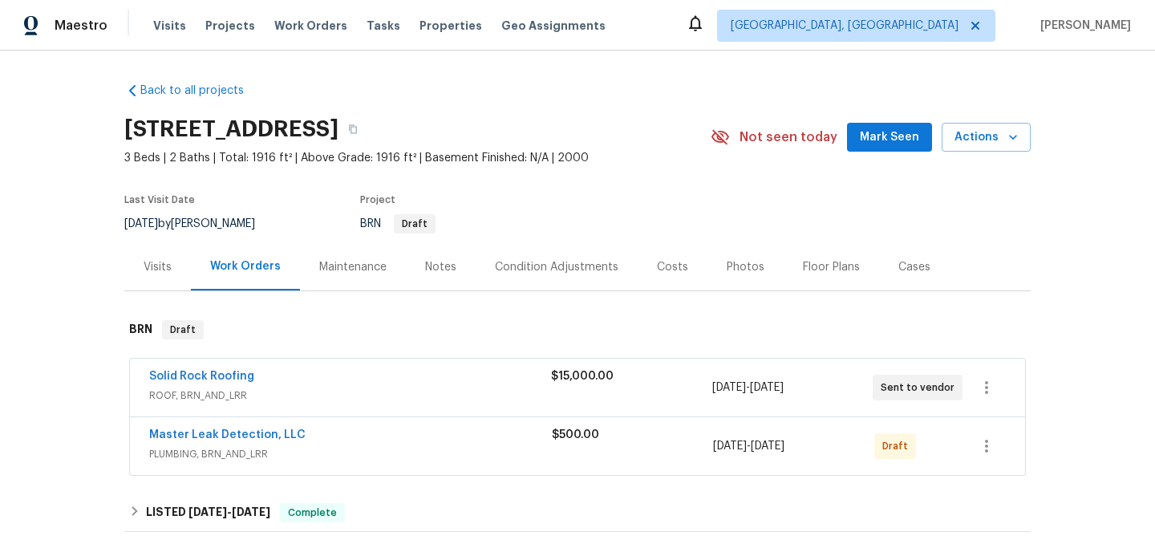
click at [186, 441] on span "Master Leak Detection, LLC" at bounding box center [227, 435] width 156 height 16
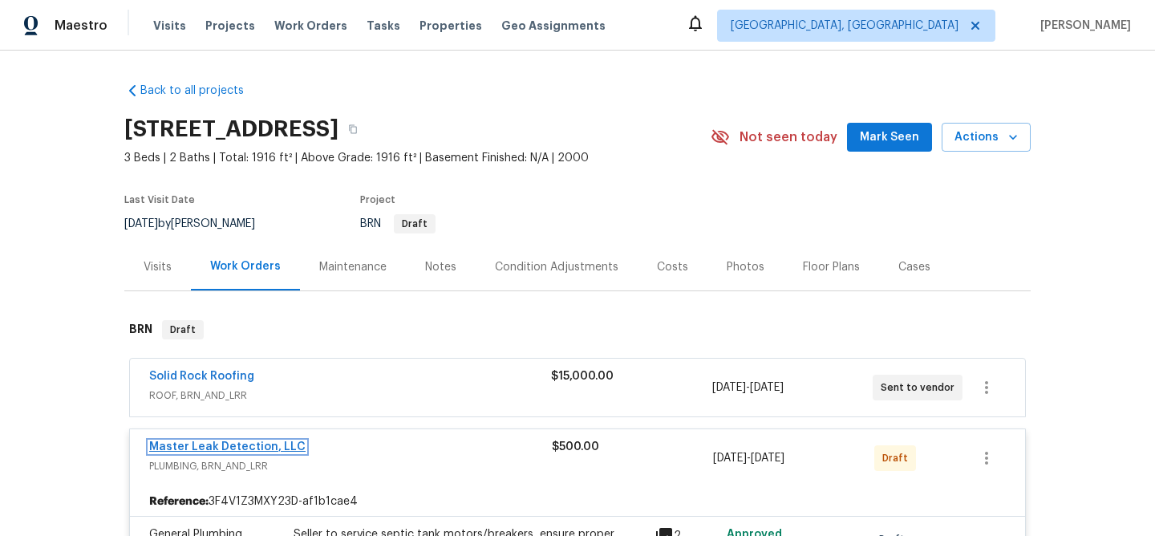
click at [208, 446] on link "Master Leak Detection, LLC" at bounding box center [227, 446] width 156 height 11
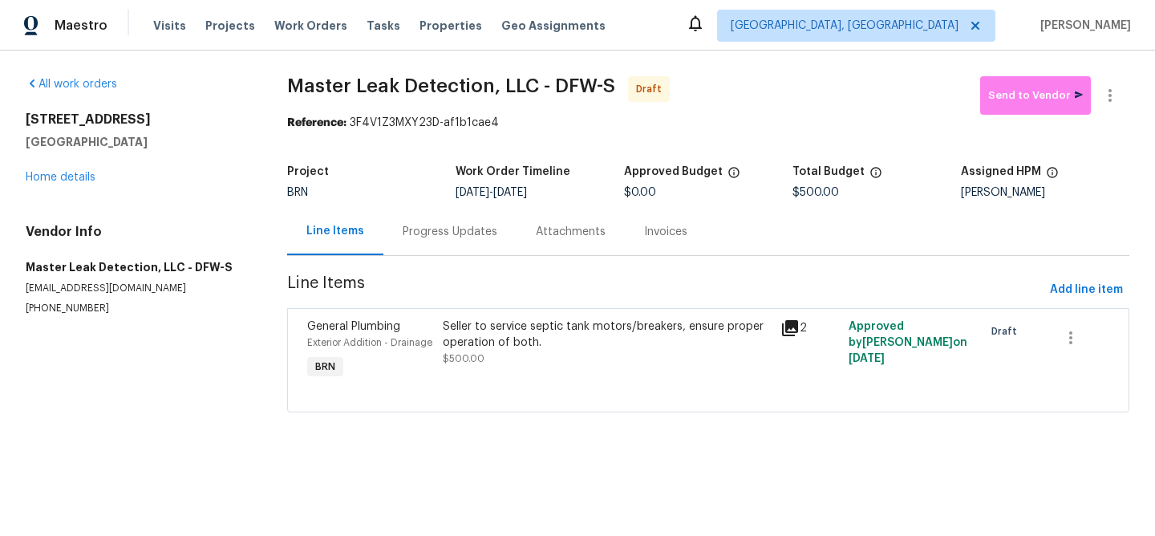
click at [418, 229] on div "Progress Updates" at bounding box center [450, 232] width 95 height 16
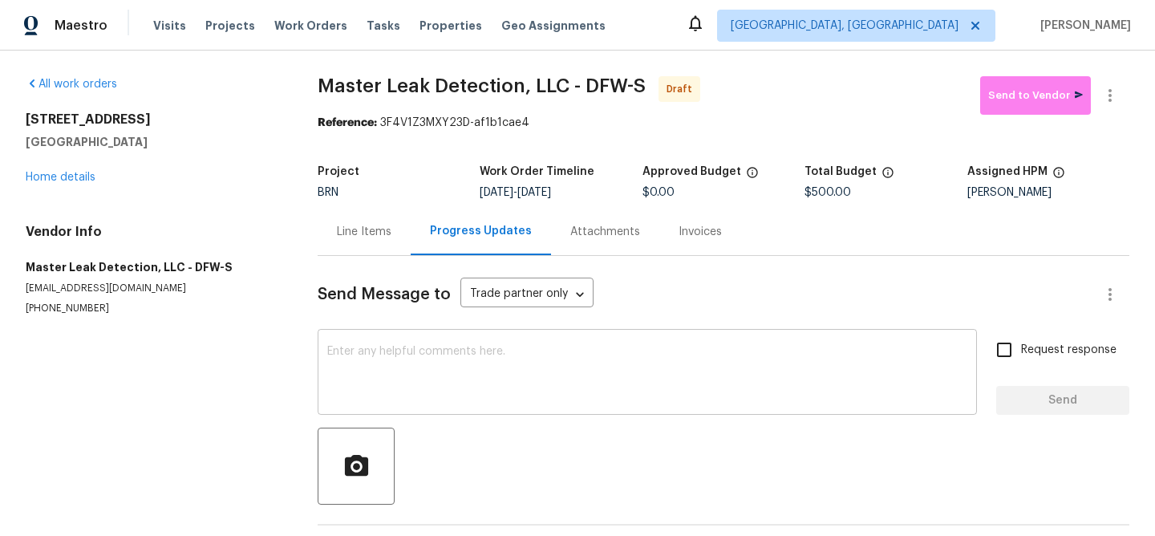
click at [443, 343] on div "x ​" at bounding box center [647, 374] width 659 height 82
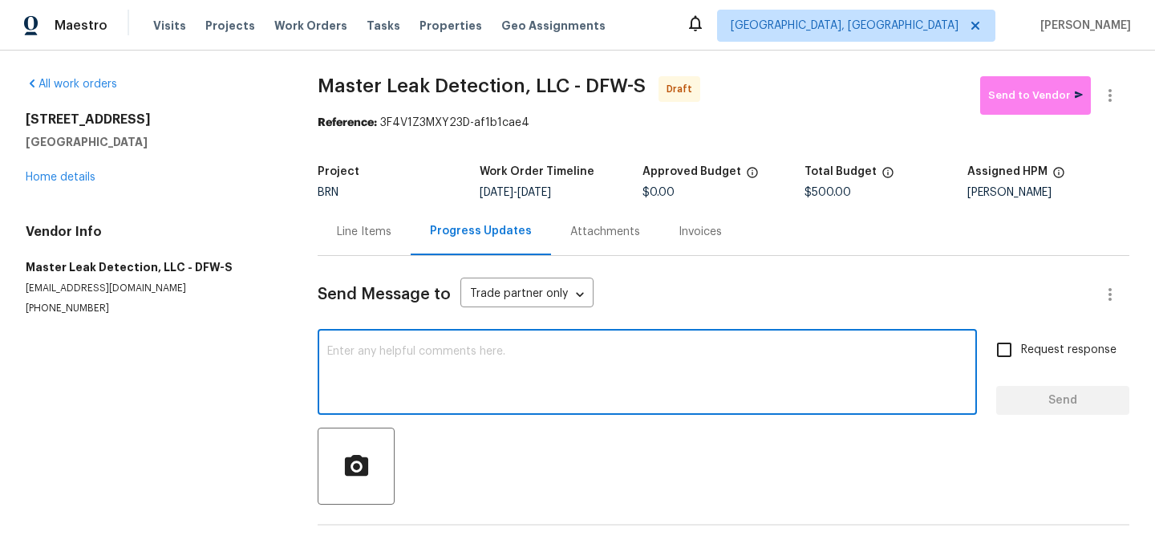
paste textarea "Hi, I'm Ananthi from Opendoor. Just wanted to check if you received the WO for …"
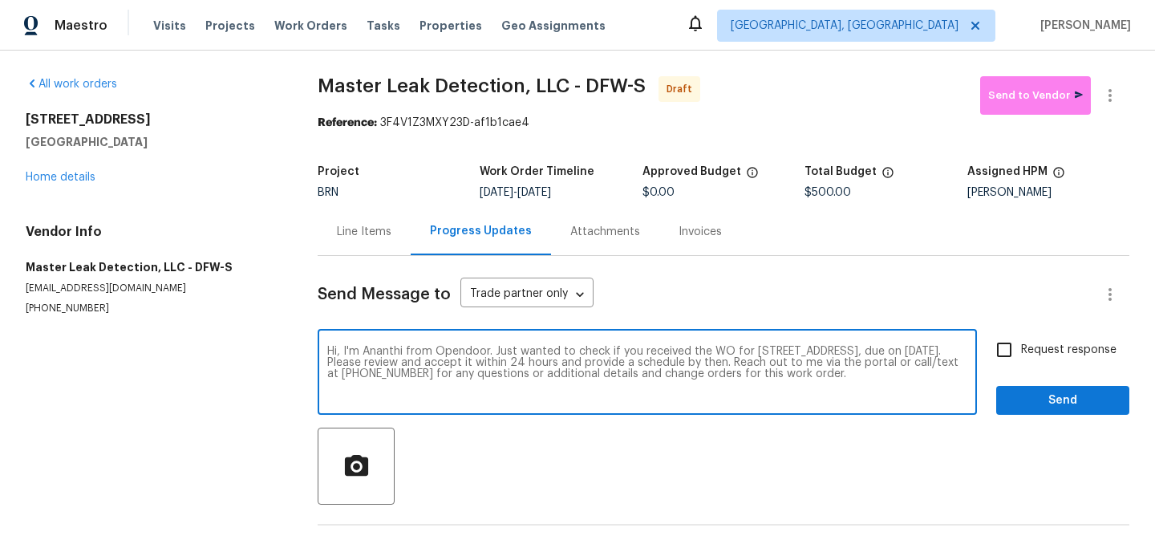
type textarea "Hi, I'm Ananthi from Opendoor. Just wanted to check if you received the WO for …"
click at [1021, 354] on input "Request response" at bounding box center [1004, 350] width 34 height 34
checkbox input "true"
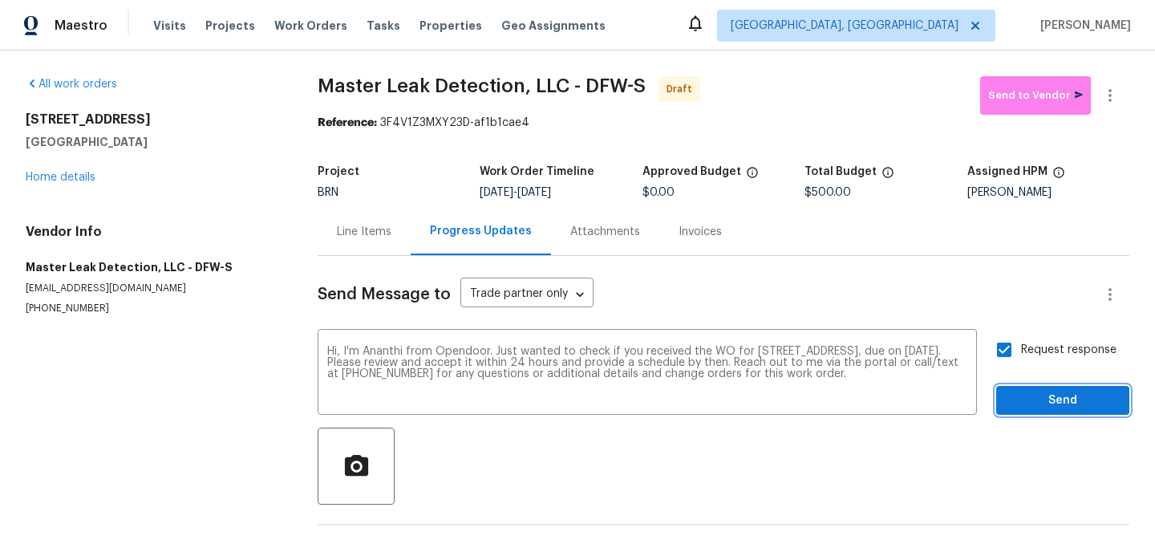
click at [1026, 409] on span "Send" at bounding box center [1062, 401] width 107 height 20
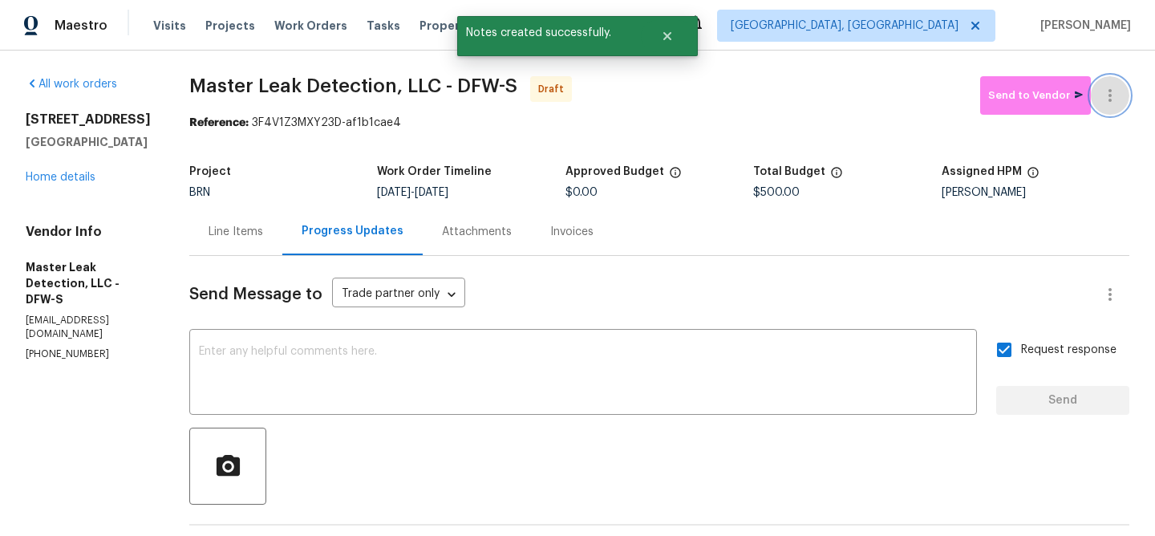
click at [1107, 86] on icon "button" at bounding box center [1109, 95] width 19 height 19
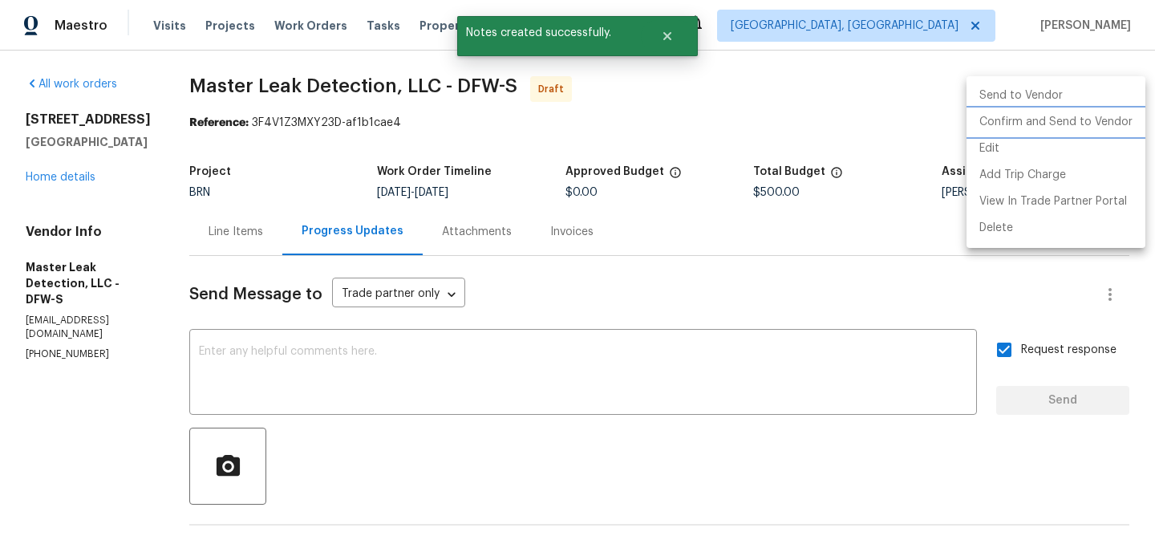
click at [1047, 128] on li "Confirm and Send to Vendor" at bounding box center [1055, 122] width 179 height 26
click at [264, 97] on div at bounding box center [577, 268] width 1155 height 536
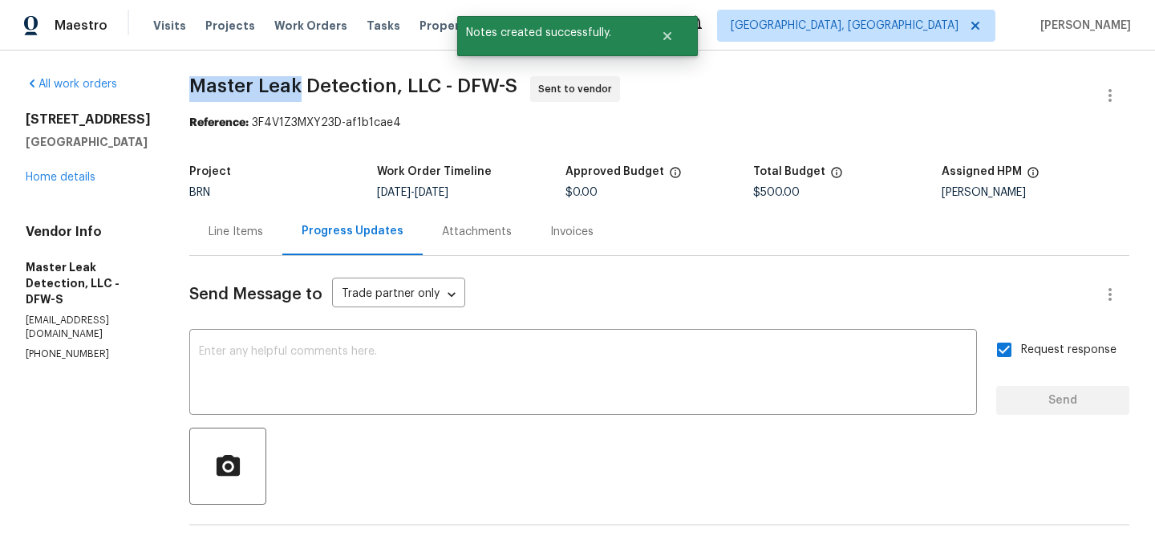
drag, startPoint x: 202, startPoint y: 87, endPoint x: 317, endPoint y: 86, distance: 114.7
click at [317, 86] on div "All work orders 9021 Monticello Dr Granbury, TX 76049 Home details Vendor Info …" at bounding box center [577, 387] width 1155 height 672
copy span "Master Leak"
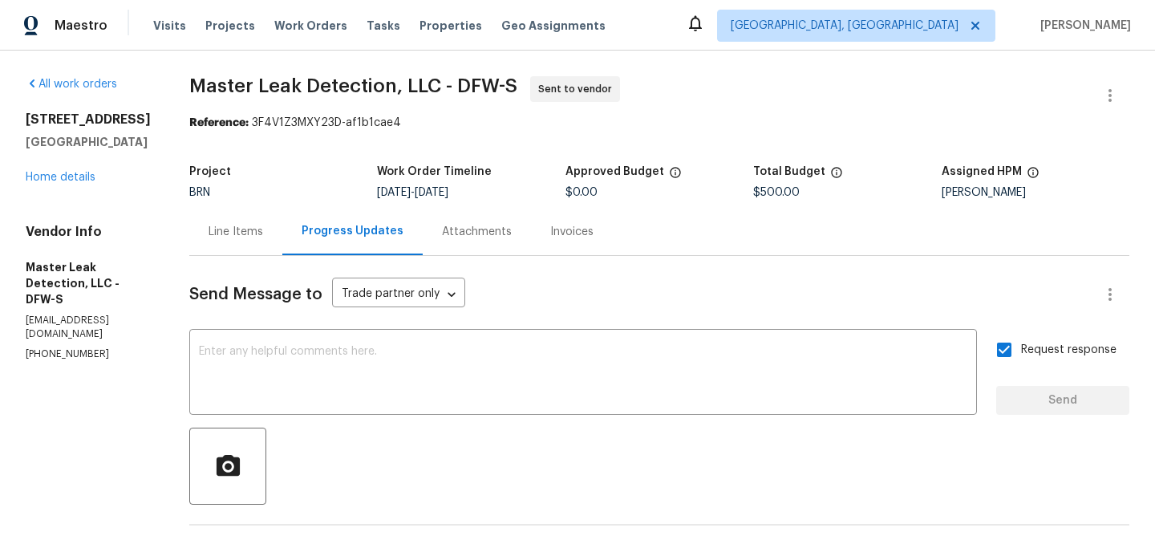
click at [245, 106] on span "Master Leak Detection, LLC - DFW-S Sent to vendor" at bounding box center [639, 95] width 901 height 38
click at [258, 158] on div "Project BRN Work Order Timeline 9/3/2025 - 9/5/2025 Approved Budget $0.00 Total…" at bounding box center [659, 181] width 940 height 51
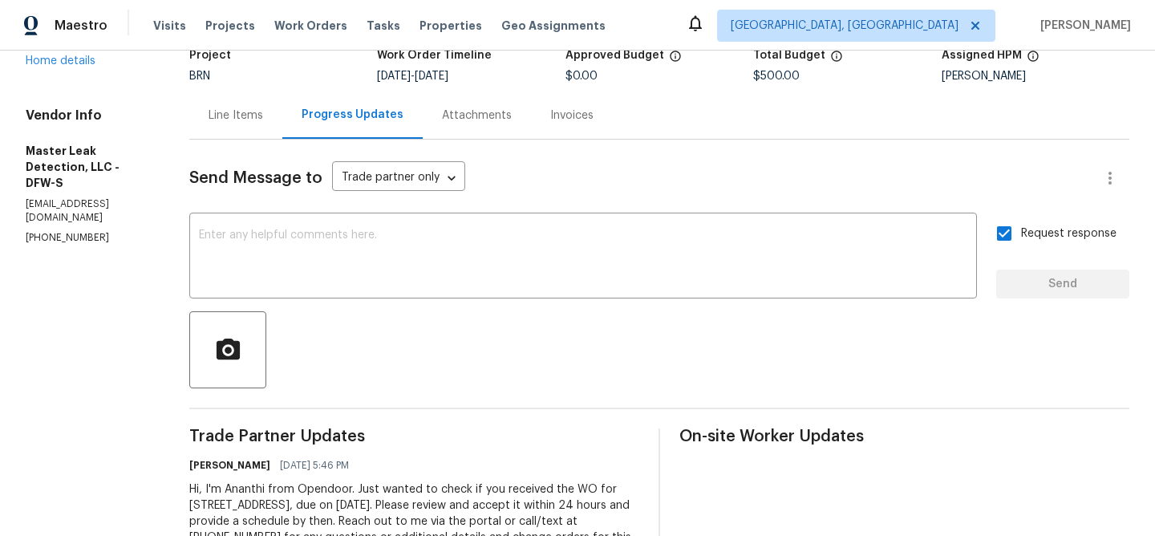
scroll to position [187, 0]
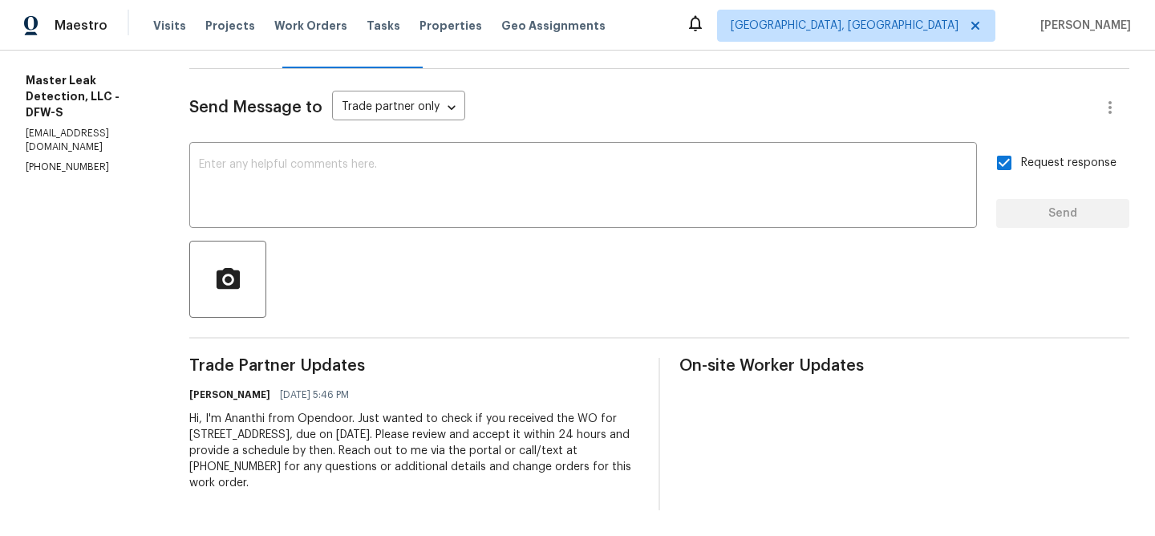
click at [323, 301] on div at bounding box center [659, 279] width 940 height 77
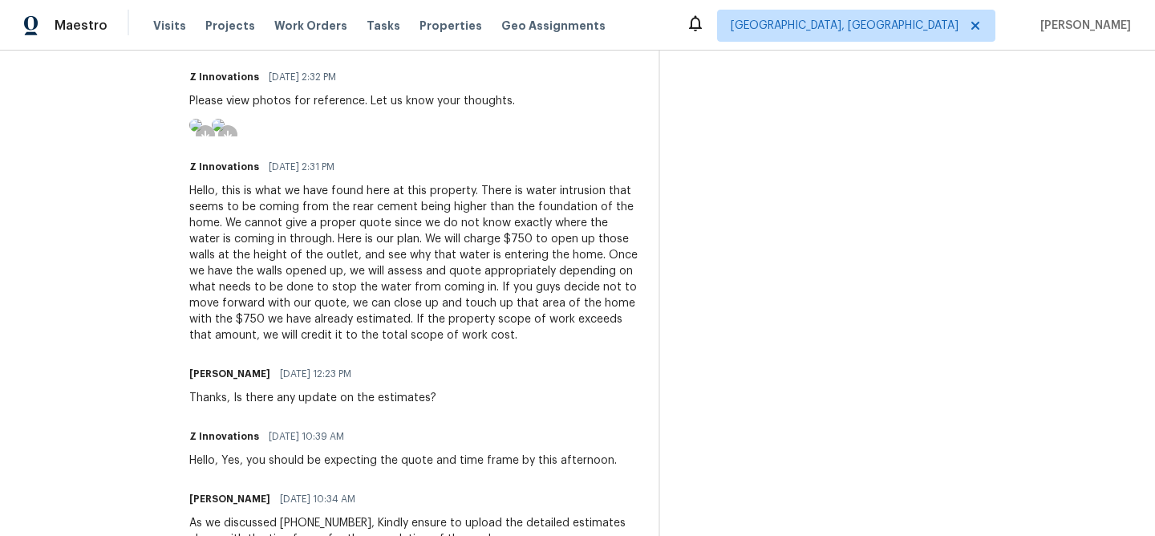
scroll to position [622, 0]
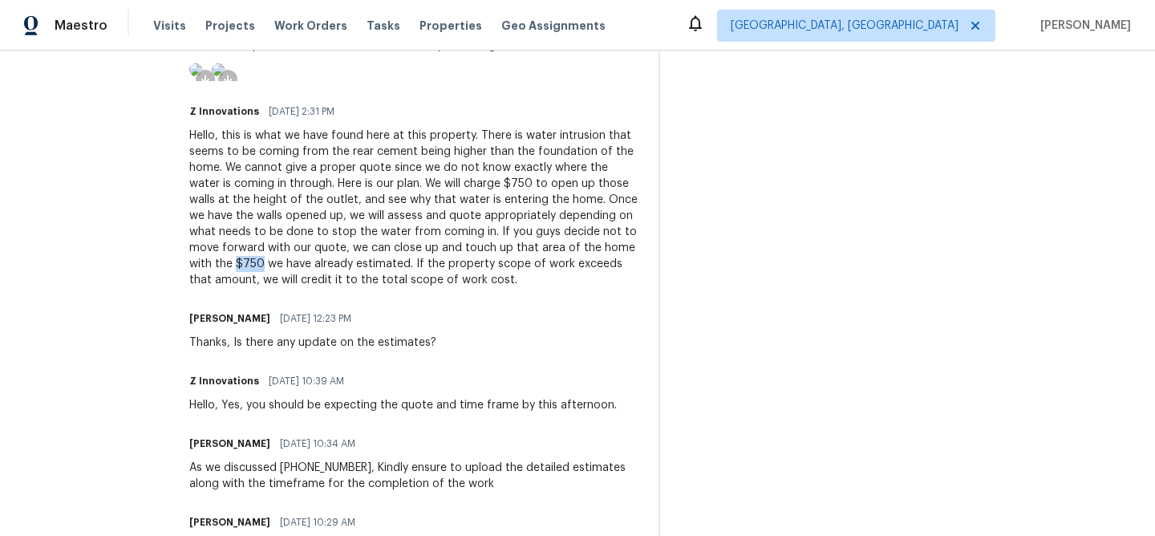
drag, startPoint x: 208, startPoint y: 333, endPoint x: 179, endPoint y: 330, distance: 29.8
copy div "$750"
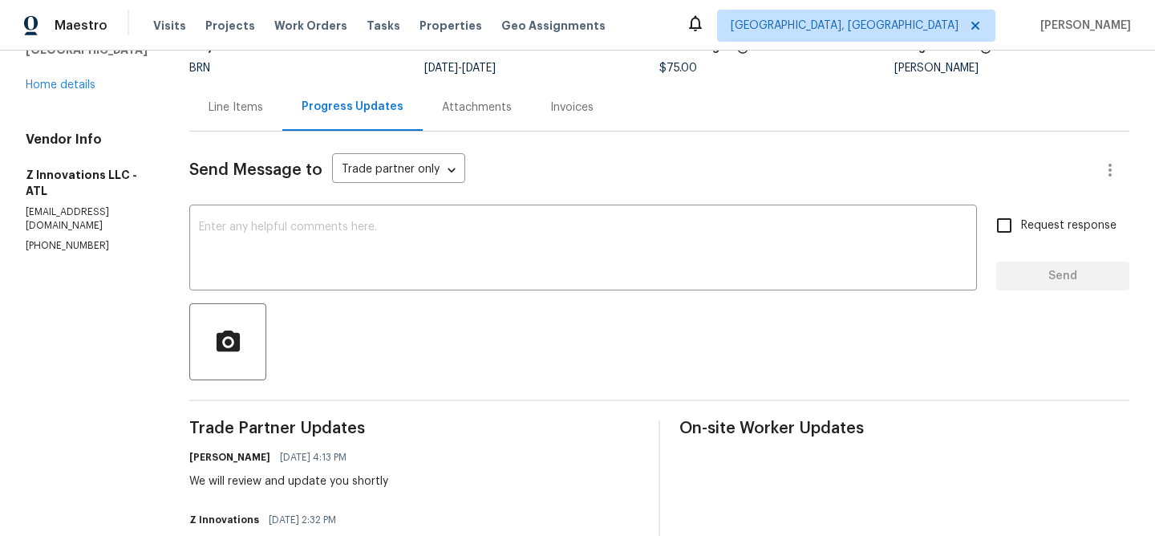
scroll to position [0, 0]
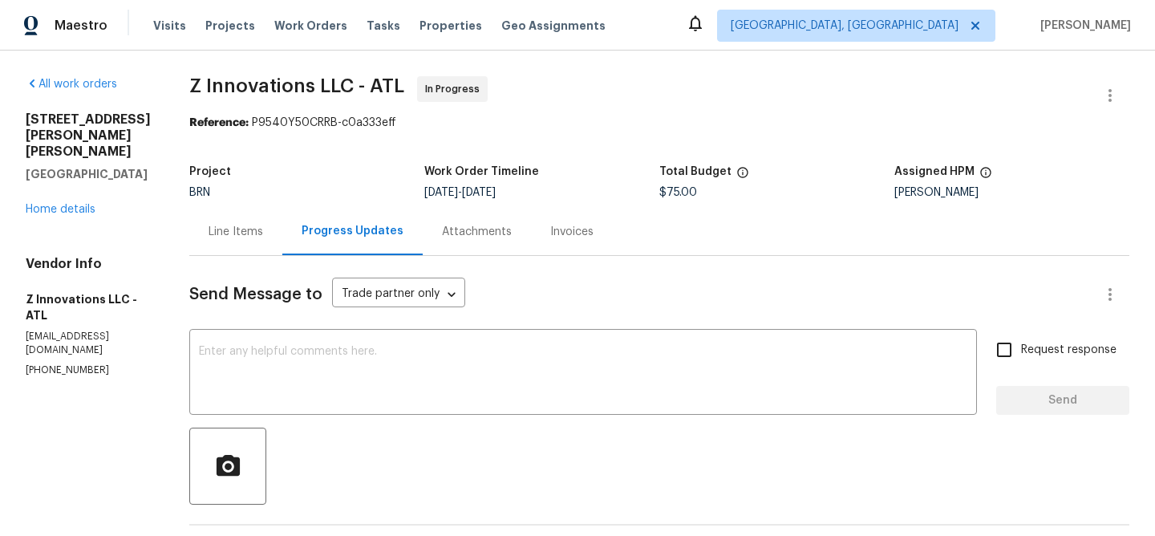
click at [222, 180] on div "Project" at bounding box center [306, 176] width 235 height 21
click at [217, 230] on div "Line Items" at bounding box center [235, 232] width 55 height 16
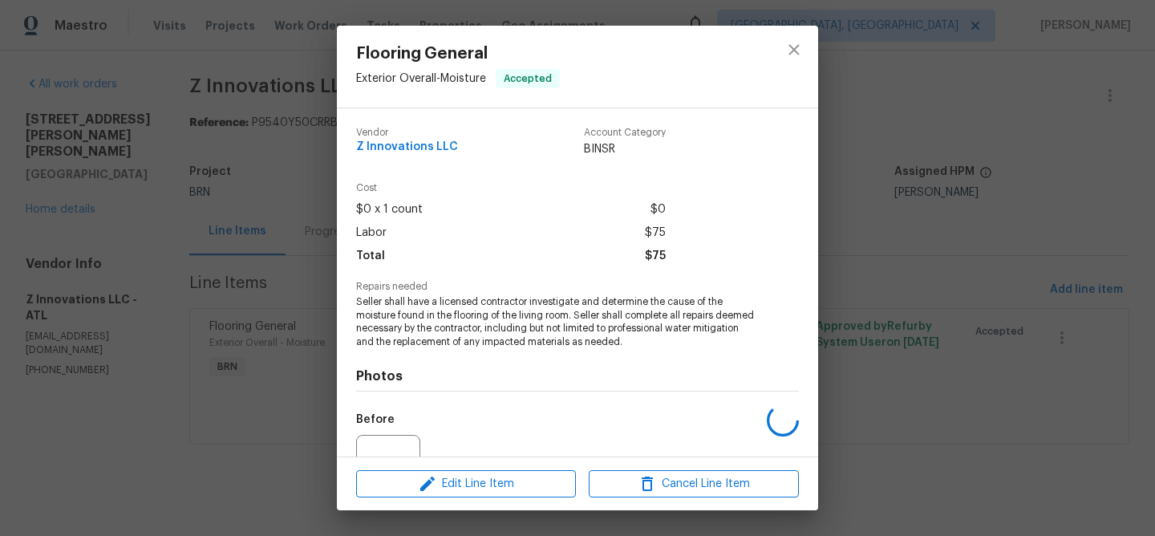
click at [517, 336] on span "Seller shall have a licensed contractor investigate and determine the cause of …" at bounding box center [555, 322] width 399 height 54
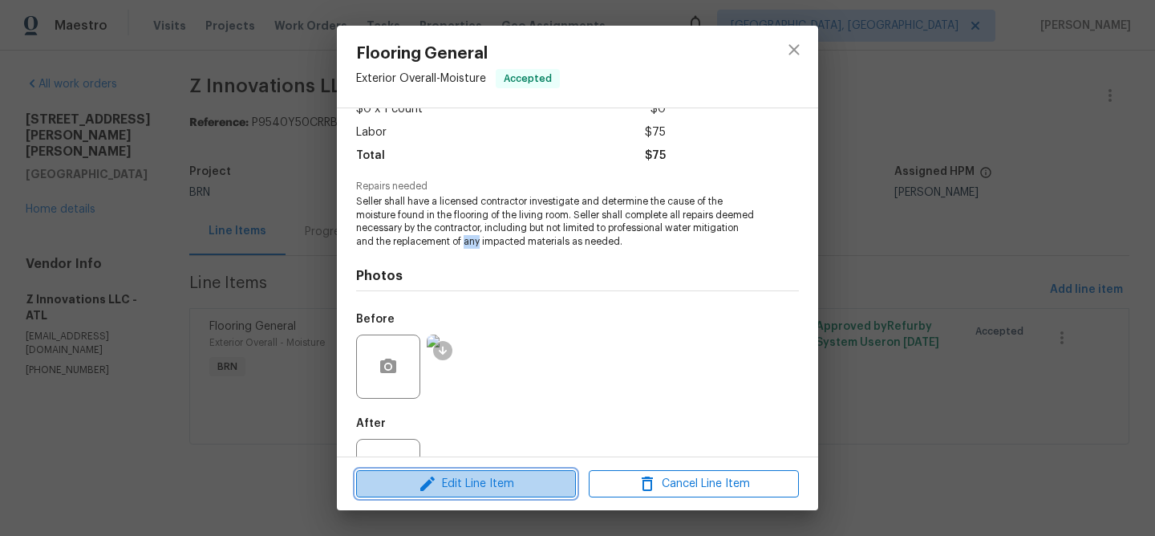
click at [457, 486] on span "Edit Line Item" at bounding box center [466, 484] width 210 height 20
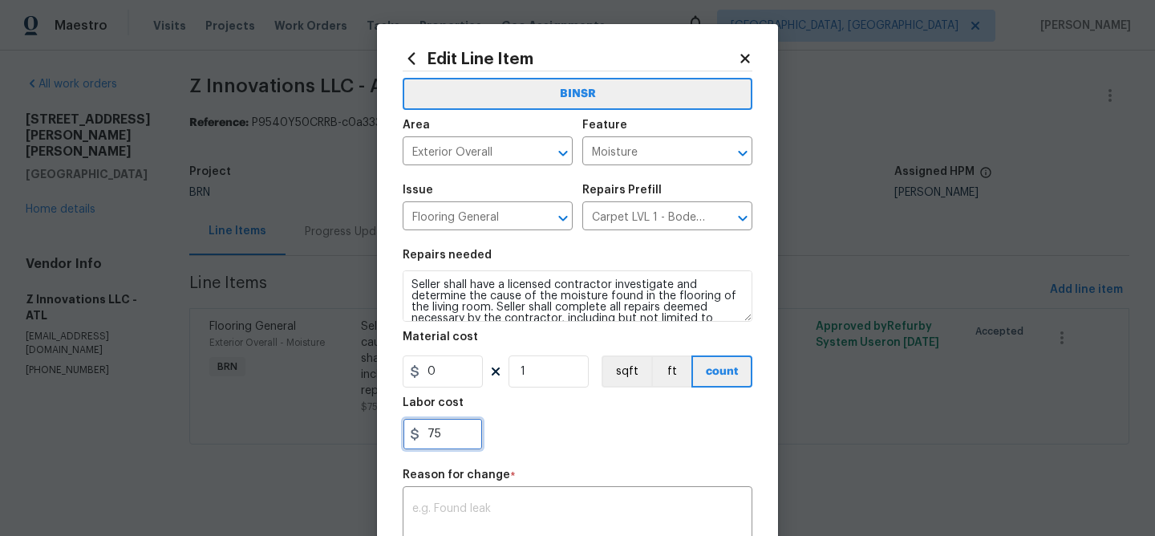
click at [466, 426] on input "75" at bounding box center [443, 434] width 80 height 32
type input "7"
paste input "750"
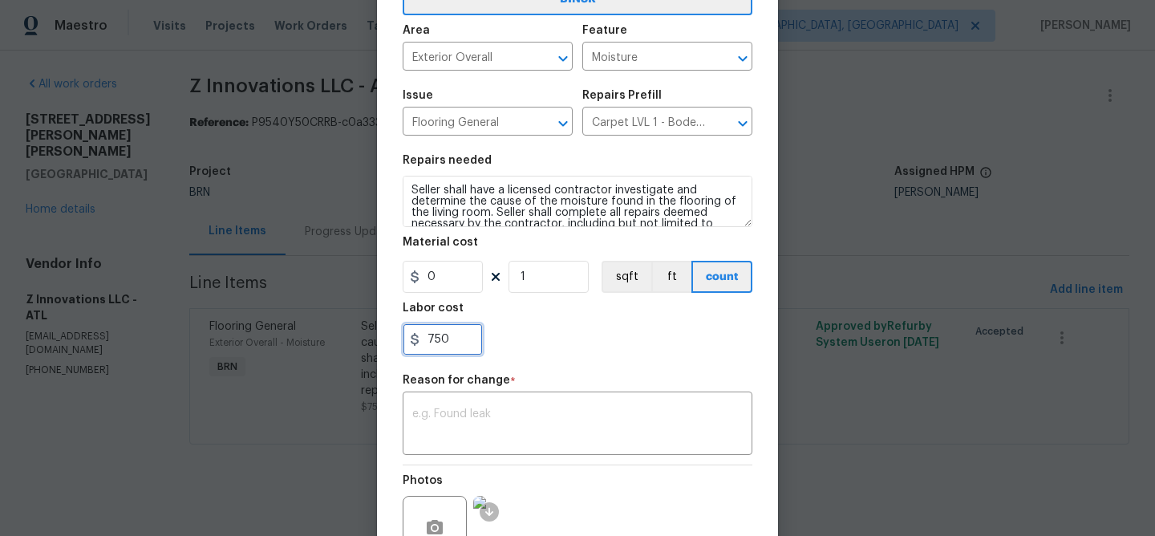
scroll to position [171, 0]
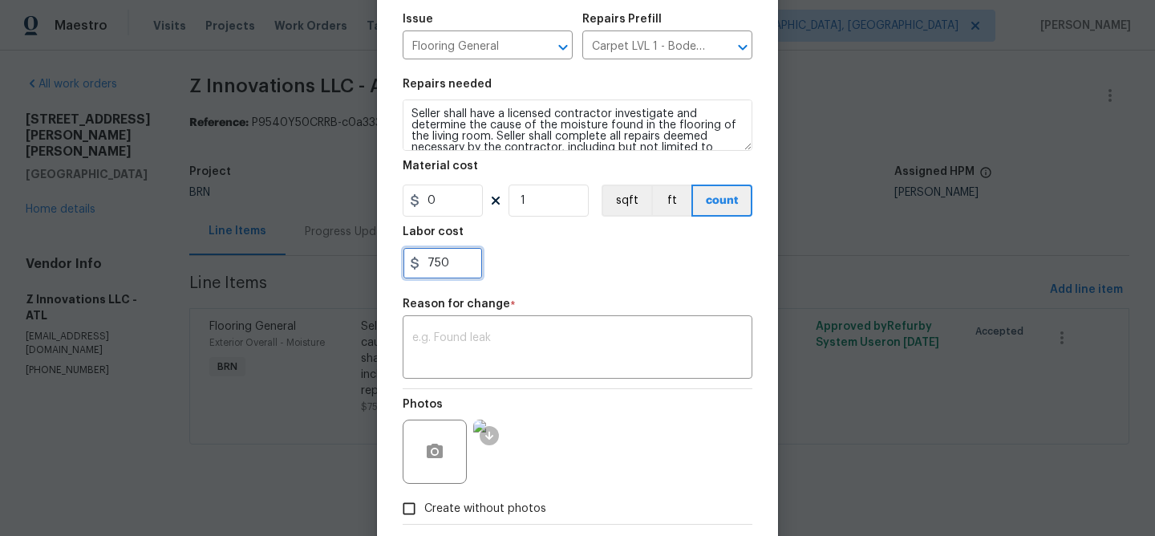
type input "750"
click at [488, 385] on div "BINSR Area Exterior Overall ​ Feature Moisture ​ Issue Flooring General ​ Repai…" at bounding box center [578, 212] width 350 height 623
click at [491, 351] on textarea at bounding box center [577, 349] width 330 height 34
paste textarea "(AM) Updated per BR approval"
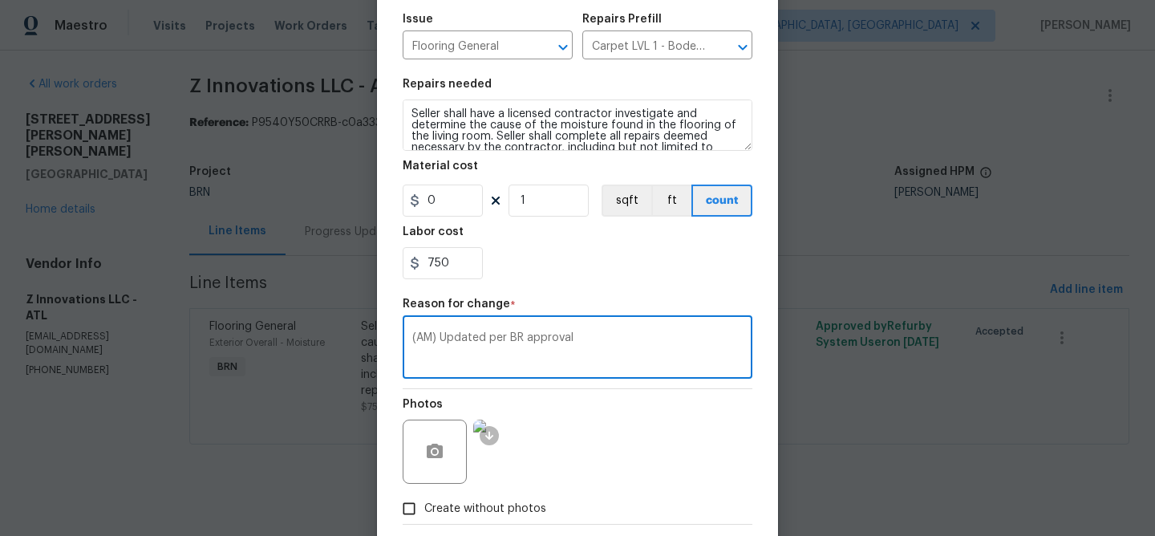
scroll to position [255, 0]
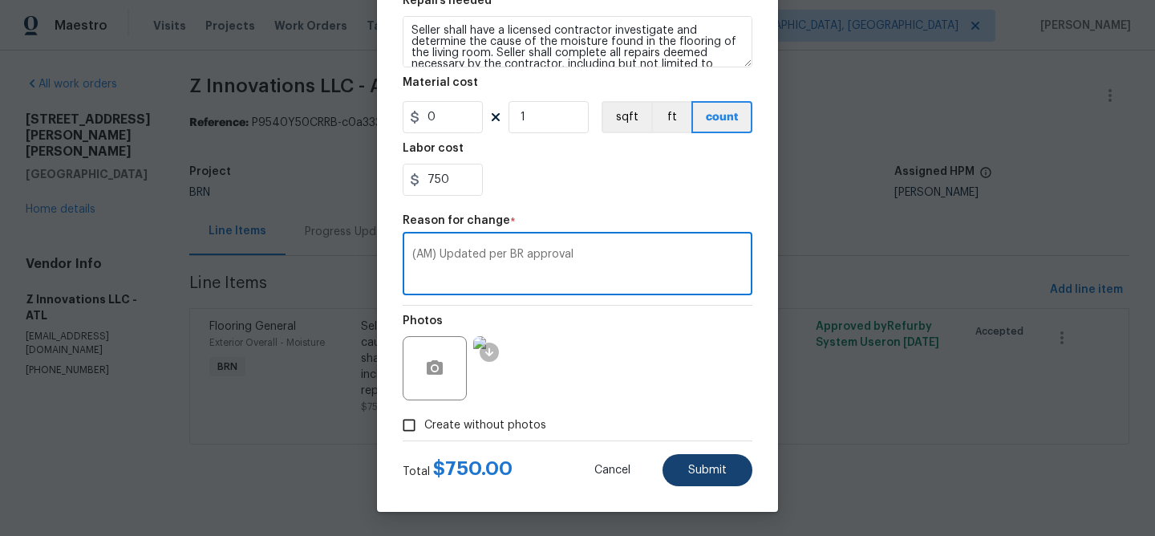
type textarea "(AM) Updated per BR approval"
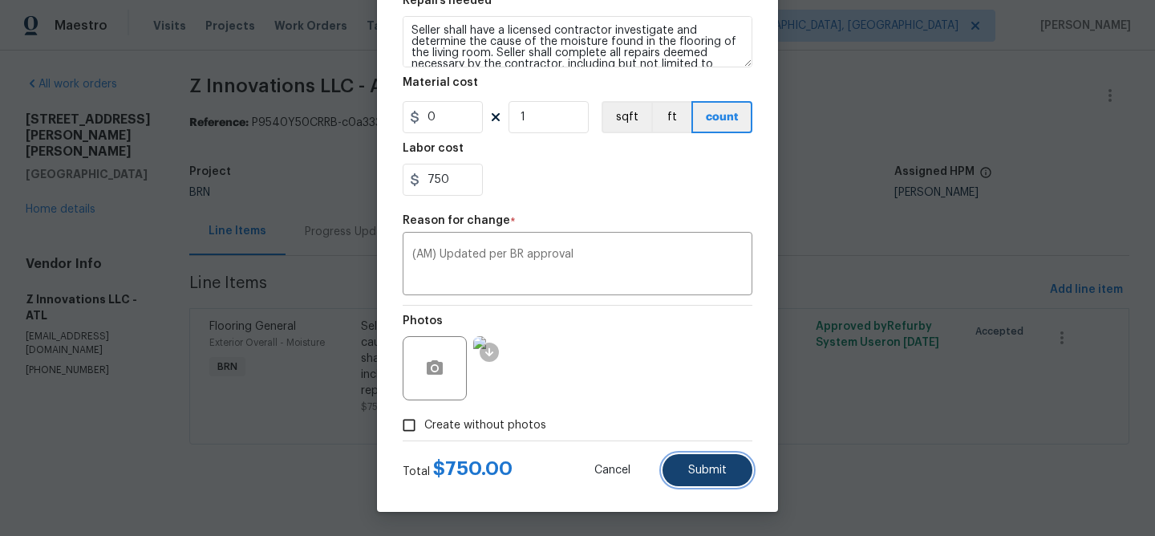
click at [730, 484] on button "Submit" at bounding box center [707, 470] width 90 height 32
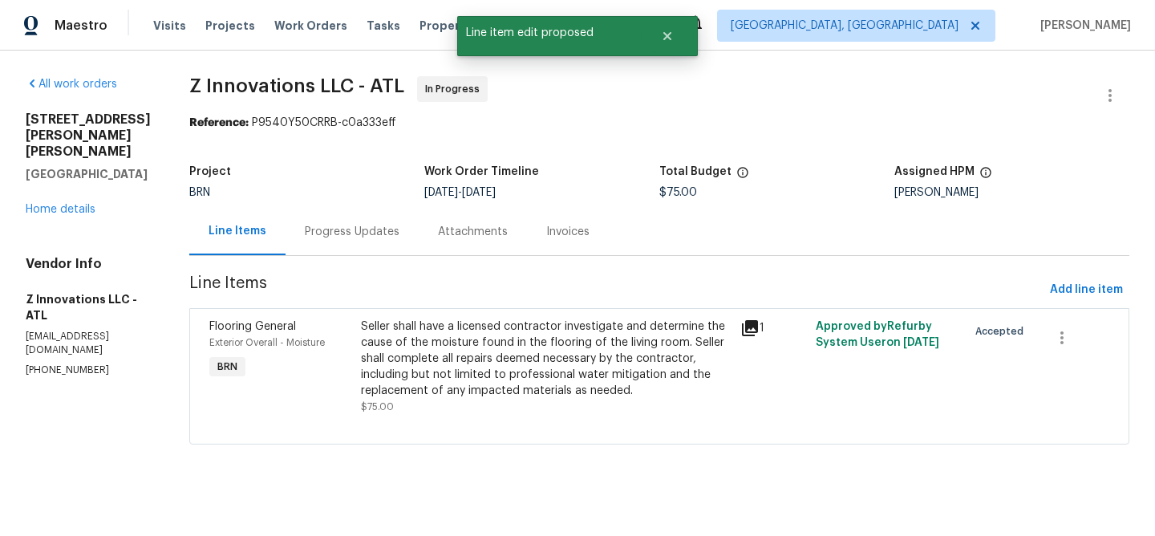
scroll to position [0, 0]
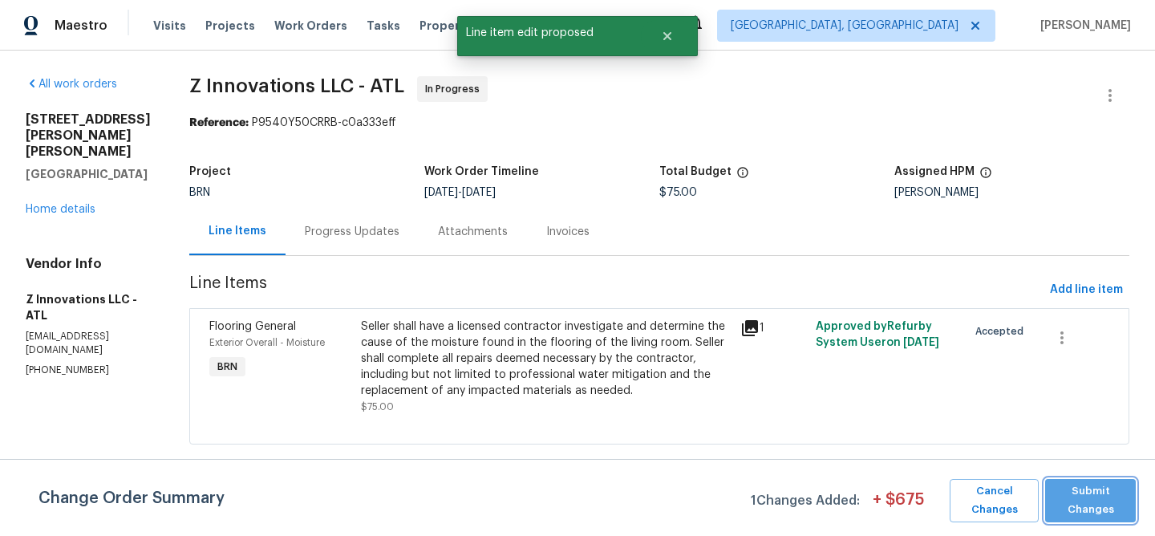
click at [1088, 513] on span "Submit Changes" at bounding box center [1090, 500] width 75 height 37
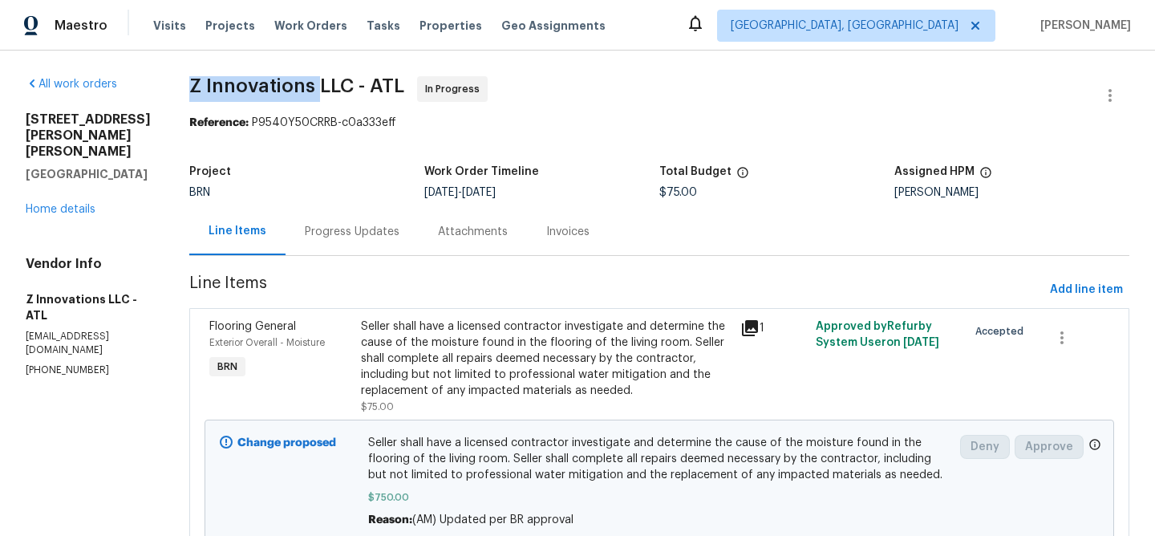
drag, startPoint x: 166, startPoint y: 87, endPoint x: 311, endPoint y: 85, distance: 145.1
click at [311, 85] on div "All work orders [STREET_ADDRESS][PERSON_NAME] Home details Vendor Info Z Innova…" at bounding box center [577, 327] width 1155 height 552
copy span "Z Innovations"
click at [232, 88] on span "Z Innovations LLC - ATL" at bounding box center [296, 85] width 215 height 19
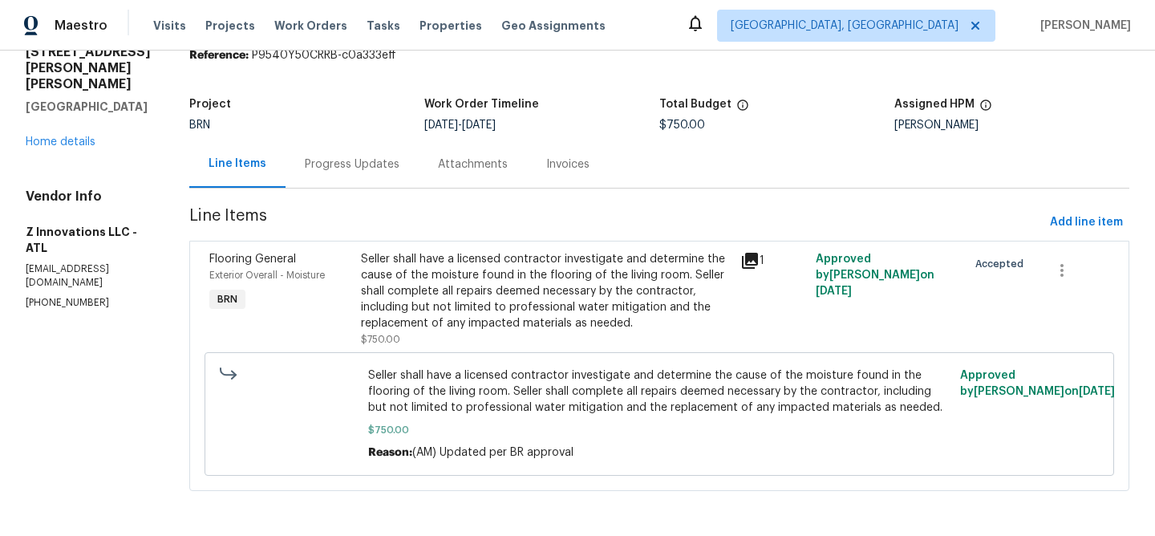
click at [350, 169] on div "Progress Updates" at bounding box center [352, 164] width 95 height 16
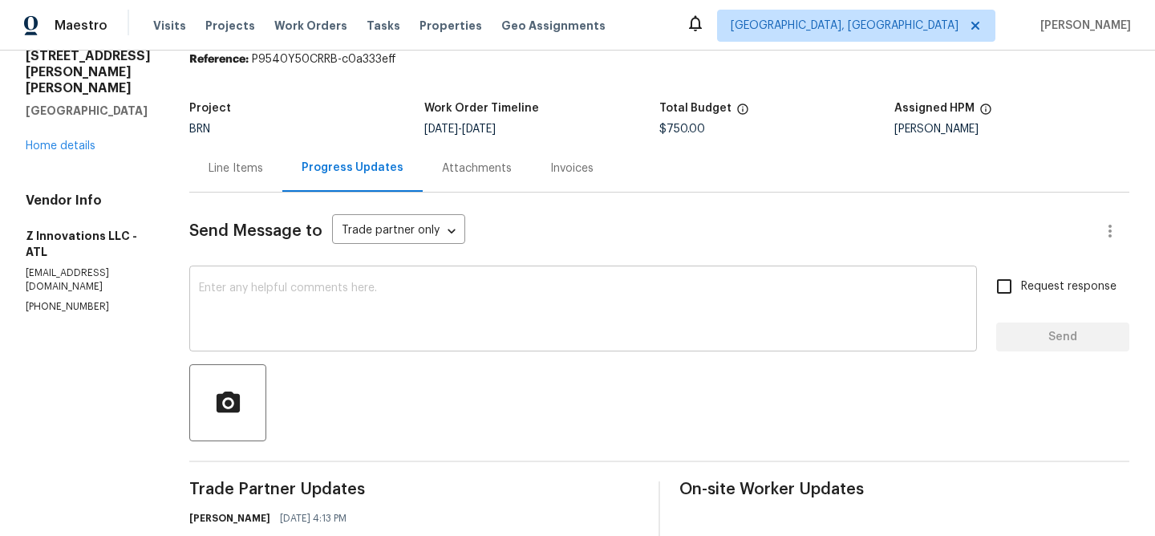
scroll to position [110, 0]
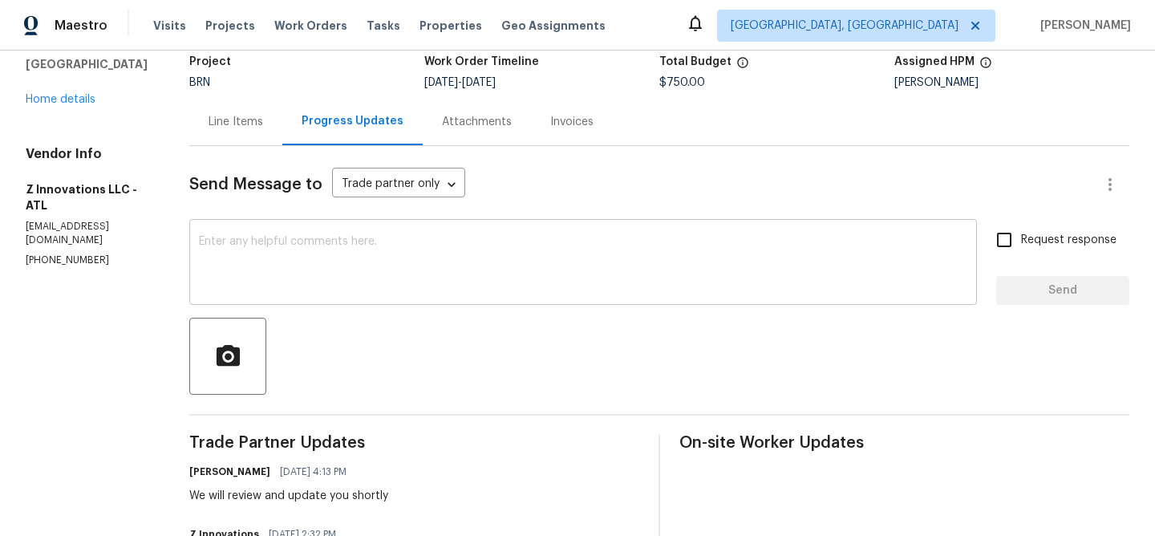
click at [326, 279] on textarea at bounding box center [583, 264] width 768 height 56
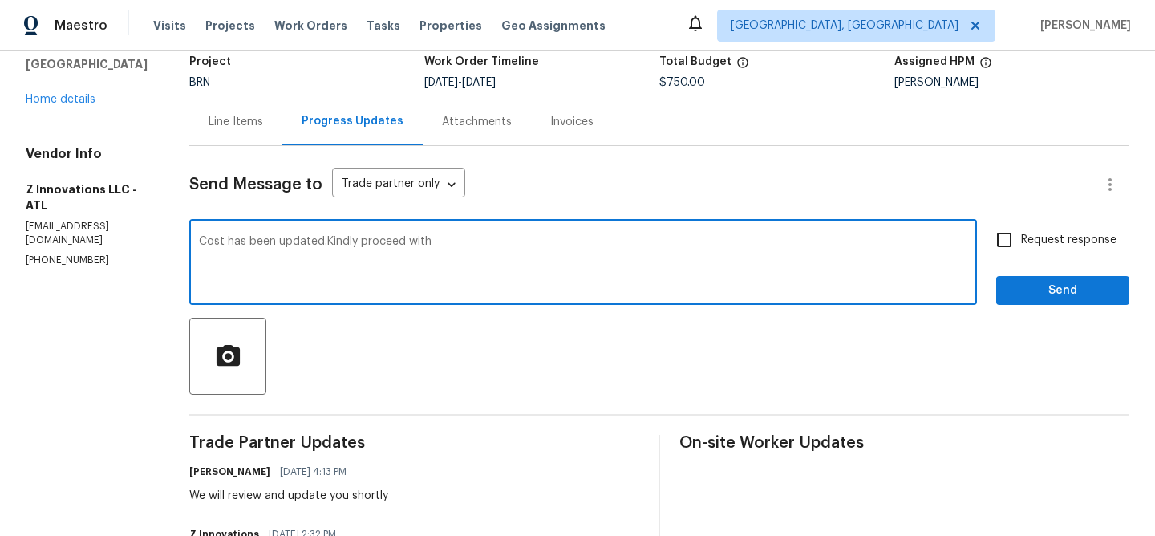
paste textarea "open the walls up"
type textarea "Cost has been updated.Kindly proceed with open the walls up and keep us posted …"
click at [1027, 253] on label "Request response" at bounding box center [1051, 240] width 129 height 34
click at [1021, 253] on input "Request response" at bounding box center [1004, 240] width 34 height 34
checkbox input "true"
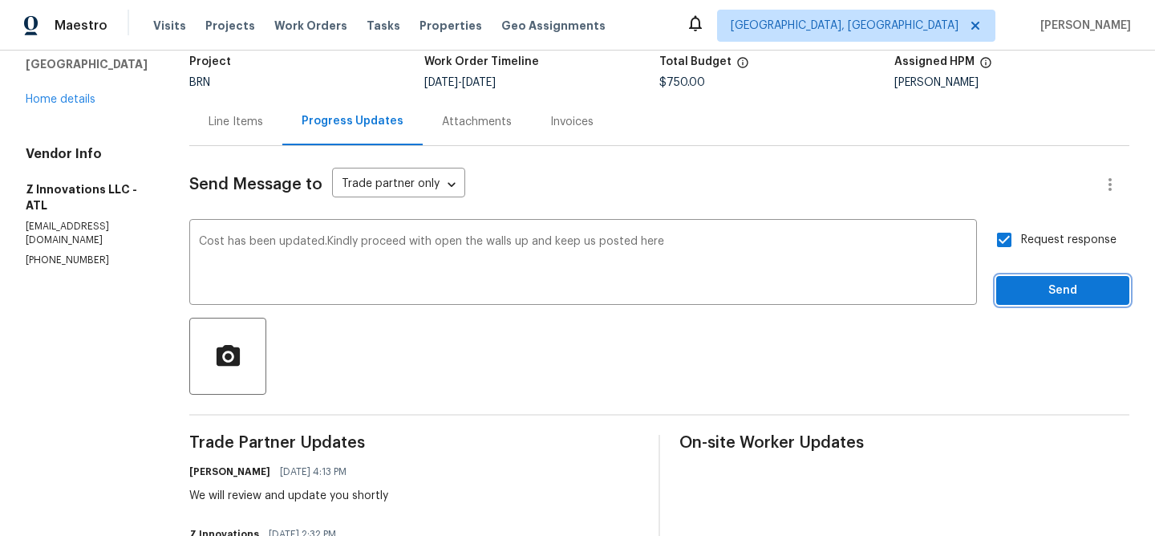
click at [1015, 288] on span "Send" at bounding box center [1062, 291] width 107 height 20
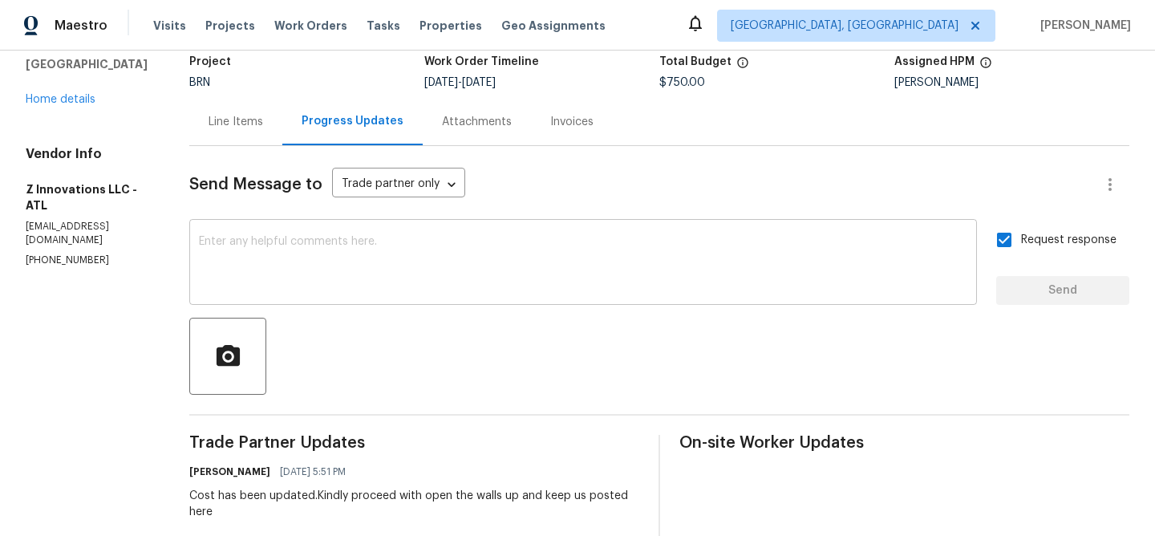
scroll to position [212, 0]
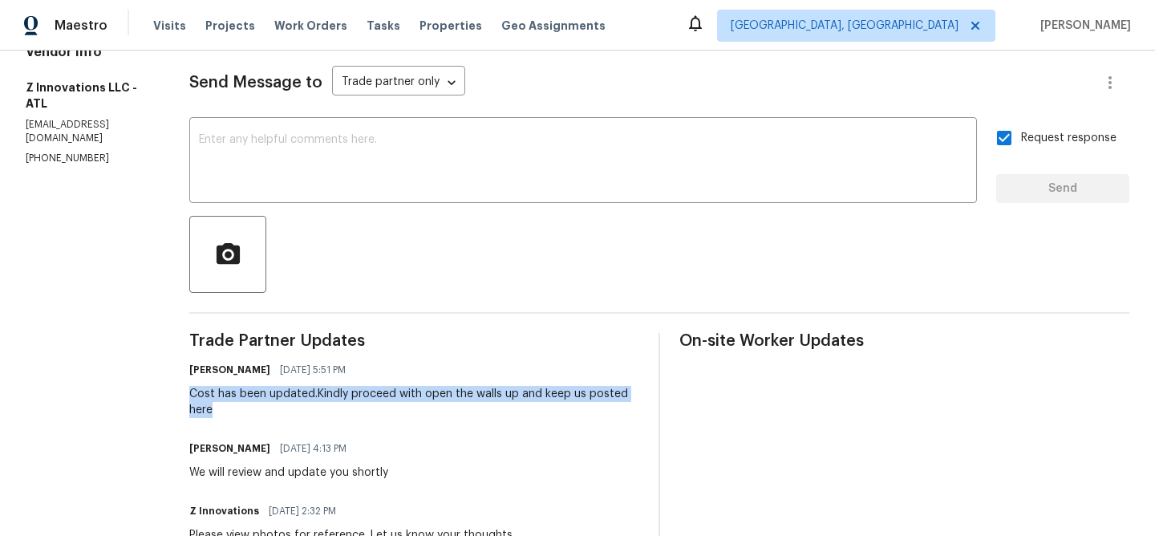
drag, startPoint x: 184, startPoint y: 395, endPoint x: 242, endPoint y: 408, distance: 59.3
copy div "Cost has been updated.Kindly proceed with open the walls up and keep us posted …"
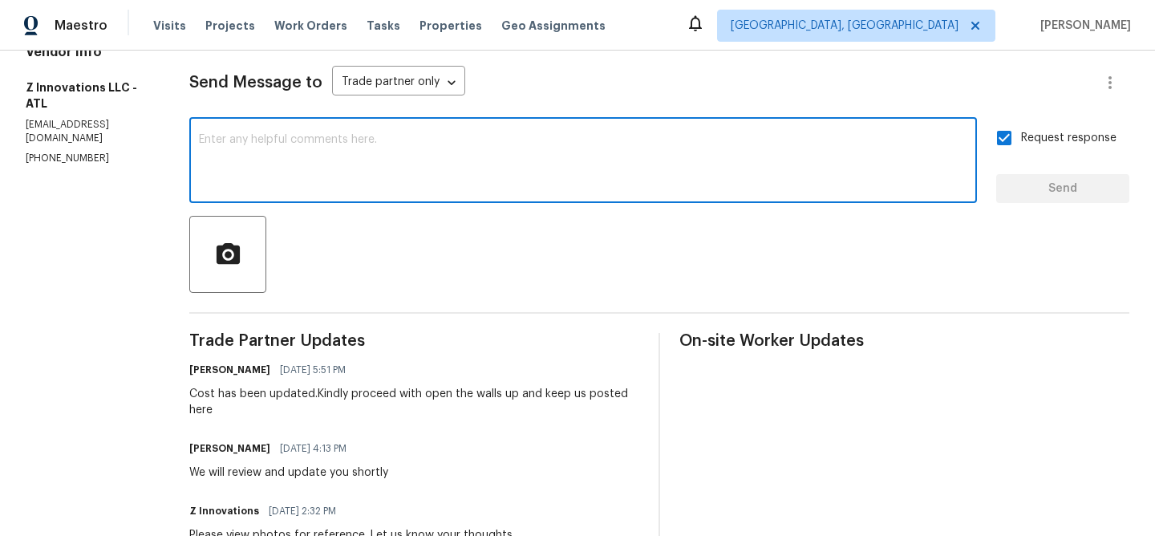
click at [306, 166] on textarea at bounding box center [583, 162] width 768 height 56
paste textarea "Cost has been updated.Kindly proceed with open the walls up and keep us posted …"
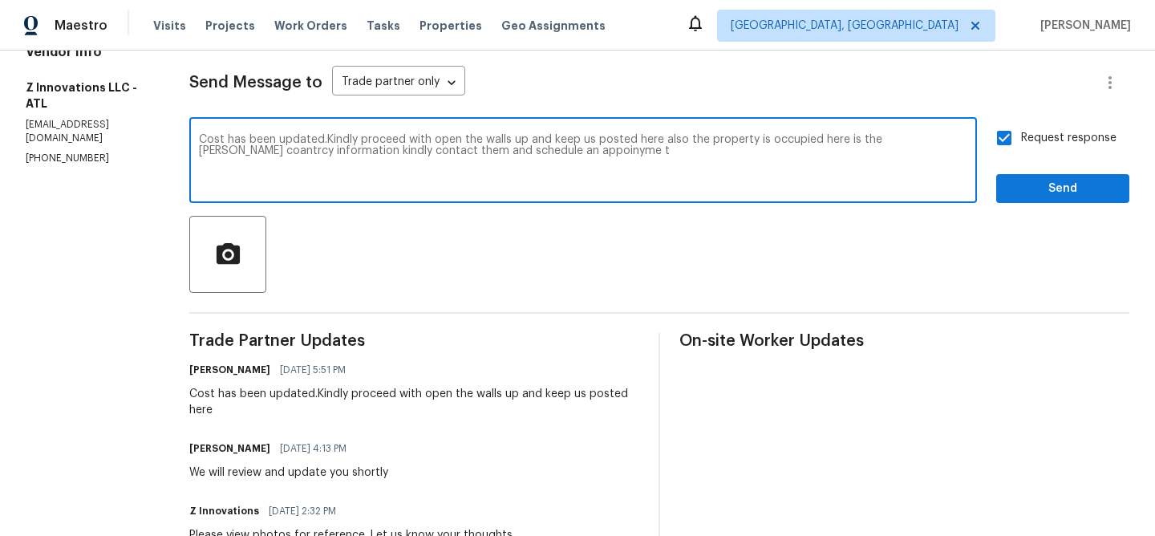
type textarea "Cost has been updated.Kindly proceed with open the walls up and keep us posted …"
click at [306, 152] on textarea "Cost has been updated.Kindly proceed with open the walls up and keep us posted …" at bounding box center [583, 162] width 768 height 56
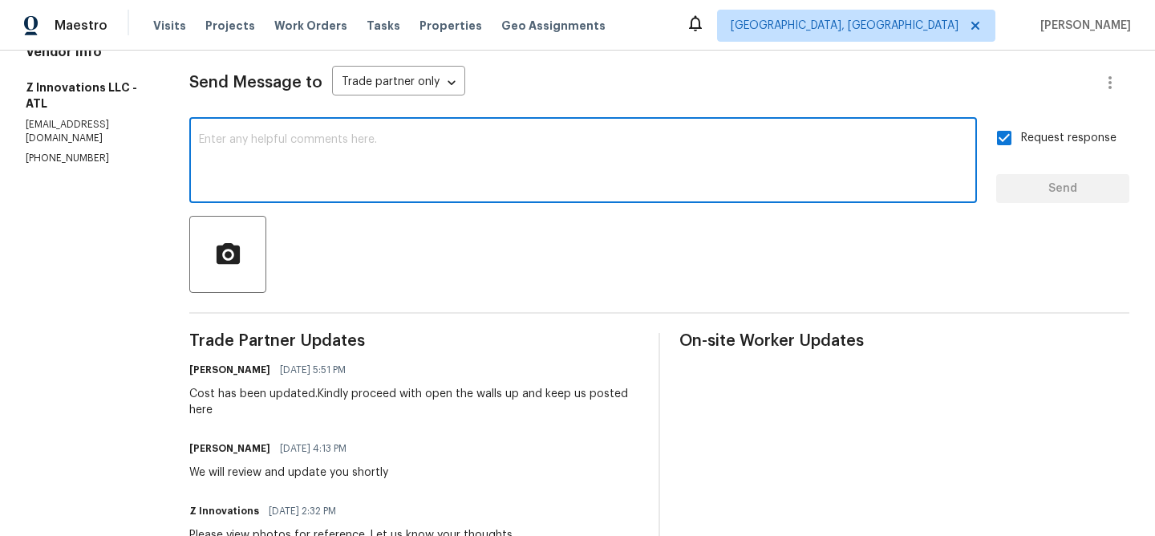
paste textarea "The cost has been updated. Please proceed with opening up the walls and keep us…"
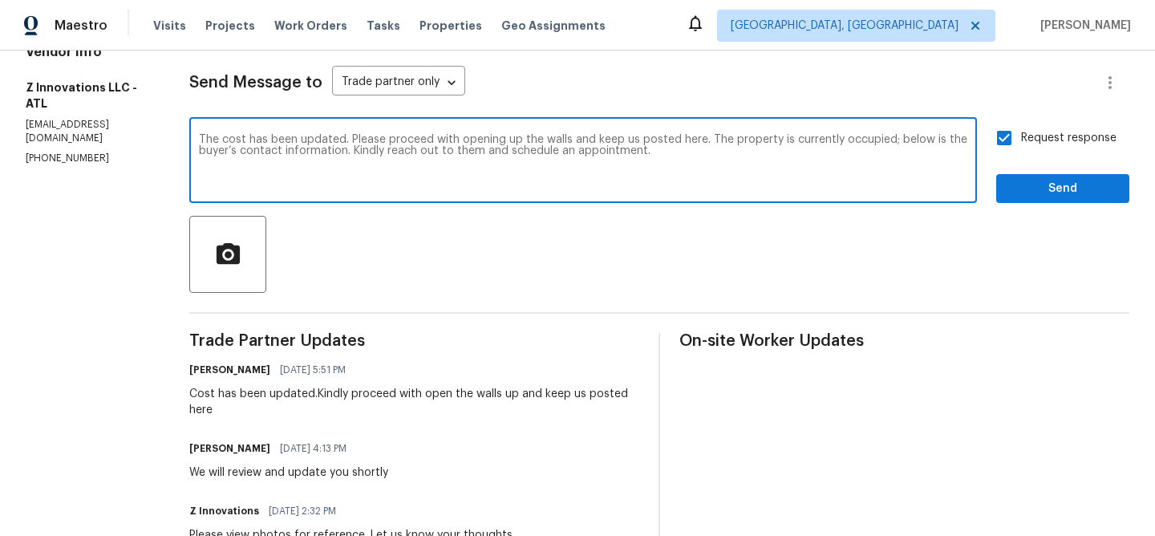
click at [335, 148] on textarea "The cost has been updated. Please proceed with opening up the walls and keep us…" at bounding box center [583, 162] width 768 height 56
paste textarea "[PERSON_NAME] [PHONE_NUMBER]"
click at [199, 162] on textarea "The cost has been updated. Please proceed with opening up the walls and keep us…" at bounding box center [583, 162] width 768 height 56
paste textarea "[PERSON_NAME] [PHONE_NUMBER]"
click at [199, 161] on textarea "The cost has been updated. Please proceed with opening up the walls and keep us…" at bounding box center [583, 162] width 768 height 56
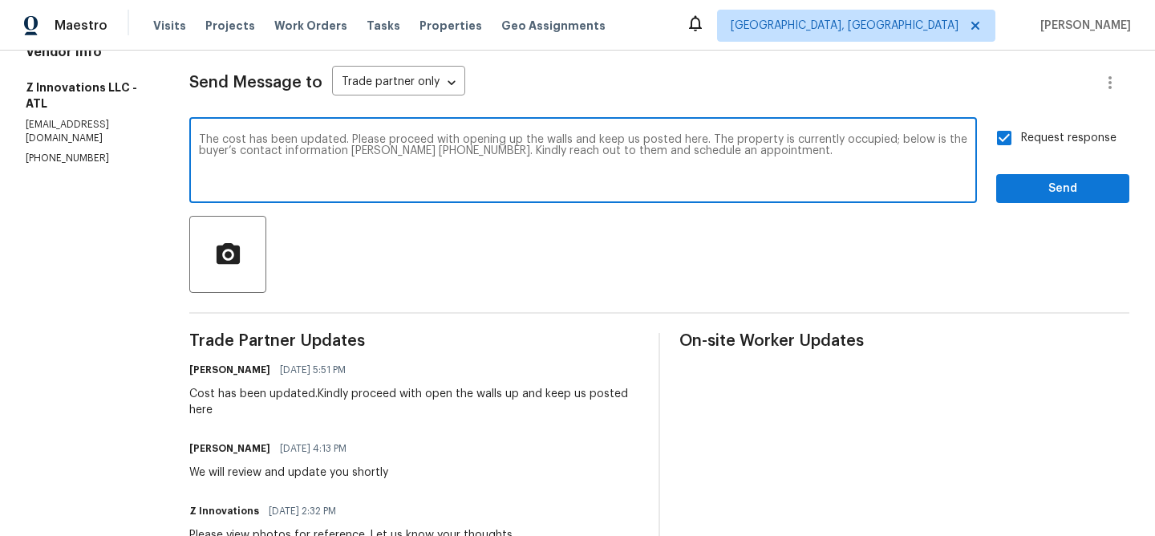
click at [900, 133] on div "The cost has been updated. Please proceed with opening up the walls and keep us…" at bounding box center [582, 162] width 787 height 82
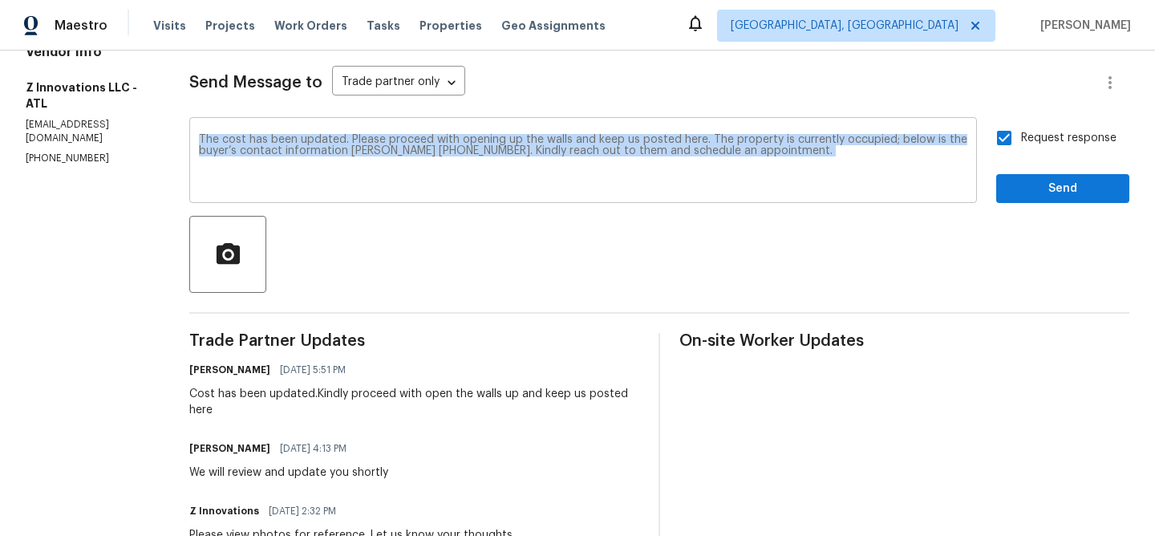
click at [900, 133] on div "The cost has been updated. Please proceed with opening up the walls and keep us…" at bounding box center [582, 162] width 787 height 82
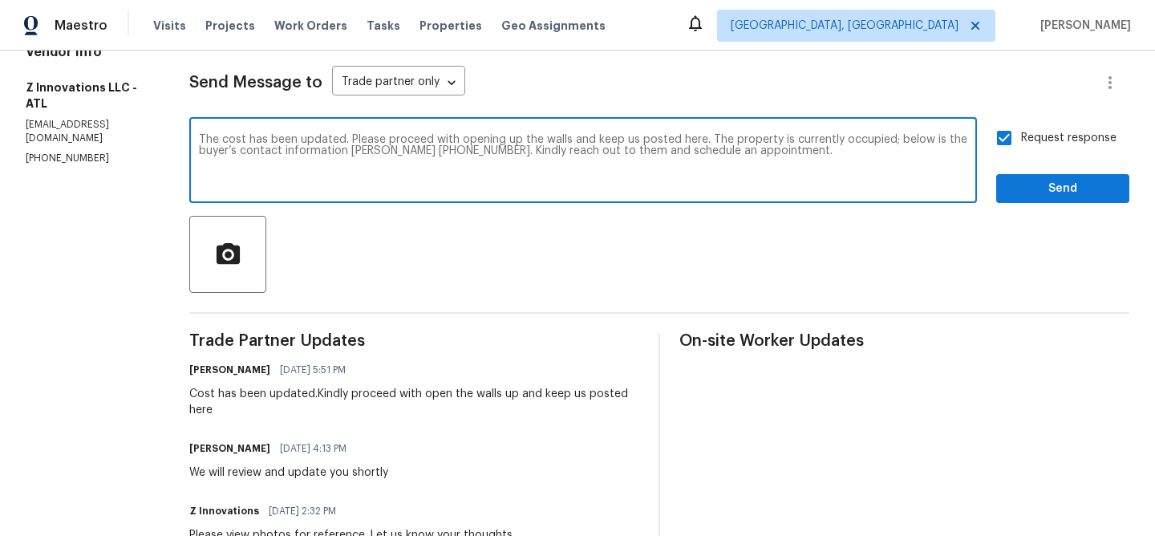
click at [897, 139] on textarea "The cost has been updated. Please proceed with opening up the walls and keep us…" at bounding box center [583, 162] width 768 height 56
type textarea "The cost has been updated. Please proceed with opening up the walls and keep us…"
click at [1051, 192] on span "Send" at bounding box center [1062, 189] width 107 height 20
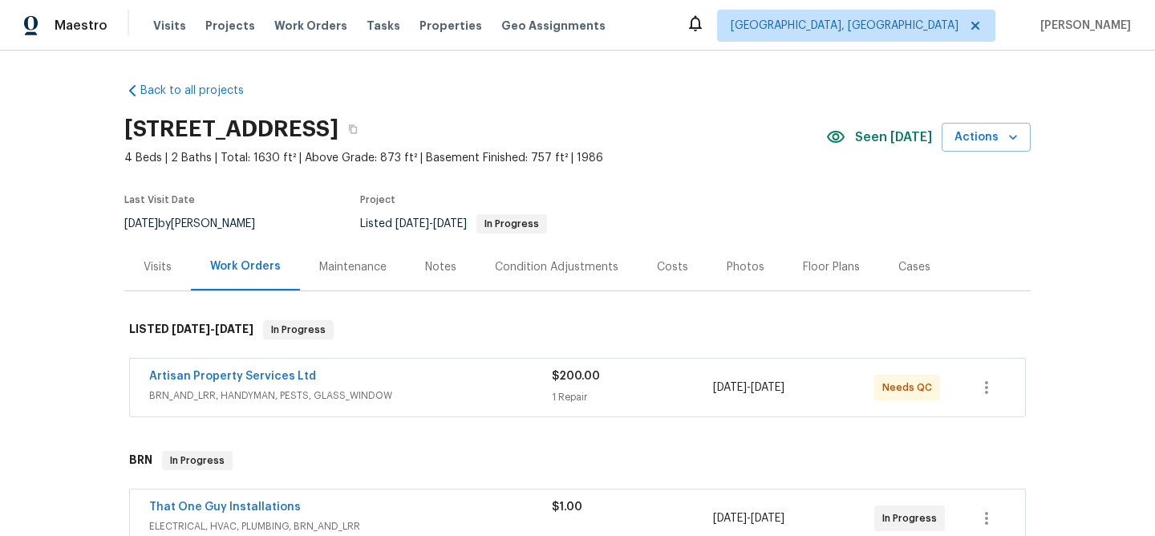
scroll to position [67, 0]
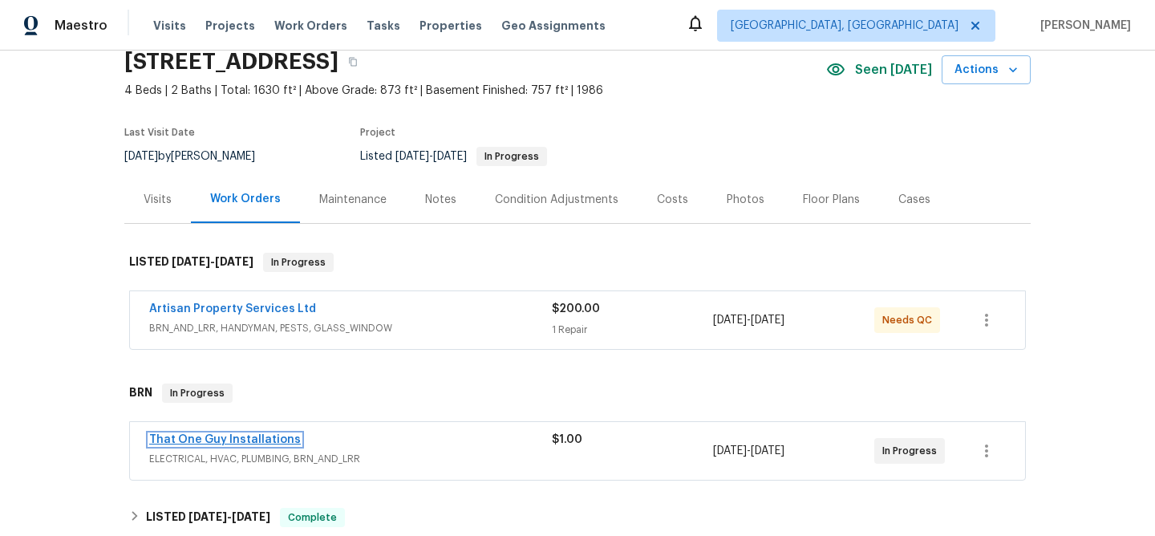
click at [229, 436] on link "That One Guy Installations" at bounding box center [225, 439] width 152 height 11
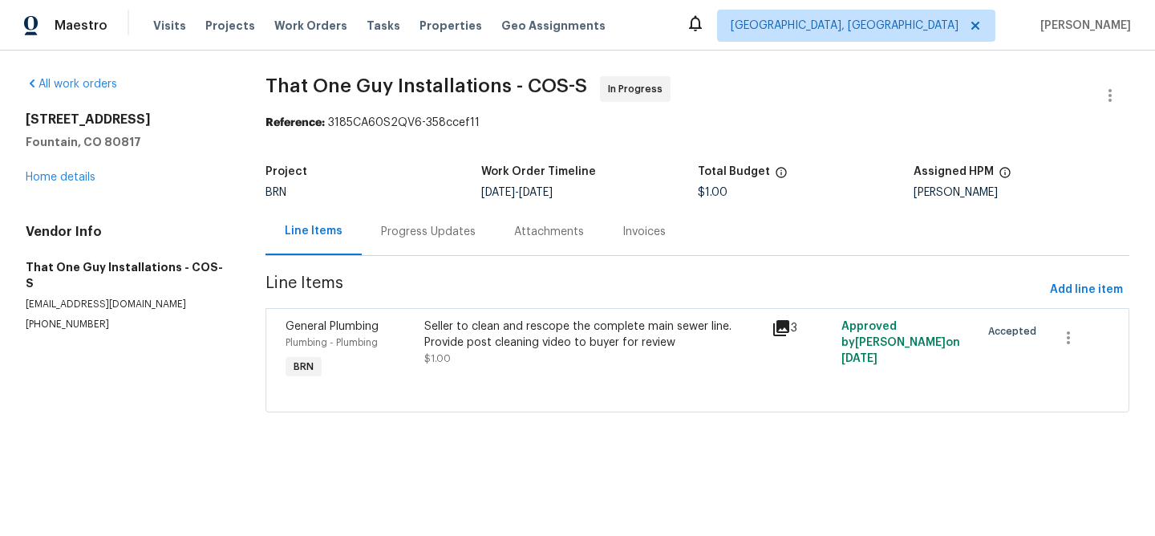
click at [425, 240] on div "Progress Updates" at bounding box center [428, 231] width 133 height 47
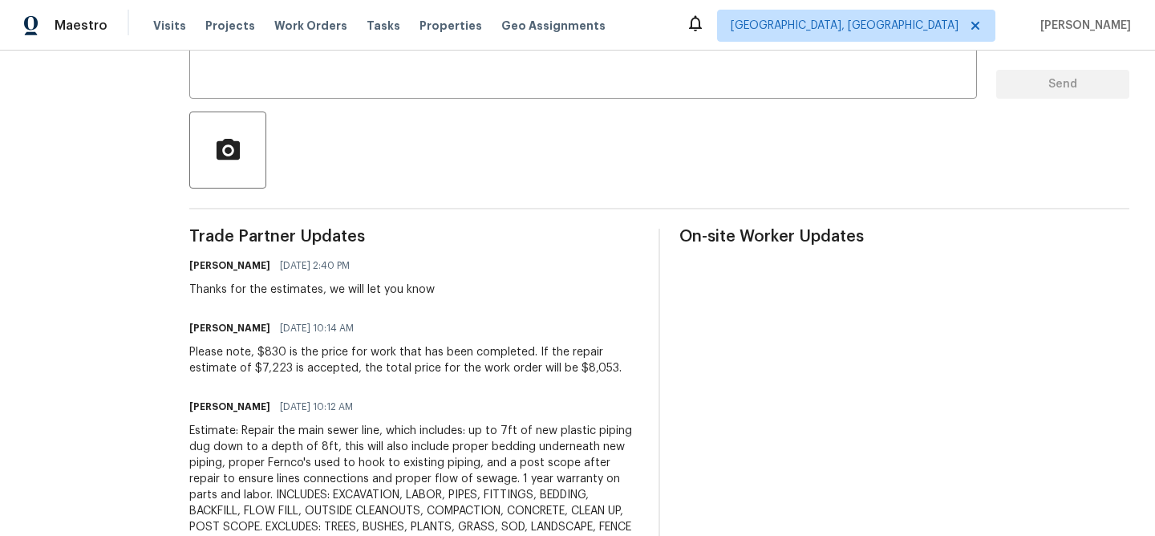
scroll to position [320, 0]
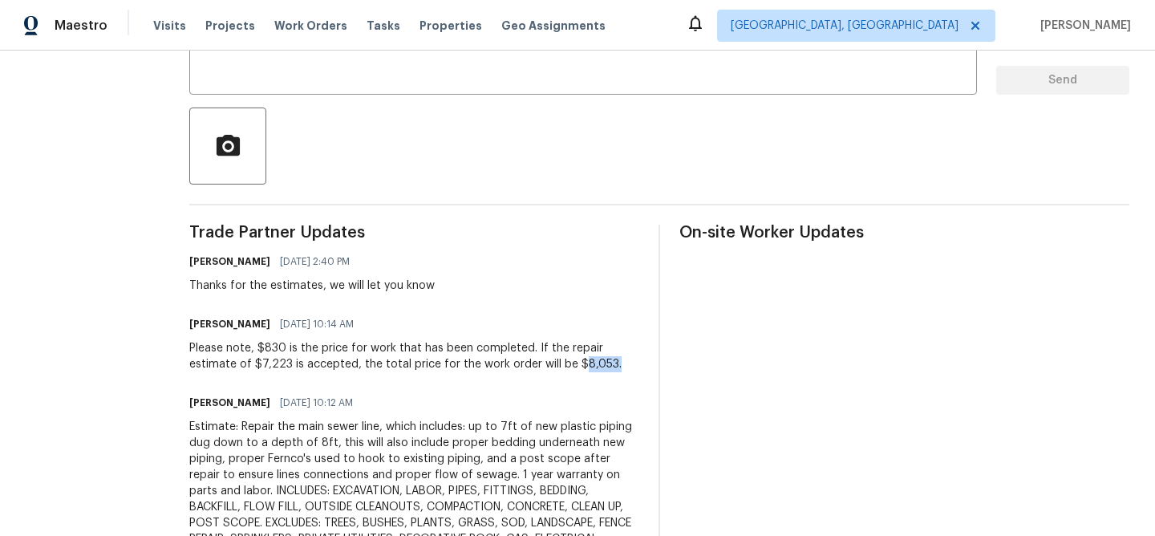
drag, startPoint x: 476, startPoint y: 365, endPoint x: 538, endPoint y: 365, distance: 61.7
click at [538, 365] on div "Please note, $830 is the price for work that has been completed. If the repair …" at bounding box center [414, 356] width 450 height 32
copy div "8,053."
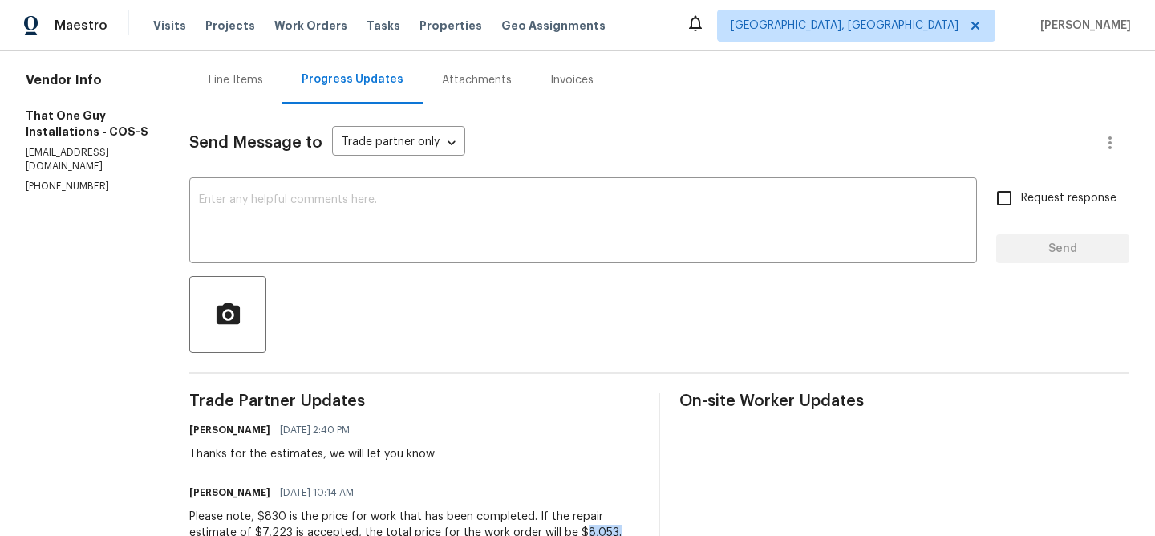
scroll to position [0, 0]
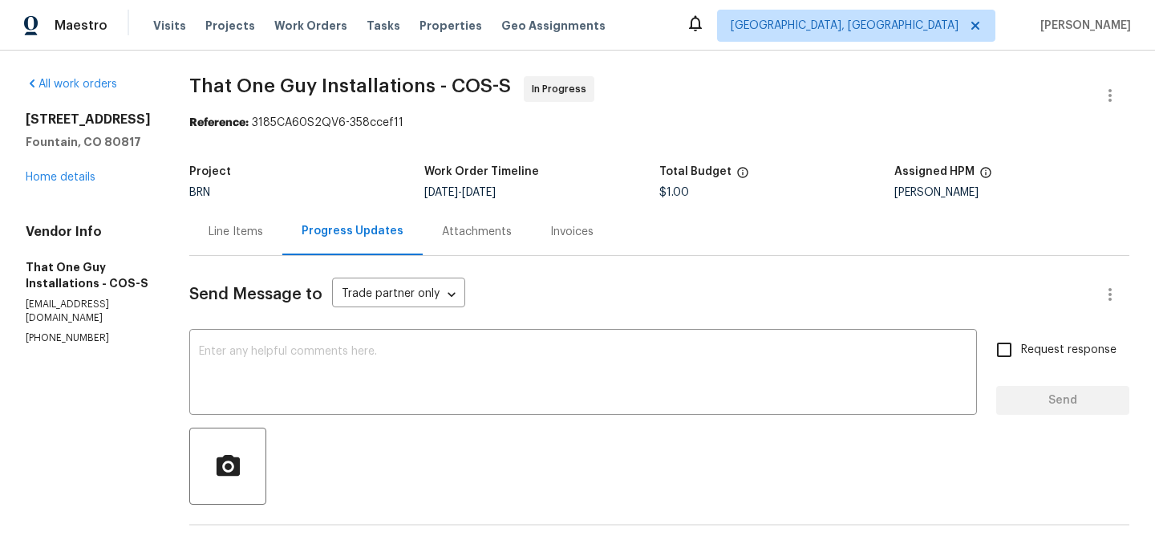
click at [217, 233] on div "Line Items" at bounding box center [235, 232] width 55 height 16
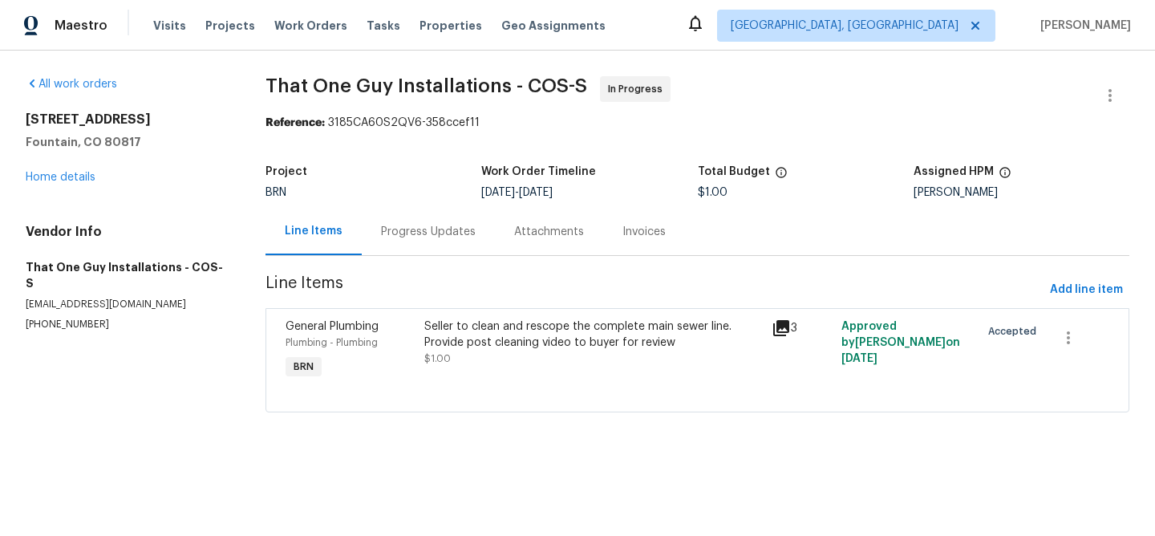
click at [467, 369] on div "Seller to clean and rescope the complete main sewer line. Provide post cleaning…" at bounding box center [592, 351] width 347 height 74
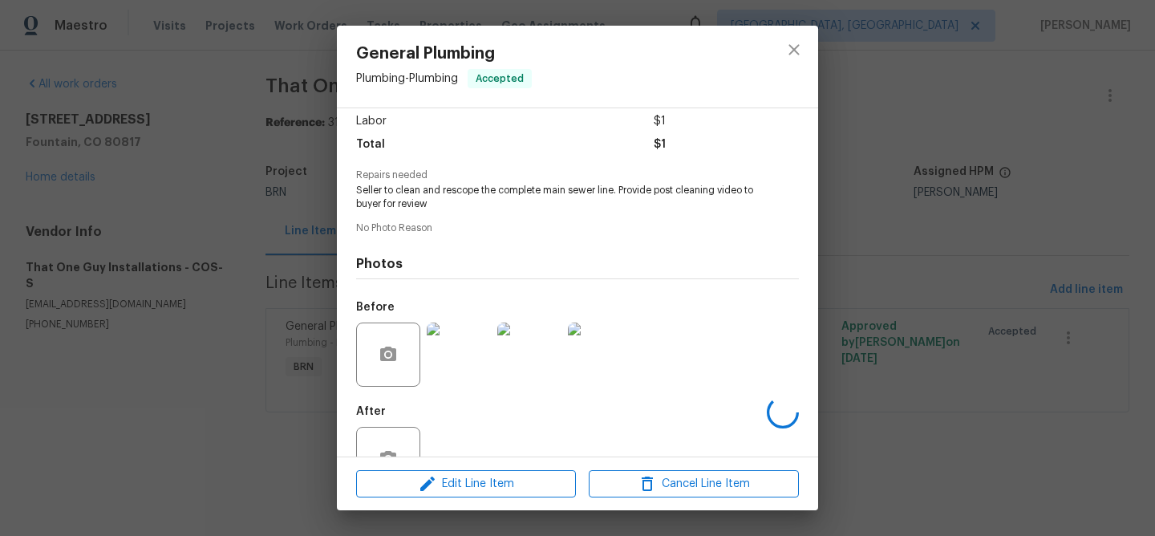
scroll to position [152, 0]
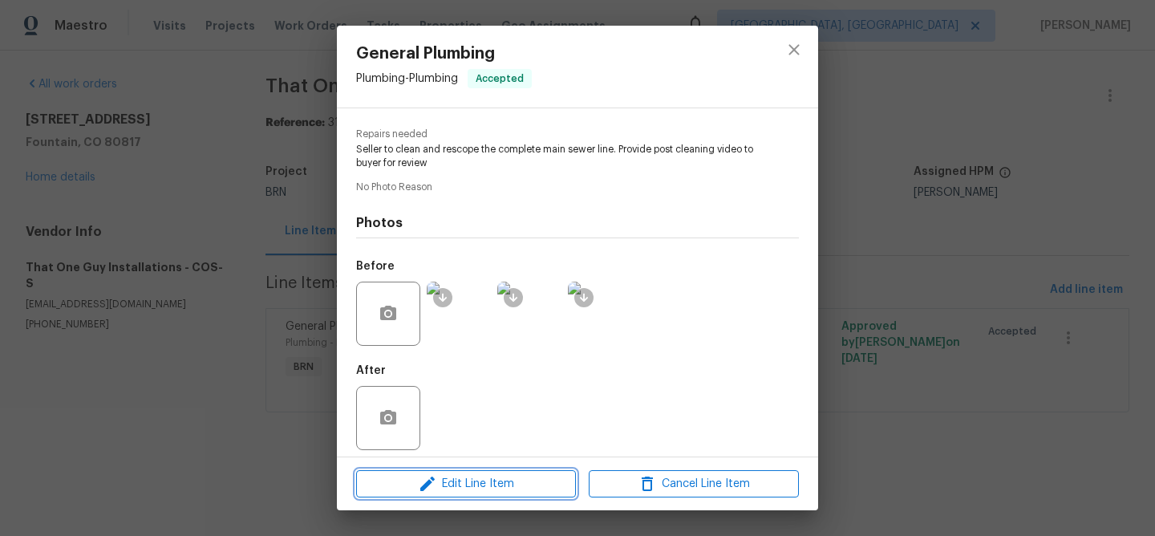
click at [459, 472] on button "Edit Line Item" at bounding box center [466, 484] width 220 height 28
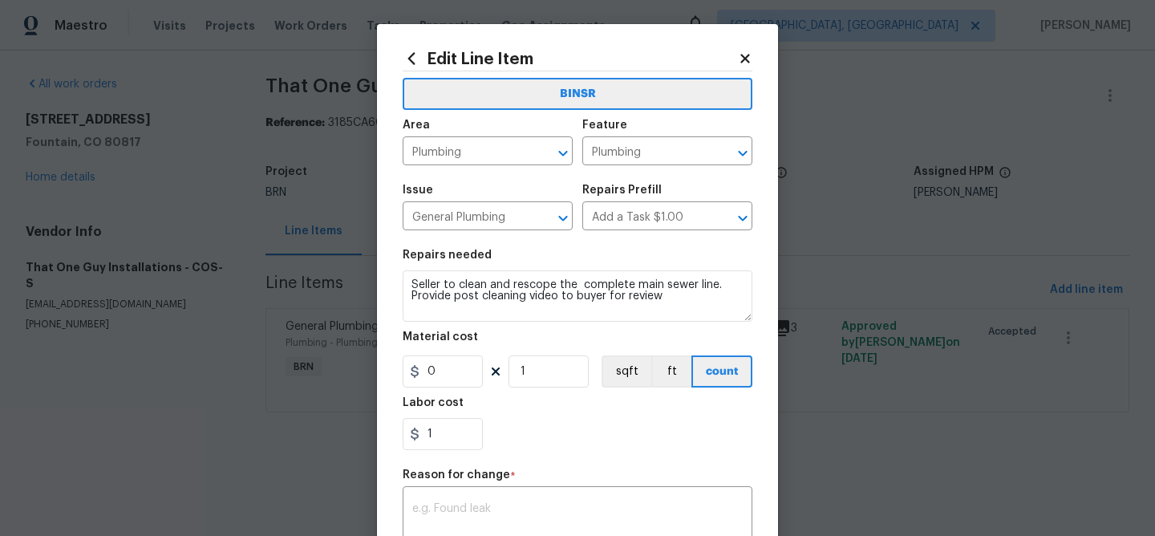
click at [451, 409] on div "Labor cost" at bounding box center [578, 407] width 350 height 21
click at [448, 419] on input "1" at bounding box center [443, 434] width 80 height 32
paste input "8053."
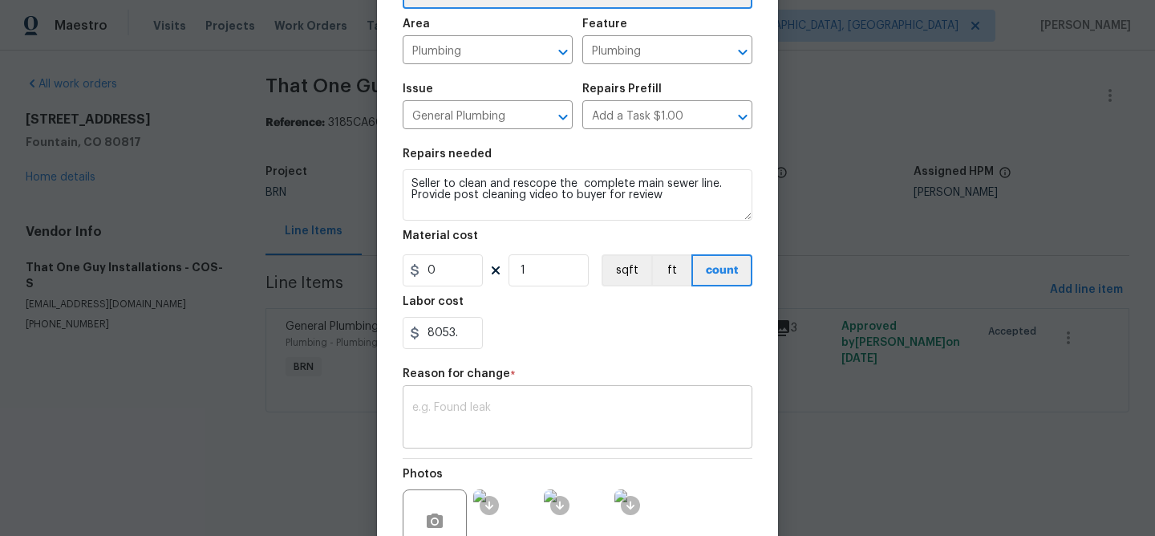
type input "8053"
click at [483, 398] on div "x ​" at bounding box center [578, 418] width 350 height 59
paste textarea "(AM) Updated per BR approval"
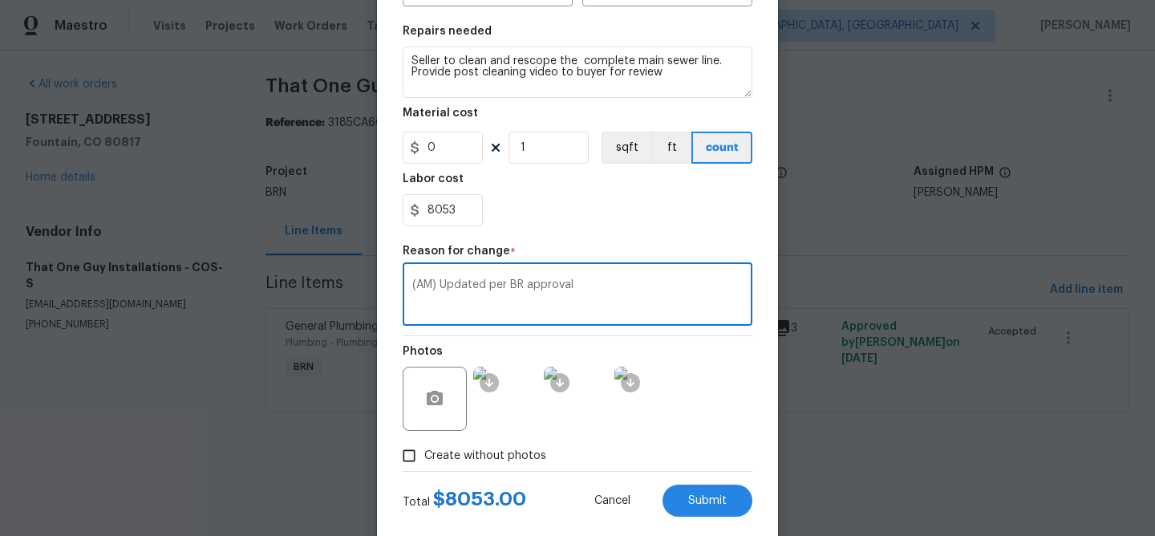
scroll to position [255, 0]
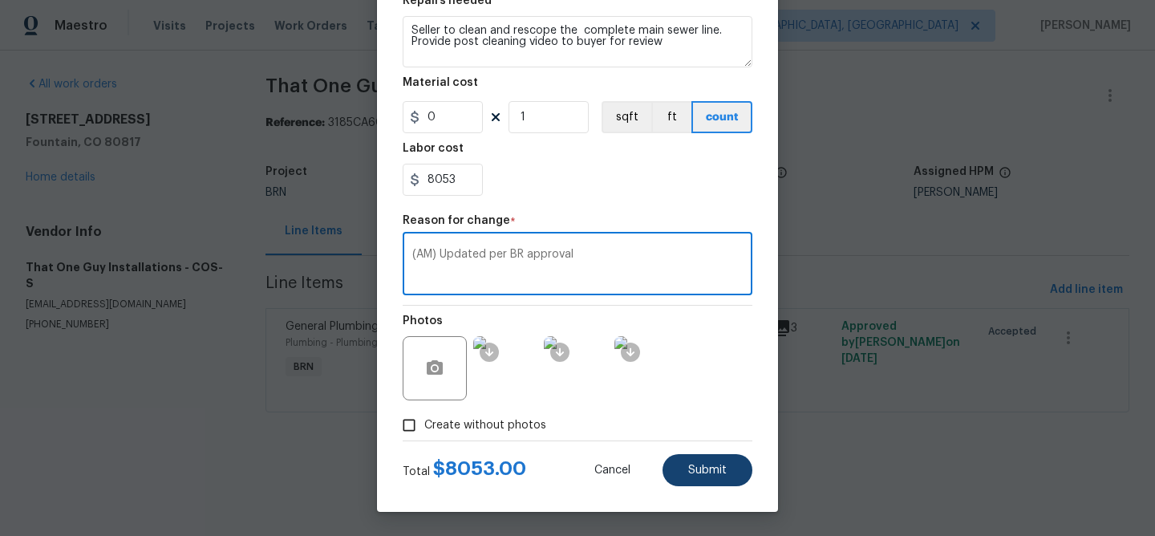
type textarea "(AM) Updated per BR approval"
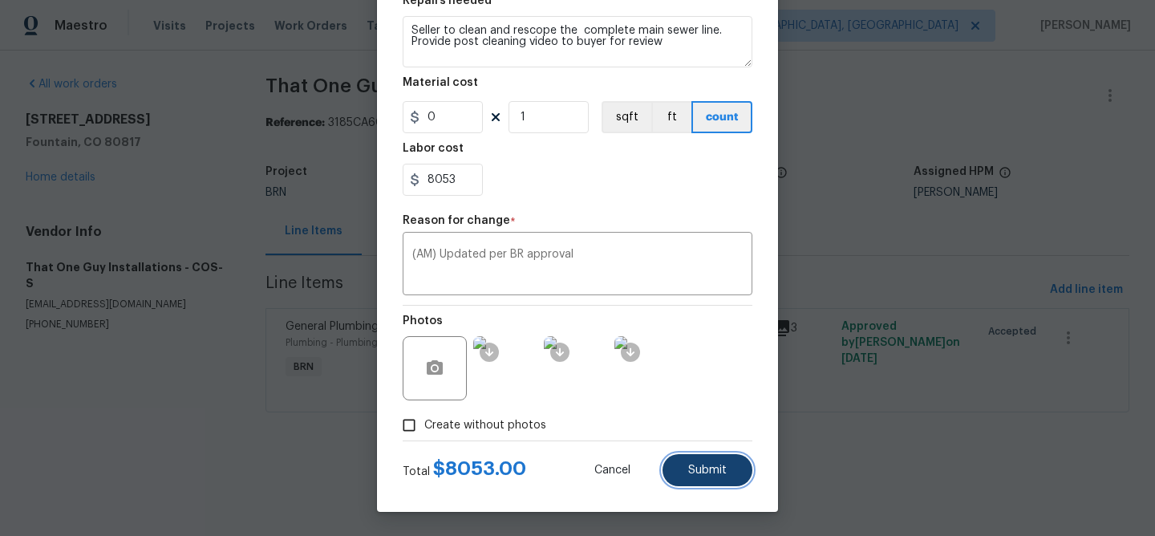
click at [698, 468] on span "Submit" at bounding box center [707, 470] width 38 height 12
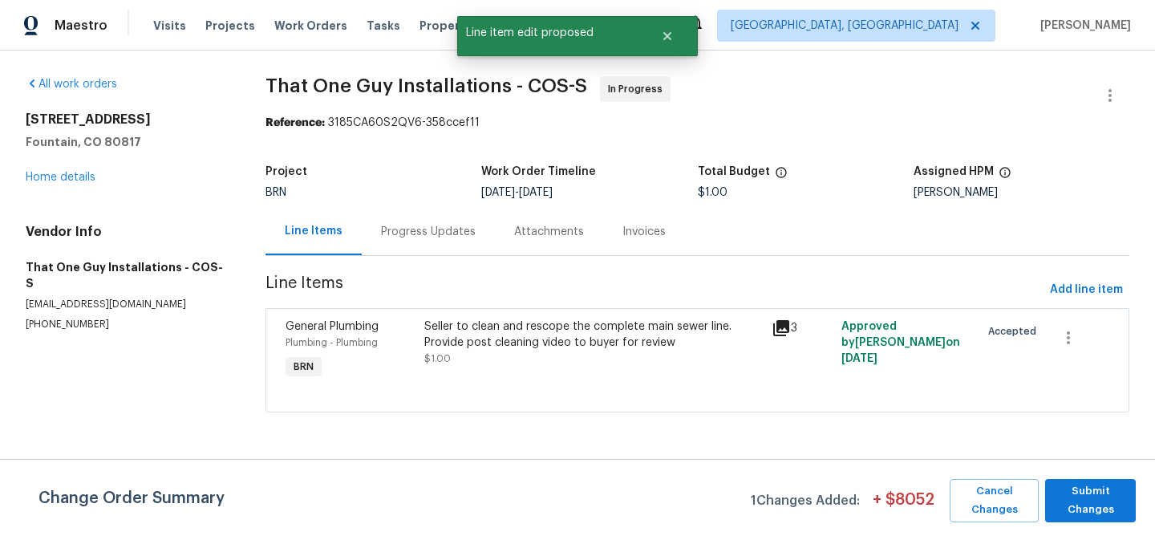
scroll to position [0, 0]
click at [1077, 499] on span "Submit Changes" at bounding box center [1090, 500] width 75 height 37
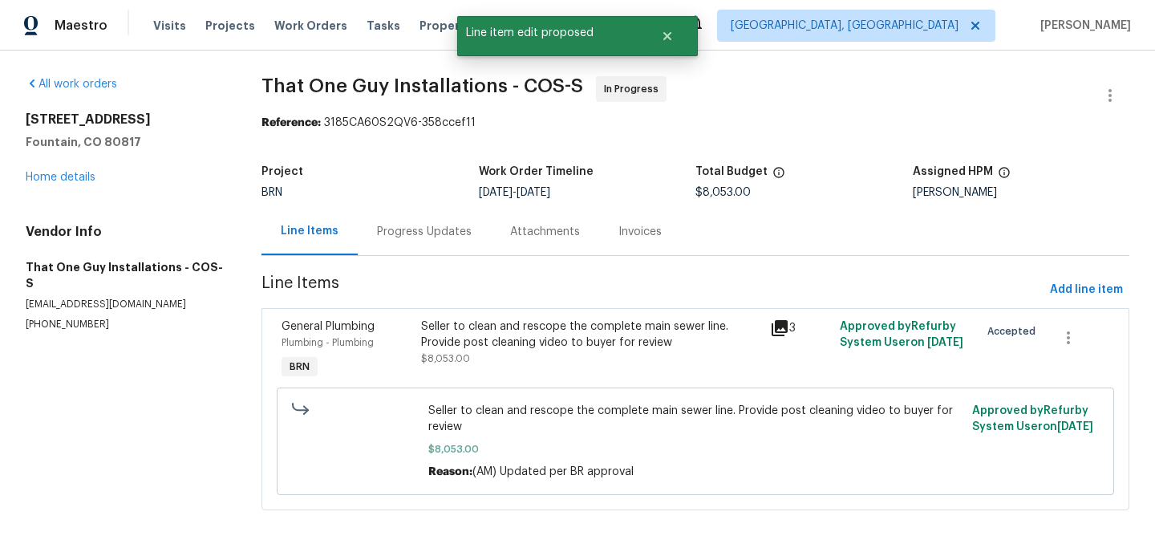
click at [391, 231] on div "Progress Updates" at bounding box center [424, 232] width 95 height 16
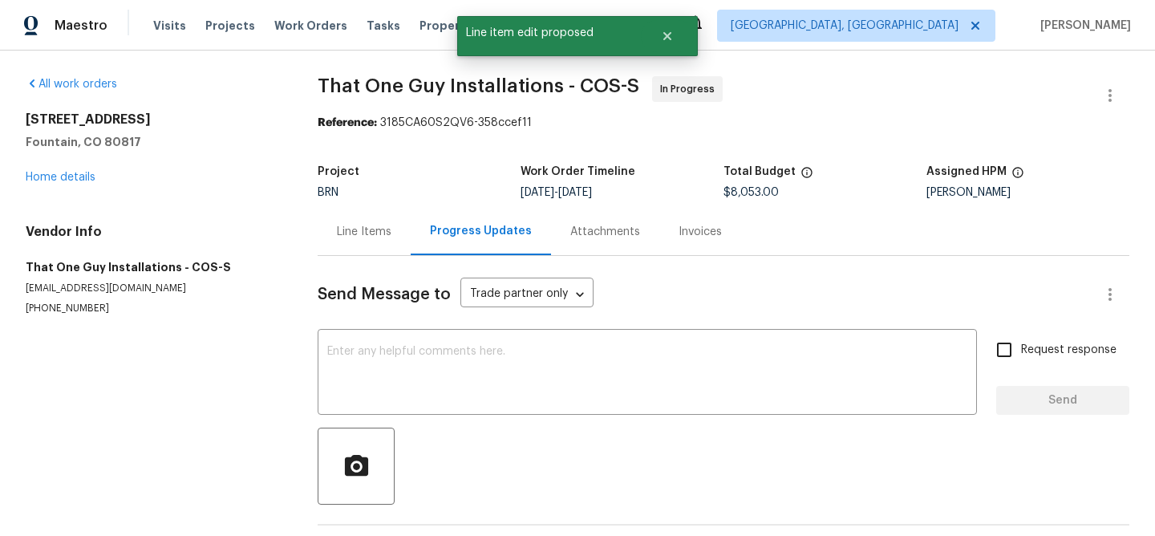
scroll to position [63, 0]
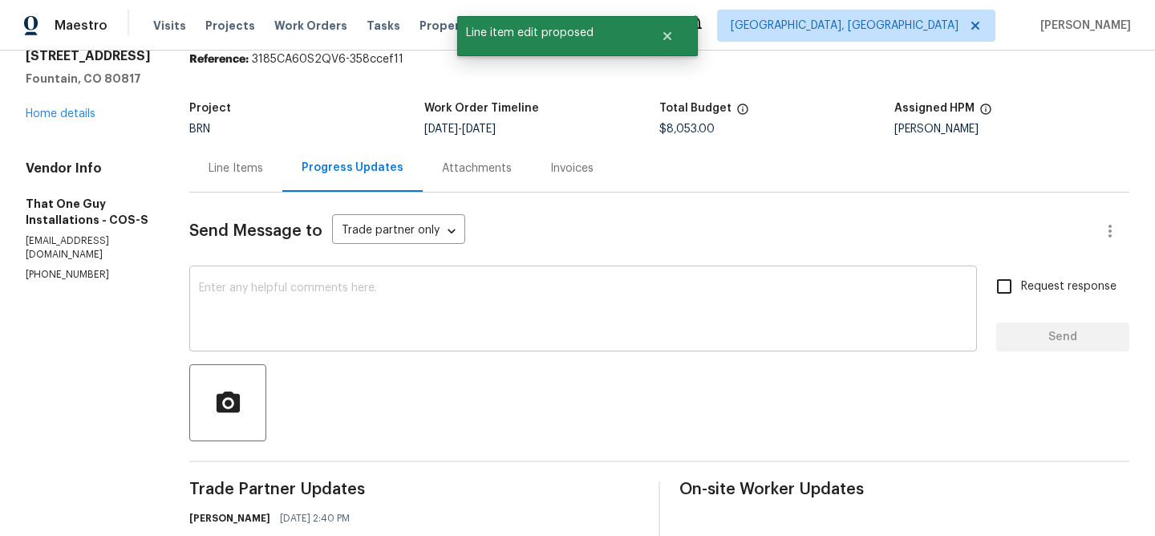
click at [332, 293] on textarea at bounding box center [583, 310] width 768 height 56
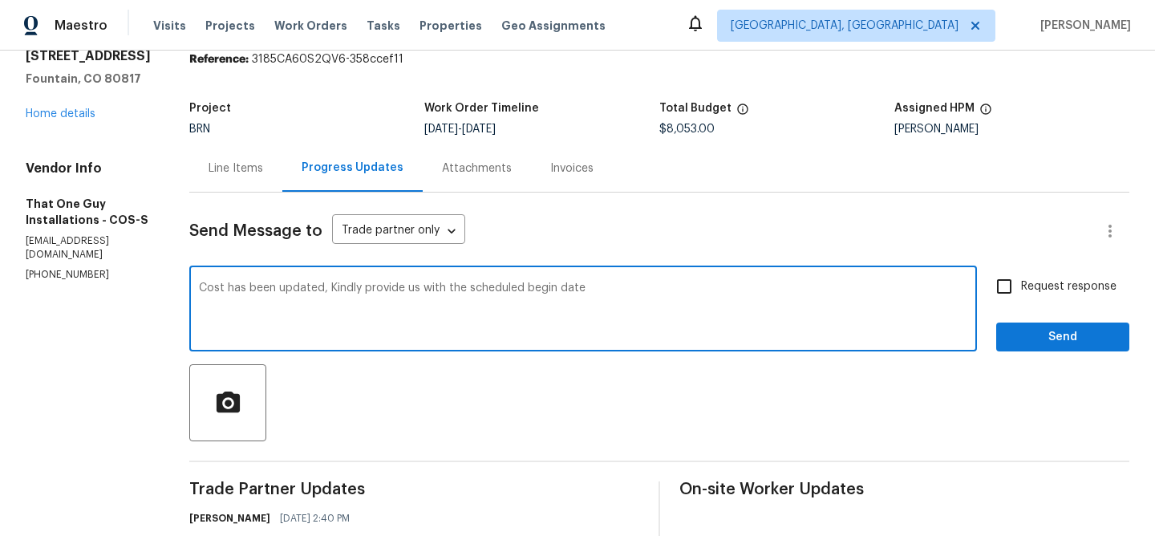
type textarea "Cost has been updated, Kindly provide us with the scheduled begin date"
click at [1023, 304] on div "Request response Send" at bounding box center [1062, 310] width 133 height 82
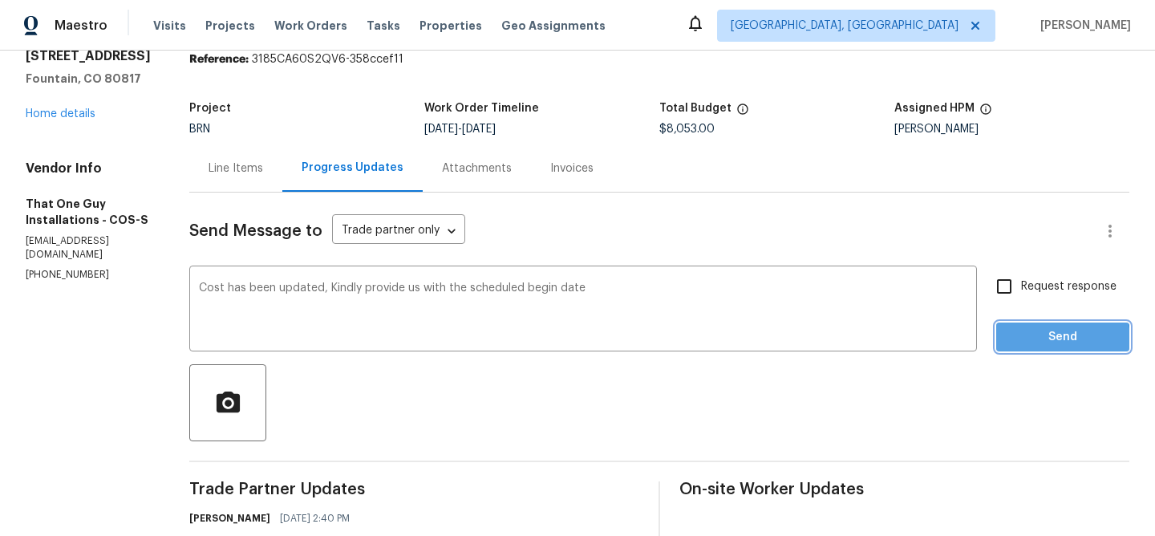
click at [1016, 342] on span "Send" at bounding box center [1062, 337] width 107 height 20
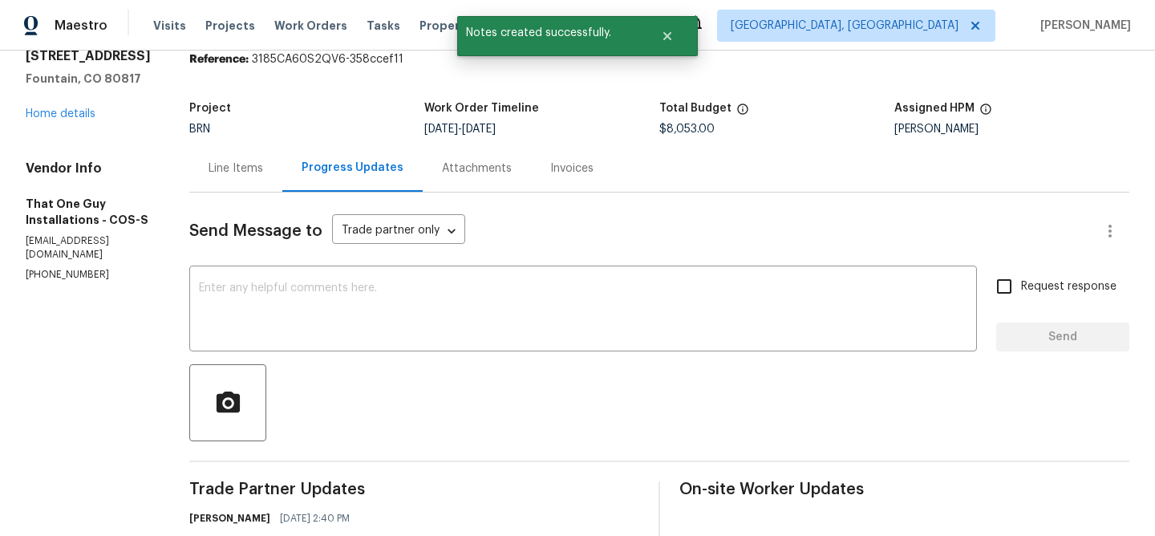
scroll to position [0, 0]
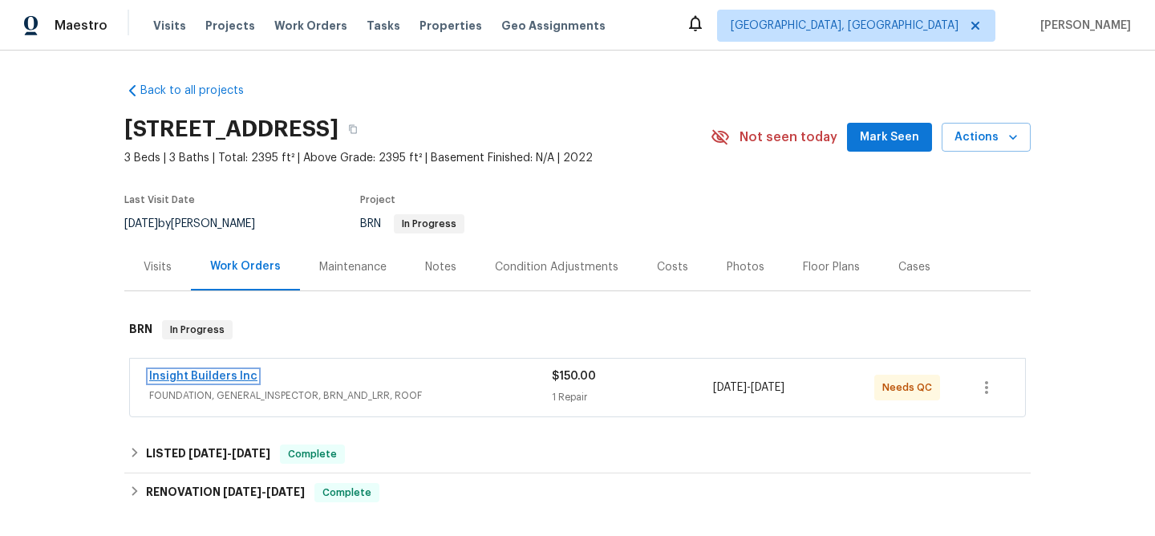
click at [215, 380] on link "Insight Builders Inc" at bounding box center [203, 375] width 108 height 11
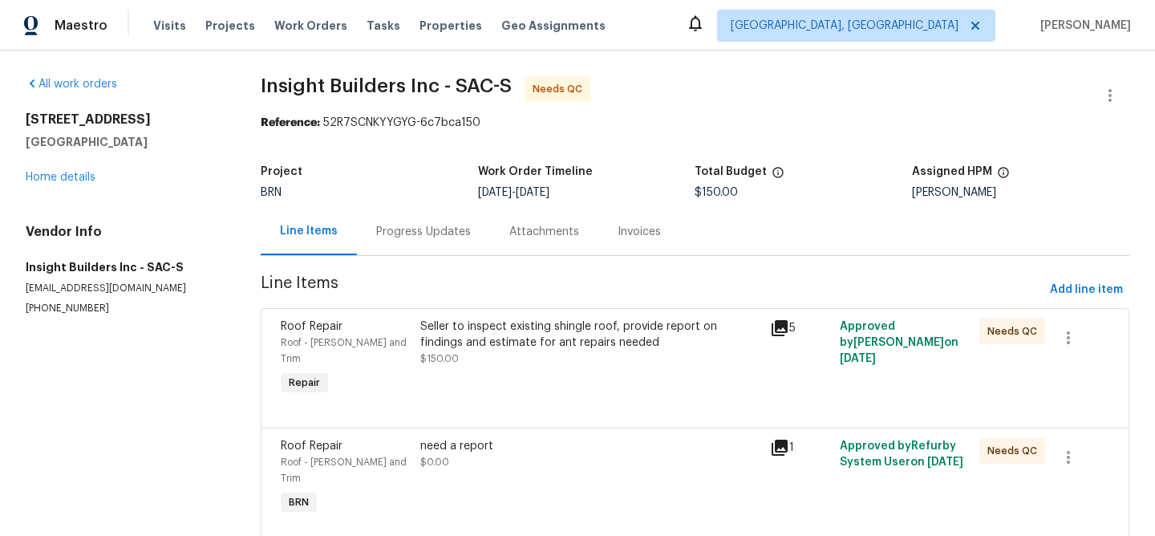
click at [482, 335] on div "Seller to inspect existing shingle roof, provide report on findings and estimat…" at bounding box center [589, 334] width 339 height 32
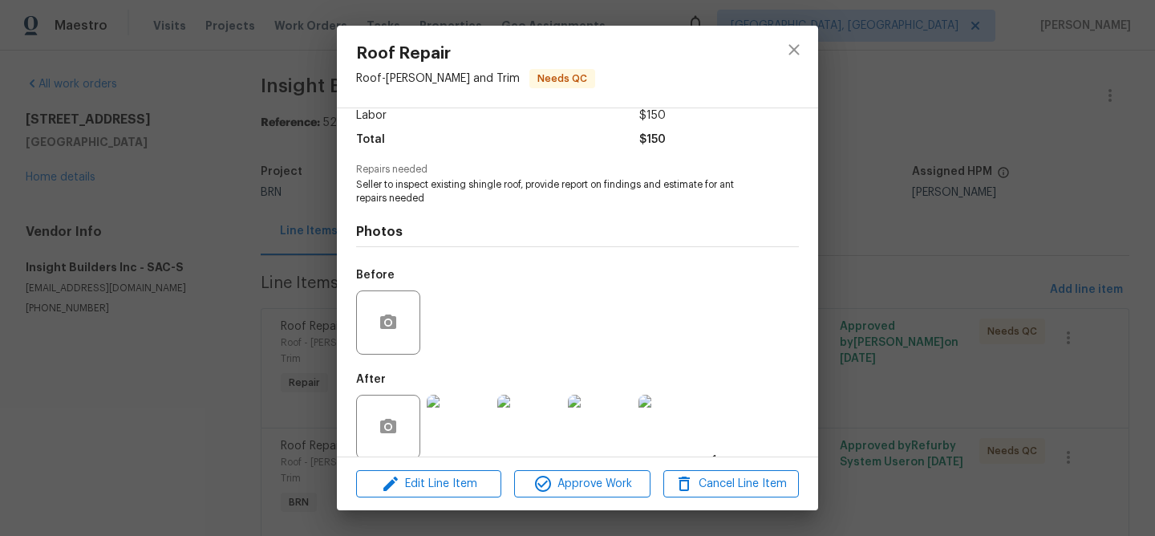
scroll to position [136, 0]
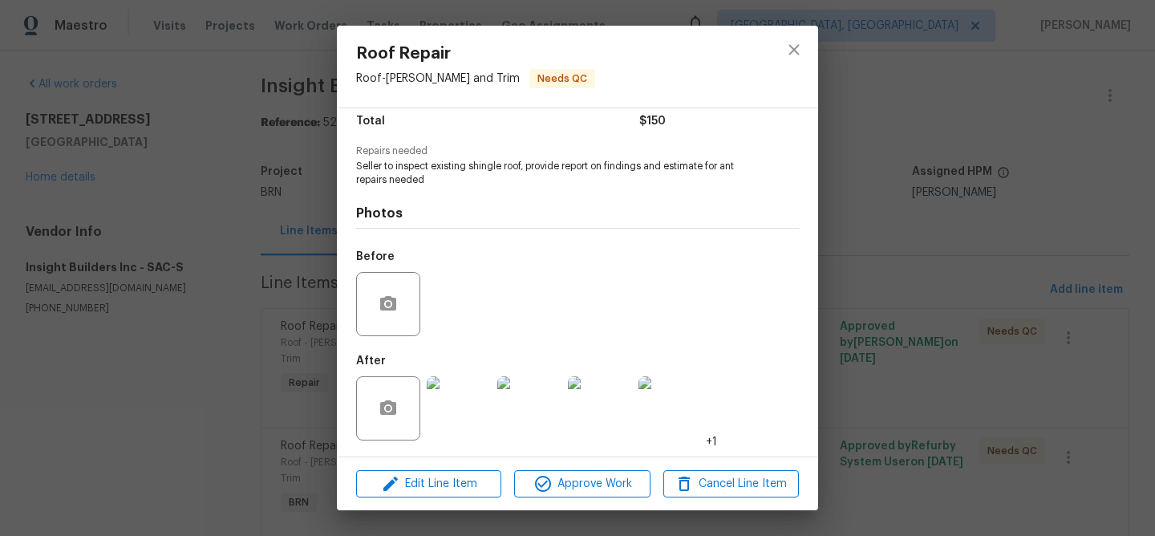
click at [293, 371] on div "Roof Repair Roof - [PERSON_NAME] and Trim Needs QC Vendor Insight Builders Inc …" at bounding box center [577, 268] width 1155 height 536
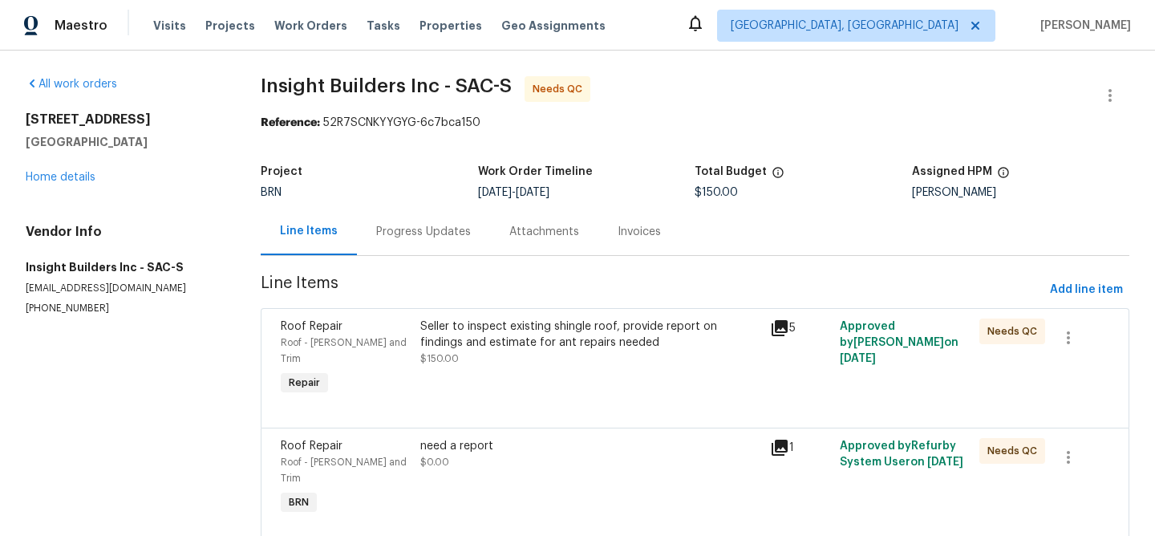
click at [492, 404] on div "Roof Repair Roof - [PERSON_NAME] and Trim Repair Seller to inspect existing shi…" at bounding box center [695, 367] width 868 height 119
click at [473, 438] on div "need a report" at bounding box center [589, 446] width 339 height 16
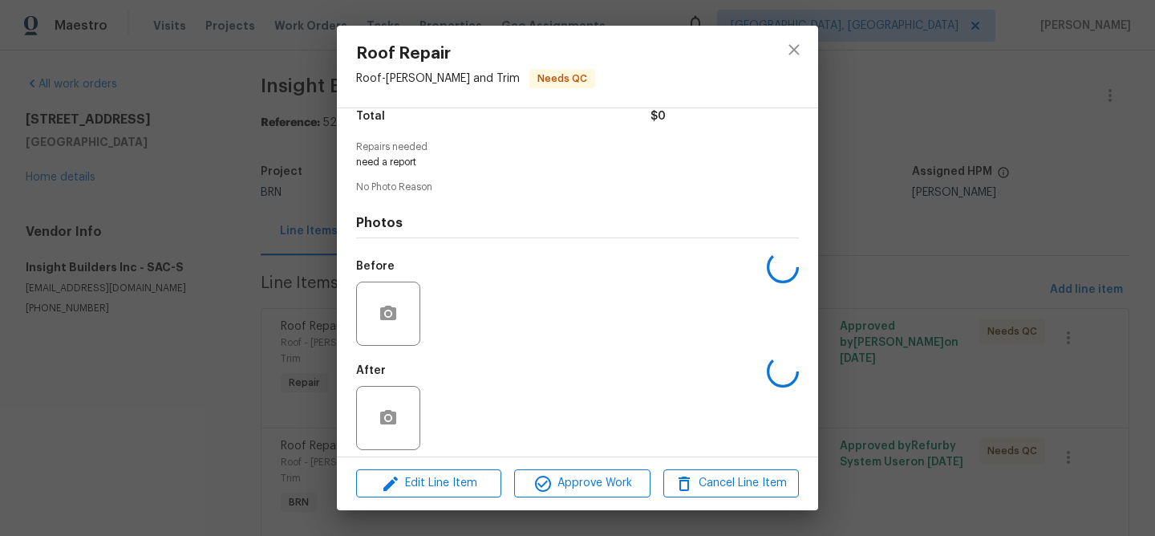
scroll to position [148, 0]
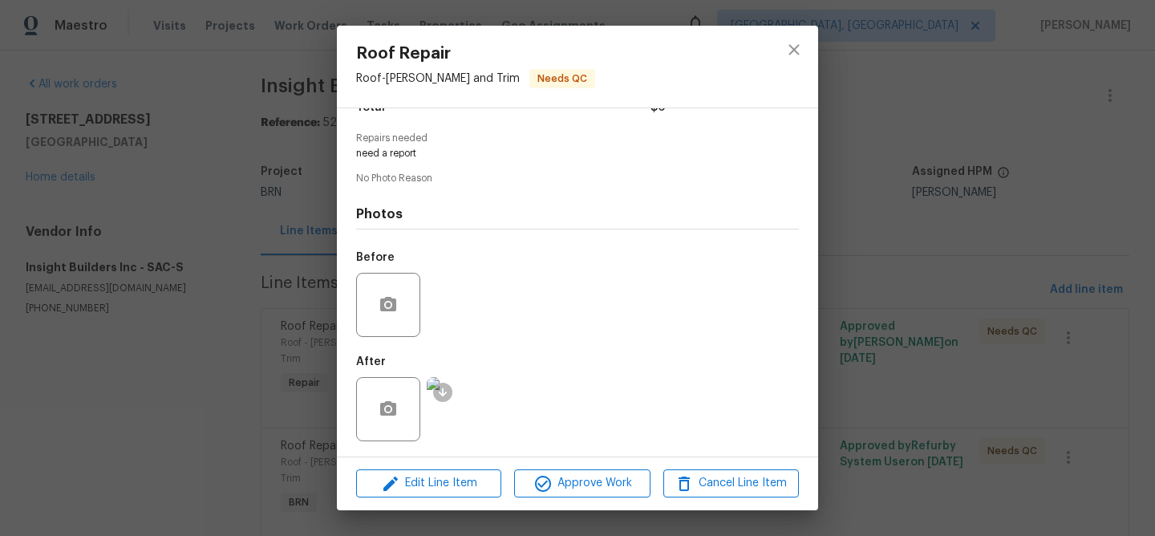
click at [455, 403] on img at bounding box center [459, 409] width 64 height 64
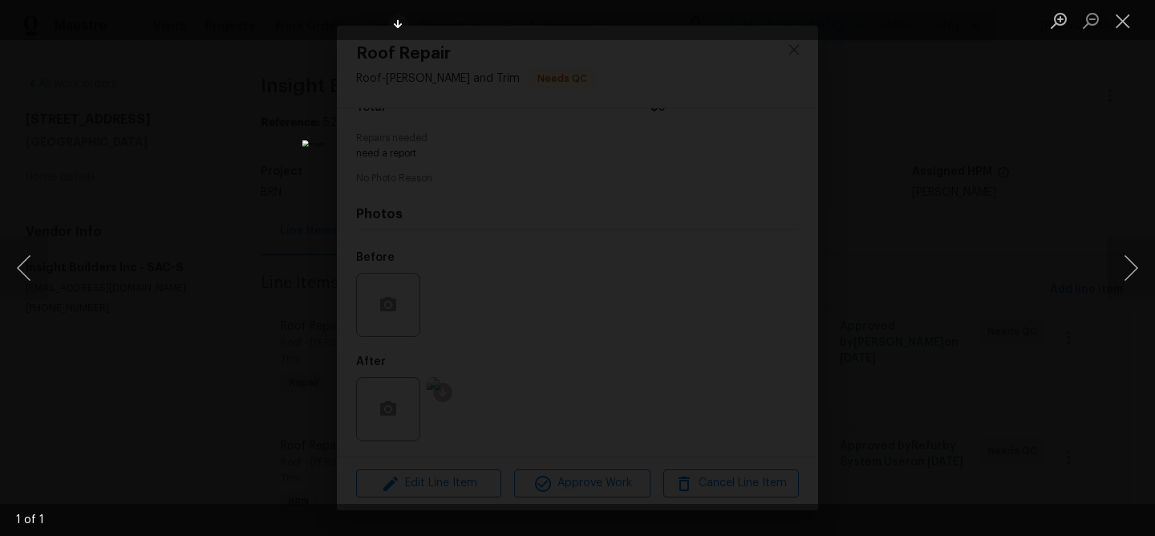
click at [573, 265] on img "Lightbox" at bounding box center [577, 267] width 550 height 255
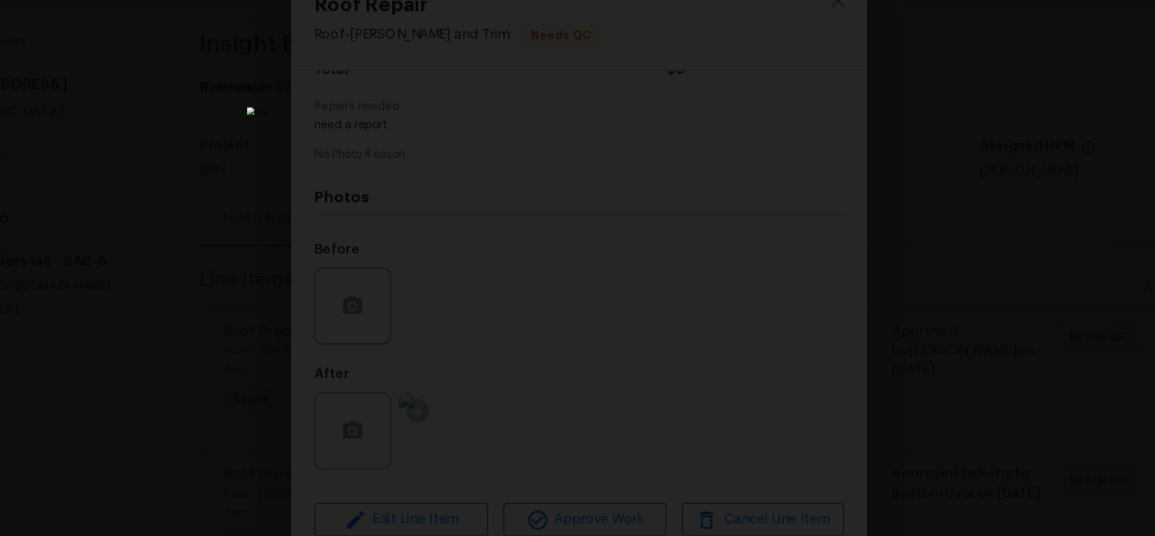
click at [229, 185] on div "Lightbox" at bounding box center [577, 268] width 1155 height 536
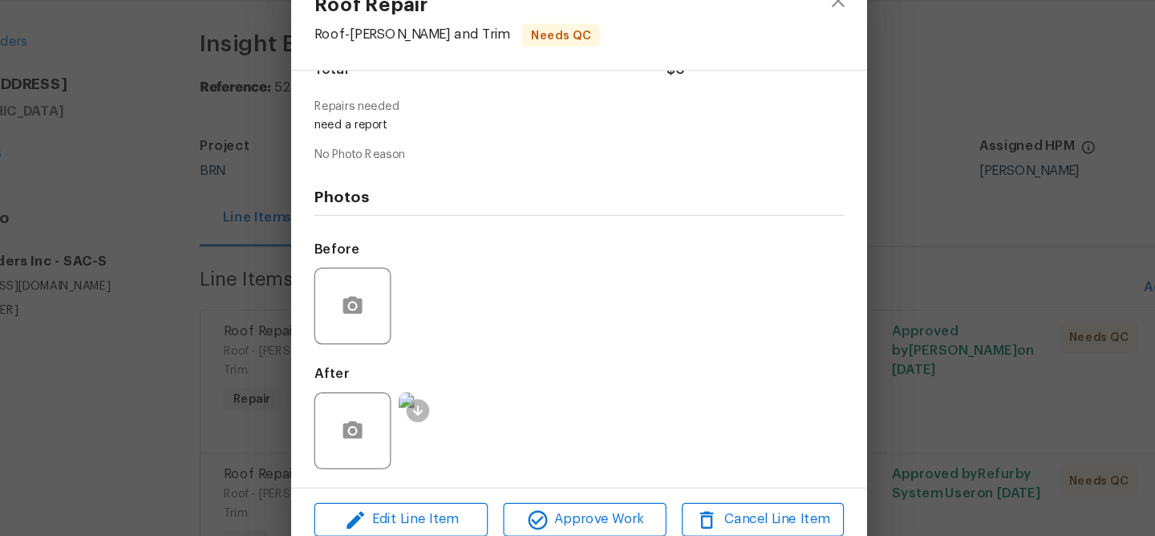
click at [164, 219] on div "Roof Repair Roof - [PERSON_NAME] and Trim Needs QC Vendor Insight Builders Inc …" at bounding box center [577, 268] width 1155 height 536
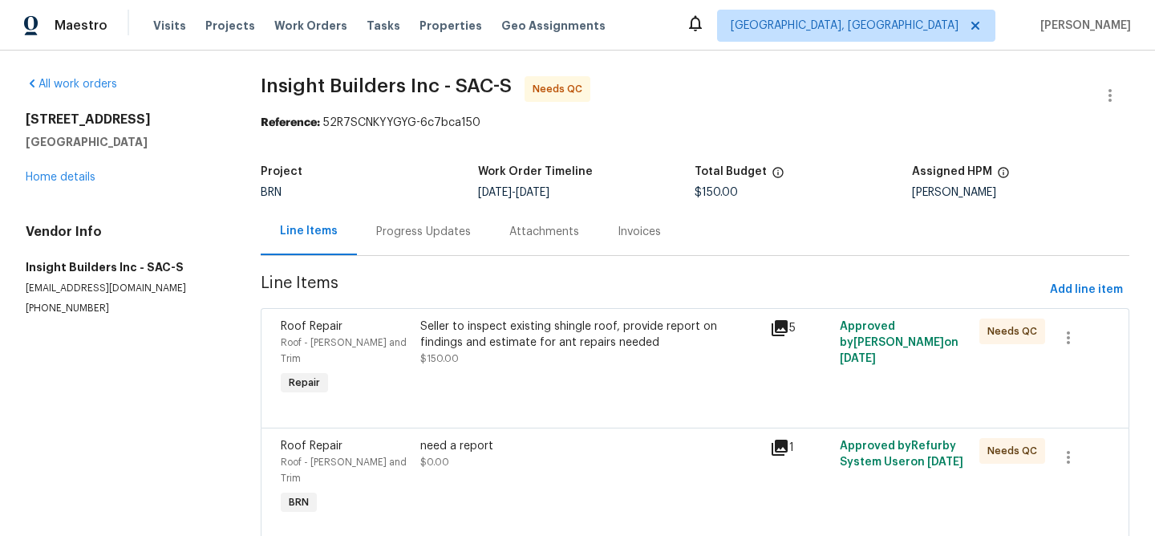
click at [504, 404] on div "Roof Repair Roof - [PERSON_NAME] and Trim Repair Seller to inspect existing shi…" at bounding box center [695, 367] width 868 height 119
click at [507, 433] on div "need a report $0.00" at bounding box center [589, 478] width 349 height 90
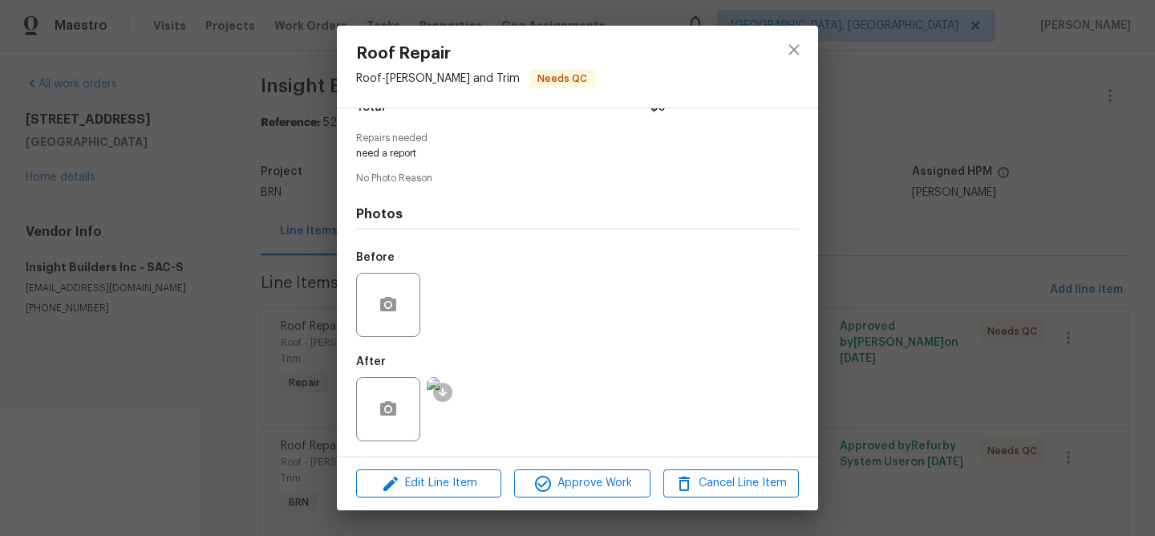
click at [265, 369] on div "Roof Repair Roof - [PERSON_NAME] and Trim Needs QC Vendor Insight Builders Inc …" at bounding box center [577, 268] width 1155 height 536
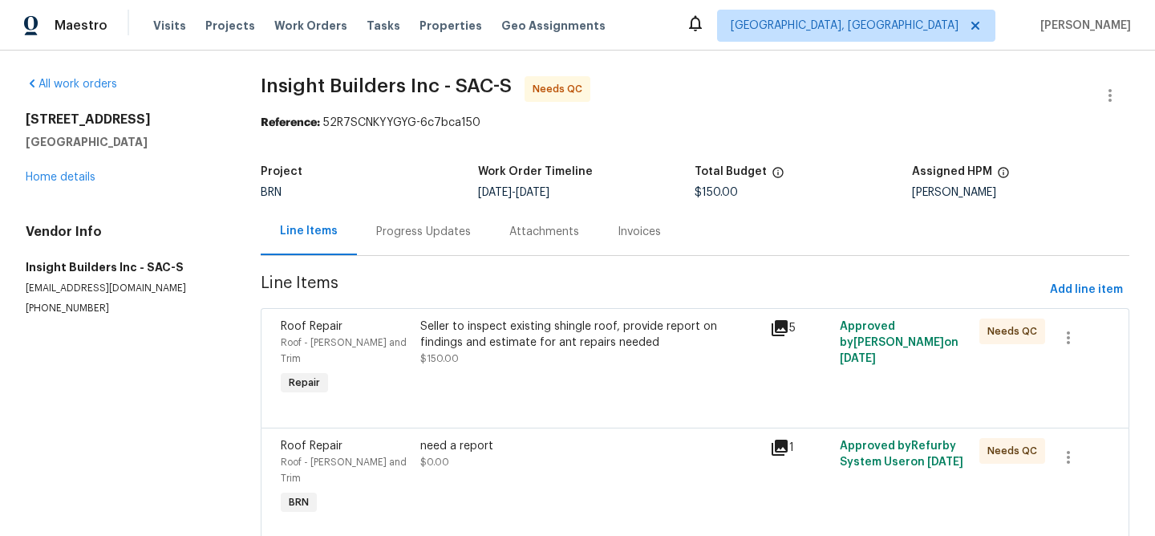
click at [468, 460] on div "need a report $0.00" at bounding box center [589, 478] width 349 height 90
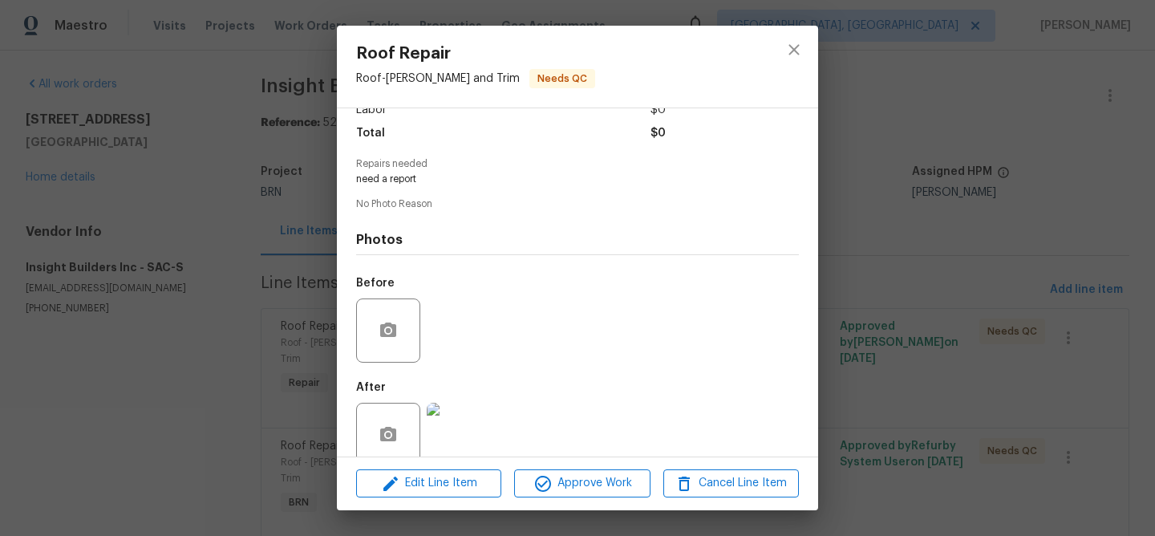
scroll to position [132, 0]
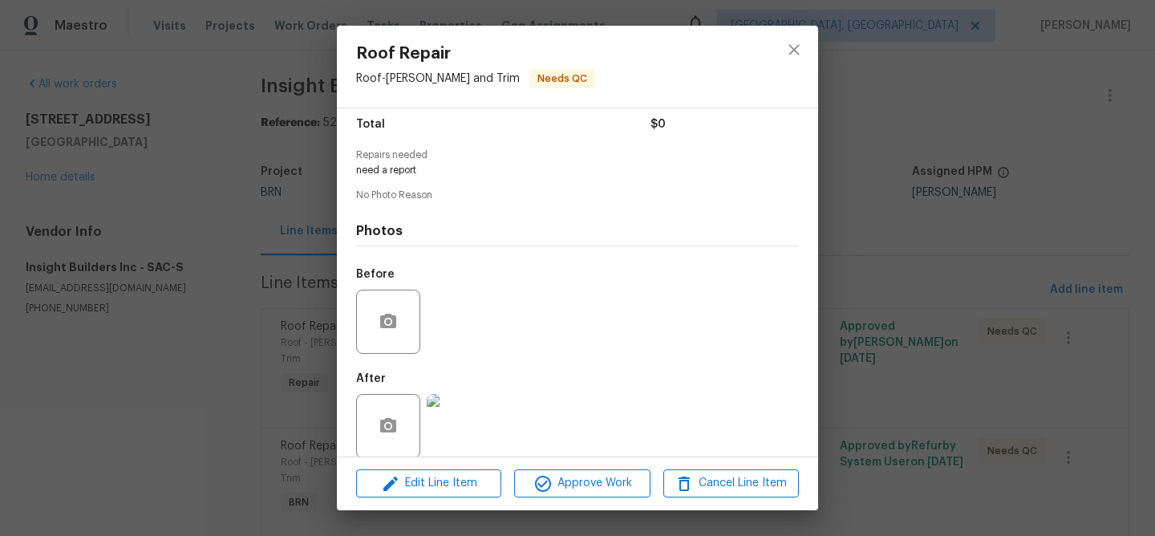
click at [463, 415] on img at bounding box center [459, 426] width 64 height 64
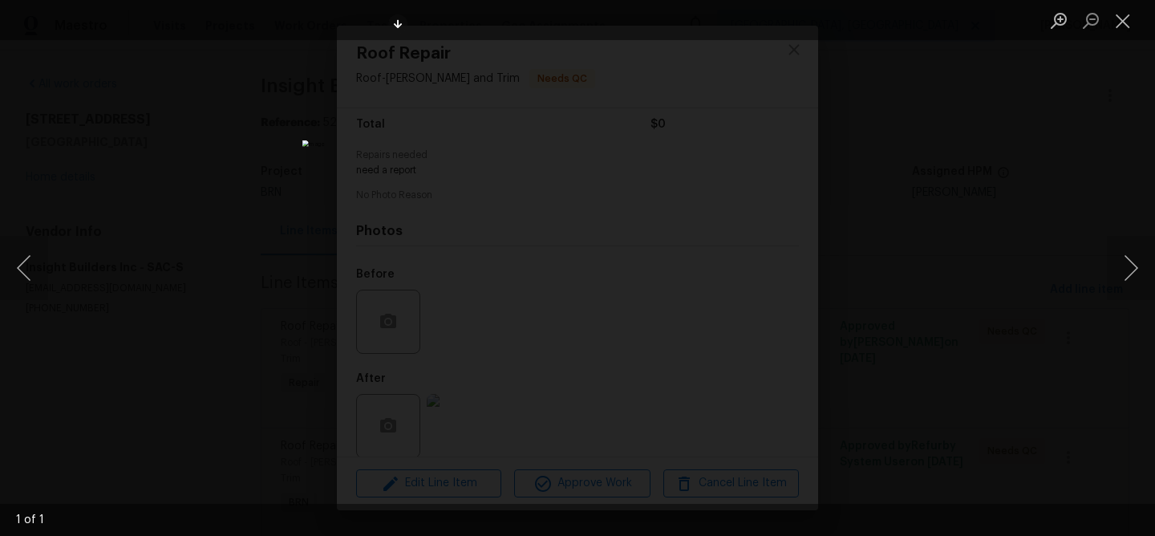
click at [529, 244] on img "Lightbox" at bounding box center [577, 267] width 550 height 255
click at [529, 244] on img "Lightbox" at bounding box center [625, 292] width 1105 height 512
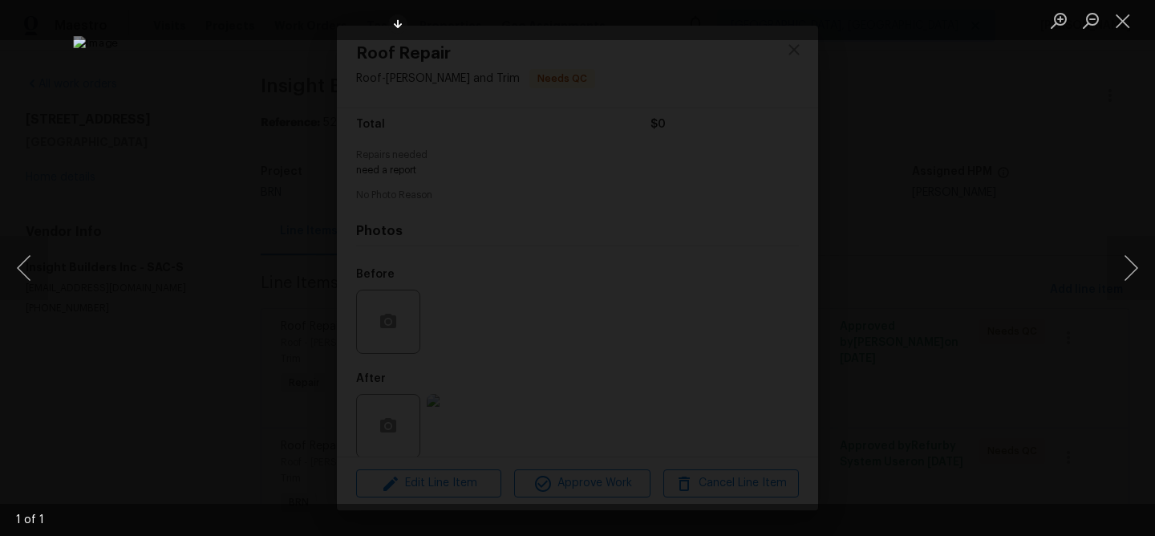
click at [185, 252] on div "Lightbox" at bounding box center [577, 268] width 1155 height 536
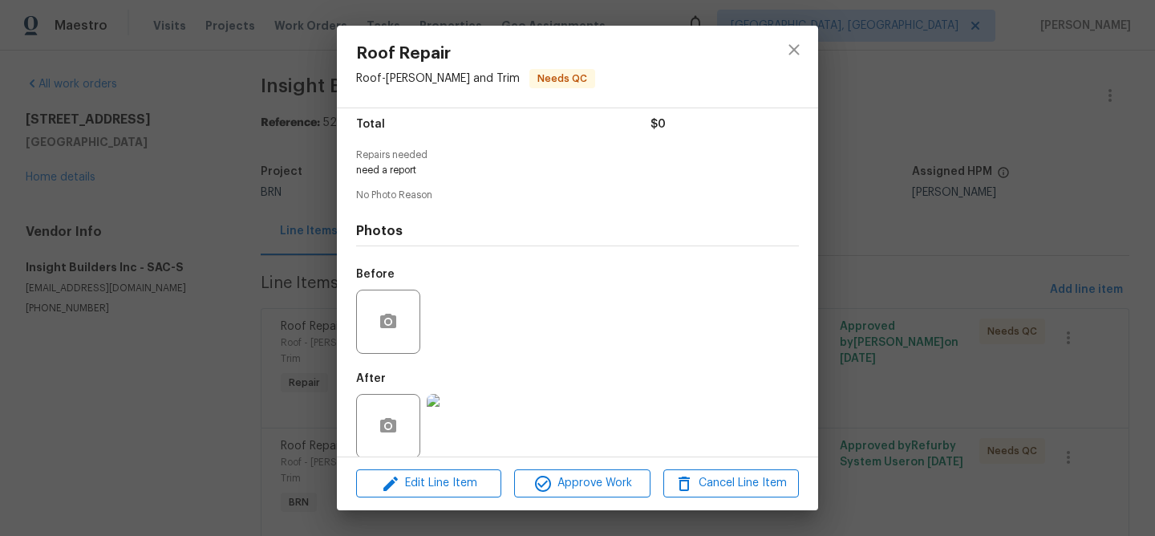
click at [197, 238] on div "Roof Repair Roof - [PERSON_NAME] and Trim Needs QC Vendor Insight Builders Inc …" at bounding box center [577, 268] width 1155 height 536
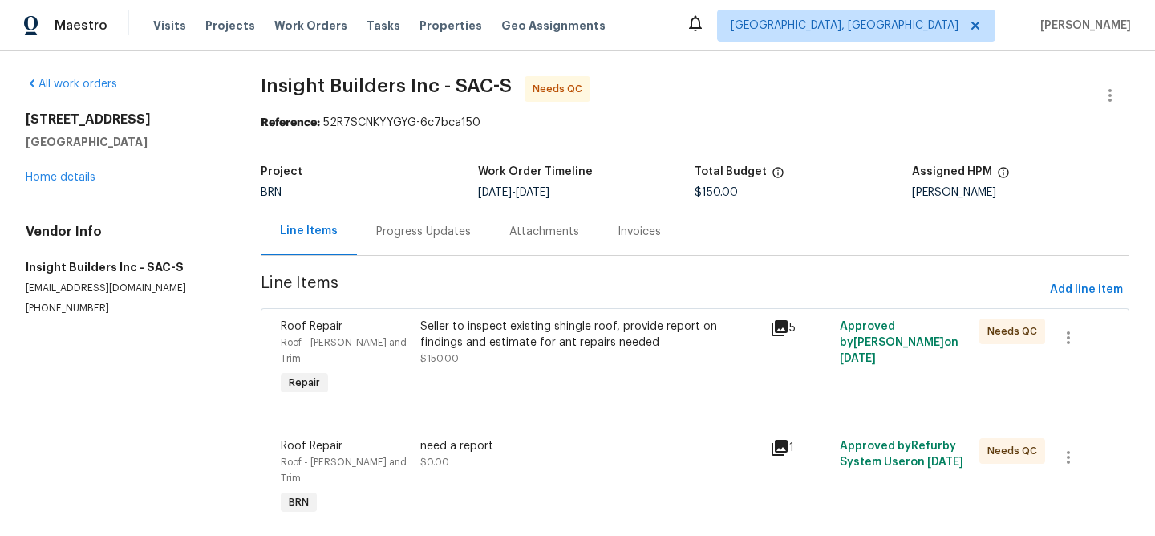
click at [459, 230] on div "Progress Updates" at bounding box center [423, 232] width 95 height 16
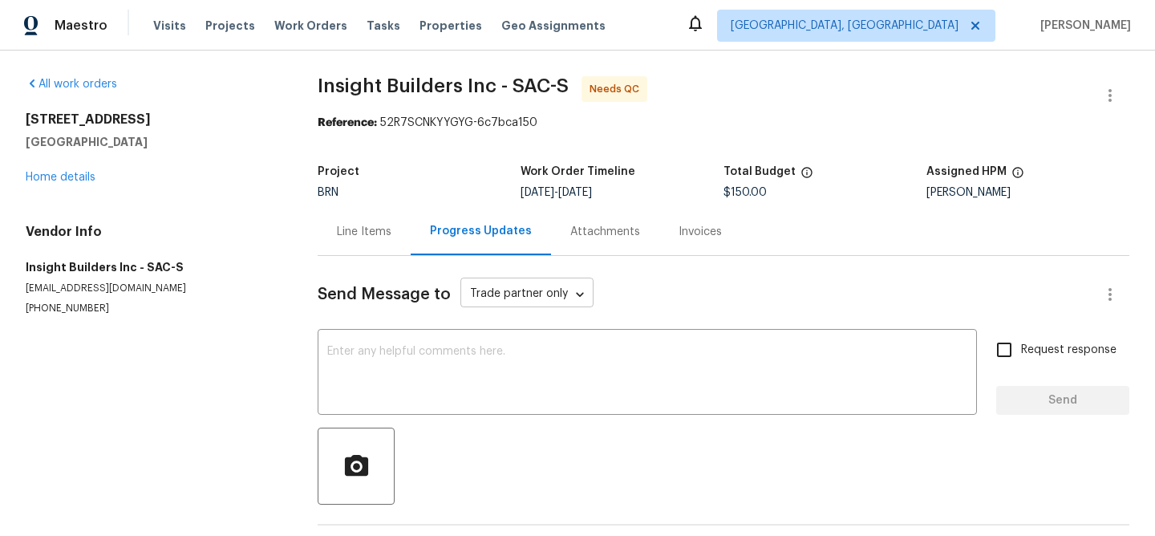
scroll to position [63, 0]
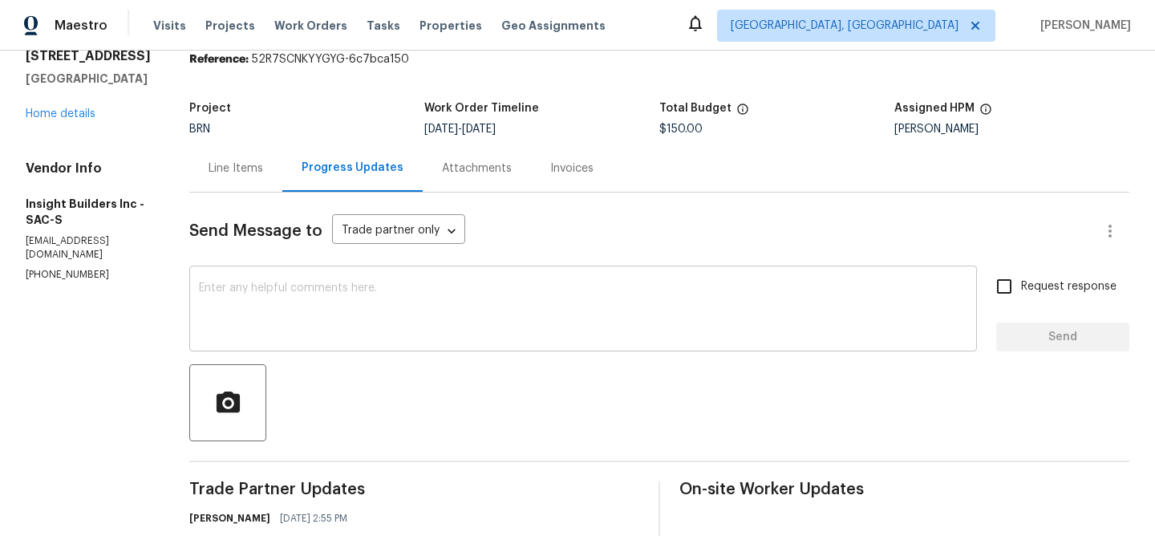
click at [370, 306] on textarea at bounding box center [583, 310] width 768 height 56
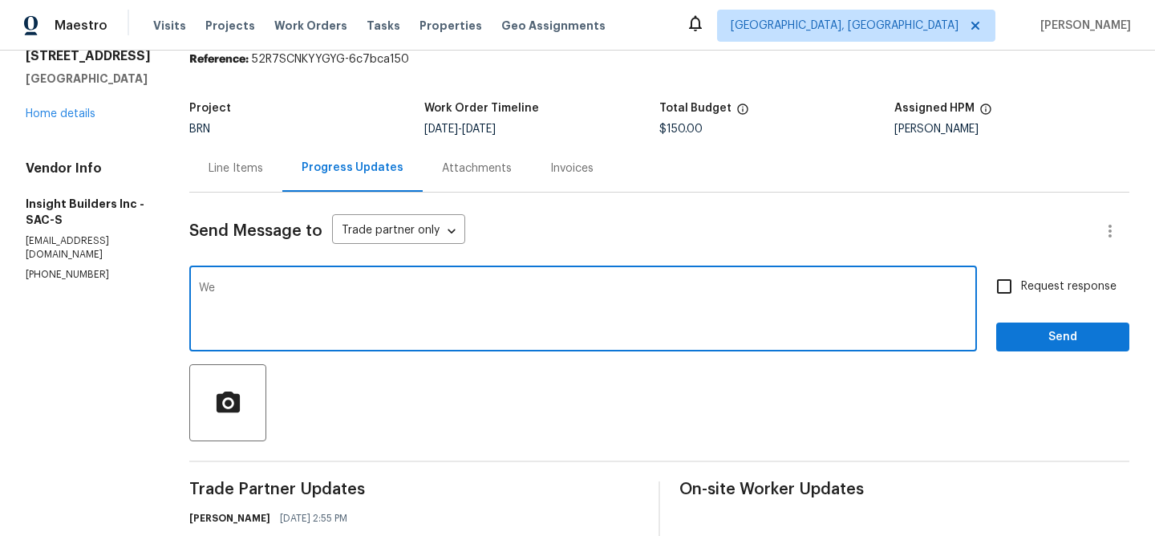
type textarea "W"
type textarea "O"
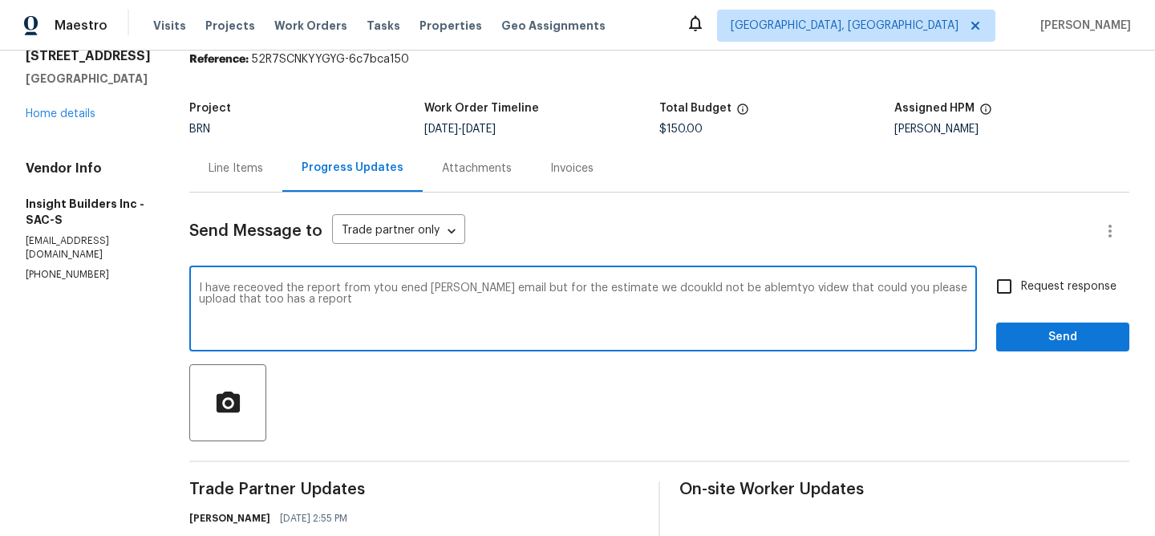
type textarea "I have receoved the report from ytou ened [PERSON_NAME] email but for the estim…"
click at [266, 299] on textarea "I have receoved the report from ytou ened [PERSON_NAME] email but for the estim…" at bounding box center [583, 310] width 768 height 56
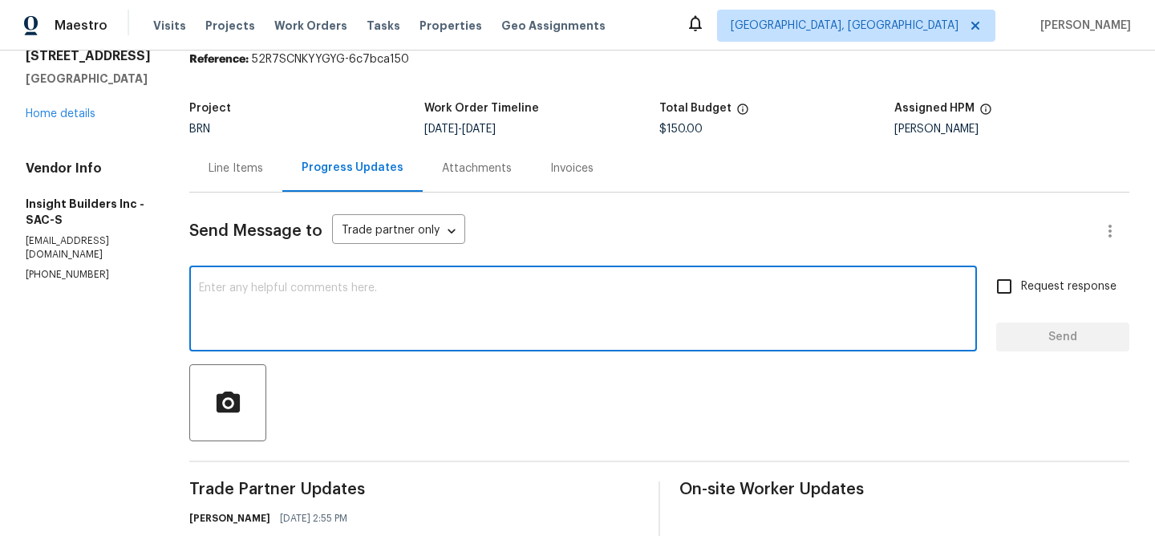
paste textarea "I have received the report you sent via email; however, we were unable to view …"
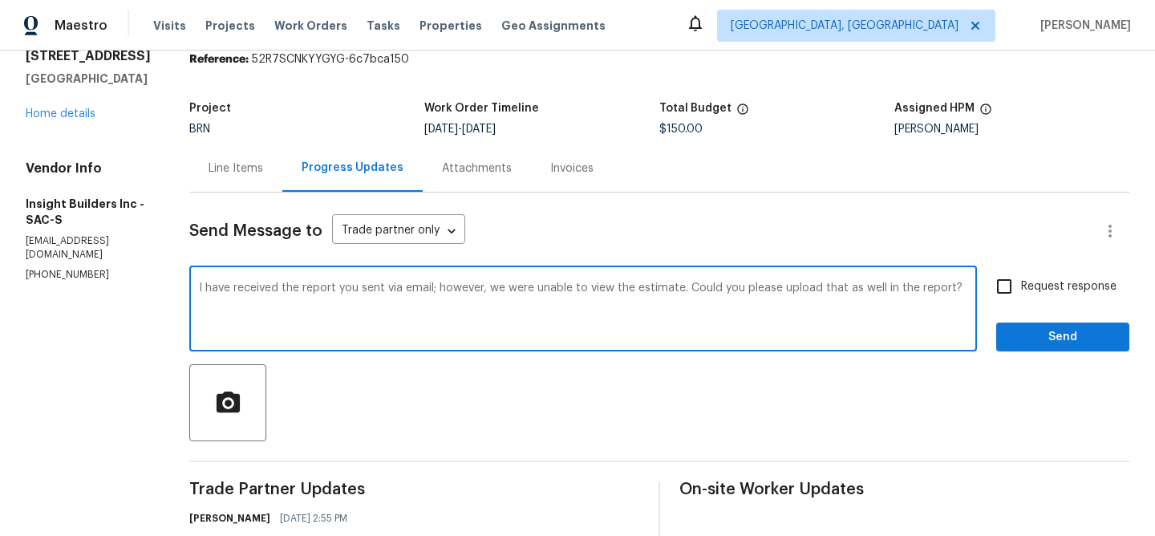
type textarea "I have received the report you sent via email; however, we were unable to view …"
click at [1021, 277] on input "Request response" at bounding box center [1004, 286] width 34 height 34
checkbox input "true"
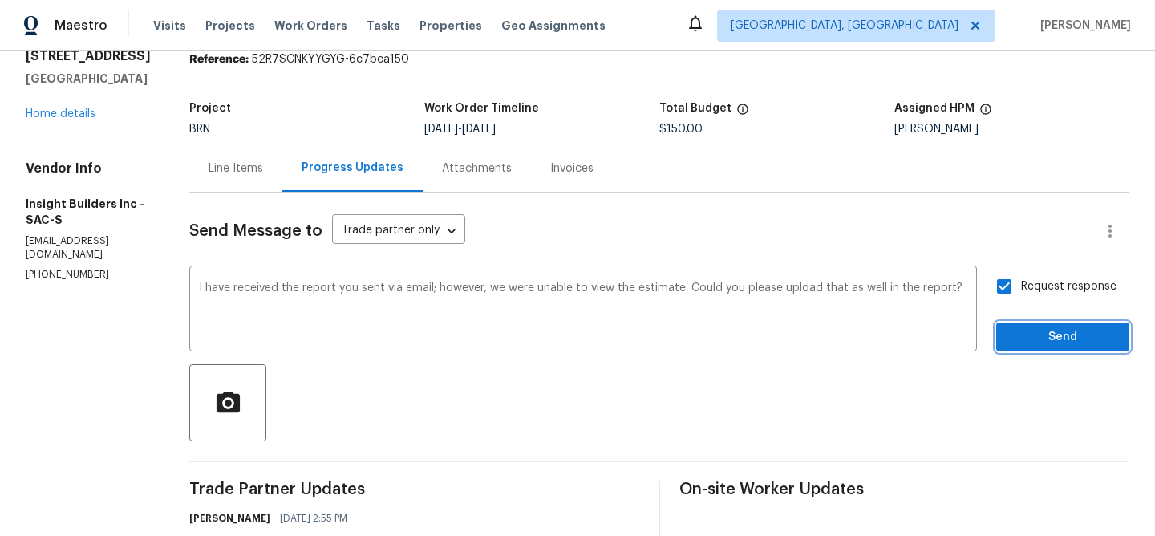
click at [1018, 329] on span "Send" at bounding box center [1062, 337] width 107 height 20
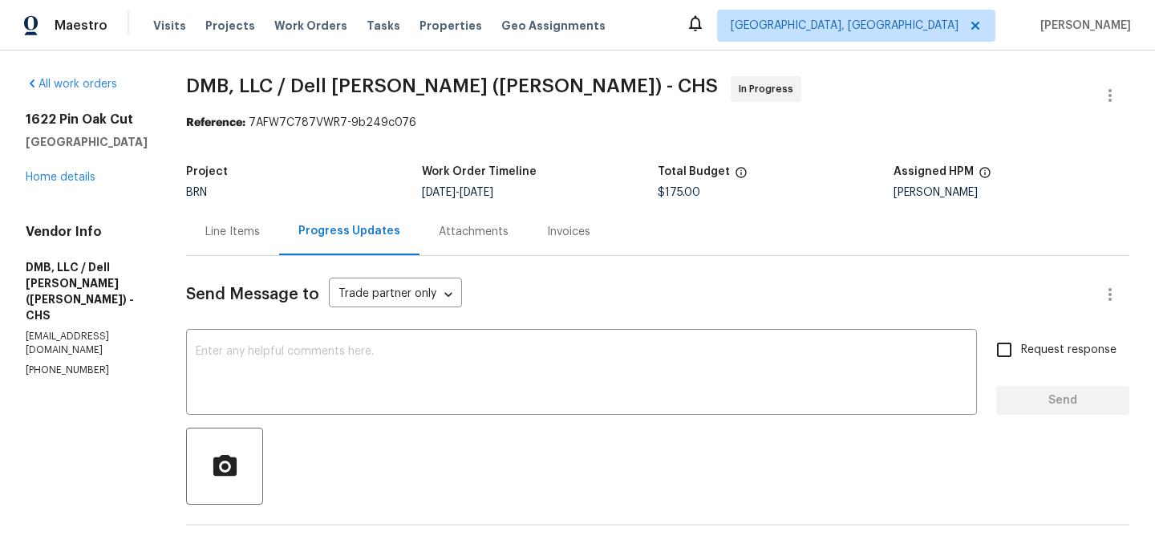
click at [64, 347] on div "Vendor Info DMB, LLC / [PERSON_NAME] ([PERSON_NAME]) - CHS [EMAIL_ADDRESS][DOMA…" at bounding box center [87, 300] width 122 height 153
copy p "[PHONE_NUMBER]"
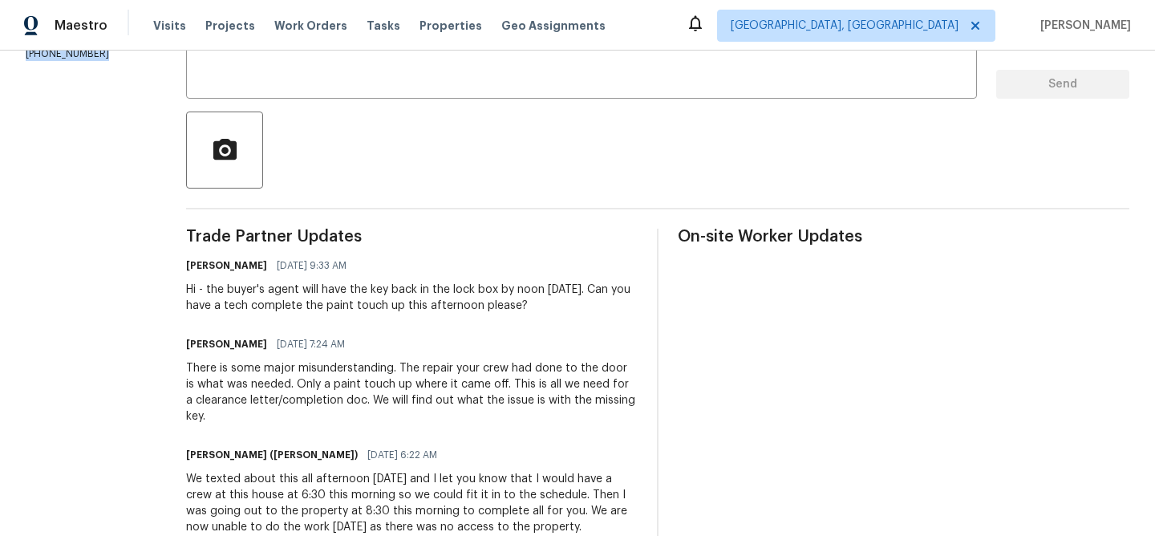
scroll to position [293, 0]
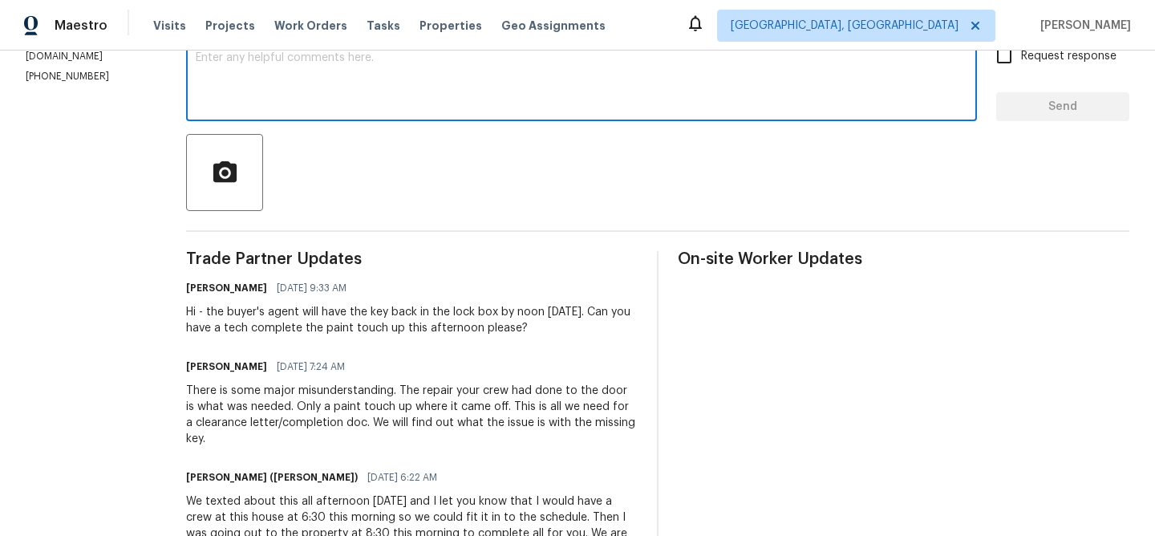
click at [318, 83] on textarea at bounding box center [581, 80] width 771 height 56
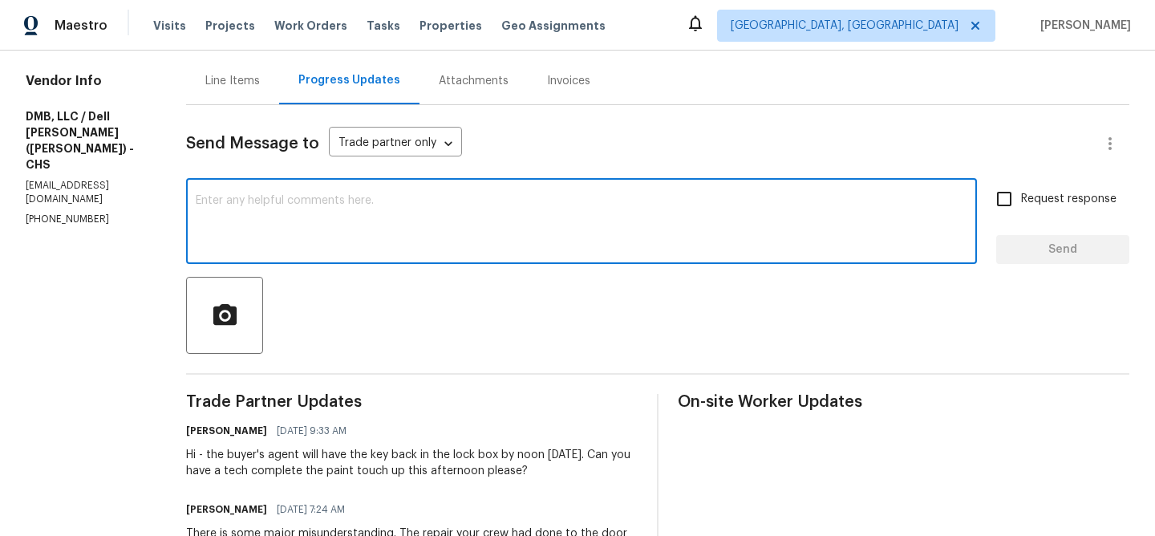
scroll to position [152, 0]
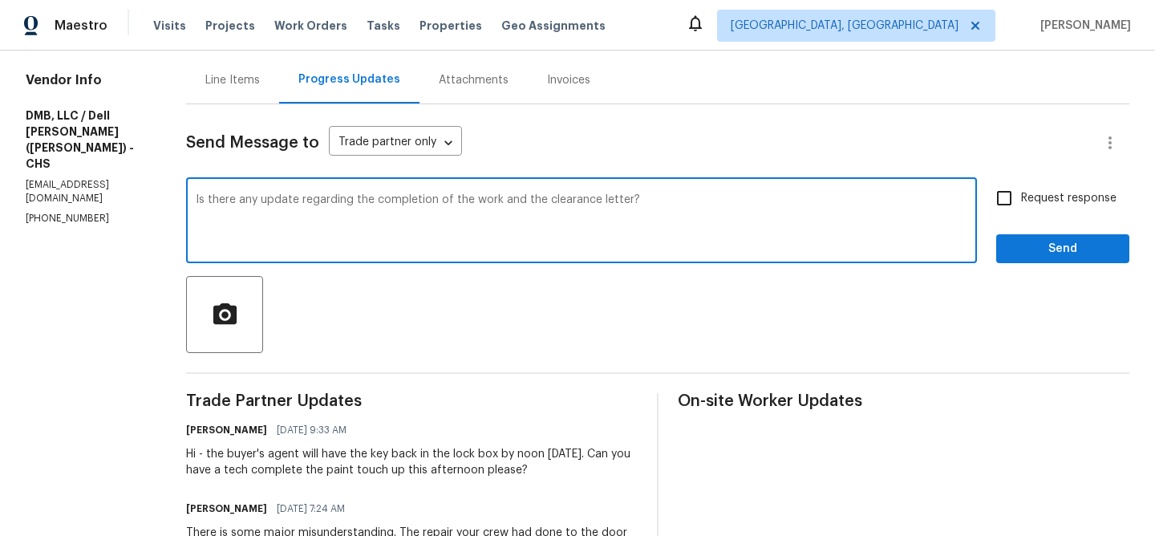
type textarea "Is there any update regarding the completion of the work and the clearance lett…"
click at [1016, 216] on div "Request response Send" at bounding box center [1062, 222] width 133 height 82
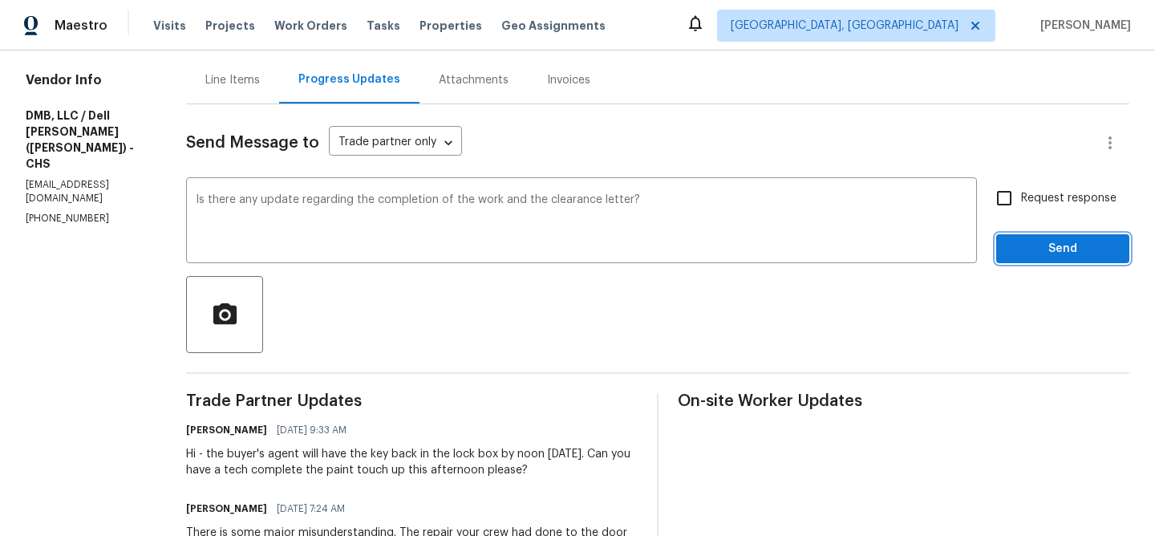
click at [1016, 262] on button "Send" at bounding box center [1062, 249] width 133 height 30
